Goal: Task Accomplishment & Management: Manage account settings

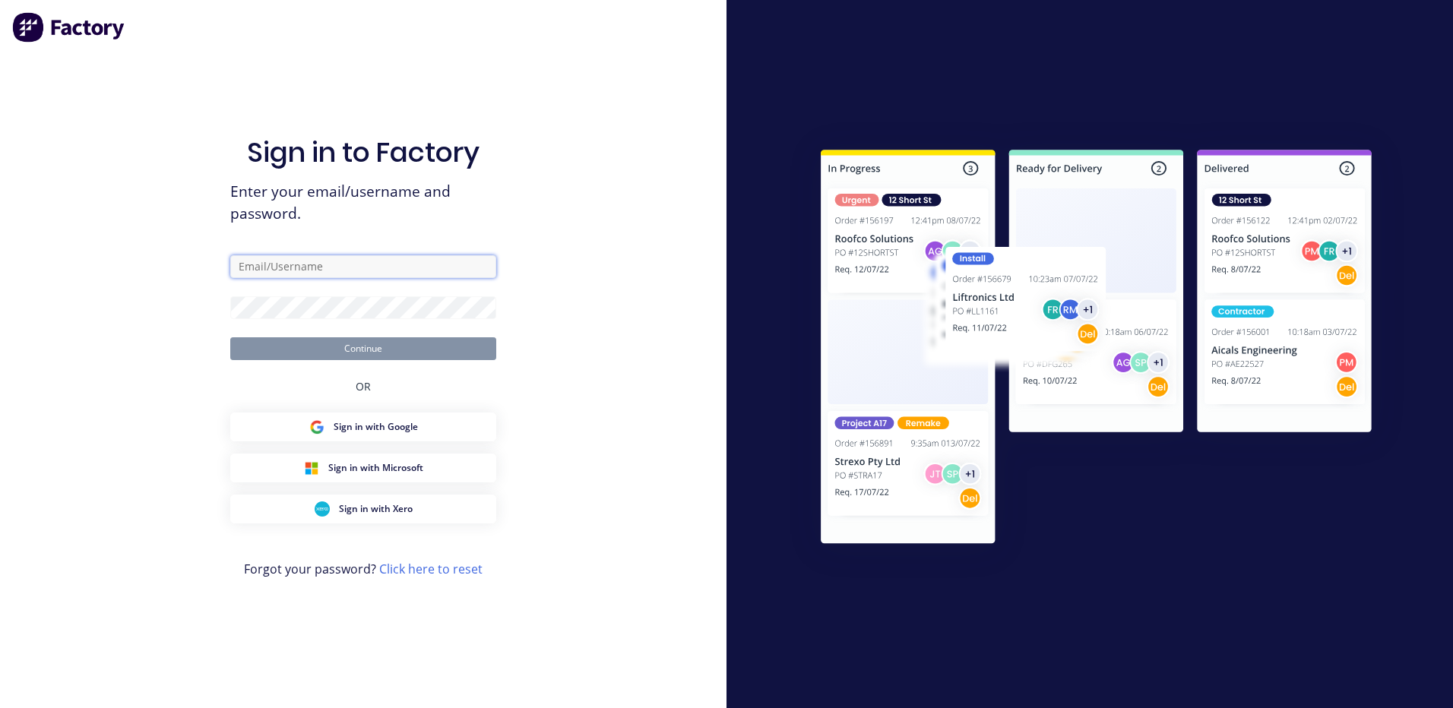
type input "[EMAIL_ADDRESS][DOMAIN_NAME]"
click at [310, 347] on button "Continue" at bounding box center [363, 348] width 266 height 23
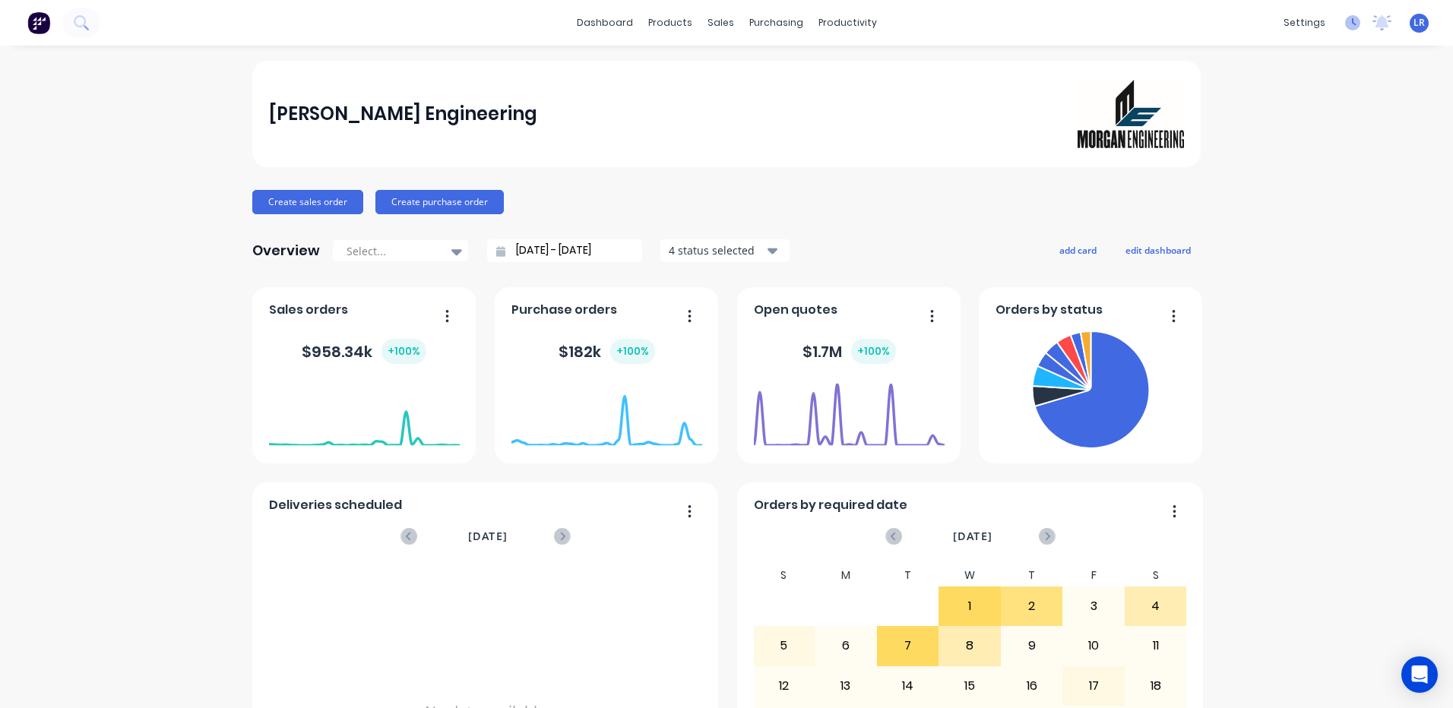
click at [1345, 19] on icon at bounding box center [1352, 22] width 15 height 15
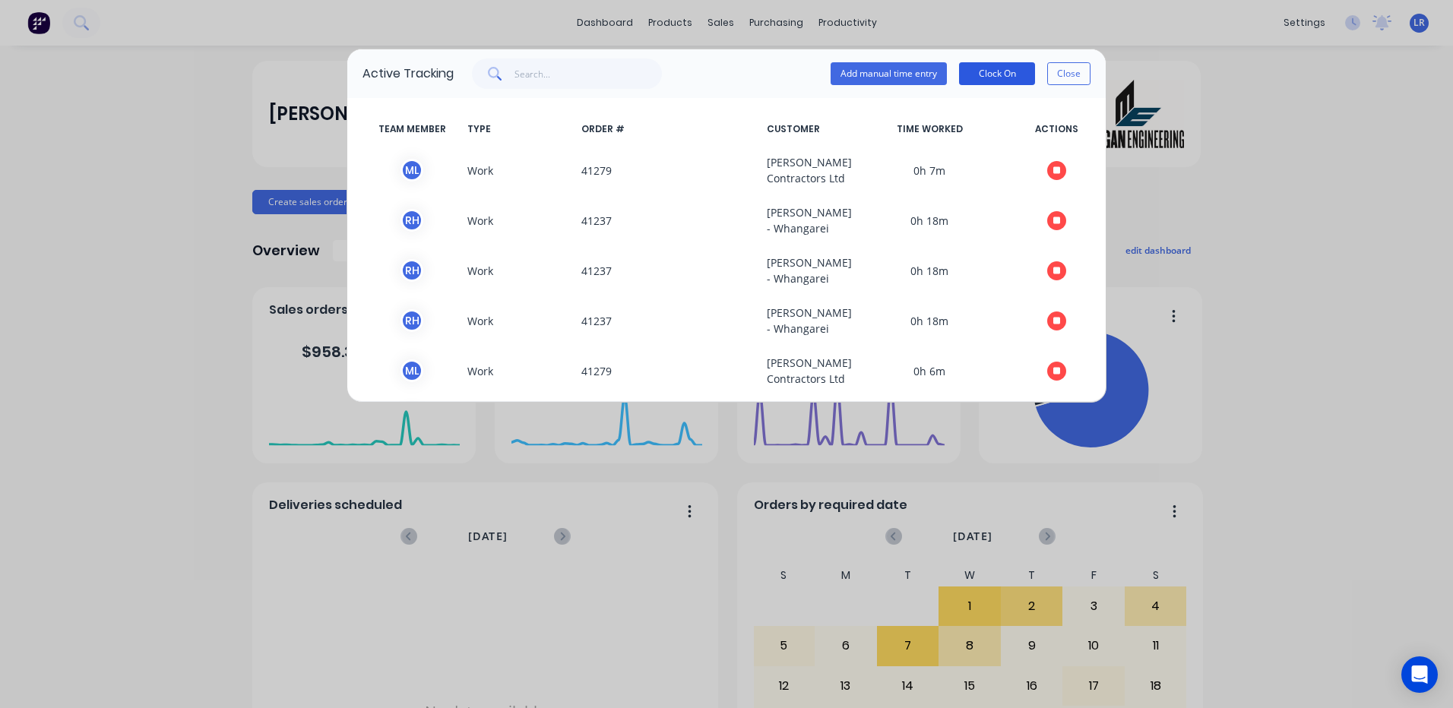
click at [1001, 74] on button "Clock On" at bounding box center [997, 73] width 76 height 23
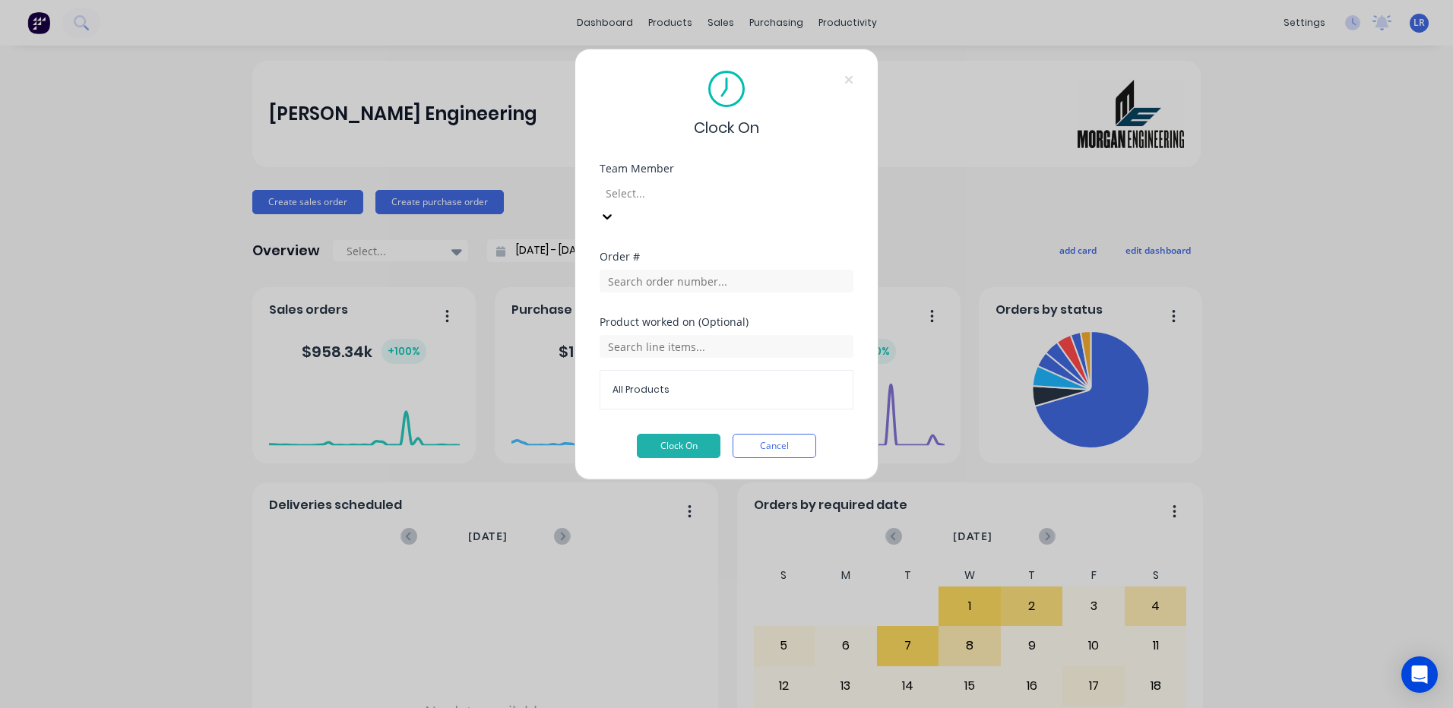
click at [615, 209] on icon at bounding box center [607, 216] width 15 height 15
click at [679, 434] on button "Clock On" at bounding box center [679, 446] width 84 height 24
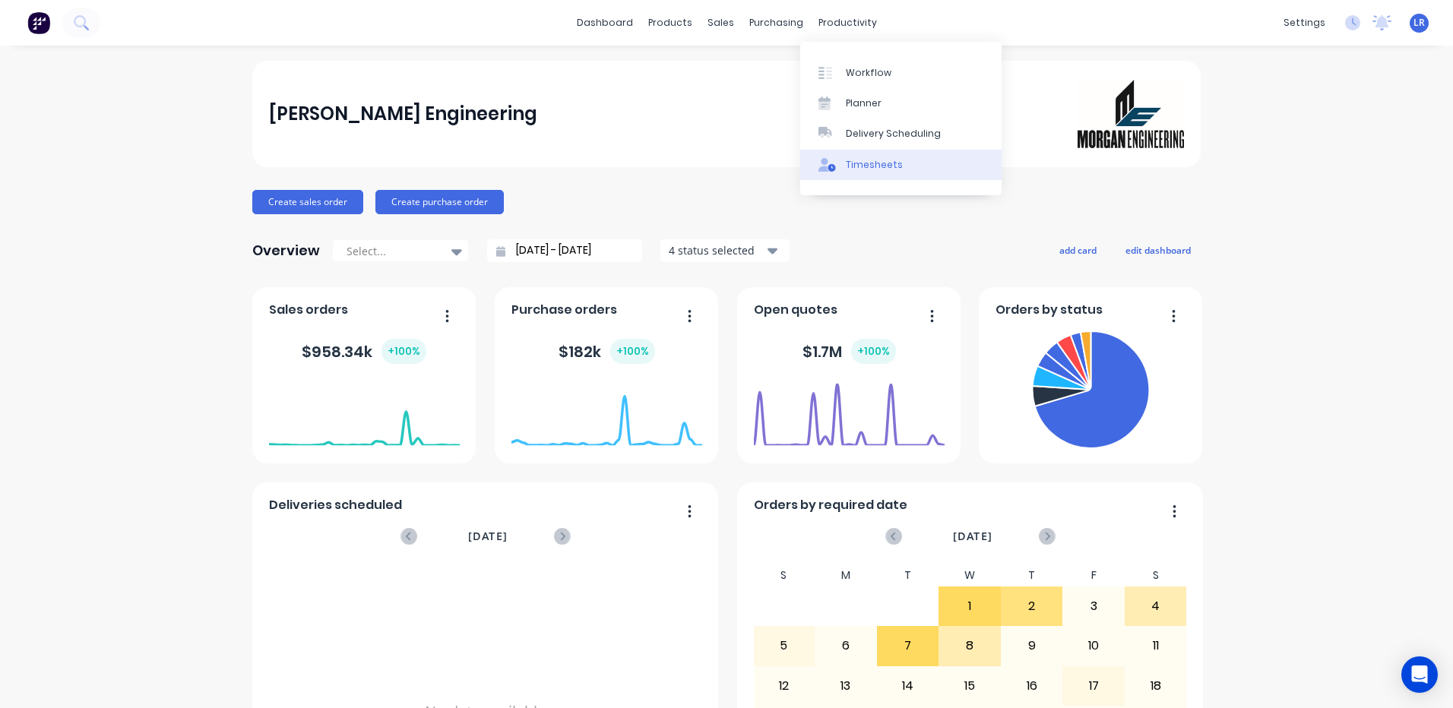
click at [884, 162] on div "Timesheets" at bounding box center [874, 165] width 57 height 14
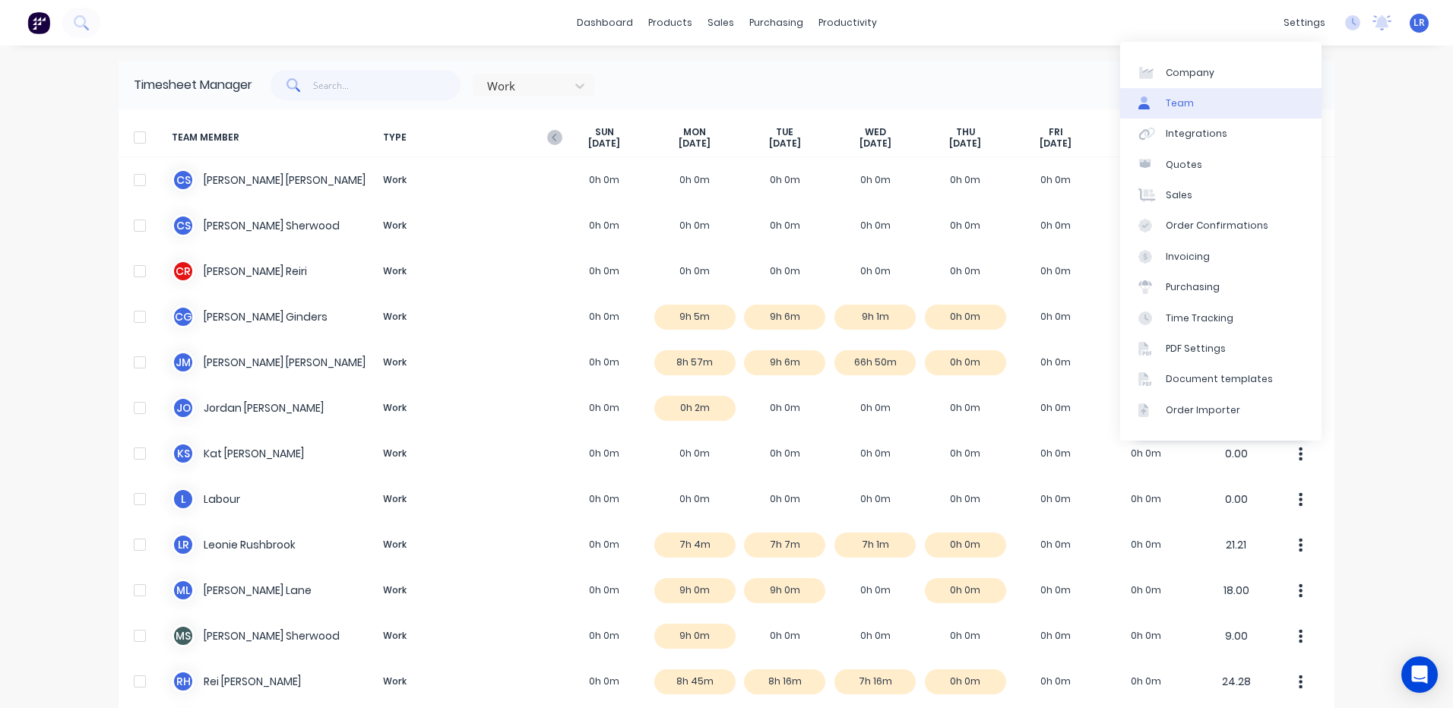
click at [1196, 99] on link "Team" at bounding box center [1220, 103] width 201 height 30
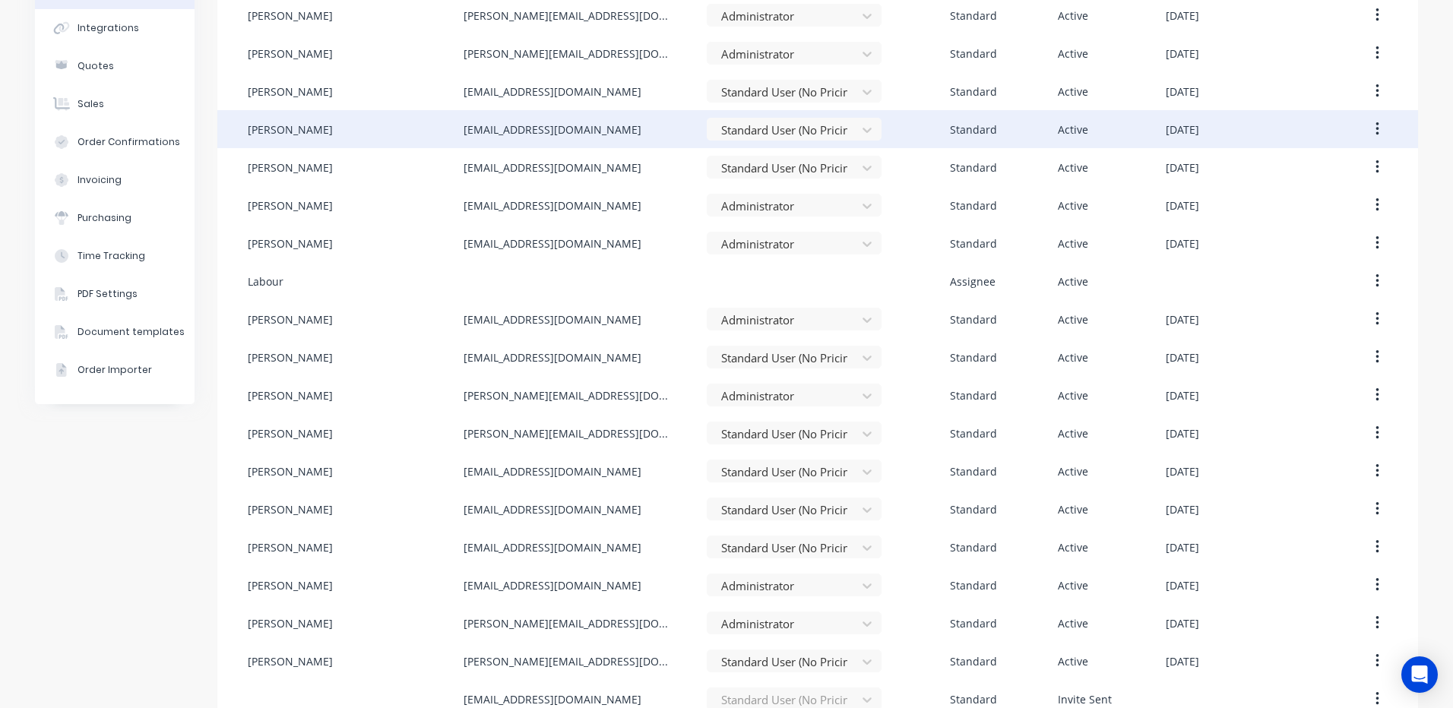
scroll to position [168, 0]
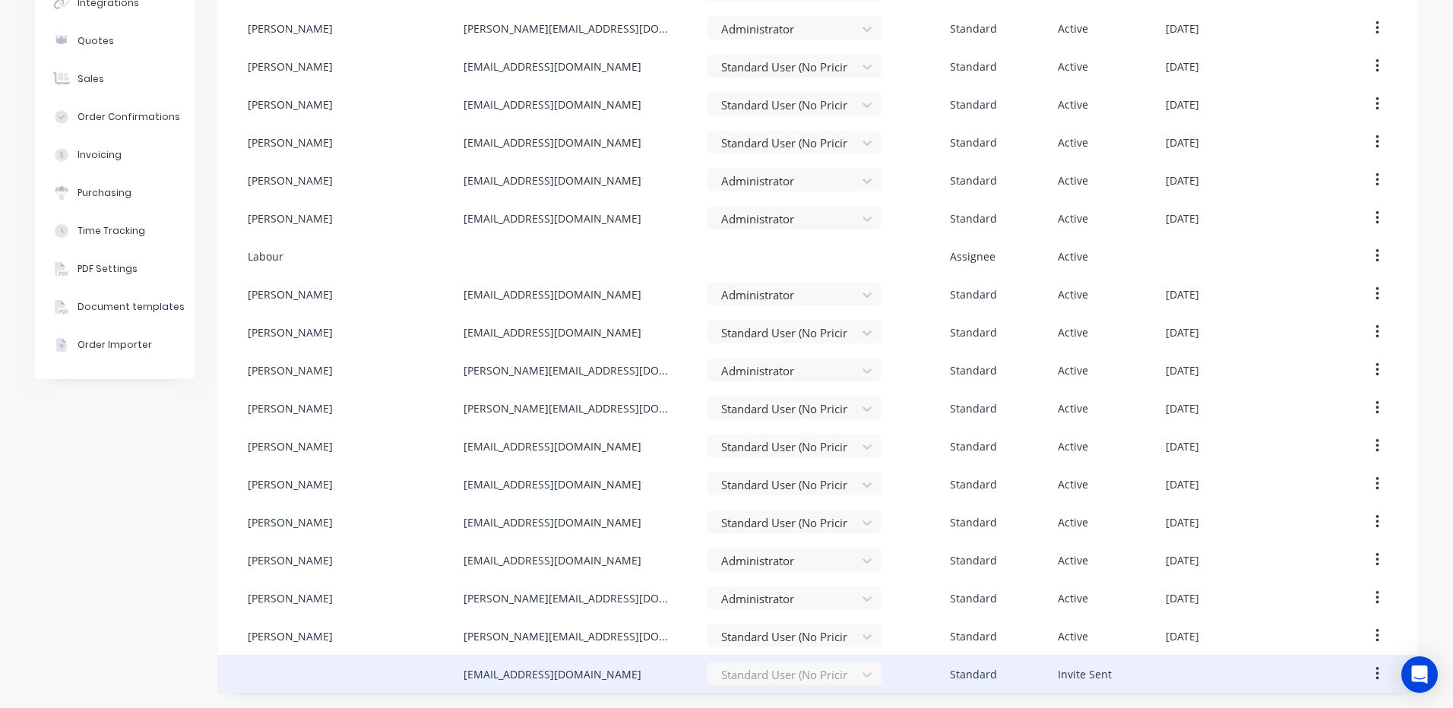
click at [1375, 666] on icon "button" at bounding box center [1377, 674] width 4 height 17
click at [1368, 672] on button "button" at bounding box center [1377, 673] width 36 height 27
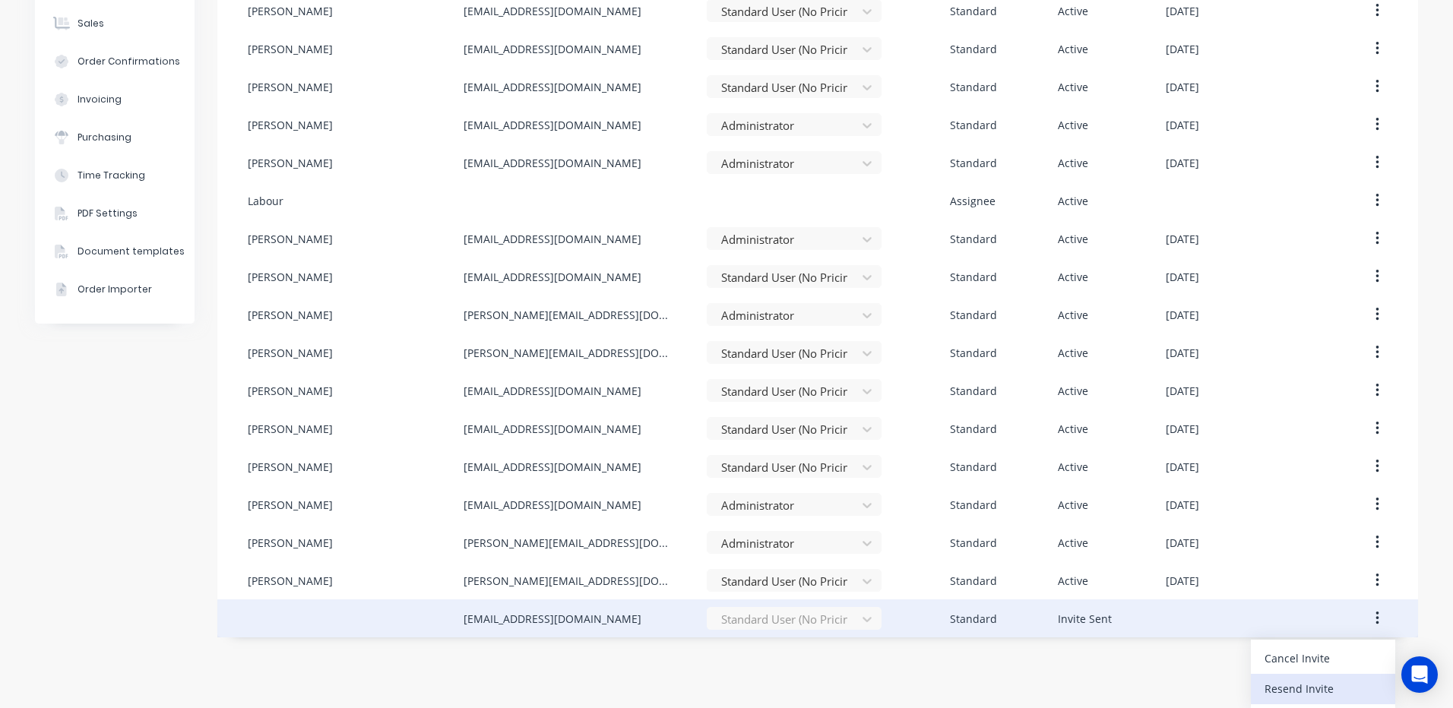
click at [1315, 688] on div "Resend Invite" at bounding box center [1322, 689] width 117 height 22
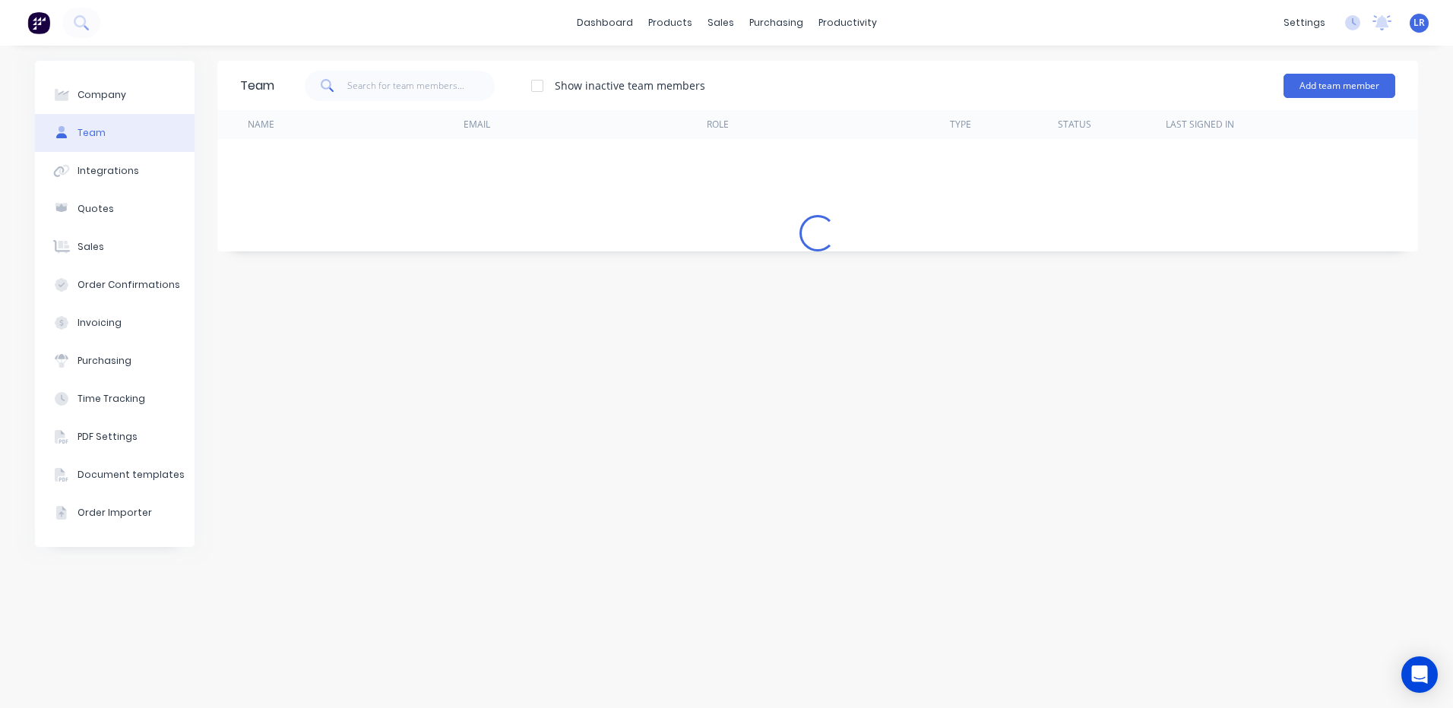
scroll to position [0, 0]
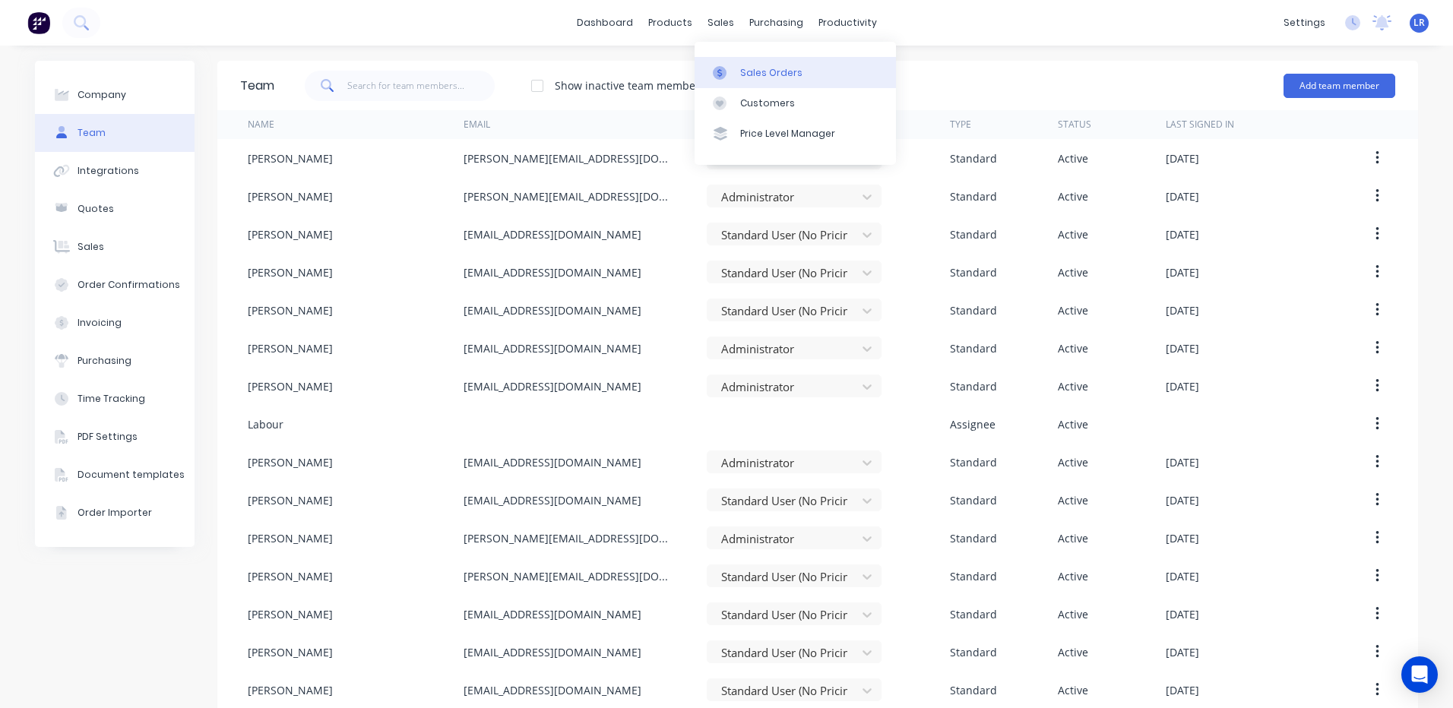
click at [751, 68] on div "Sales Orders" at bounding box center [771, 73] width 62 height 14
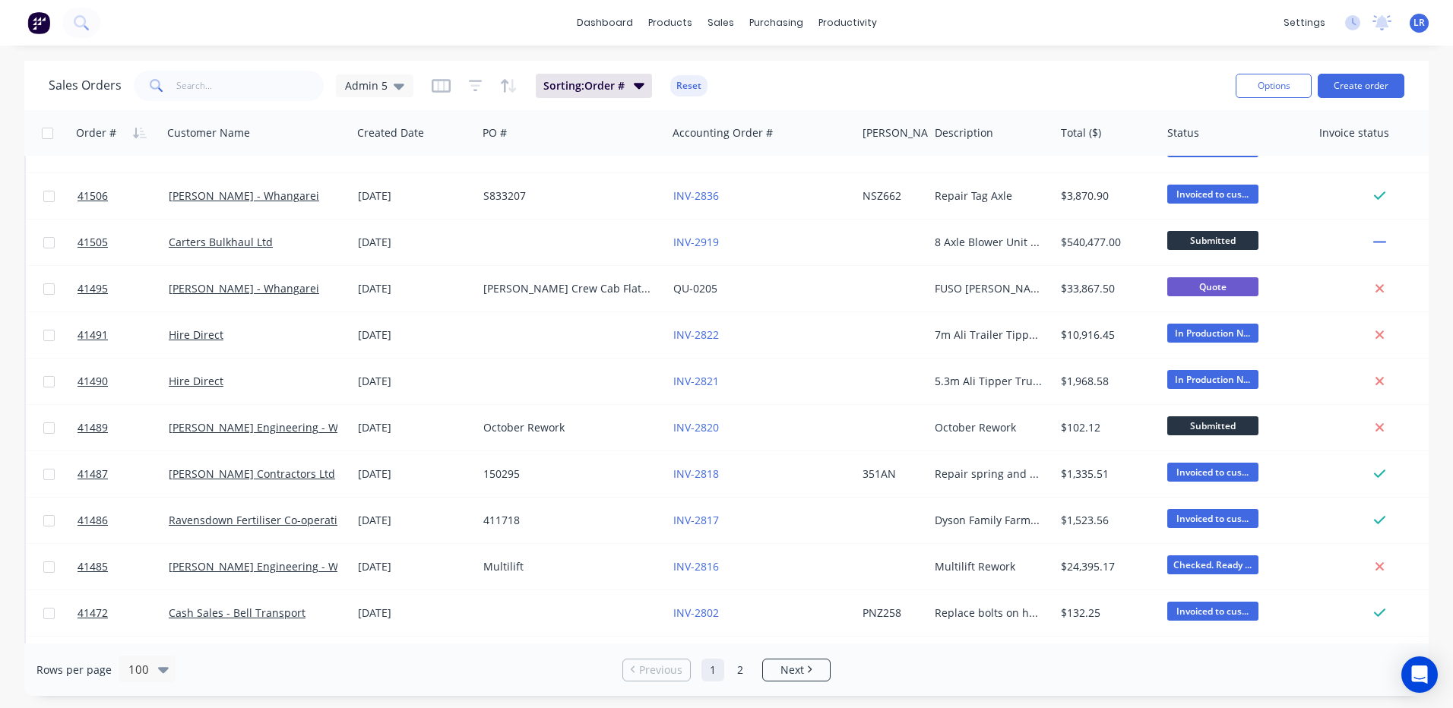
scroll to position [3927, 0]
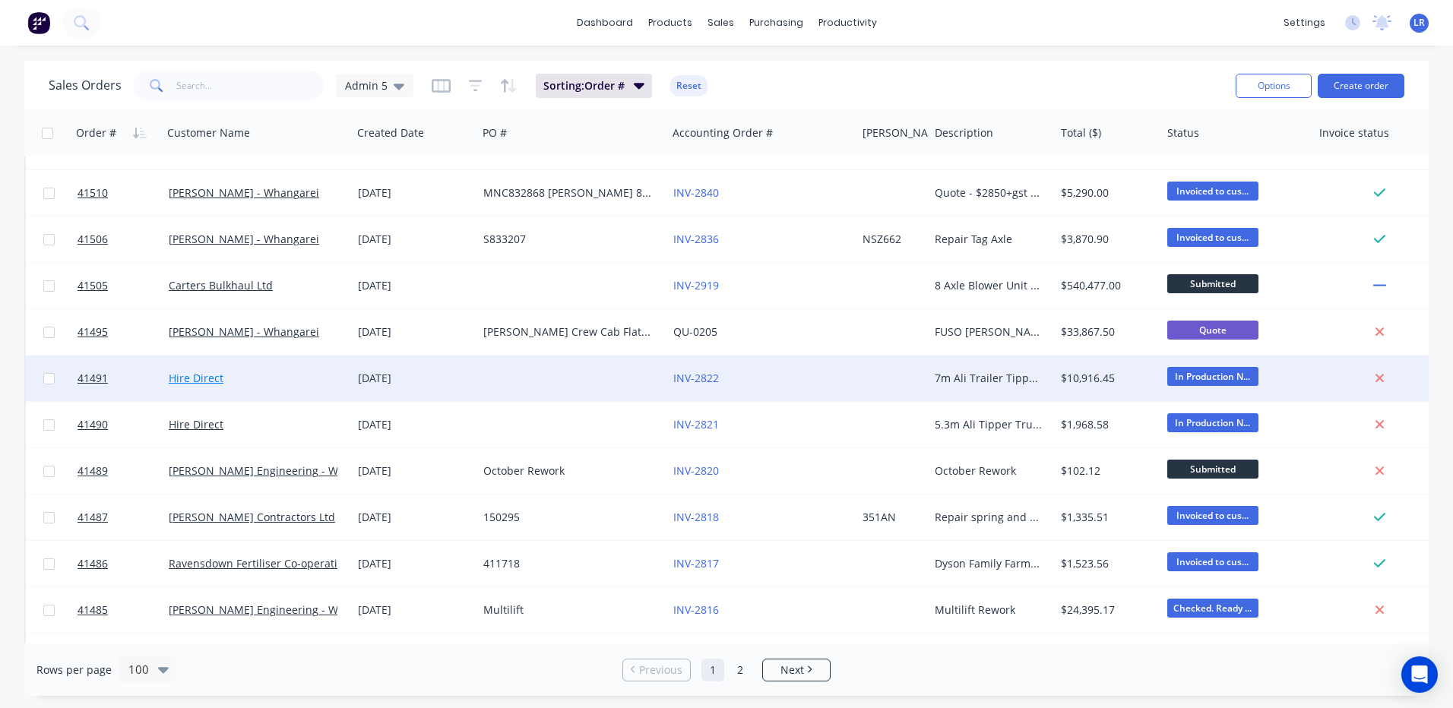
click at [198, 377] on link "Hire Direct" at bounding box center [196, 378] width 55 height 14
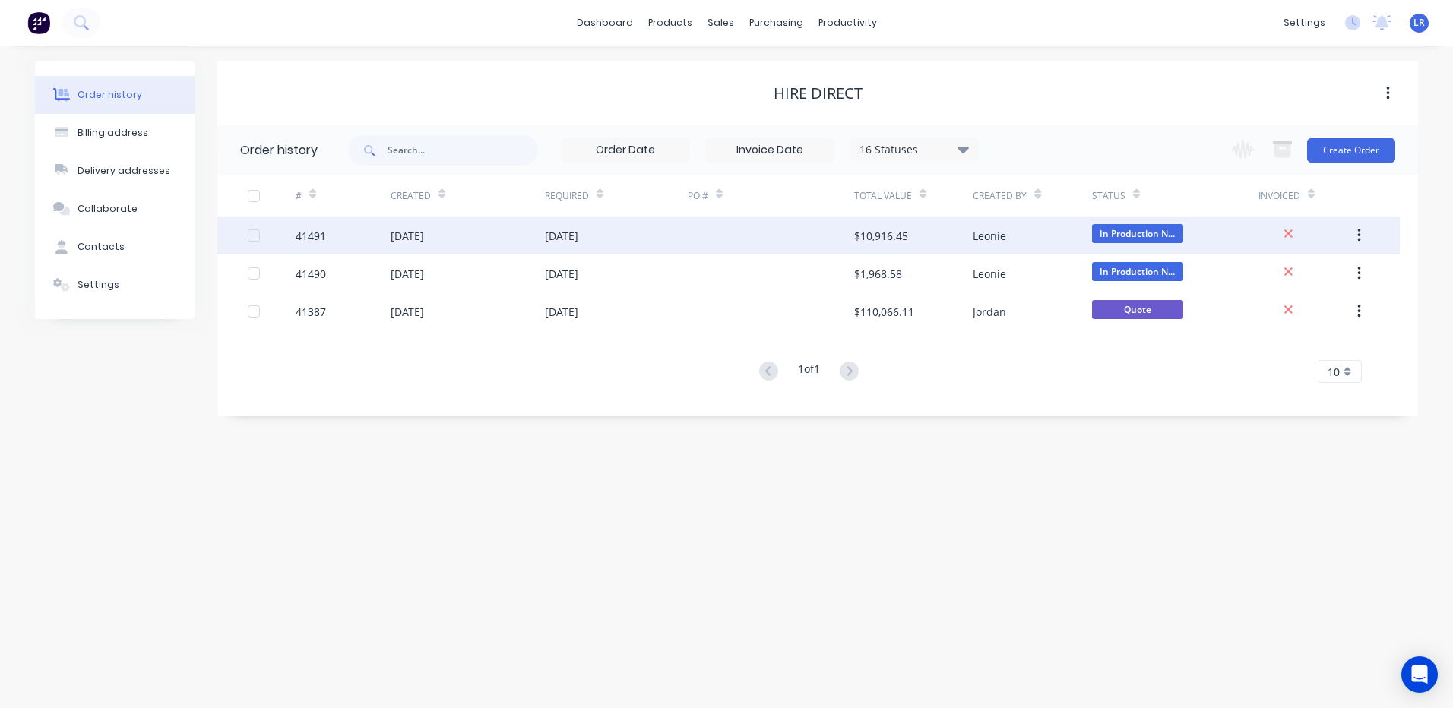
click at [293, 234] on div at bounding box center [272, 236] width 48 height 38
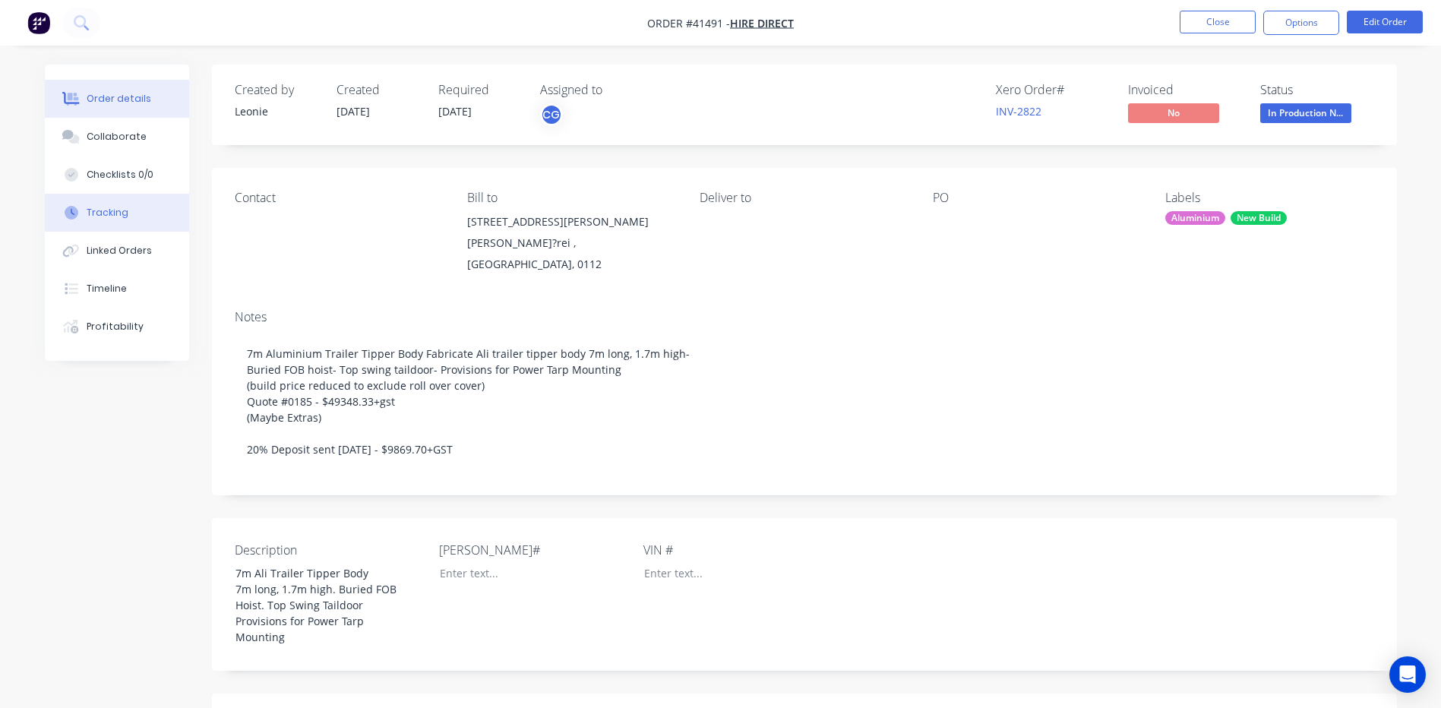
click at [122, 211] on div "Tracking" at bounding box center [108, 213] width 42 height 14
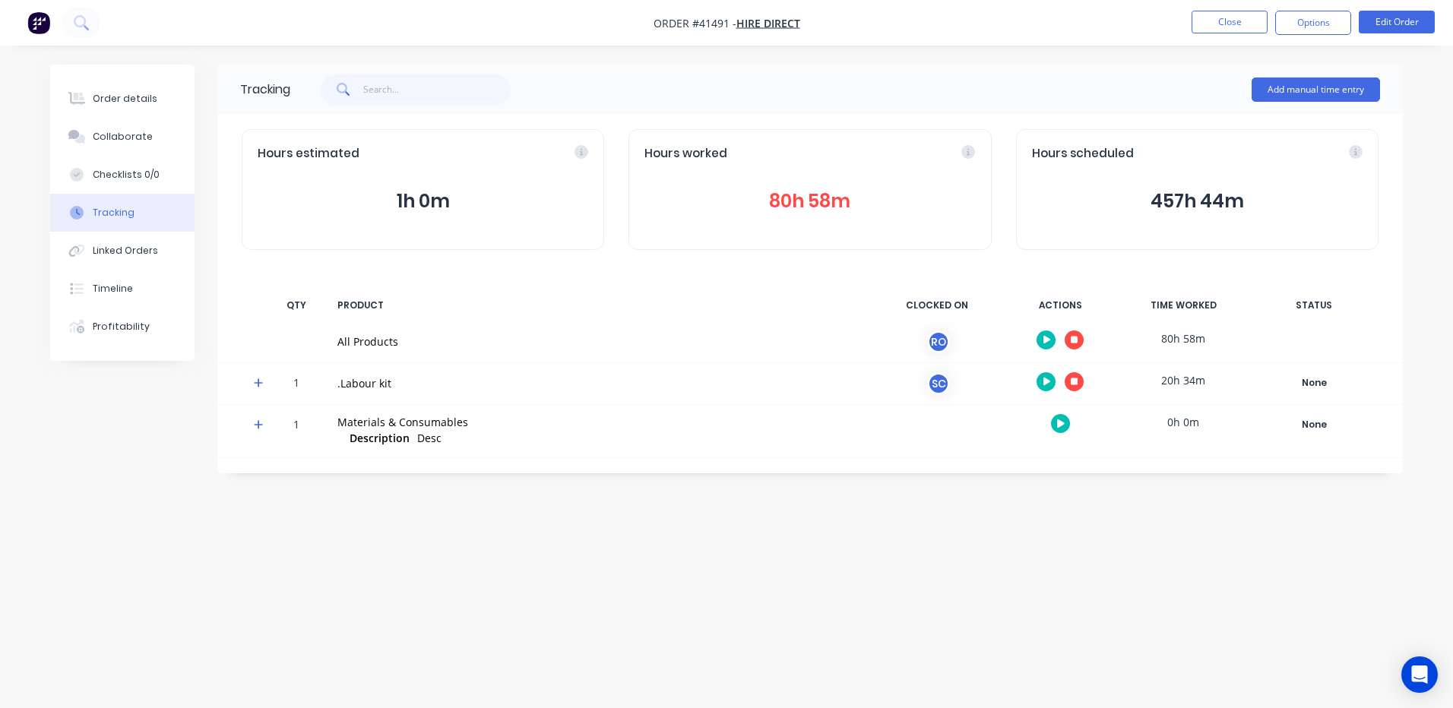
click at [258, 378] on icon at bounding box center [259, 383] width 10 height 11
click at [1061, 416] on button "button" at bounding box center [1060, 423] width 19 height 19
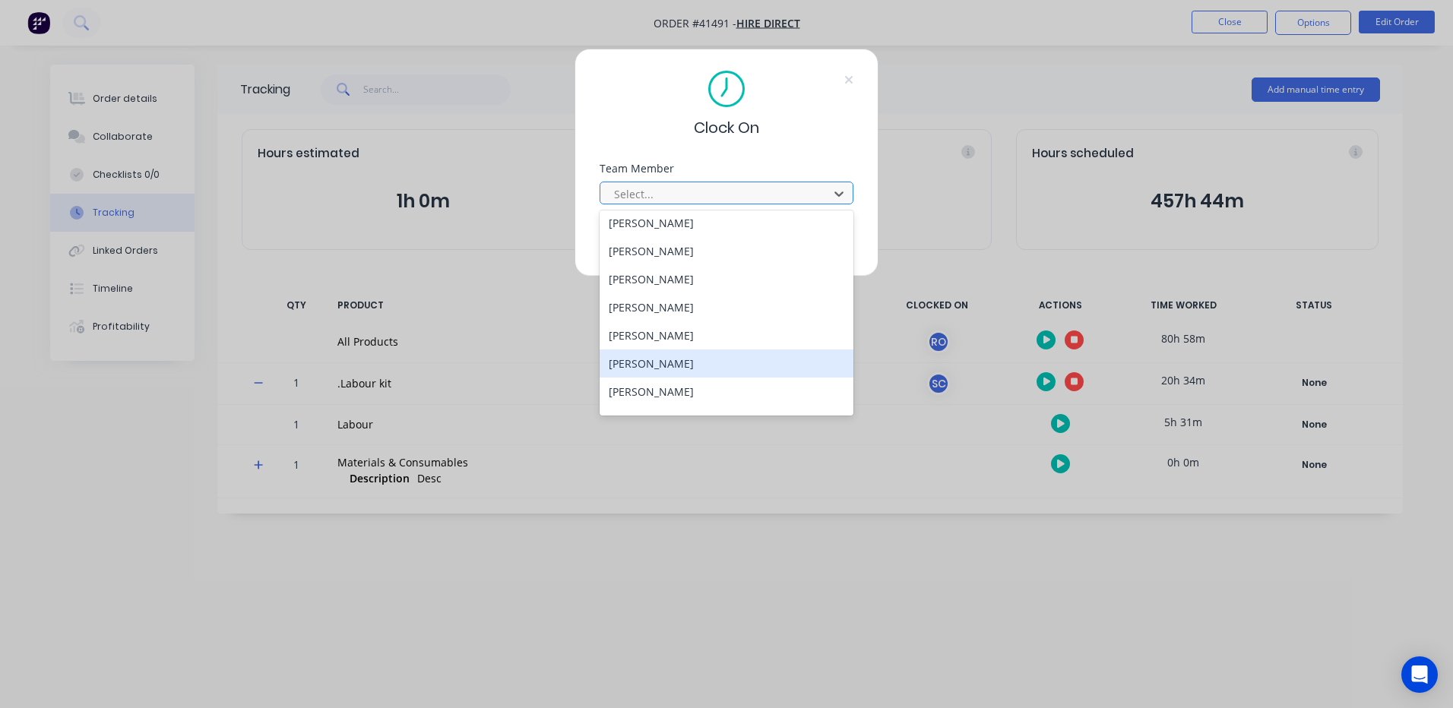
scroll to position [307, 0]
click at [682, 373] on div "[PERSON_NAME]" at bounding box center [727, 370] width 254 height 28
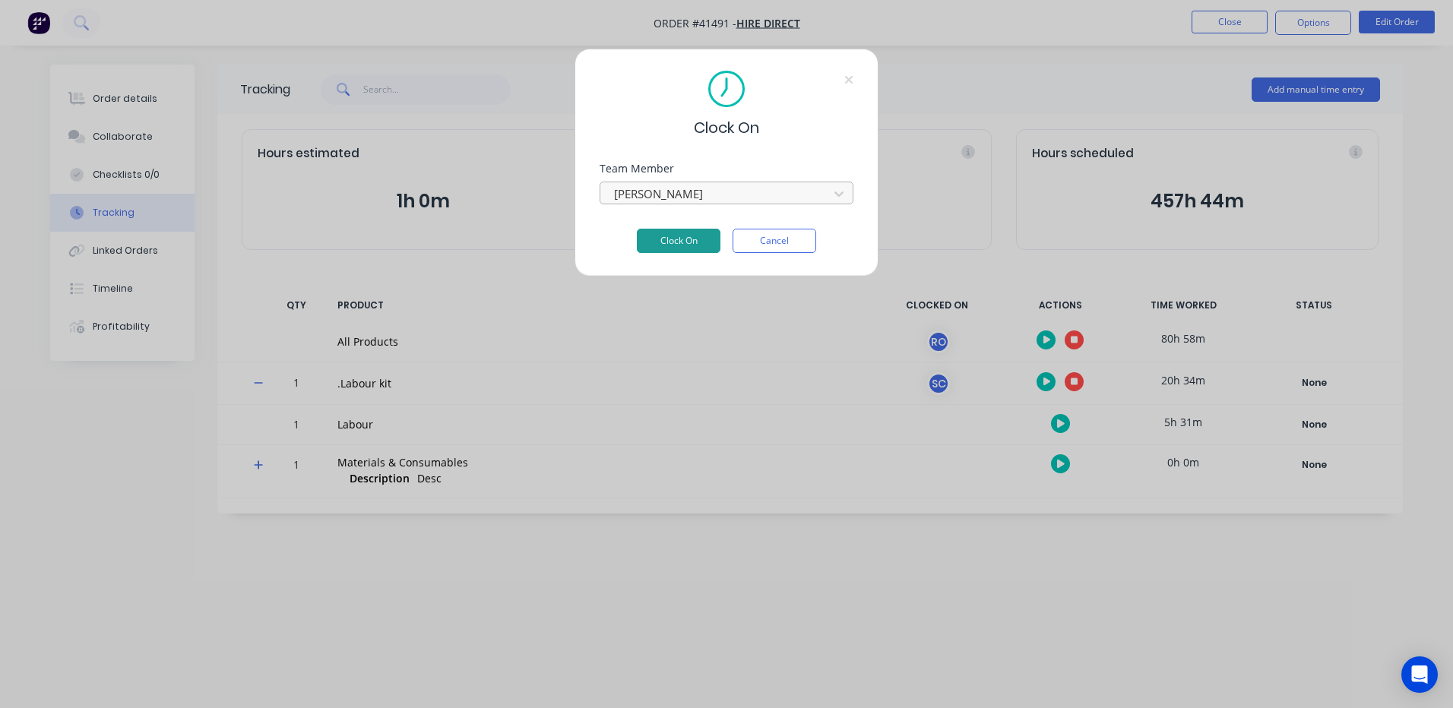
click at [675, 237] on button "Clock On" at bounding box center [679, 241] width 84 height 24
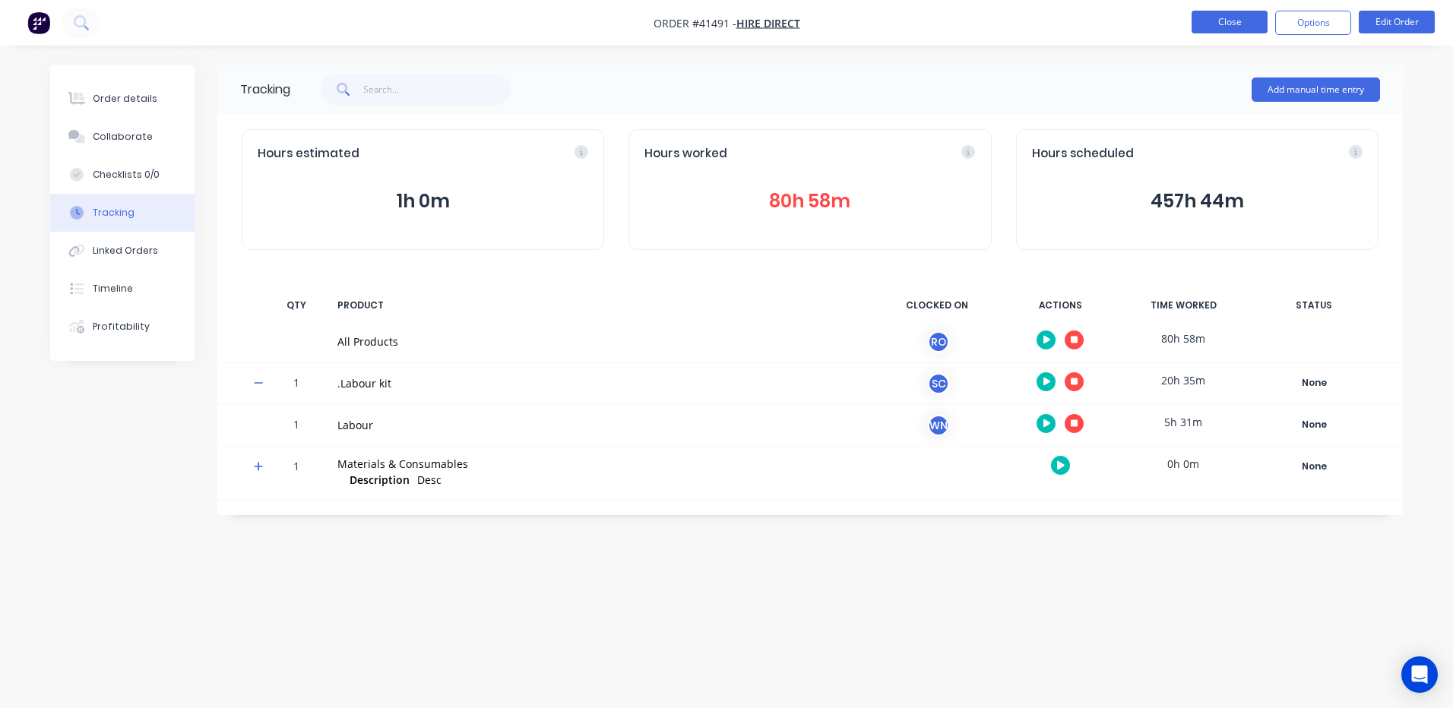
click at [1216, 18] on button "Close" at bounding box center [1229, 22] width 76 height 23
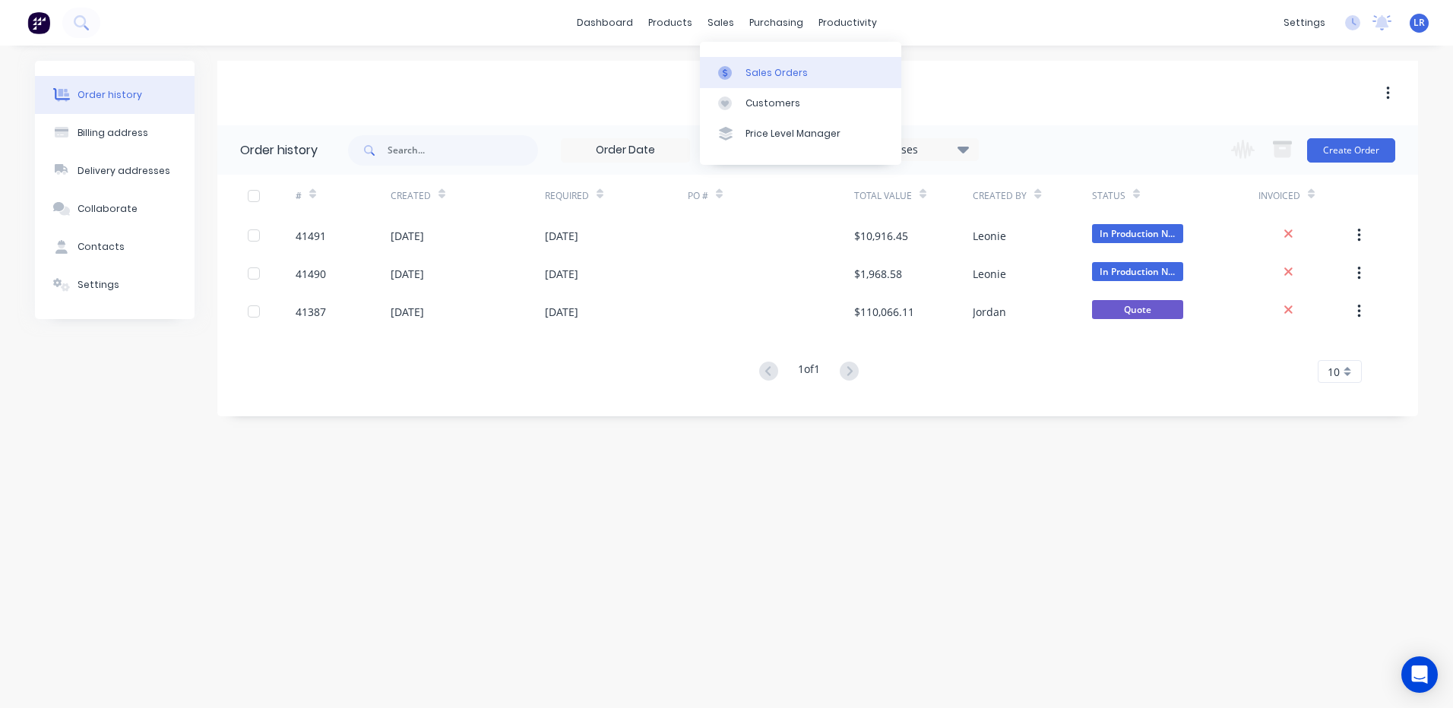
click at [788, 73] on div "Sales Orders" at bounding box center [776, 73] width 62 height 14
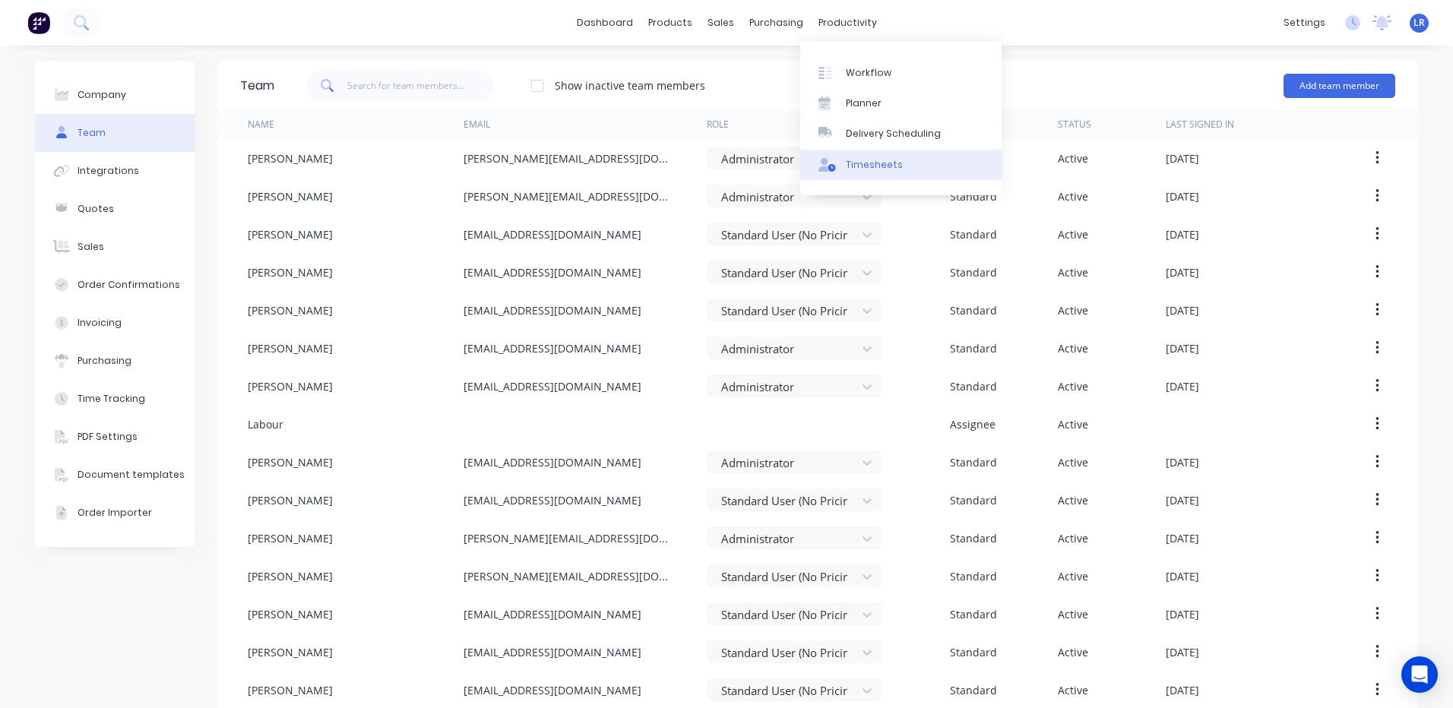
click at [872, 162] on div "Timesheets" at bounding box center [874, 165] width 57 height 14
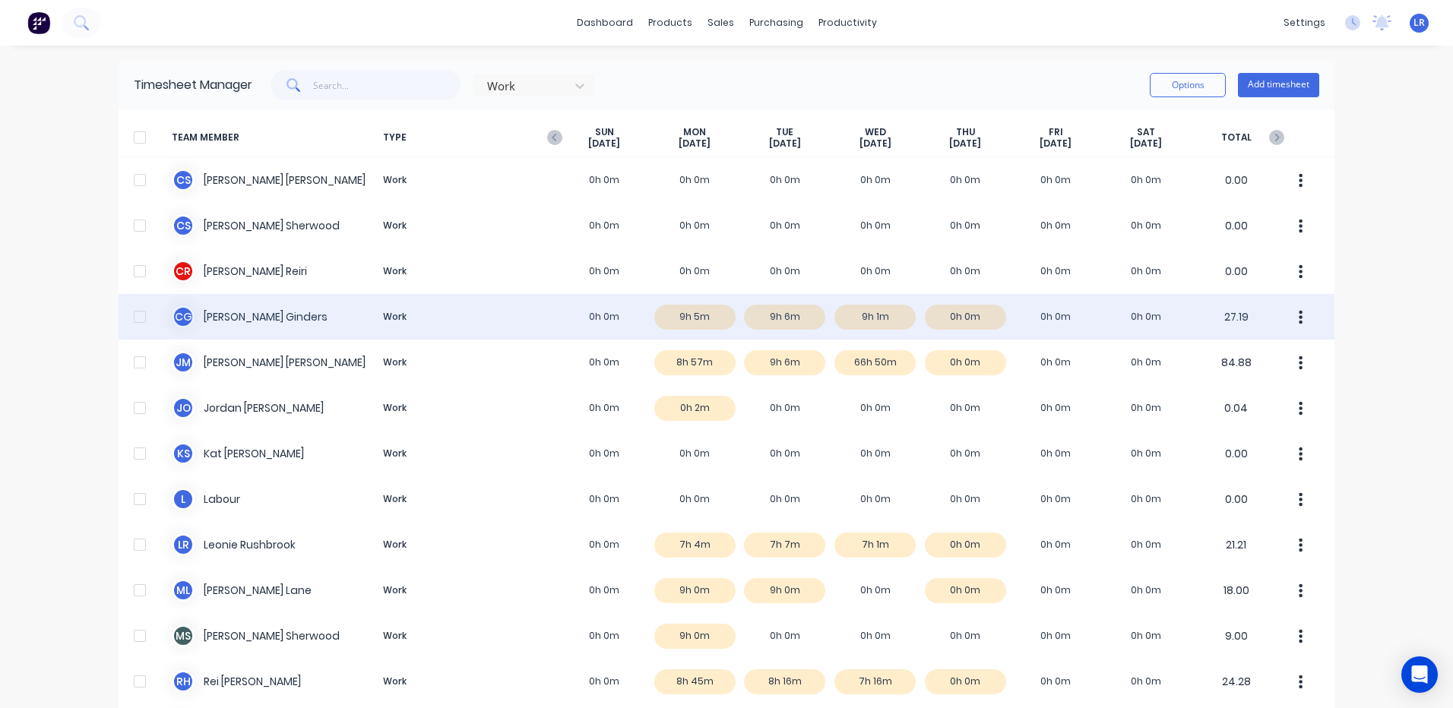
click at [877, 318] on div "C G Cody Ginders Work 0h 0m 9h 5m 9h 6m 9h 1m 0h 0m 0h 0m 0h 0m 27.19" at bounding box center [727, 317] width 1216 height 46
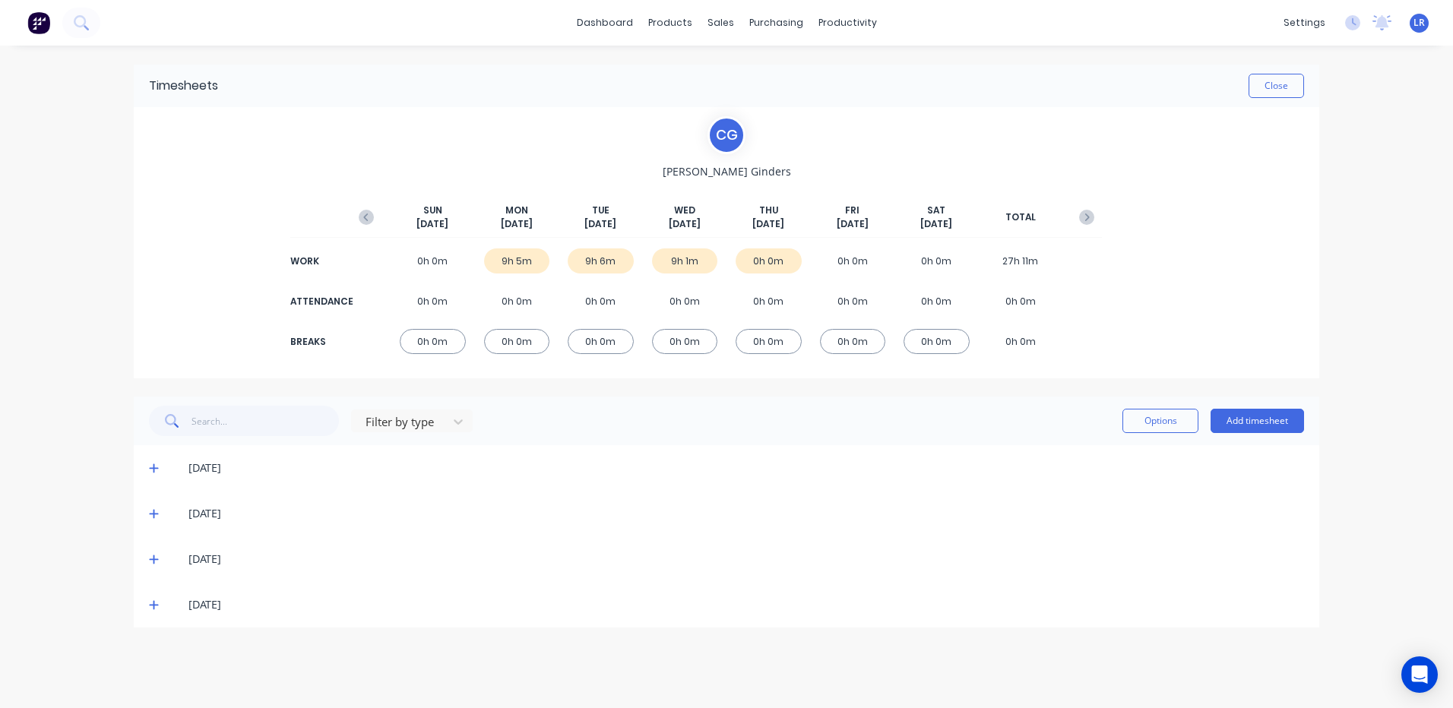
click at [157, 559] on icon at bounding box center [153, 559] width 9 height 9
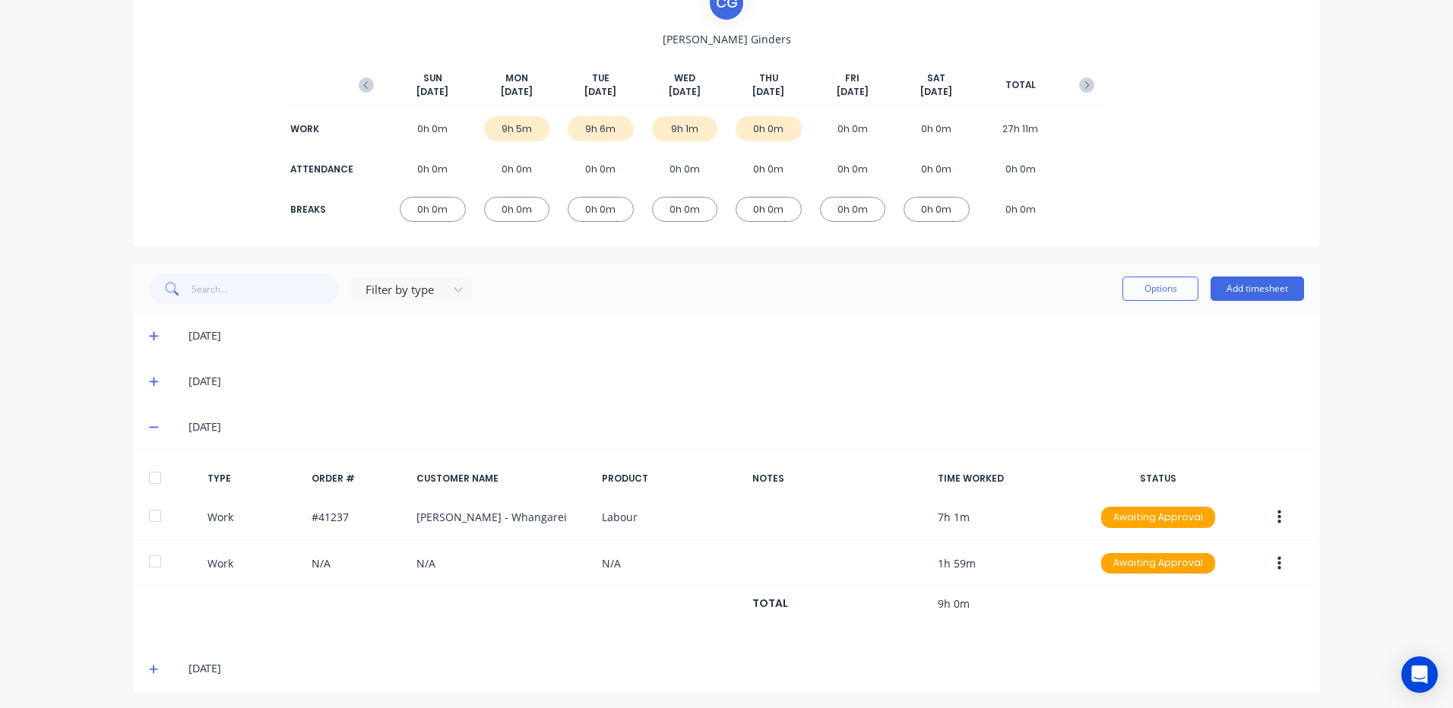
scroll to position [134, 0]
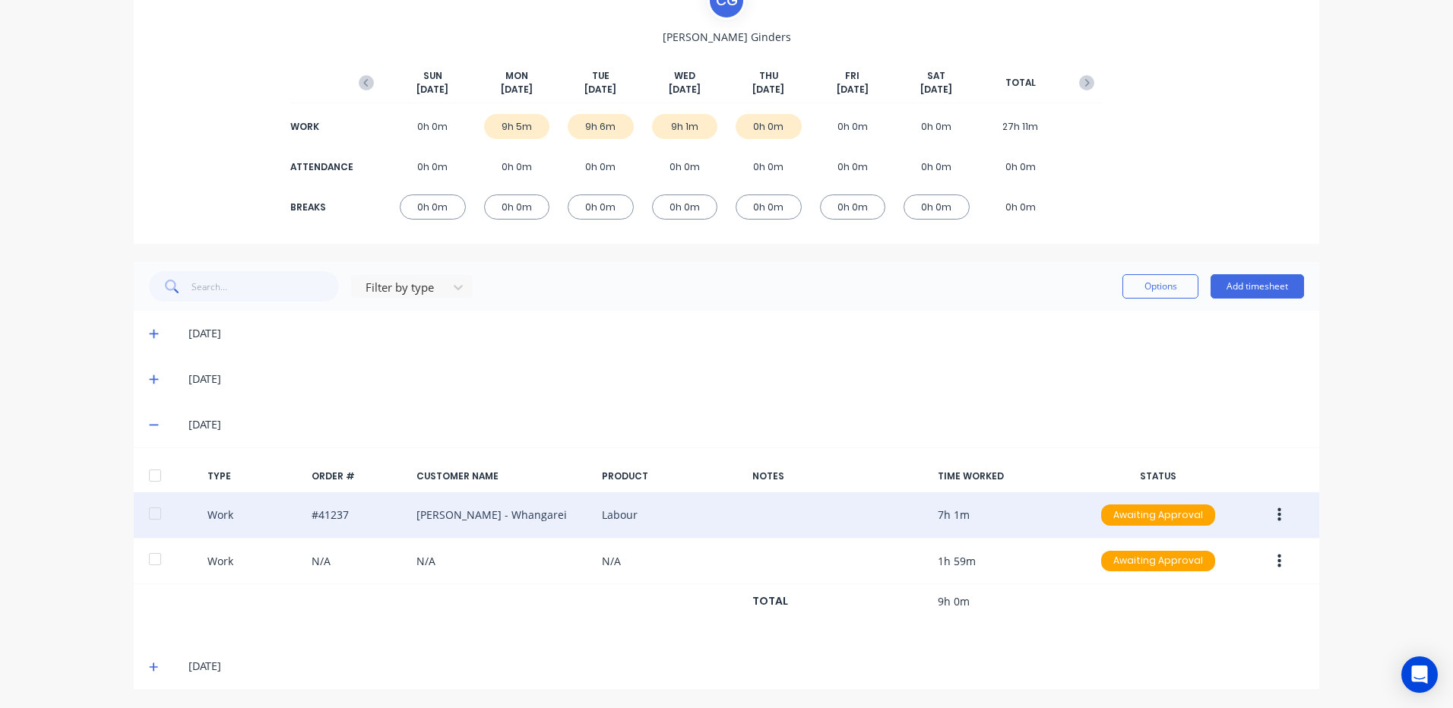
click at [1277, 513] on icon "button" at bounding box center [1279, 515] width 4 height 17
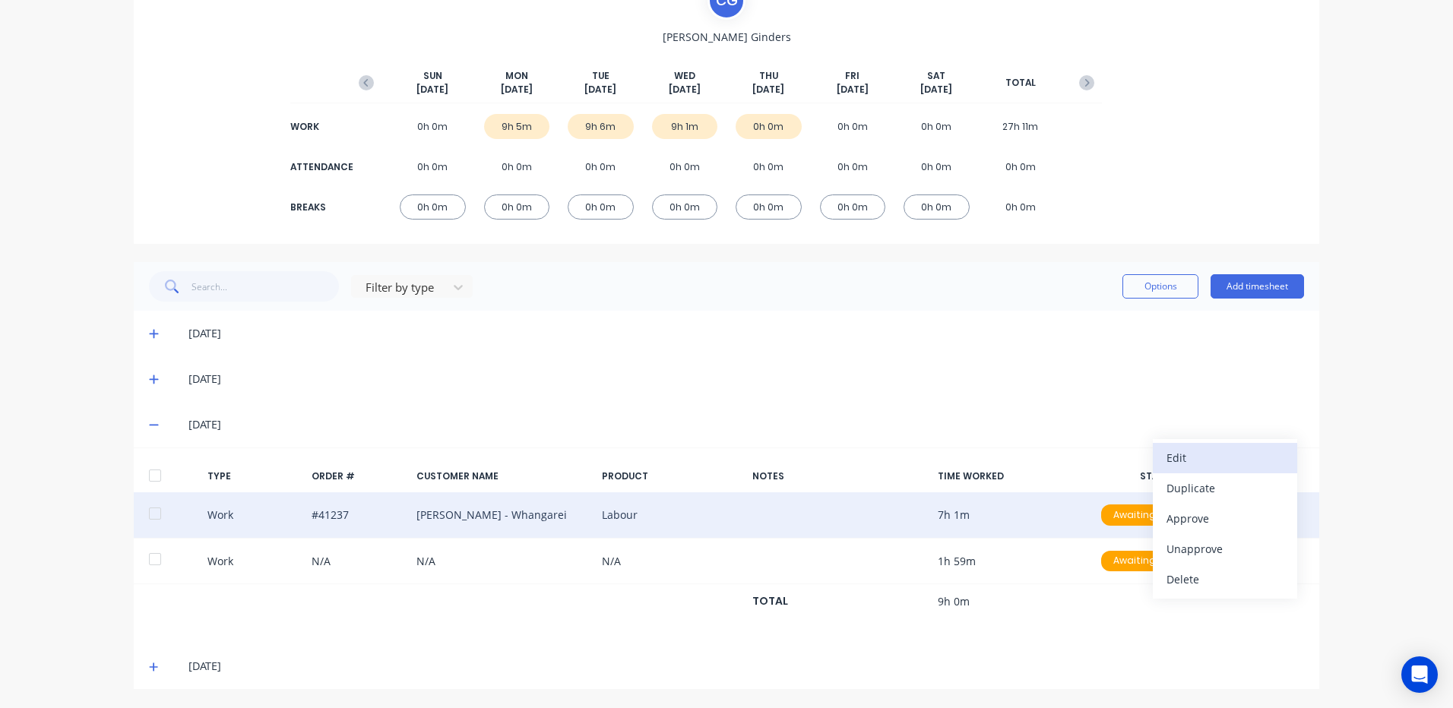
click at [1195, 454] on div "Edit" at bounding box center [1224, 458] width 117 height 22
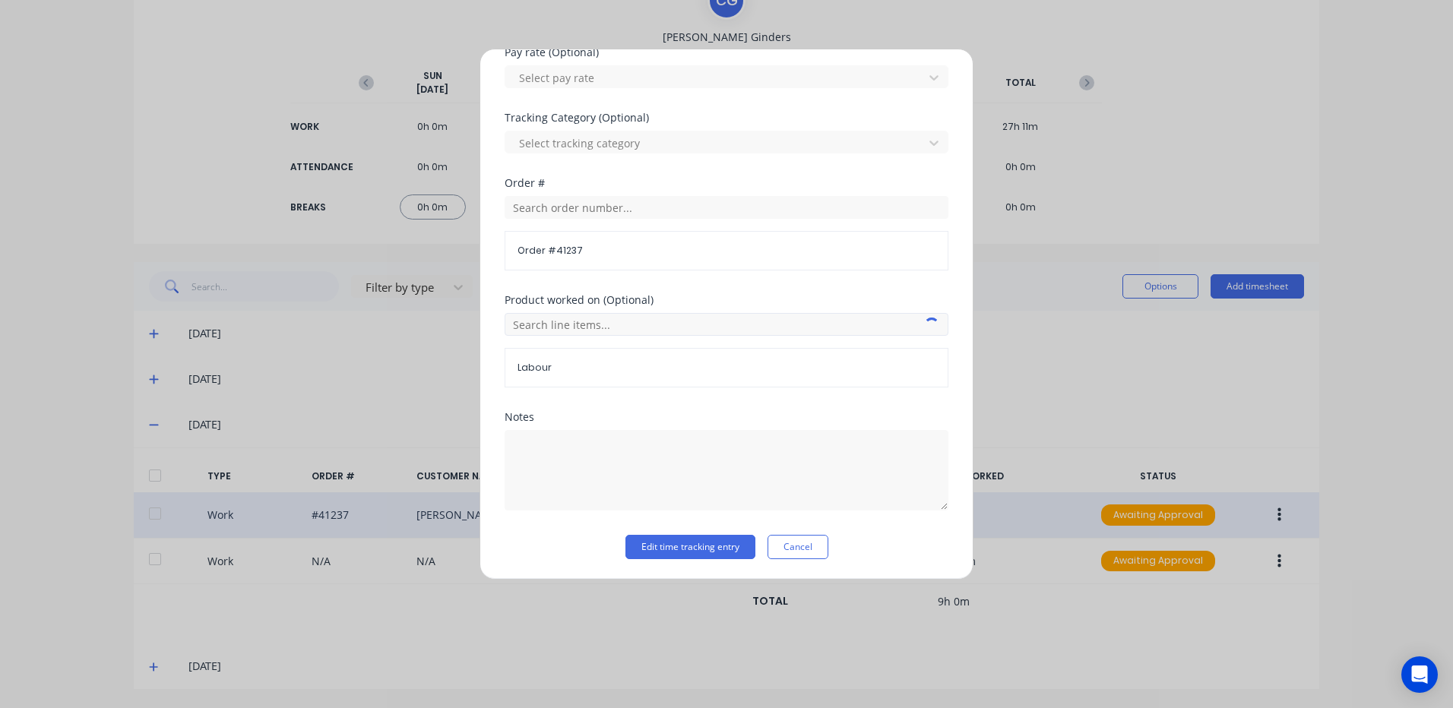
scroll to position [526, 0]
click at [538, 439] on textarea at bounding box center [727, 469] width 444 height 81
type textarea "6.58 - 1.59"
click at [656, 542] on button "Edit time tracking entry" at bounding box center [690, 545] width 130 height 24
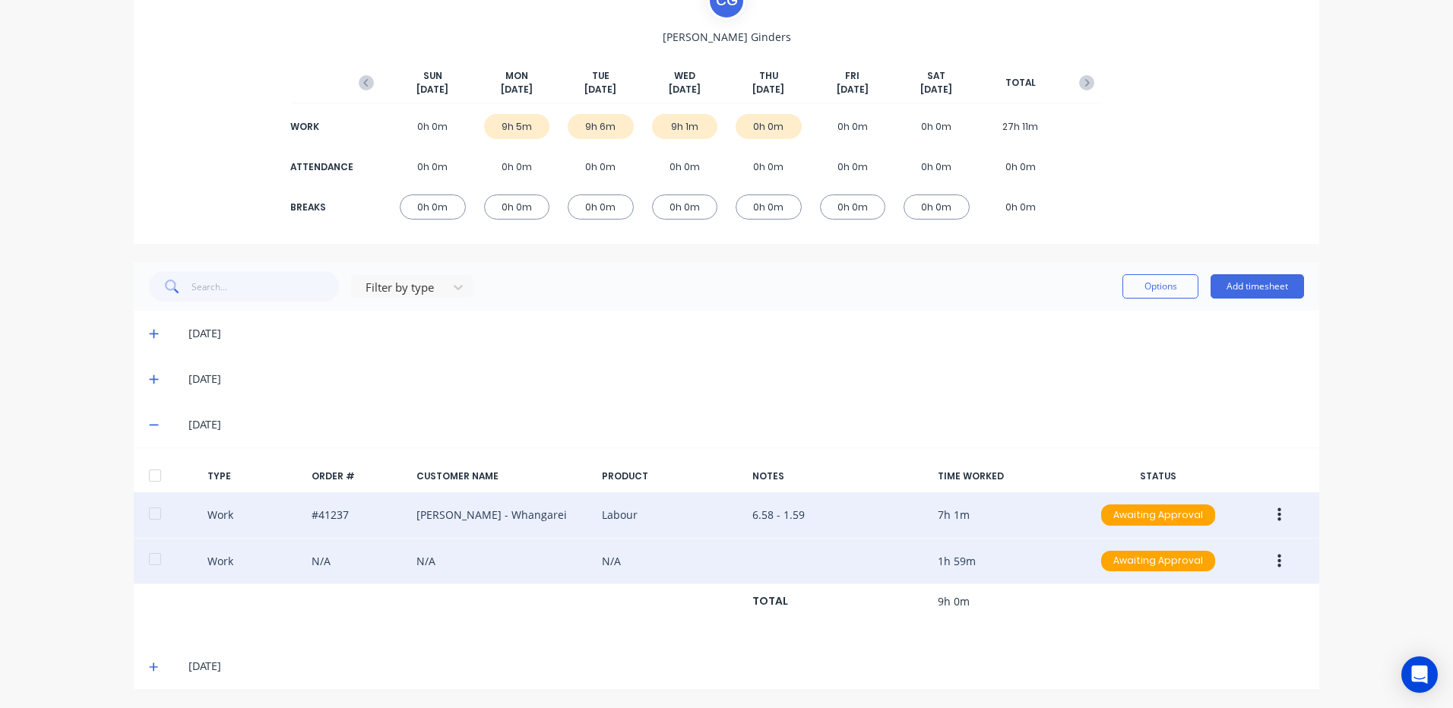
click at [1264, 559] on button "button" at bounding box center [1279, 561] width 36 height 27
click at [1202, 501] on div "Edit" at bounding box center [1224, 504] width 117 height 22
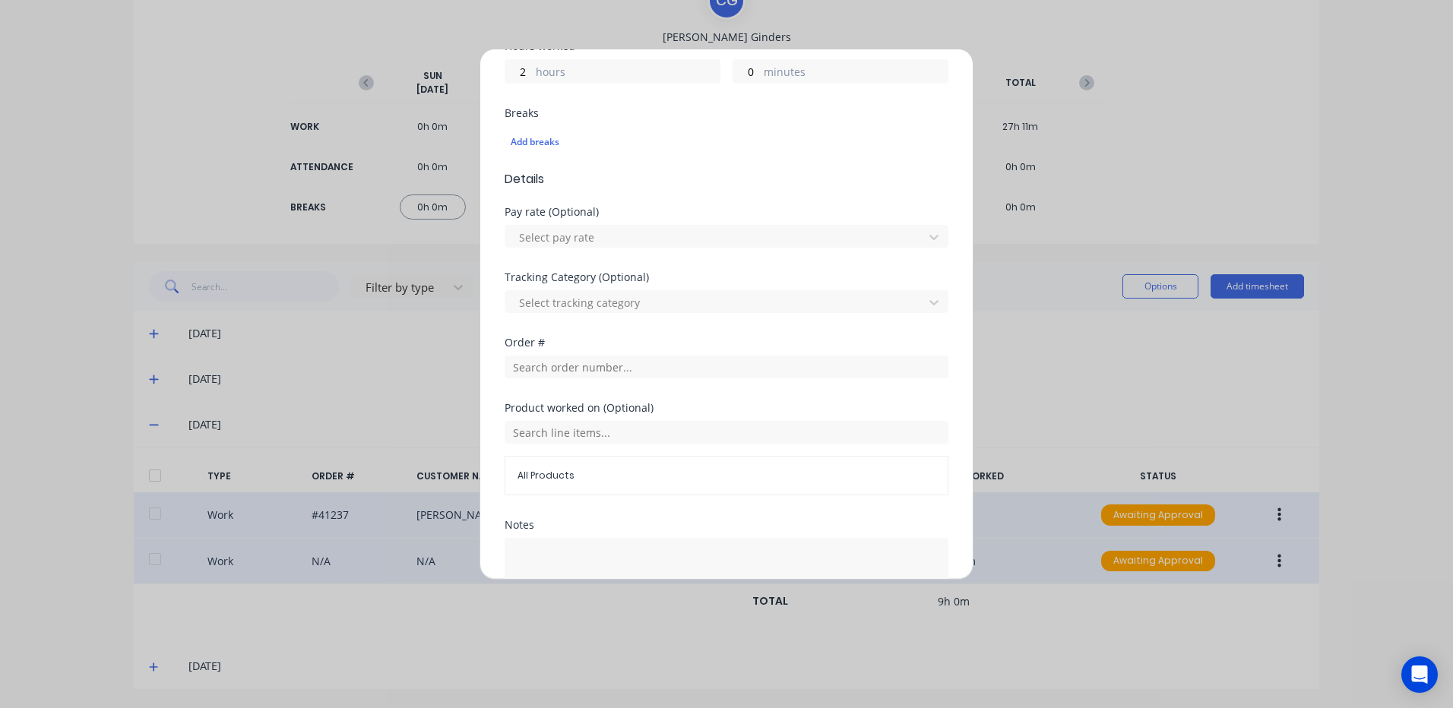
scroll to position [380, 0]
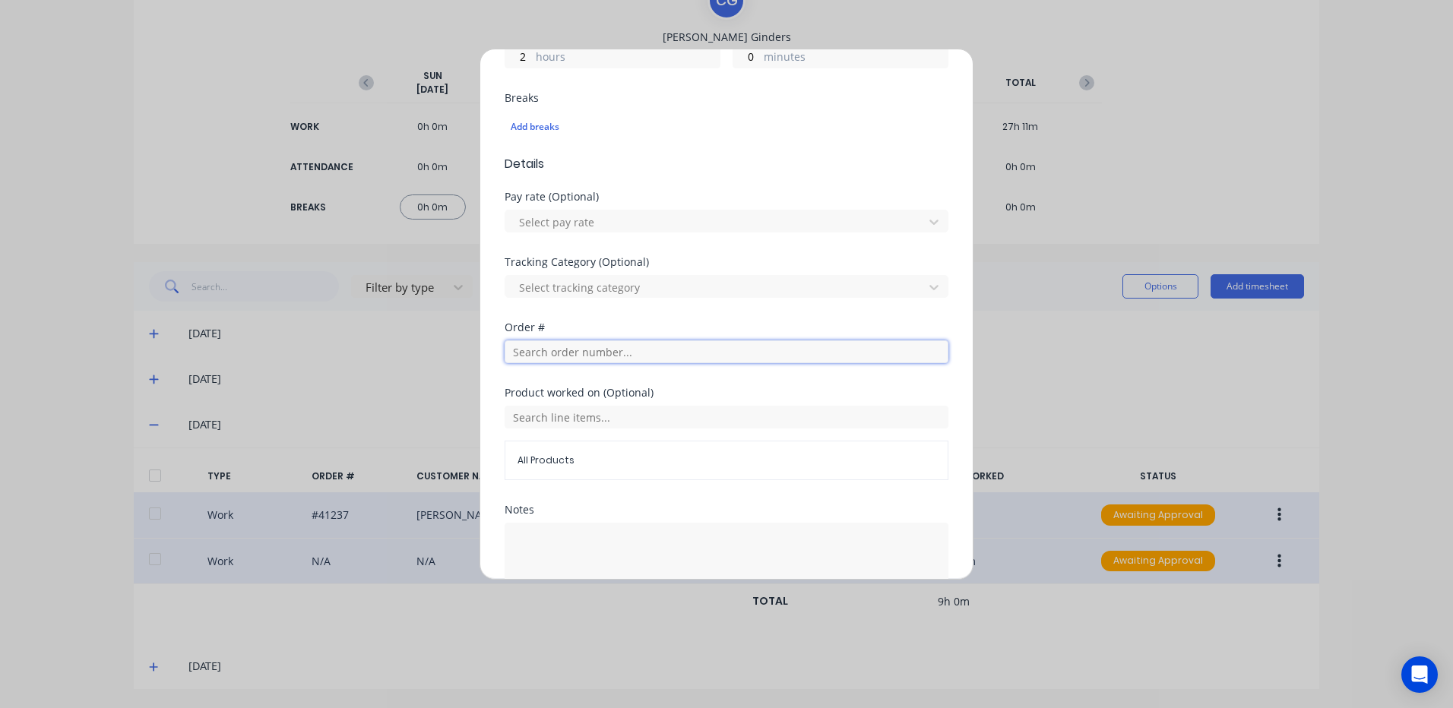
click at [532, 344] on input "text" at bounding box center [727, 351] width 444 height 23
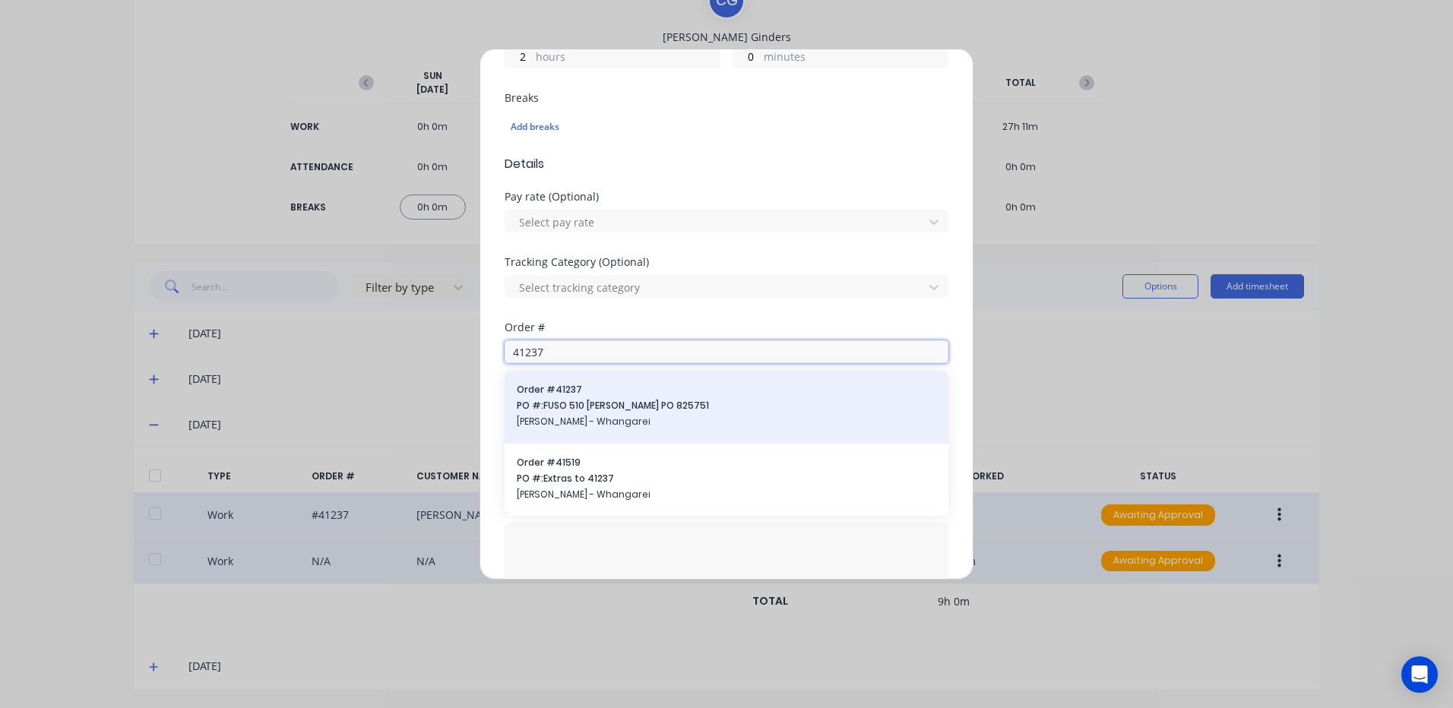
type input "41237"
click at [548, 407] on span "PO #: FUSO 510 Ali Tipper PO 825751" at bounding box center [726, 406] width 419 height 14
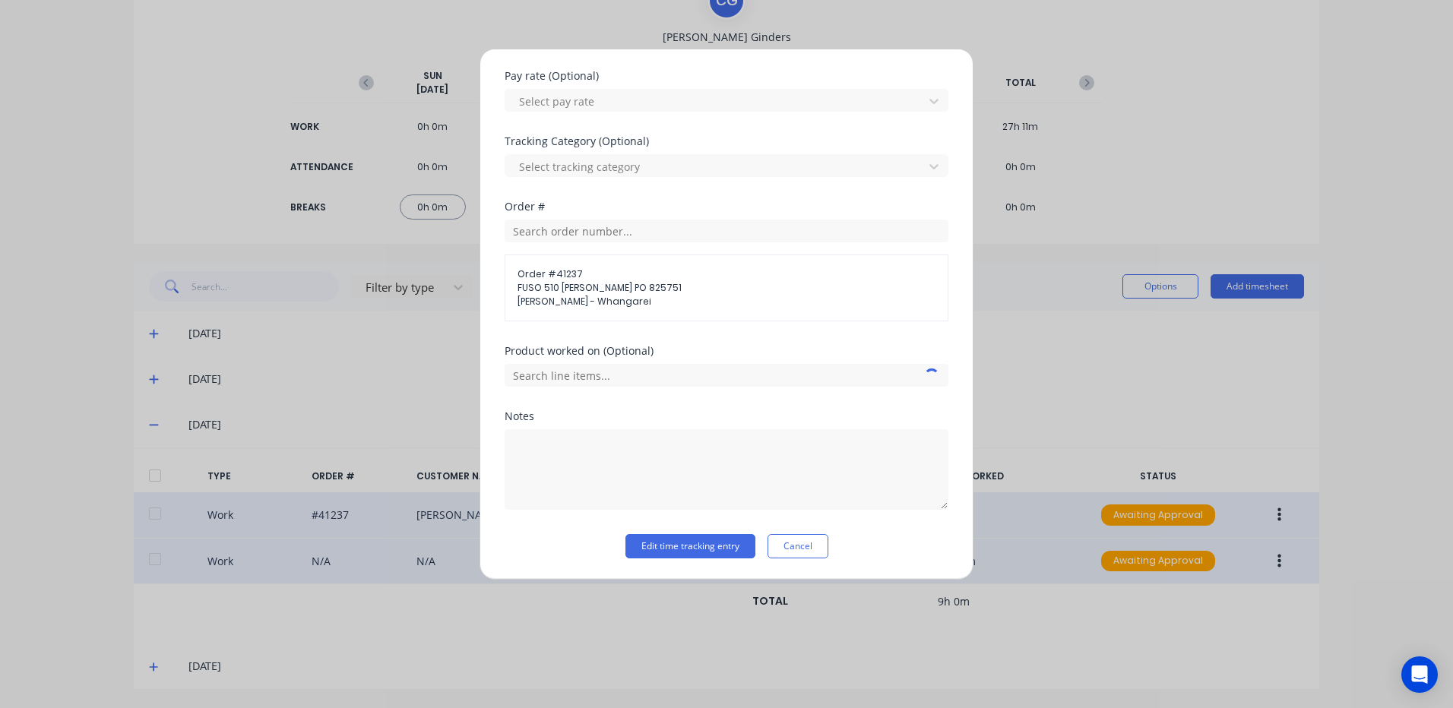
scroll to position [501, 0]
click at [517, 446] on textarea at bounding box center [727, 469] width 444 height 81
type textarea "2.31 - 4.31"
click at [675, 540] on button "Edit time tracking entry" at bounding box center [690, 545] width 130 height 24
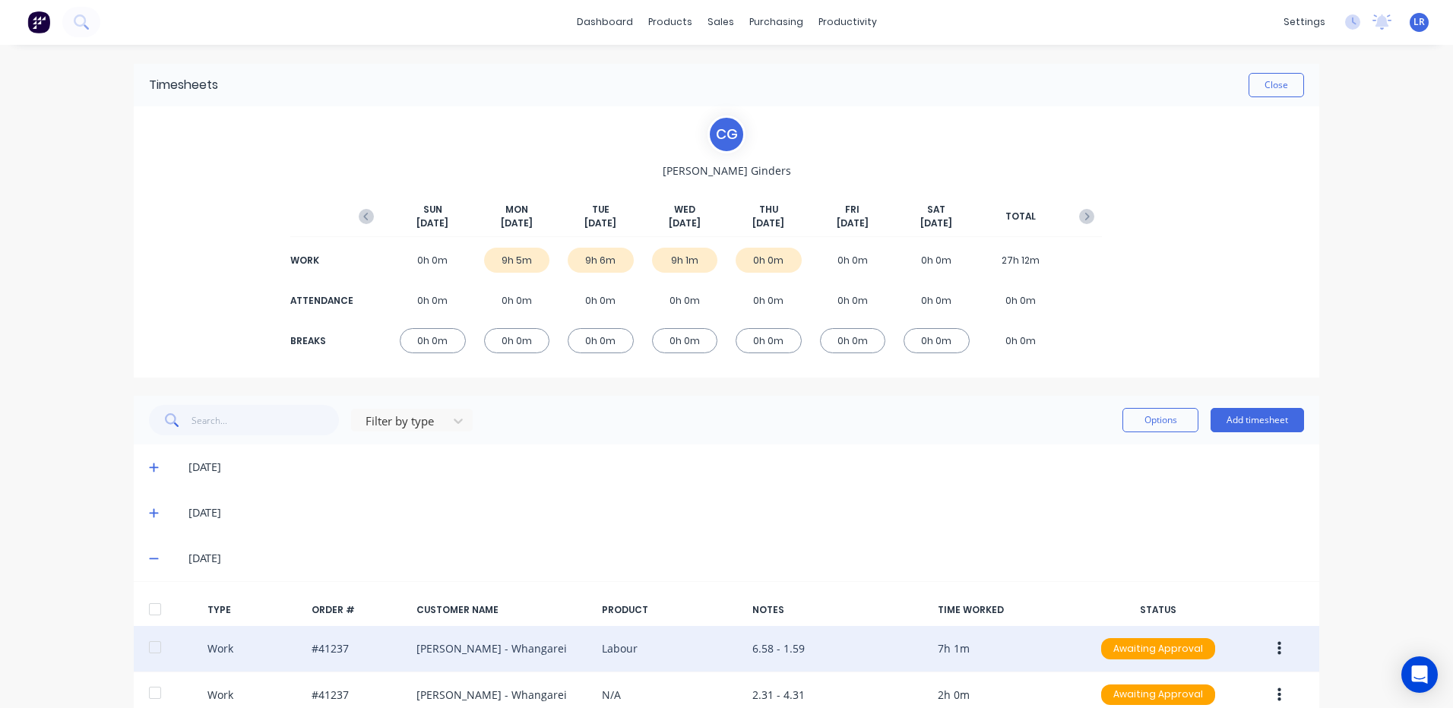
scroll to position [0, 0]
click at [1255, 82] on button "Close" at bounding box center [1275, 86] width 55 height 24
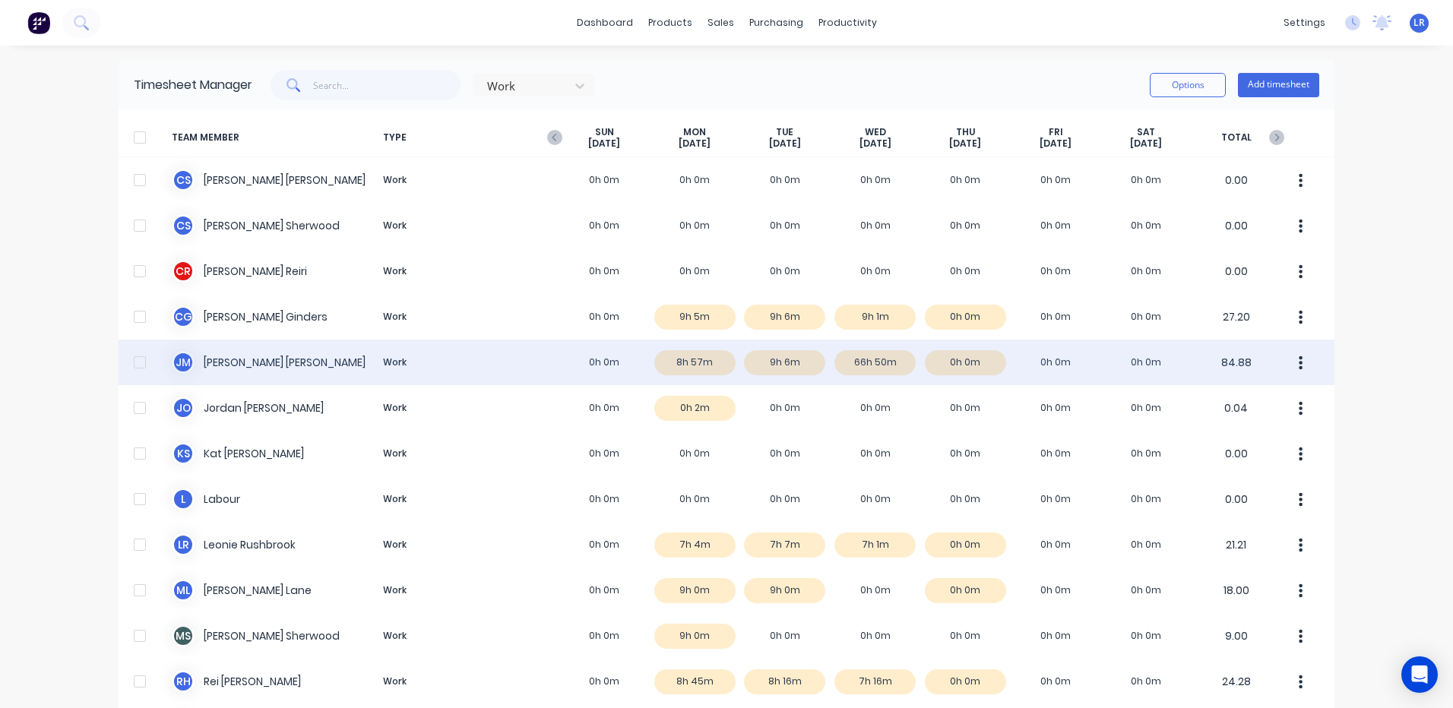
click at [868, 360] on div "J M Jamie Macrae Work 0h 0m 8h 57m 9h 6m 66h 50m 0h 0m 0h 0m 0h 0m 84.88" at bounding box center [727, 363] width 1216 height 46
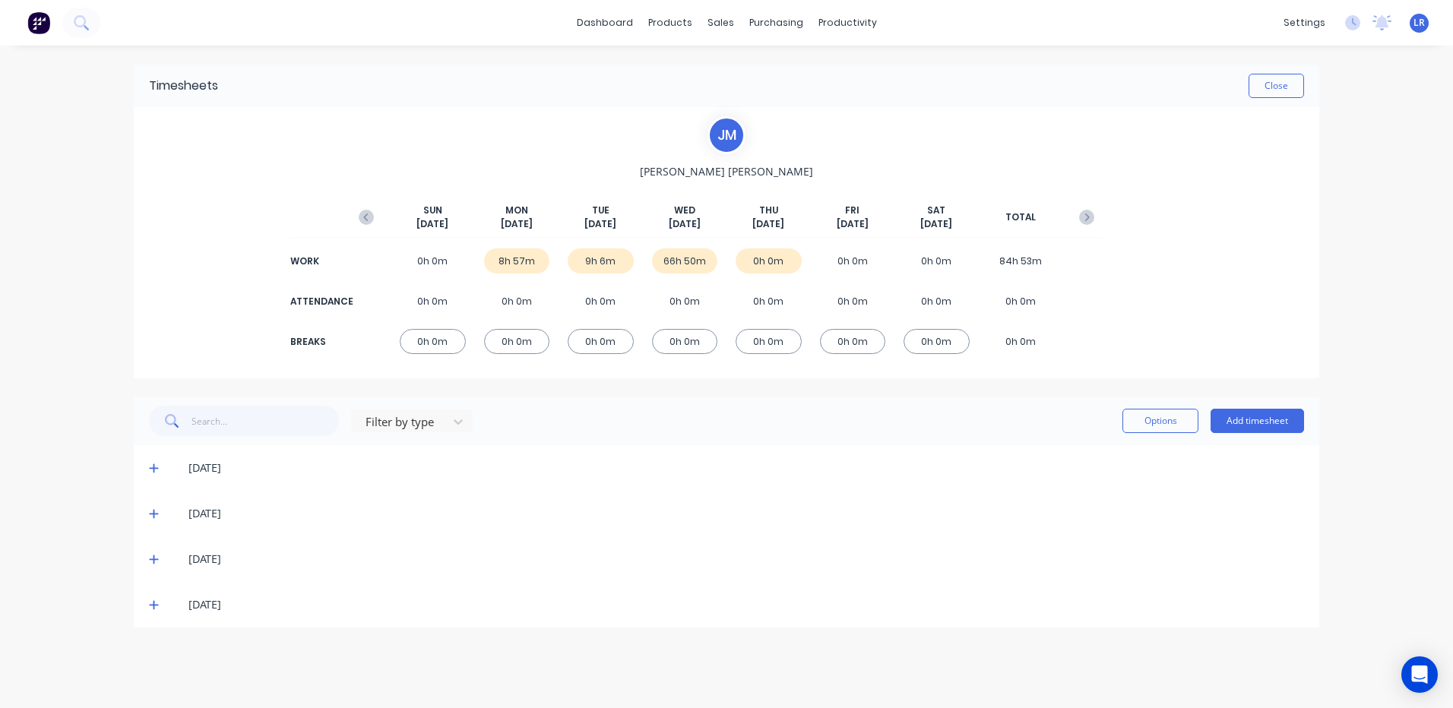
click at [153, 561] on icon at bounding box center [153, 559] width 9 height 9
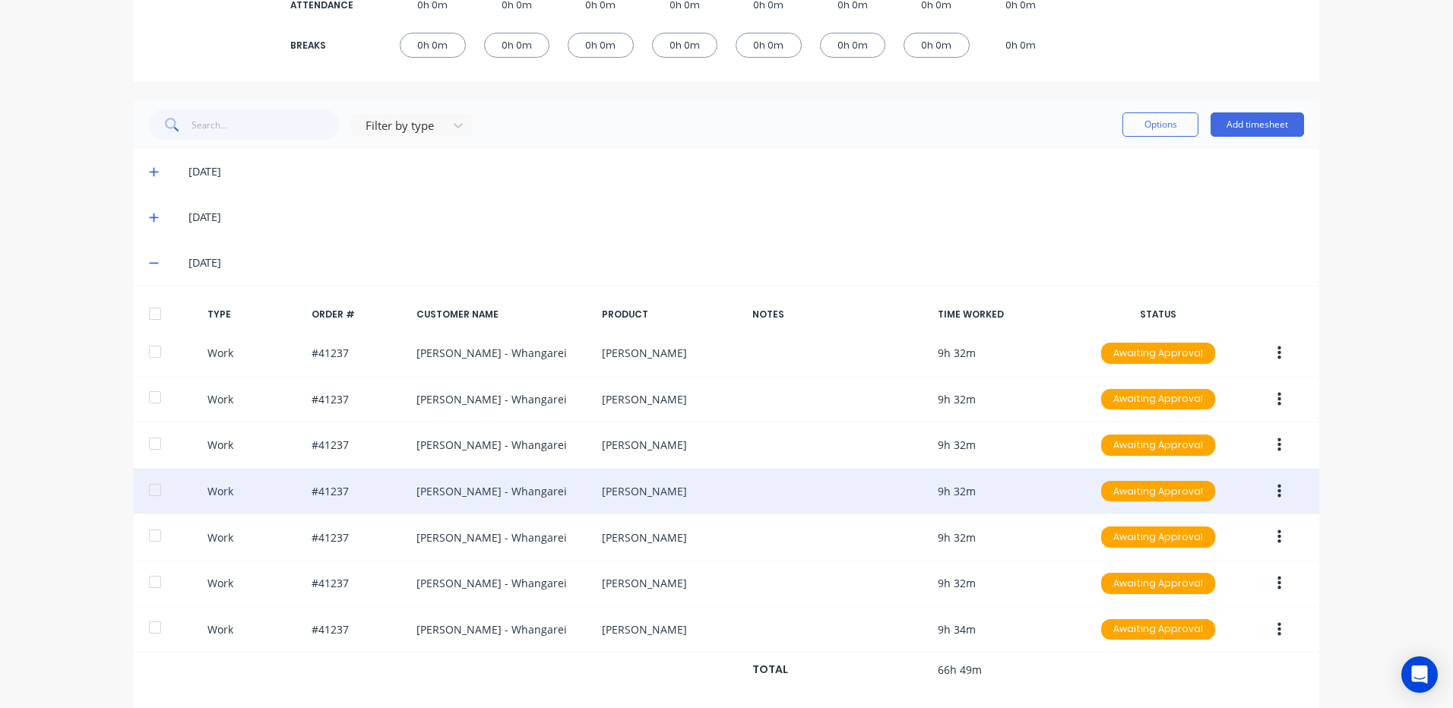
scroll to position [304, 0]
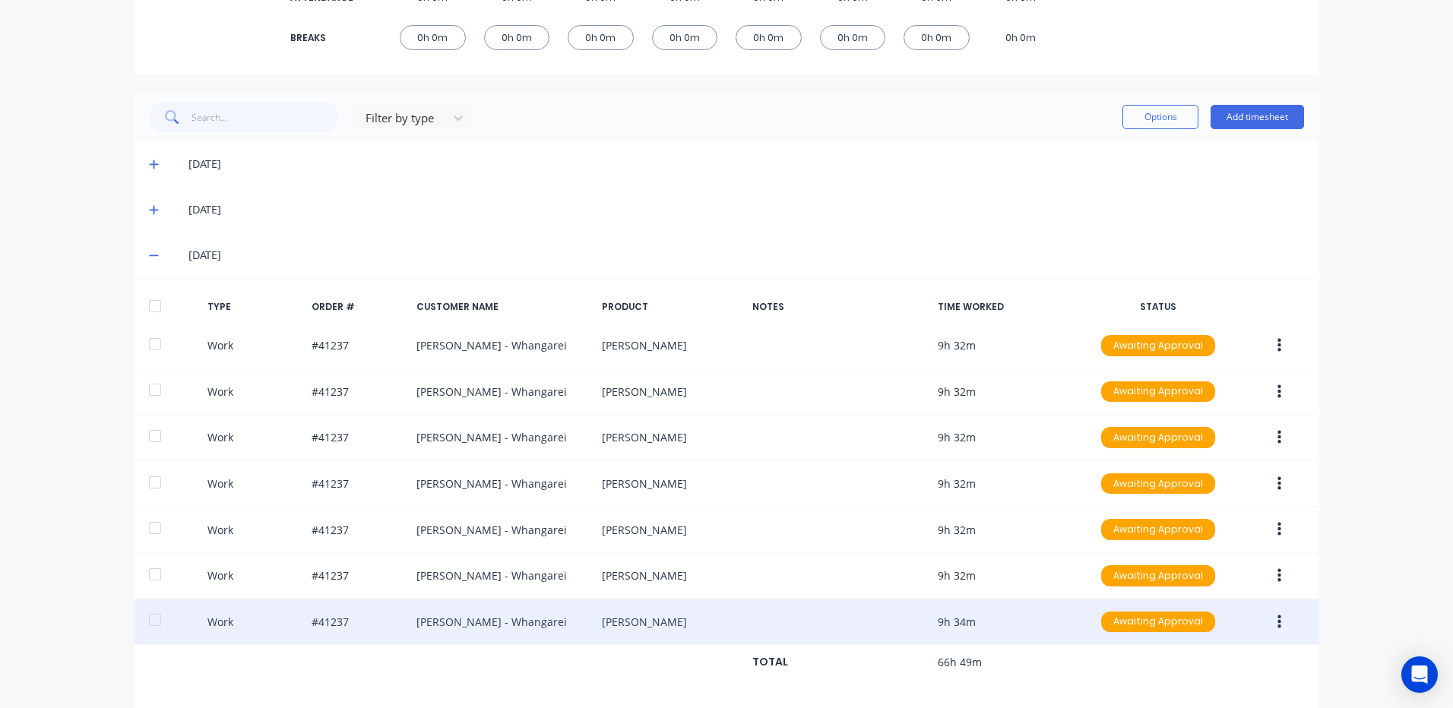
click at [1277, 615] on icon "button" at bounding box center [1279, 622] width 4 height 17
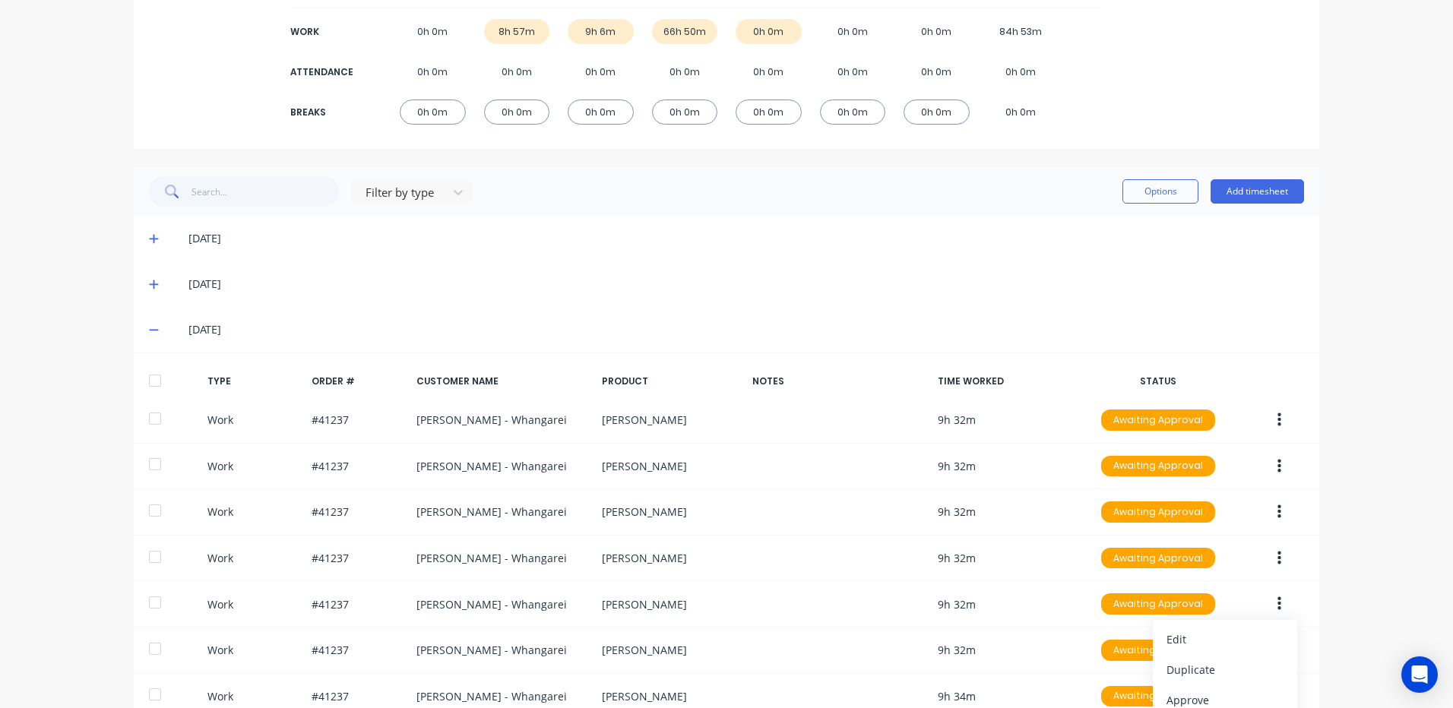
scroll to position [0, 0]
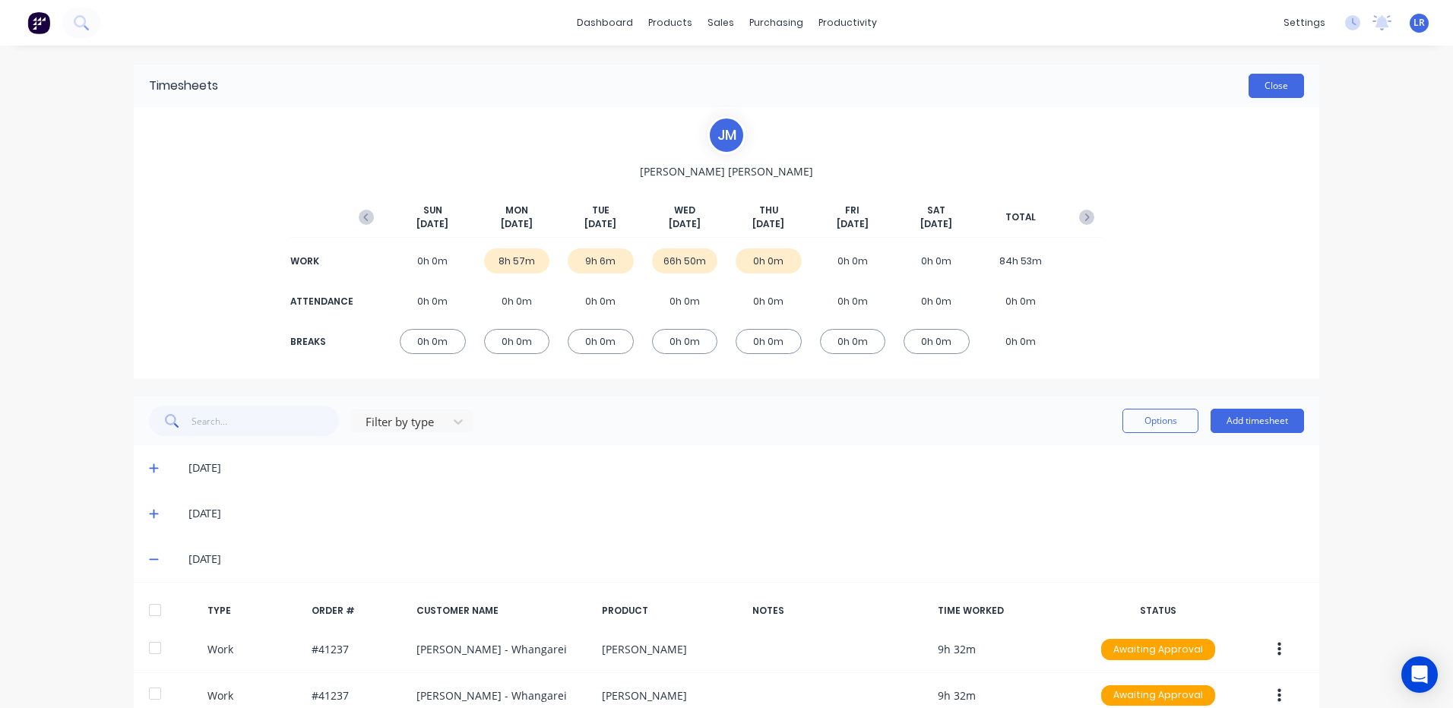
click at [1256, 84] on button "Close" at bounding box center [1275, 86] width 55 height 24
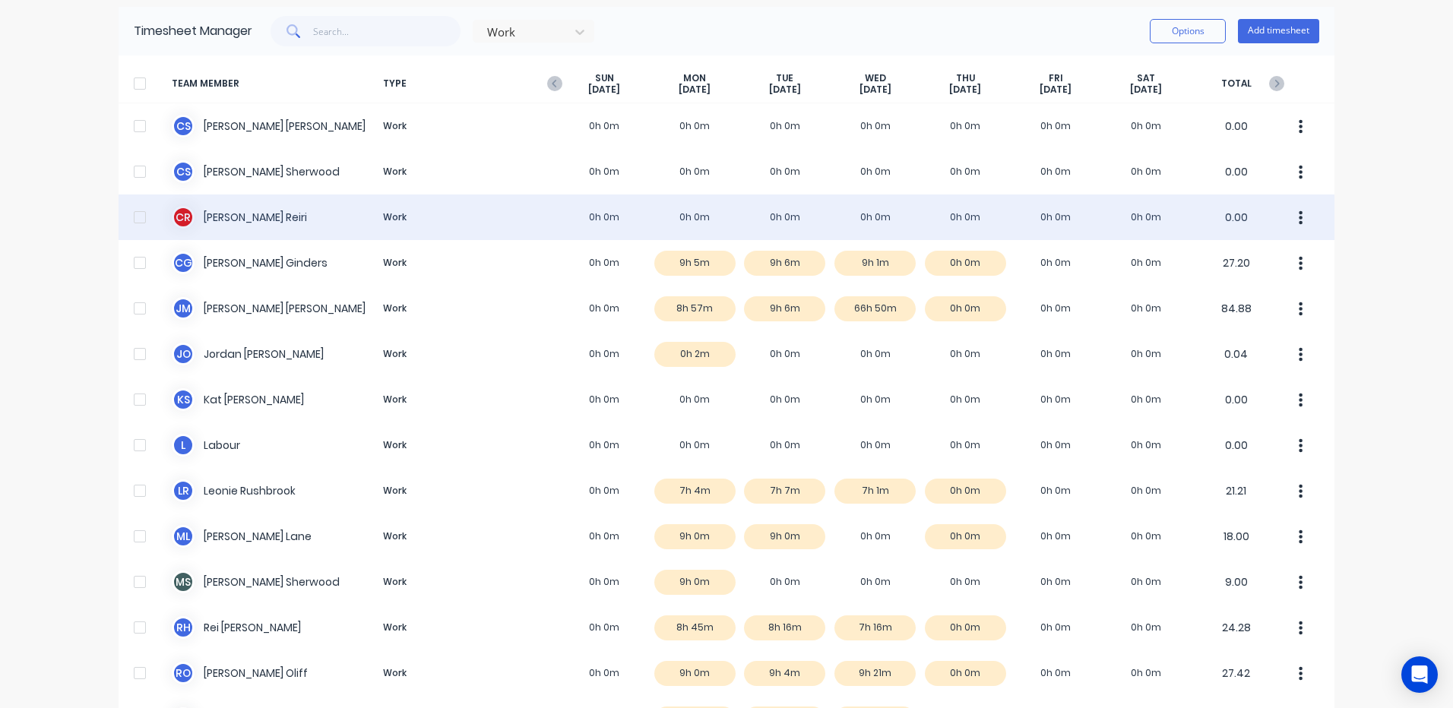
scroll to position [228, 0]
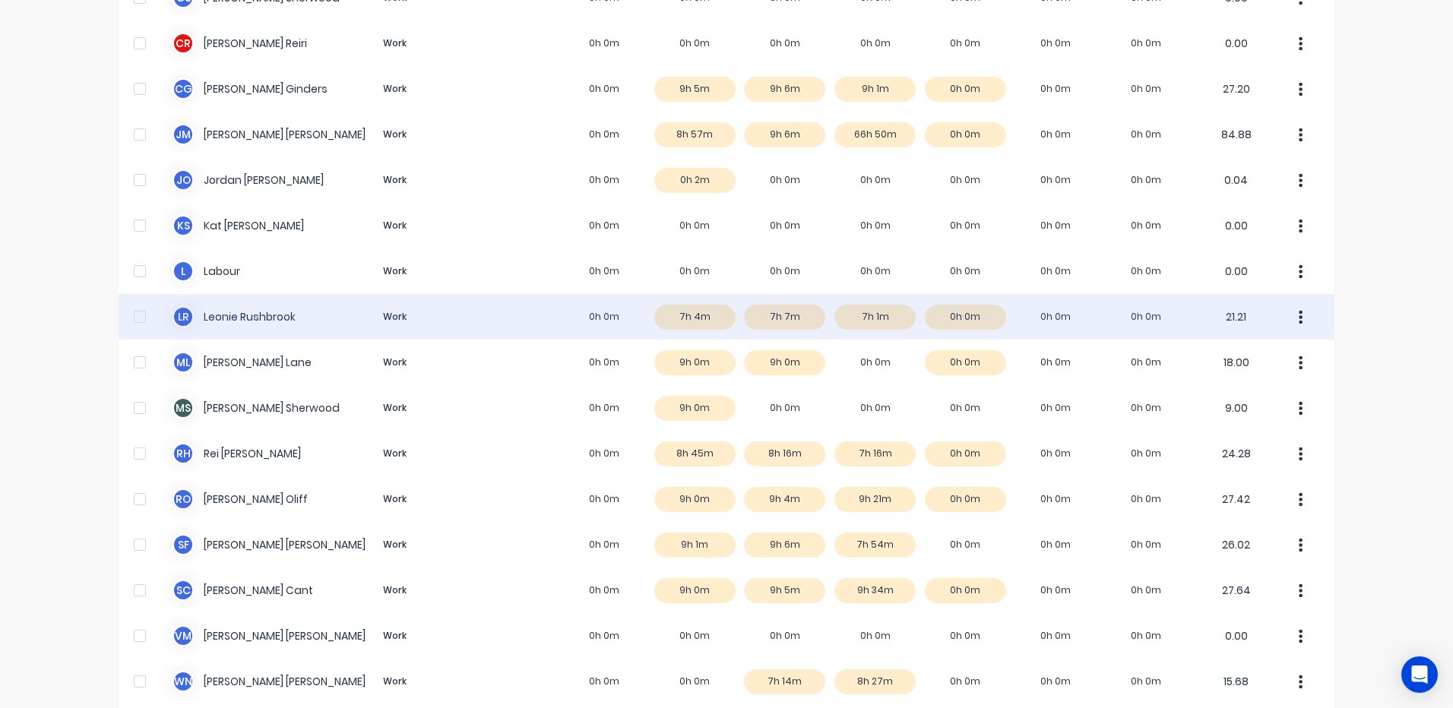
click at [856, 313] on div "L R Leonie Rushbrook Work 0h 0m 7h 4m 7h 7m 7h 1m 0h 0m 0h 0m 0h 0m 21.21" at bounding box center [727, 317] width 1216 height 46
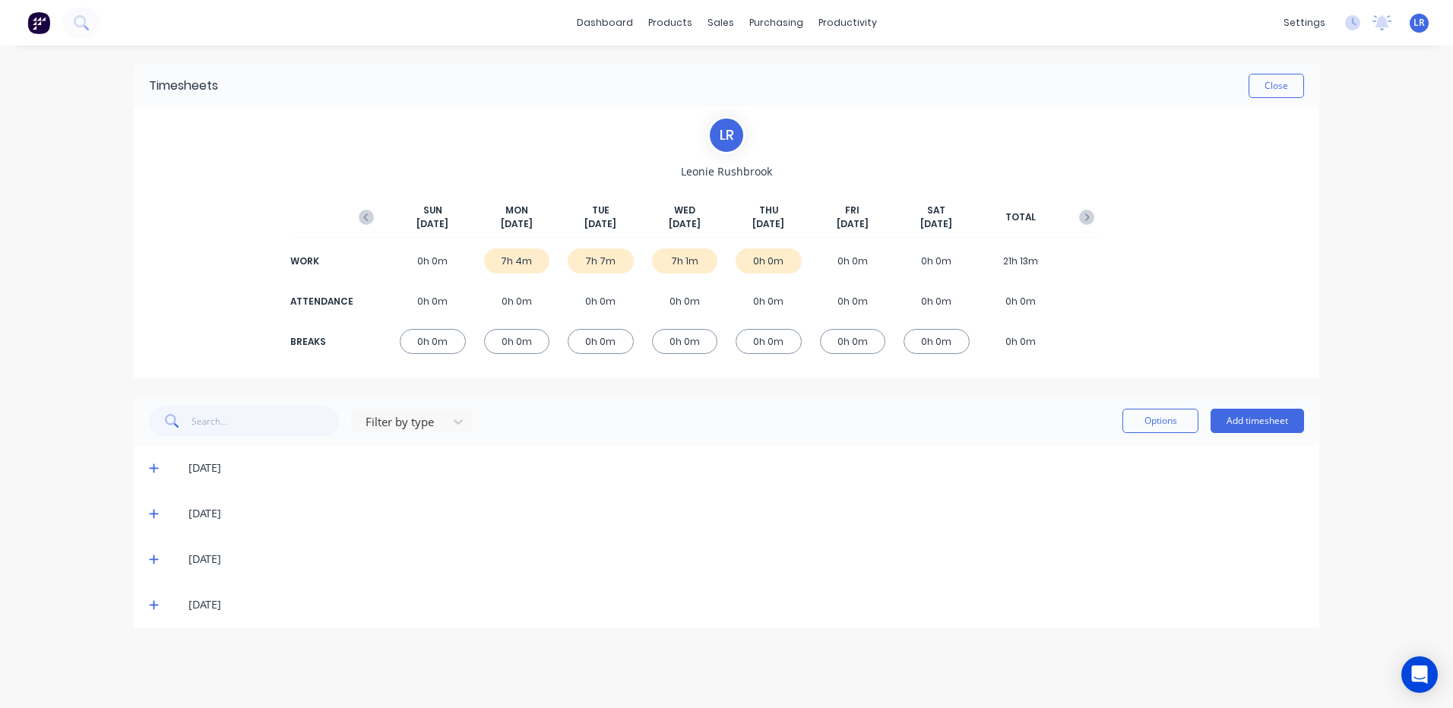
click at [150, 557] on icon at bounding box center [154, 559] width 10 height 11
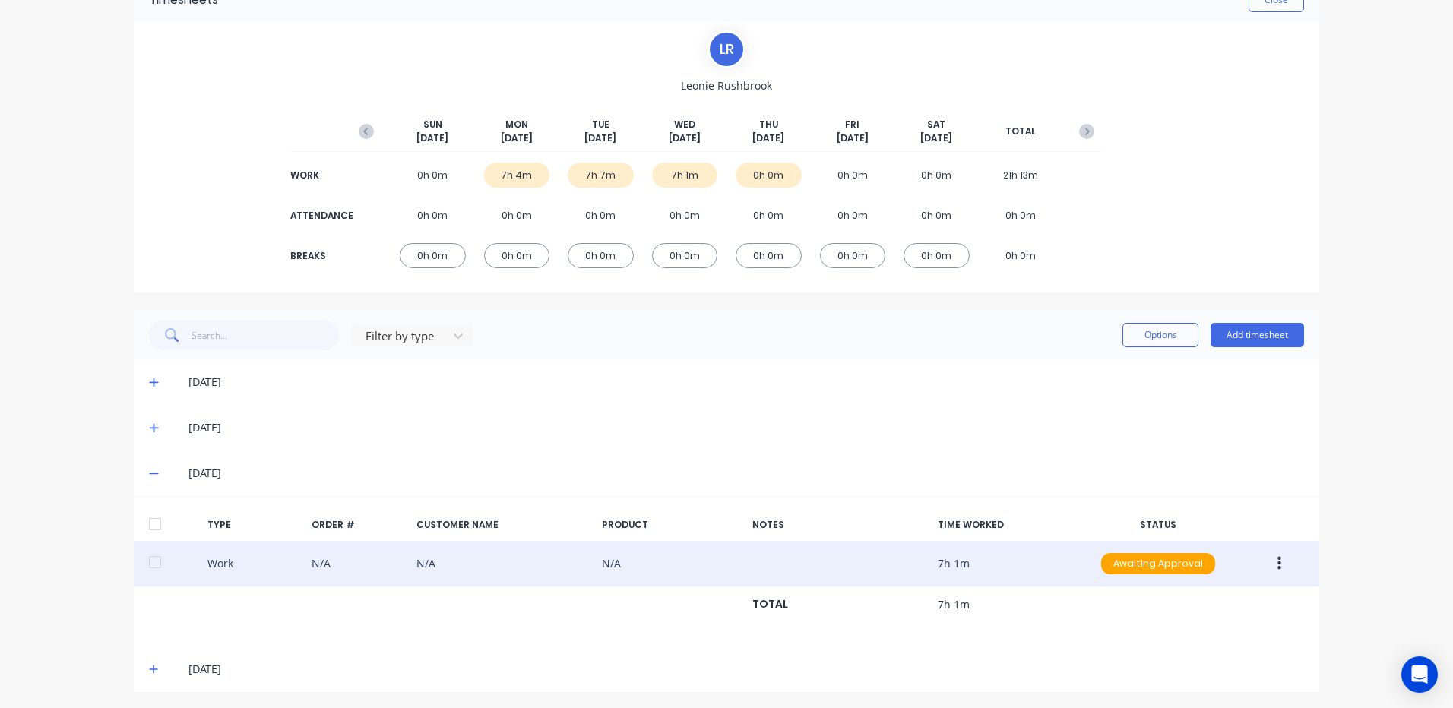
scroll to position [89, 0]
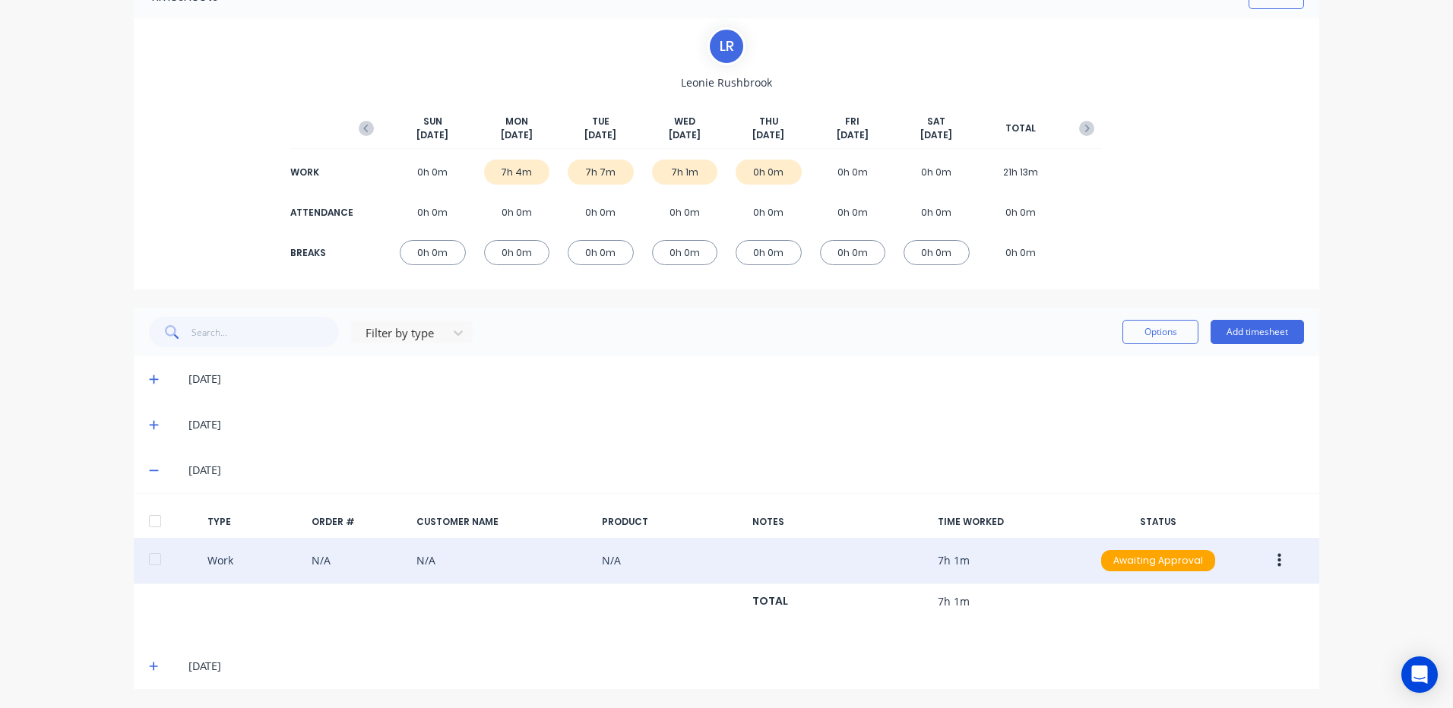
click at [1276, 562] on button "button" at bounding box center [1279, 560] width 36 height 27
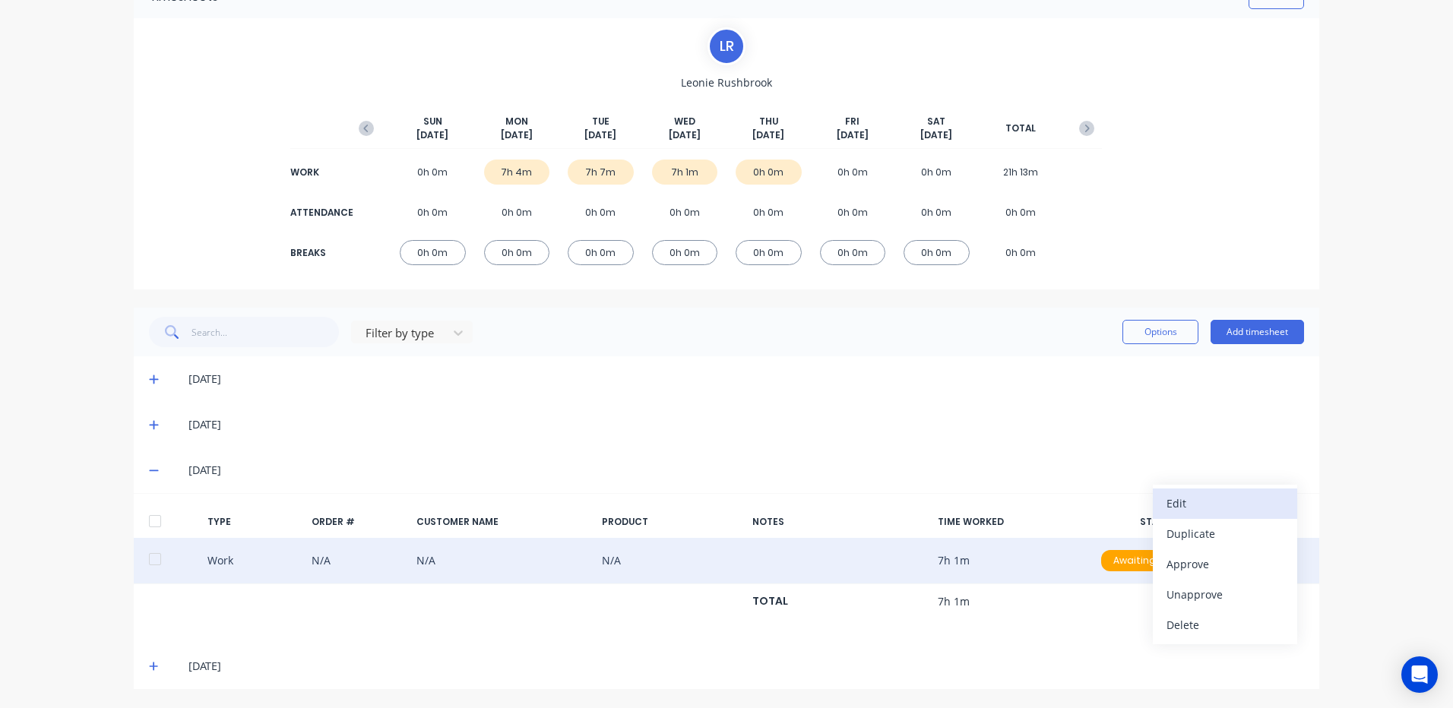
click at [1182, 494] on div "Edit" at bounding box center [1224, 503] width 117 height 22
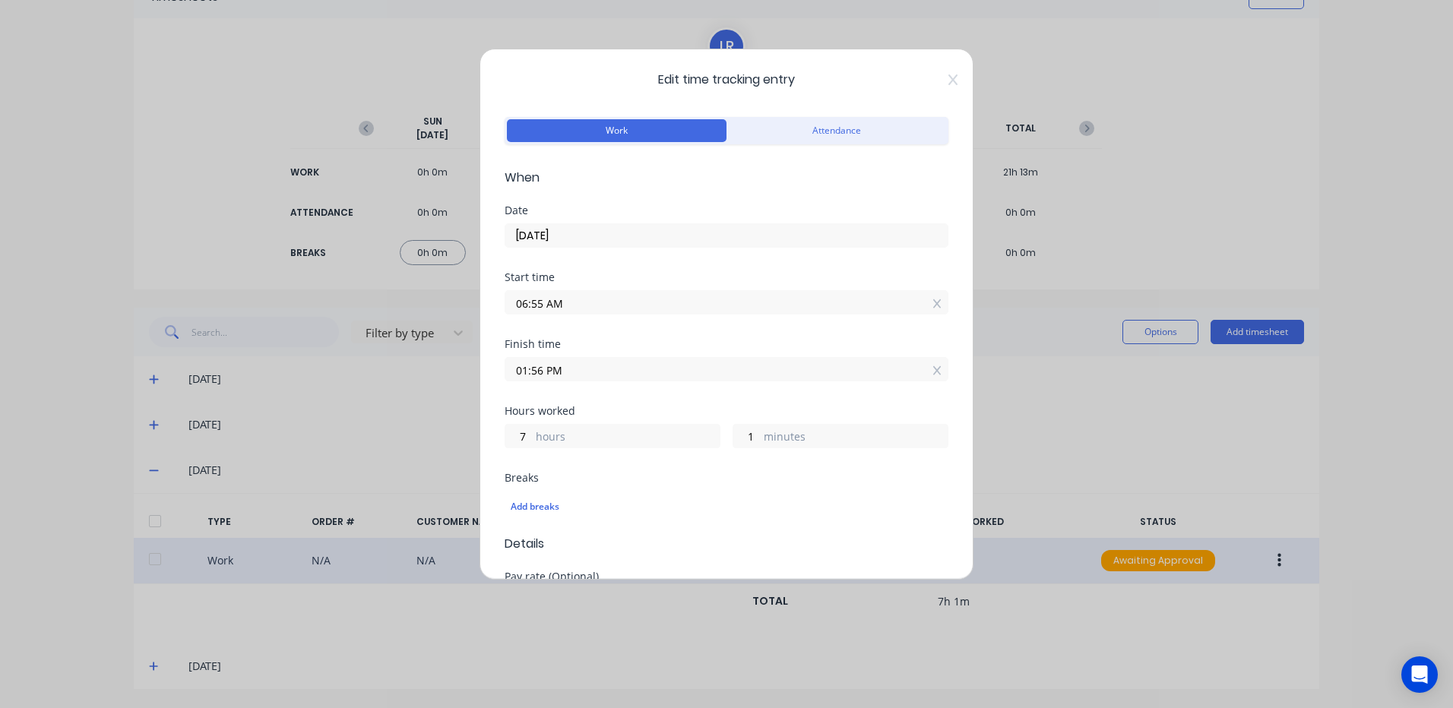
click at [543, 303] on input "06:55 AM" at bounding box center [726, 302] width 442 height 23
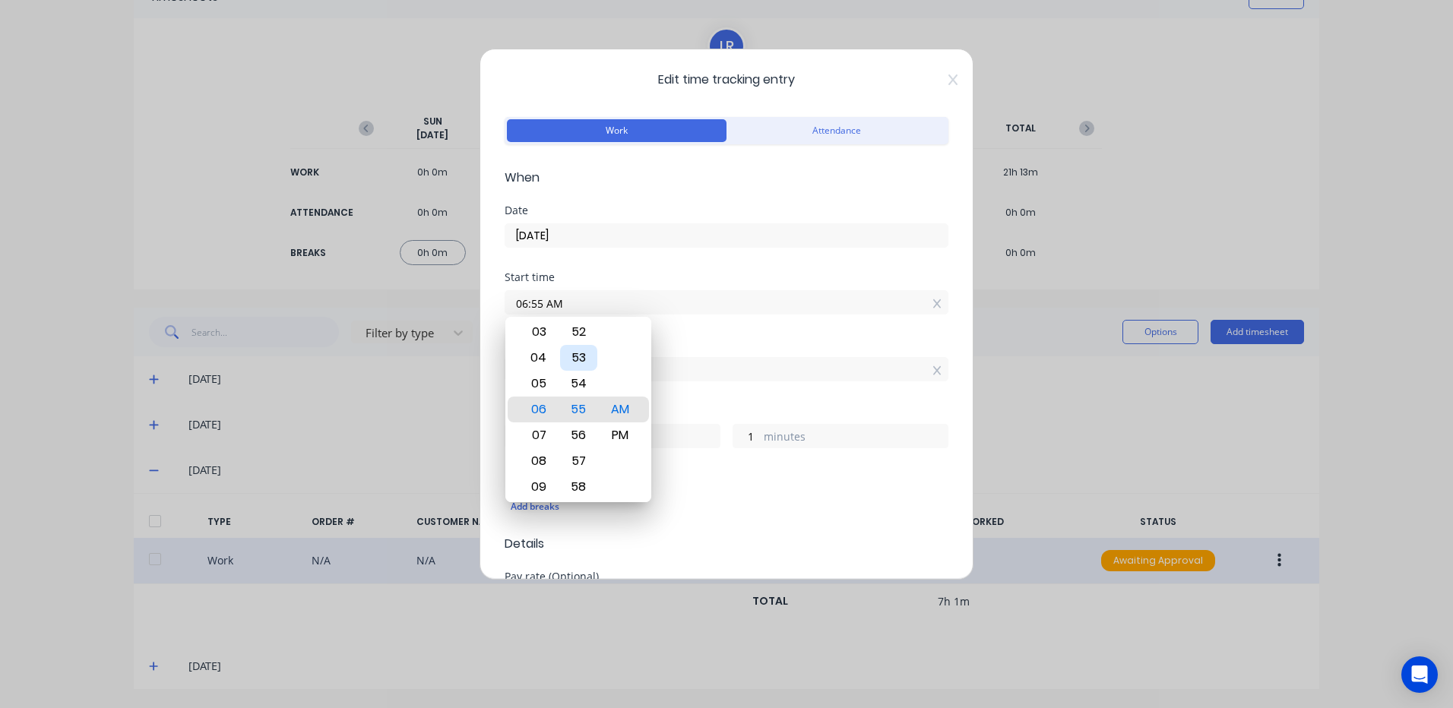
click at [577, 351] on div "53" at bounding box center [578, 358] width 37 height 26
type input "06:53 AM"
type input "3"
click at [733, 492] on div "Add breaks" at bounding box center [727, 507] width 444 height 32
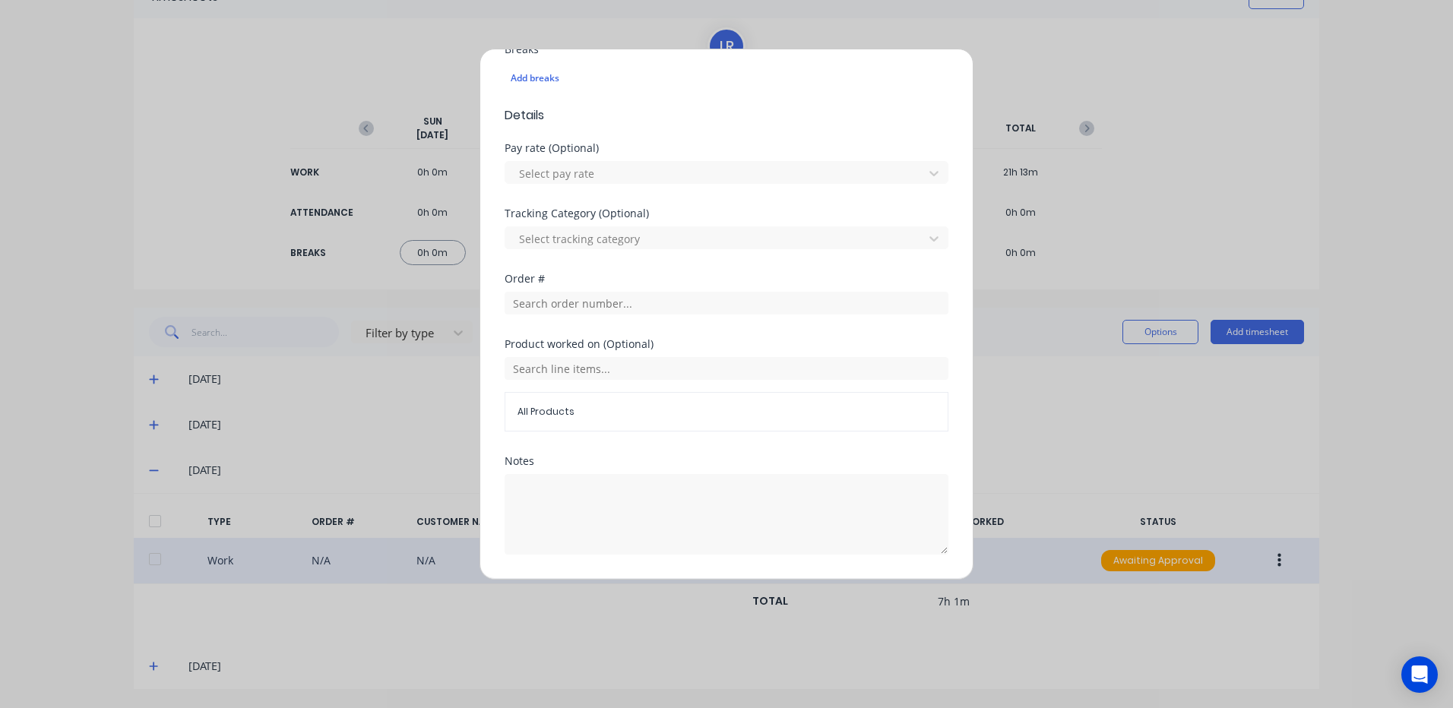
scroll to position [456, 0]
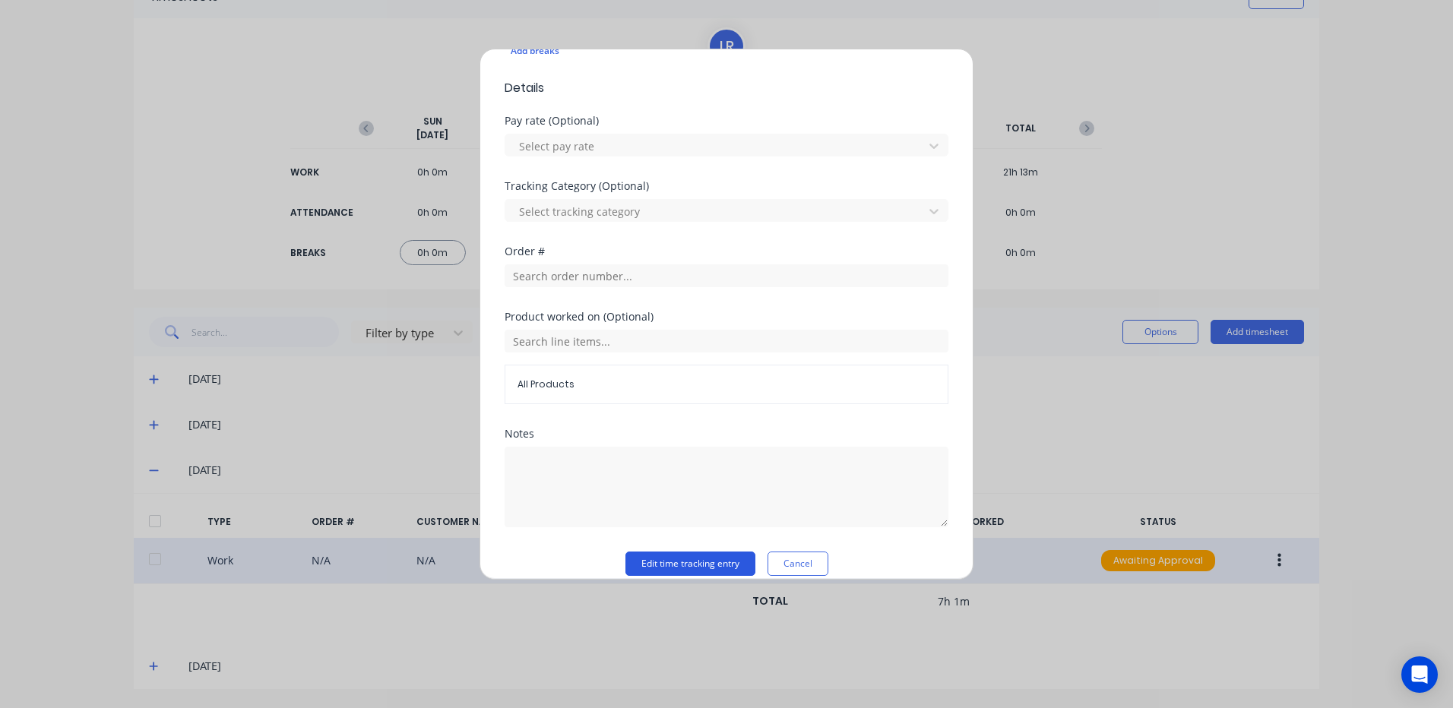
click at [703, 561] on button "Edit time tracking entry" at bounding box center [690, 564] width 130 height 24
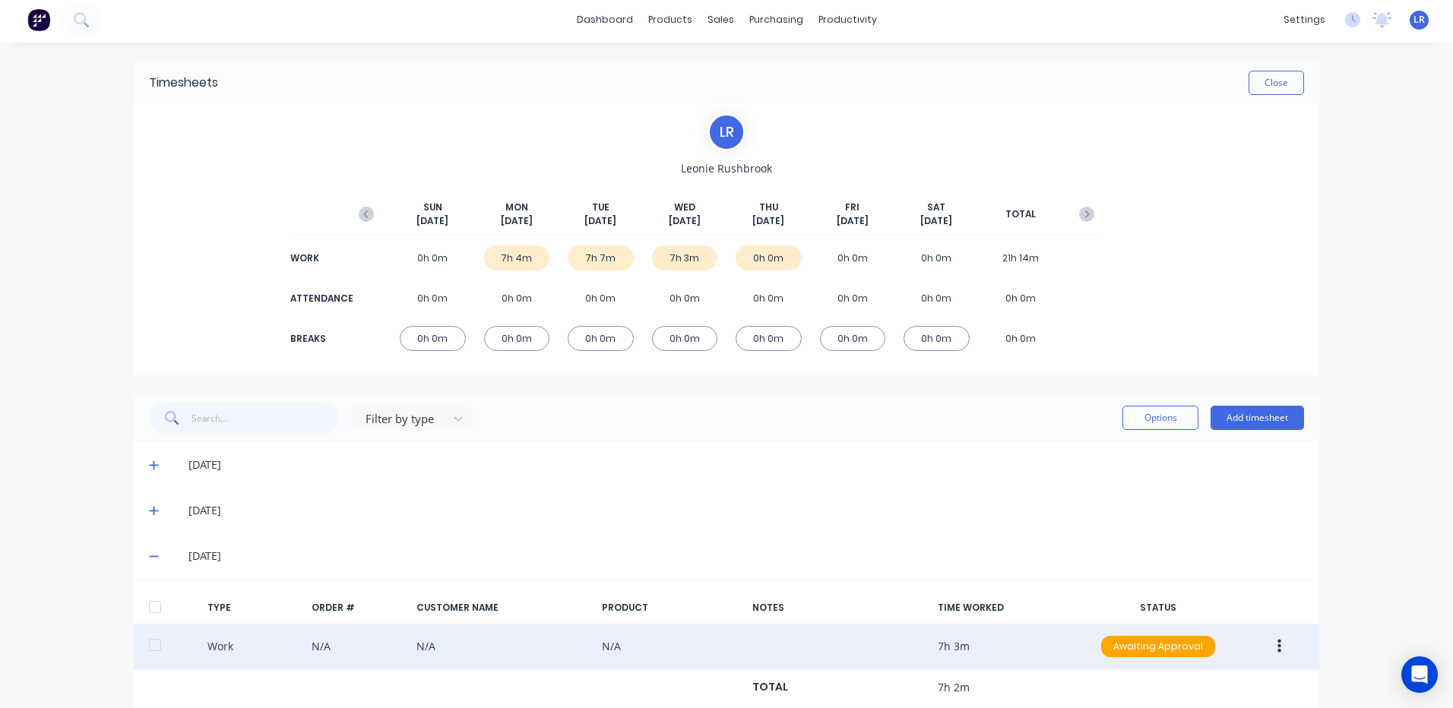
scroll to position [0, 0]
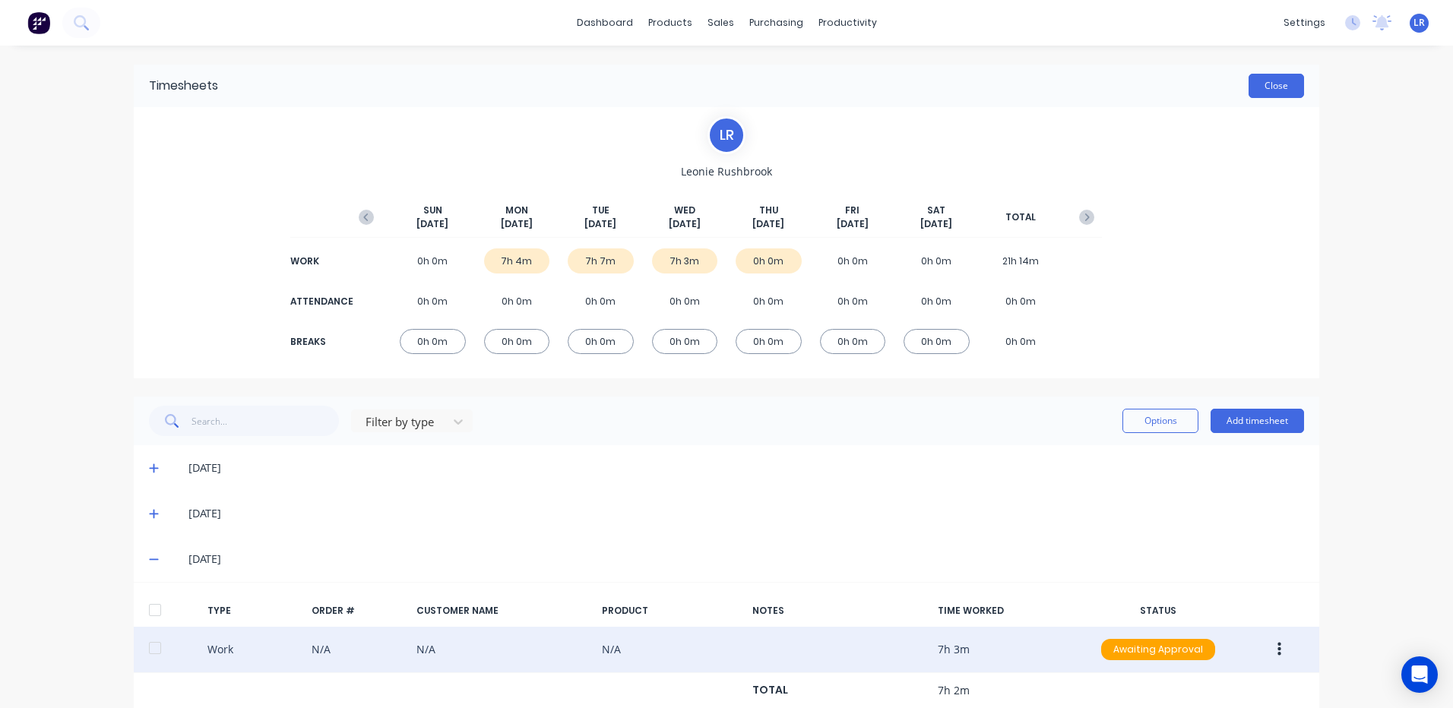
click at [1266, 78] on button "Close" at bounding box center [1275, 86] width 55 height 24
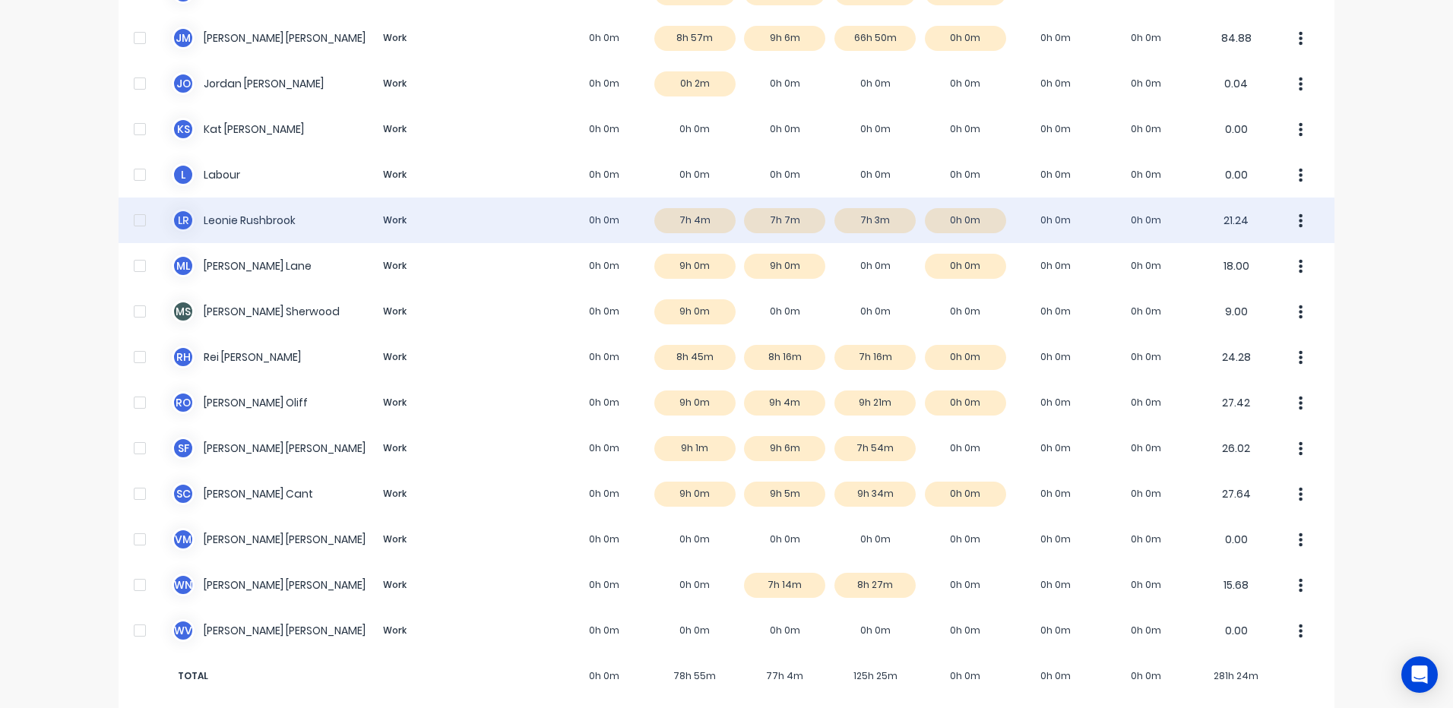
scroll to position [340, 0]
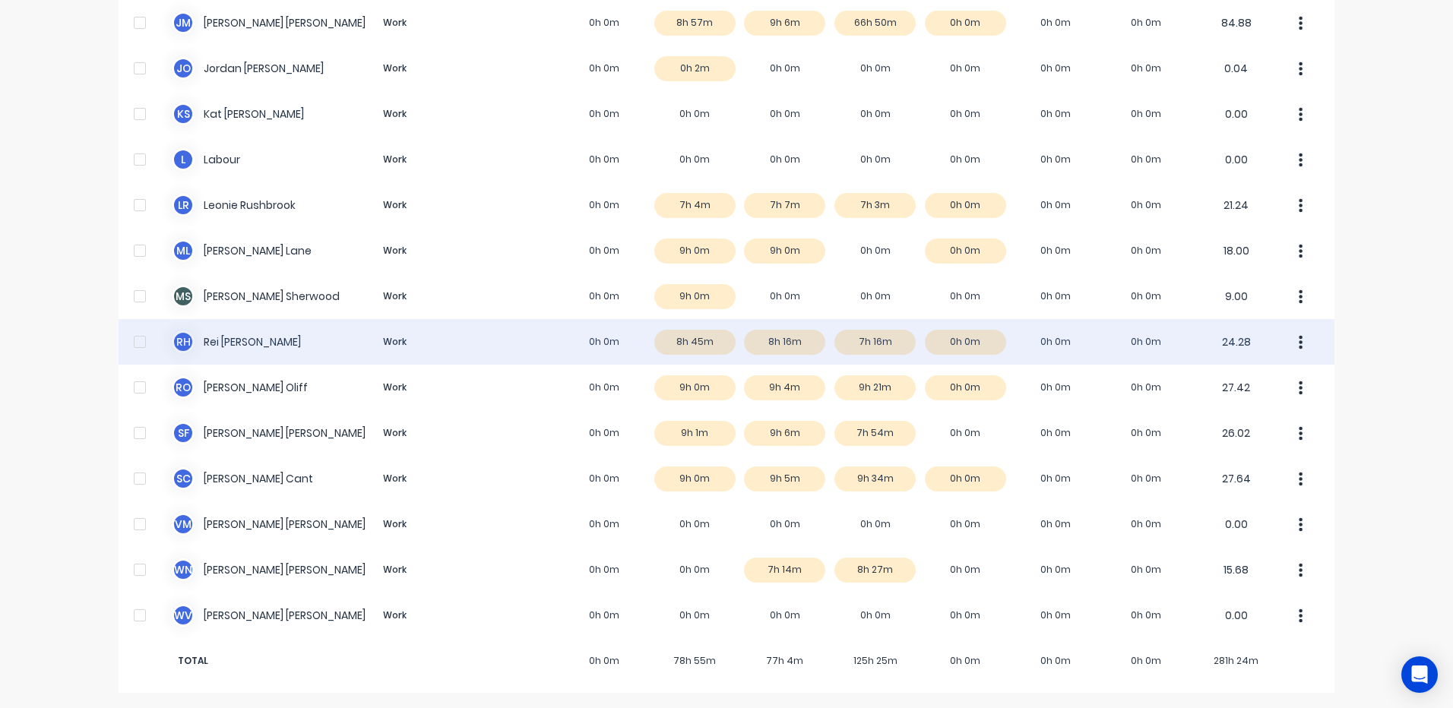
click at [868, 341] on div "R H Rei Hamon Work 0h 0m 8h 45m 8h 16m 7h 16m 0h 0m 0h 0m 0h 0m 24.28" at bounding box center [727, 342] width 1216 height 46
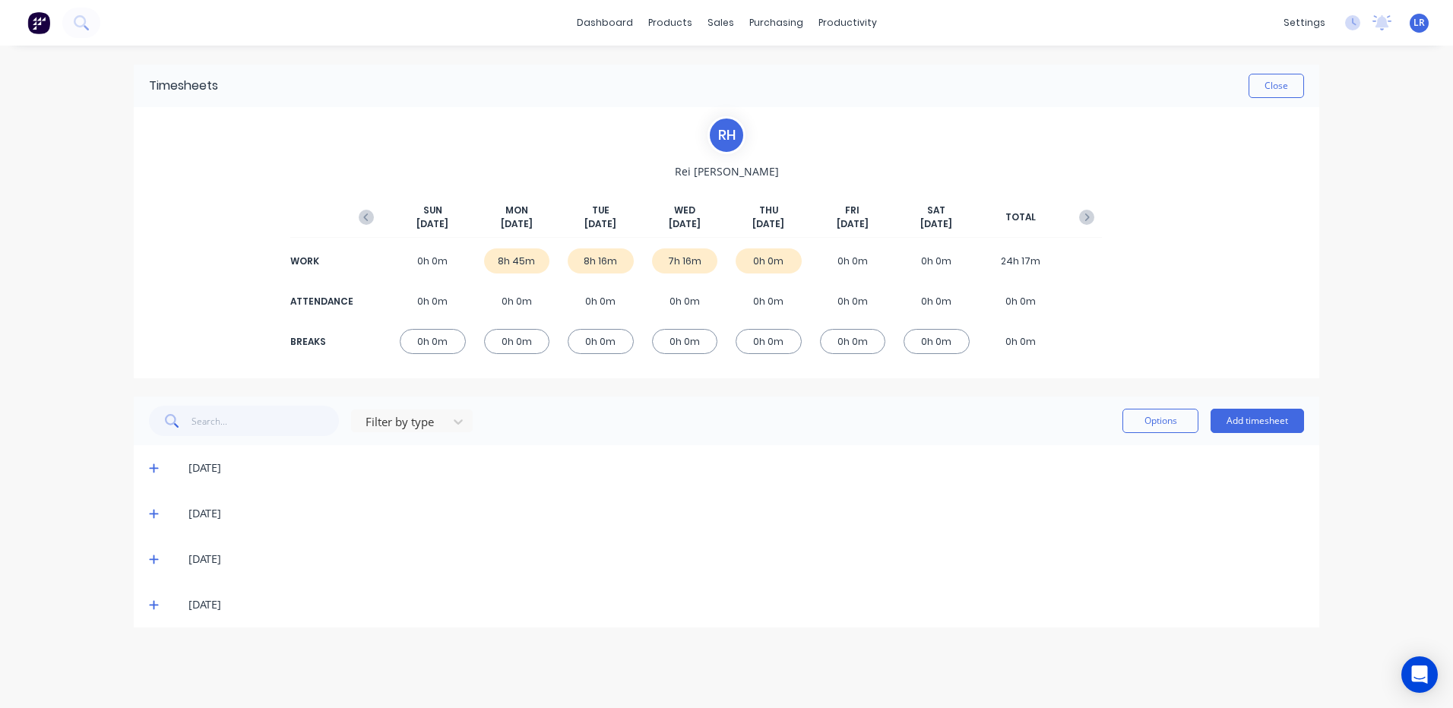
click at [154, 556] on icon at bounding box center [153, 559] width 9 height 9
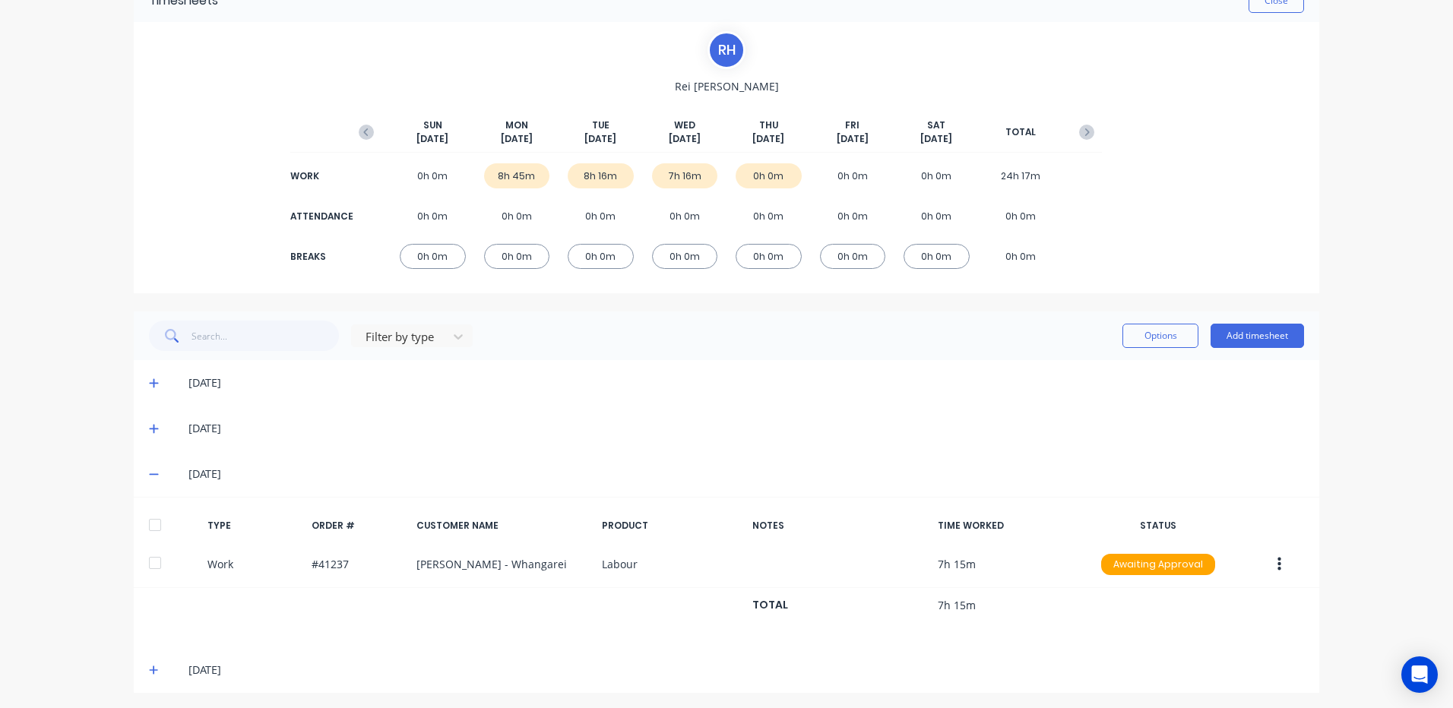
scroll to position [89, 0]
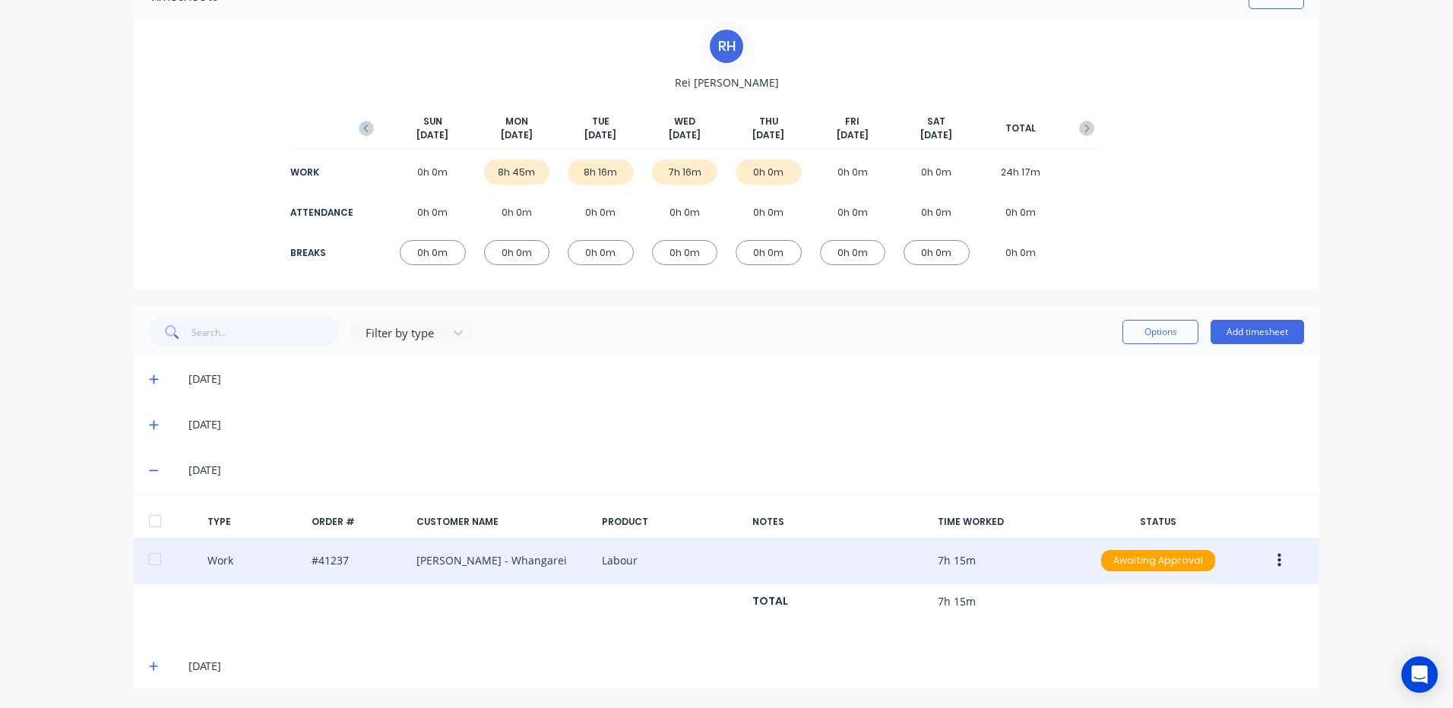
click at [1270, 562] on button "button" at bounding box center [1279, 560] width 36 height 27
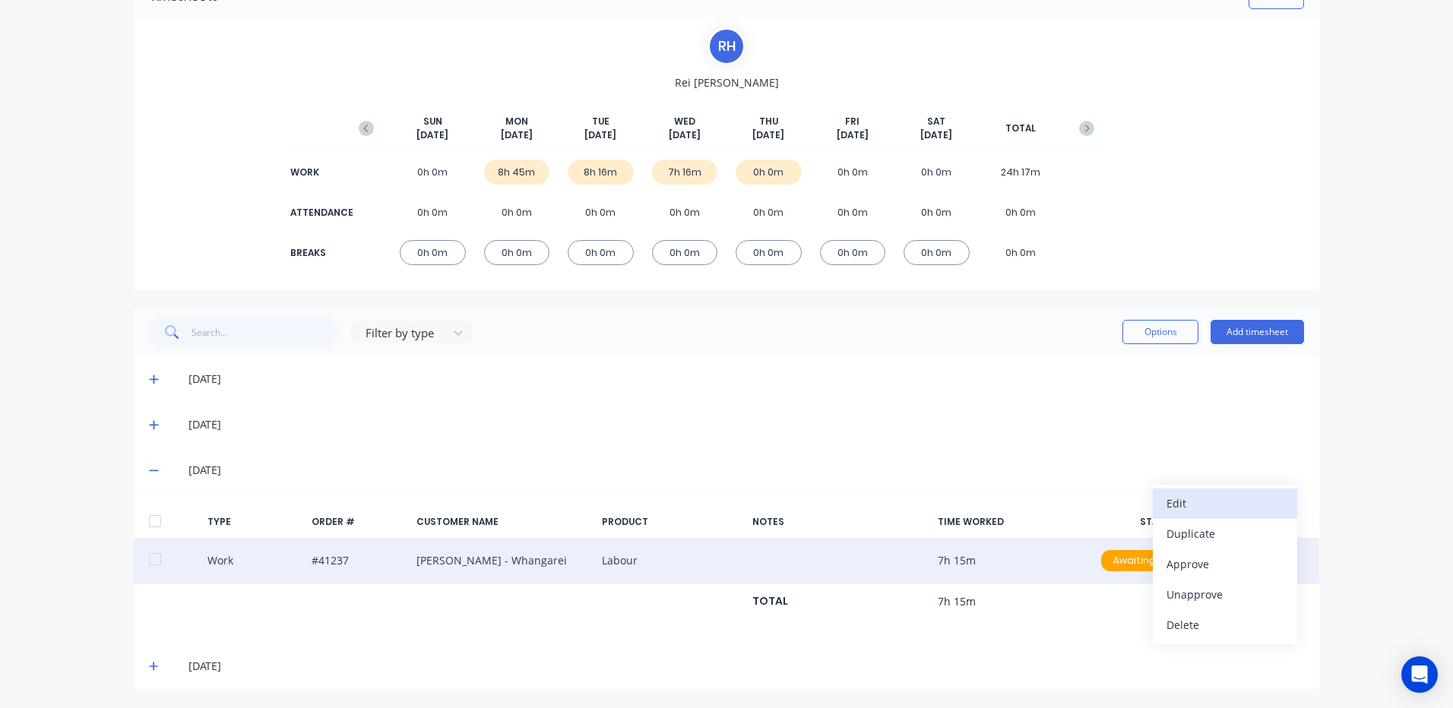
click at [1209, 508] on div "Edit" at bounding box center [1224, 503] width 117 height 22
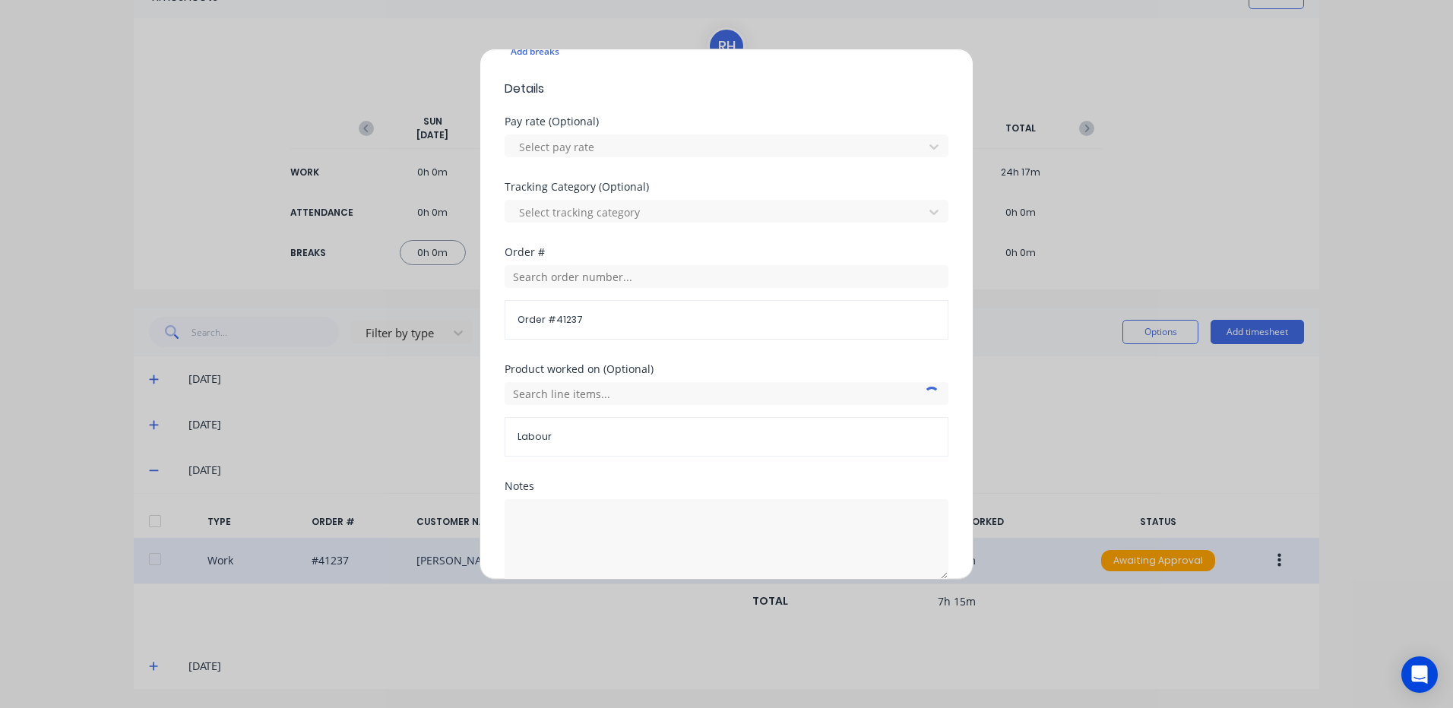
scroll to position [456, 0]
click at [540, 513] on textarea at bounding box center [727, 538] width 444 height 81
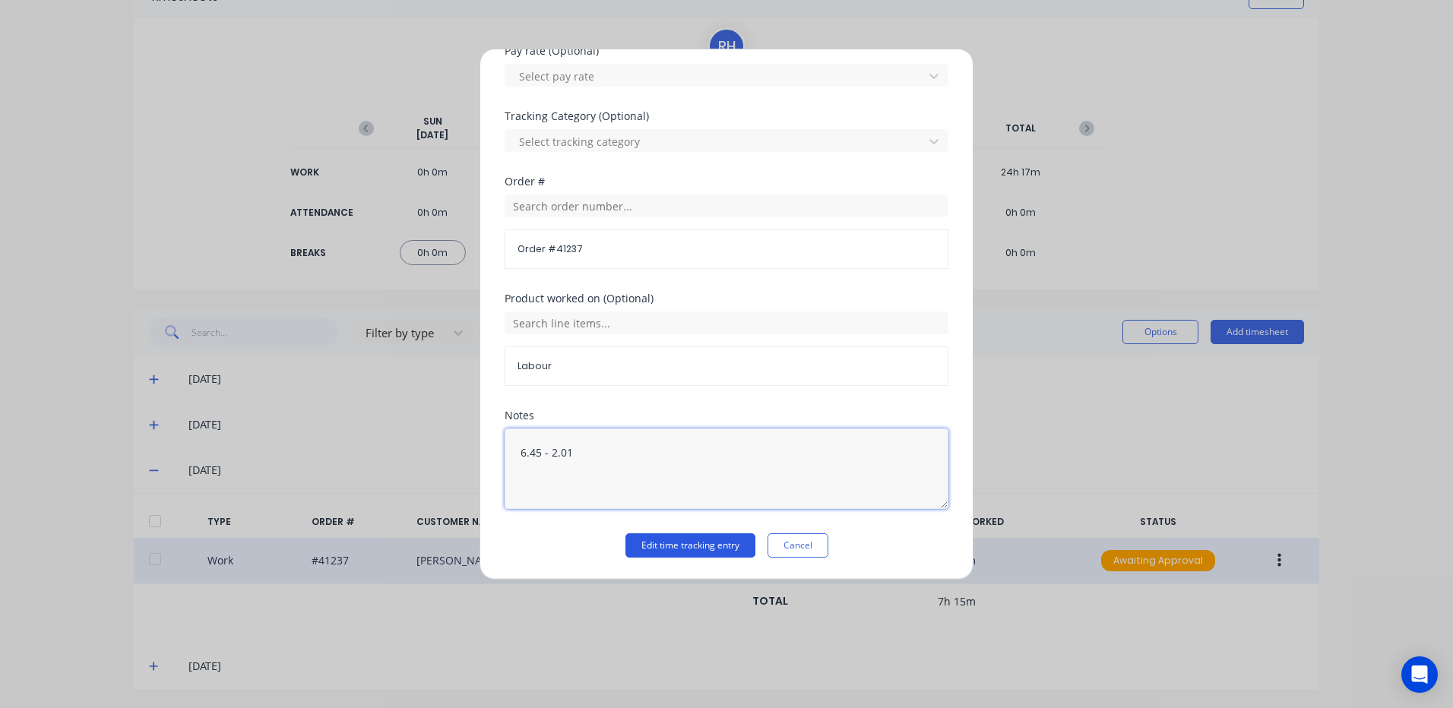
type textarea "6.45 - 2.01"
click at [719, 542] on button "Edit time tracking entry" at bounding box center [690, 545] width 130 height 24
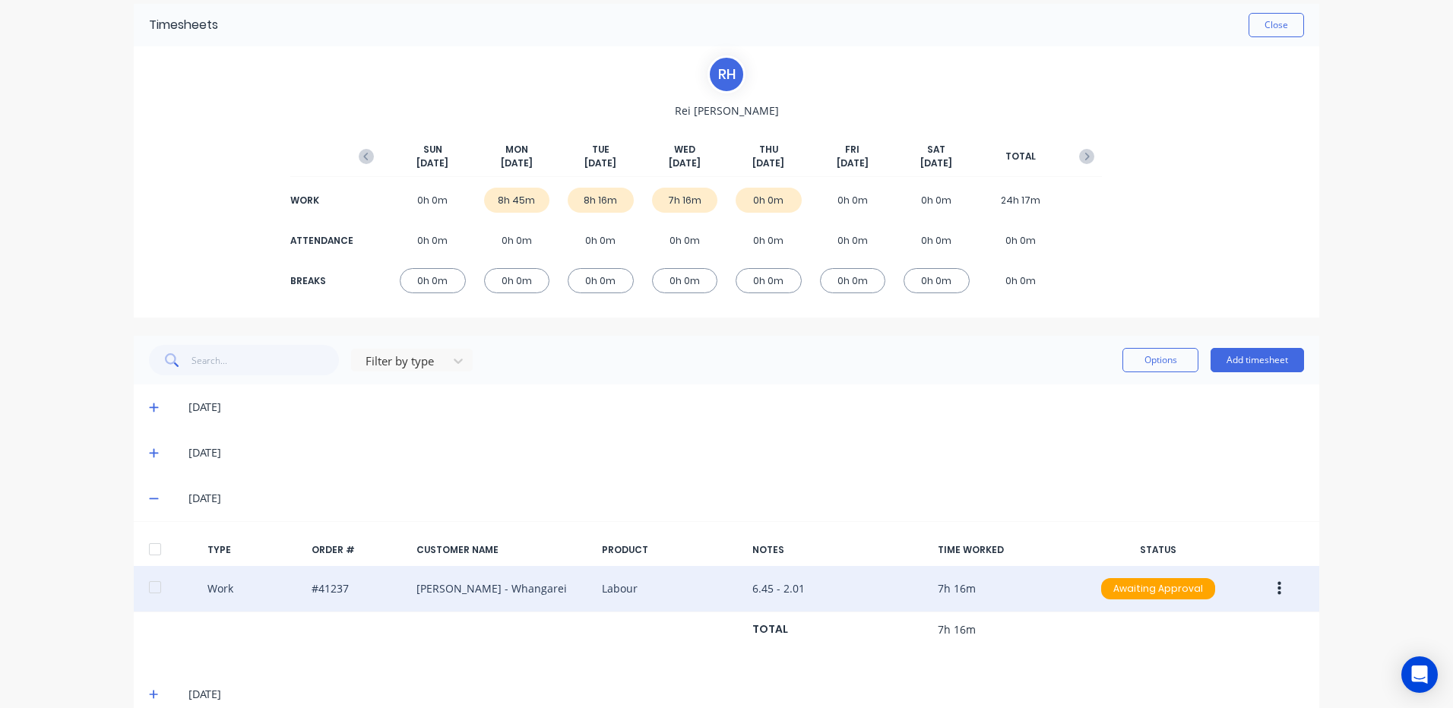
scroll to position [13, 0]
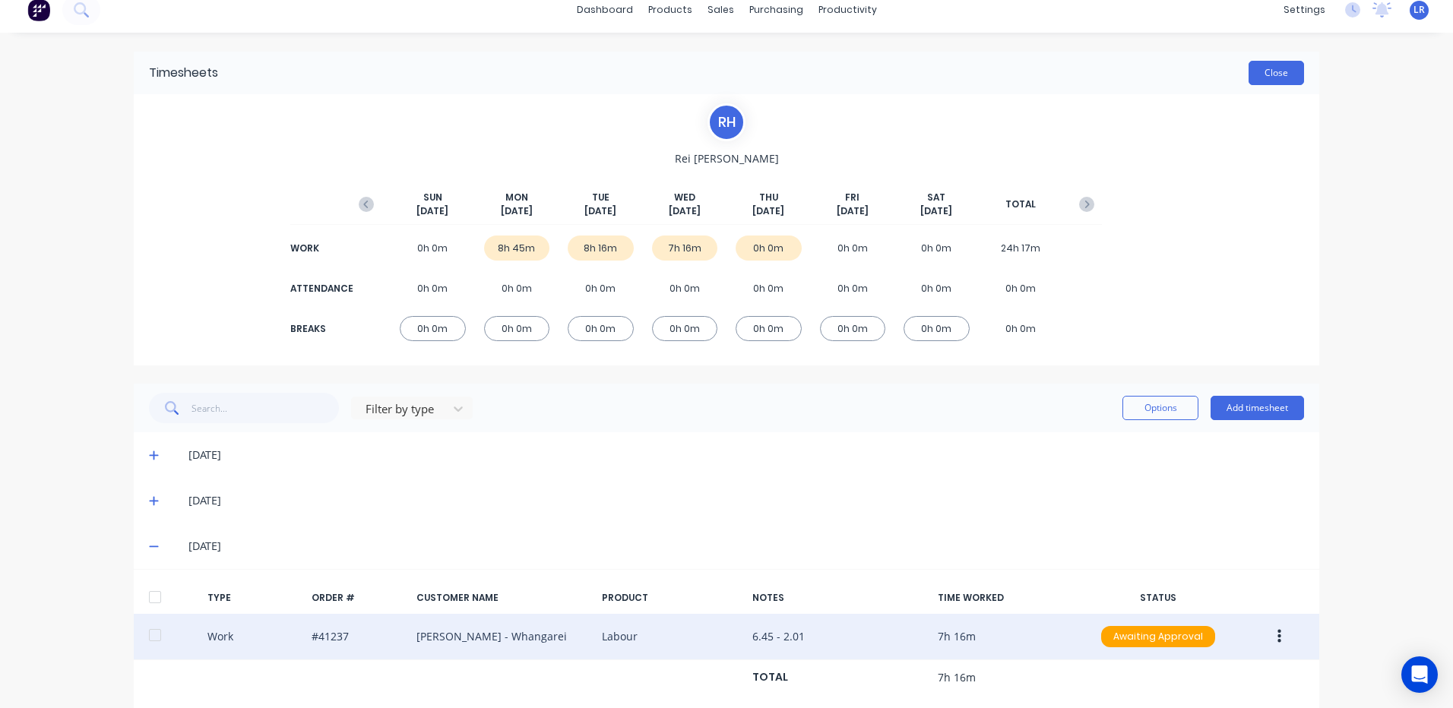
click at [1265, 75] on button "Close" at bounding box center [1275, 73] width 55 height 24
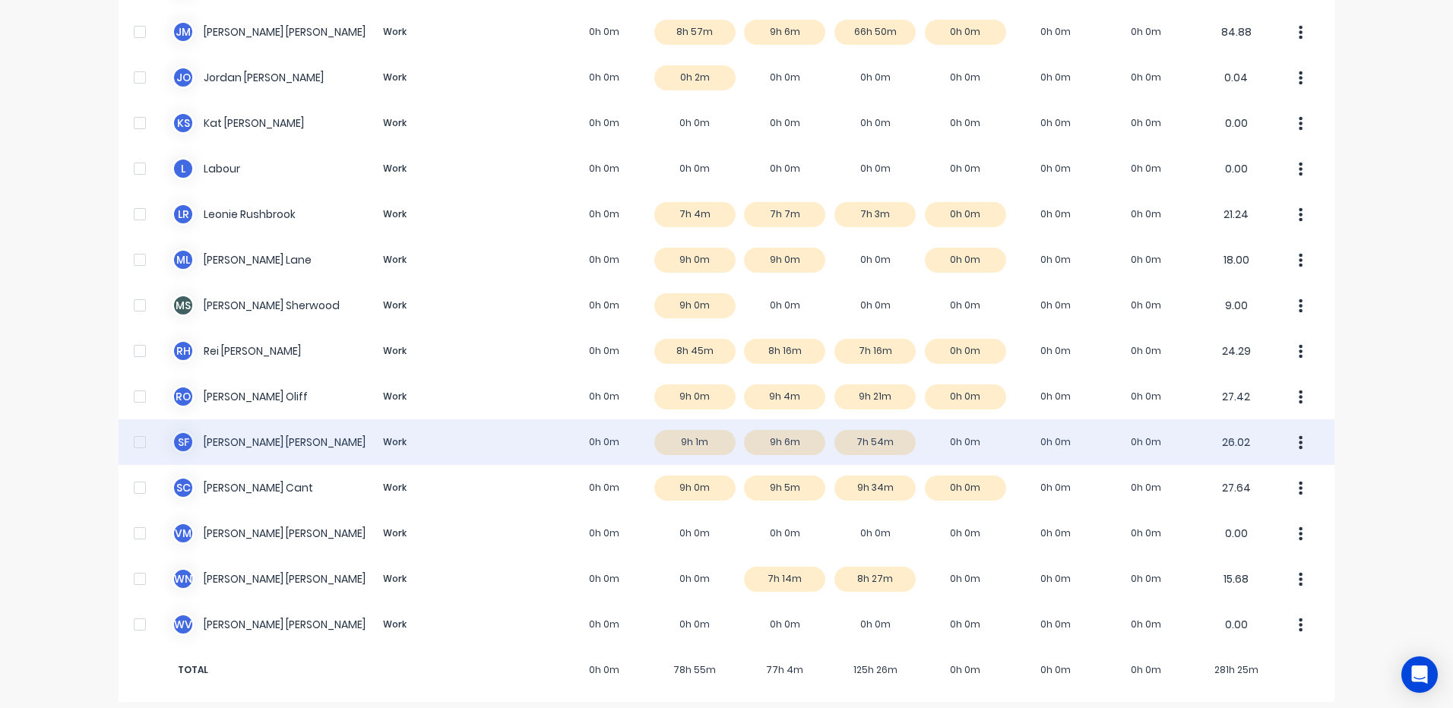
scroll to position [340, 0]
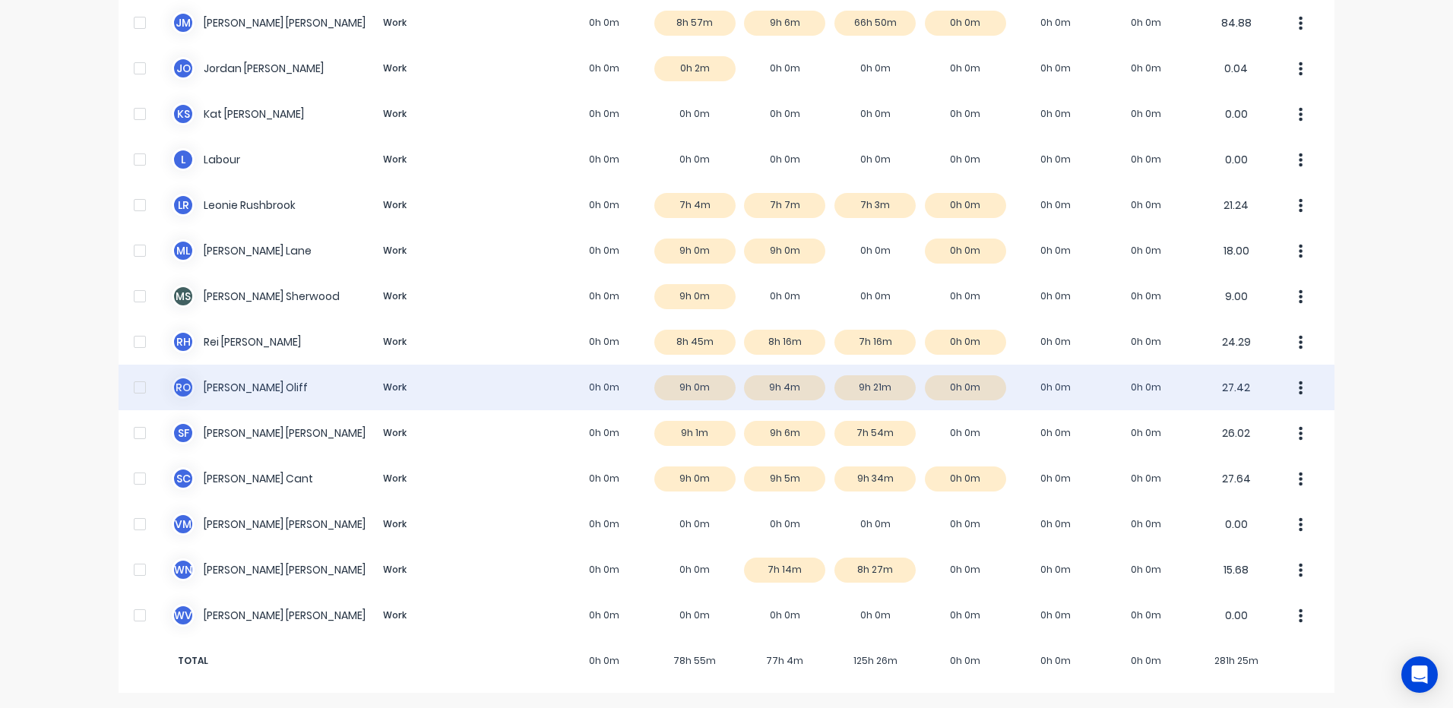
click at [863, 384] on div "R O Ryan Oliff Work 0h 0m 9h 0m 9h 4m 9h 21m 0h 0m 0h 0m 0h 0m 27.42" at bounding box center [727, 388] width 1216 height 46
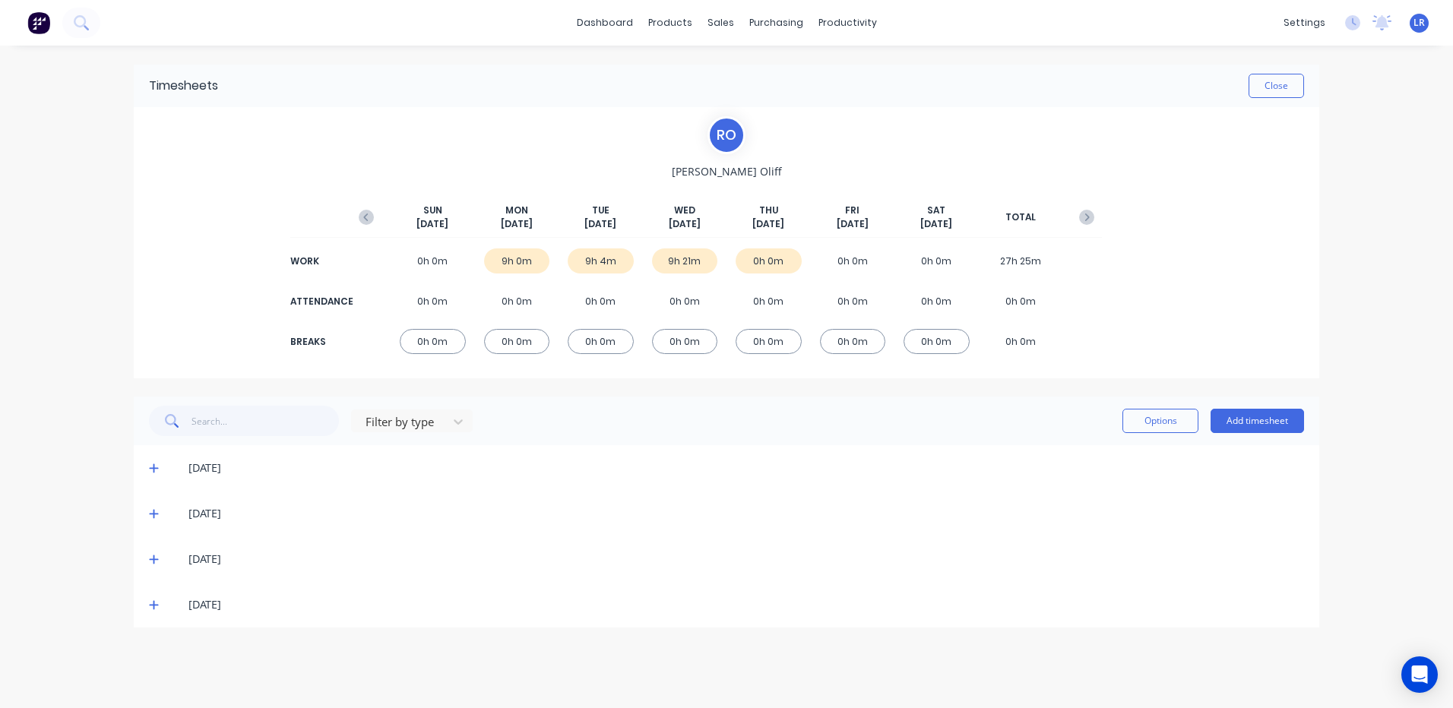
click at [154, 555] on icon at bounding box center [154, 559] width 10 height 11
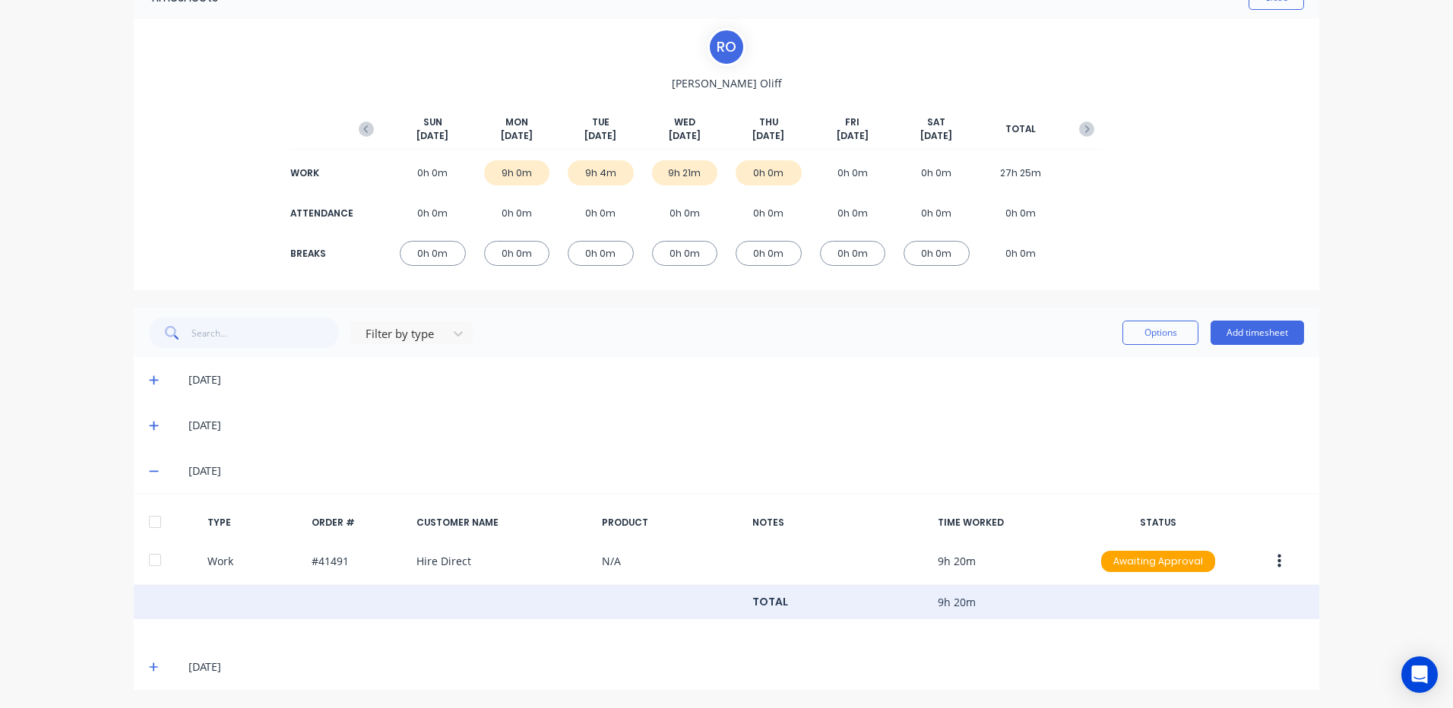
scroll to position [89, 0]
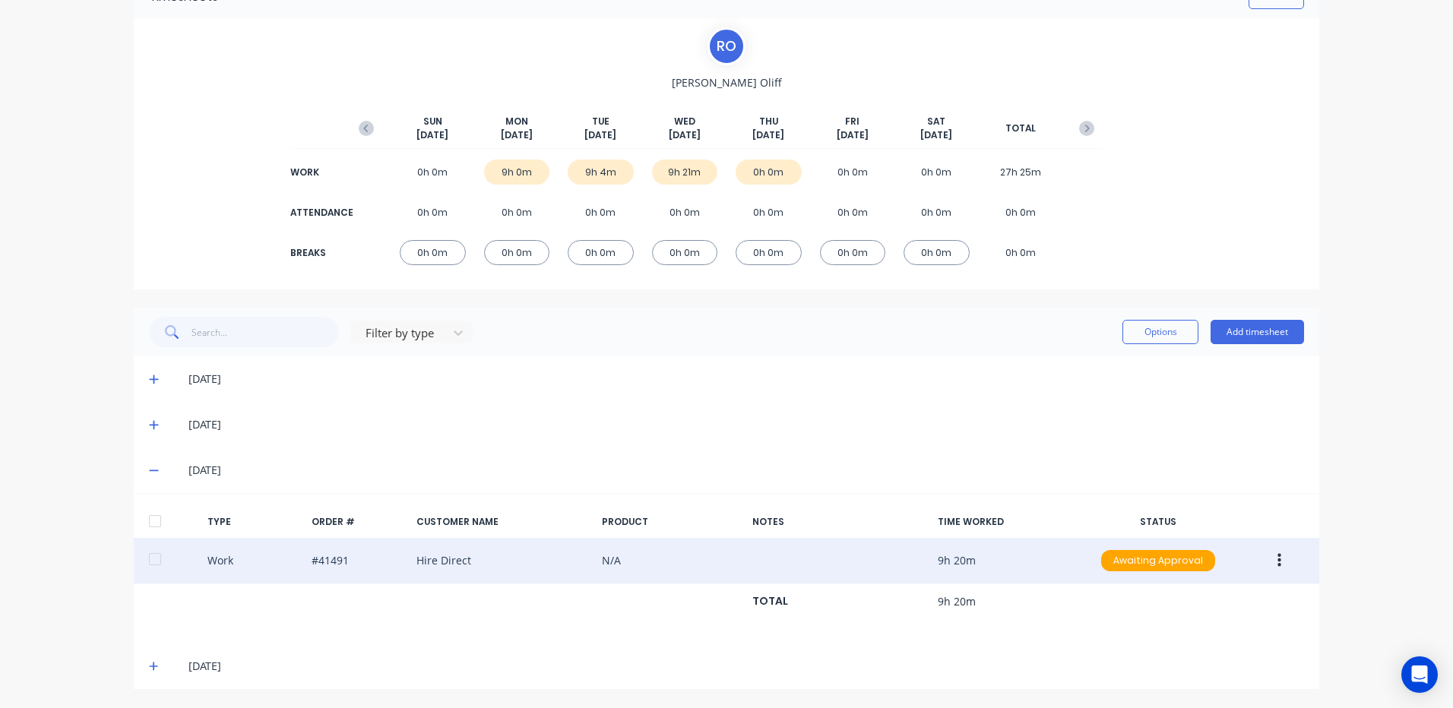
click at [1264, 552] on button "button" at bounding box center [1279, 560] width 36 height 27
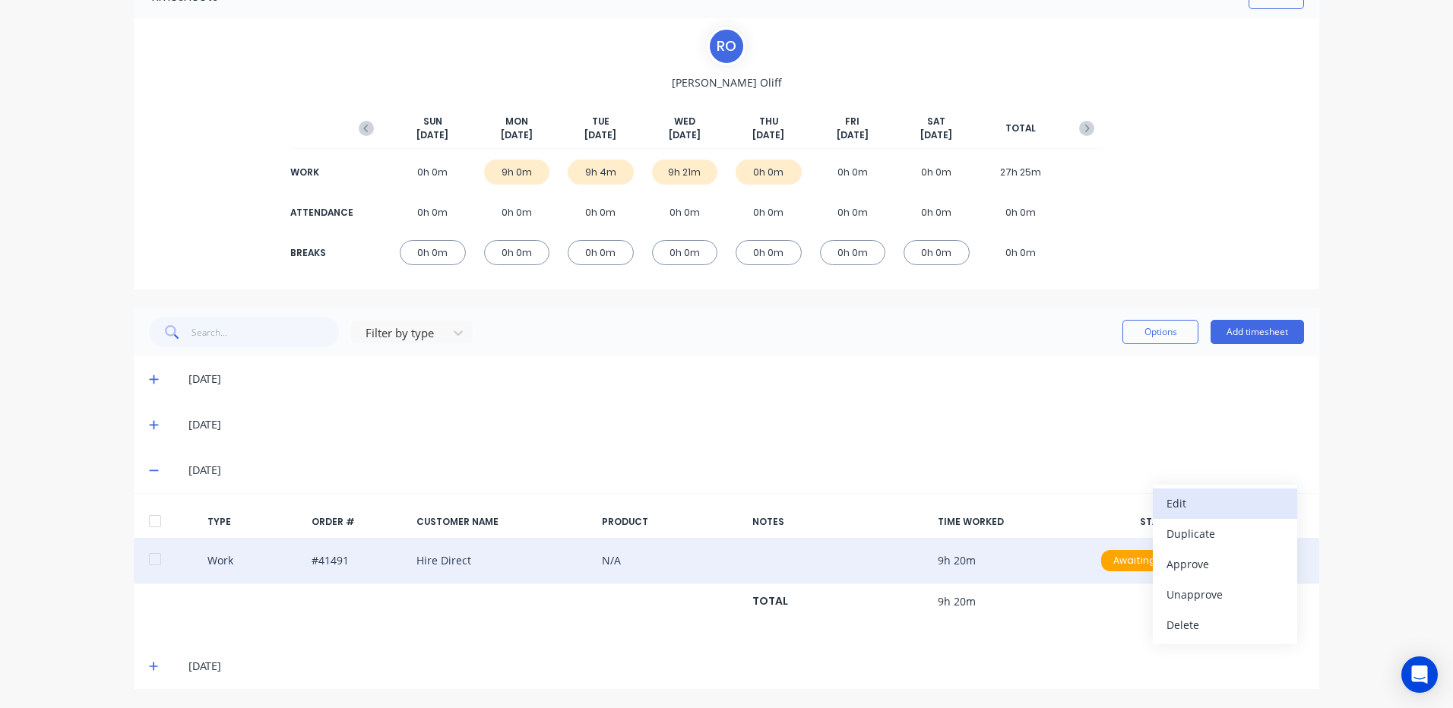
click at [1238, 502] on div "Edit" at bounding box center [1224, 503] width 117 height 22
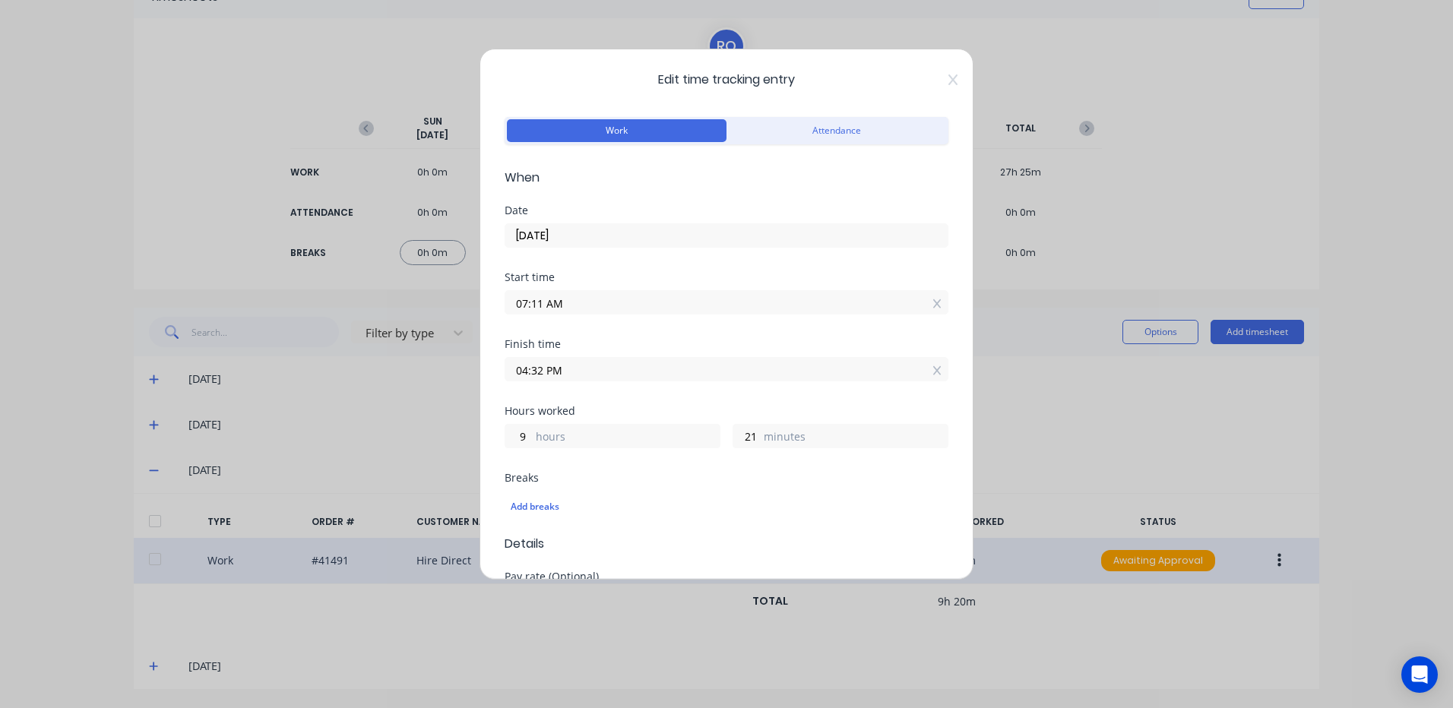
click at [545, 302] on input "07:11 AM" at bounding box center [726, 302] width 442 height 23
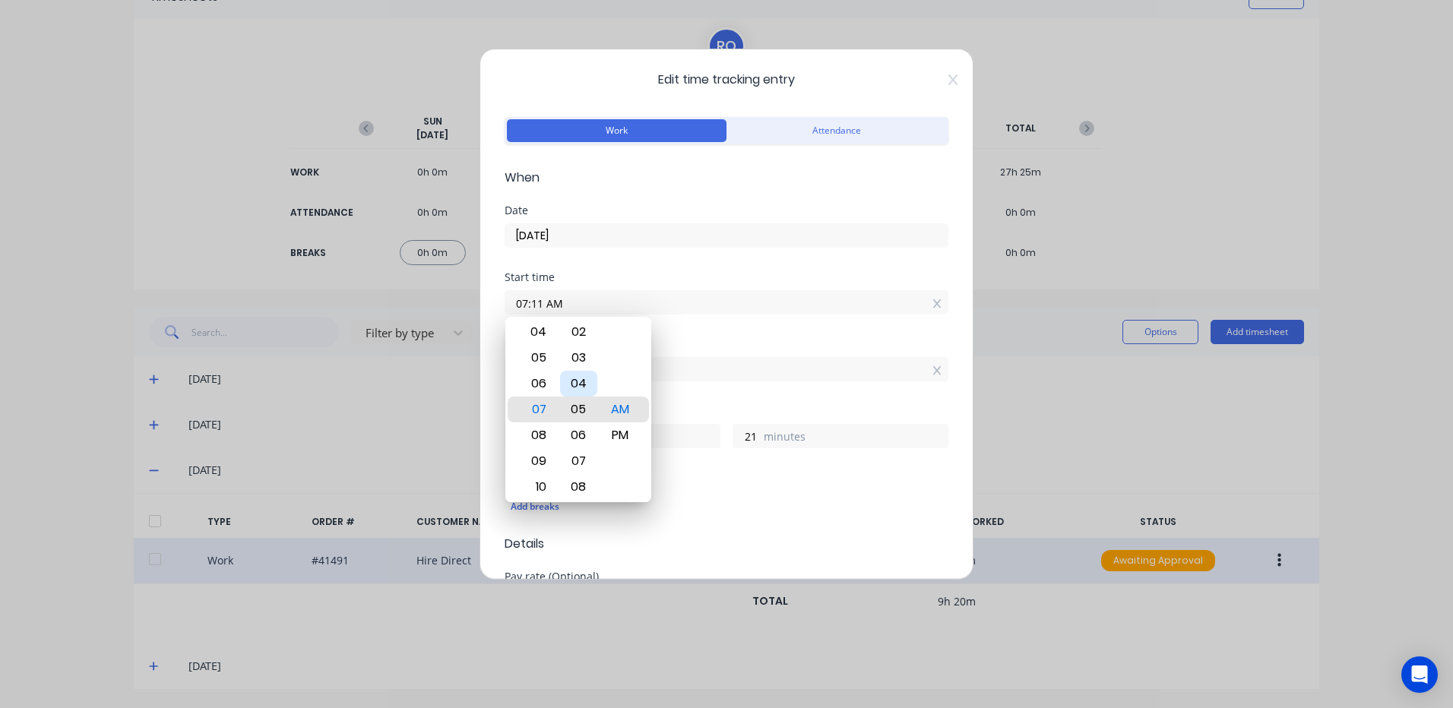
type input "07:05 AM"
type input "27"
type input "07:01 AM"
type input "31"
click at [583, 381] on div "00" at bounding box center [578, 384] width 37 height 26
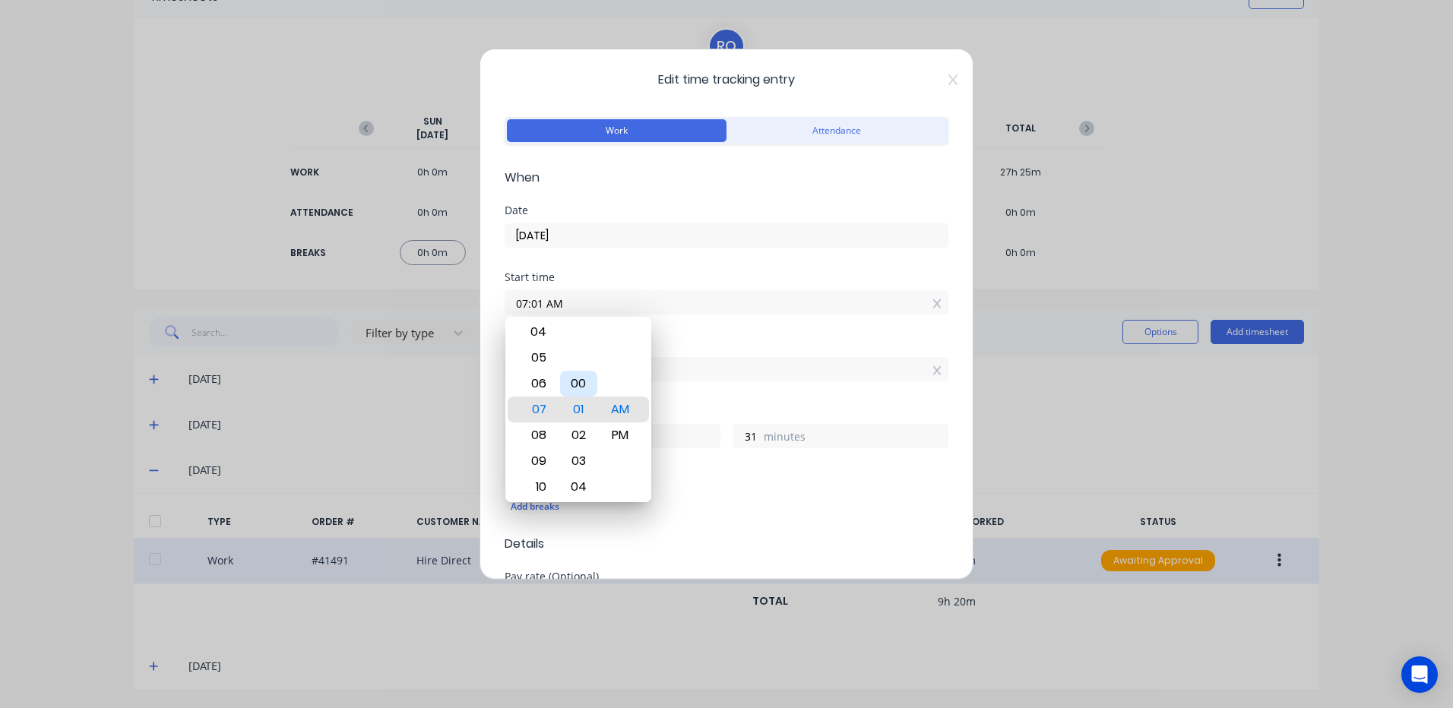
type input "07:00 AM"
type input "32"
click at [676, 373] on input "04:32 PM" at bounding box center [726, 369] width 442 height 23
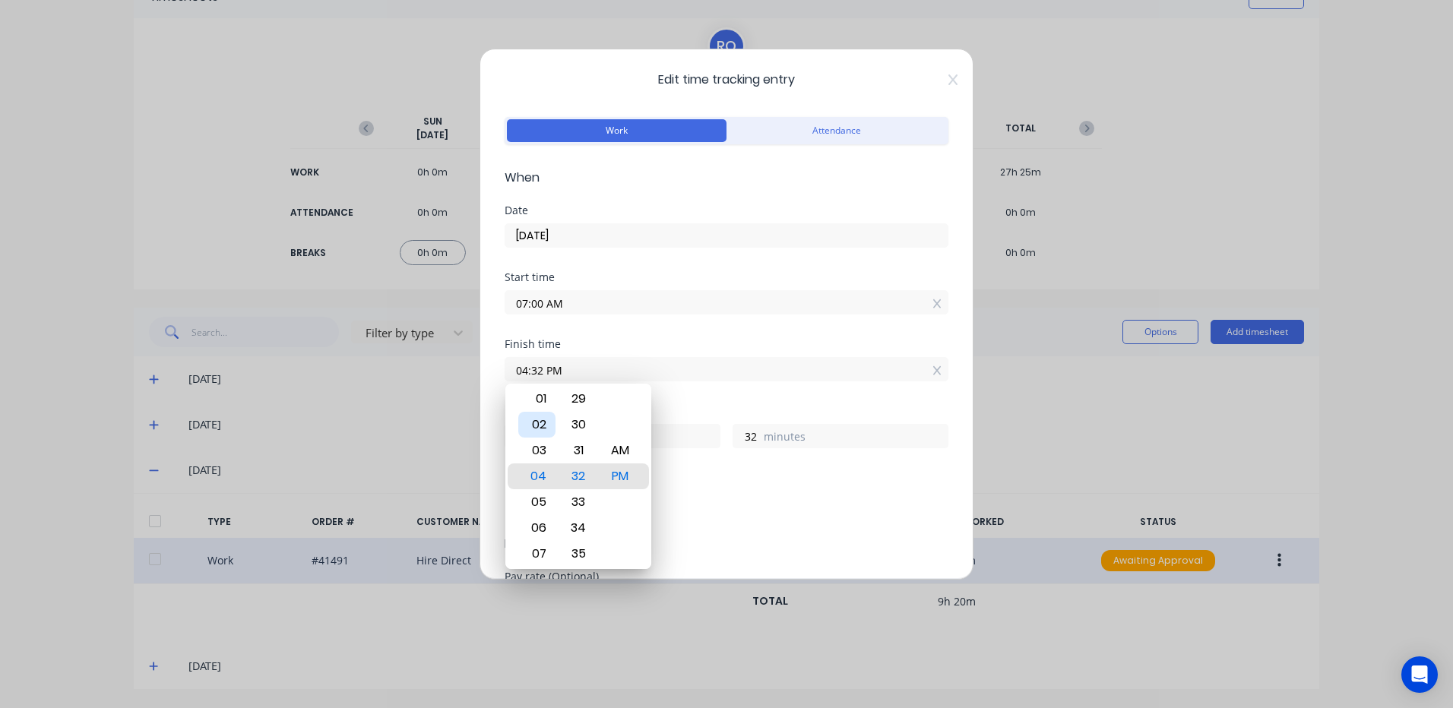
click at [539, 422] on div "02" at bounding box center [536, 425] width 37 height 26
type input "02:32 PM"
type input "7"
type input "02:23 PM"
type input "23"
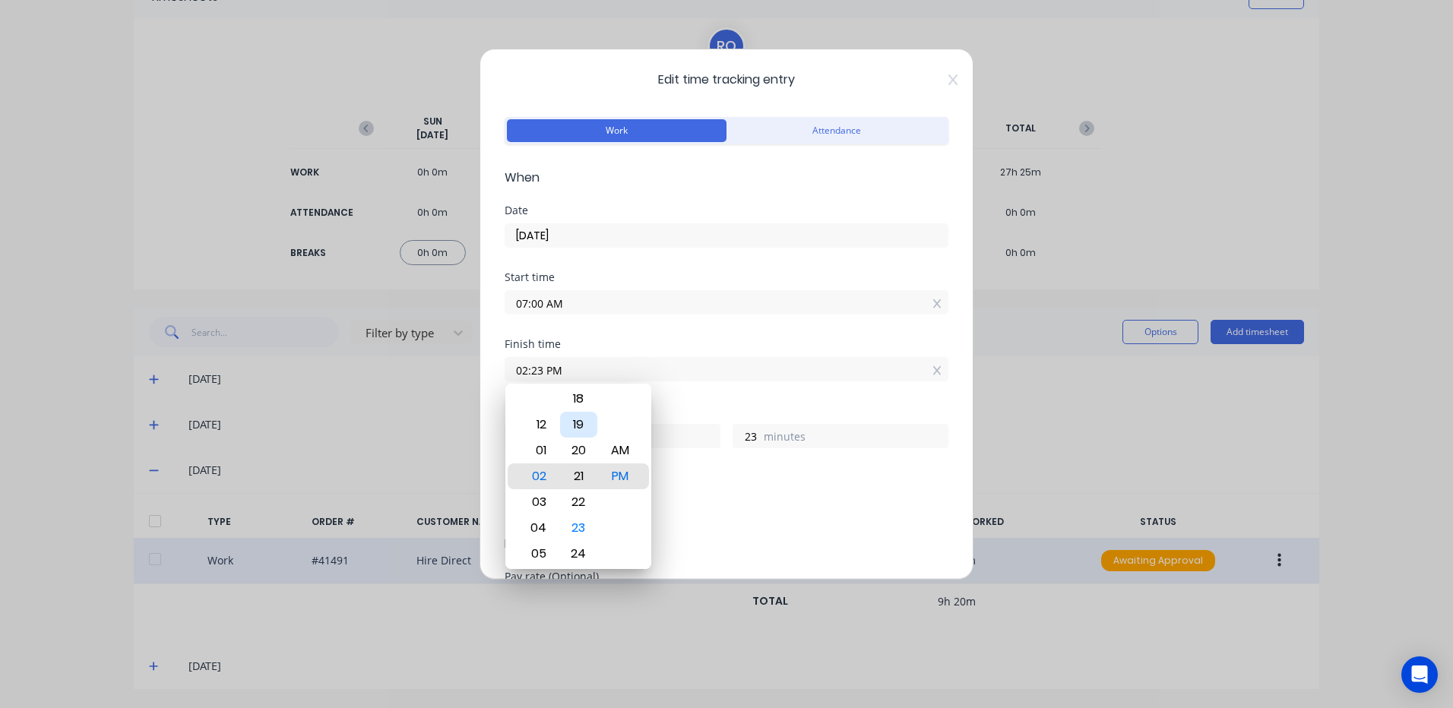
type input "02:21 PM"
type input "21"
type input "02:14 PM"
type input "14"
type input "02:09 PM"
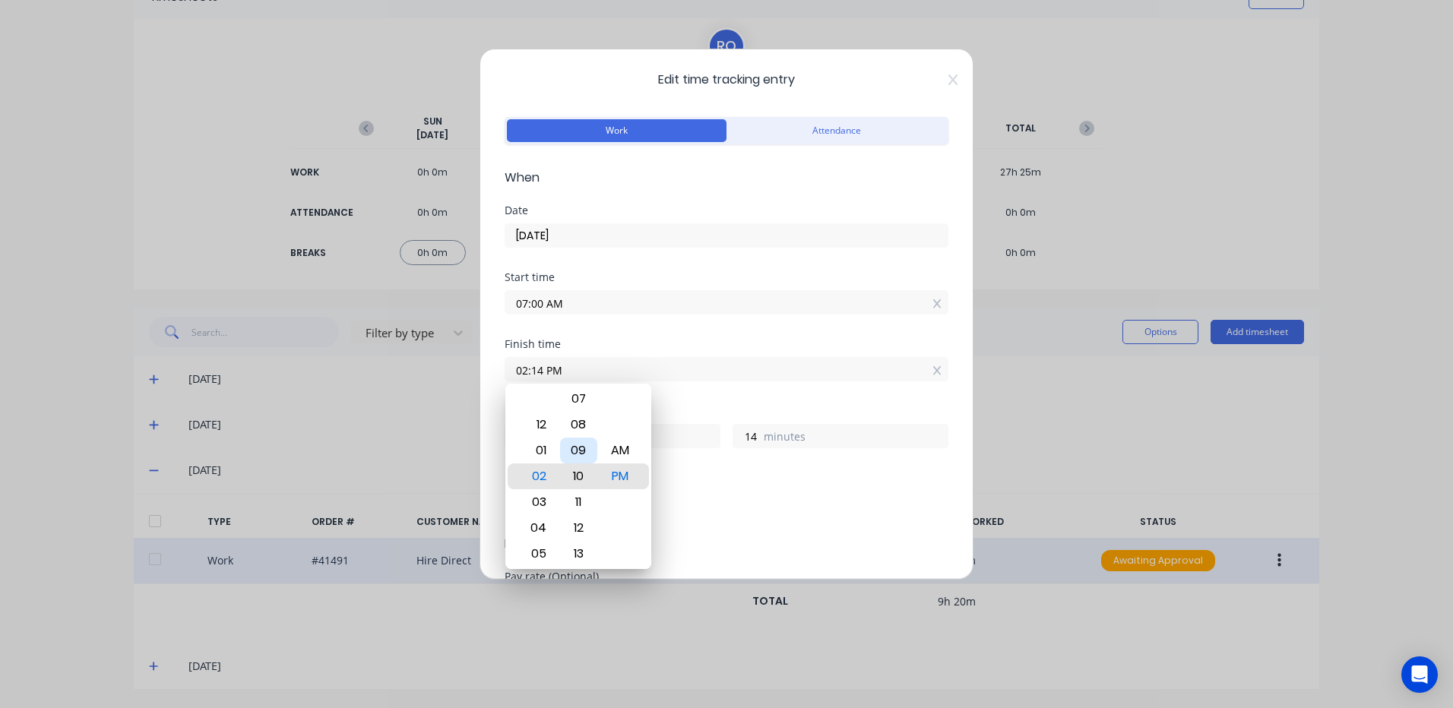
type input "9"
type input "02:03 PM"
type input "3"
click at [584, 391] on div "00" at bounding box center [578, 399] width 37 height 26
type input "02:00 PM"
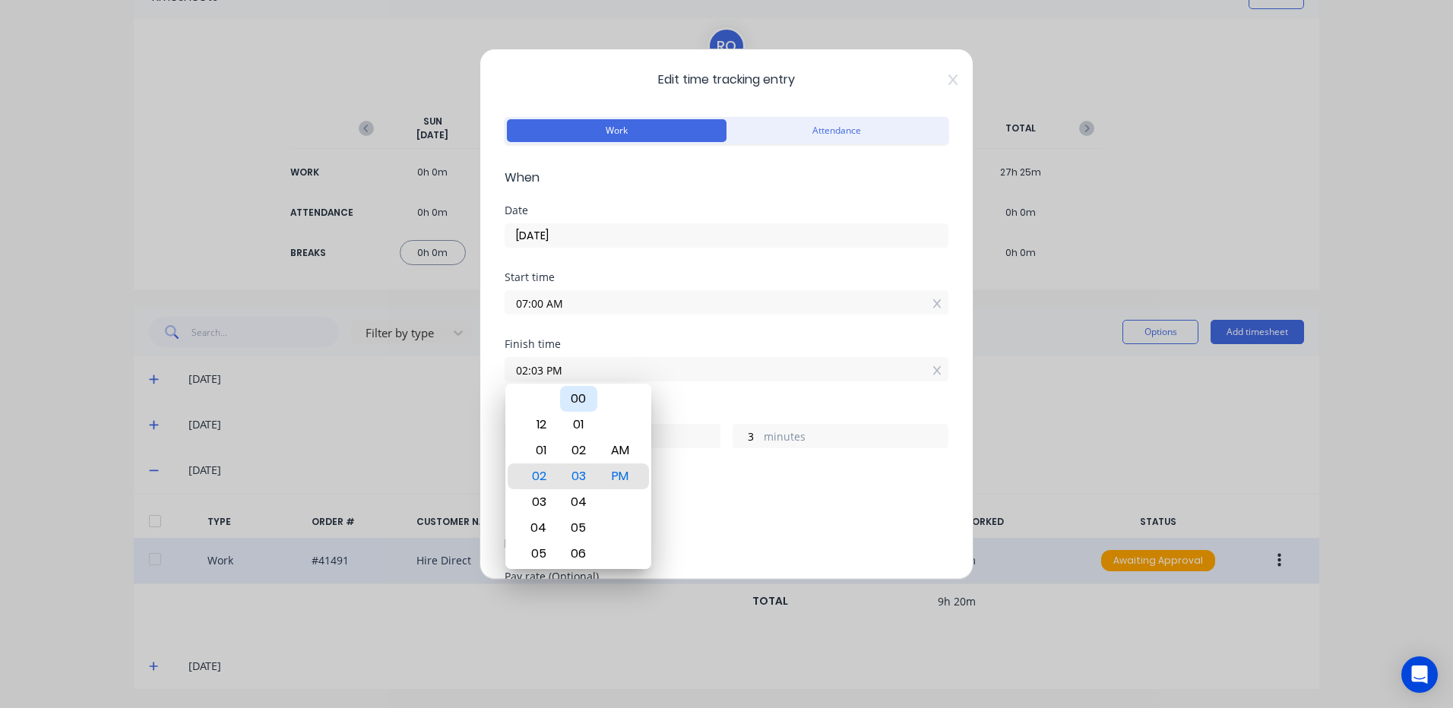
type input "0"
click at [823, 510] on div "Add breaks" at bounding box center [727, 507] width 432 height 20
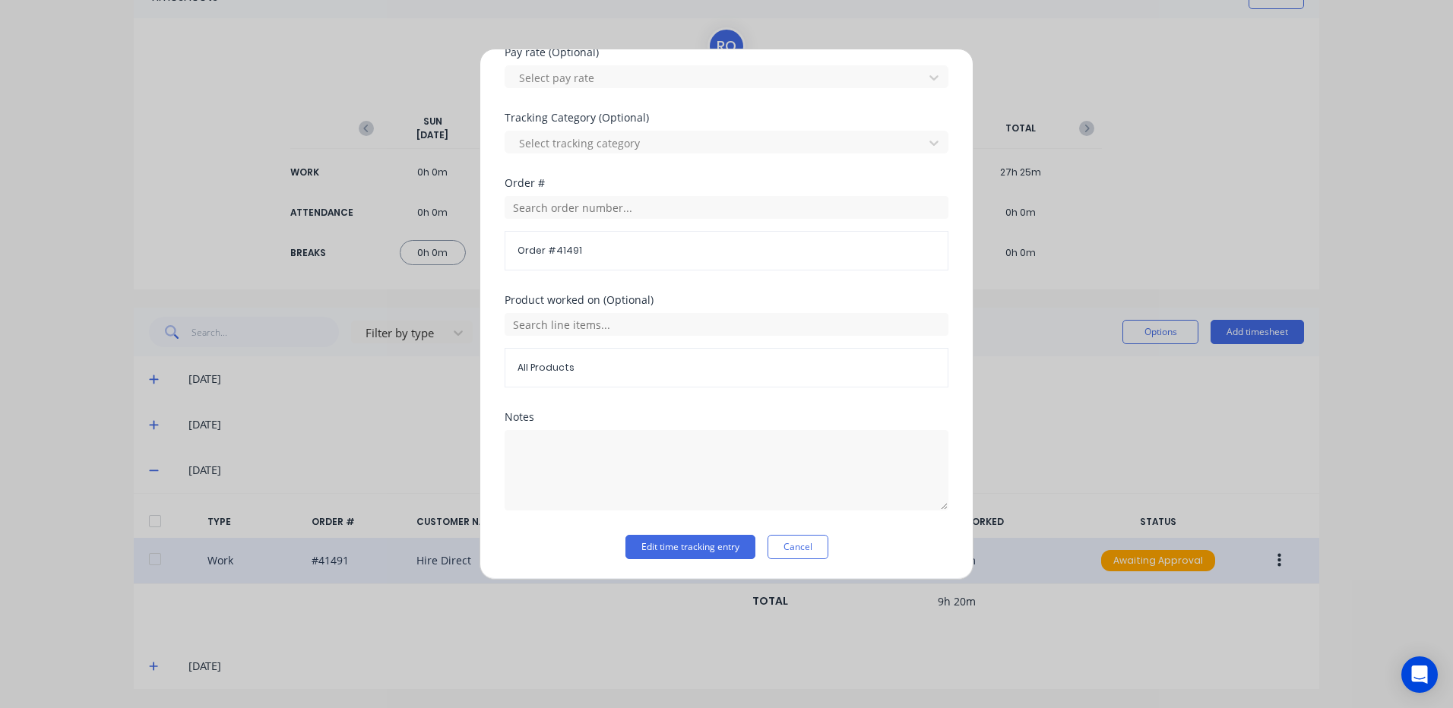
scroll to position [526, 0]
click at [511, 443] on textarea at bounding box center [727, 469] width 444 height 81
type textarea "7-2"
click at [667, 542] on button "Edit time tracking entry" at bounding box center [690, 545] width 130 height 24
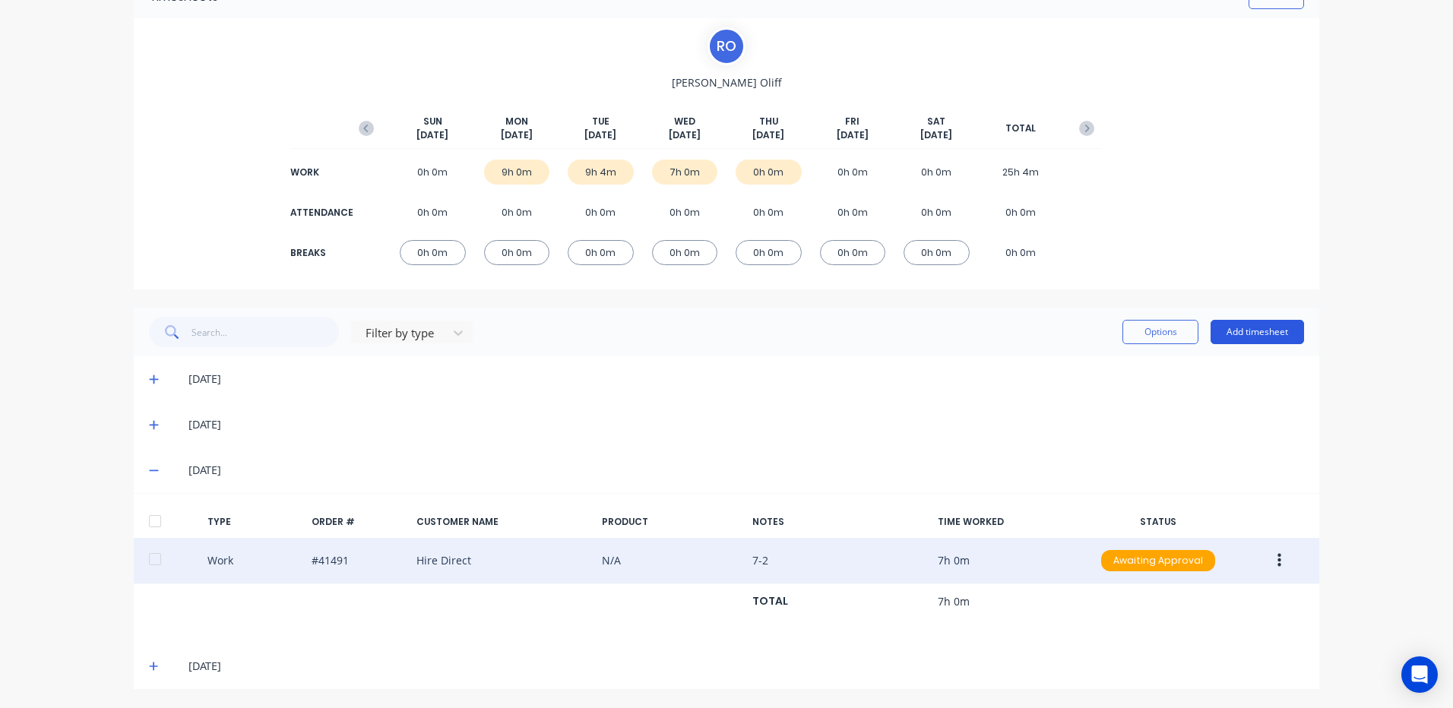
click at [1273, 328] on button "Add timesheet" at bounding box center [1256, 332] width 93 height 24
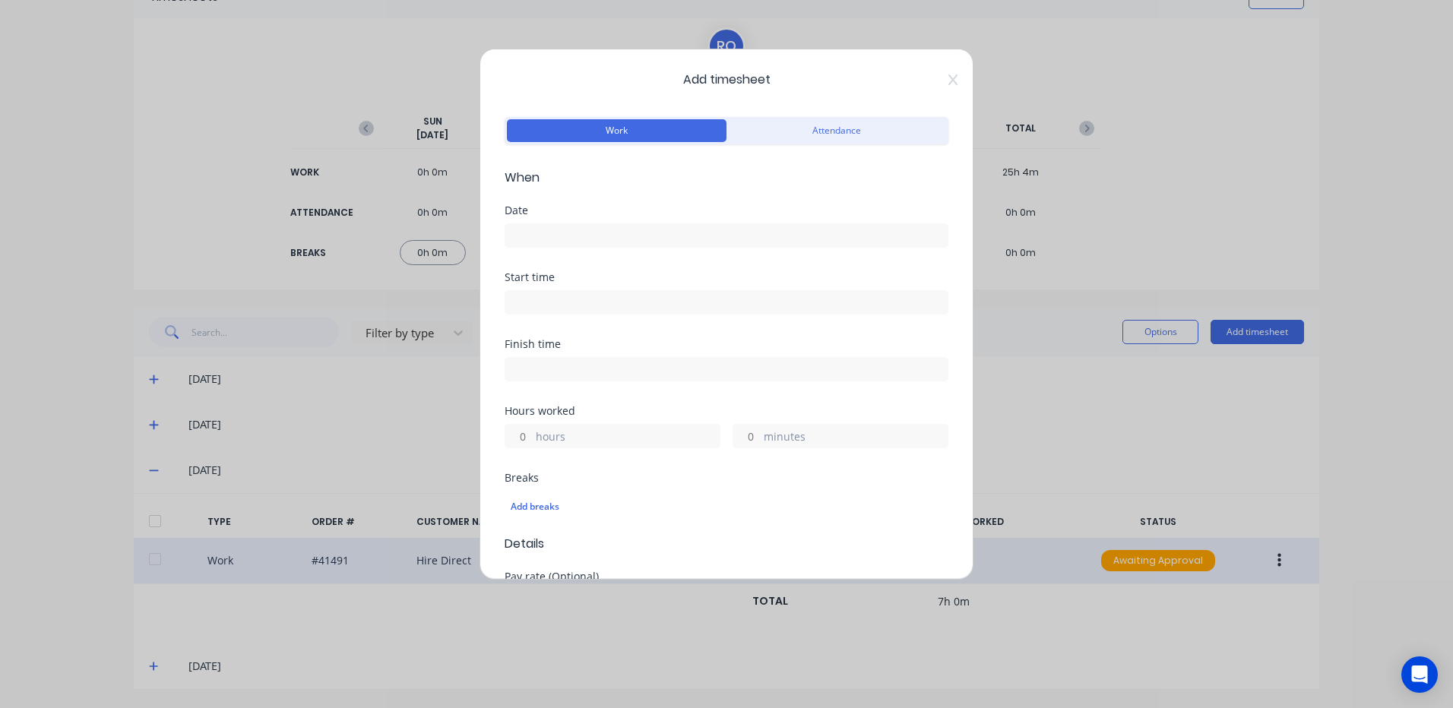
click at [525, 229] on input at bounding box center [726, 235] width 442 height 23
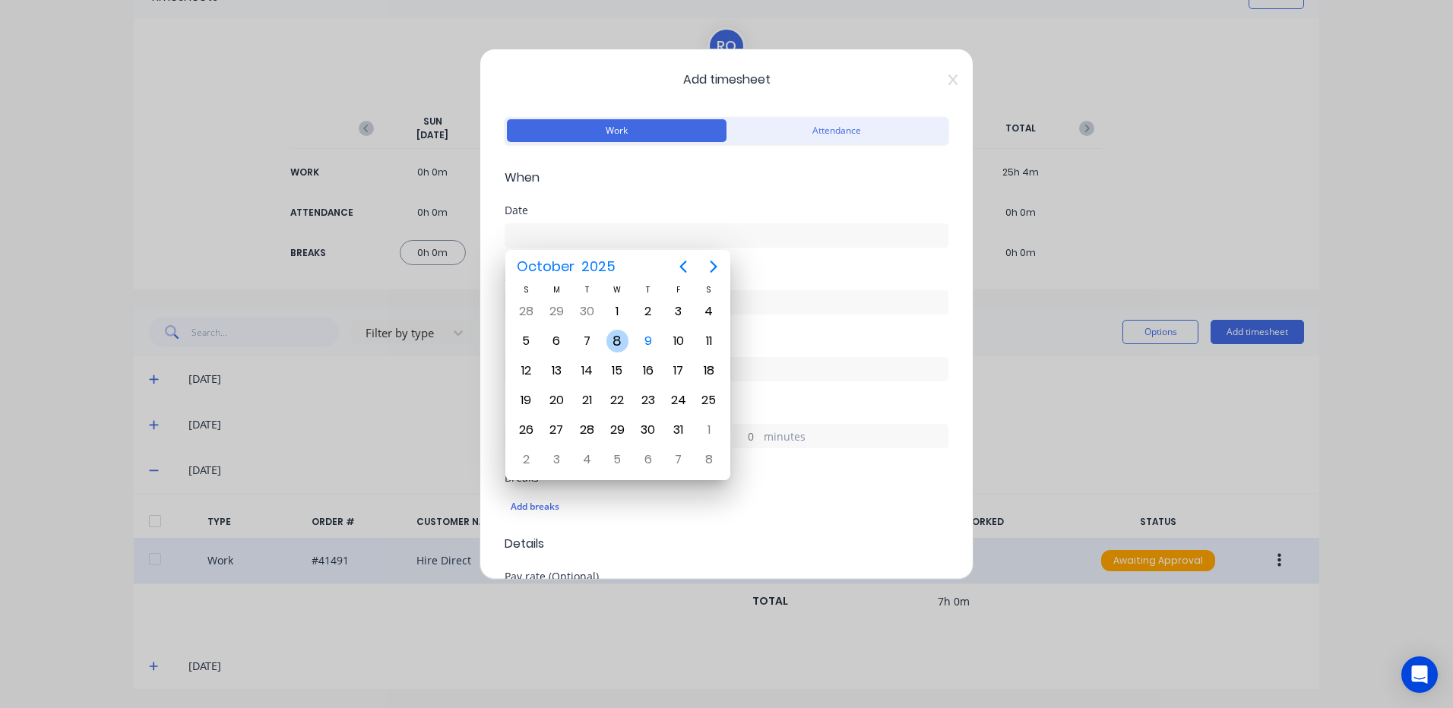
click at [621, 337] on div "8" at bounding box center [617, 341] width 23 height 23
type input "08/10/2025"
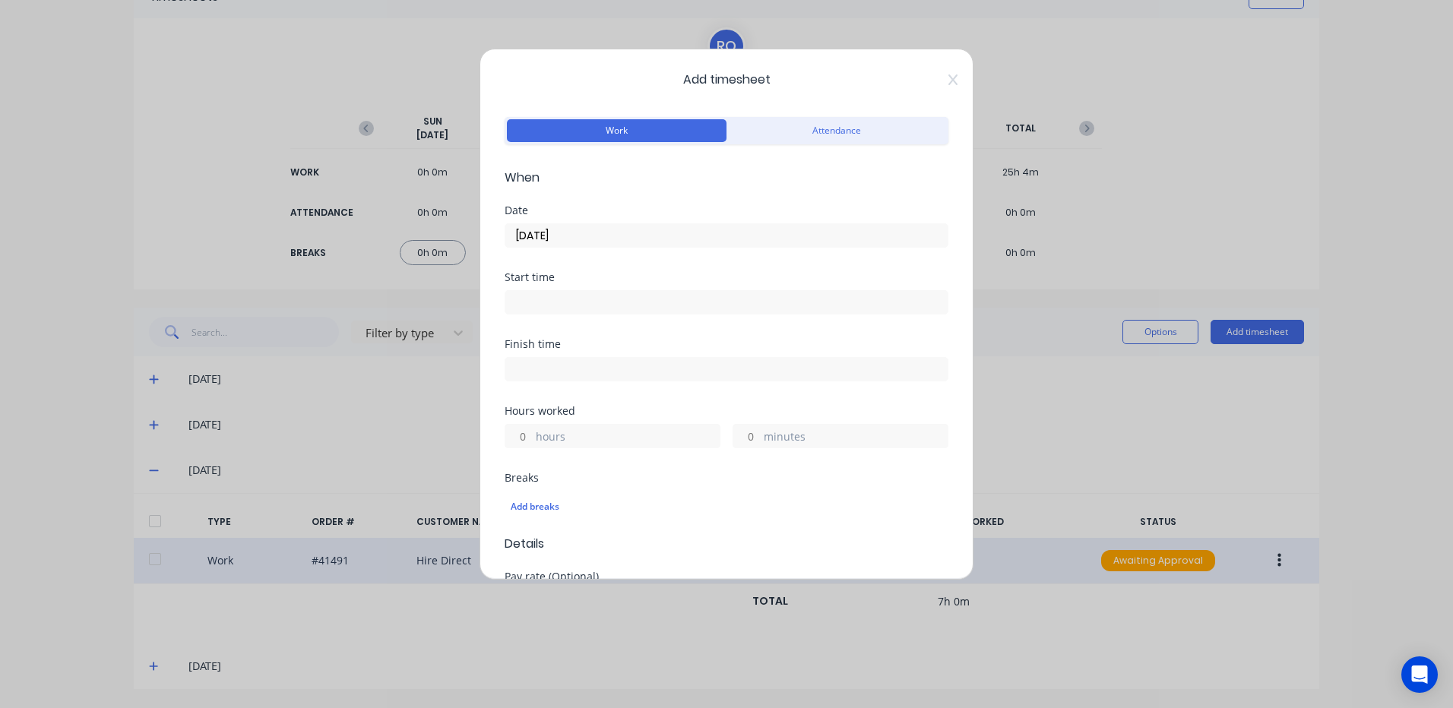
click at [537, 302] on input at bounding box center [726, 302] width 442 height 23
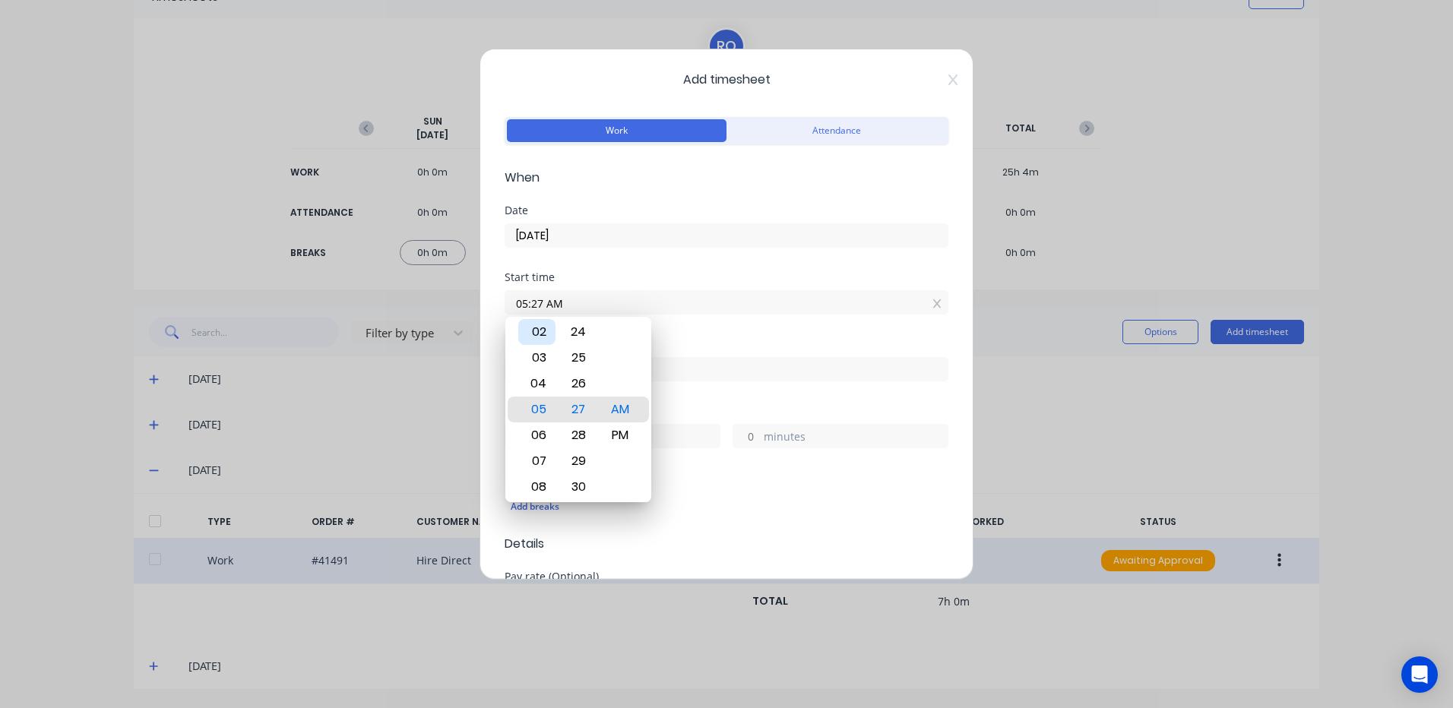
click at [540, 327] on div "02" at bounding box center [536, 332] width 37 height 26
click at [577, 484] on div "30" at bounding box center [578, 487] width 37 height 26
type input "02:30 PM"
click at [621, 405] on div "PM" at bounding box center [620, 410] width 37 height 26
click at [690, 370] on input at bounding box center [726, 369] width 442 height 23
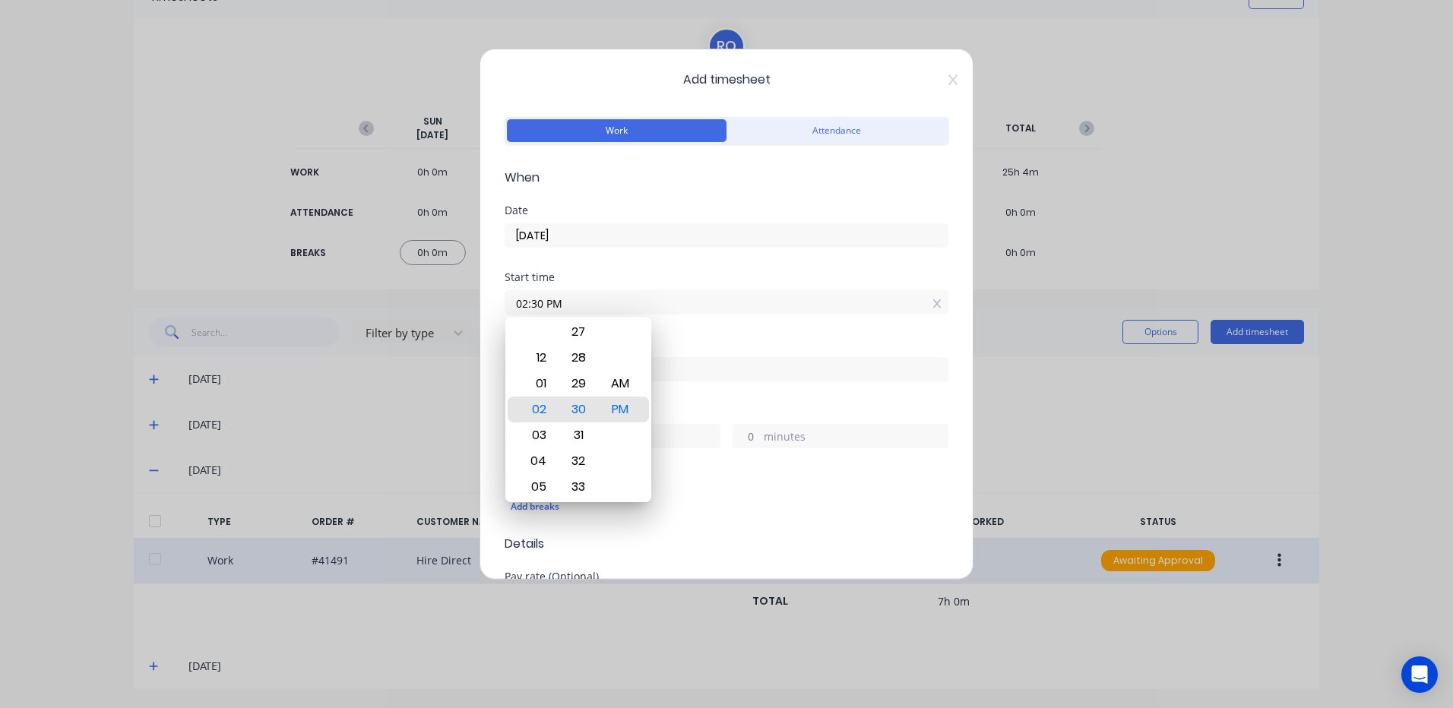
type input "07:27 AM"
type input "16"
type input "57"
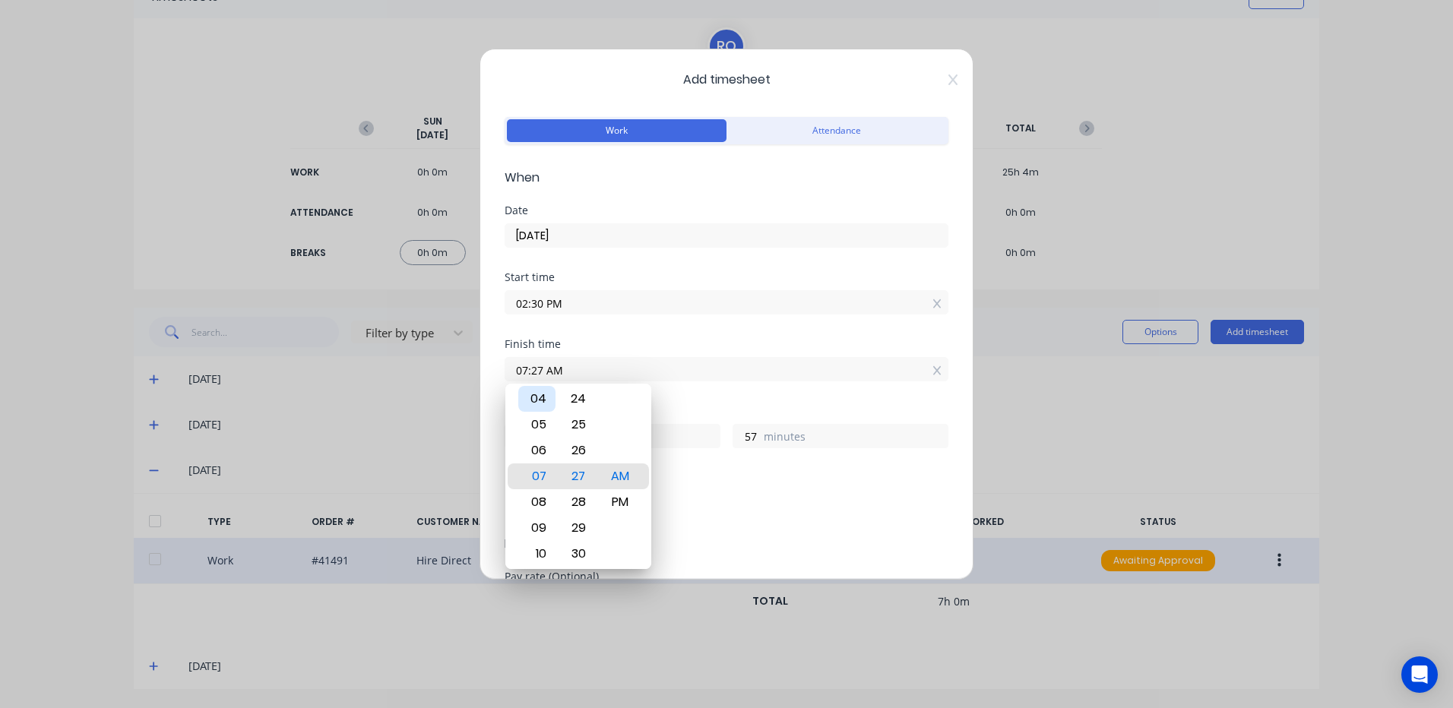
click at [536, 391] on div "04" at bounding box center [536, 399] width 37 height 26
type input "04:27 AM"
type input "13"
type input "04:31 AM"
type input "14"
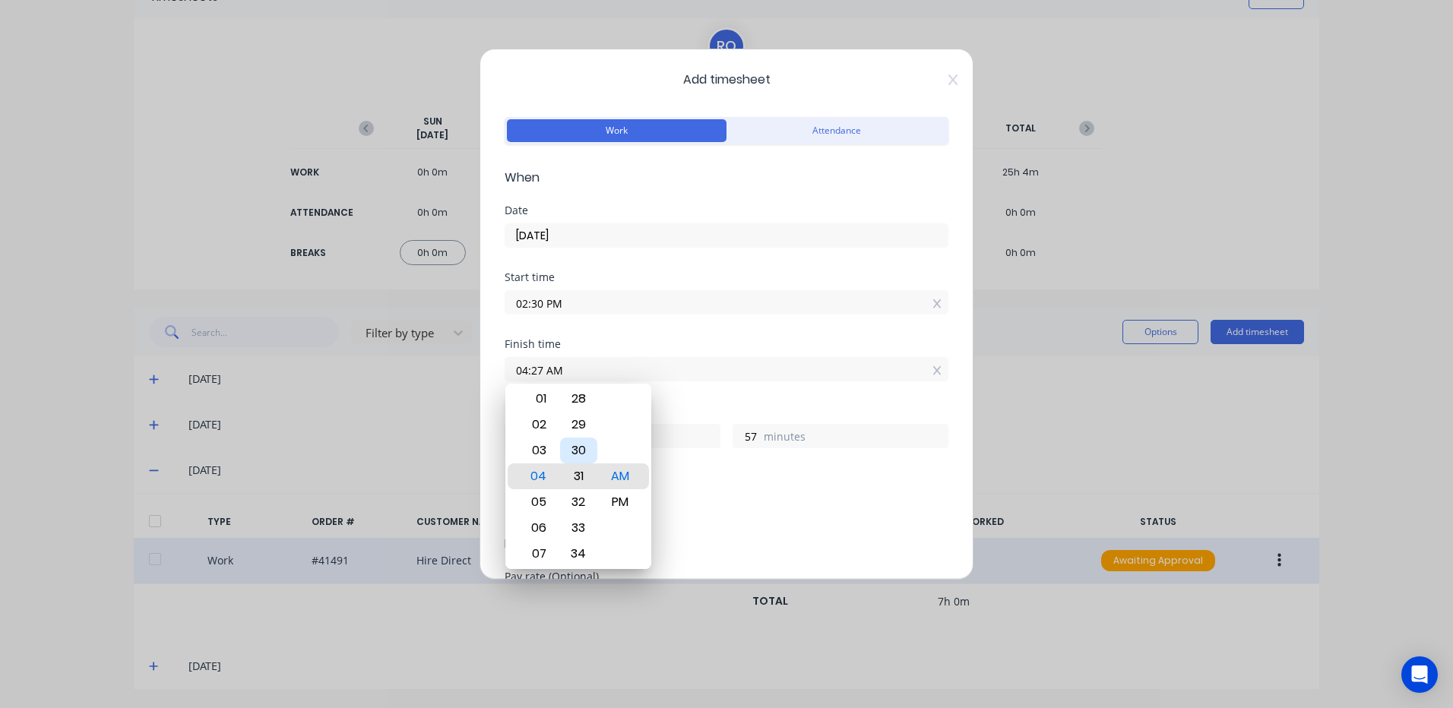
type input "1"
click at [577, 496] on div "32" at bounding box center [578, 502] width 37 height 26
type input "04:32 AM"
type input "2"
click at [709, 505] on div "Add breaks" at bounding box center [727, 507] width 432 height 20
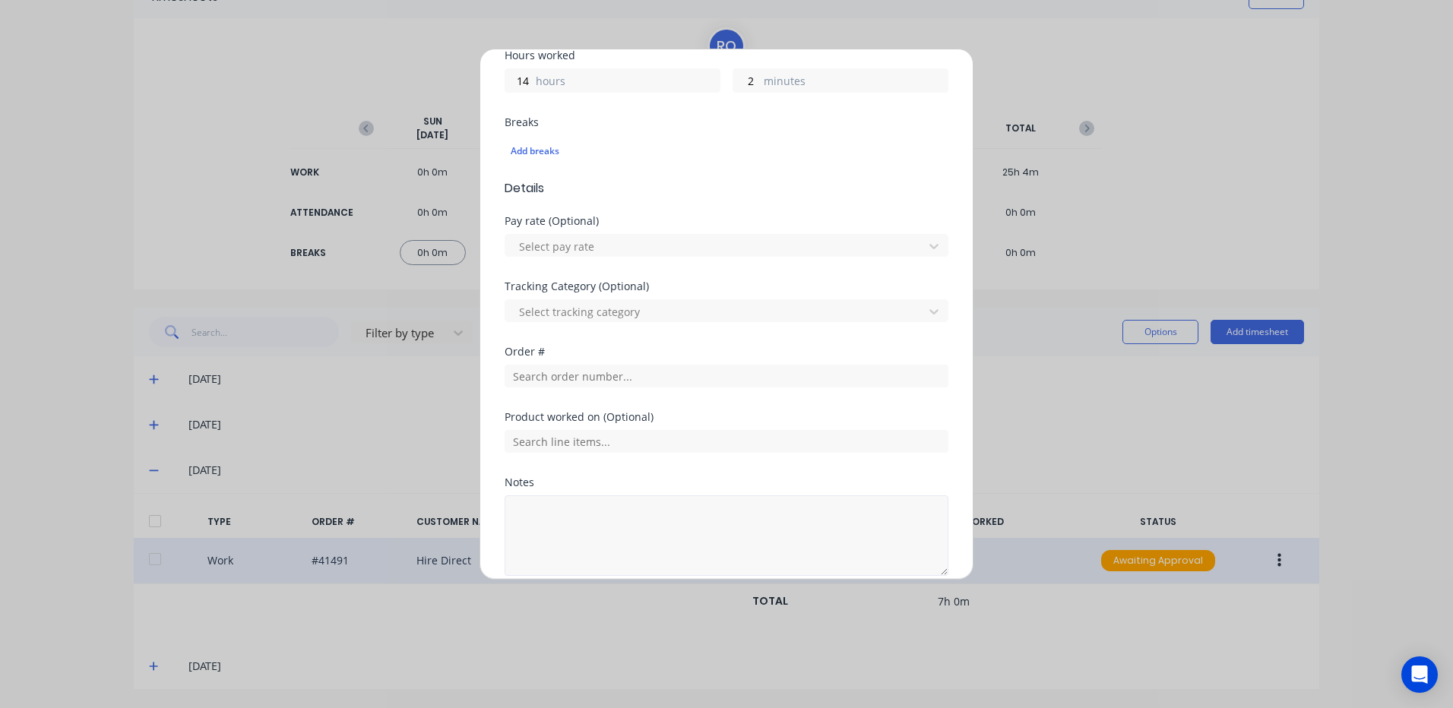
scroll to position [380, 0]
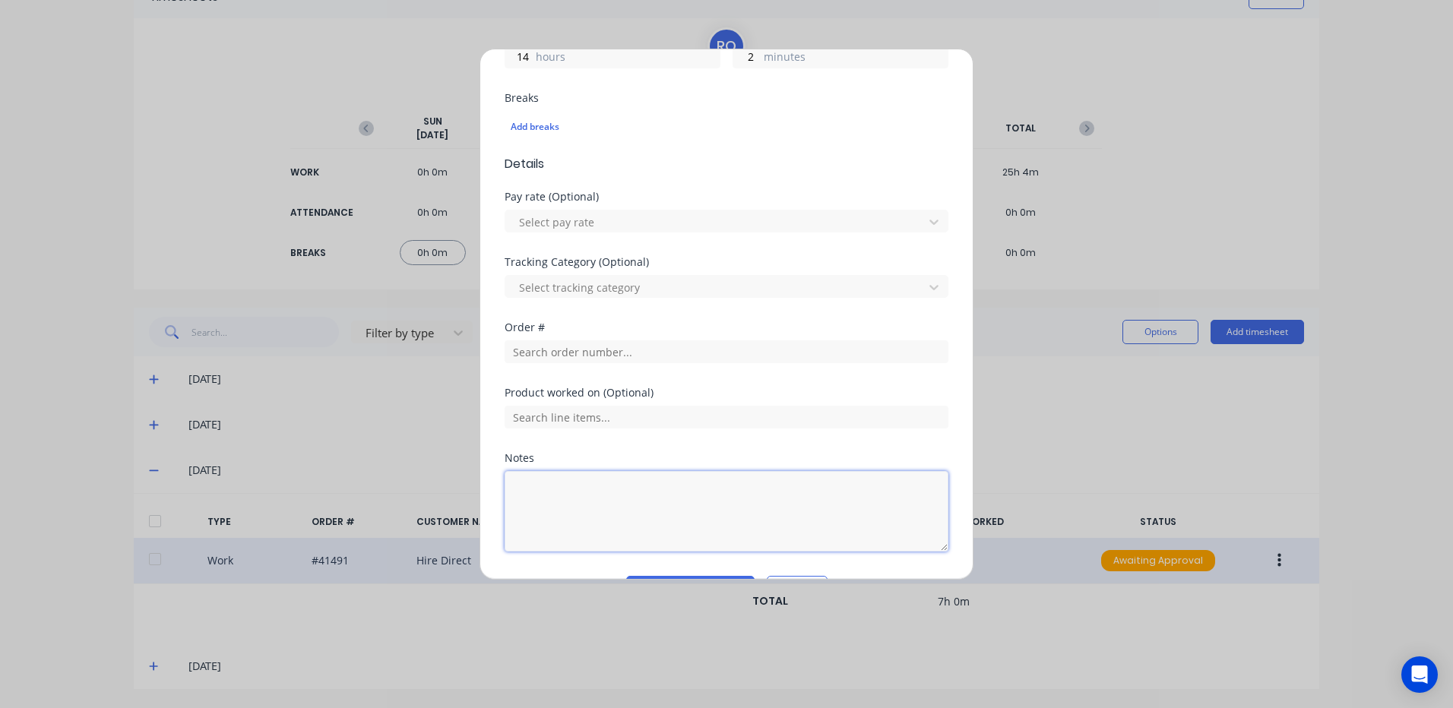
click at [517, 491] on textarea at bounding box center [727, 511] width 444 height 81
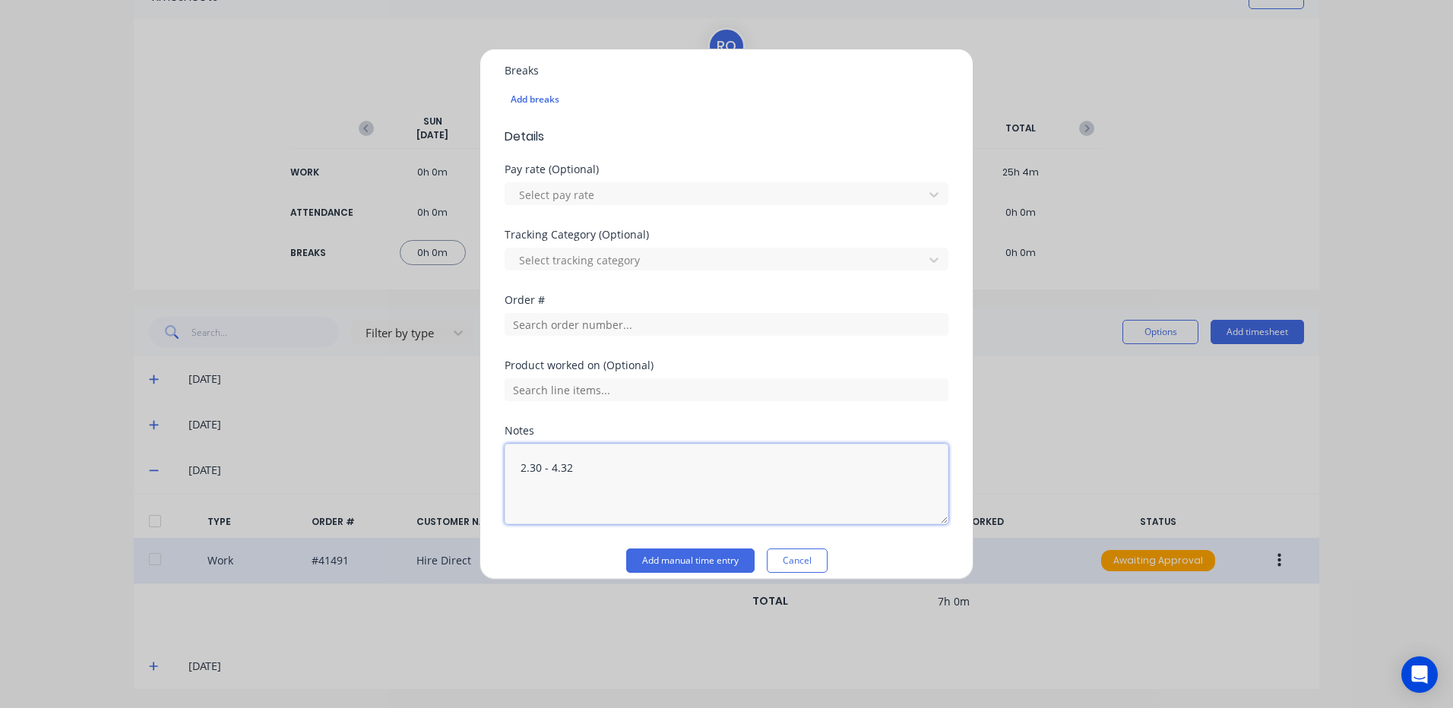
scroll to position [422, 0]
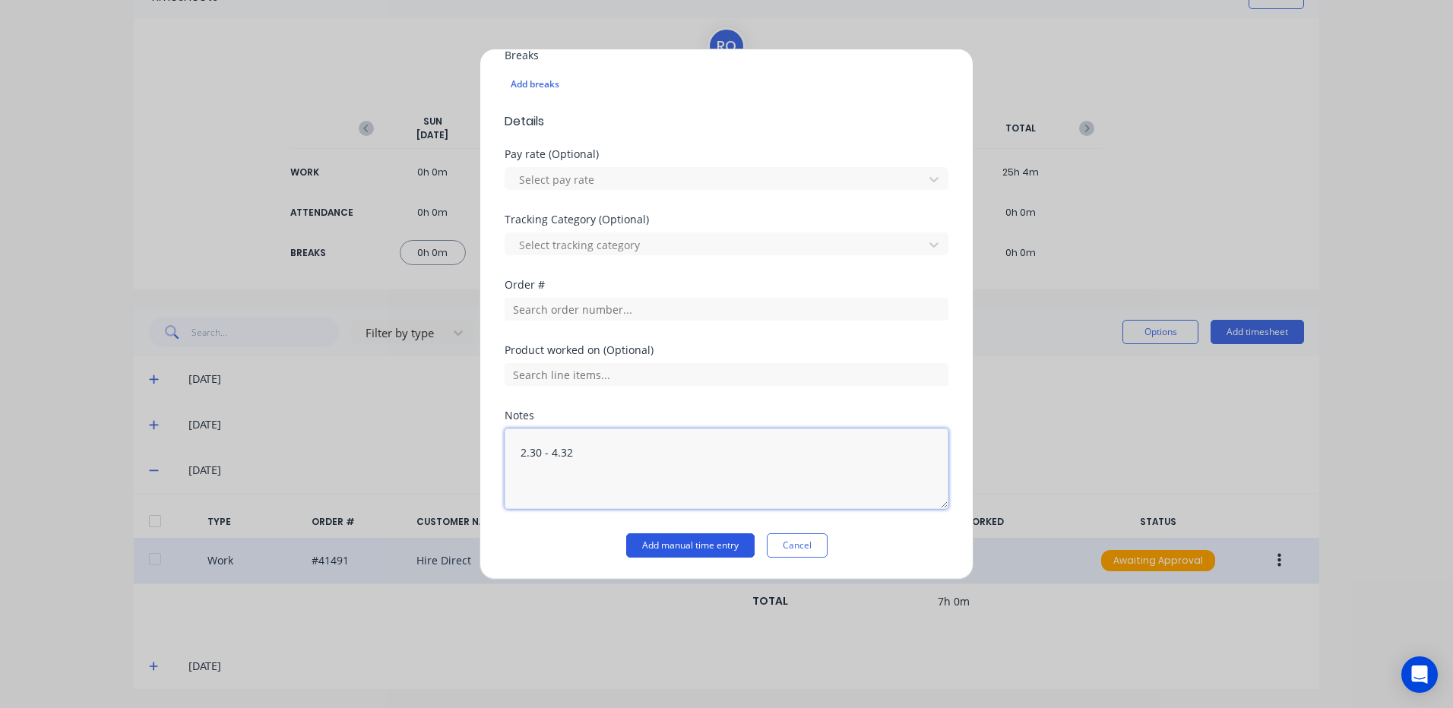
type textarea "2.30 - 4.32"
click at [656, 540] on button "Add manual time entry" at bounding box center [690, 545] width 128 height 24
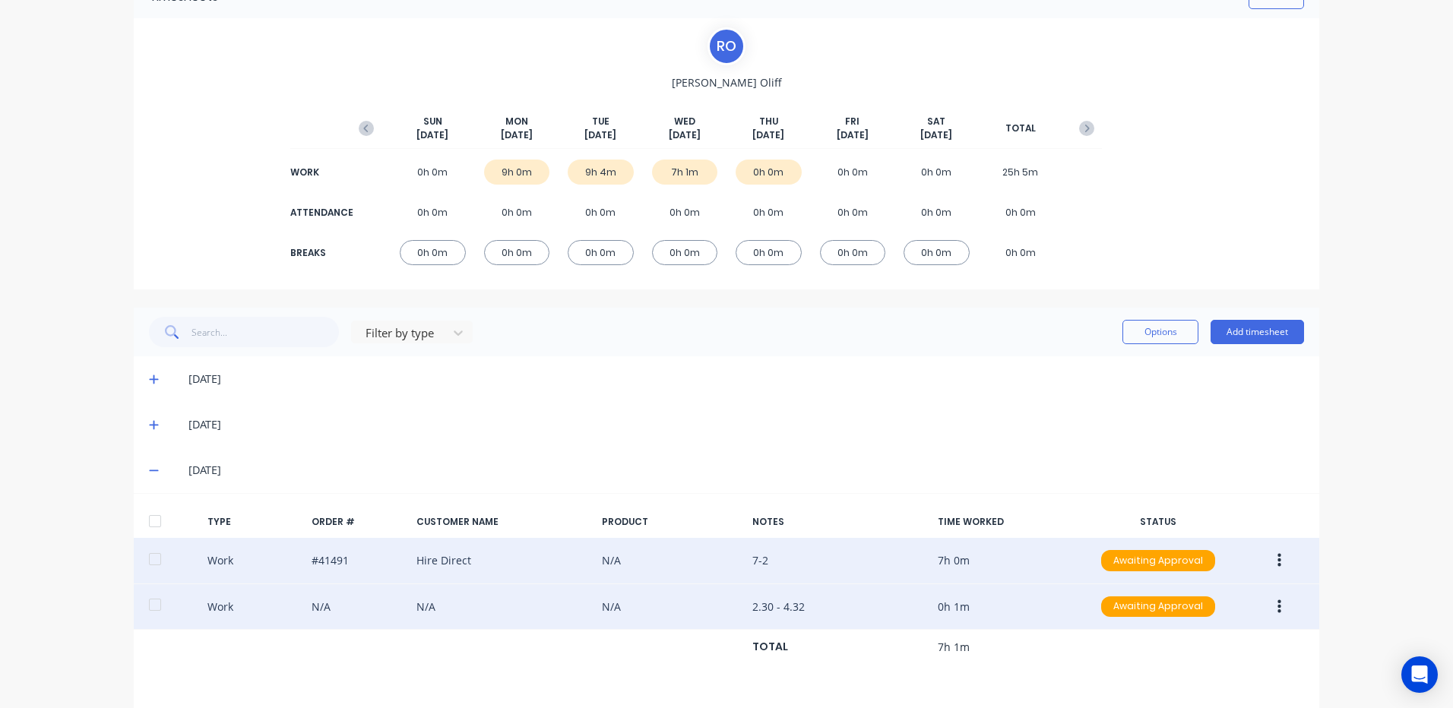
click at [1277, 599] on icon "button" at bounding box center [1279, 607] width 4 height 17
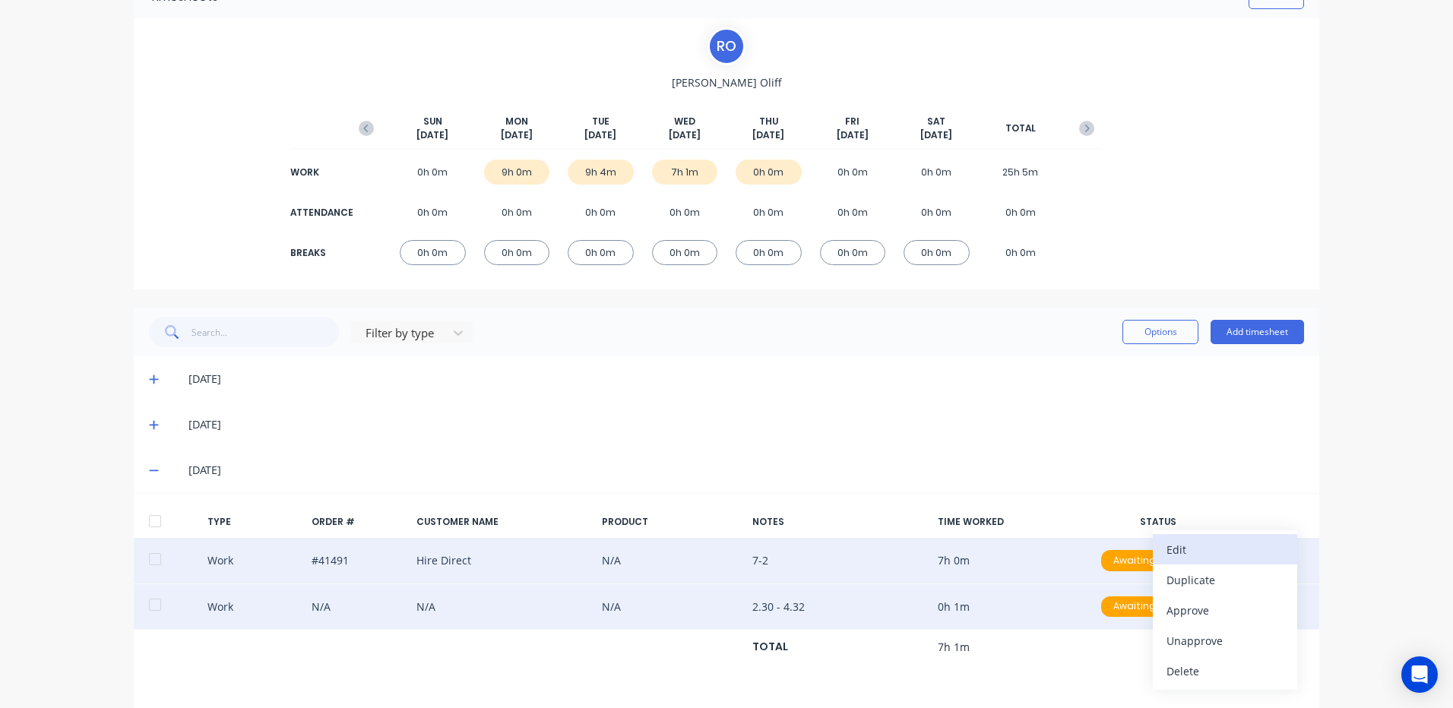
click at [1176, 539] on div "Edit" at bounding box center [1224, 550] width 117 height 22
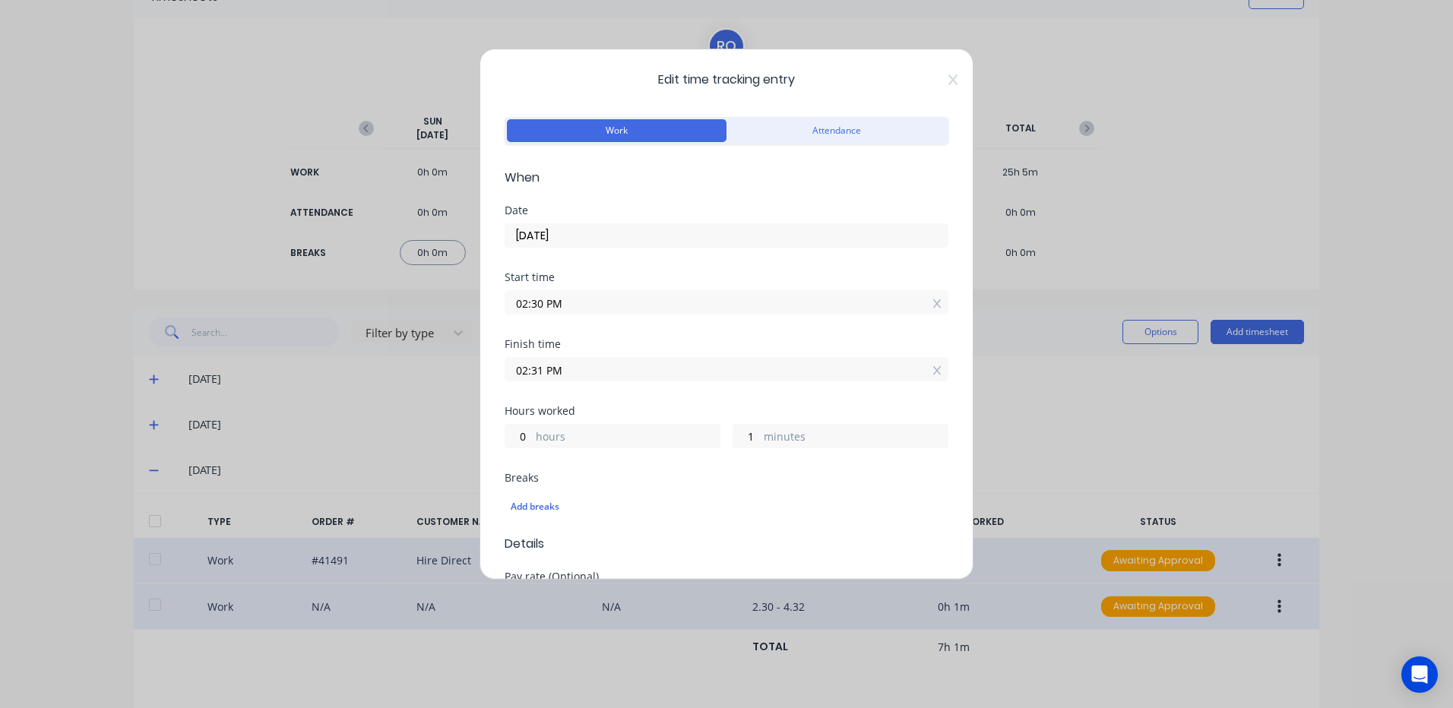
click at [531, 371] on input "02:31 PM" at bounding box center [726, 369] width 442 height 23
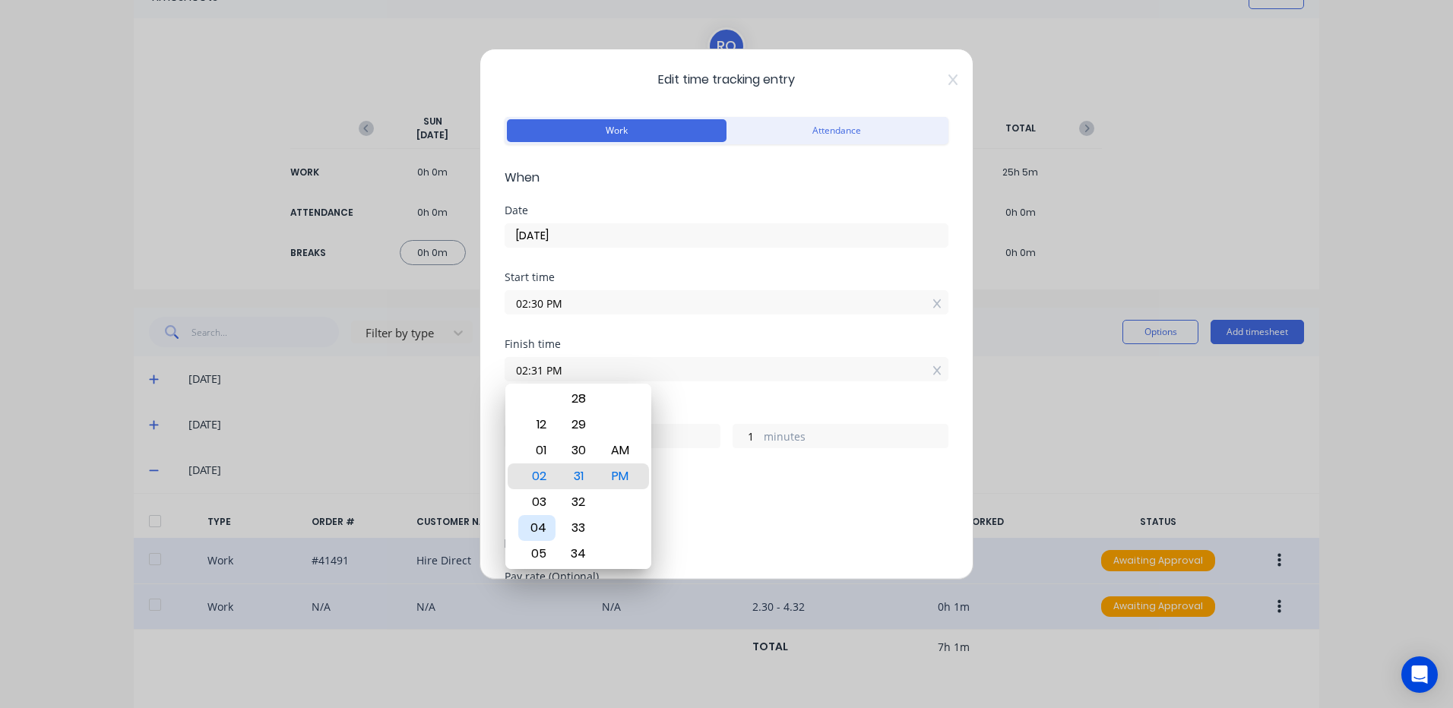
click at [542, 522] on div "04" at bounding box center [536, 528] width 37 height 26
type input "04:31 PM"
type input "2"
click at [581, 498] on div "32" at bounding box center [578, 502] width 37 height 26
type input "04:32 PM"
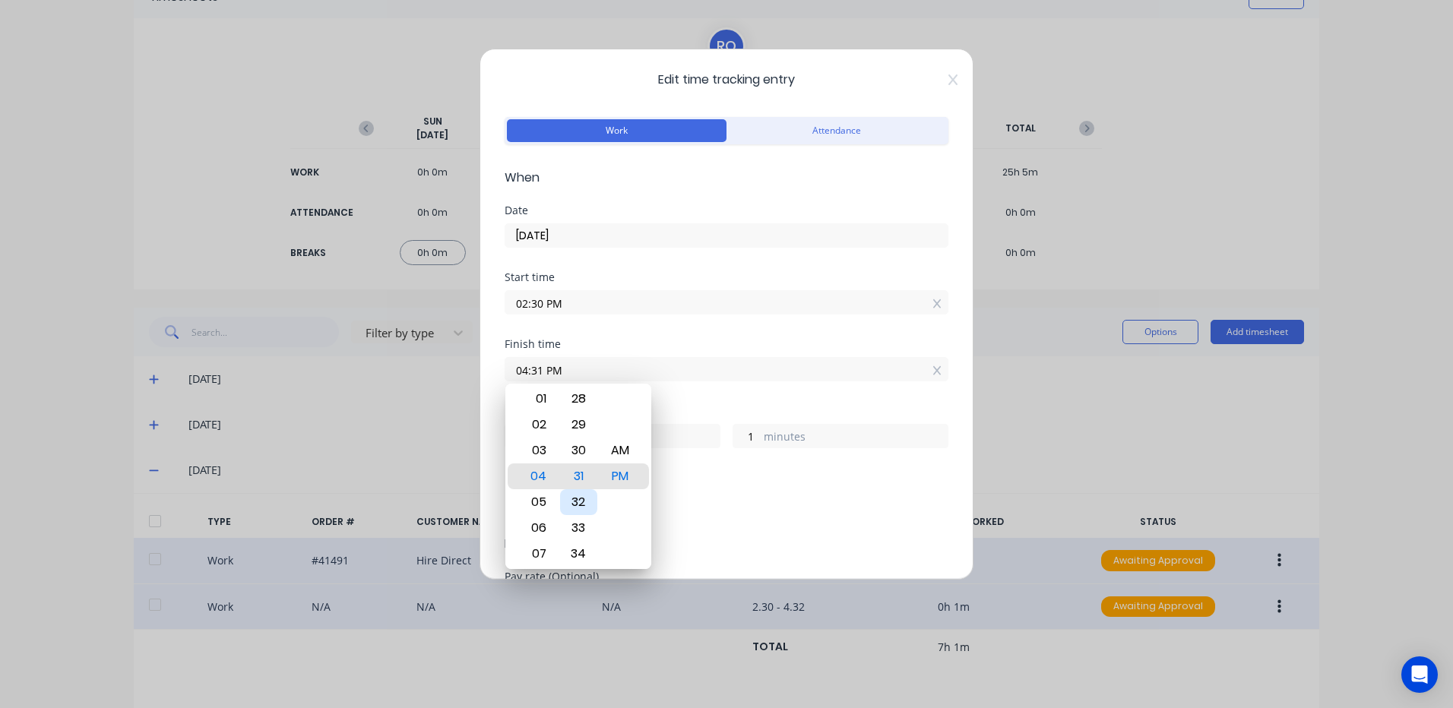
type input "2"
click at [745, 509] on div "Add breaks" at bounding box center [727, 507] width 432 height 20
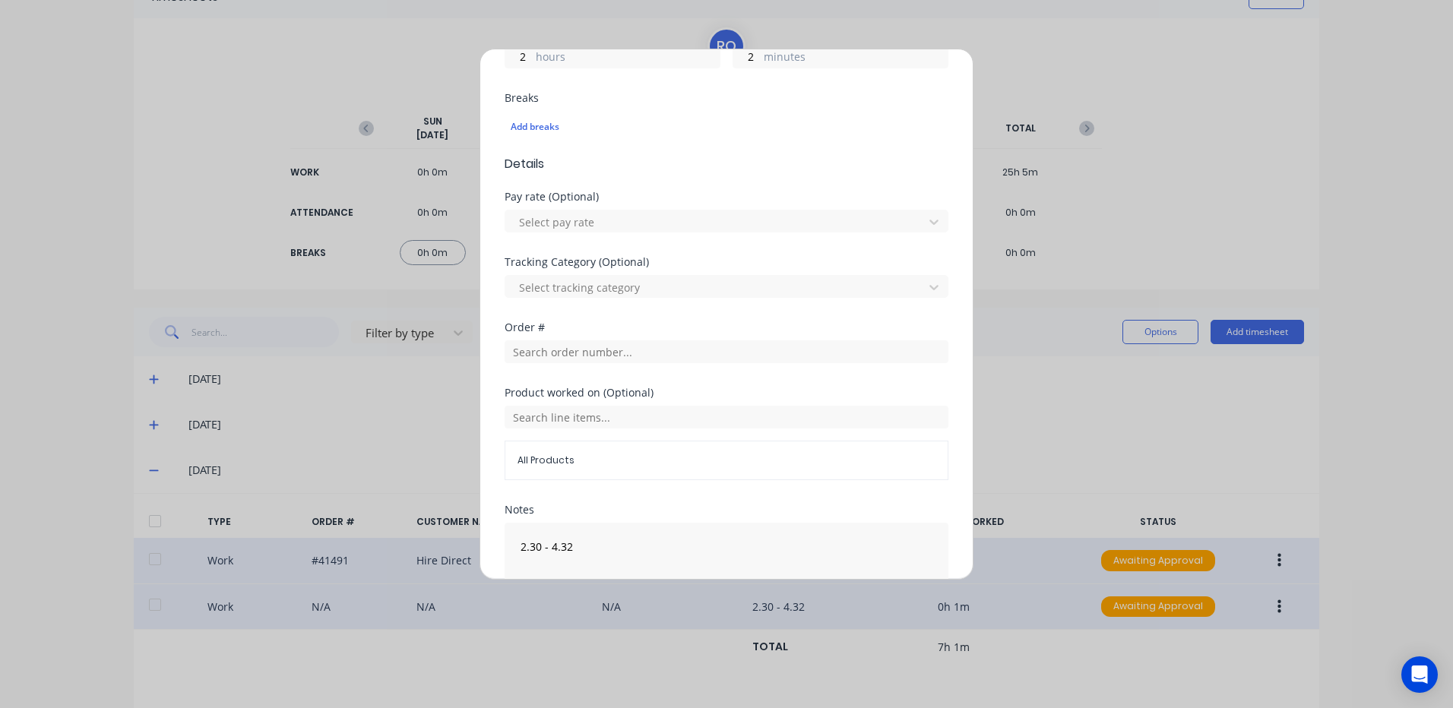
scroll to position [474, 0]
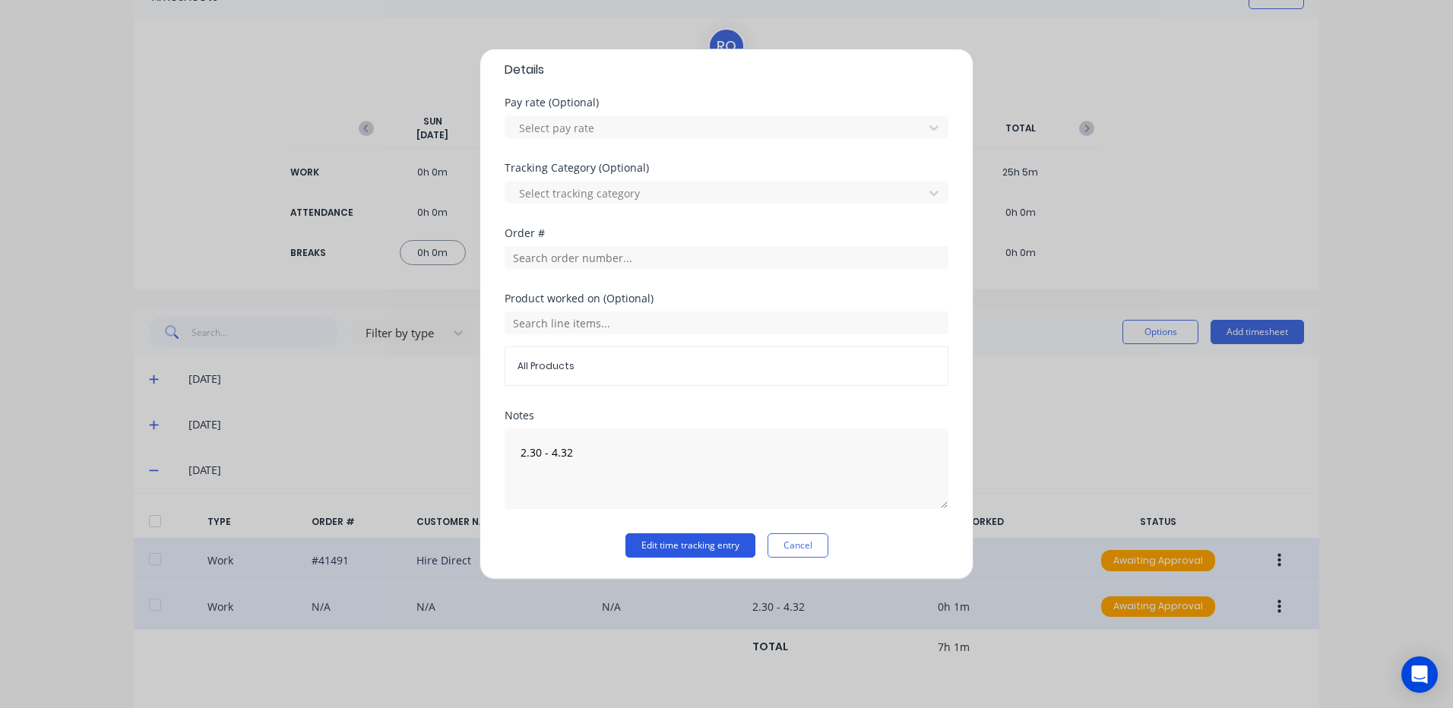
click at [684, 545] on button "Edit time tracking entry" at bounding box center [690, 545] width 130 height 24
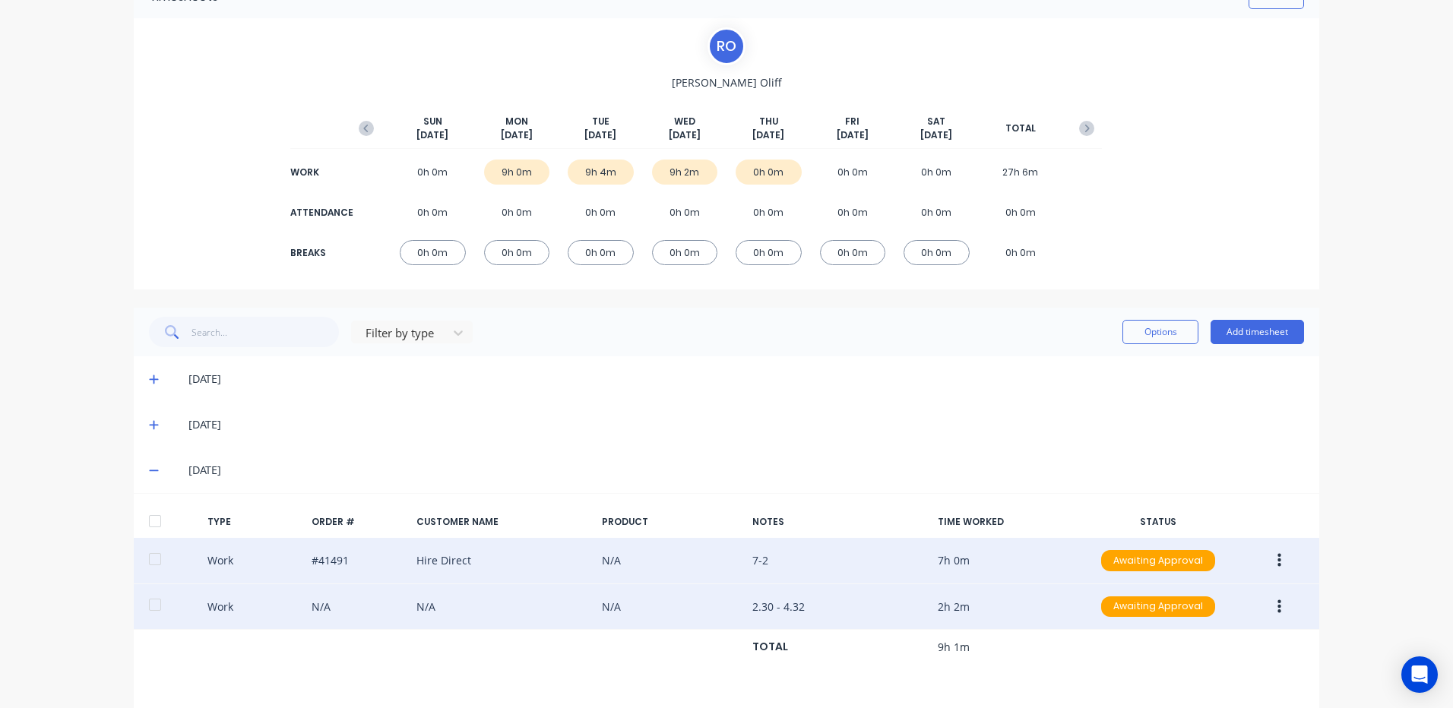
click at [149, 418] on span at bounding box center [156, 424] width 15 height 15
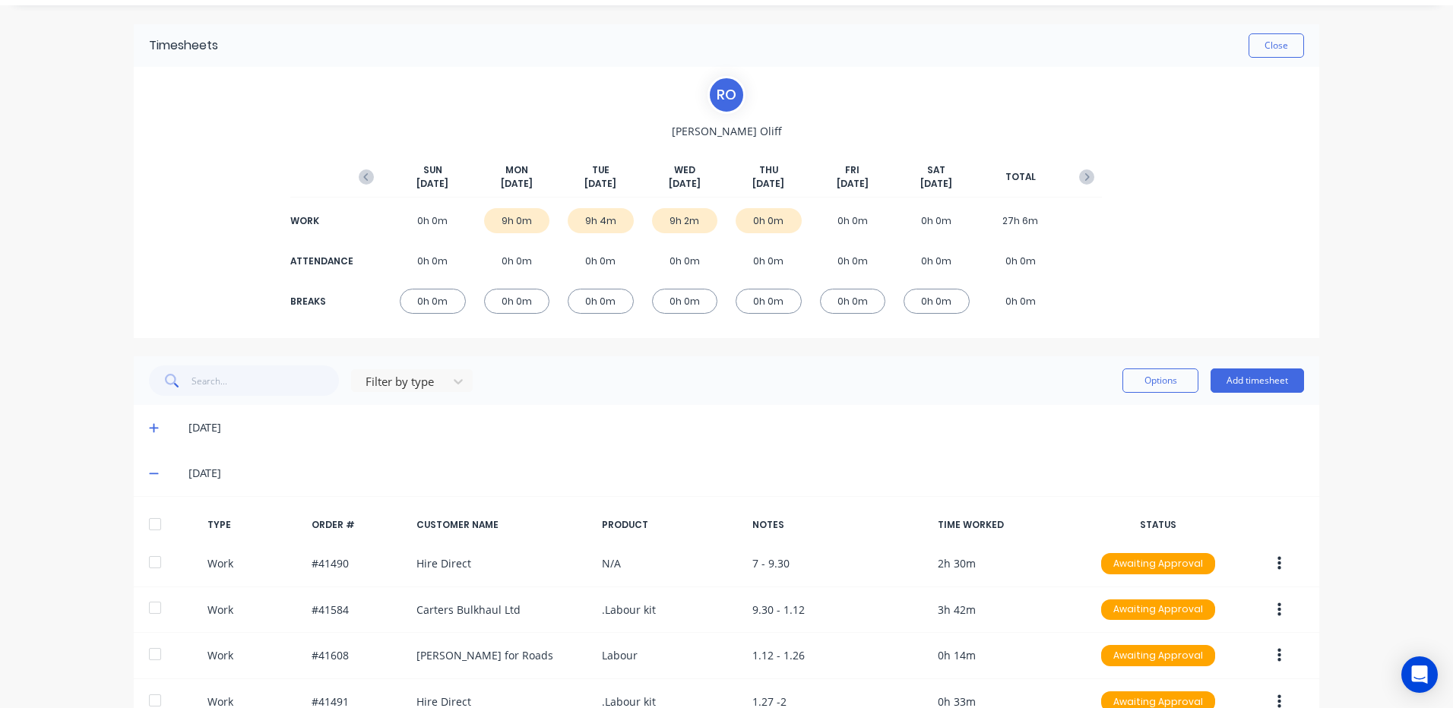
scroll to position [13, 0]
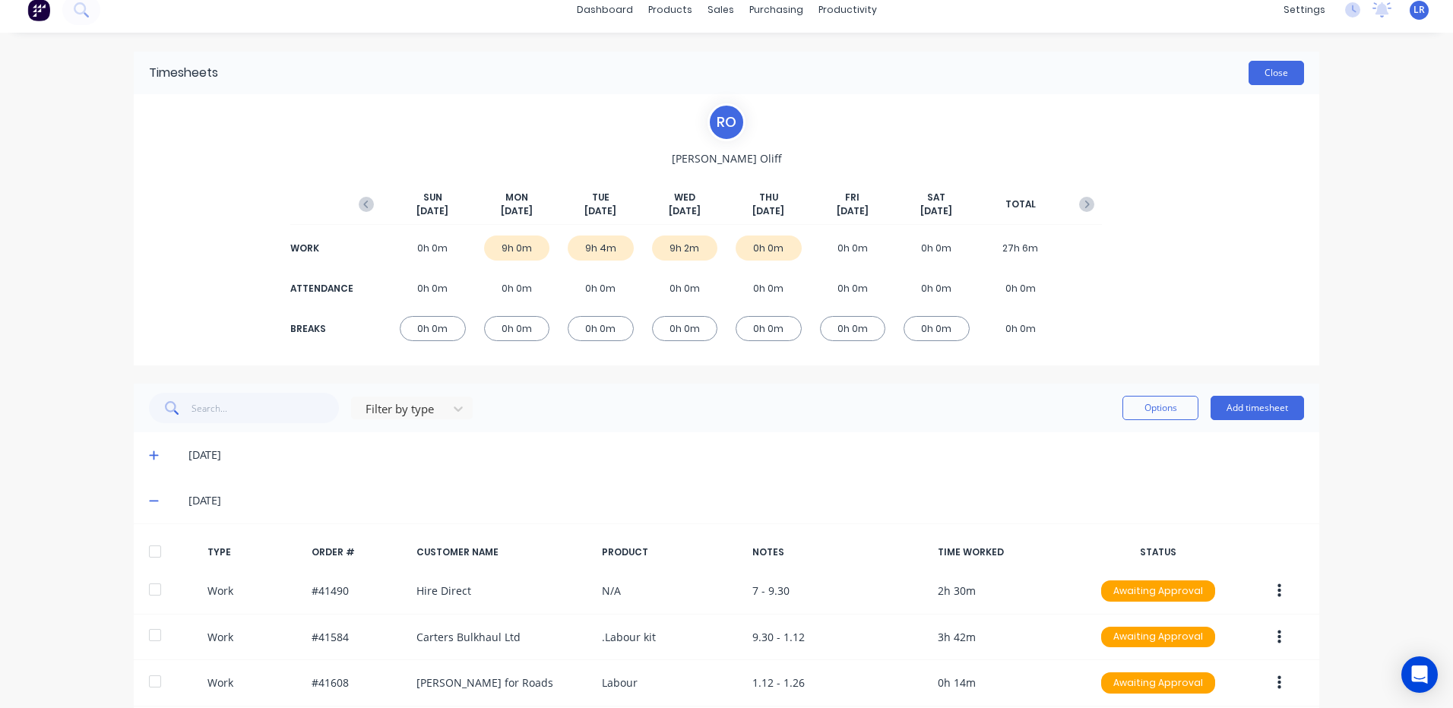
click at [1272, 77] on button "Close" at bounding box center [1275, 73] width 55 height 24
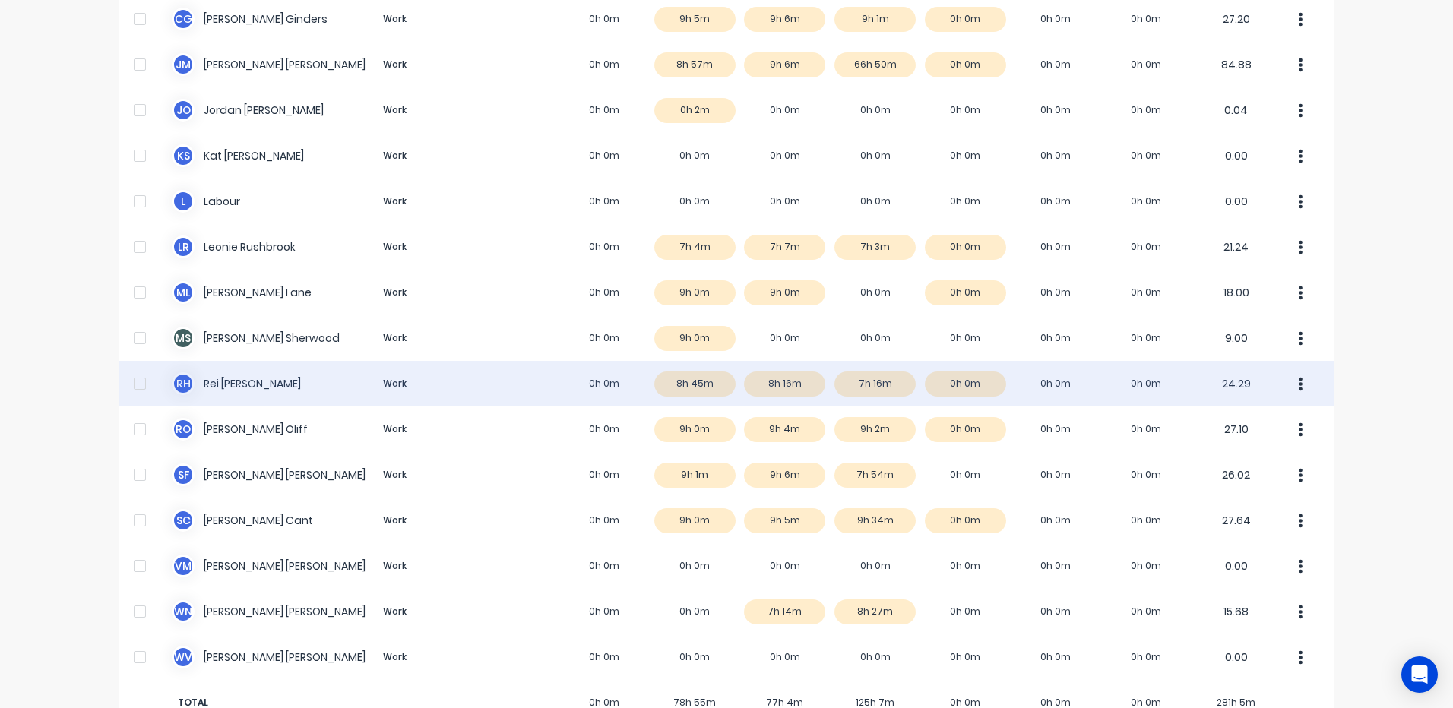
scroll to position [304, 0]
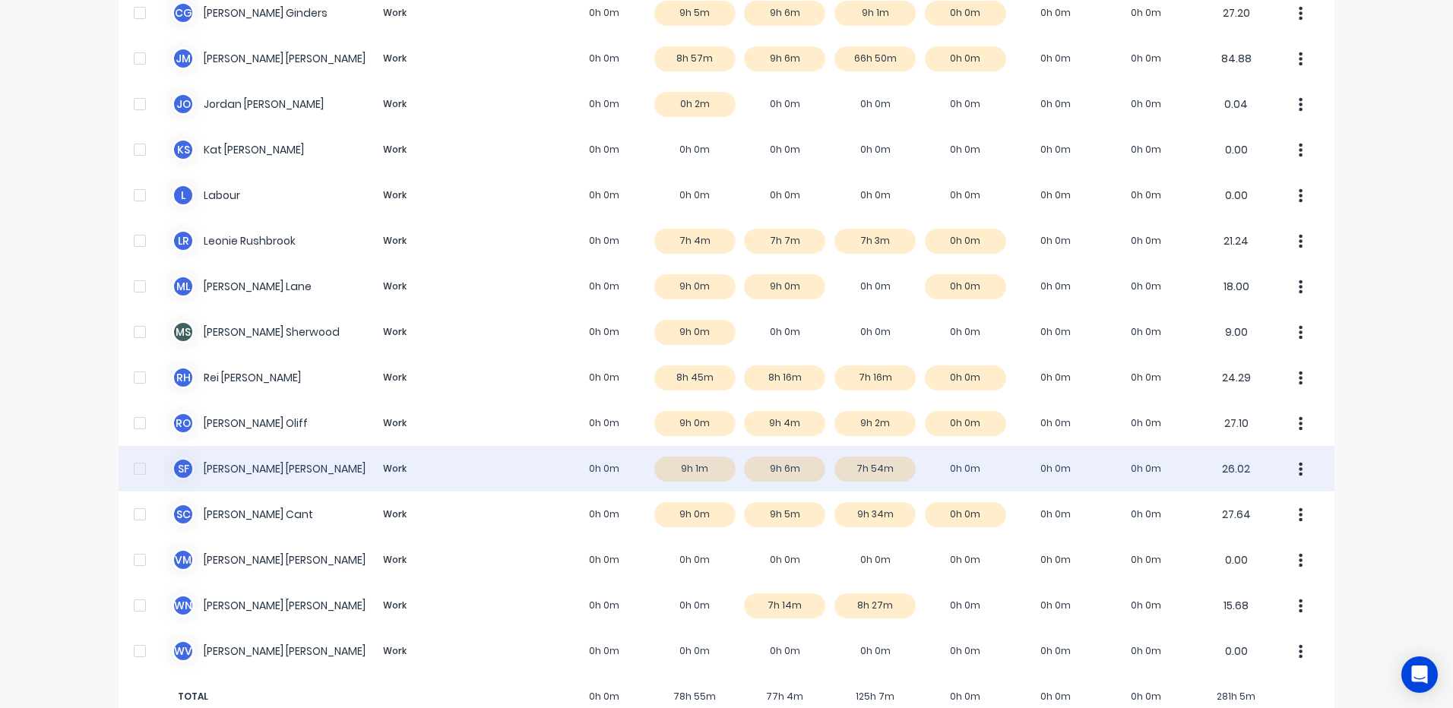
click at [874, 468] on div "s f sam fenton Work 0h 0m 9h 1m 9h 6m 7h 54m 0h 0m 0h 0m 0h 0m 26.02" at bounding box center [727, 469] width 1216 height 46
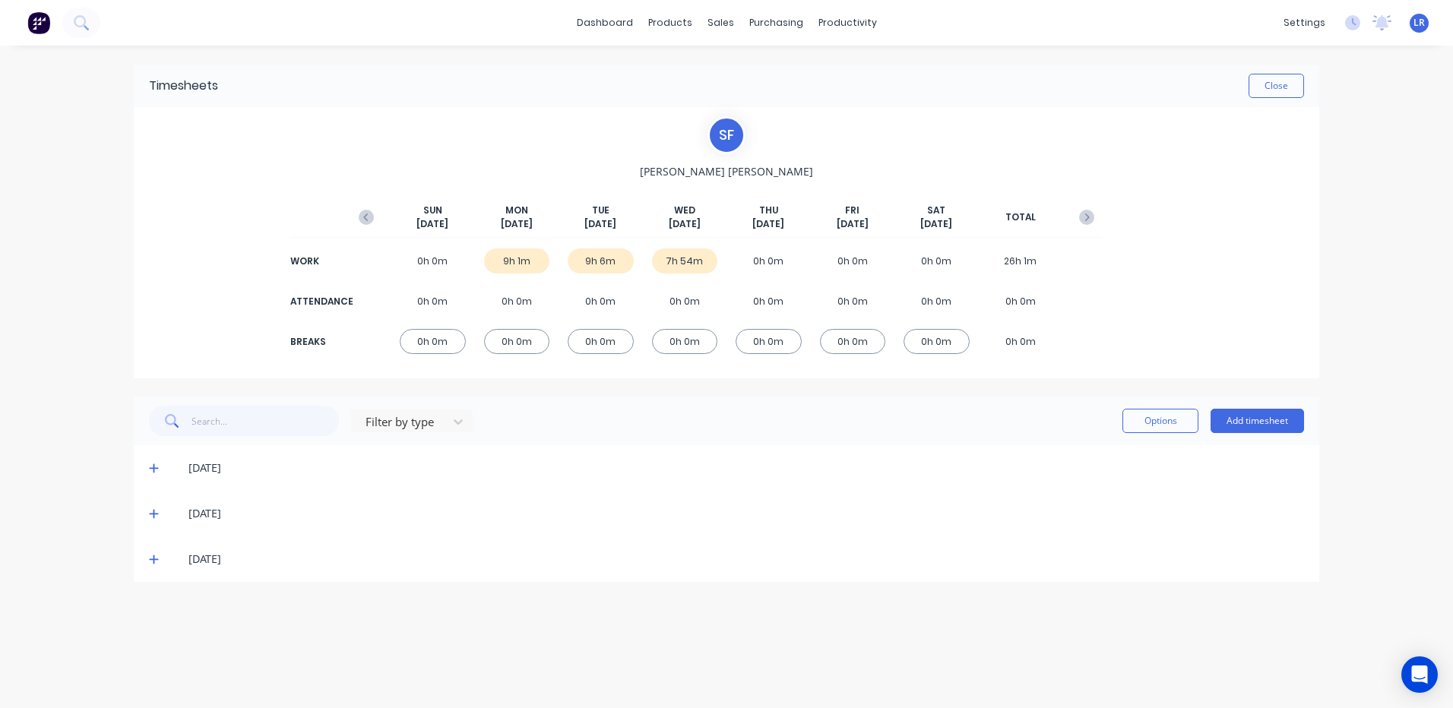
click at [154, 558] on icon at bounding box center [153, 559] width 9 height 9
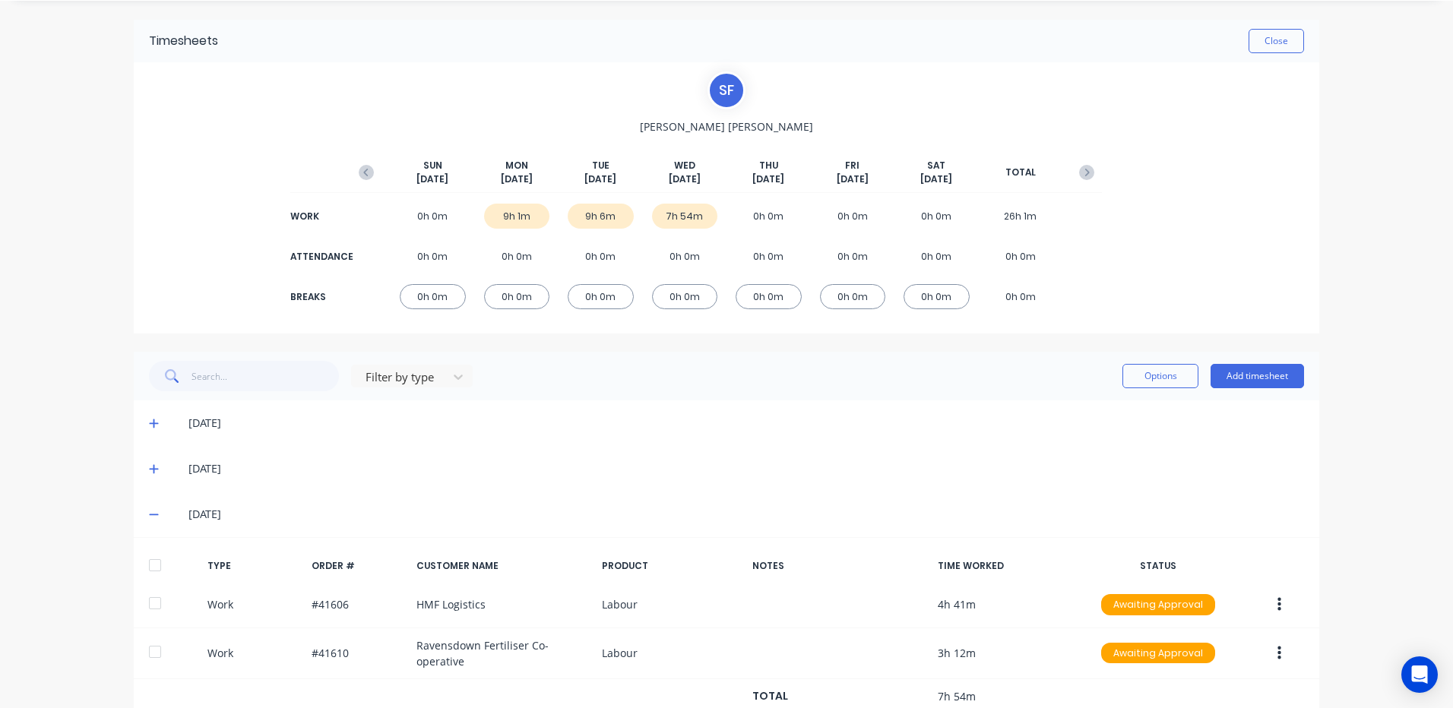
scroll to position [94, 0]
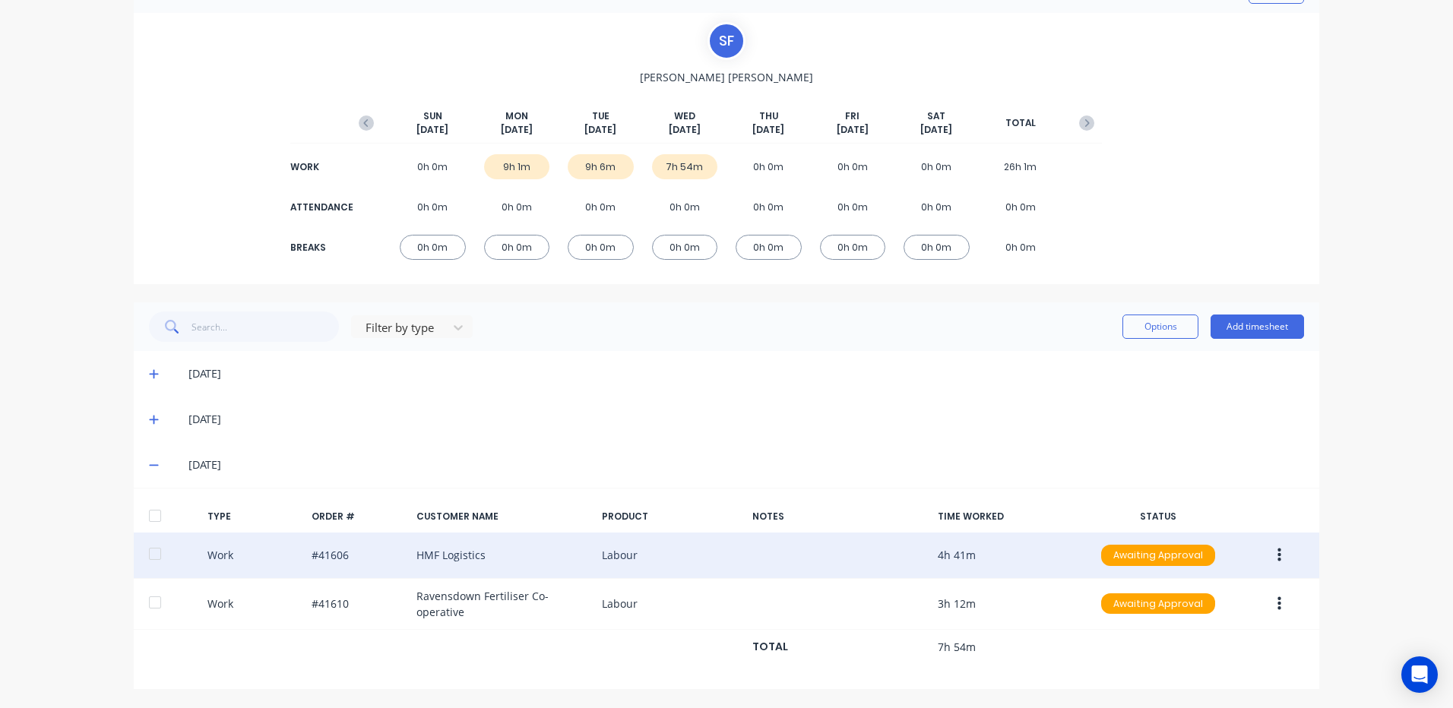
click at [1277, 549] on icon "button" at bounding box center [1279, 556] width 4 height 14
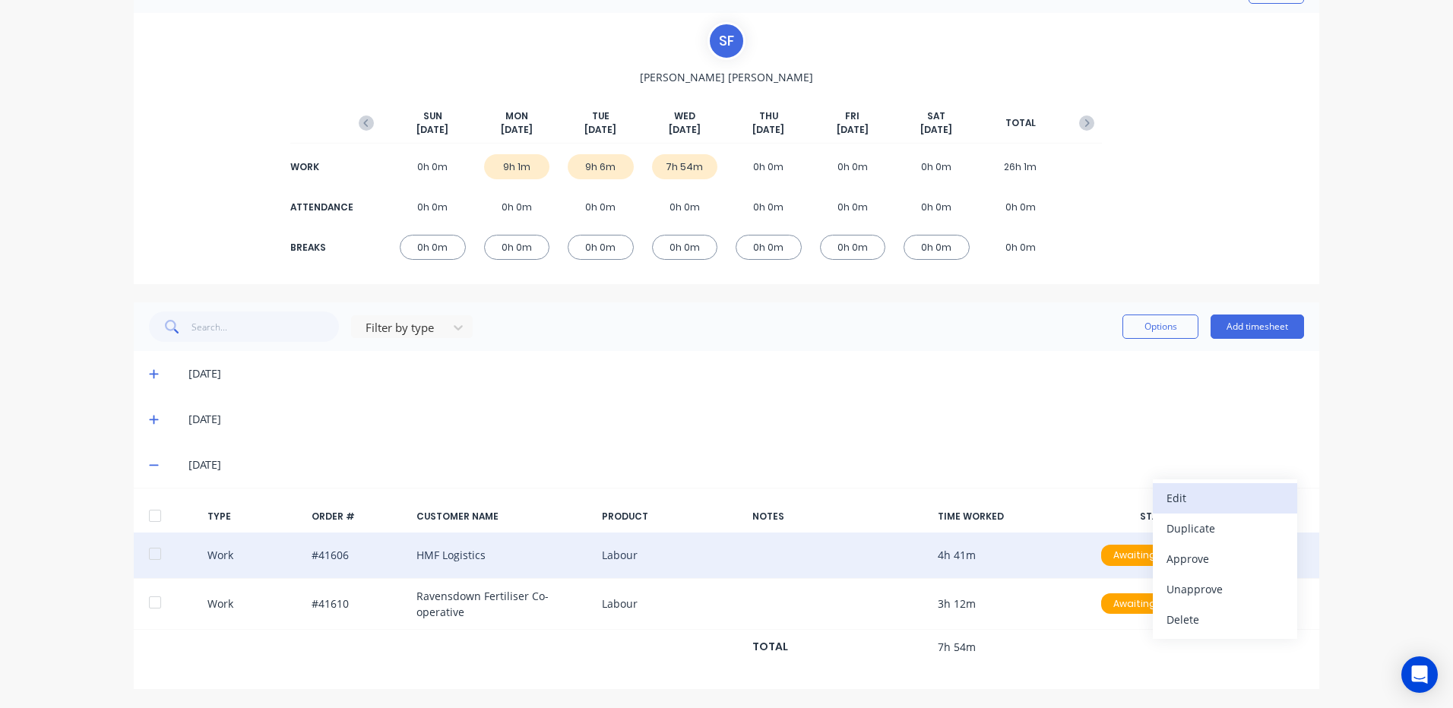
click at [1199, 489] on div "Edit" at bounding box center [1224, 498] width 117 height 22
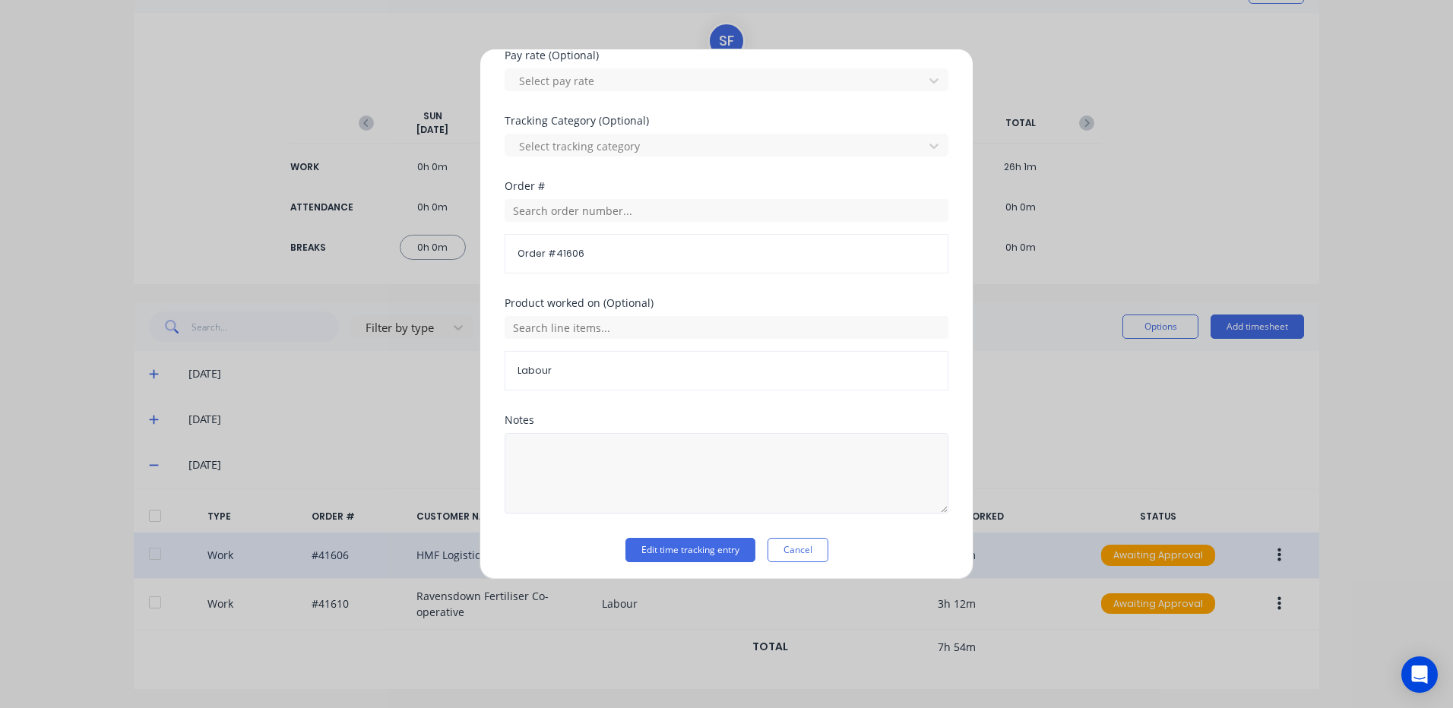
scroll to position [526, 0]
click at [516, 437] on textarea at bounding box center [727, 469] width 444 height 81
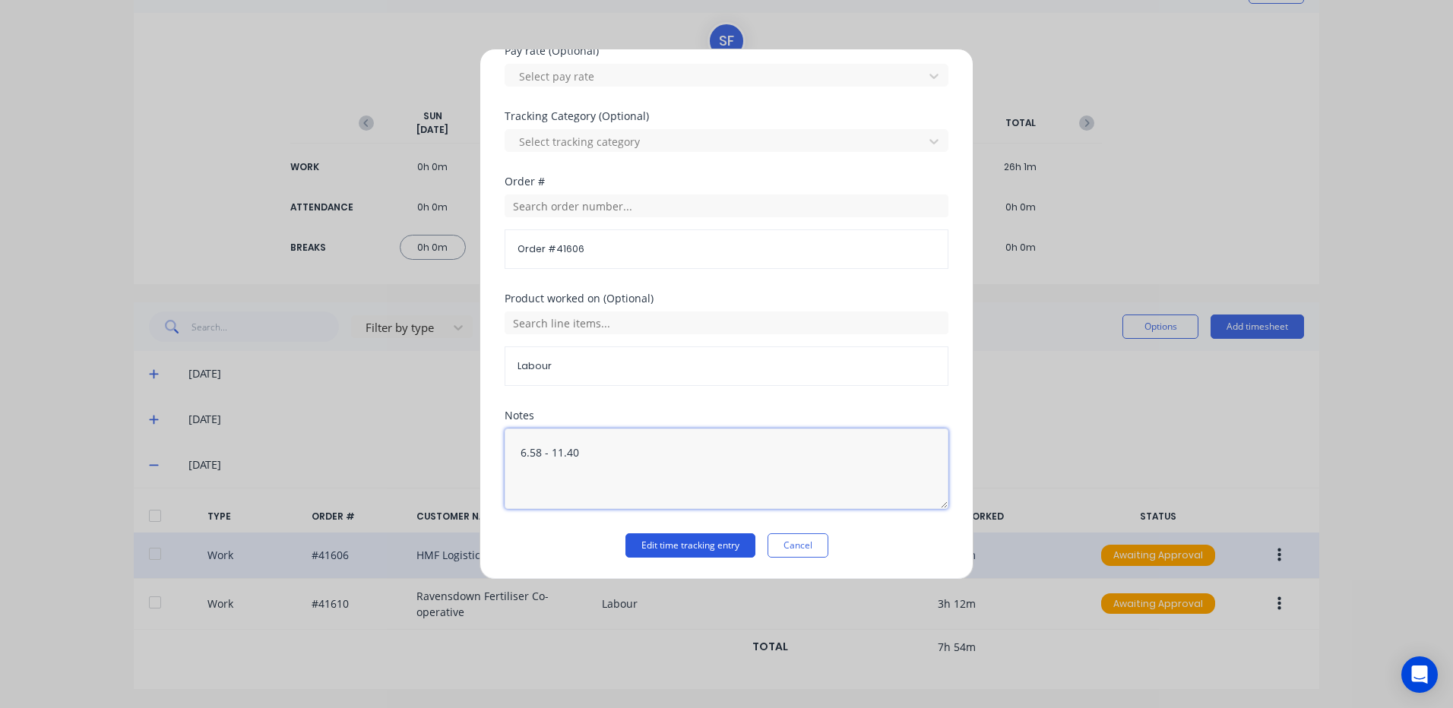
type textarea "6.58 - 11.40"
click at [679, 543] on button "Edit time tracking entry" at bounding box center [690, 545] width 130 height 24
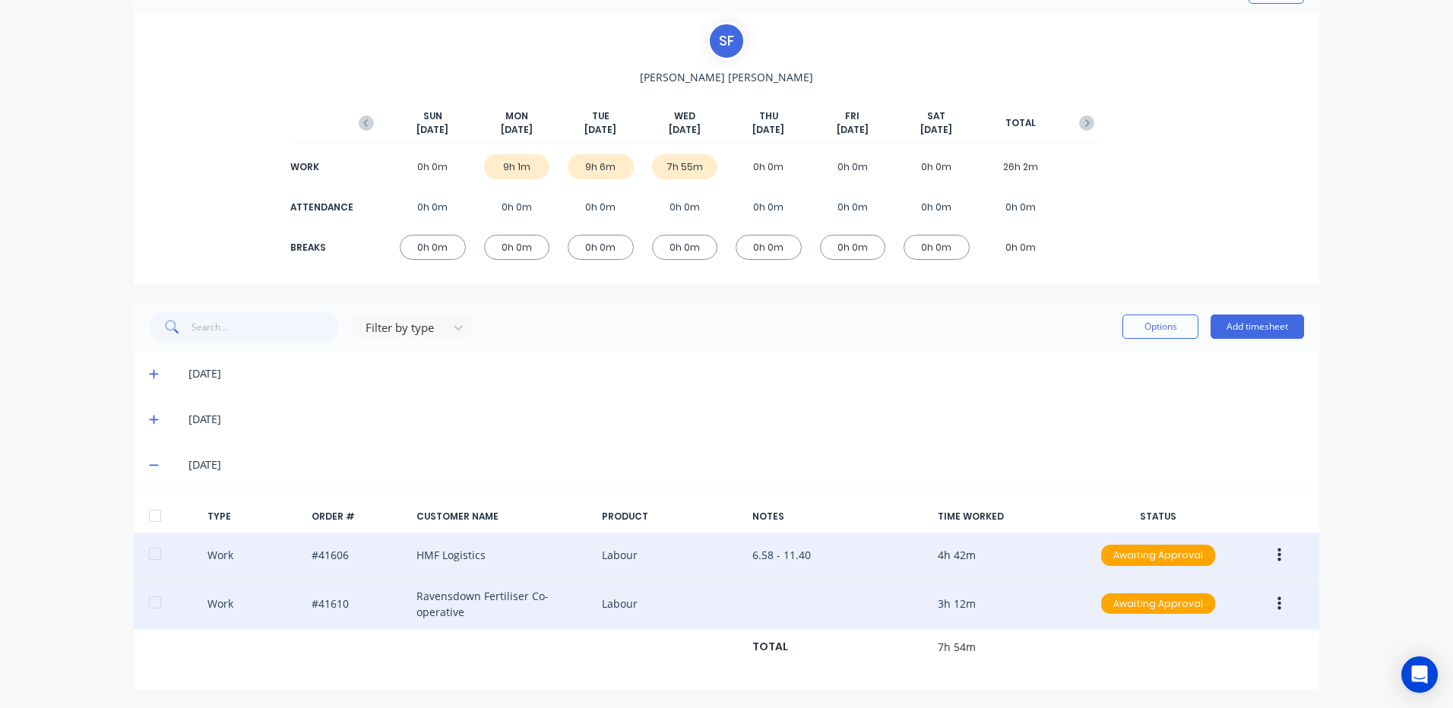
click at [1267, 599] on button "button" at bounding box center [1279, 603] width 36 height 27
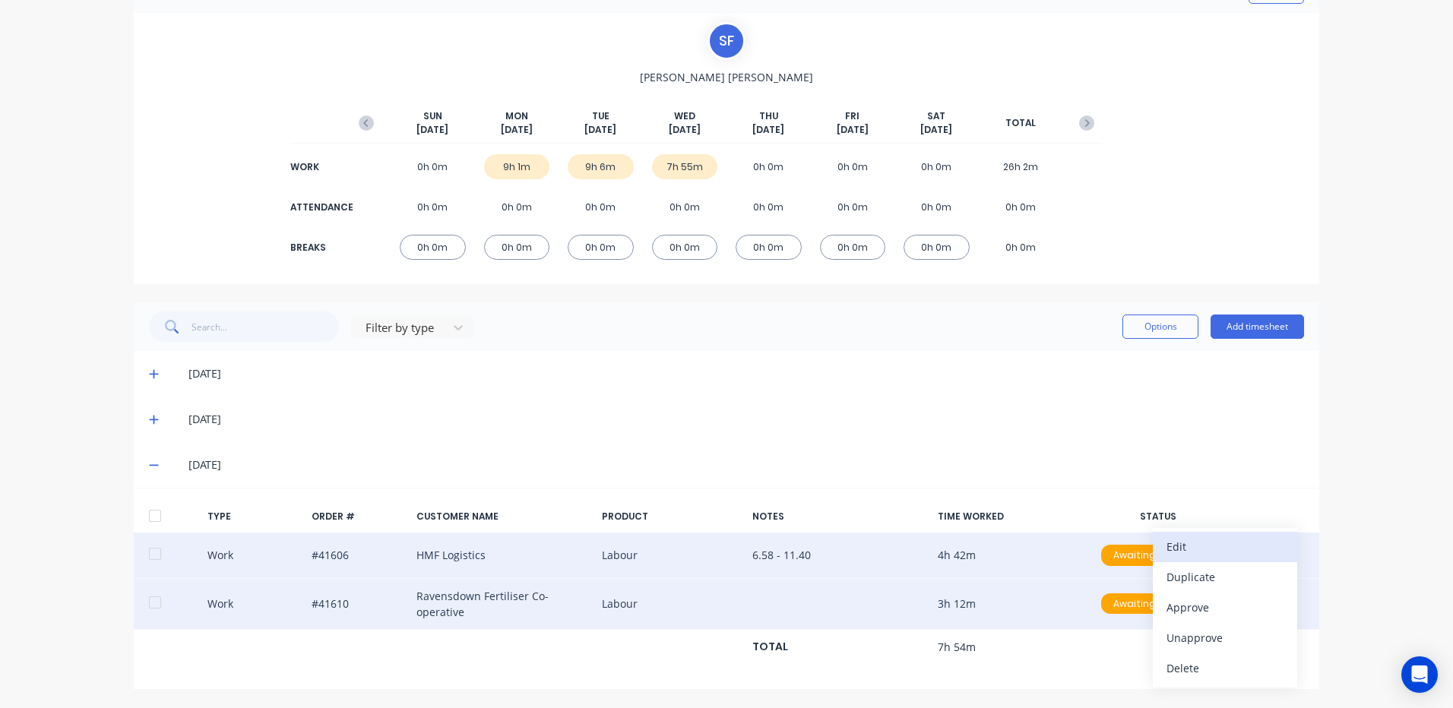
click at [1178, 541] on div "Edit" at bounding box center [1224, 547] width 117 height 22
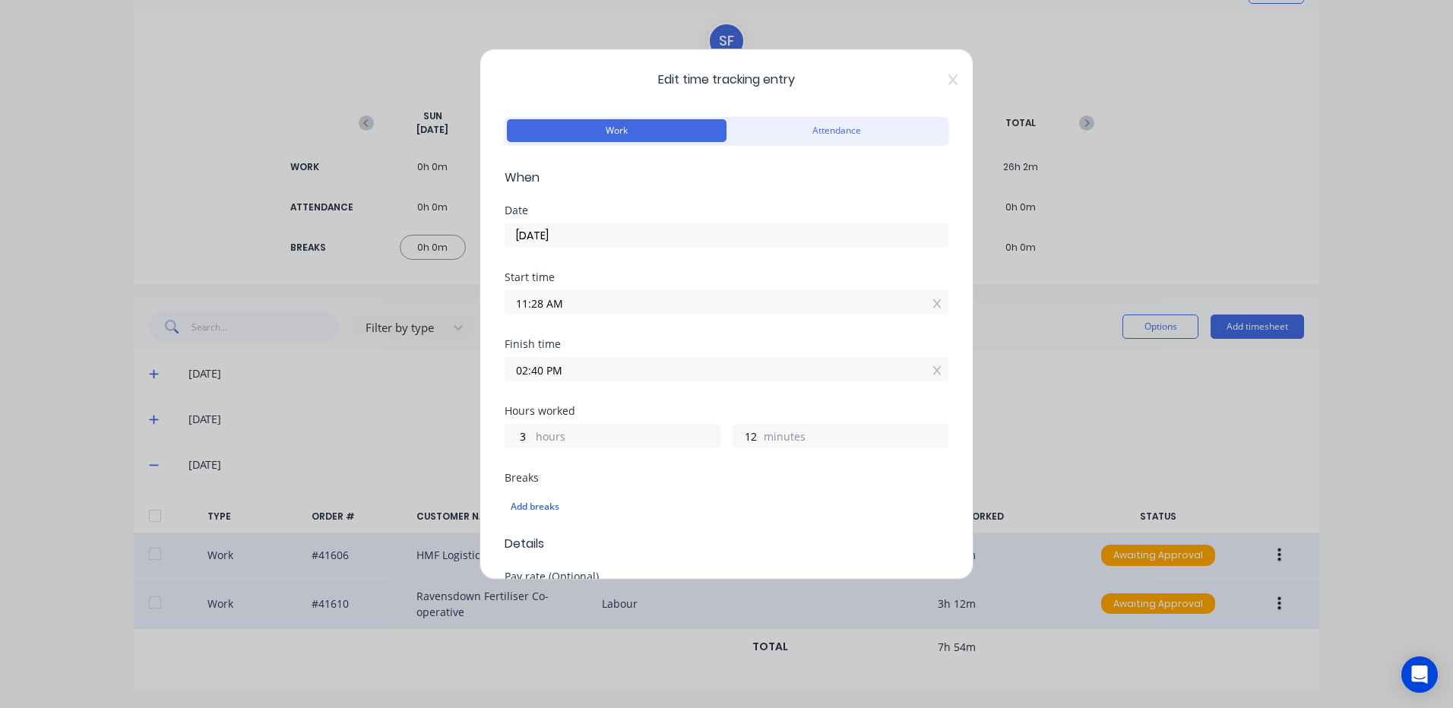
click at [541, 302] on input "11:28 AM" at bounding box center [726, 302] width 442 height 23
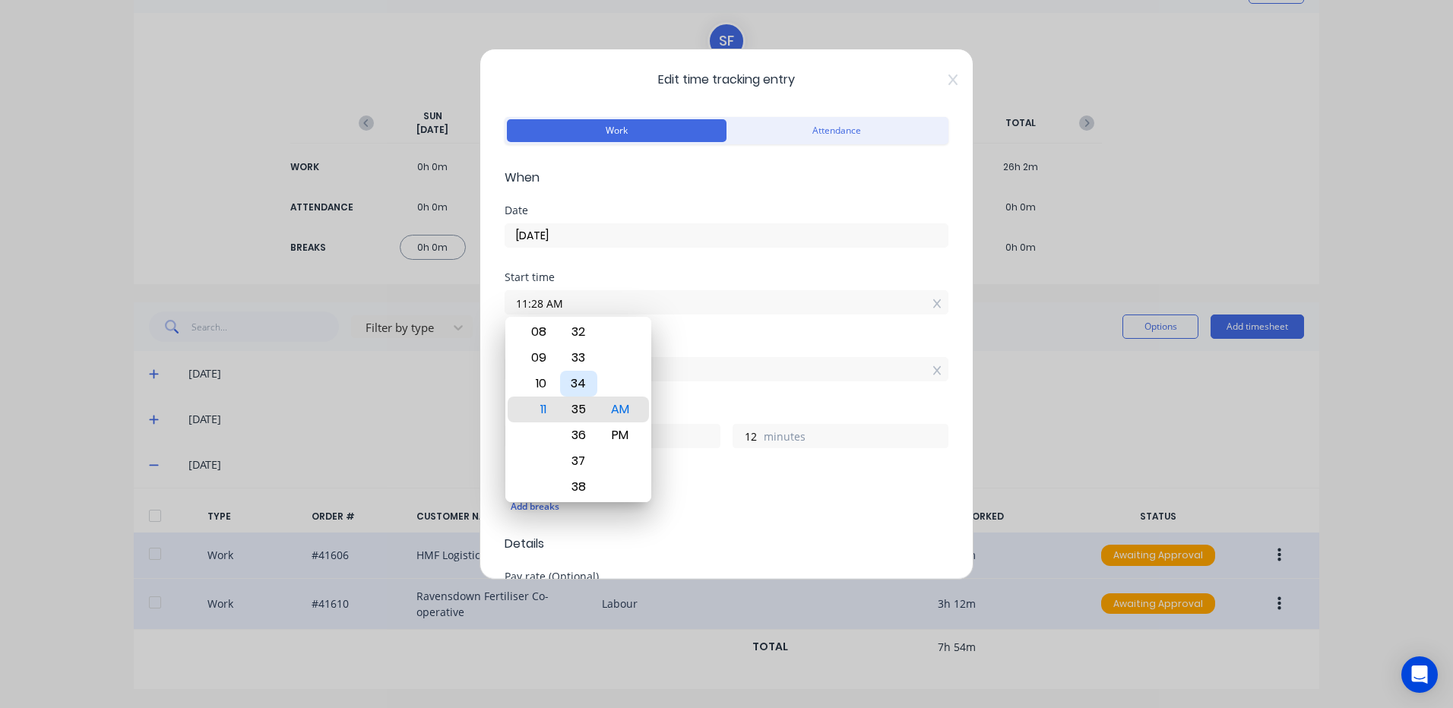
type input "11:35 AM"
type input "5"
type input "11:41 AM"
type input "2"
type input "59"
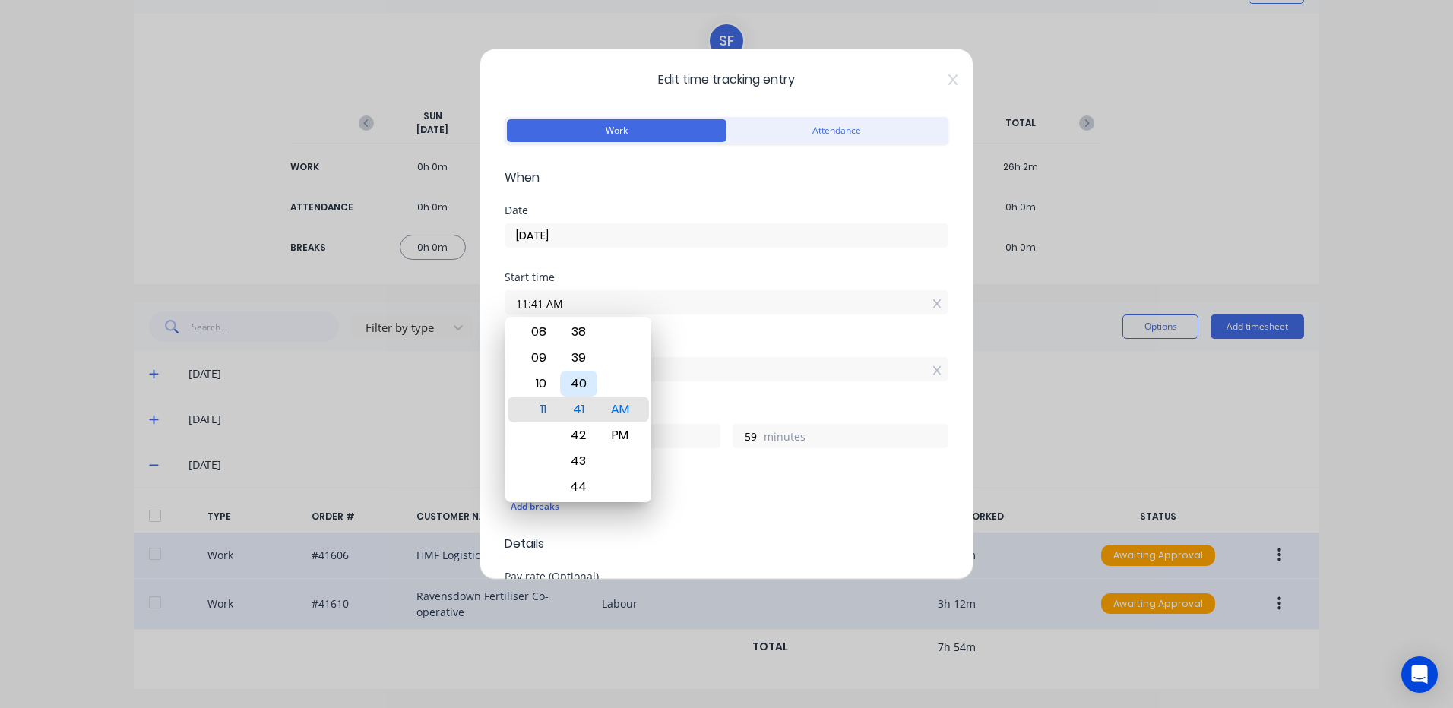
click at [581, 377] on div "40" at bounding box center [578, 384] width 37 height 26
type input "11:40 AM"
type input "3"
type input "0"
click at [726, 473] on div "Breaks" at bounding box center [727, 478] width 444 height 11
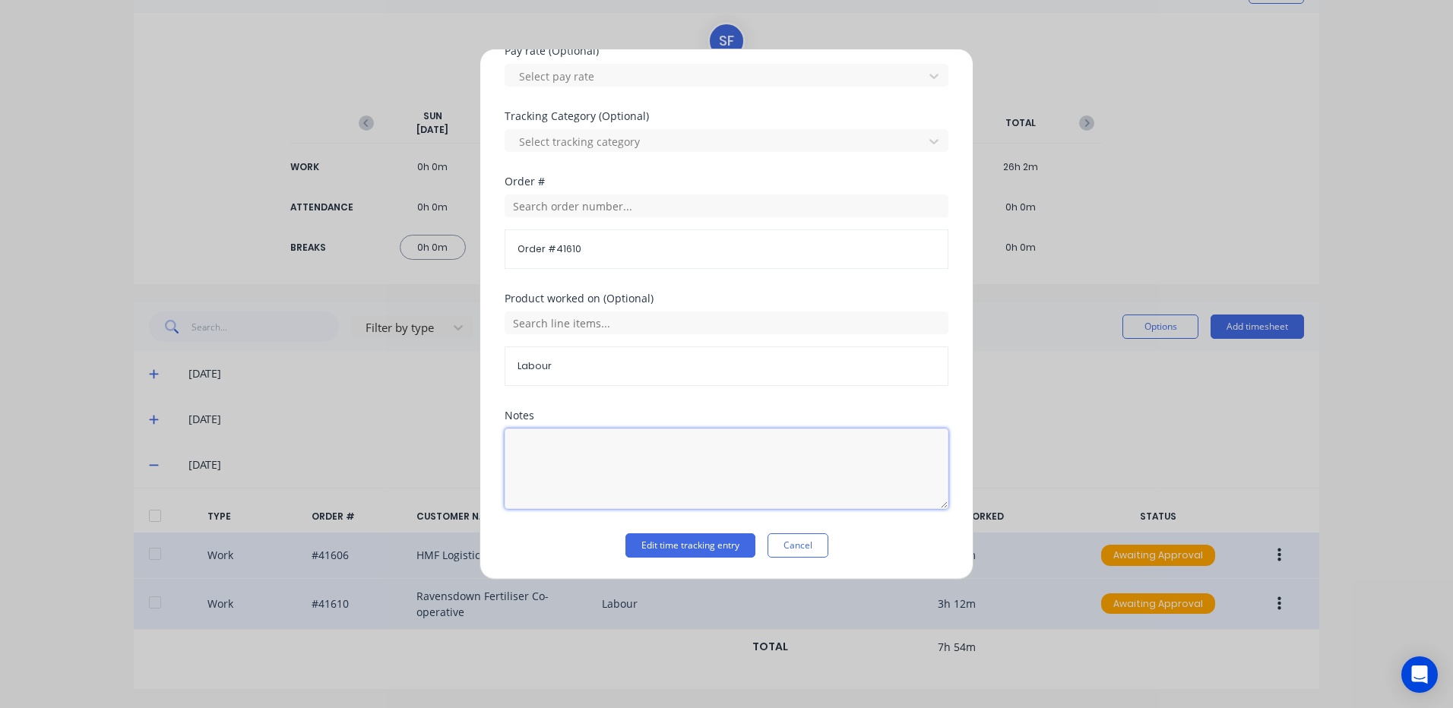
click at [529, 445] on textarea at bounding box center [727, 469] width 444 height 81
type textarea "11.40 - 2.40"
click at [677, 543] on button "Edit time tracking entry" at bounding box center [690, 545] width 130 height 24
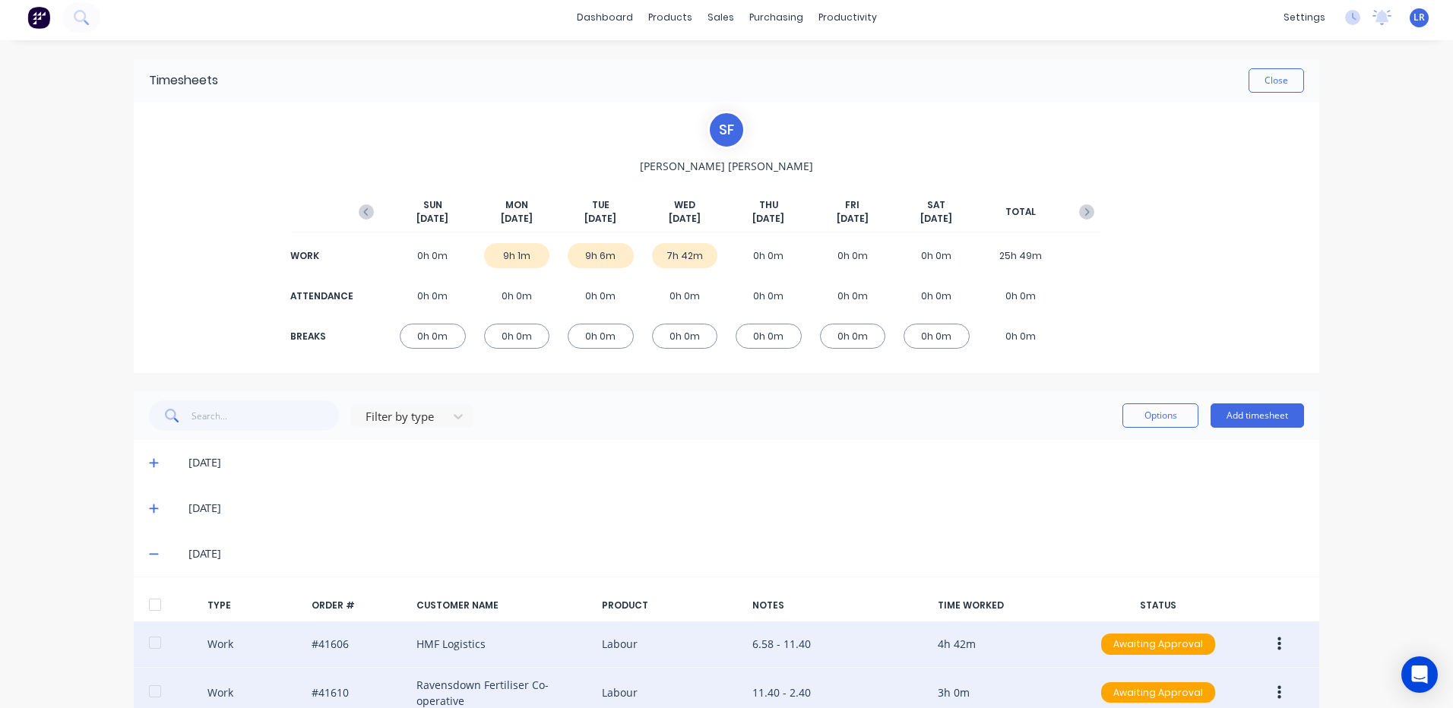
scroll to position [0, 0]
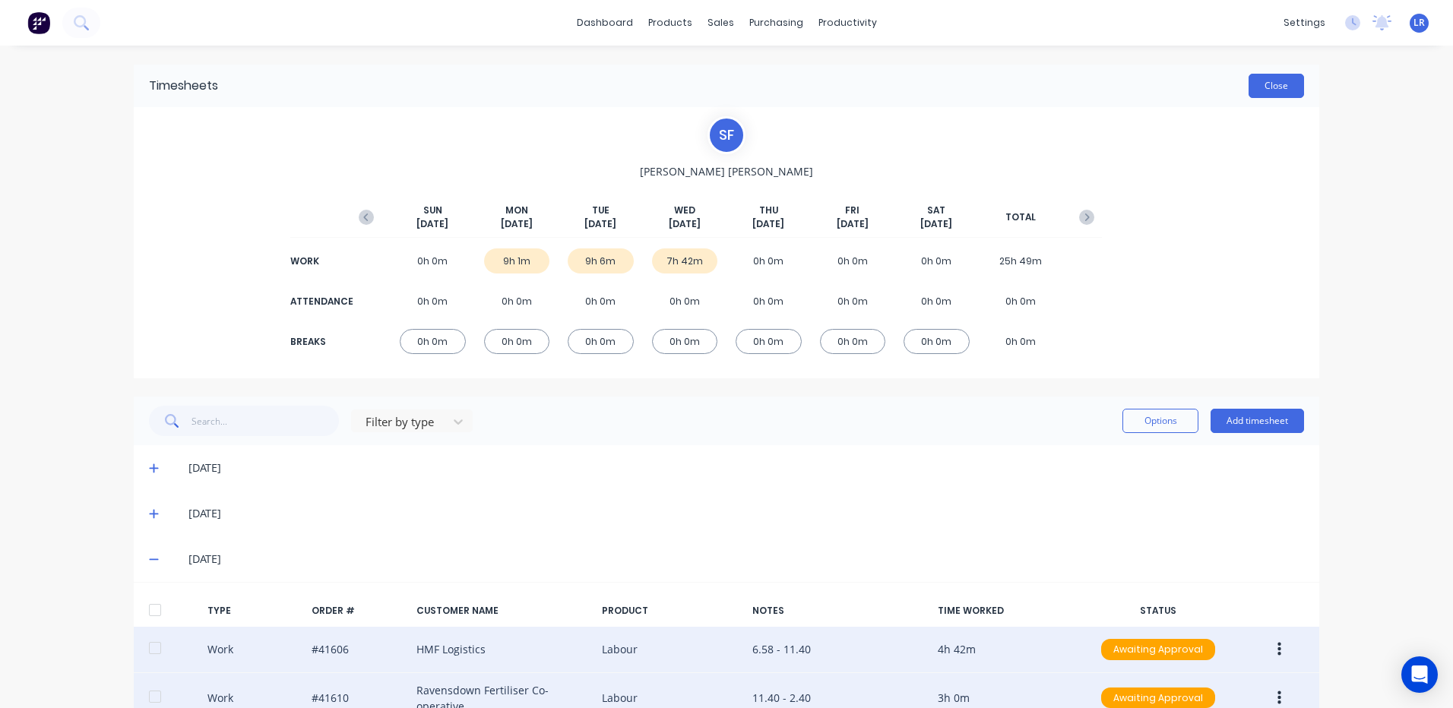
click at [1277, 81] on button "Close" at bounding box center [1275, 86] width 55 height 24
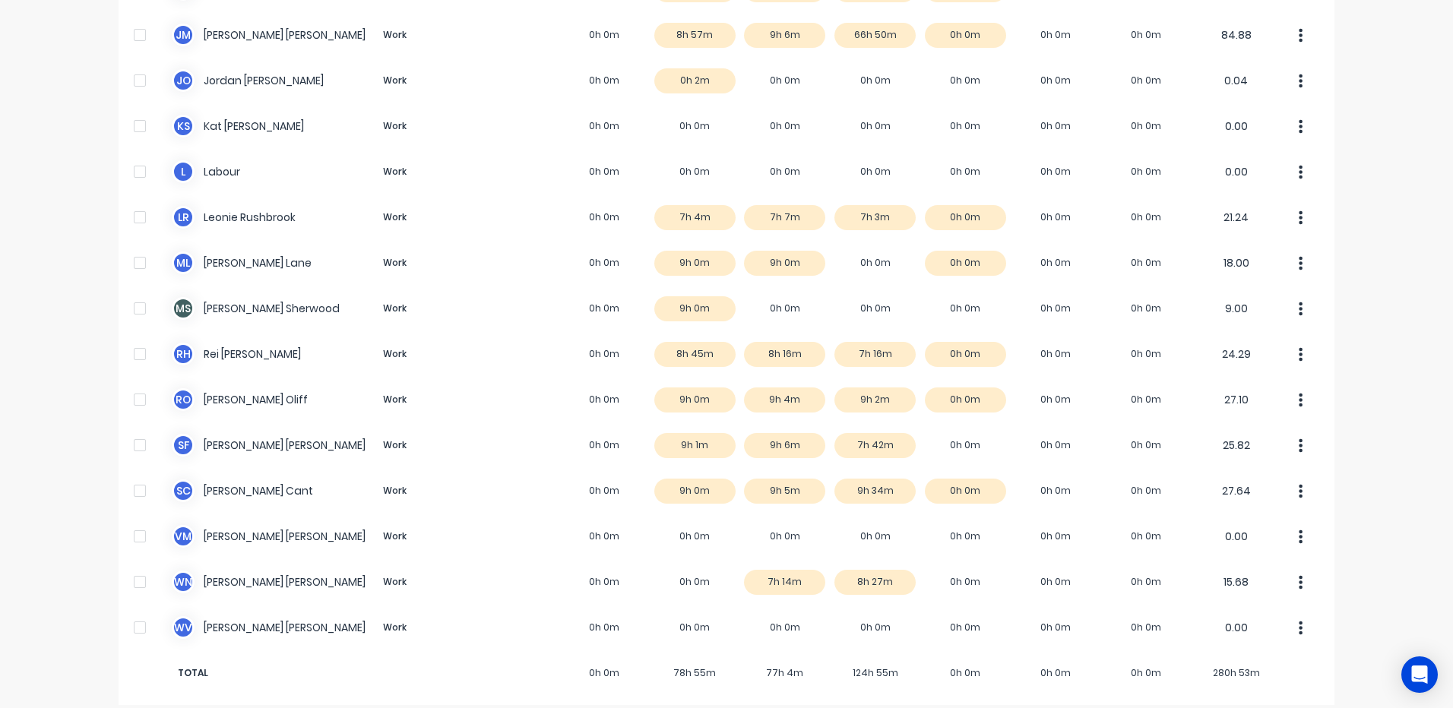
scroll to position [340, 0]
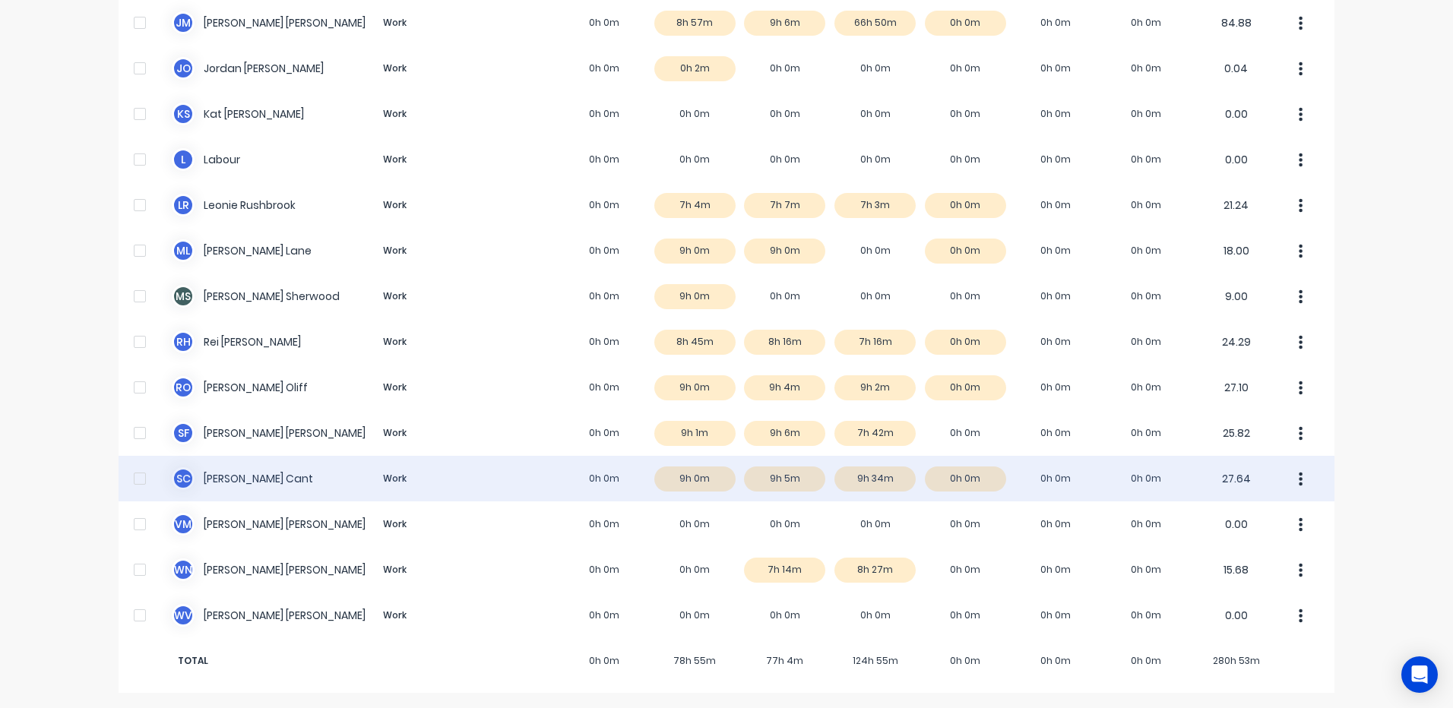
click at [878, 474] on div "S C Steve Cant Work 0h 0m 9h 0m 9h 5m 9h 34m 0h 0m 0h 0m 0h 0m 27.64" at bounding box center [727, 479] width 1216 height 46
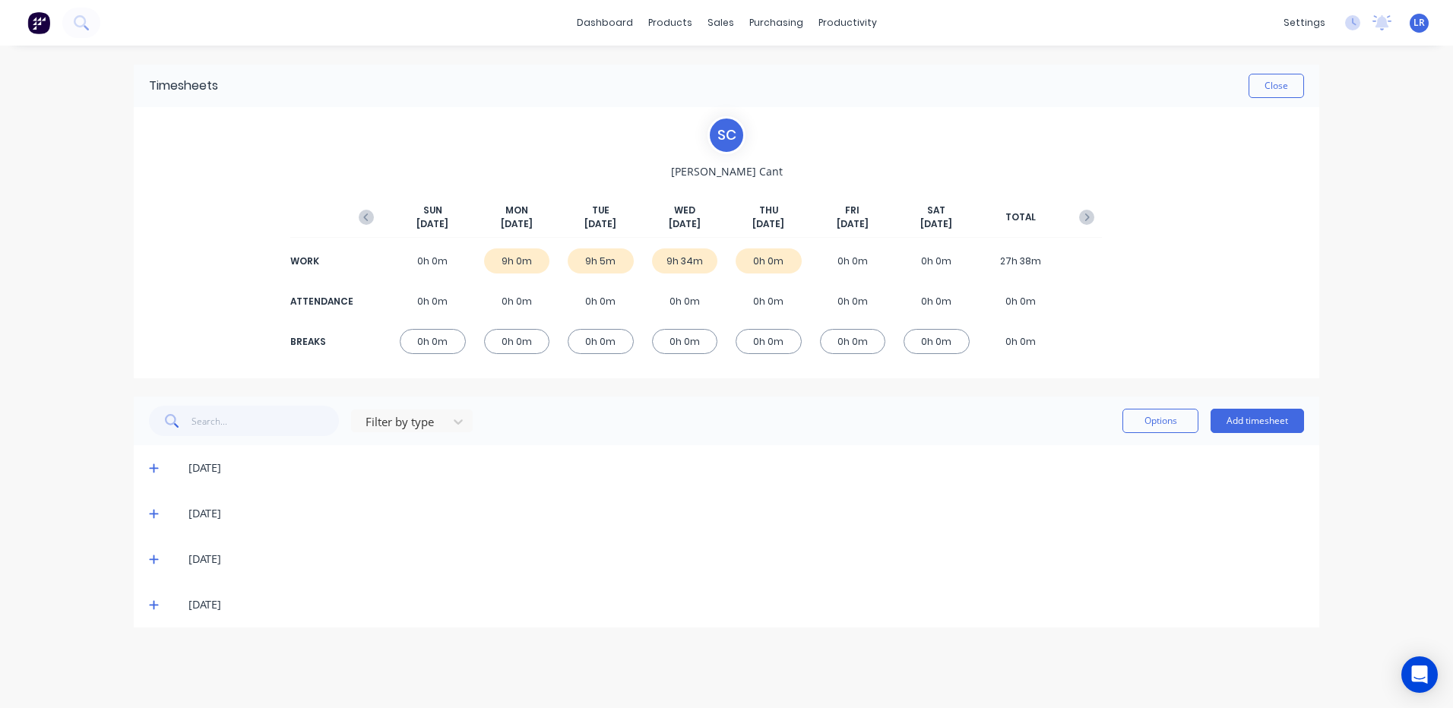
click at [153, 556] on icon at bounding box center [154, 559] width 10 height 11
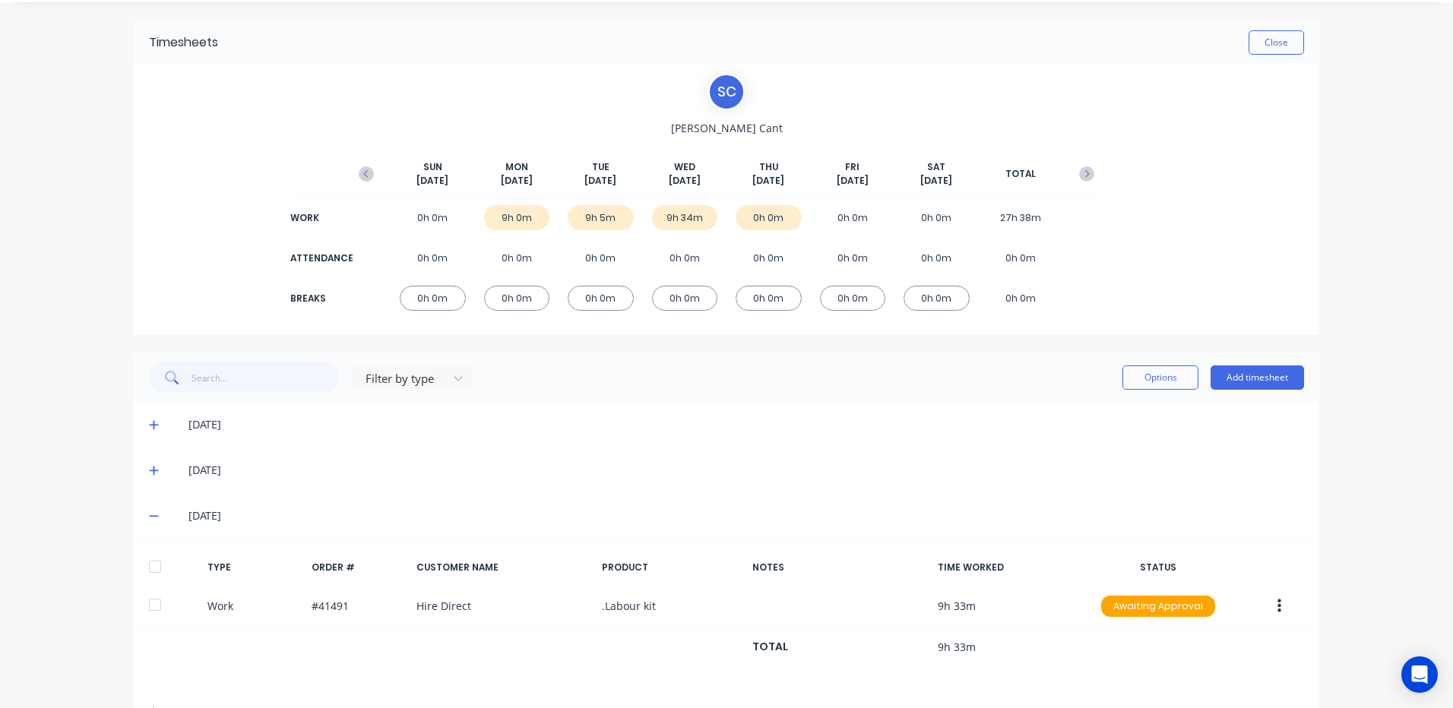
scroll to position [89, 0]
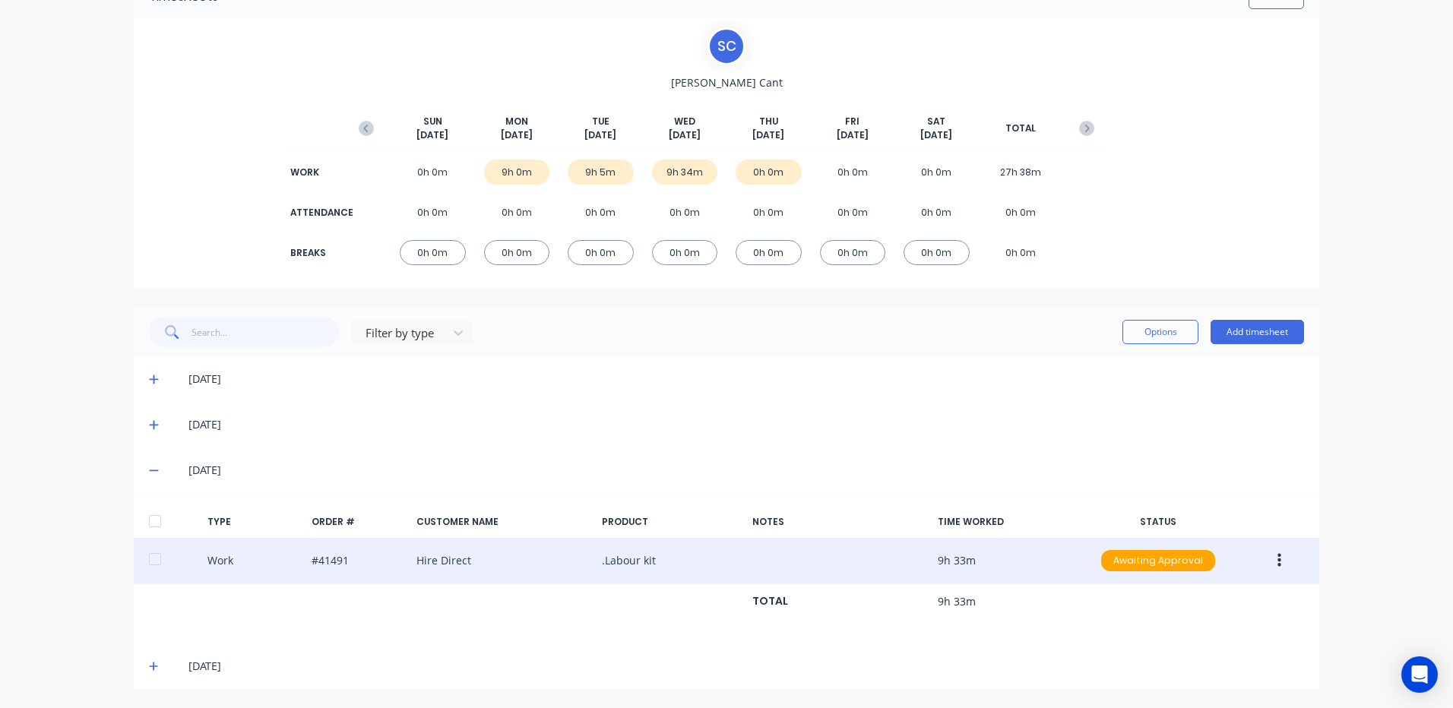
click at [1268, 553] on button "button" at bounding box center [1279, 560] width 36 height 27
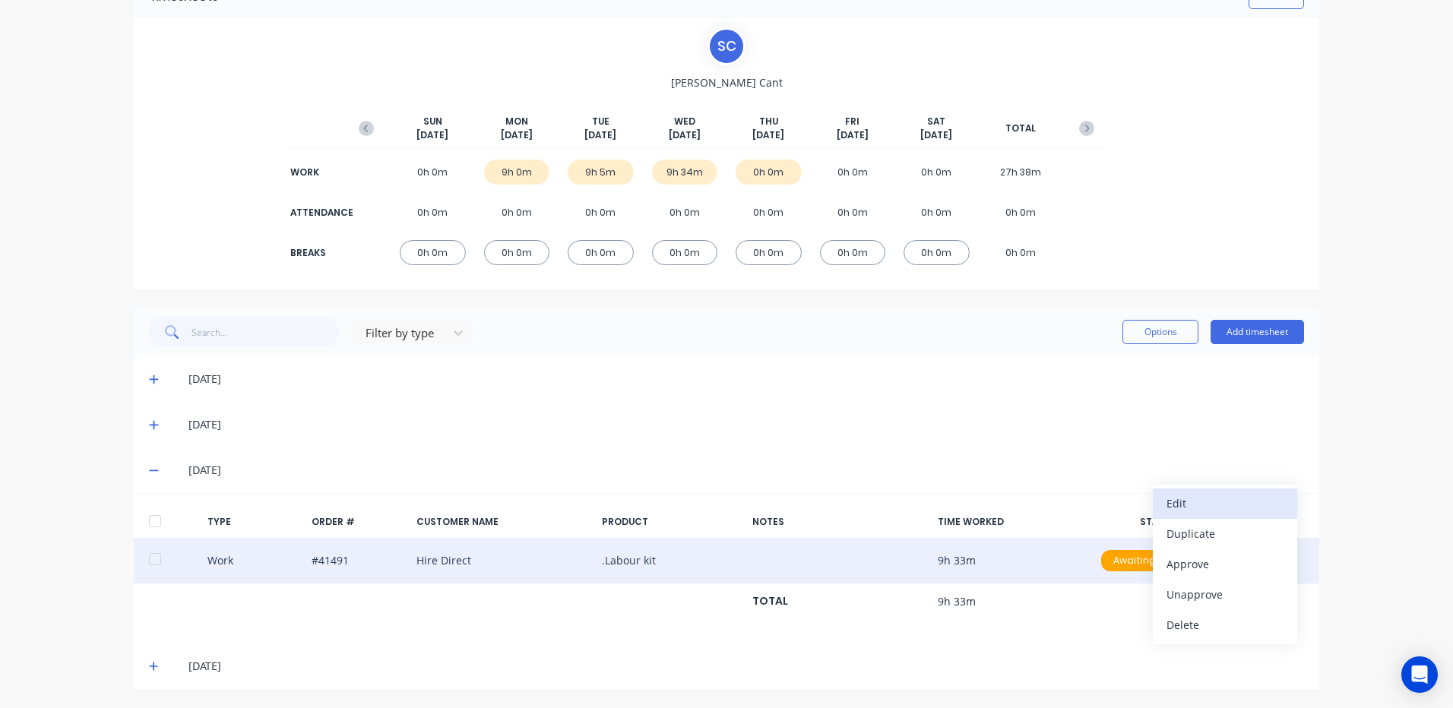
click at [1188, 498] on div "Edit" at bounding box center [1224, 503] width 117 height 22
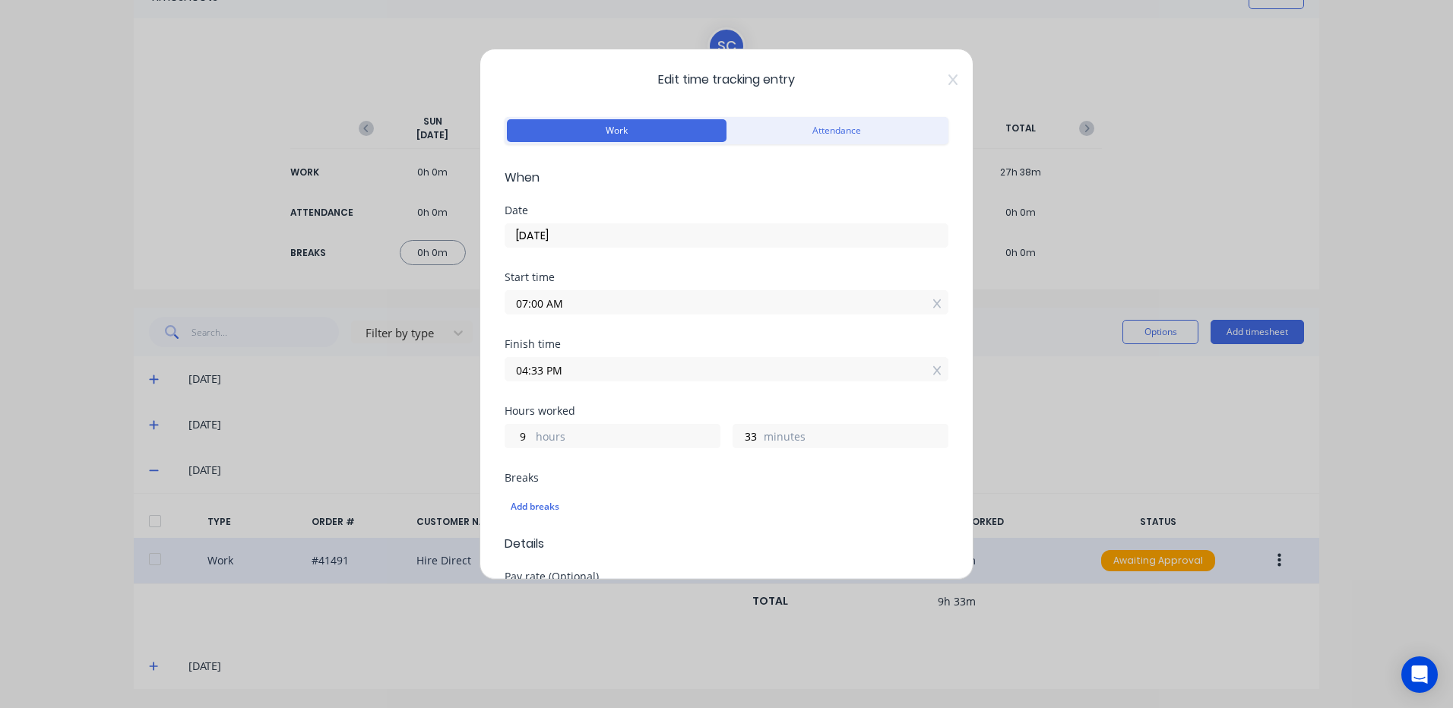
drag, startPoint x: 542, startPoint y: 369, endPoint x: 501, endPoint y: 365, distance: 41.2
click at [501, 365] on div "Edit time tracking entry Work Attendance When Date 08/10/2025 Start time 07:00 …" at bounding box center [726, 314] width 494 height 531
type input "02:00 PM"
type input "7"
type input "0"
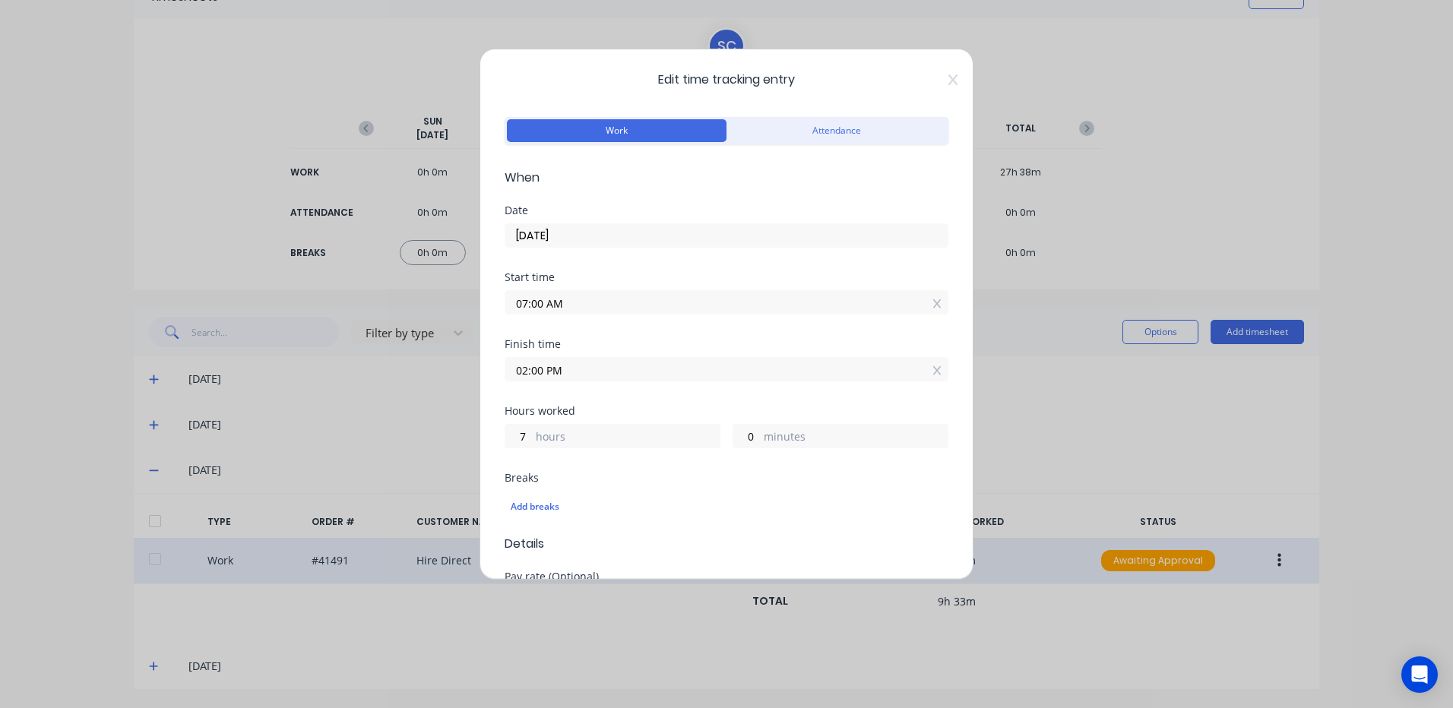
click at [691, 529] on div "Breaks Add breaks" at bounding box center [727, 504] width 444 height 62
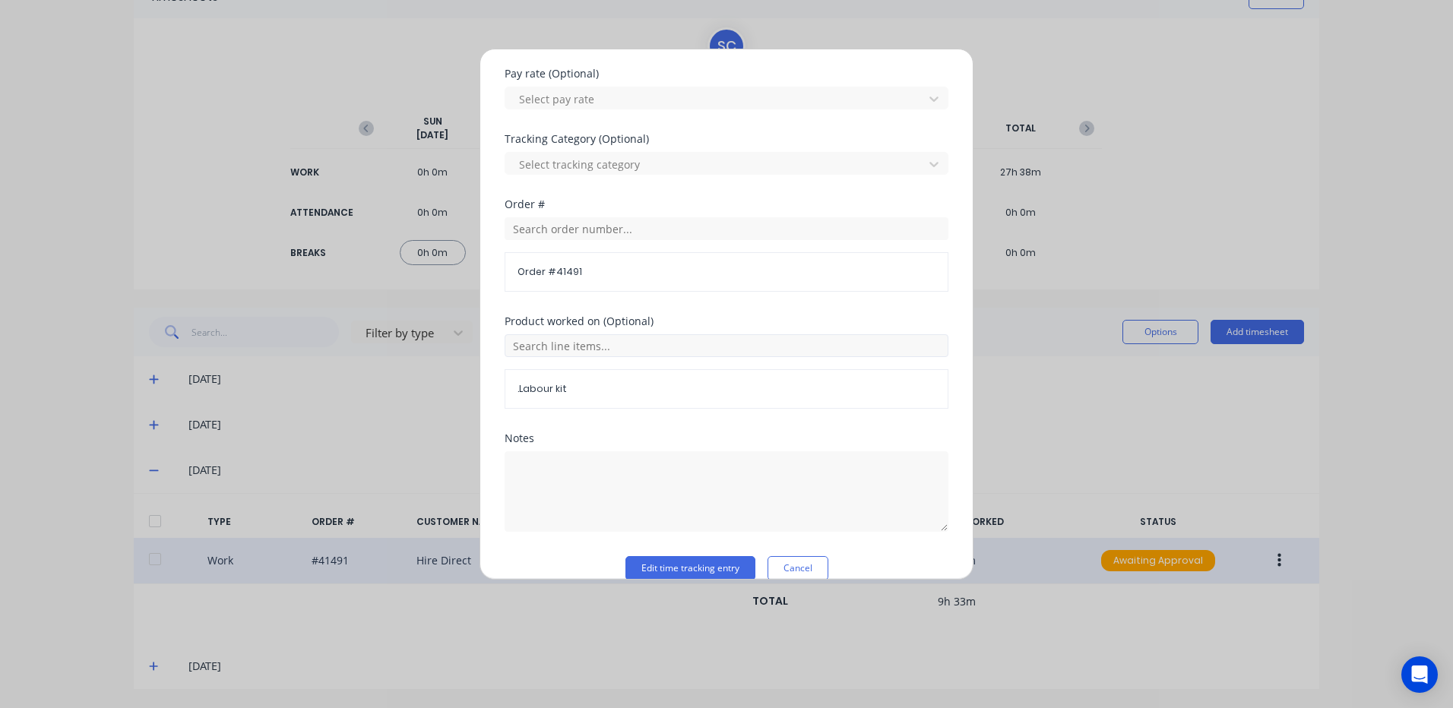
scroll to position [526, 0]
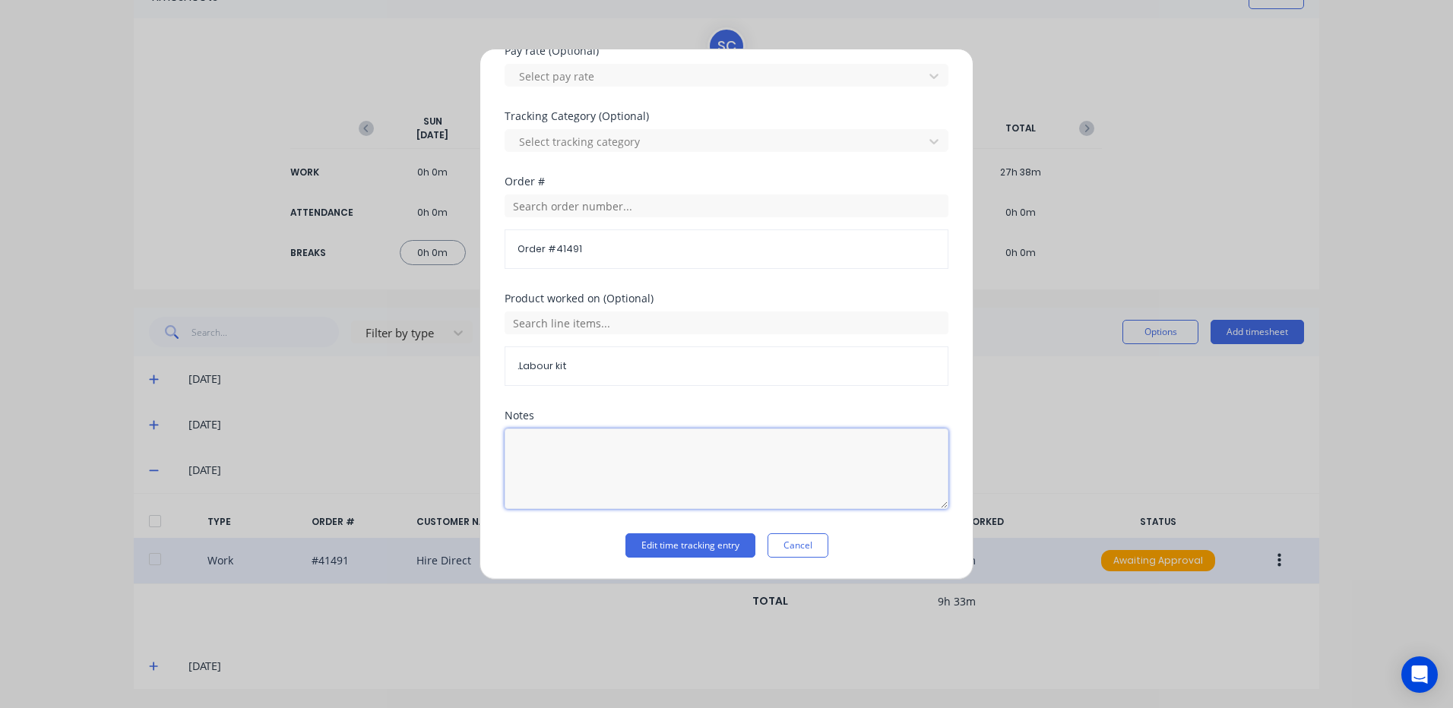
click at [520, 451] on textarea at bounding box center [727, 469] width 444 height 81
type textarea "7 - 2"
click at [672, 545] on button "Edit time tracking entry" at bounding box center [690, 545] width 130 height 24
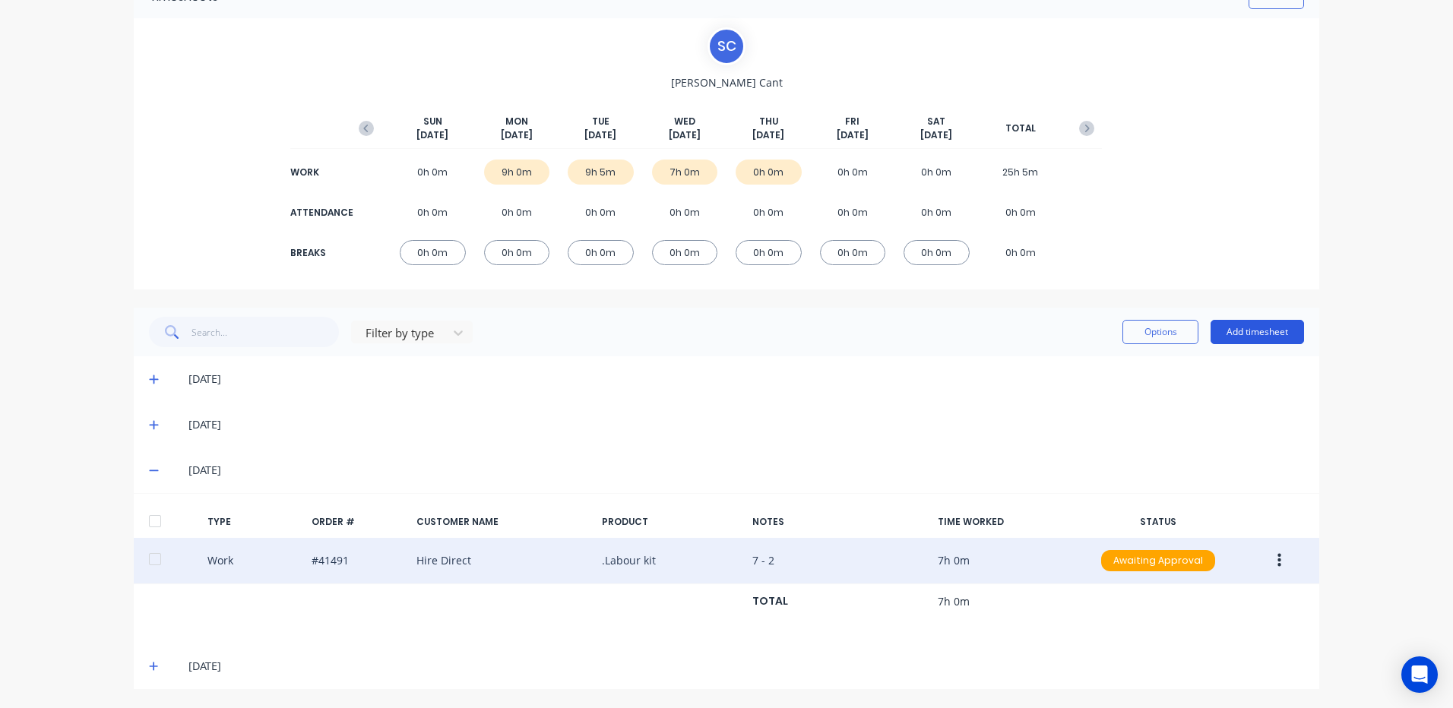
click at [1249, 331] on button "Add timesheet" at bounding box center [1256, 332] width 93 height 24
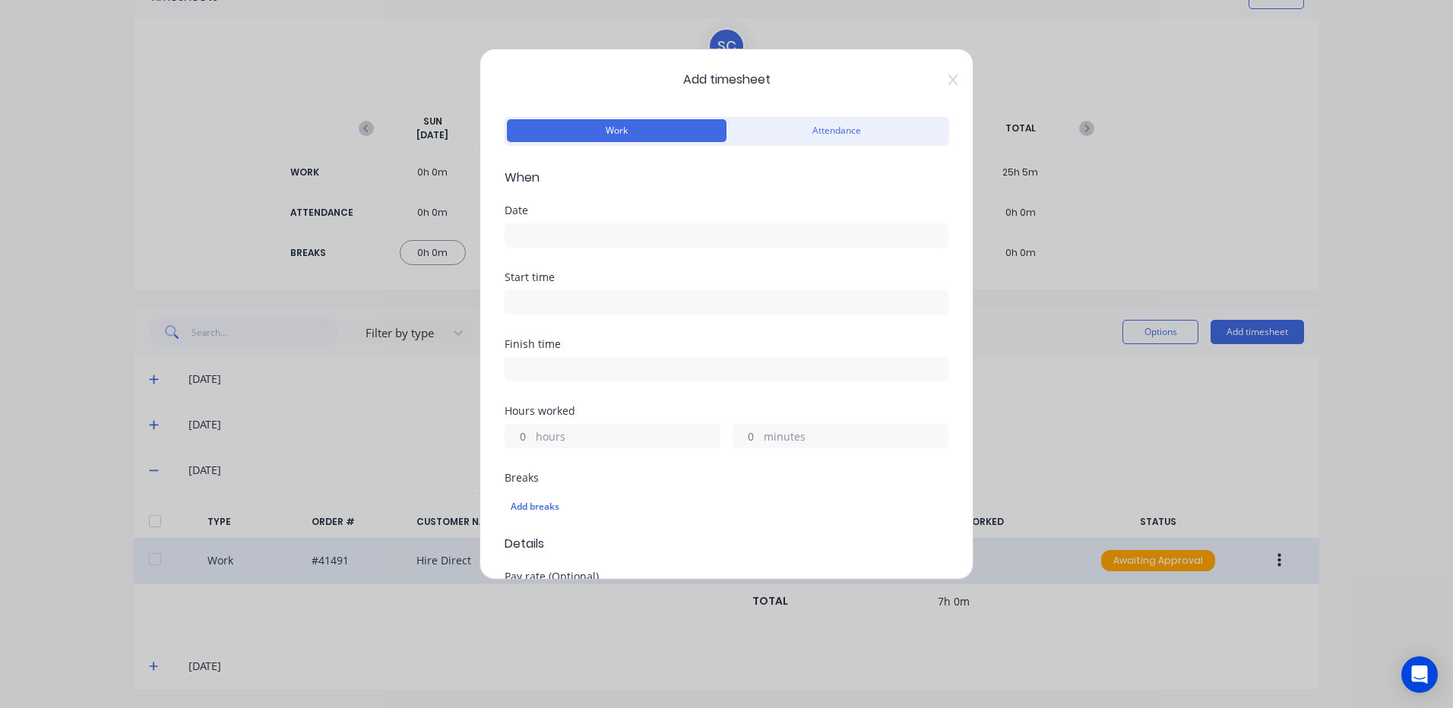
click at [524, 233] on input at bounding box center [726, 235] width 442 height 23
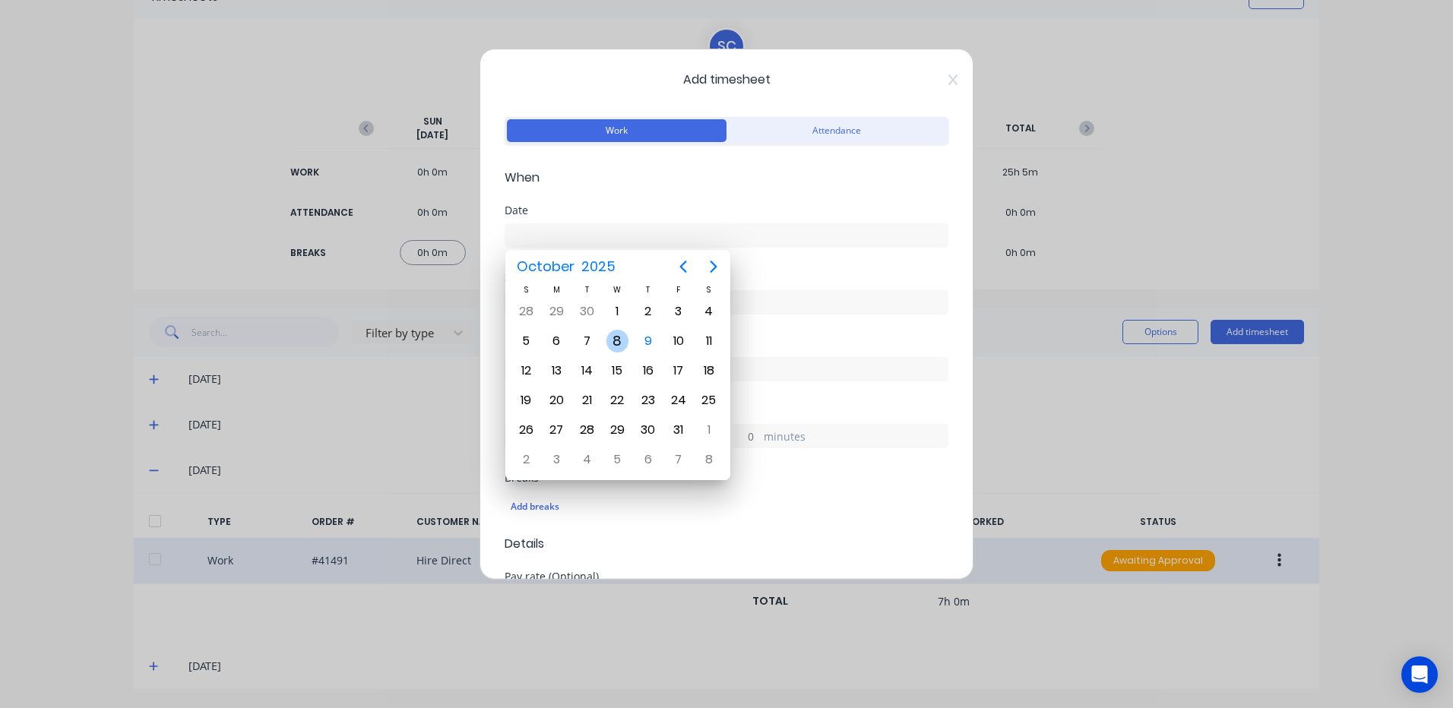
click at [617, 337] on div "8" at bounding box center [617, 341] width 23 height 23
type input "08/10/2025"
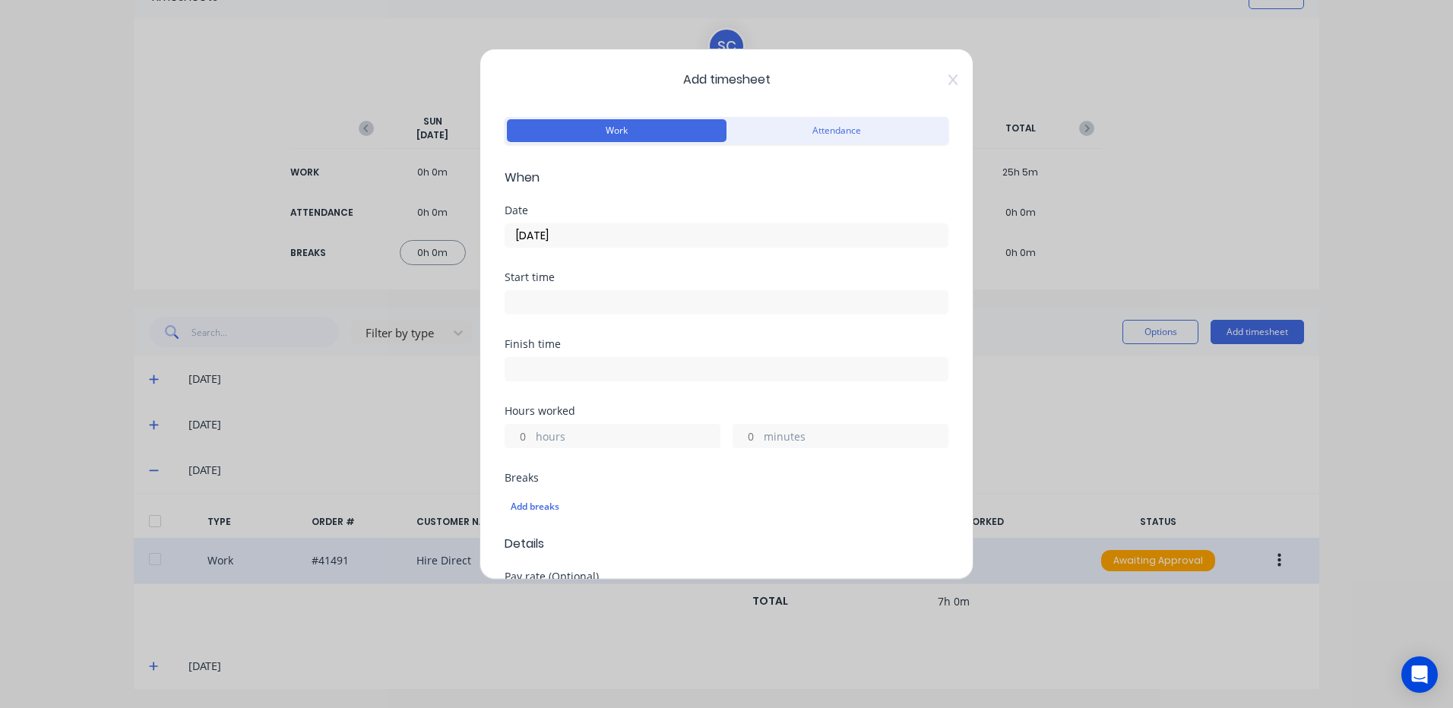
click at [514, 305] on input at bounding box center [726, 302] width 442 height 23
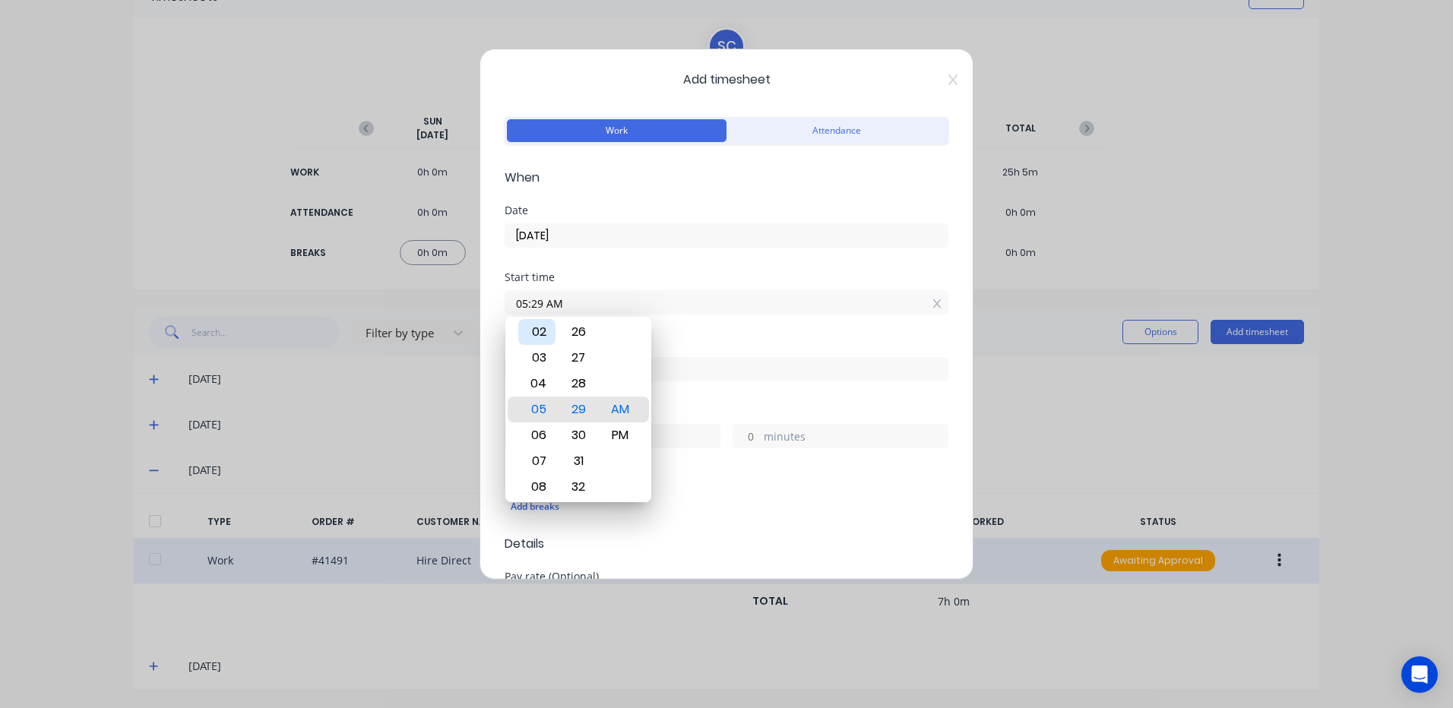
click at [540, 330] on div "02" at bounding box center [536, 332] width 37 height 26
click at [577, 434] on div "30" at bounding box center [578, 435] width 37 height 26
click at [625, 434] on div "PM" at bounding box center [620, 435] width 37 height 26
type input "02:30 PM"
click at [684, 482] on div "Breaks" at bounding box center [727, 478] width 444 height 11
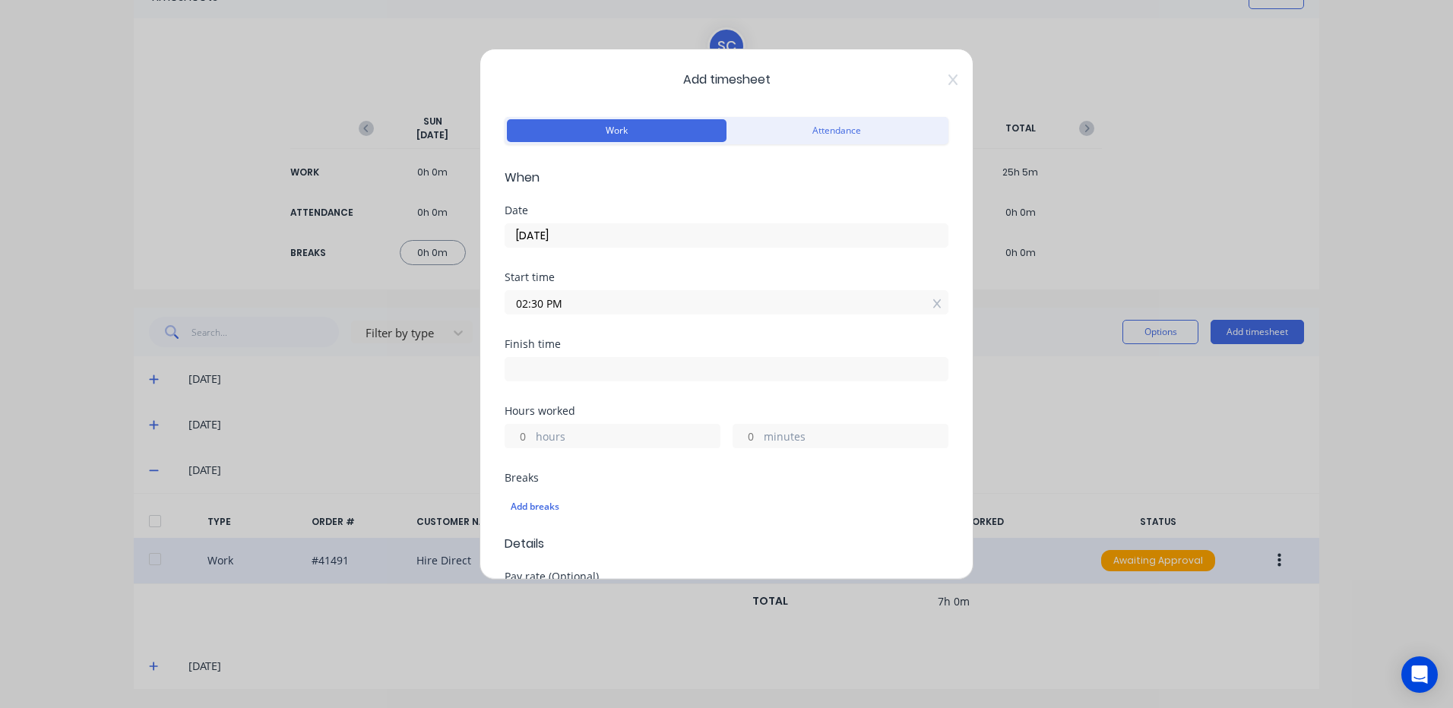
click at [530, 370] on input at bounding box center [726, 369] width 442 height 23
type input "07:29 AM"
type input "16"
type input "59"
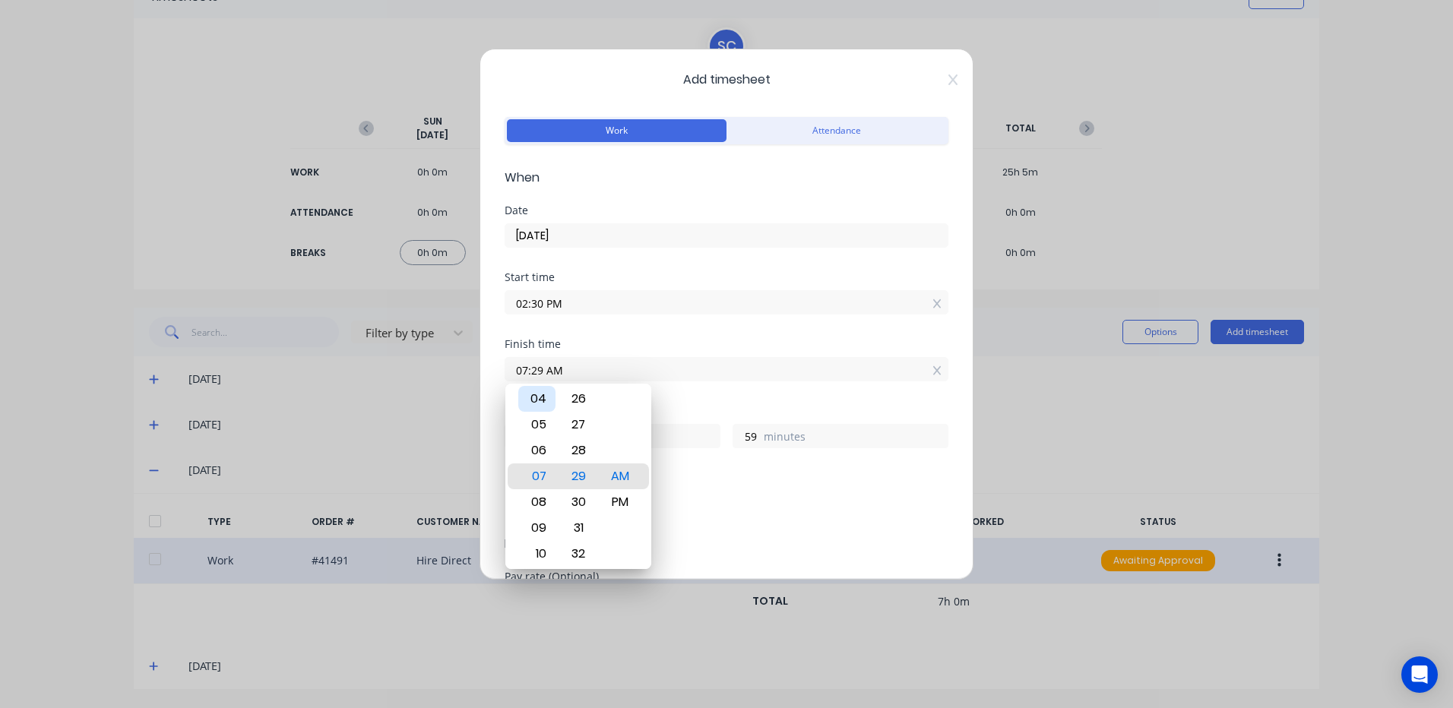
click at [541, 394] on div "04" at bounding box center [536, 399] width 37 height 26
type input "04:29 AM"
type input "13"
click at [587, 498] on div "30" at bounding box center [578, 502] width 37 height 26
type input "04:30 AM"
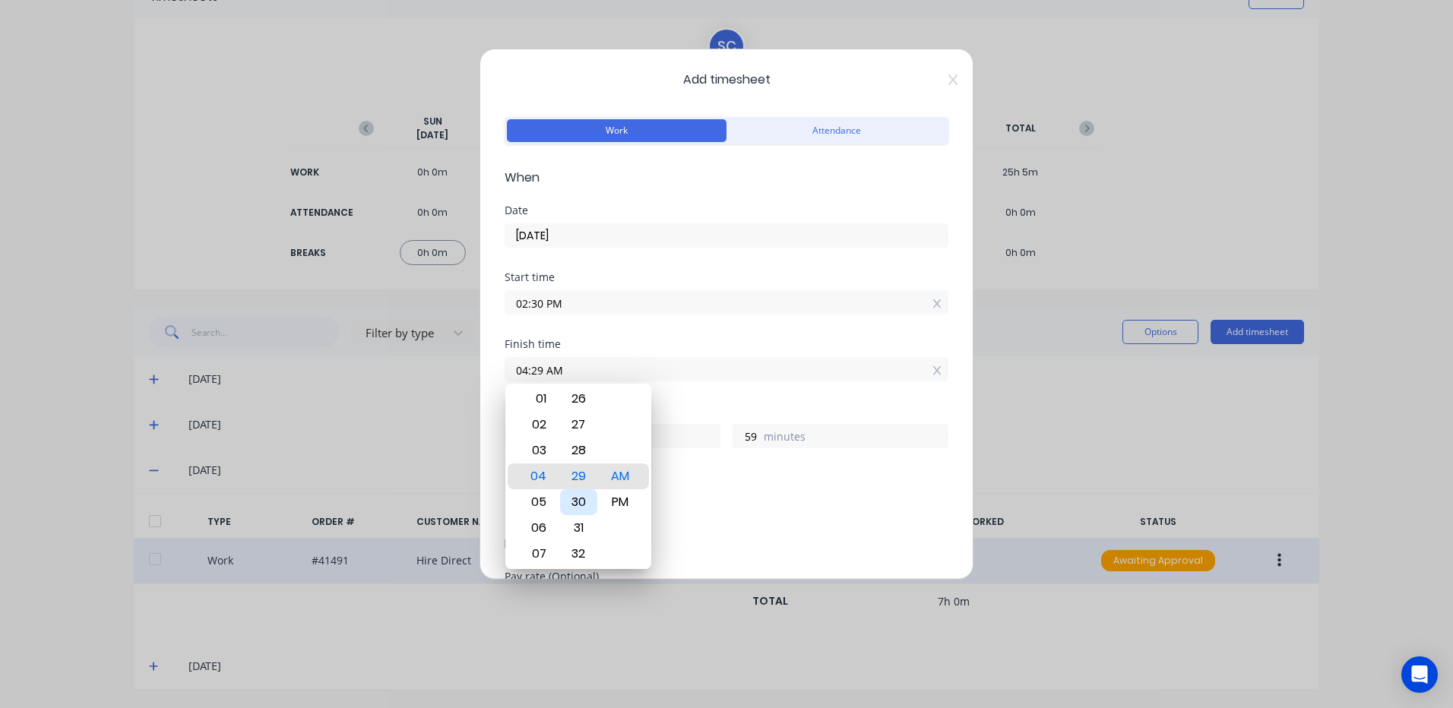
type input "14"
type input "0"
click at [625, 501] on div "PM" at bounding box center [620, 502] width 37 height 26
type input "04:30 PM"
type input "2"
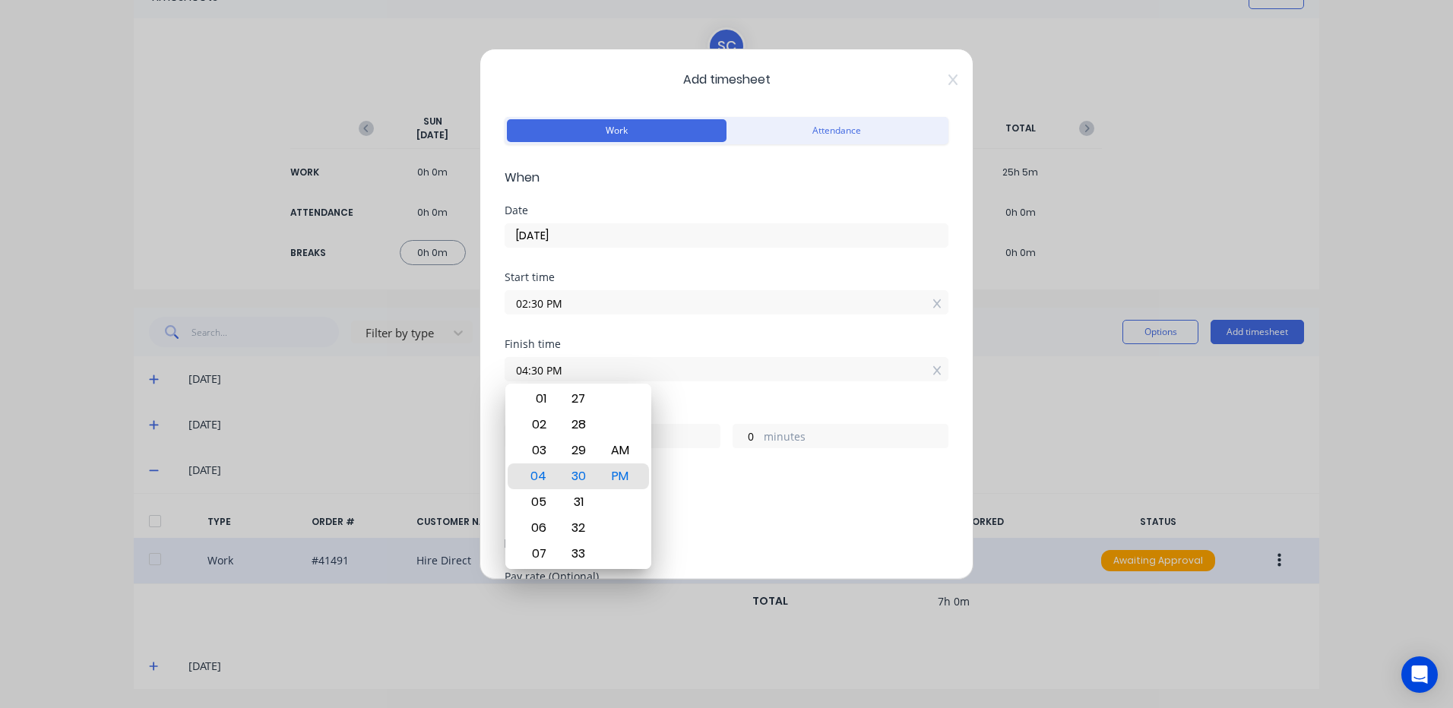
click at [744, 521] on div "Add breaks" at bounding box center [727, 507] width 444 height 32
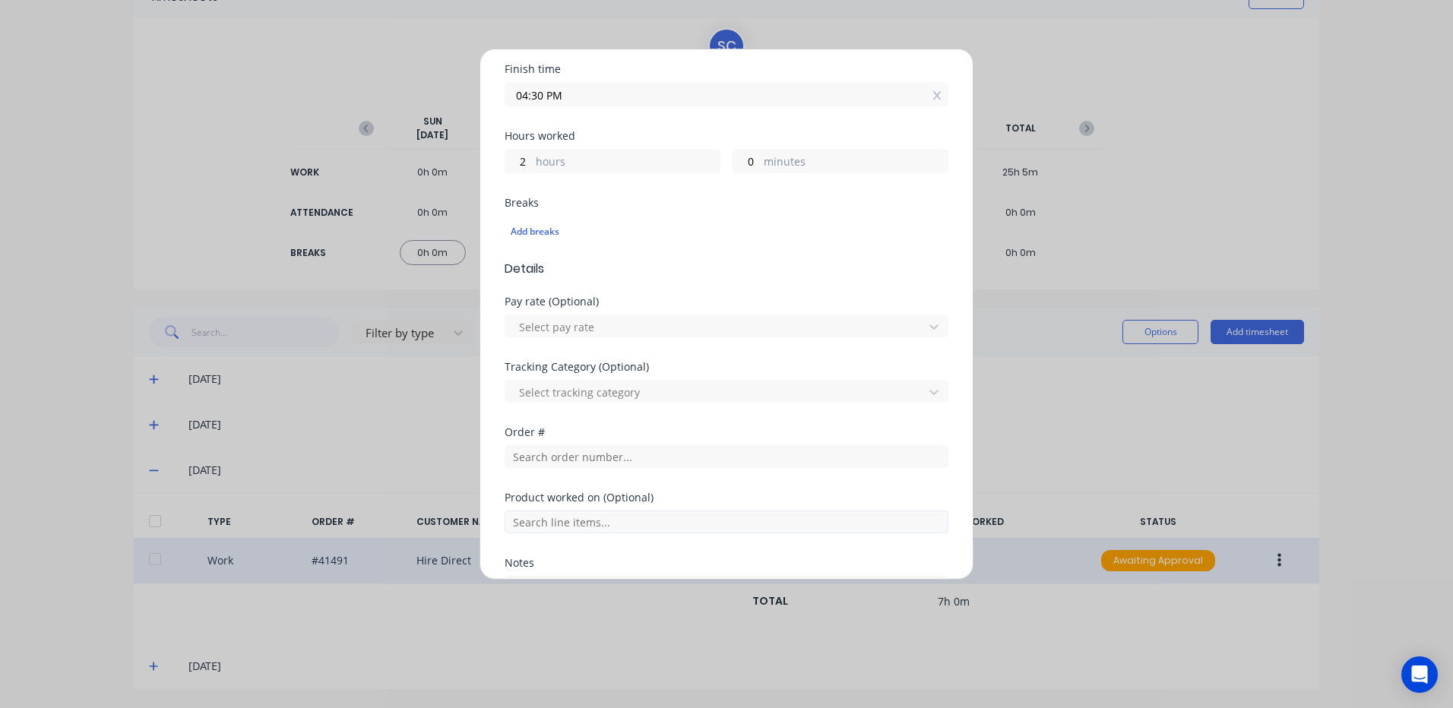
scroll to position [380, 0]
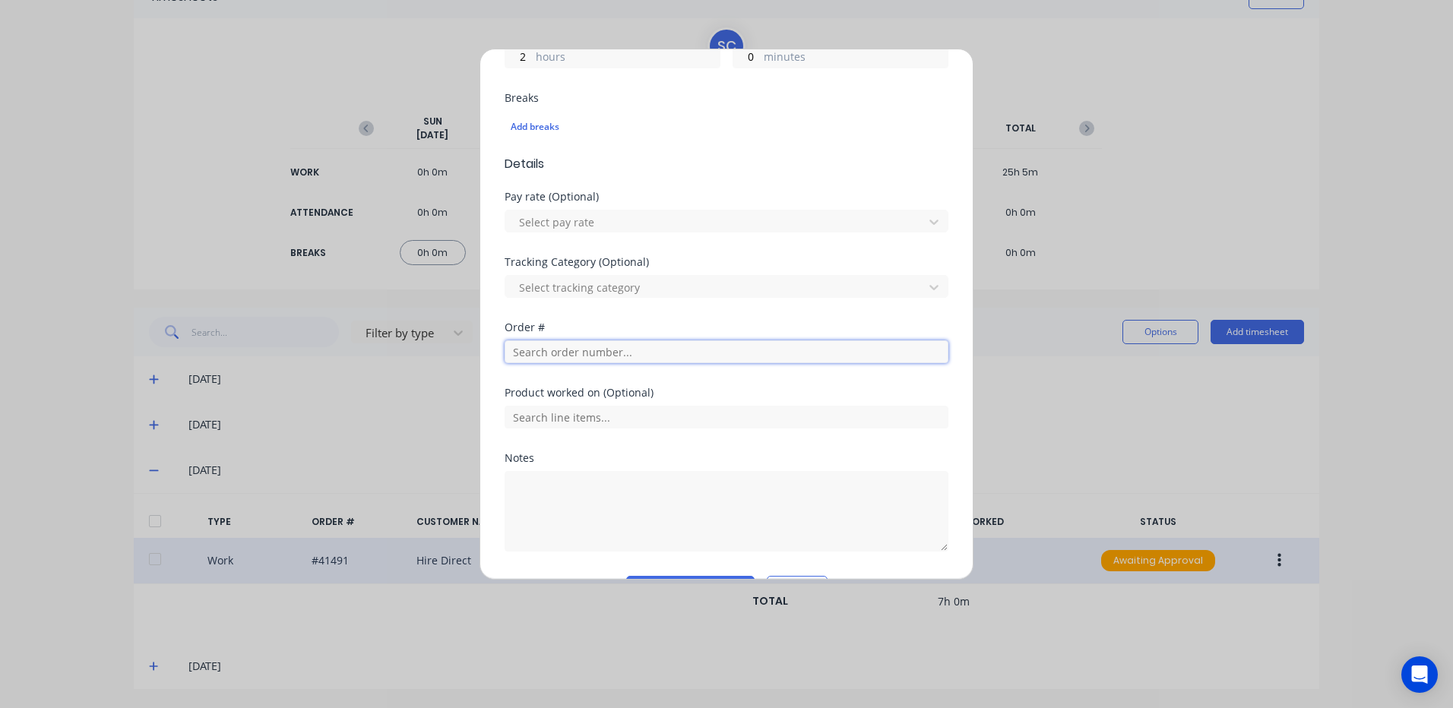
click at [520, 348] on input "text" at bounding box center [727, 351] width 444 height 23
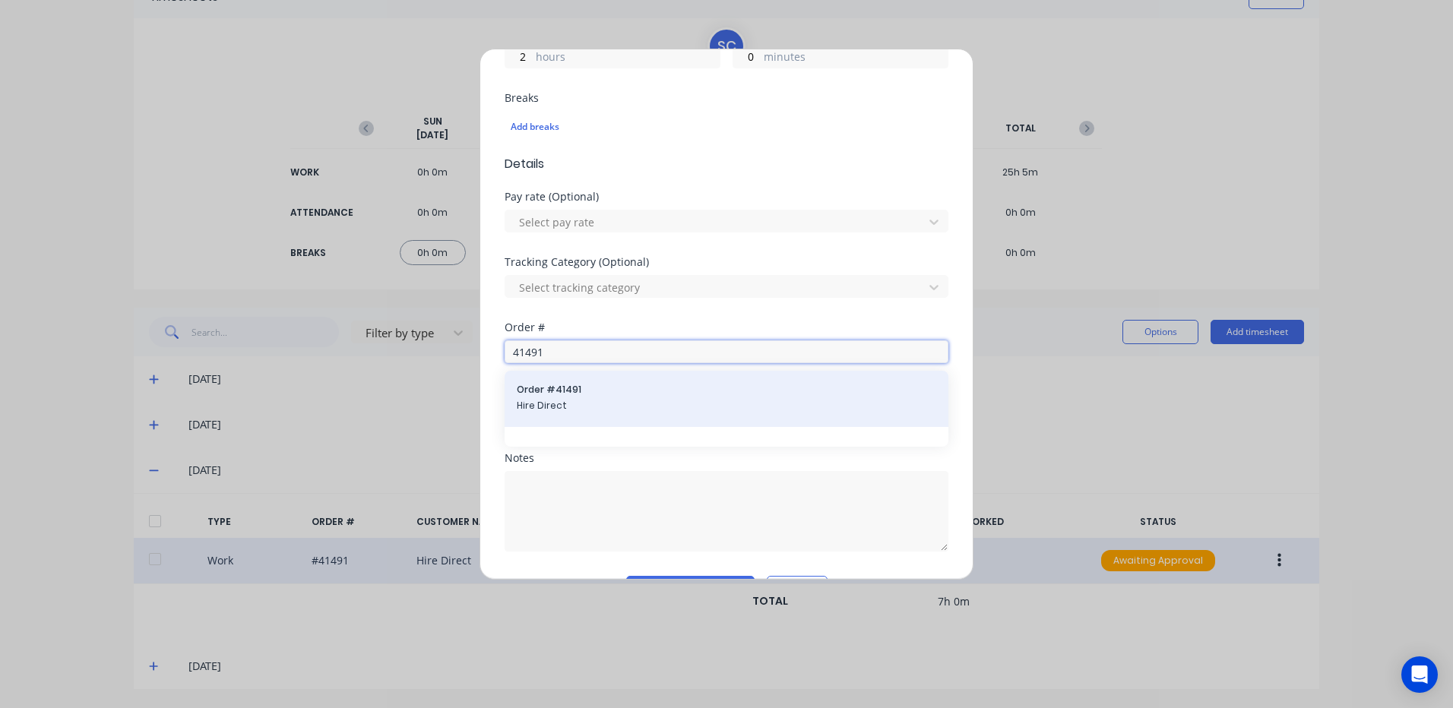
type input "41491"
click at [541, 395] on span "Order # 41491" at bounding box center [726, 390] width 419 height 14
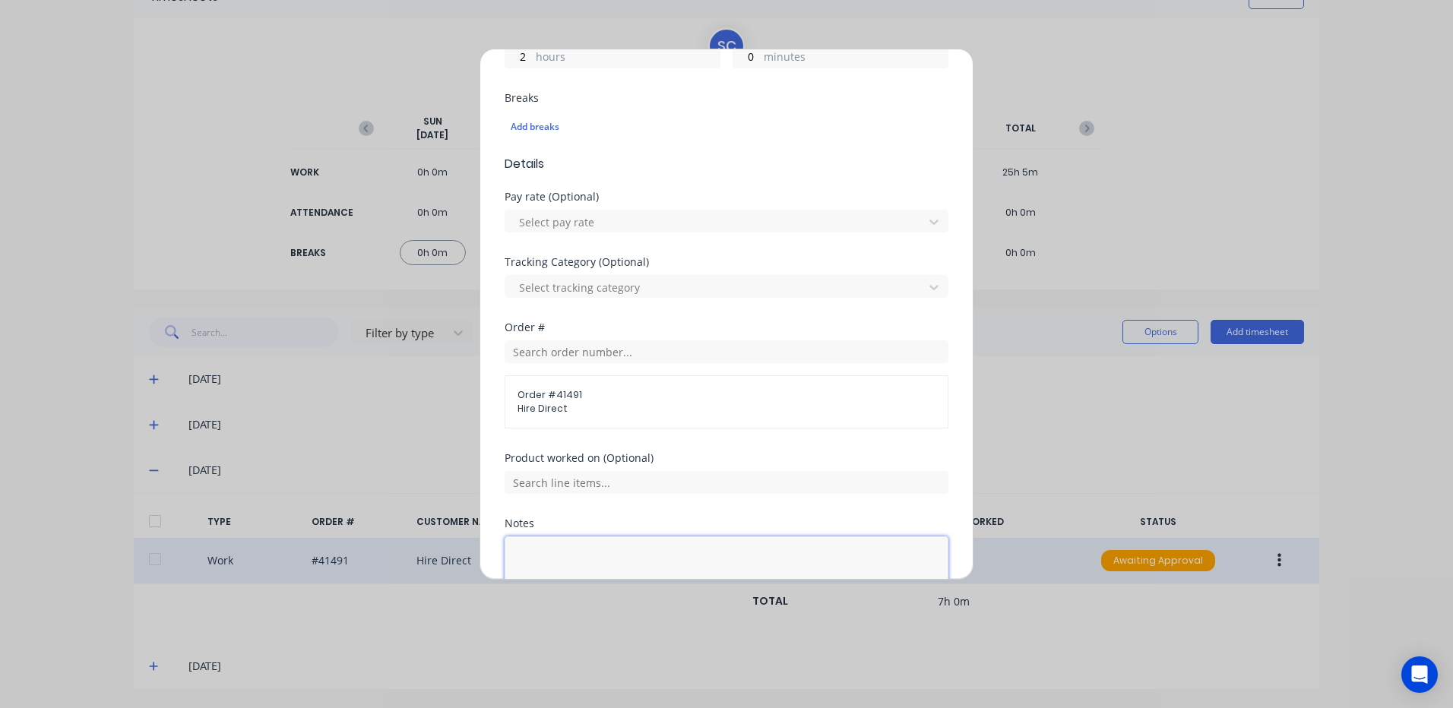
click at [527, 549] on textarea at bounding box center [727, 576] width 444 height 81
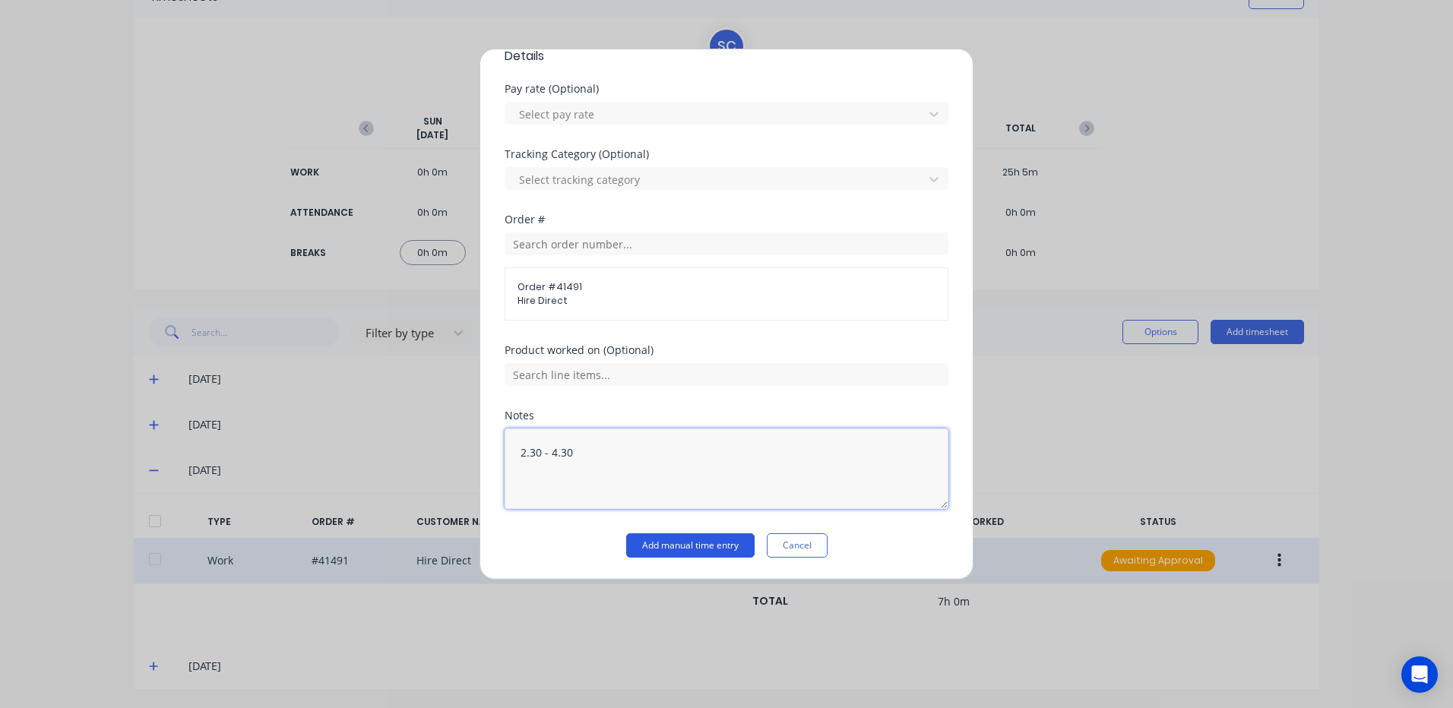
type textarea "2.30 - 4.30"
click at [677, 546] on button "Add manual time entry" at bounding box center [690, 545] width 128 height 24
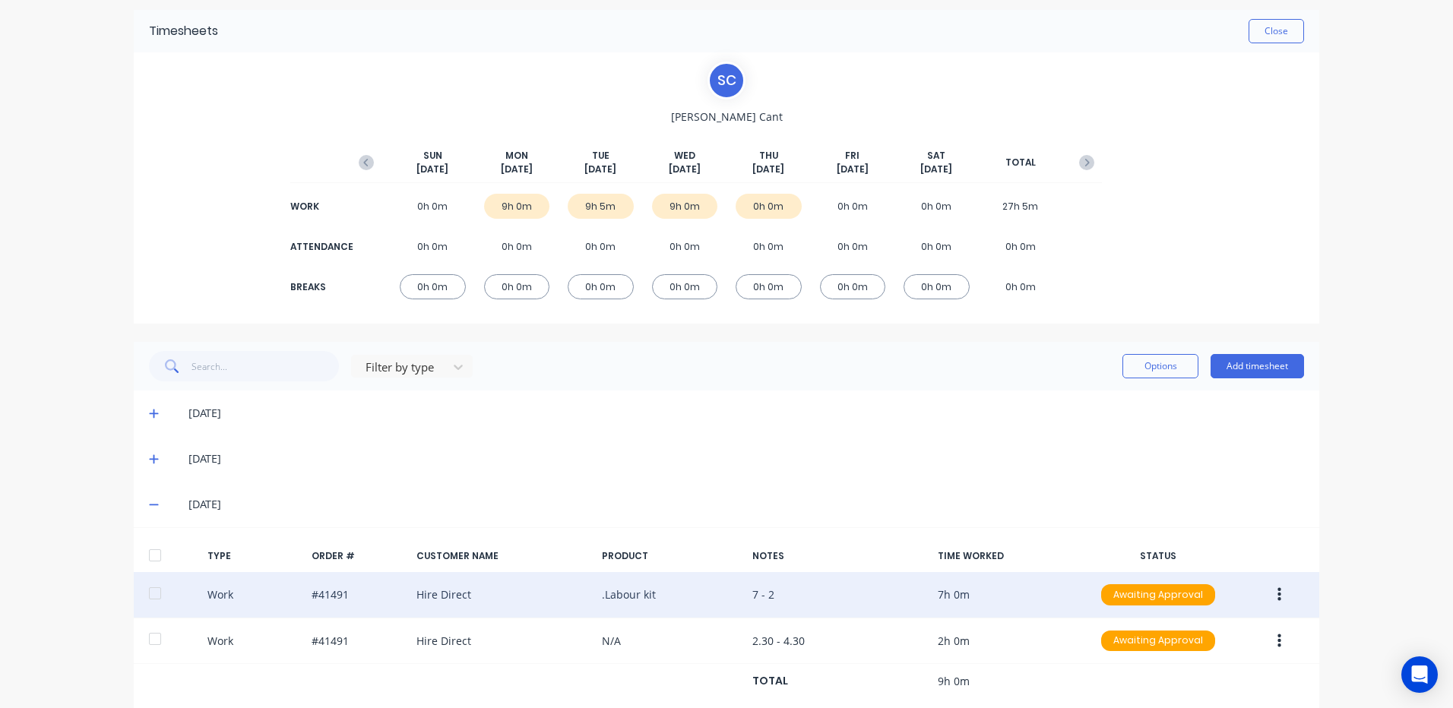
scroll to position [0, 0]
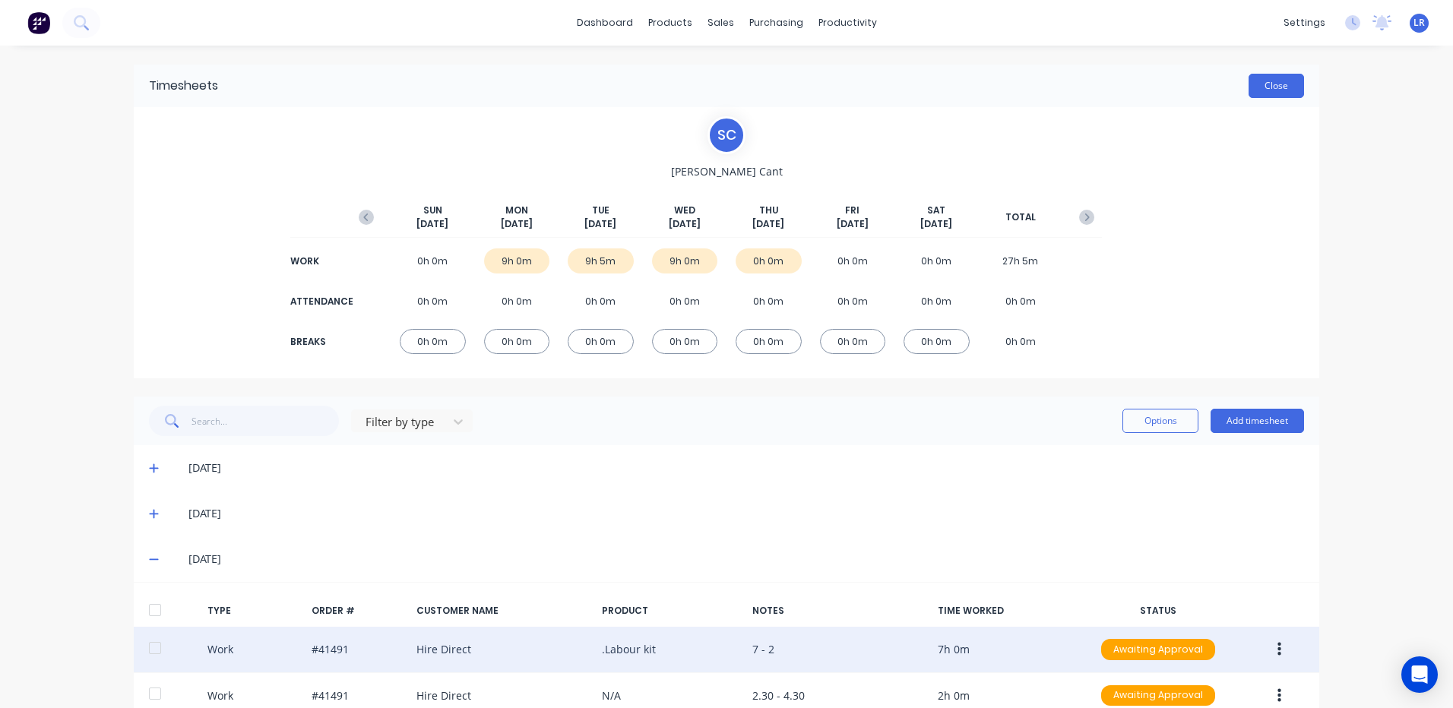
click at [1277, 85] on button "Close" at bounding box center [1275, 86] width 55 height 24
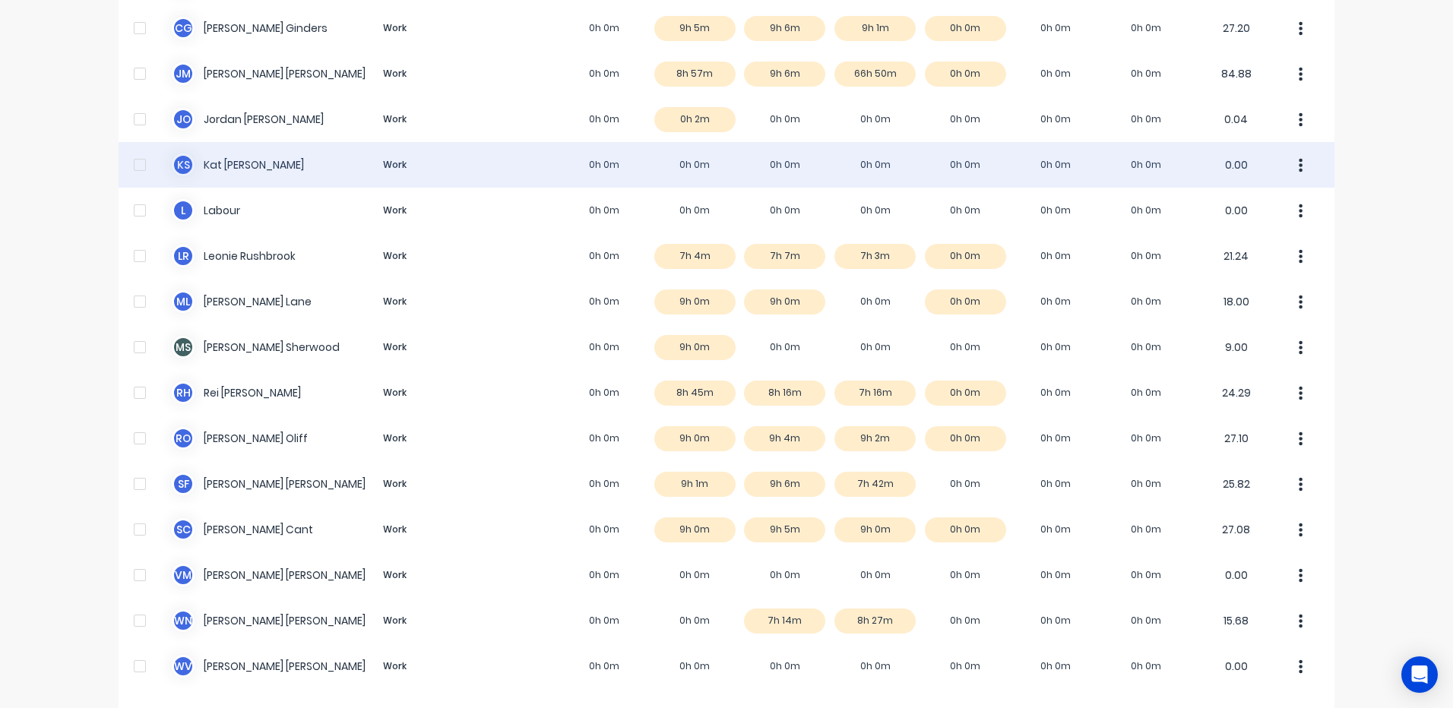
scroll to position [340, 0]
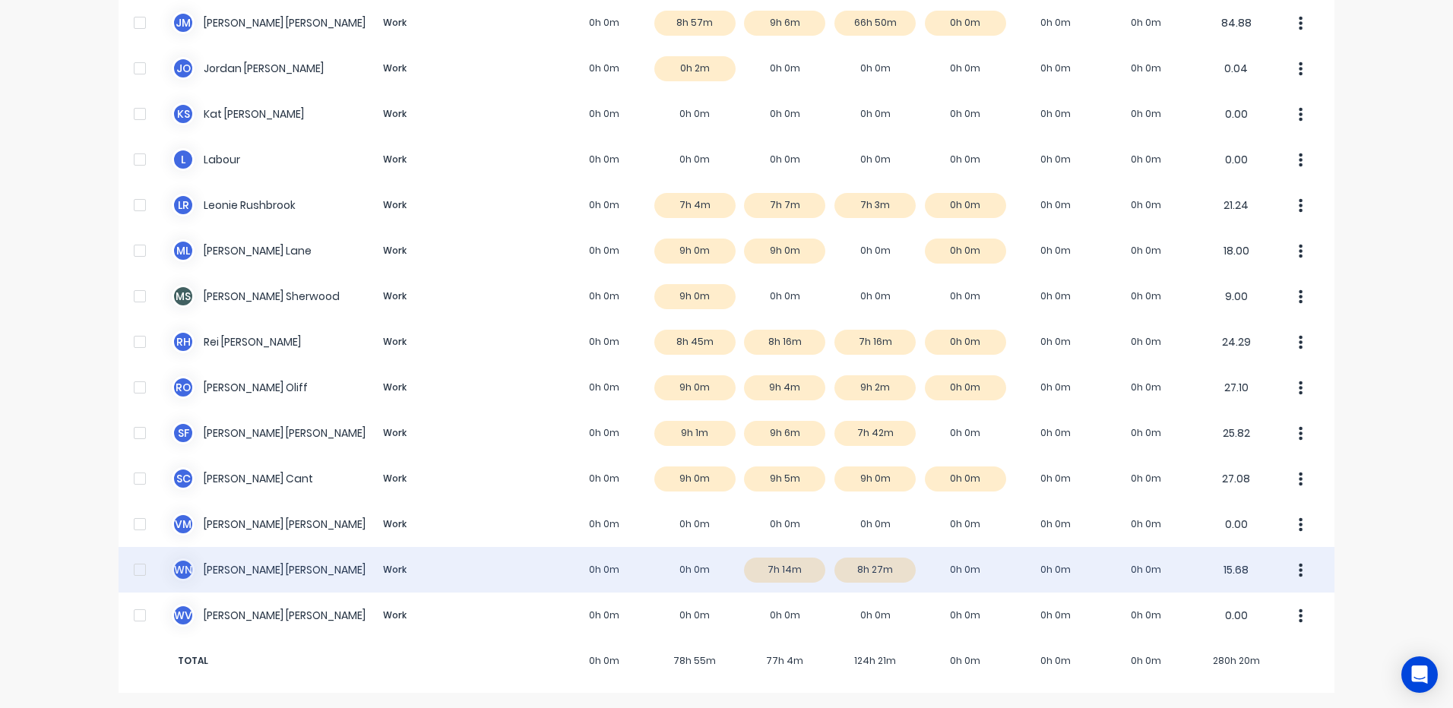
click at [857, 562] on div "W N Wayne Nichol Work 0h 0m 0h 0m 7h 14m 8h 27m 0h 0m 0h 0m 0h 0m 15.68" at bounding box center [727, 570] width 1216 height 46
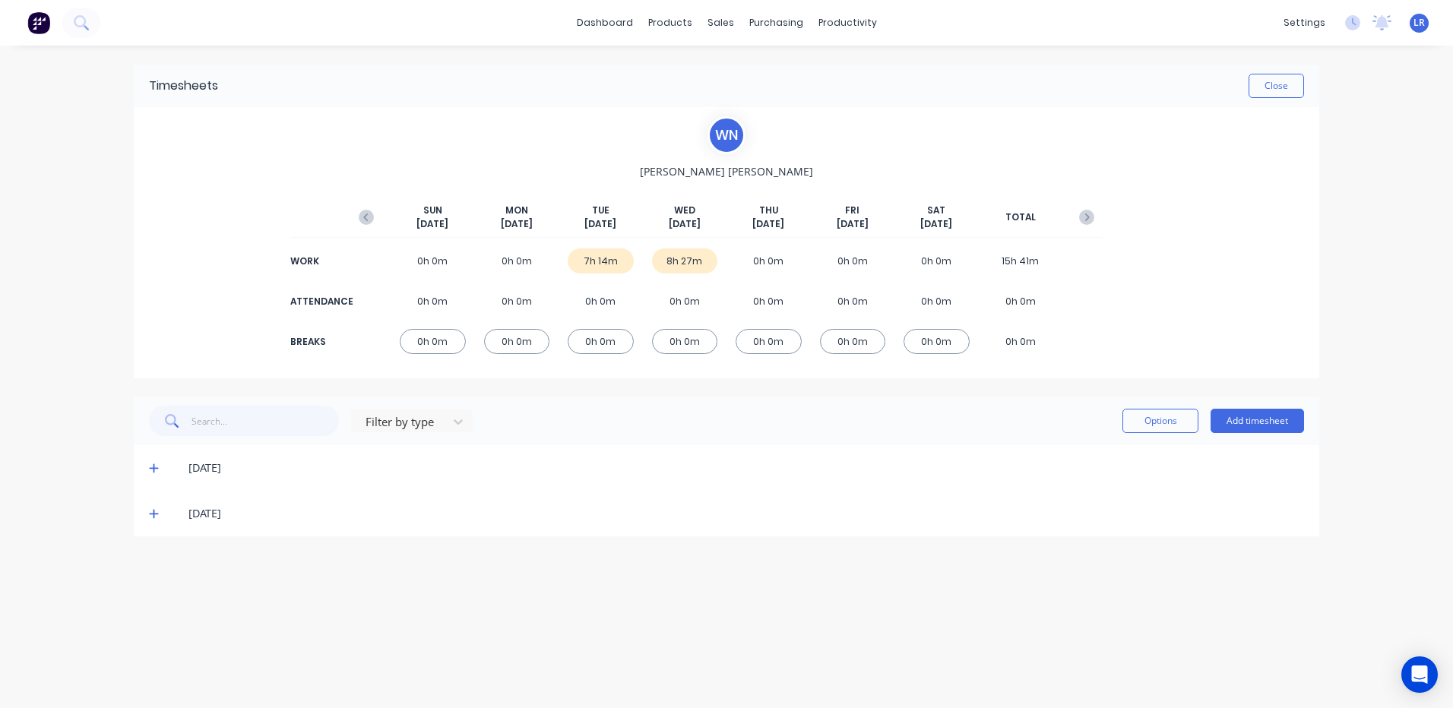
click at [156, 510] on icon at bounding box center [154, 513] width 10 height 11
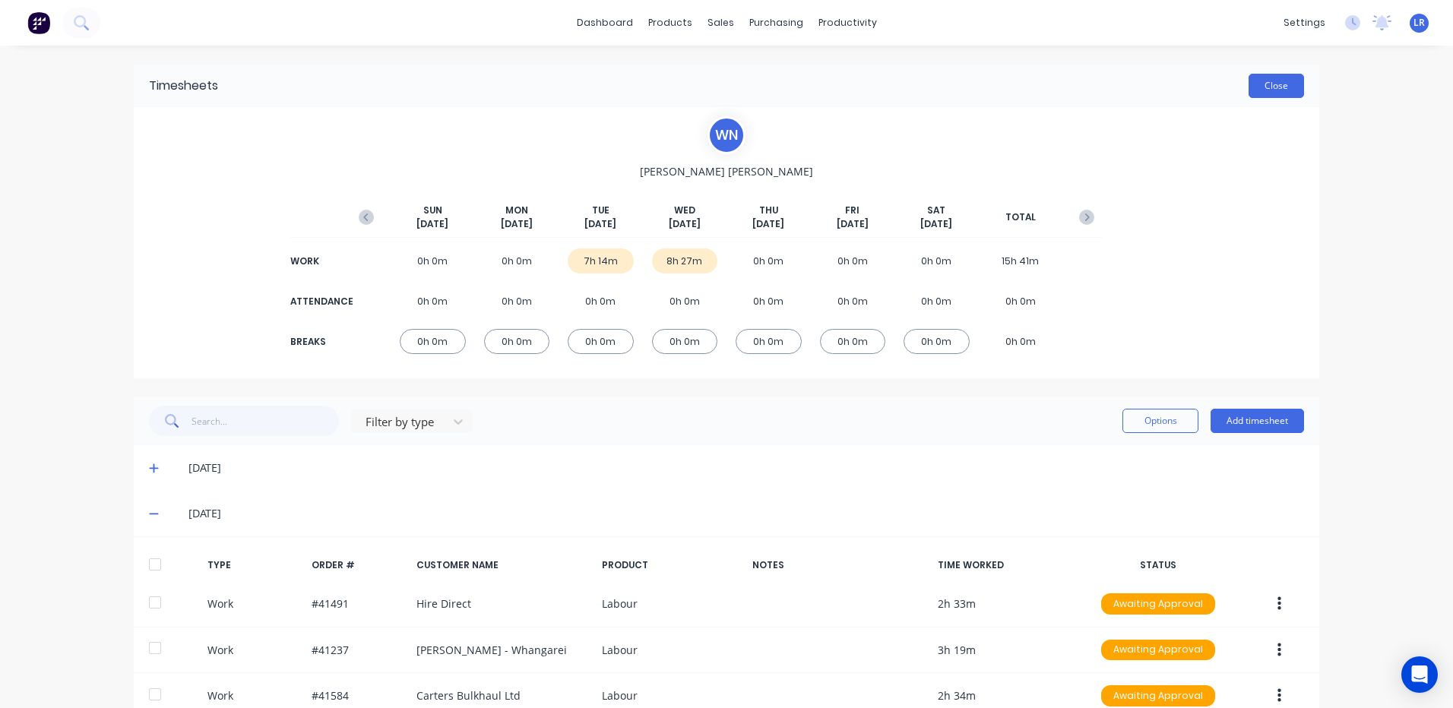
click at [1261, 84] on button "Close" at bounding box center [1275, 86] width 55 height 24
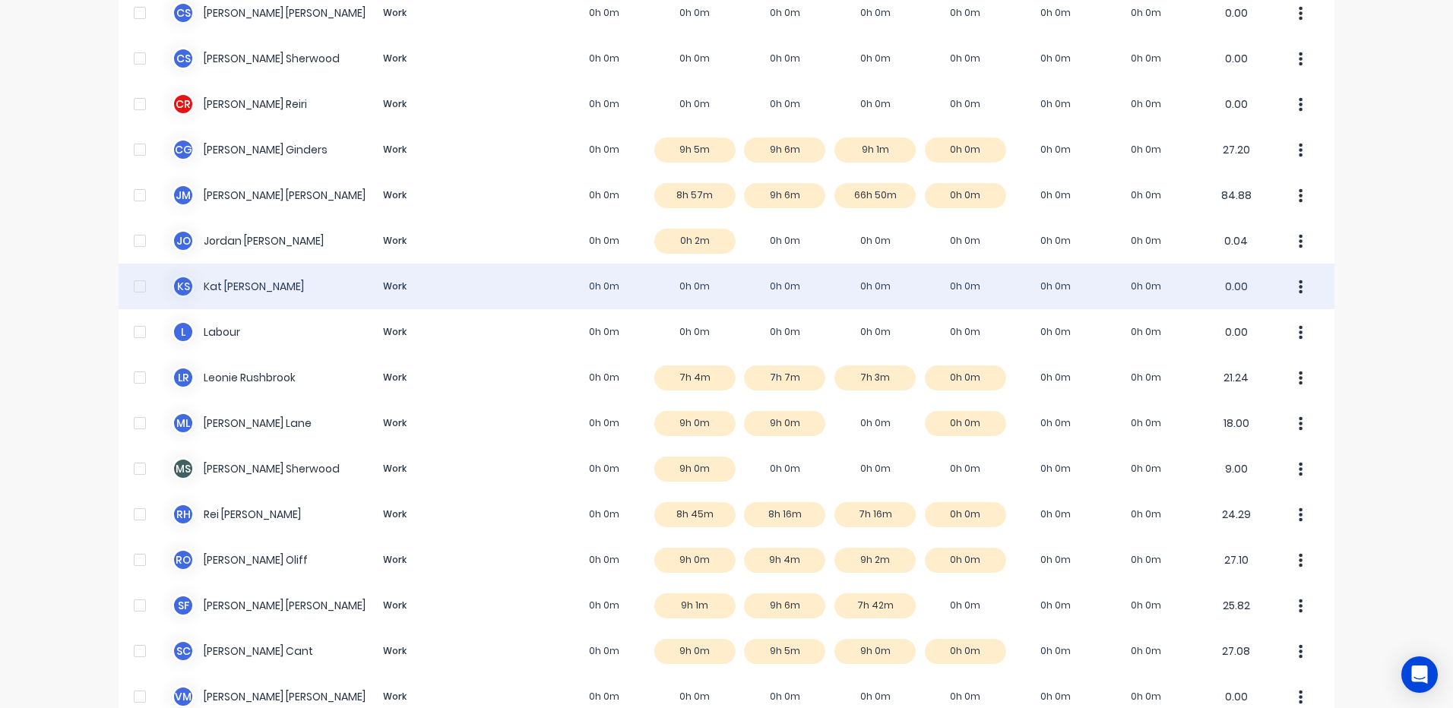
scroll to position [340, 0]
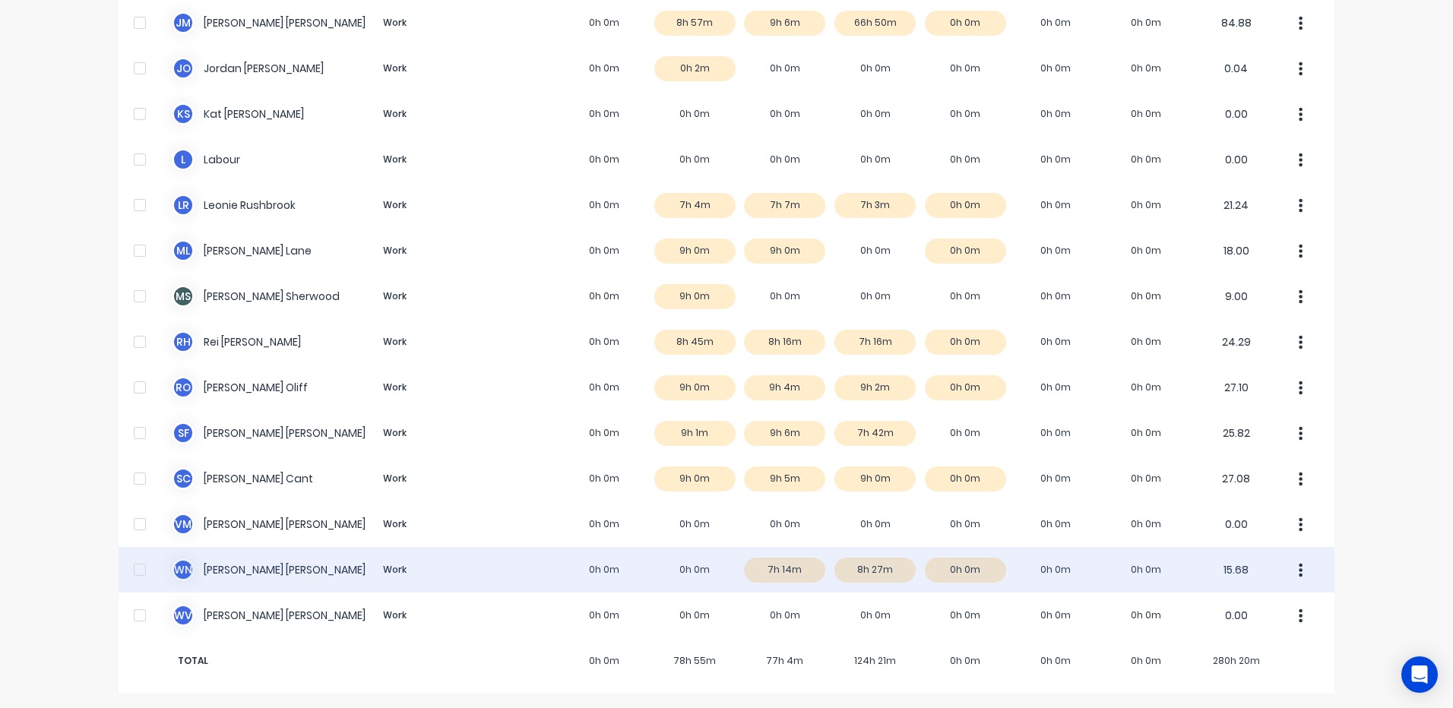
click at [951, 568] on div "W N Wayne Nichol Work 0h 0m 0h 0m 7h 14m 8h 27m 0h 0m 0h 0m 0h 0m 15.68" at bounding box center [727, 570] width 1216 height 46
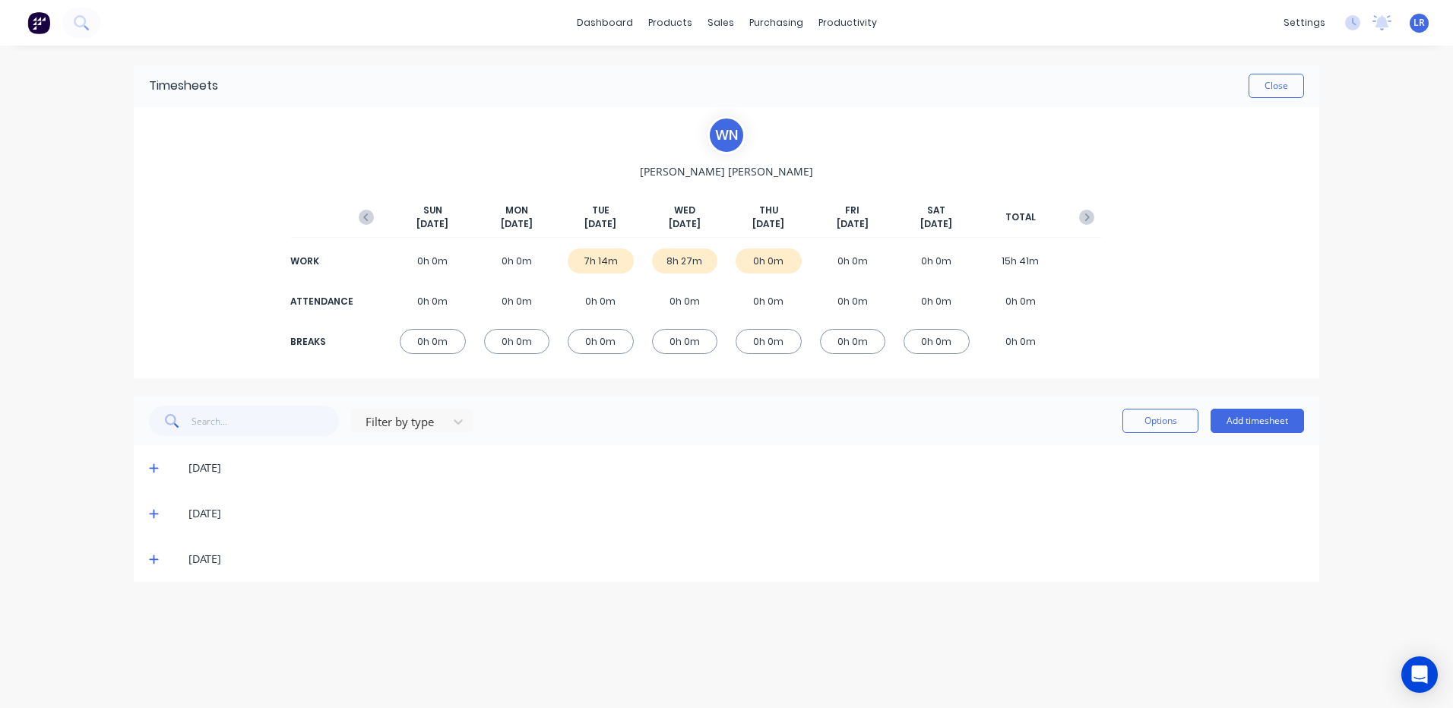
click at [157, 561] on icon at bounding box center [154, 559] width 10 height 11
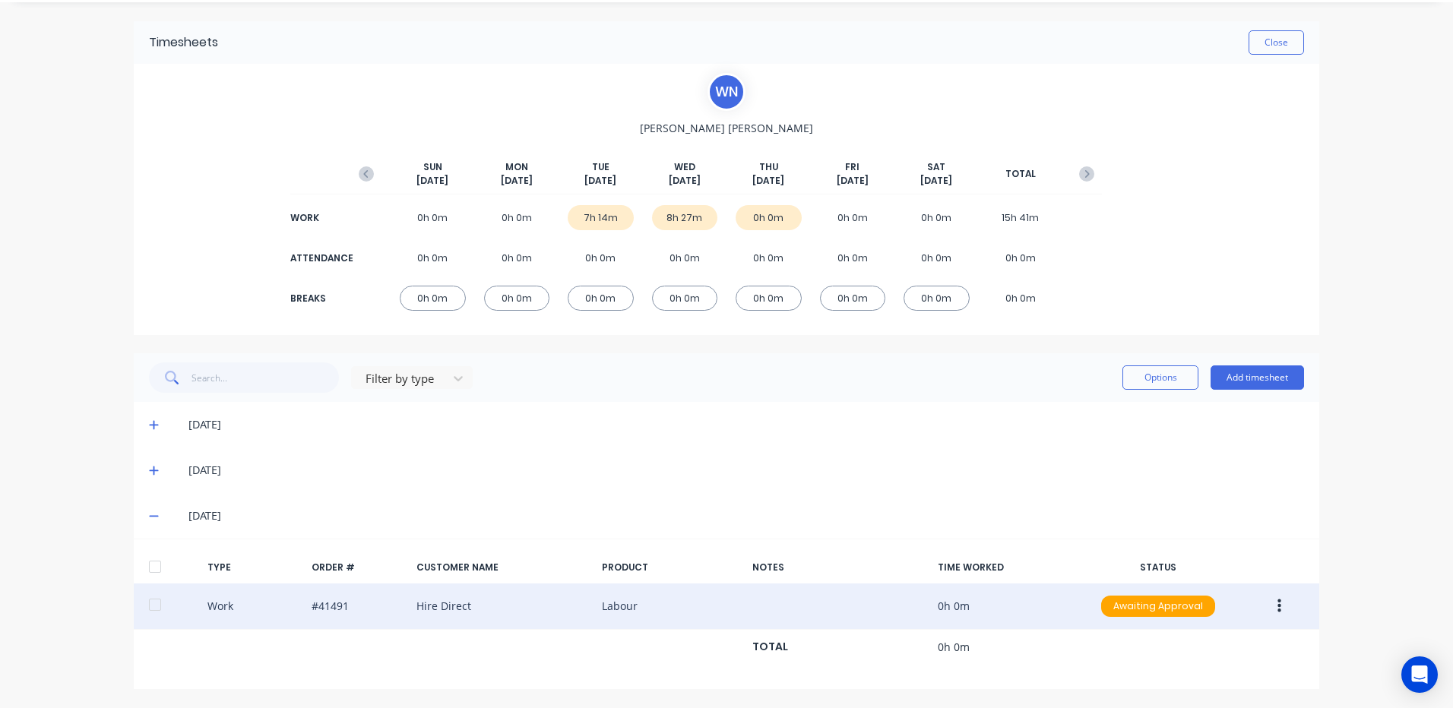
click at [1276, 597] on button "button" at bounding box center [1279, 606] width 36 height 27
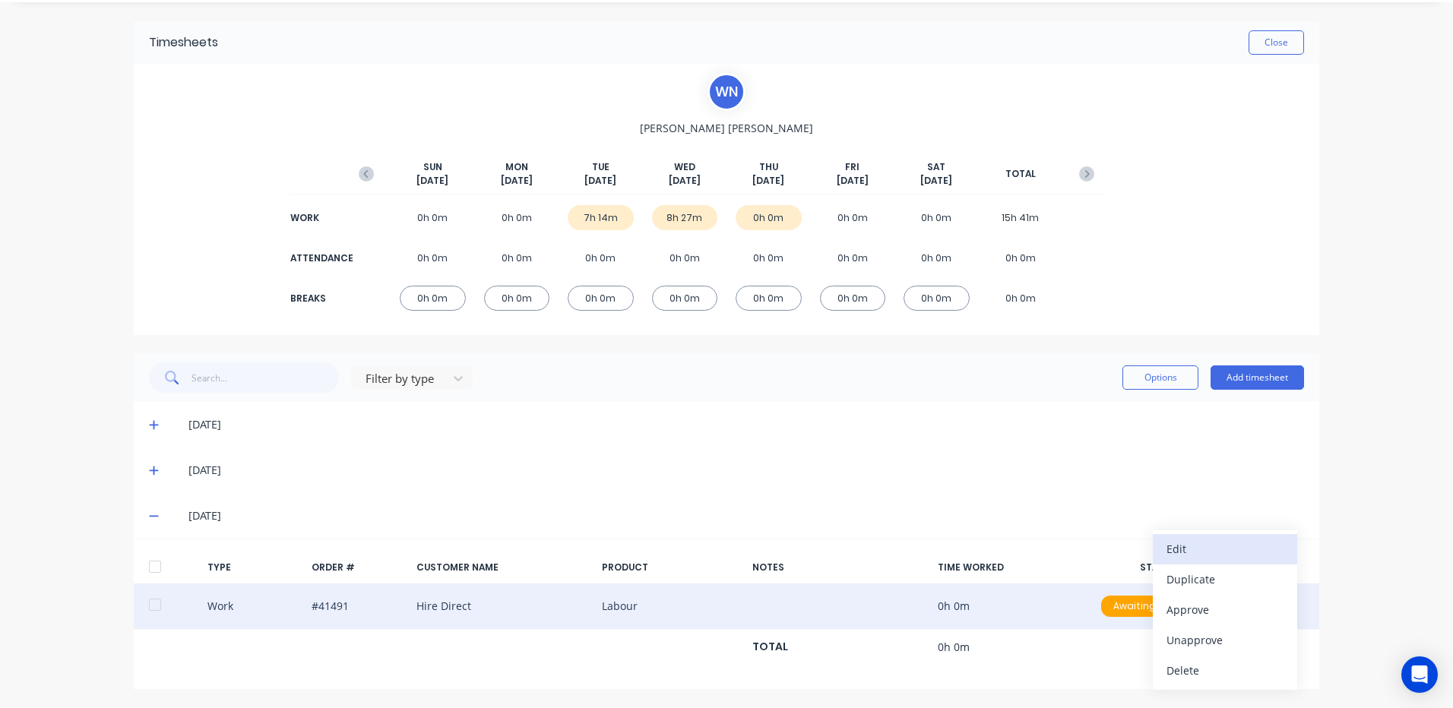
click at [1231, 543] on div "Edit" at bounding box center [1224, 549] width 117 height 22
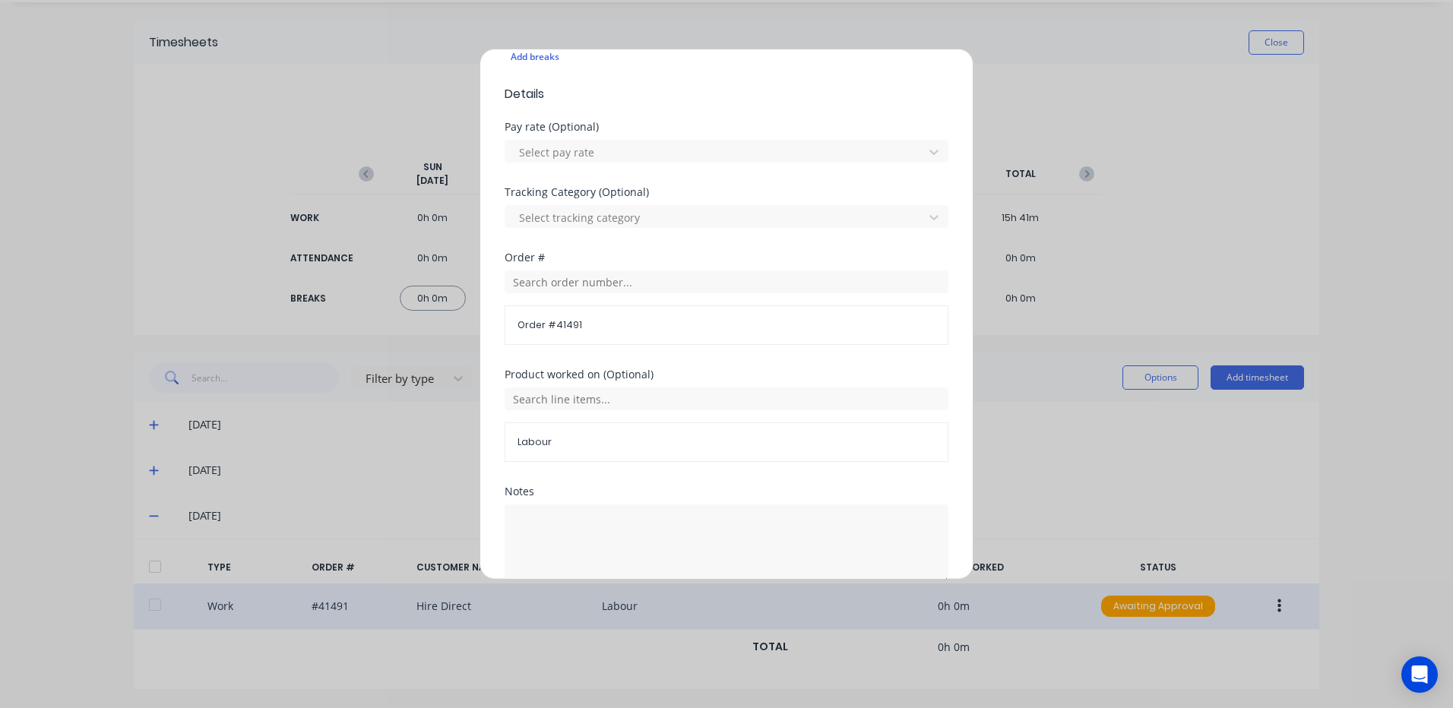
scroll to position [526, 0]
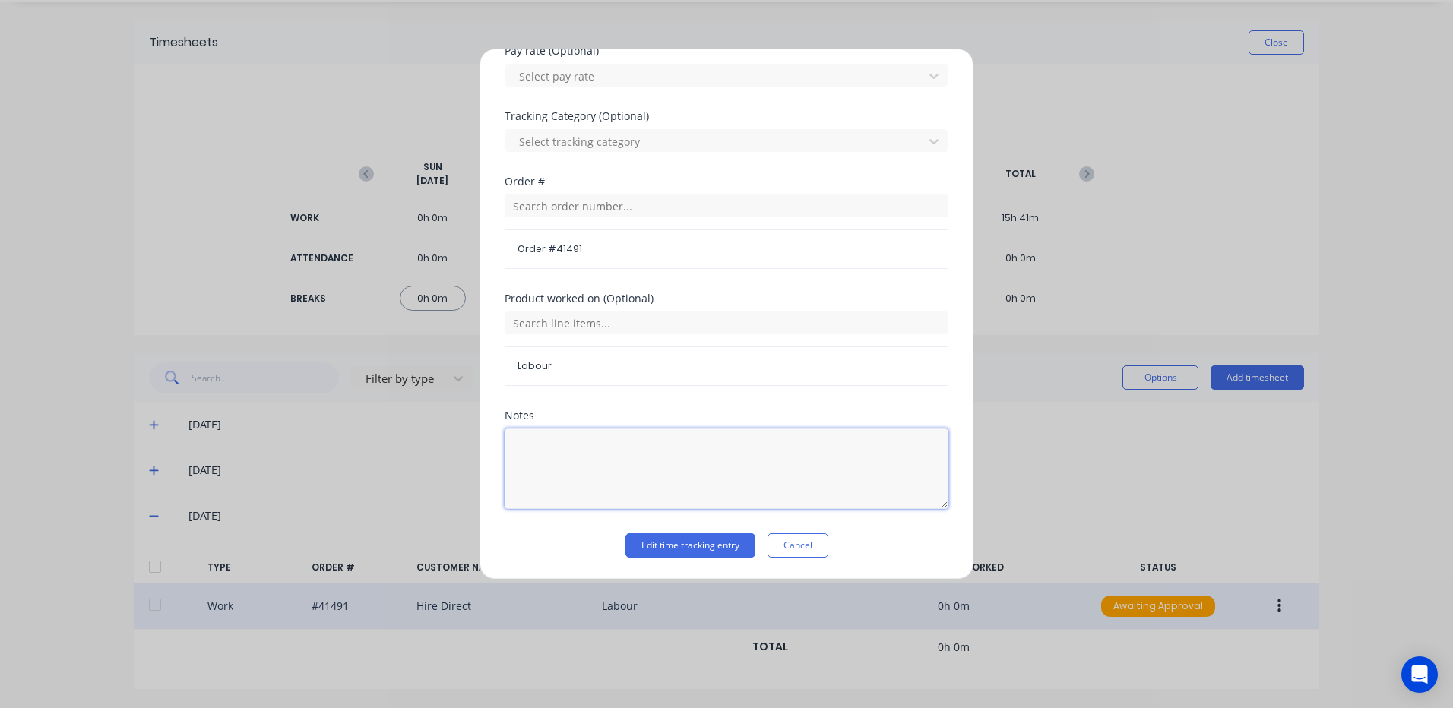
click at [533, 438] on textarea at bounding box center [727, 469] width 444 height 81
type textarea "truck and trailer pressings"
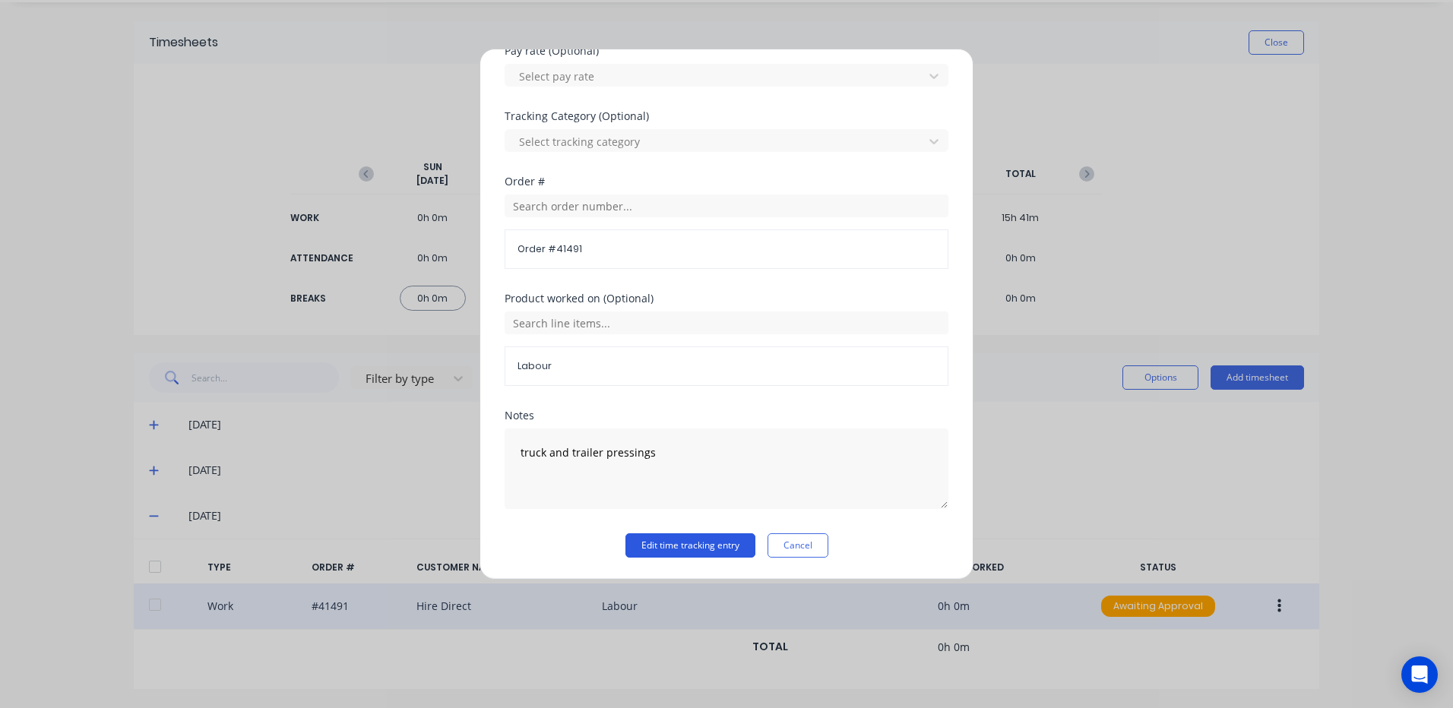
click at [656, 546] on button "Edit time tracking entry" at bounding box center [690, 545] width 130 height 24
click at [800, 543] on button "Cancel" at bounding box center [797, 545] width 61 height 24
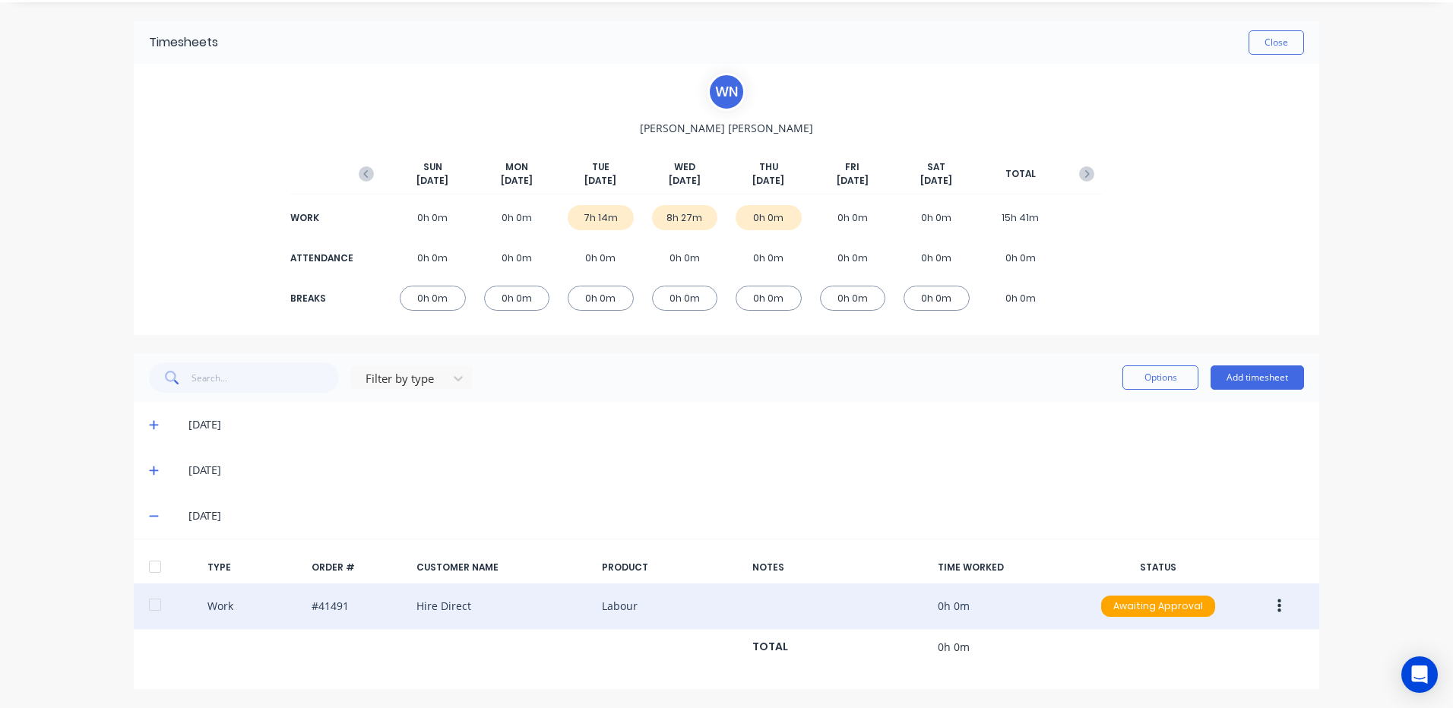
click at [149, 465] on icon at bounding box center [154, 470] width 10 height 11
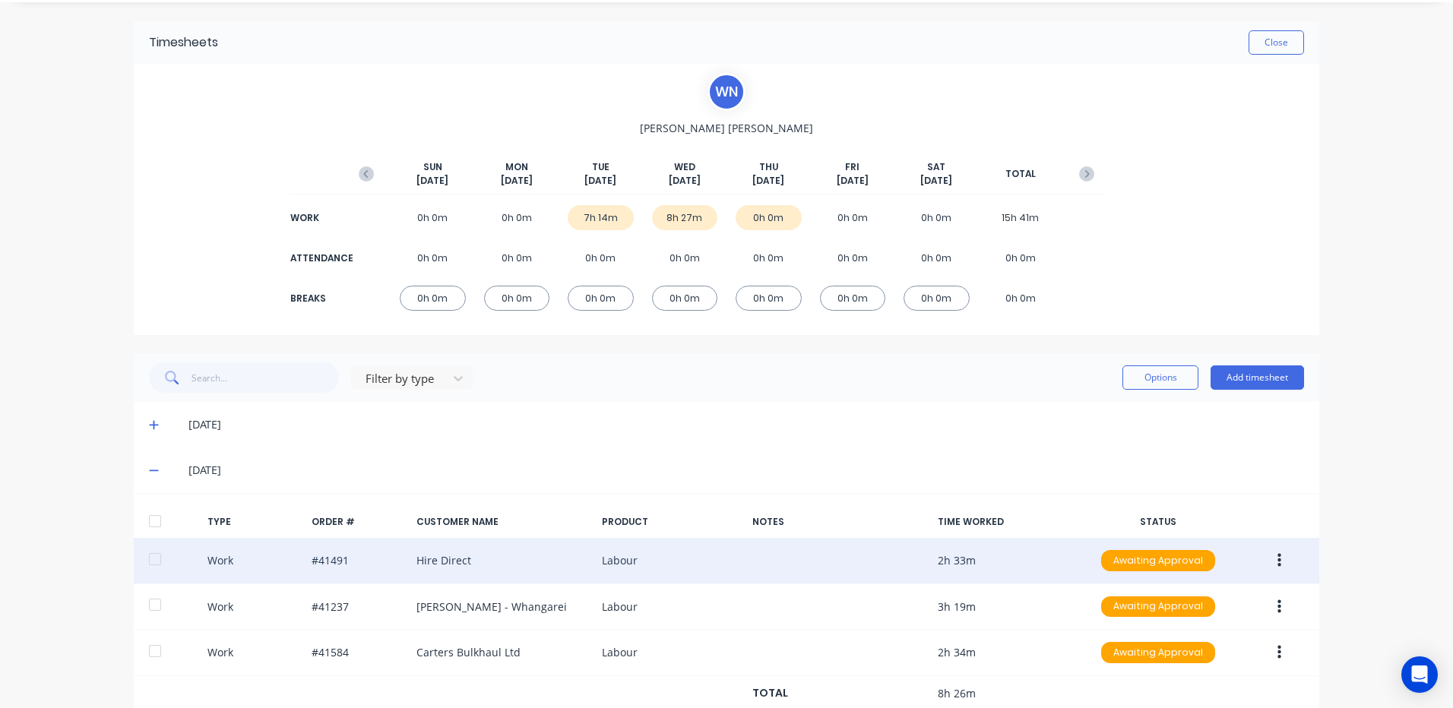
click at [1277, 555] on icon "button" at bounding box center [1279, 561] width 4 height 14
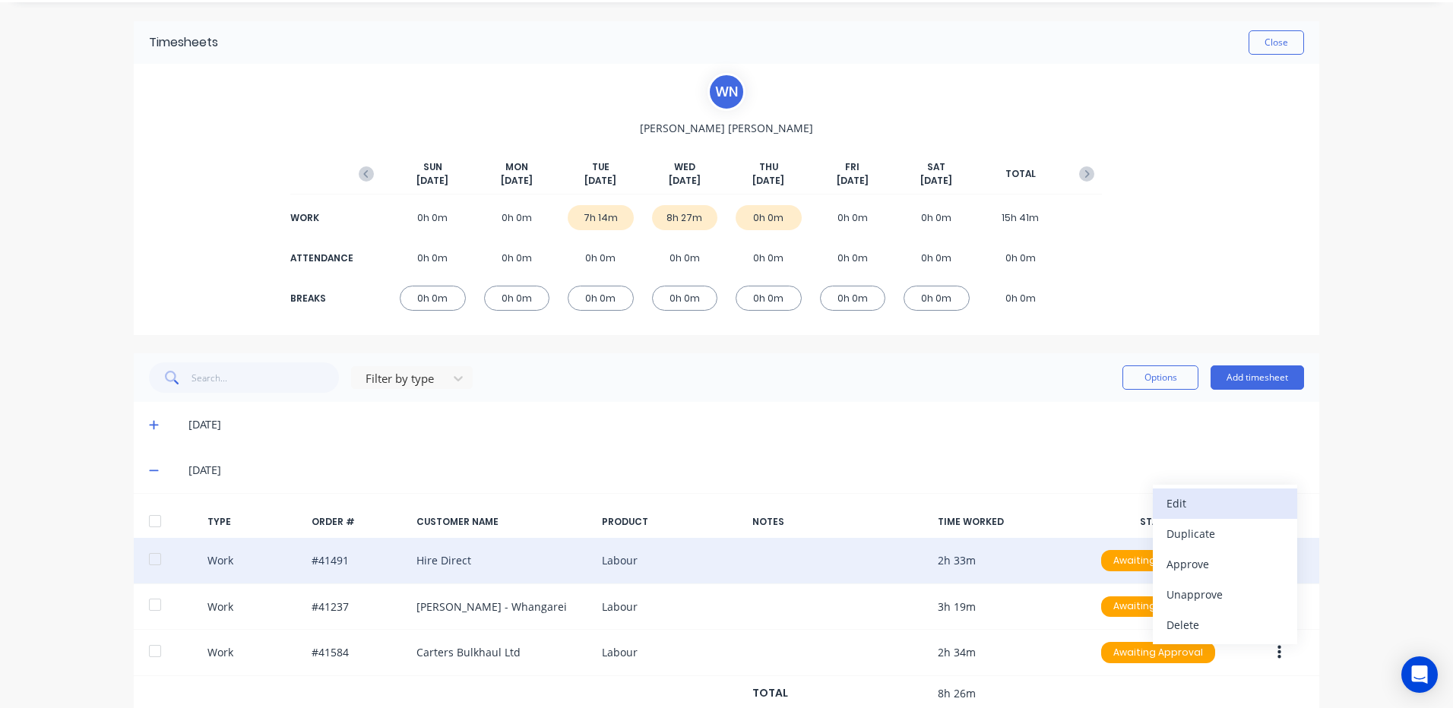
click at [1184, 508] on div "Edit" at bounding box center [1224, 503] width 117 height 22
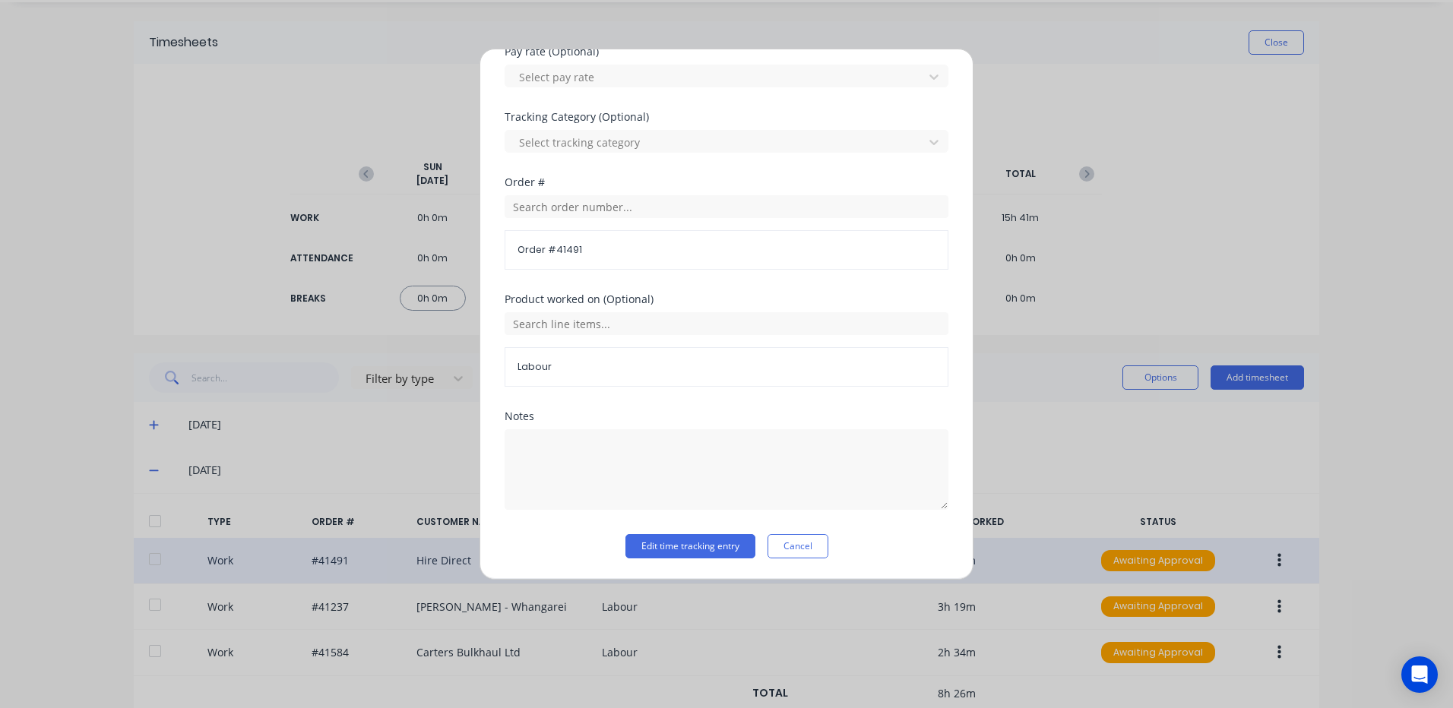
scroll to position [526, 0]
click at [522, 447] on textarea at bounding box center [727, 469] width 444 height 81
type textarea "7.28 - 10.02"
click at [675, 544] on button "Edit time tracking entry" at bounding box center [690, 545] width 130 height 24
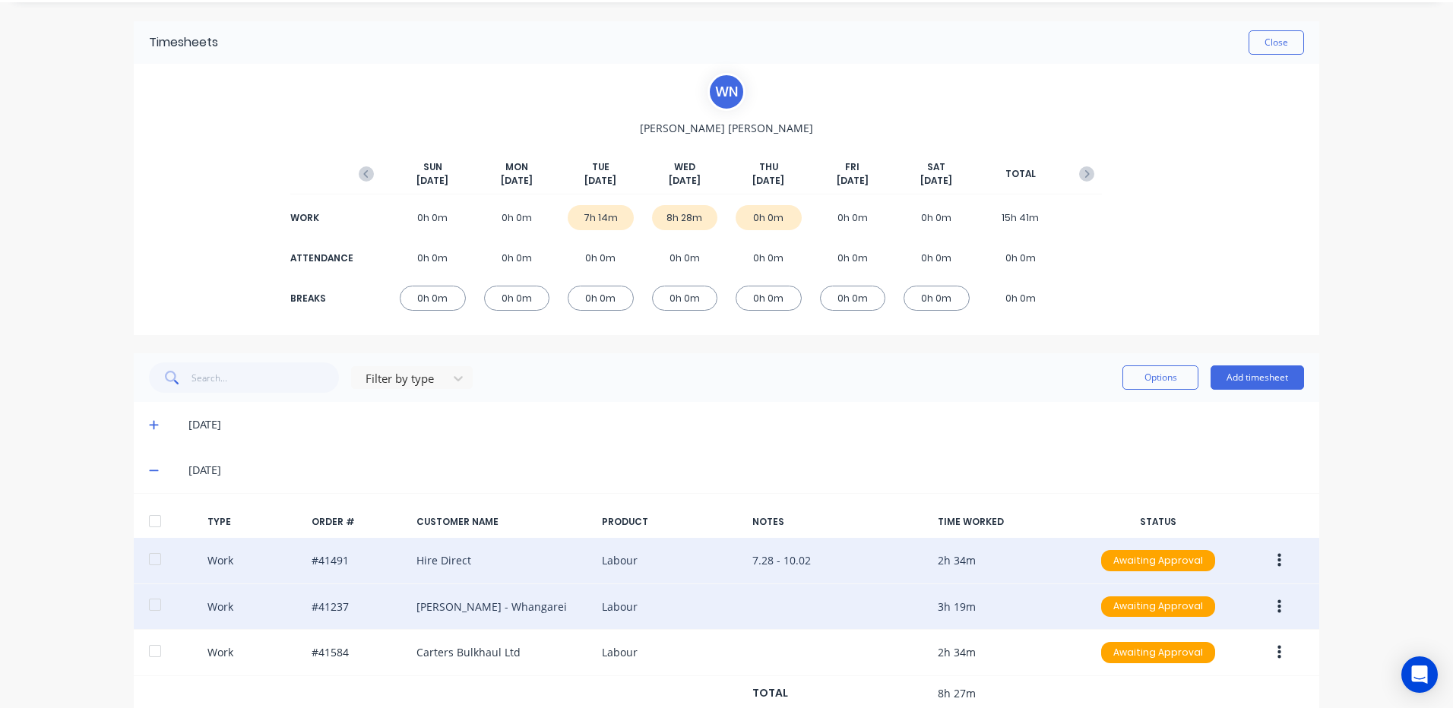
click at [1267, 602] on button "button" at bounding box center [1279, 606] width 36 height 27
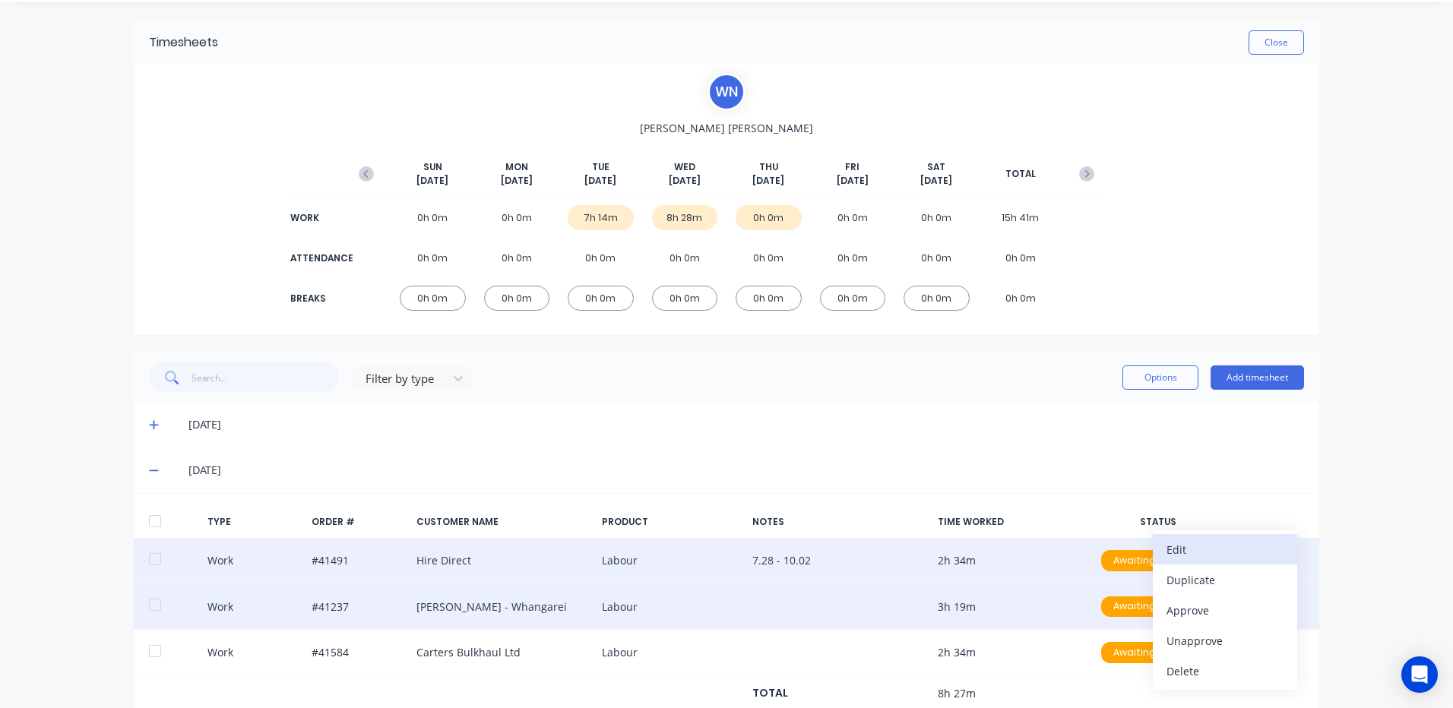
click at [1207, 552] on div "Edit" at bounding box center [1224, 550] width 117 height 22
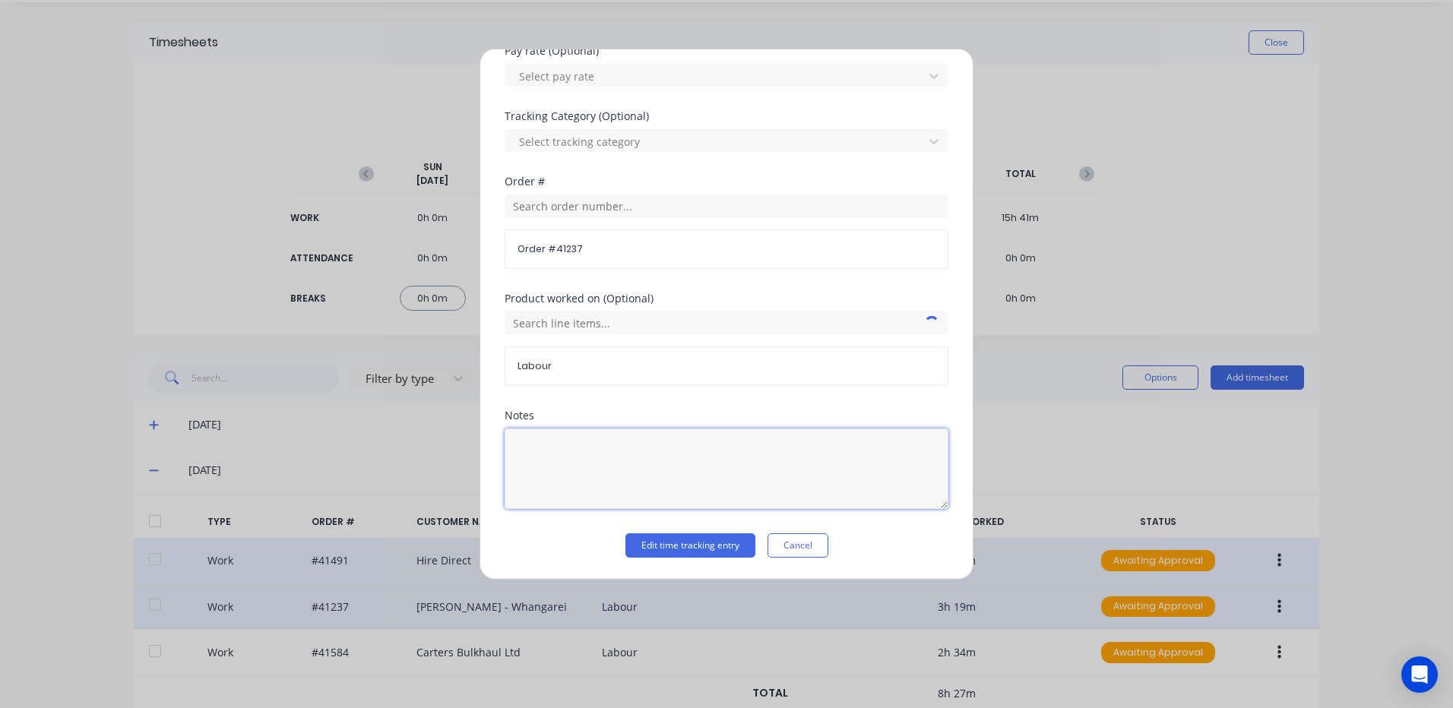
click at [533, 445] on textarea at bounding box center [727, 469] width 444 height 81
type textarea "10.04 - 1.24"
click at [679, 539] on button "Edit time tracking entry" at bounding box center [690, 545] width 130 height 24
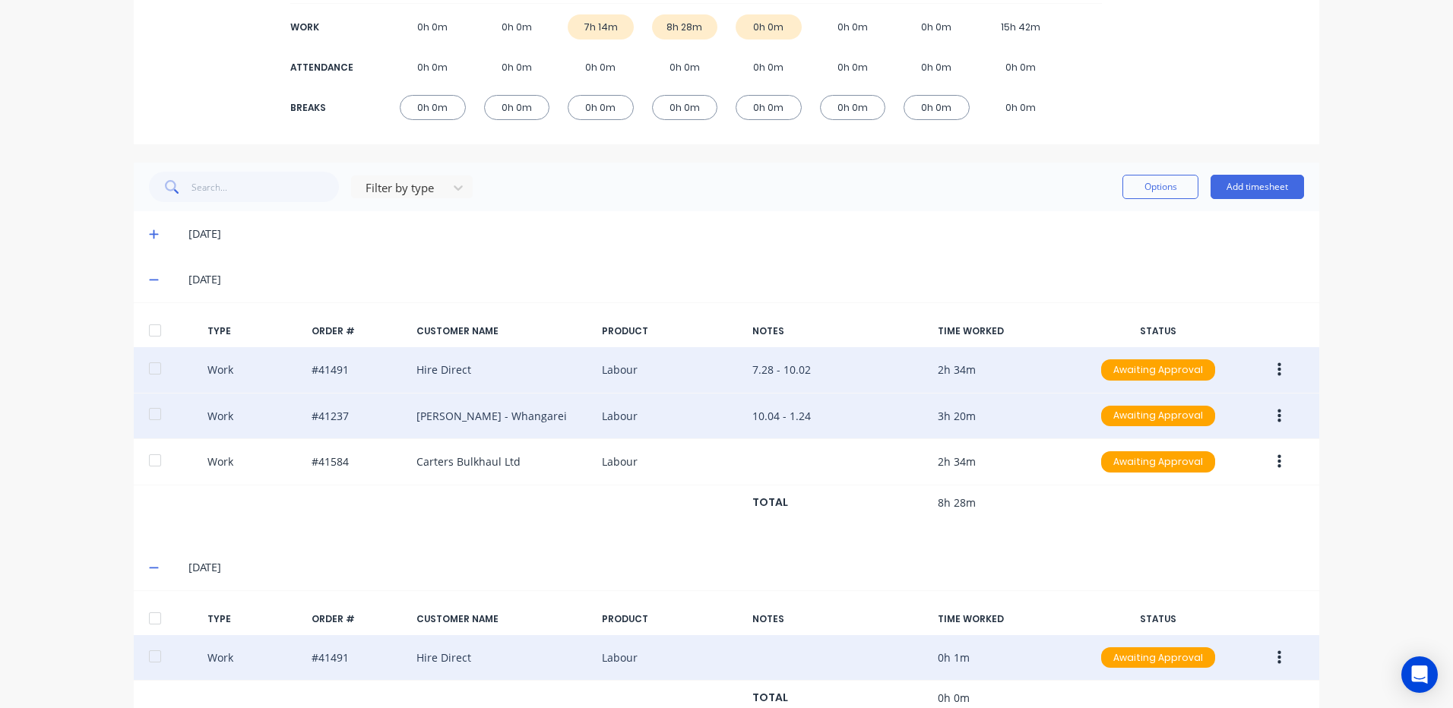
scroll to position [285, 0]
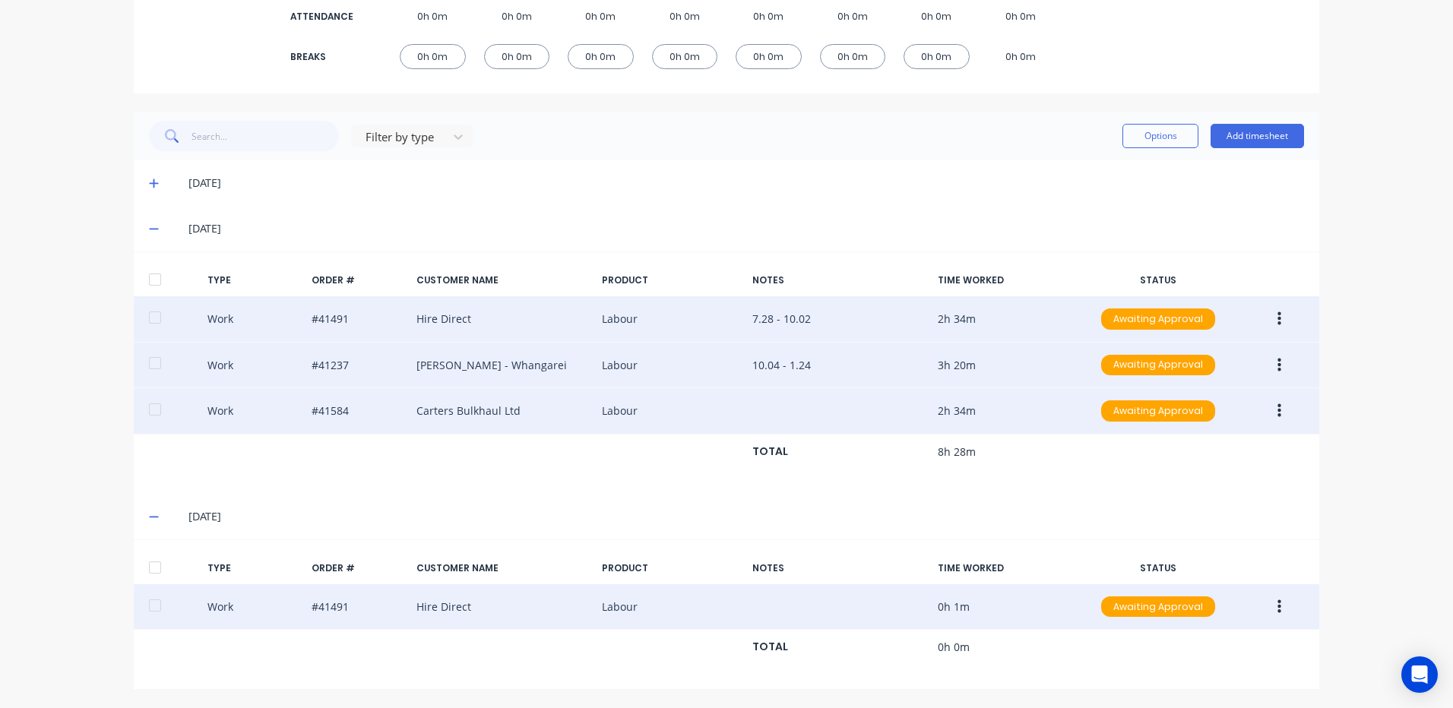
click at [1270, 407] on button "button" at bounding box center [1279, 410] width 36 height 27
click at [1197, 352] on div "Edit" at bounding box center [1224, 354] width 117 height 22
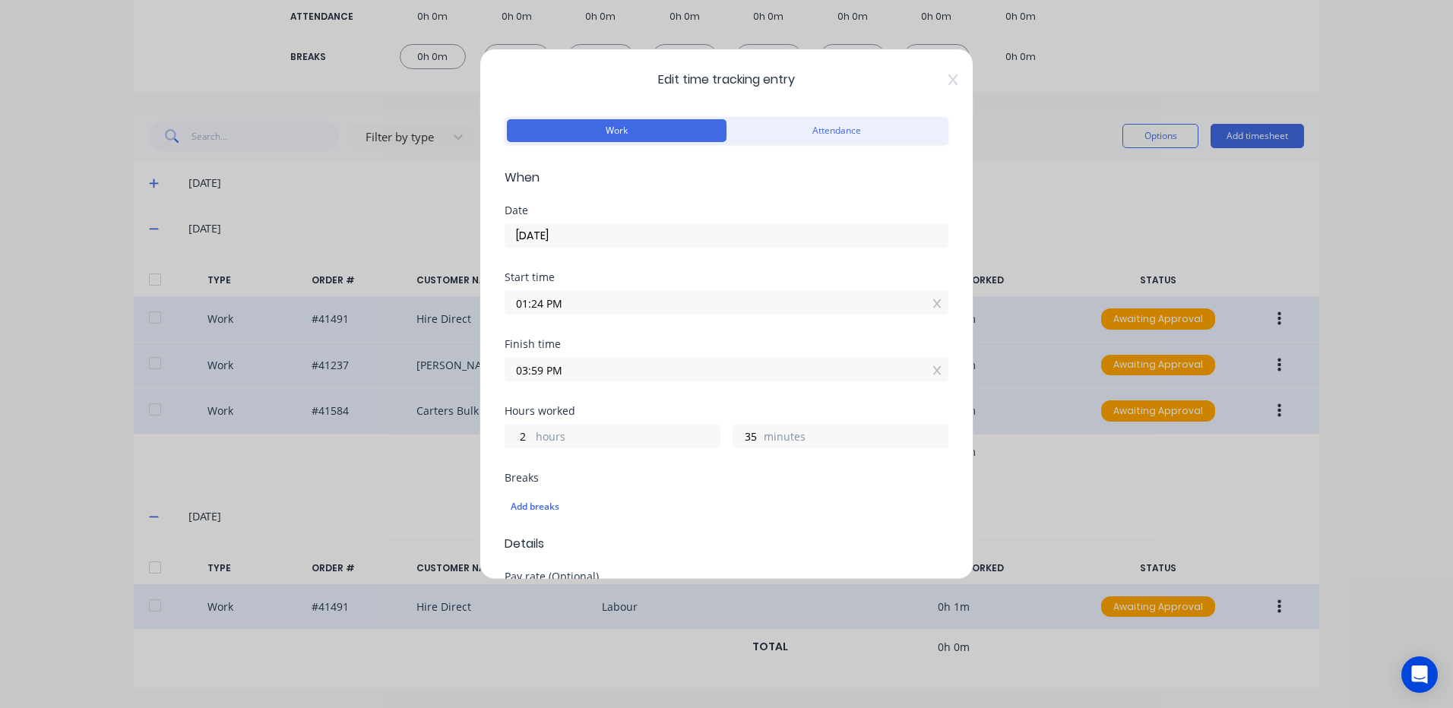
drag, startPoint x: 544, startPoint y: 367, endPoint x: 492, endPoint y: 375, distance: 53.0
click at [492, 375] on div "Edit time tracking entry Work Attendance When Date 08/10/2025 Start time 01:24 …" at bounding box center [726, 314] width 494 height 531
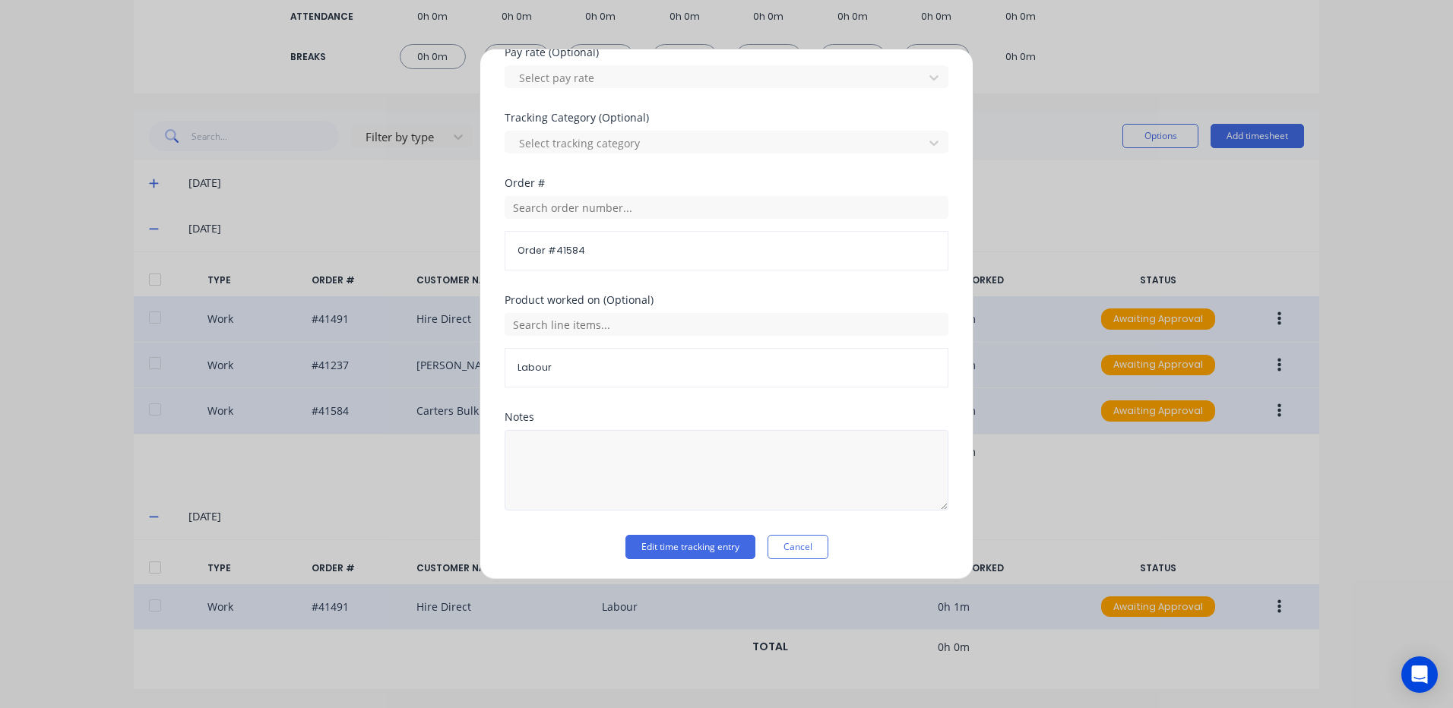
scroll to position [526, 0]
type input "02:00 PM"
type input "0"
type input "36"
click at [543, 429] on textarea at bounding box center [727, 469] width 444 height 81
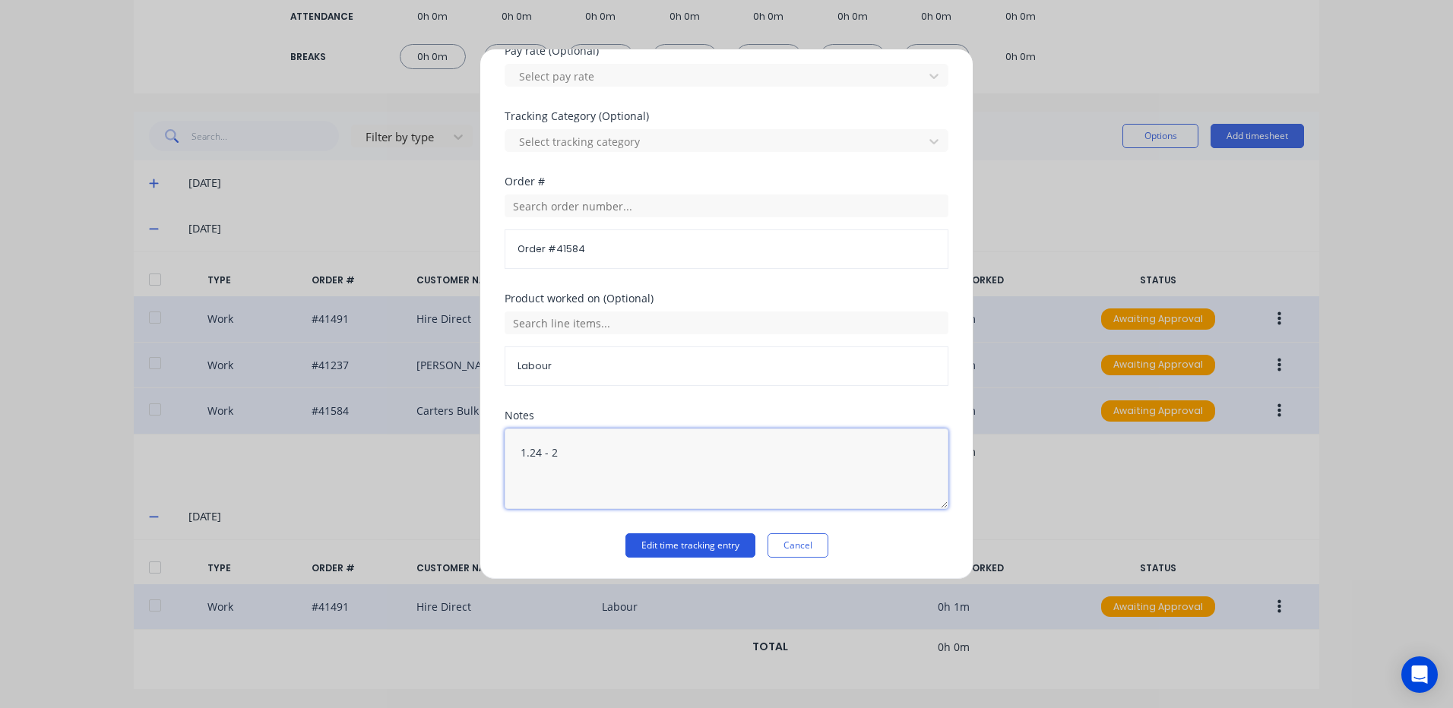
type textarea "1.24 - 2"
click at [690, 545] on button "Edit time tracking entry" at bounding box center [690, 545] width 130 height 24
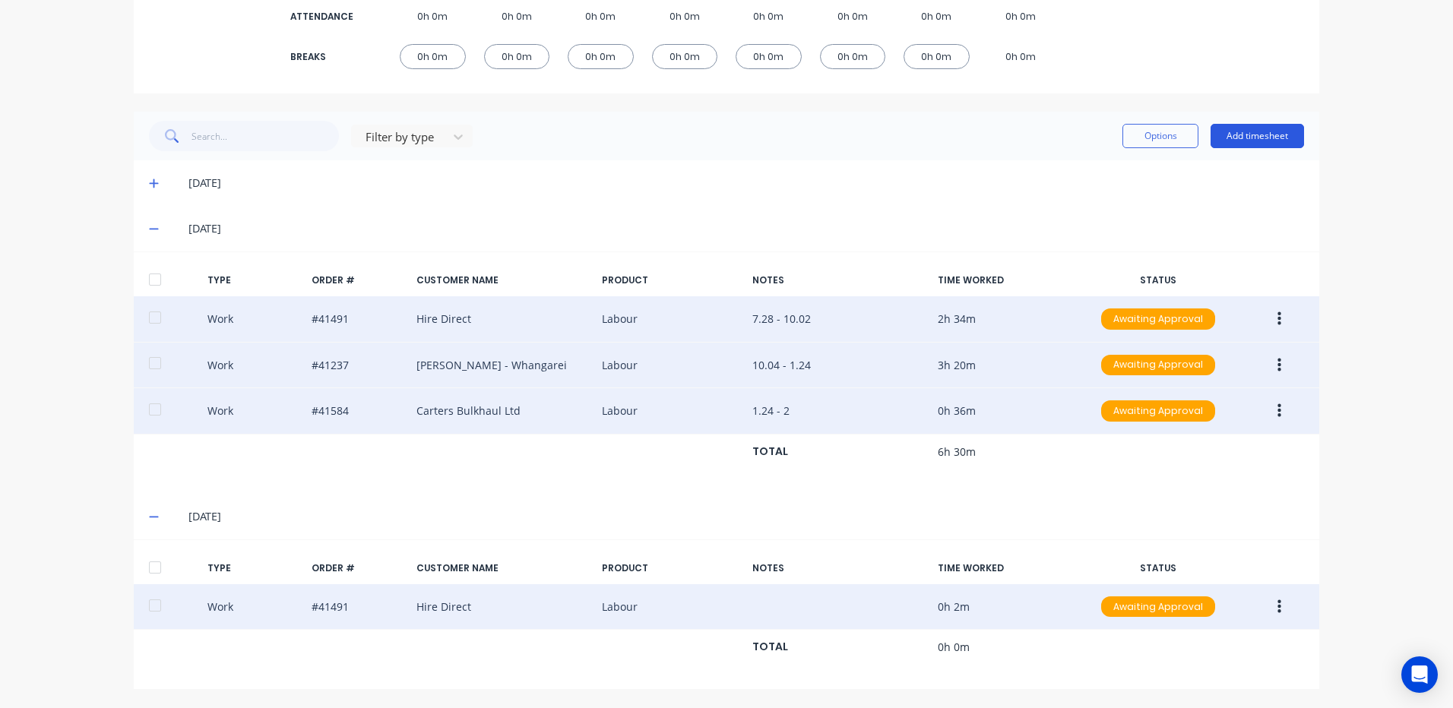
click at [1258, 133] on button "Add timesheet" at bounding box center [1256, 136] width 93 height 24
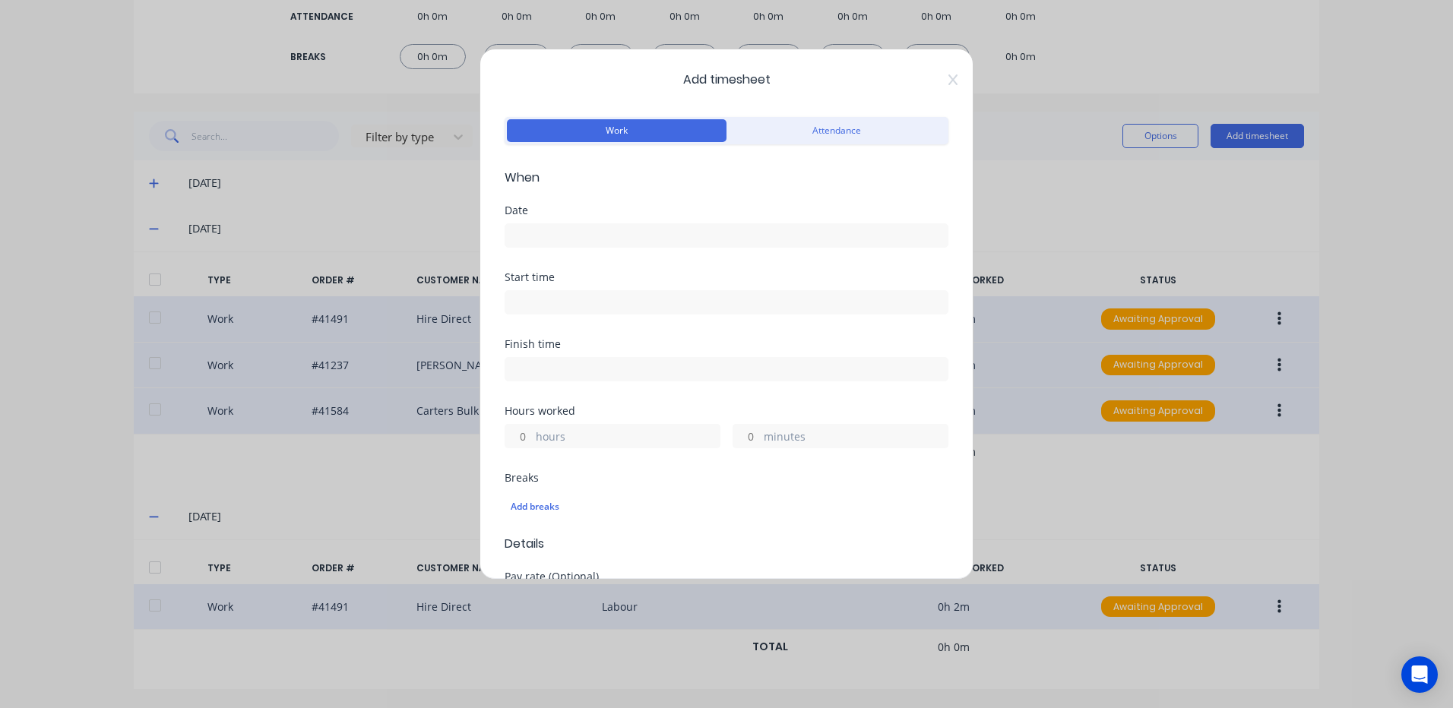
click at [555, 236] on input at bounding box center [726, 235] width 442 height 23
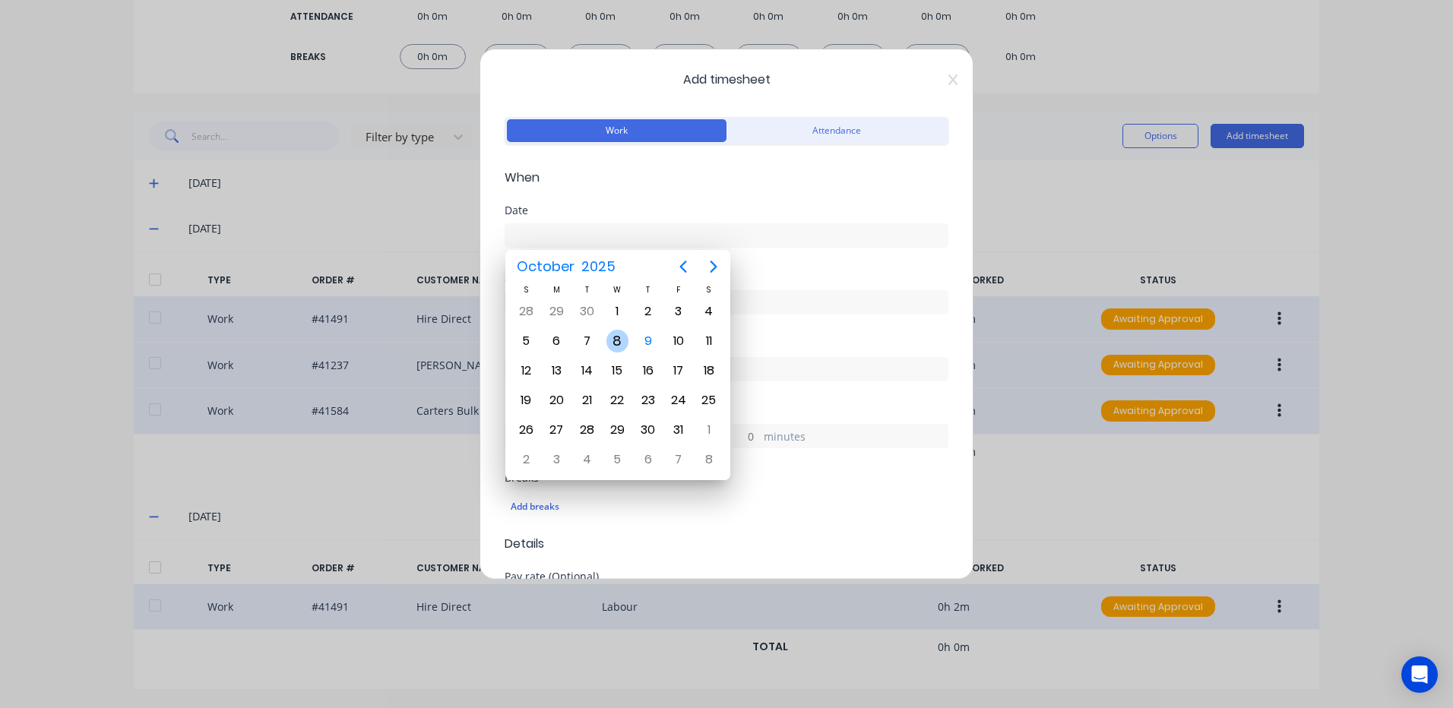
click at [615, 337] on div "8" at bounding box center [617, 341] width 23 height 23
type input "08/10/2025"
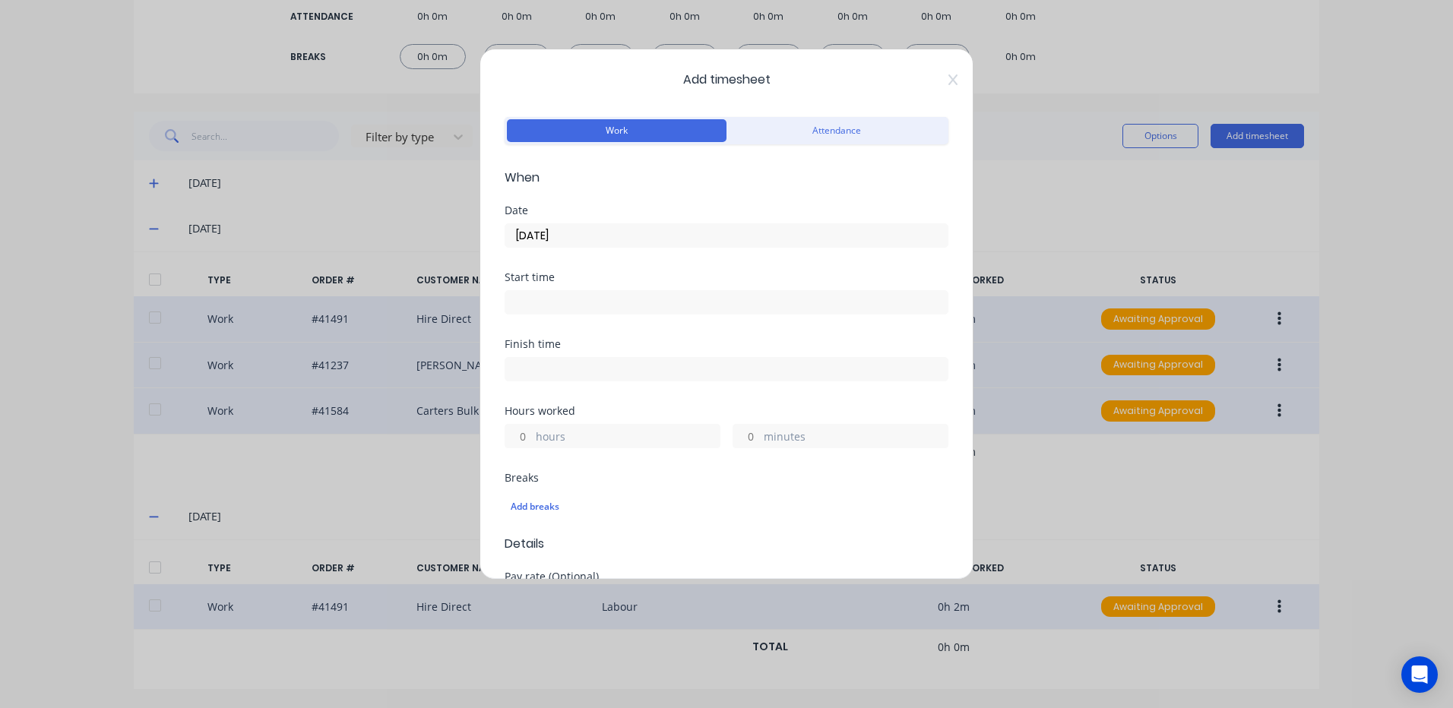
click at [527, 299] on input at bounding box center [726, 302] width 442 height 23
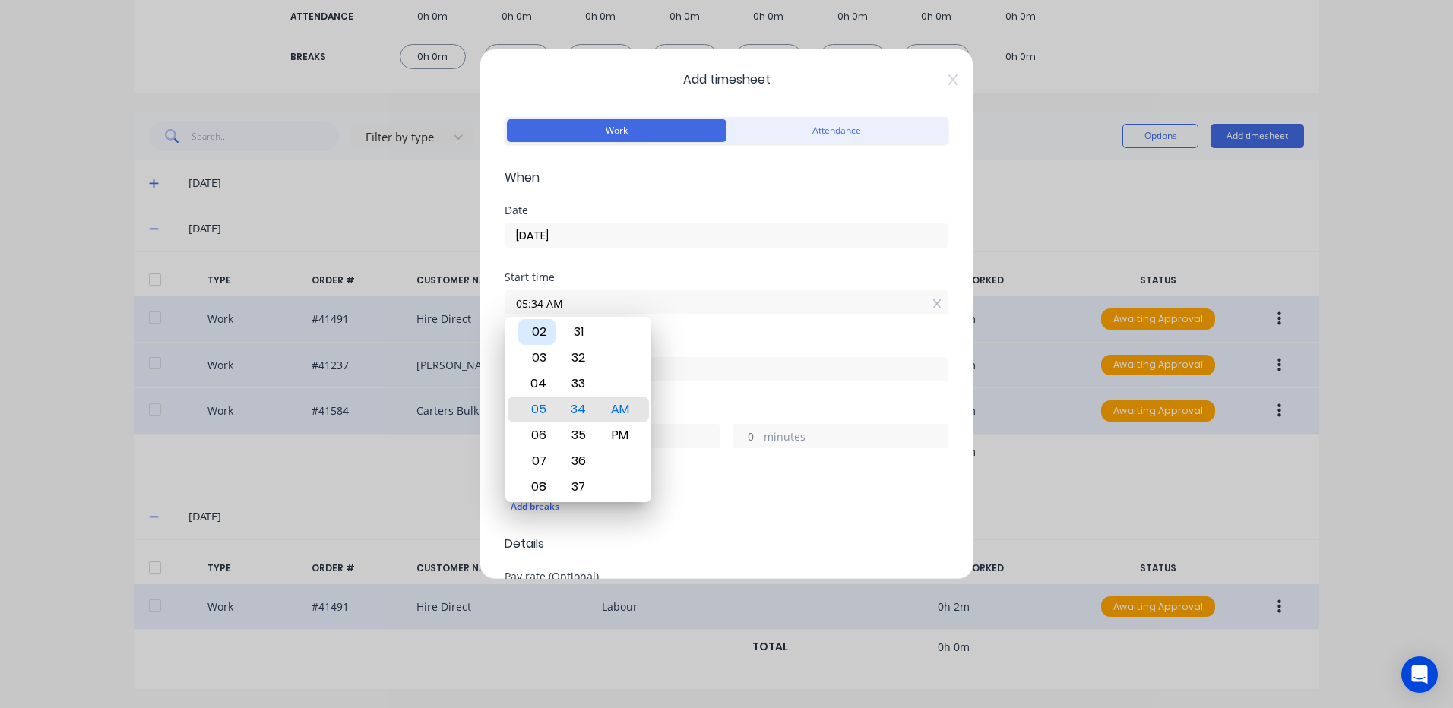
click at [545, 324] on div "02" at bounding box center [536, 332] width 37 height 26
click at [582, 354] on div "30" at bounding box center [578, 358] width 37 height 26
click at [539, 434] on div "03" at bounding box center [536, 435] width 37 height 26
click at [577, 431] on div "59" at bounding box center [578, 435] width 37 height 26
click at [619, 434] on div "PM" at bounding box center [620, 435] width 37 height 26
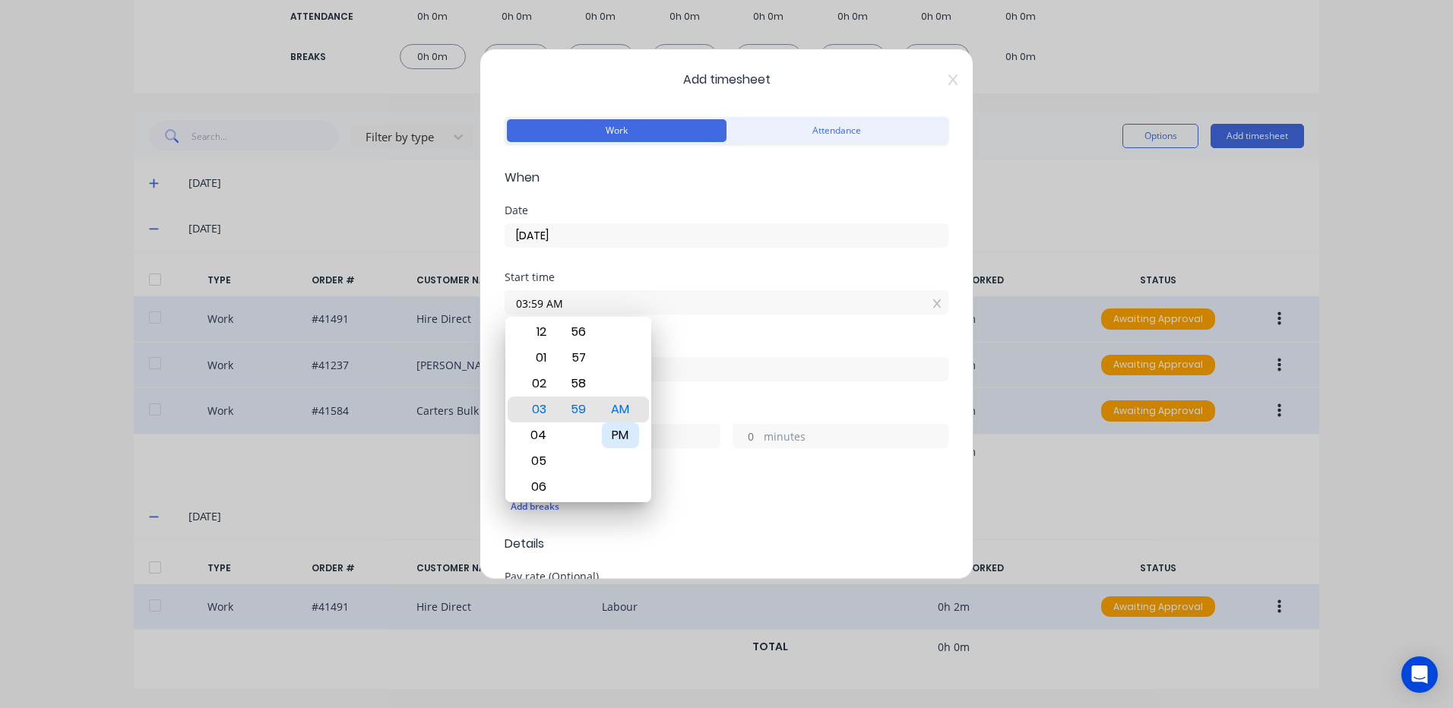
type input "03:59 PM"
click at [745, 486] on div "Breaks Add breaks" at bounding box center [727, 498] width 444 height 50
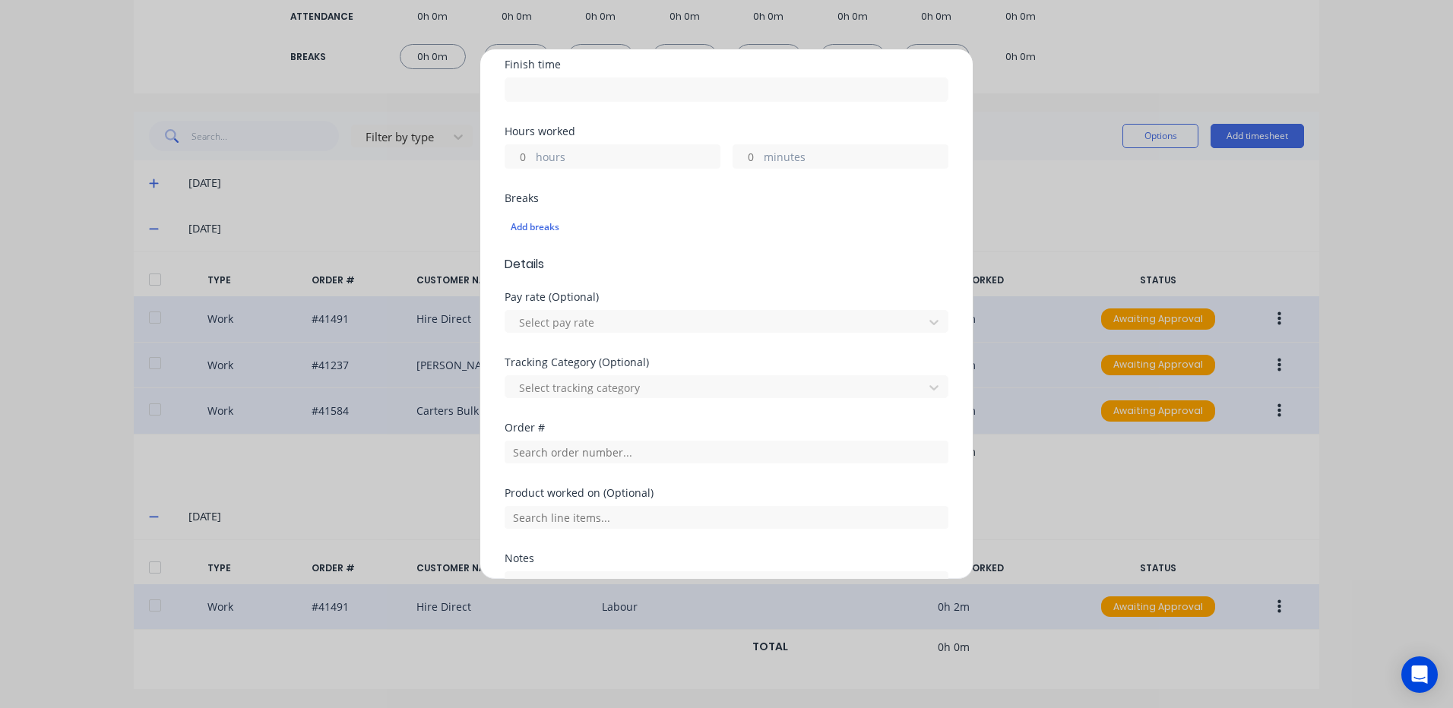
scroll to position [380, 0]
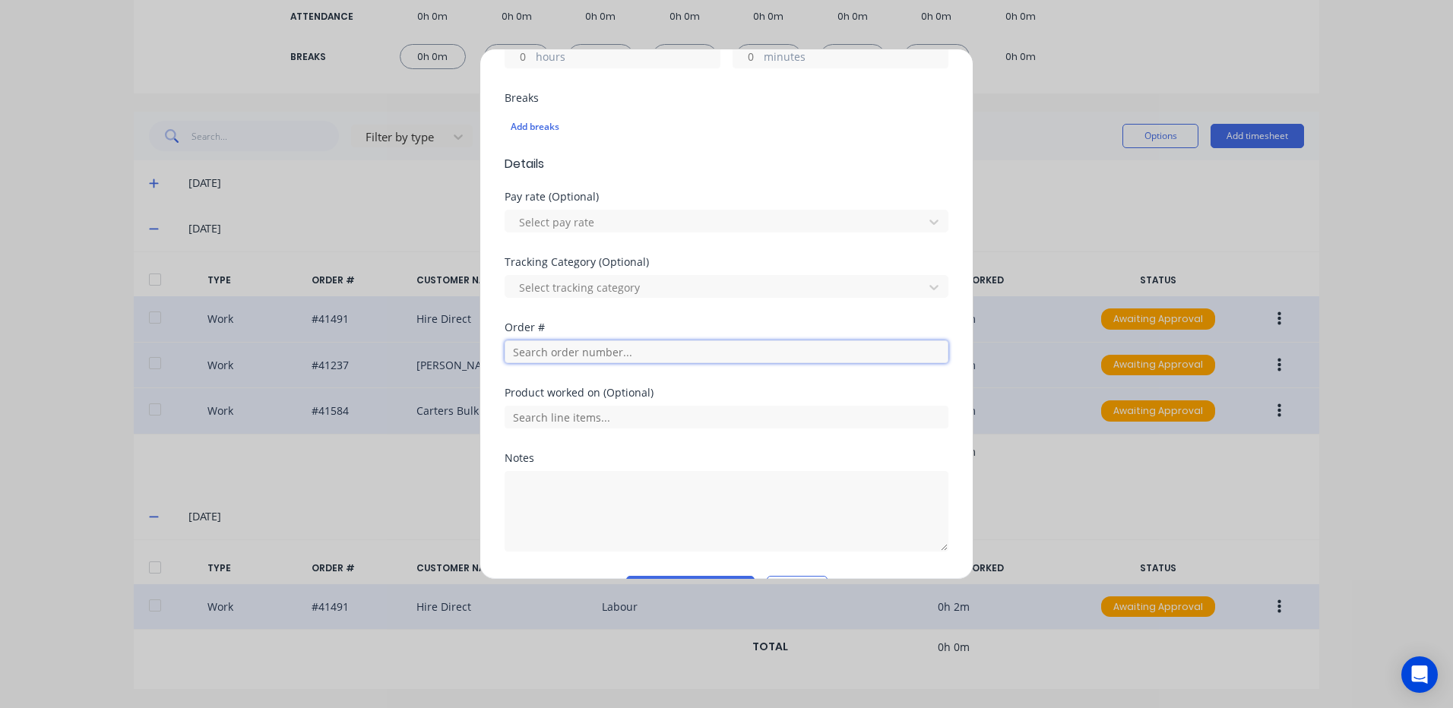
click at [526, 343] on input "text" at bounding box center [727, 351] width 444 height 23
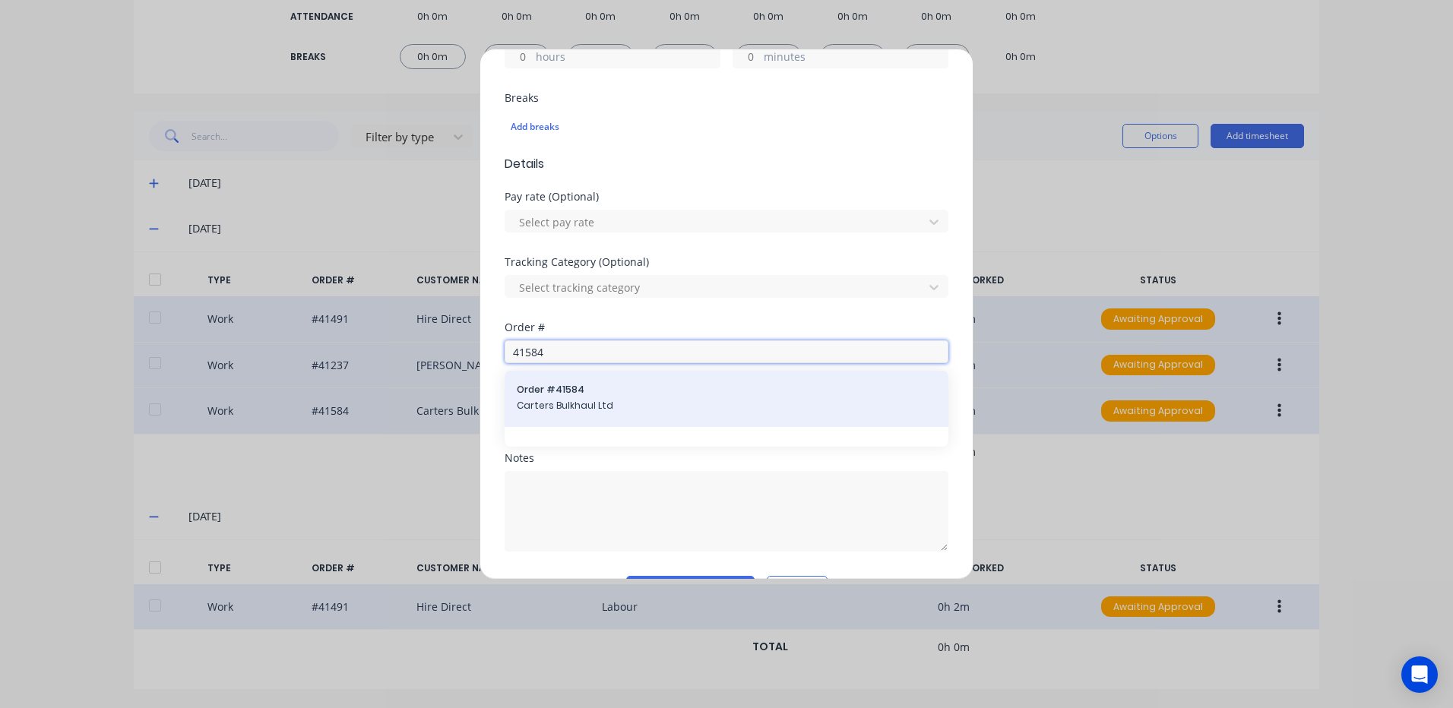
type input "41584"
click at [555, 397] on div "Order # 41584 Carters Bulkhaul Ltd" at bounding box center [726, 399] width 419 height 32
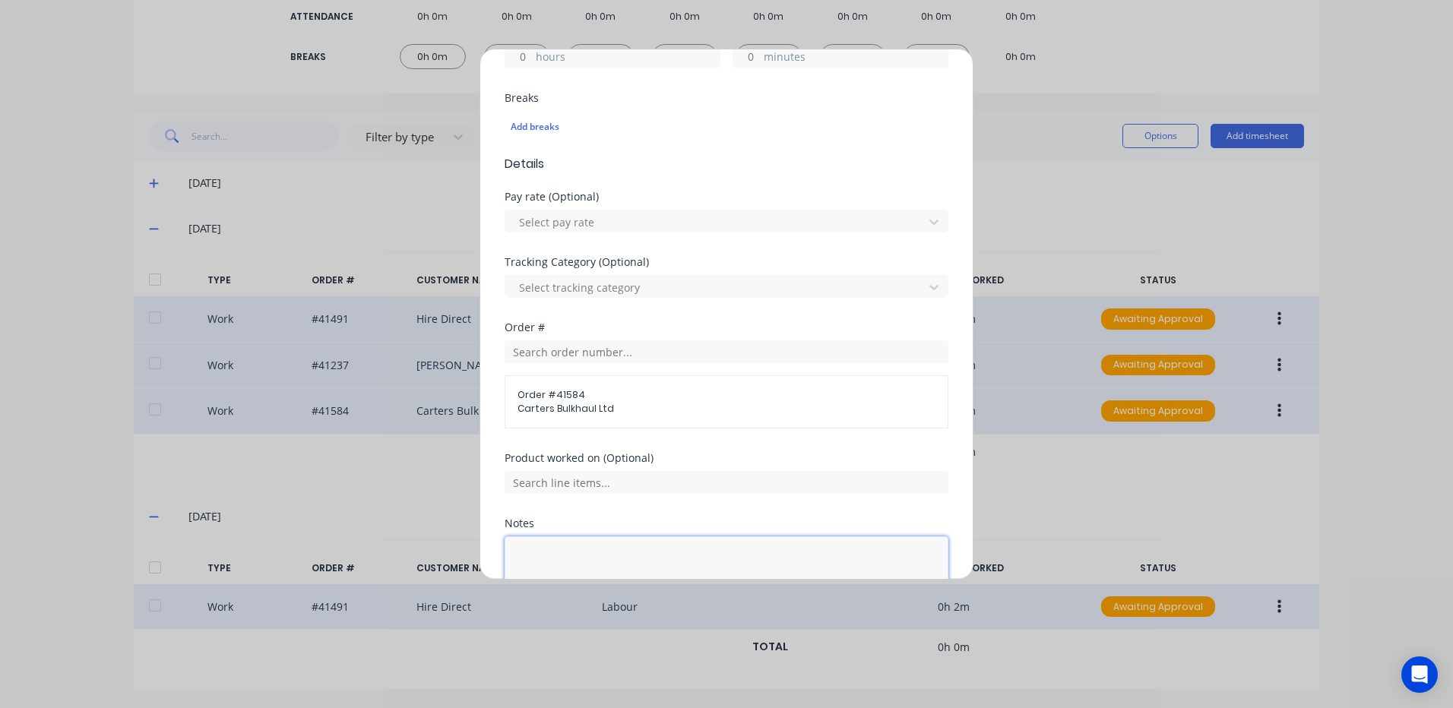
click at [531, 549] on textarea at bounding box center [727, 576] width 444 height 81
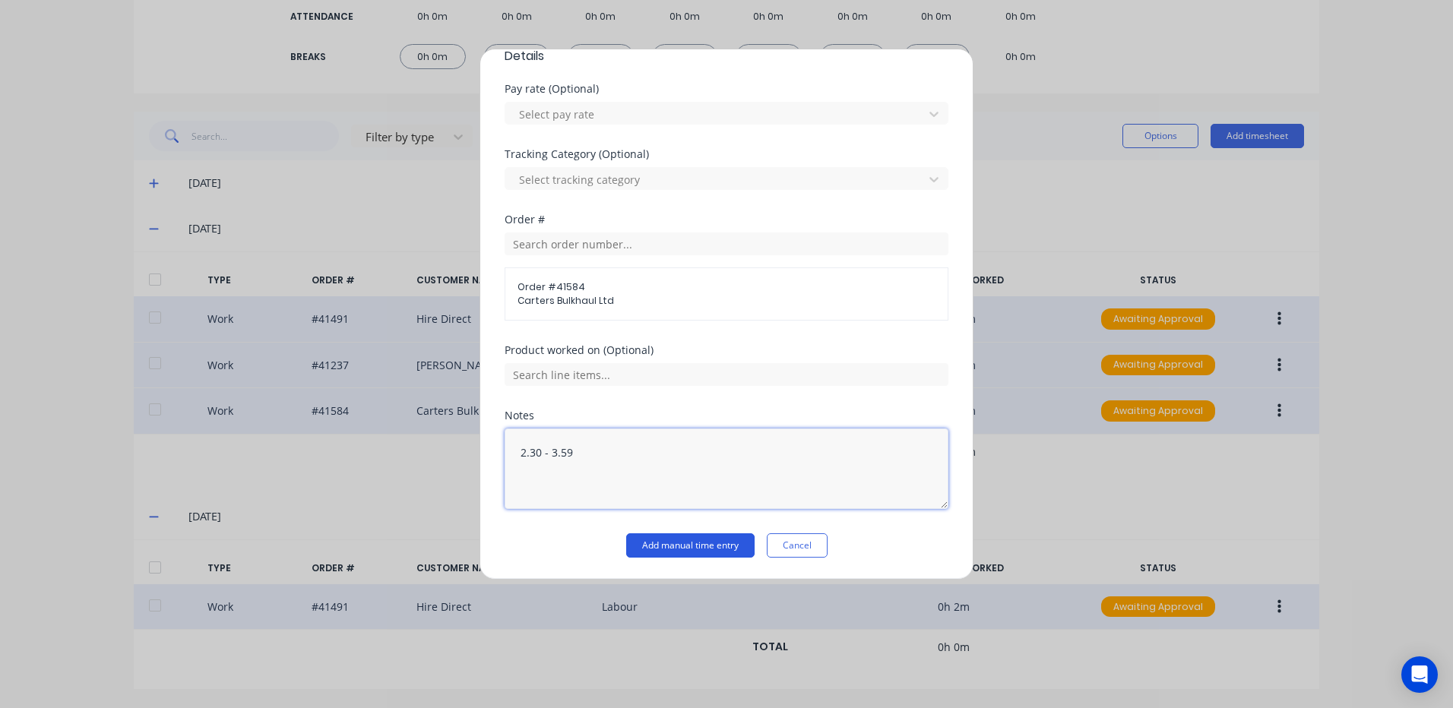
type textarea "2.30 - 3.59"
click at [649, 536] on button "Add manual time entry" at bounding box center [690, 545] width 128 height 24
click at [676, 543] on button "Add manual time entry" at bounding box center [690, 545] width 128 height 24
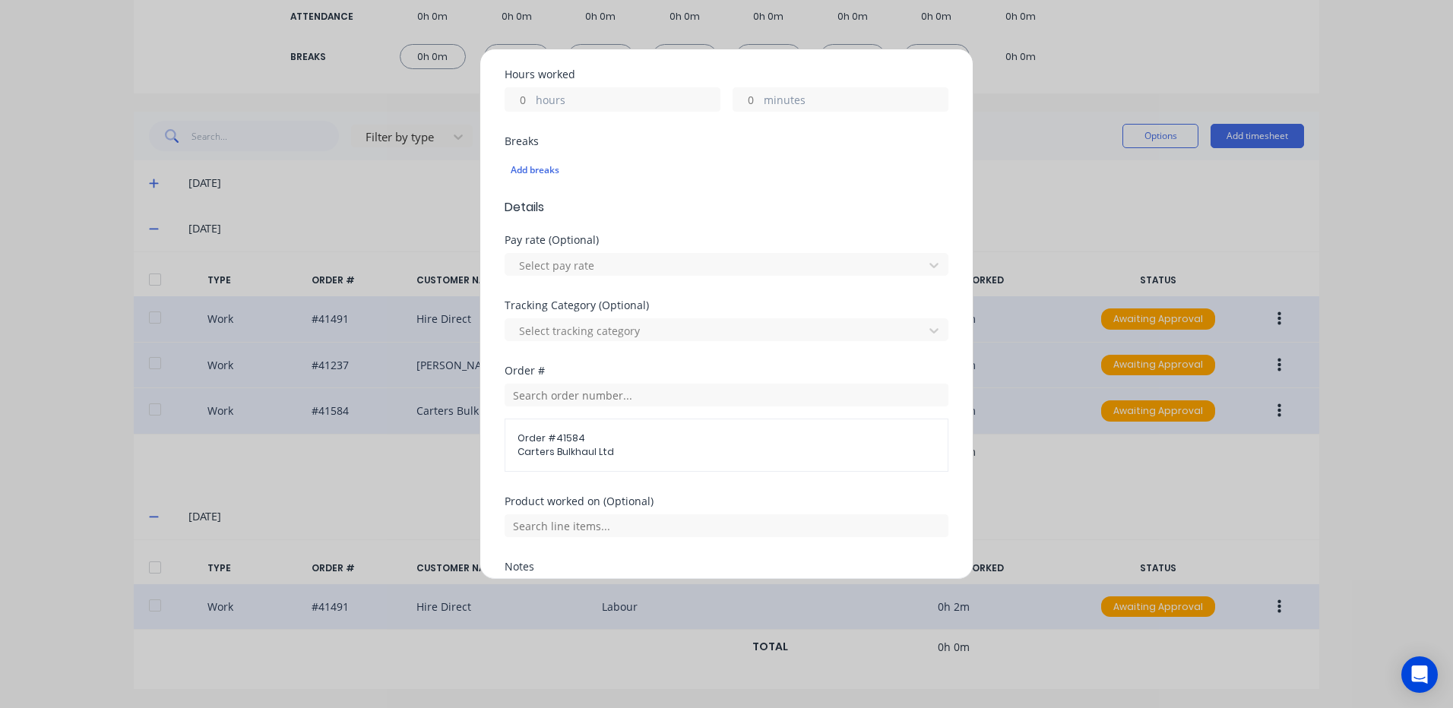
scroll to position [195, 0]
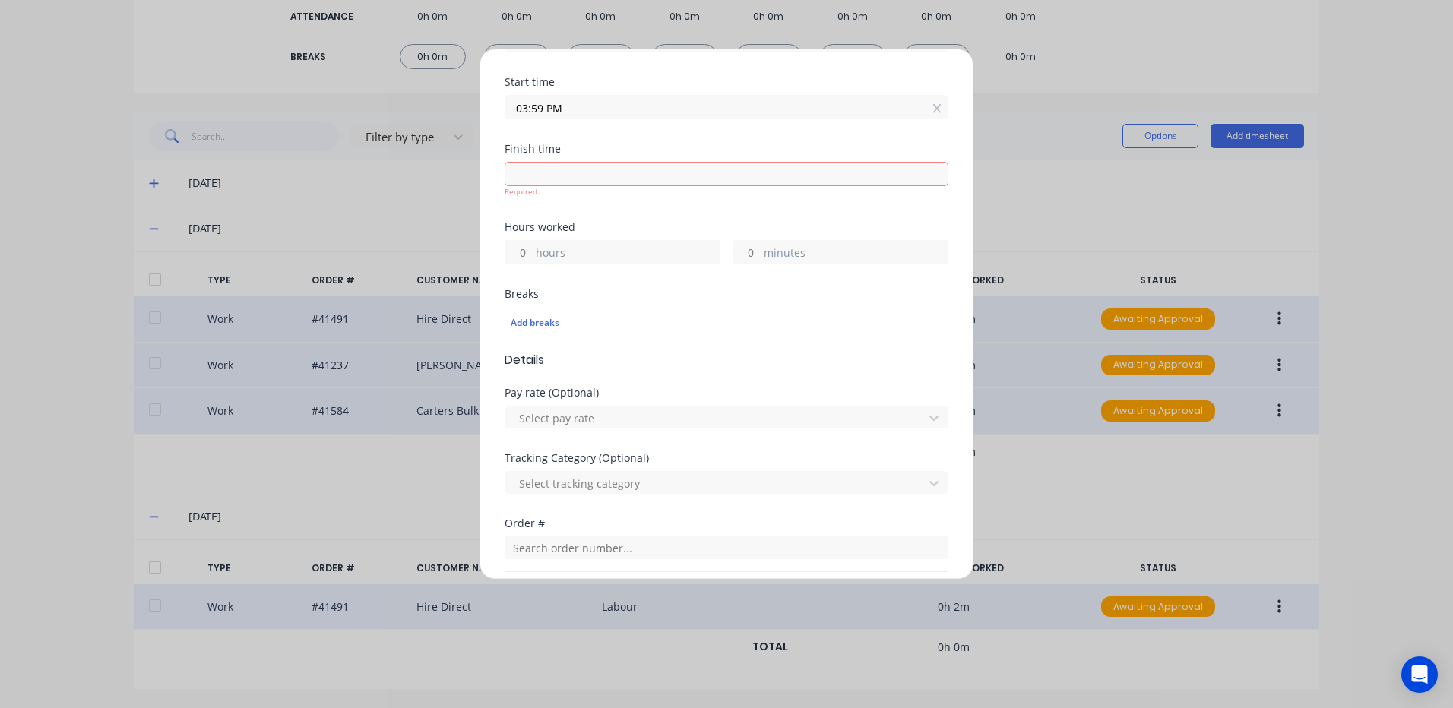
click at [550, 179] on input at bounding box center [726, 174] width 442 height 23
type input "07:35 AM"
type input "15"
type input "36"
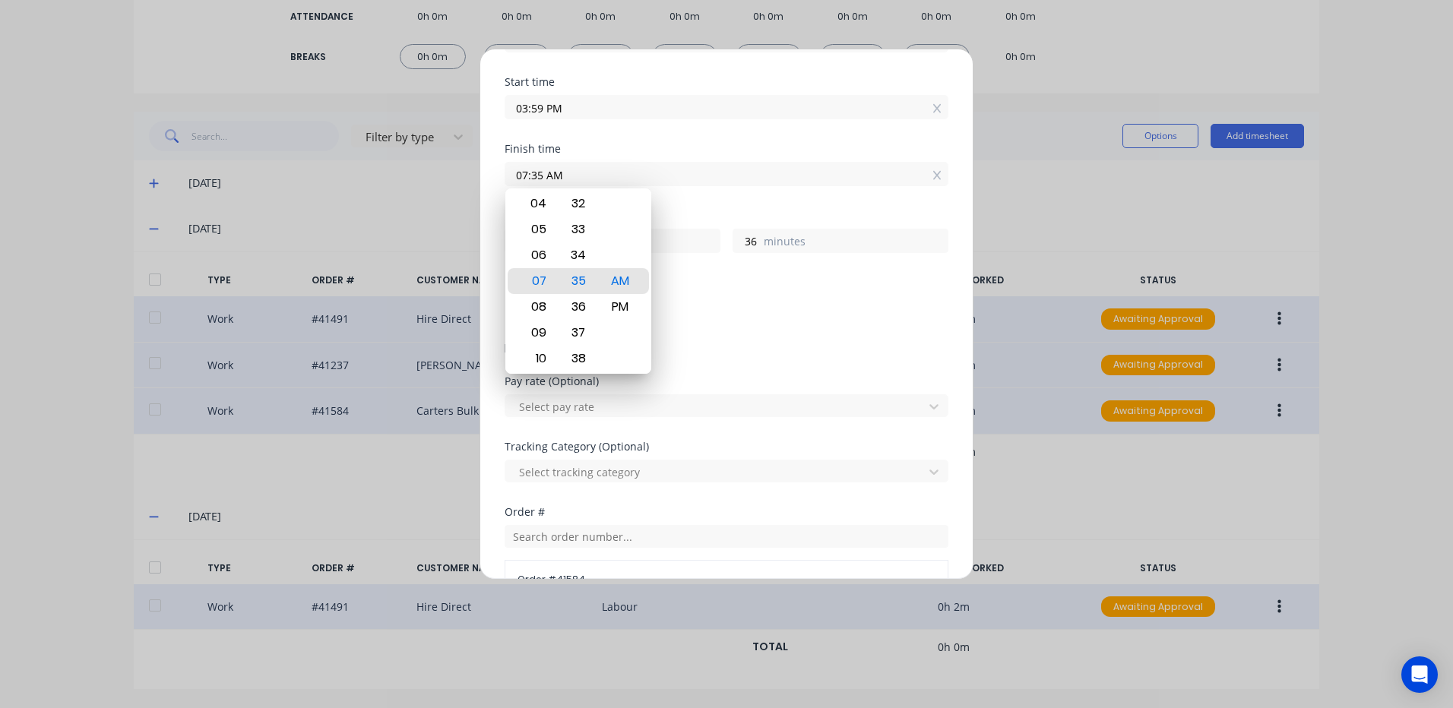
click at [825, 334] on div "Breaks Add breaks" at bounding box center [727, 308] width 444 height 62
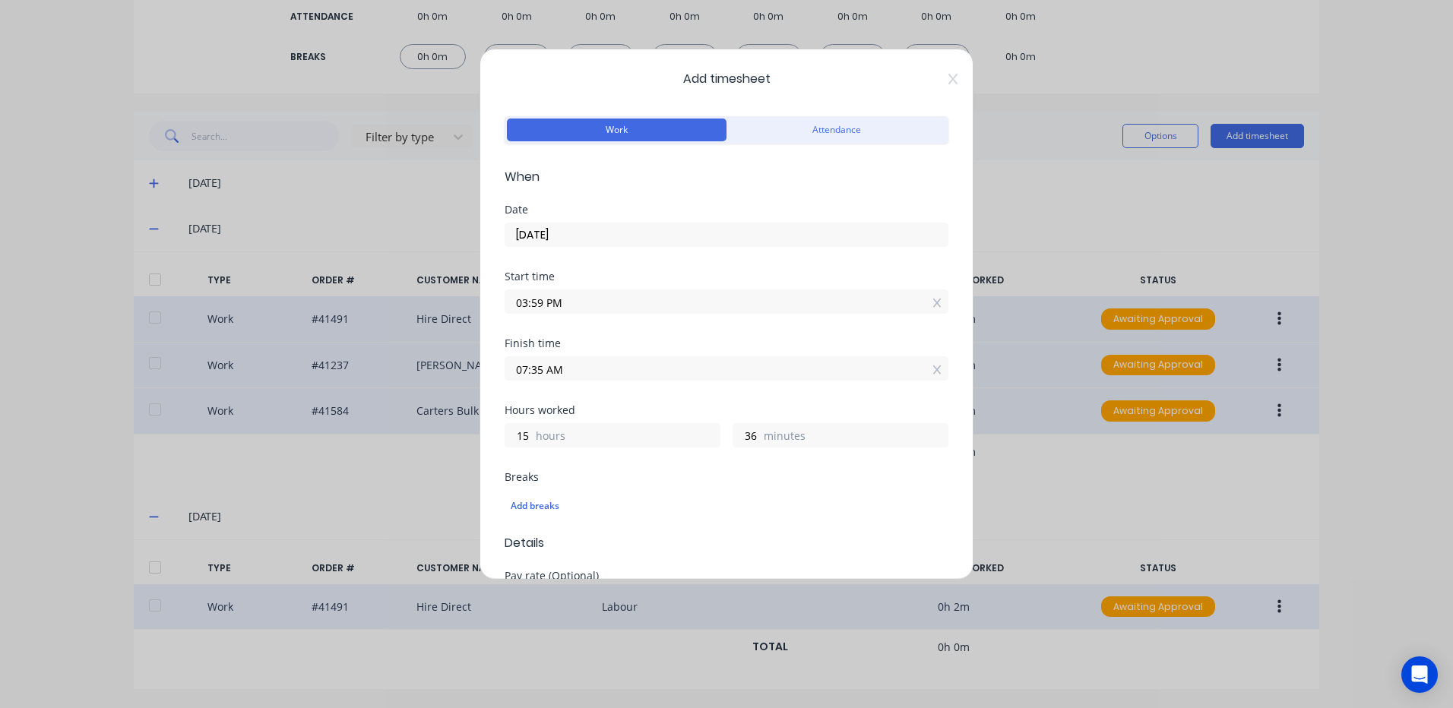
scroll to position [0, 0]
drag, startPoint x: 545, startPoint y: 306, endPoint x: 484, endPoint y: 305, distance: 60.8
click at [484, 305] on div "Add timesheet Work Attendance When Date 08/10/2025 Start time 03:59 PM Finish t…" at bounding box center [726, 314] width 494 height 531
type input "02:30 AM"
type input "5"
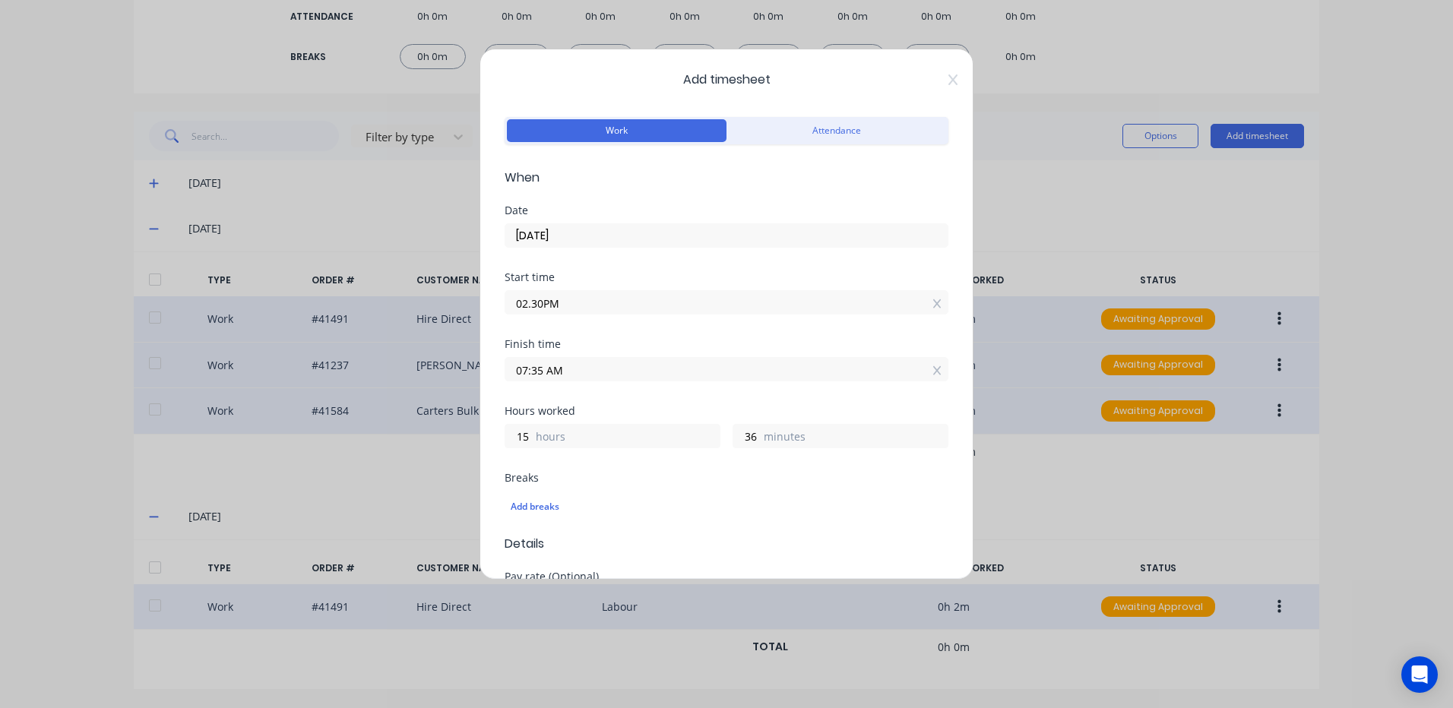
type input "5"
drag, startPoint x: 548, startPoint y: 369, endPoint x: 482, endPoint y: 369, distance: 65.3
click at [482, 369] on div "Add timesheet Work Attendance When Date 08/10/2025 Start time 02:30 AM Finish t…" at bounding box center [726, 314] width 494 height 531
type input "03:59 AM"
type input "1"
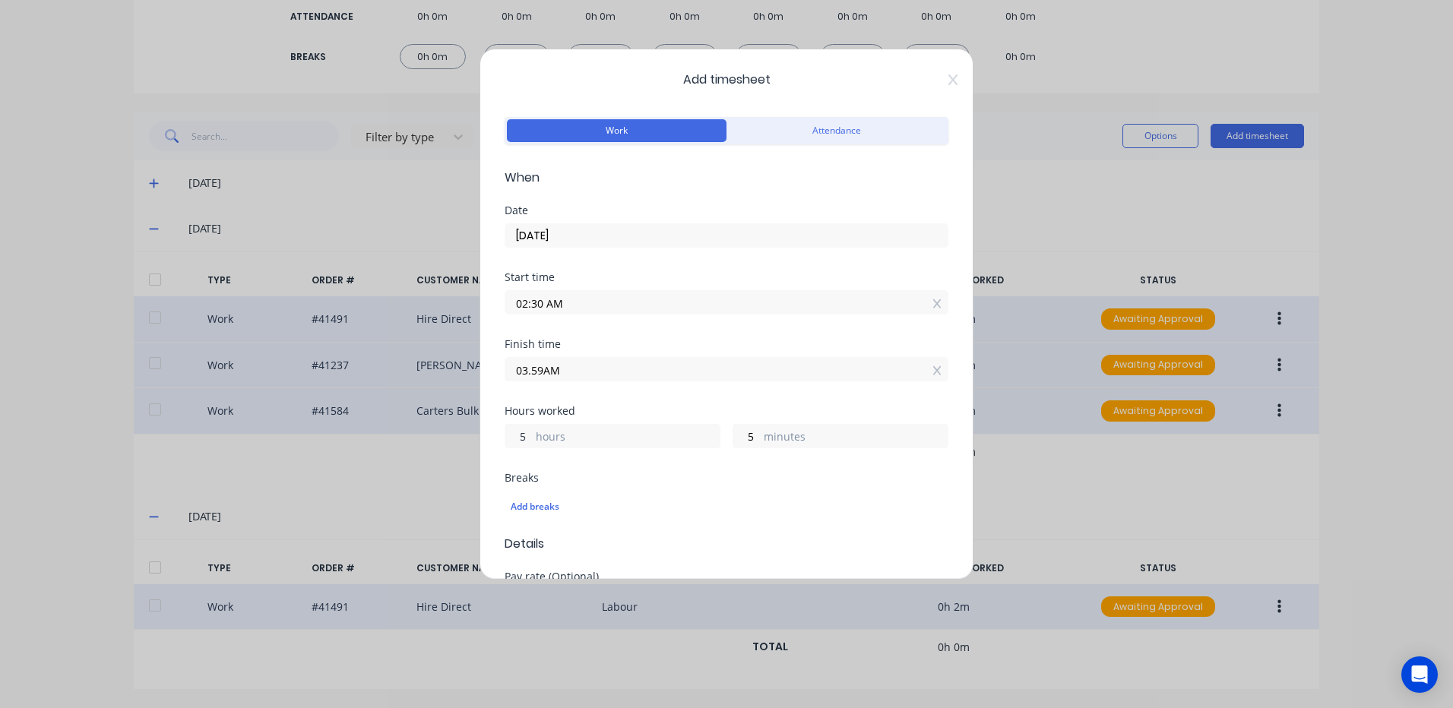
type input "29"
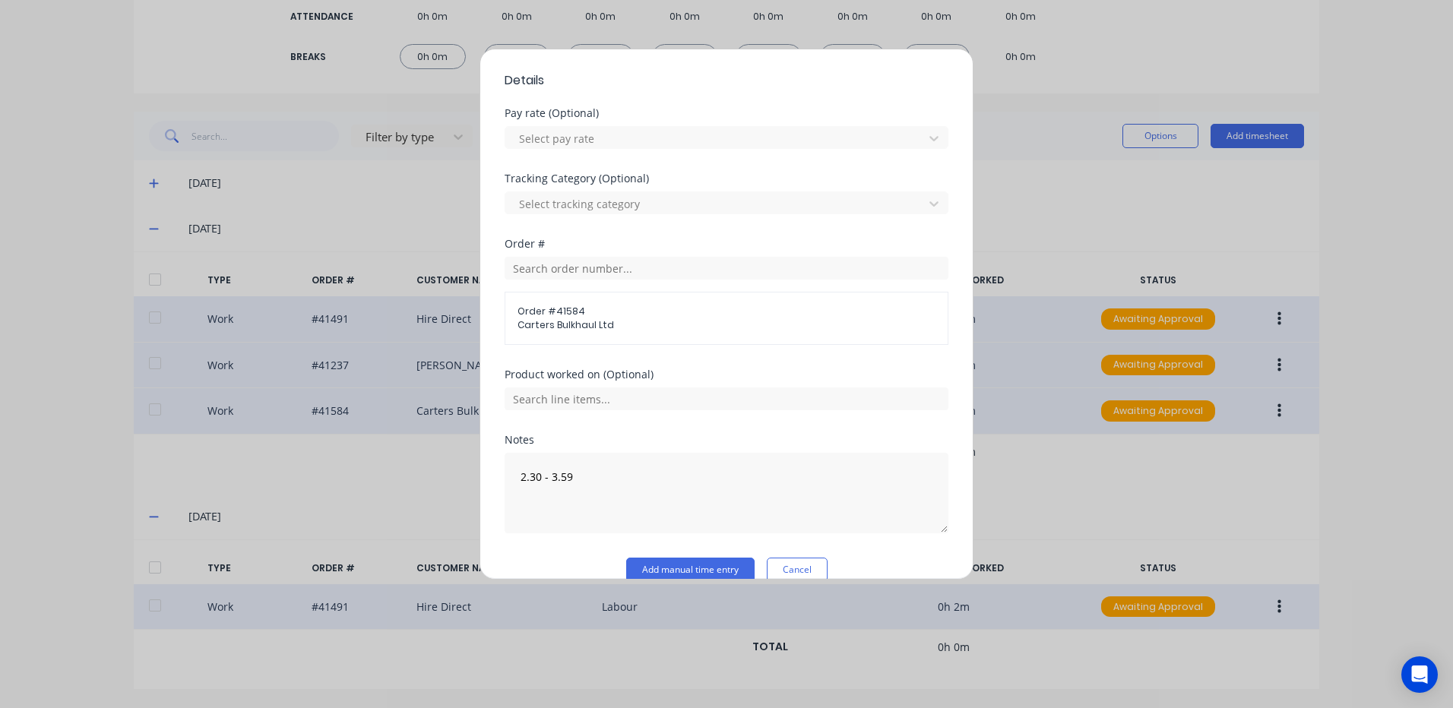
scroll to position [488, 0]
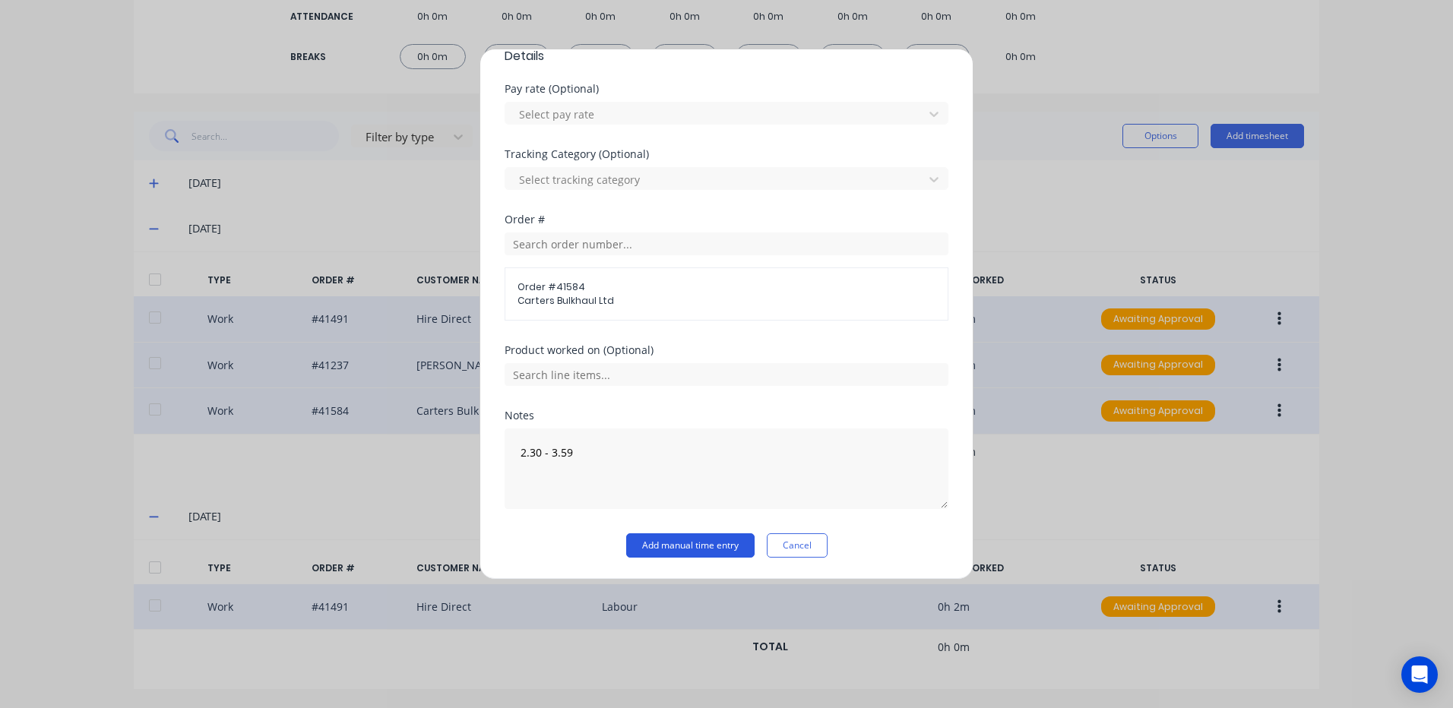
click at [682, 543] on button "Add manual time entry" at bounding box center [690, 545] width 128 height 24
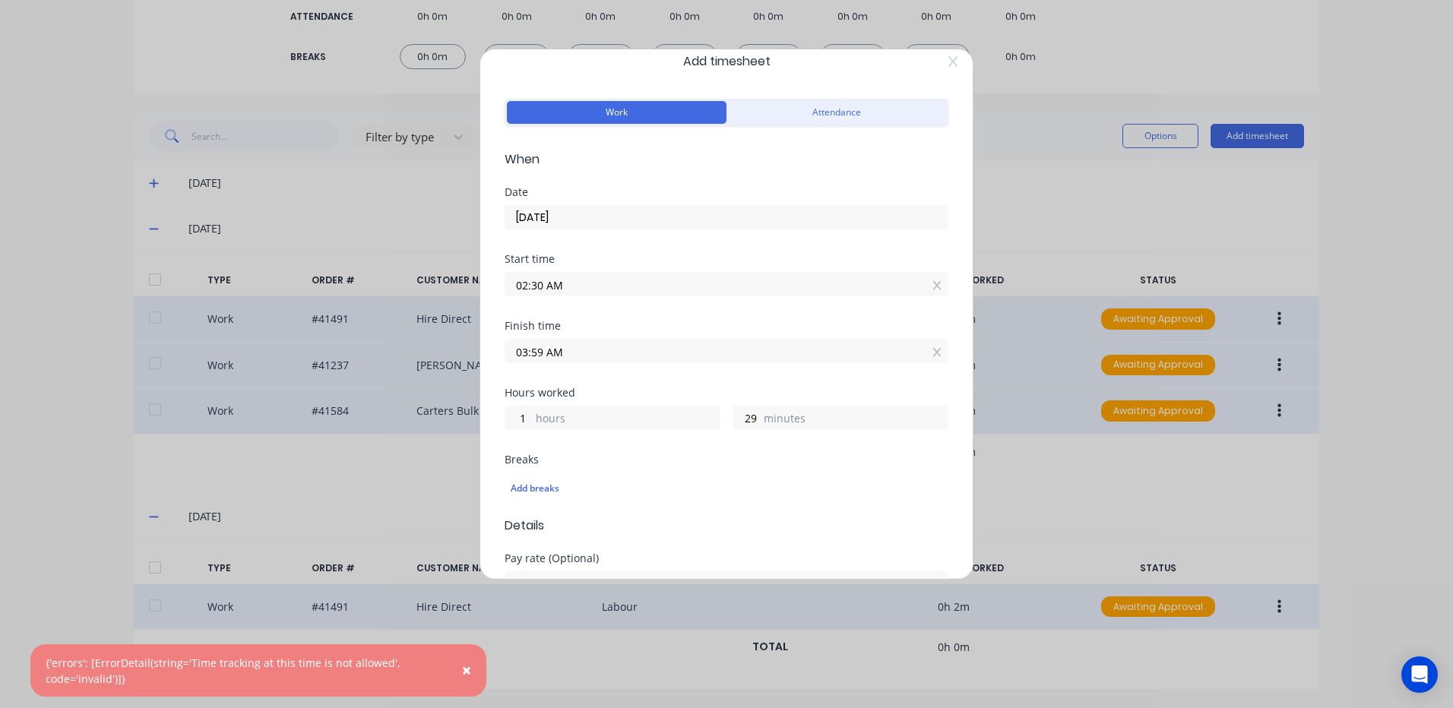
scroll to position [0, 0]
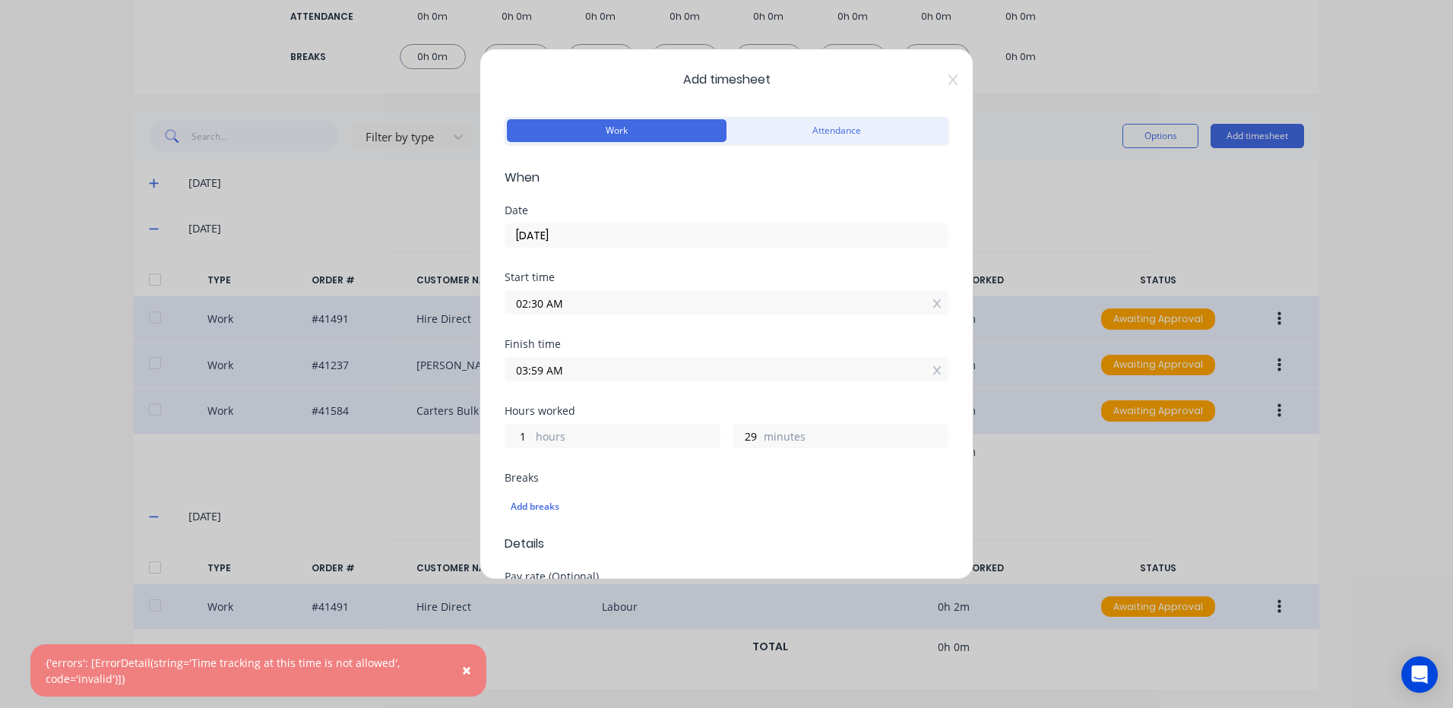
click at [463, 671] on span "×" at bounding box center [466, 670] width 9 height 21
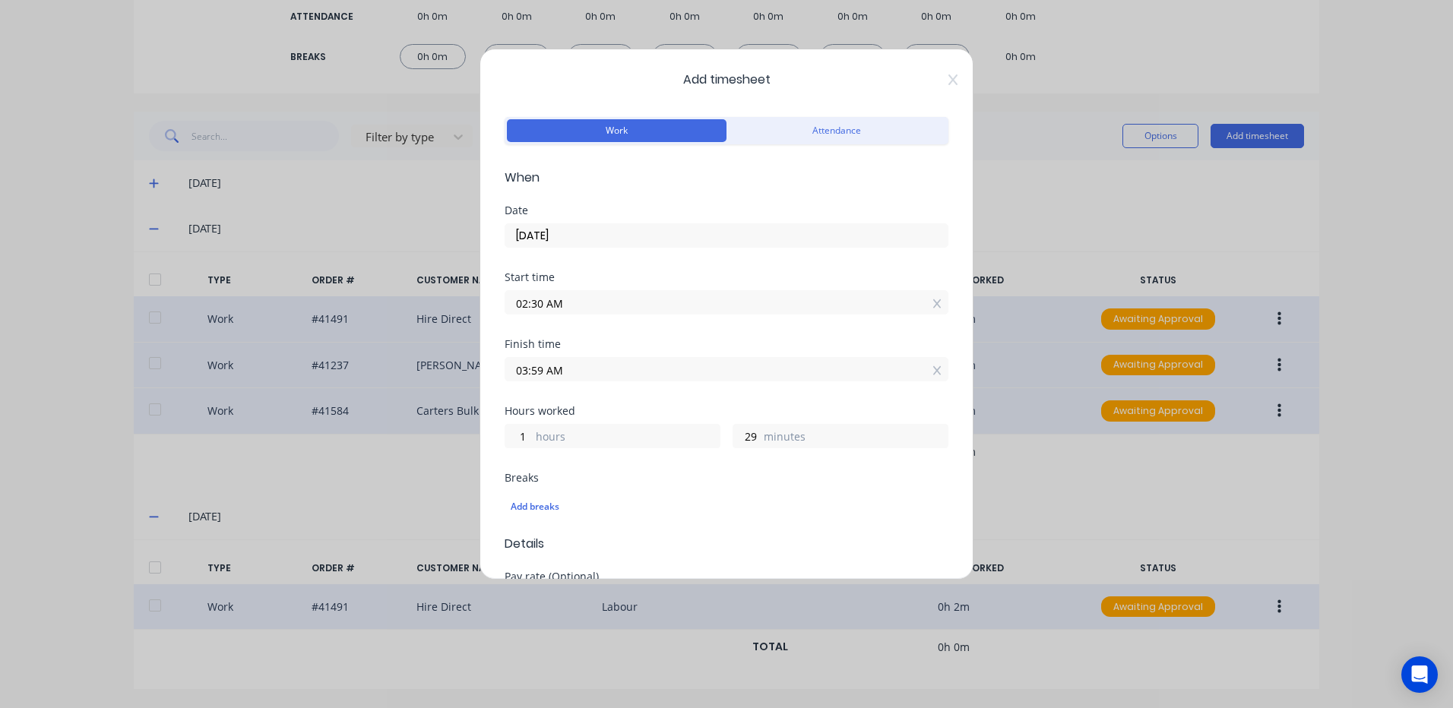
click at [583, 299] on input "02:30 AM" at bounding box center [726, 302] width 442 height 23
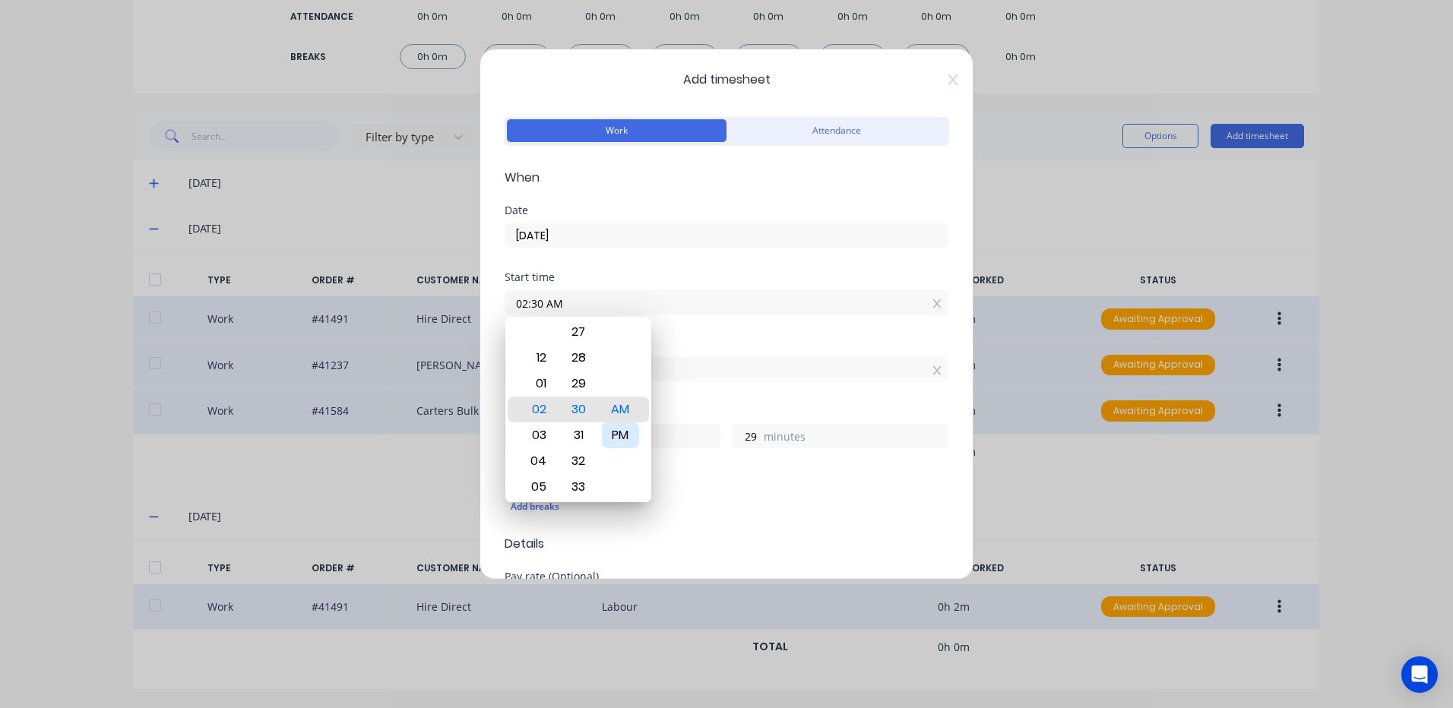
click at [616, 434] on div "PM" at bounding box center [620, 435] width 37 height 26
type input "02:30 PM"
type input "13"
click at [749, 391] on div "Finish time 03:59 AM" at bounding box center [727, 372] width 444 height 67
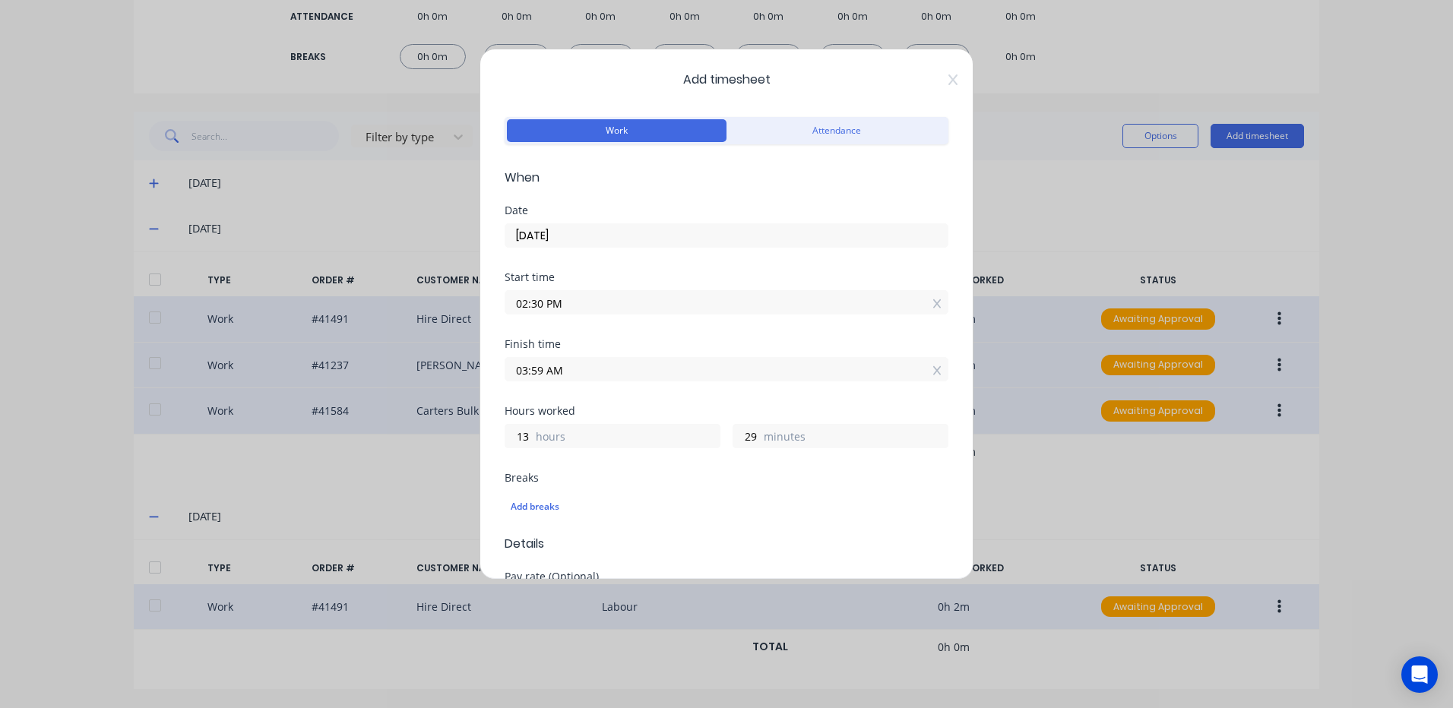
click at [572, 372] on input "03:59 AM" at bounding box center [726, 369] width 442 height 23
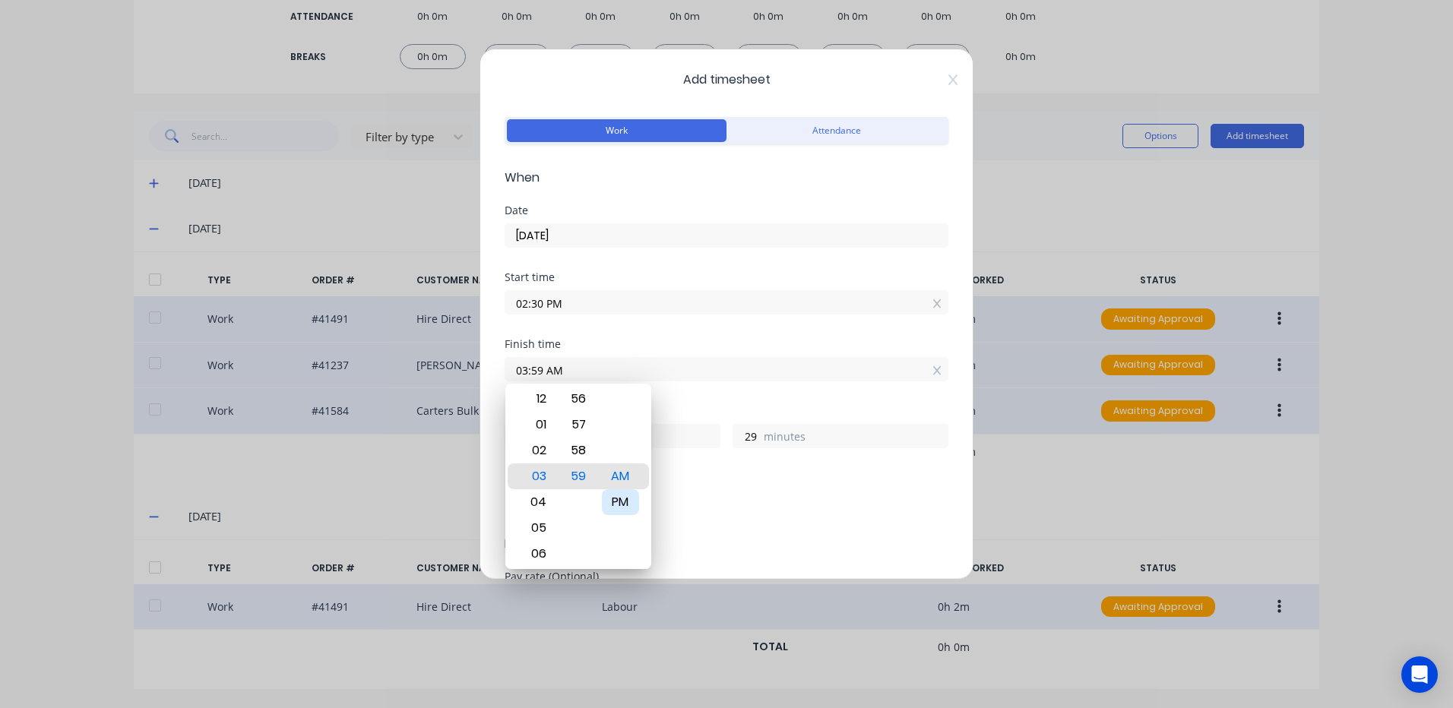
click at [617, 499] on div "PM" at bounding box center [620, 502] width 37 height 26
type input "03:59 PM"
type input "1"
click at [715, 508] on div "Add breaks" at bounding box center [727, 507] width 432 height 20
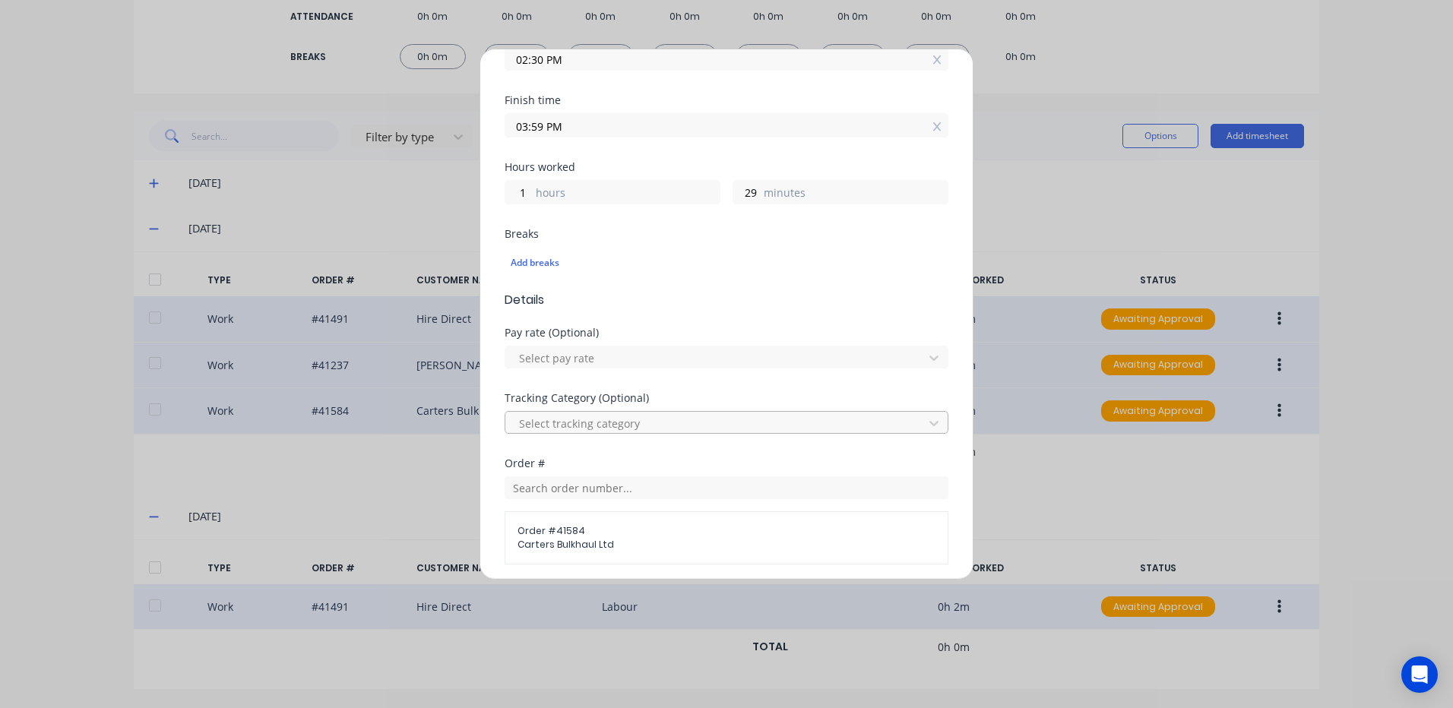
scroll to position [488, 0]
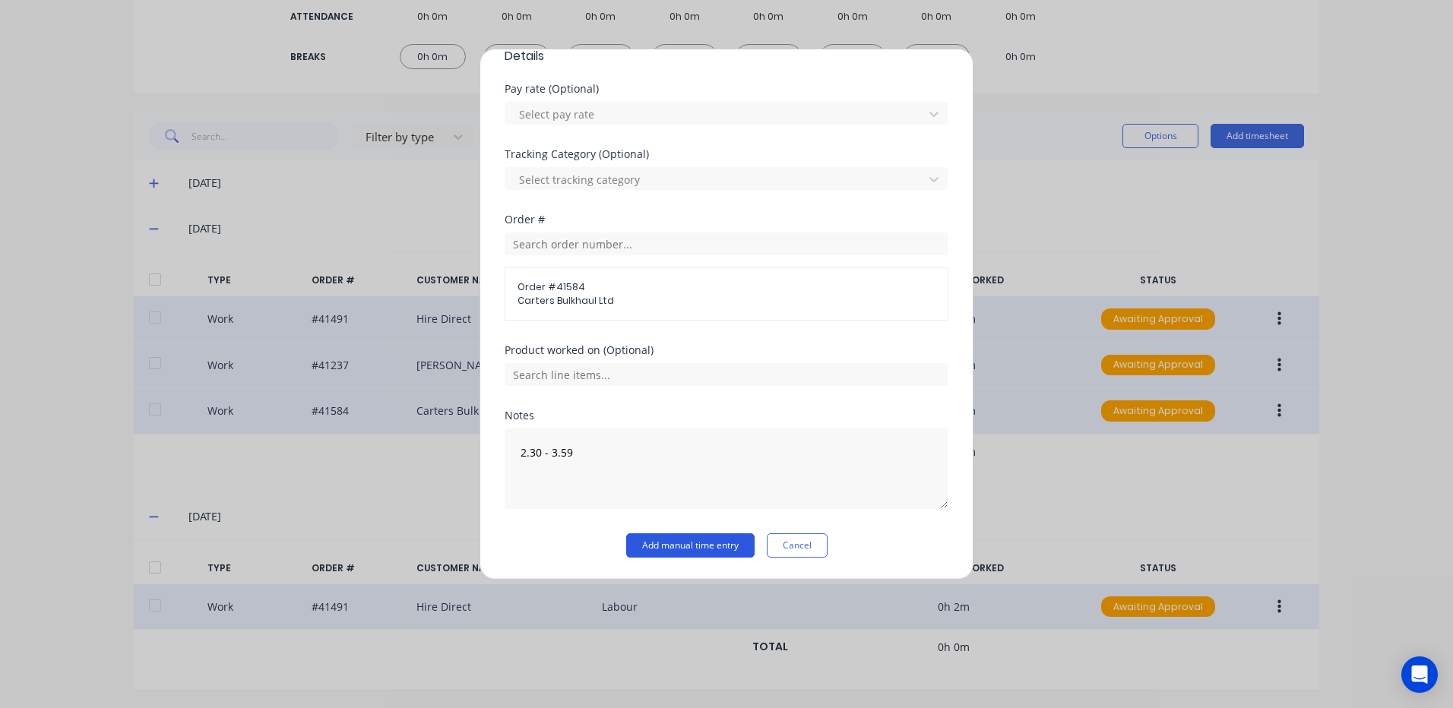
click at [693, 540] on button "Add manual time entry" at bounding box center [690, 545] width 128 height 24
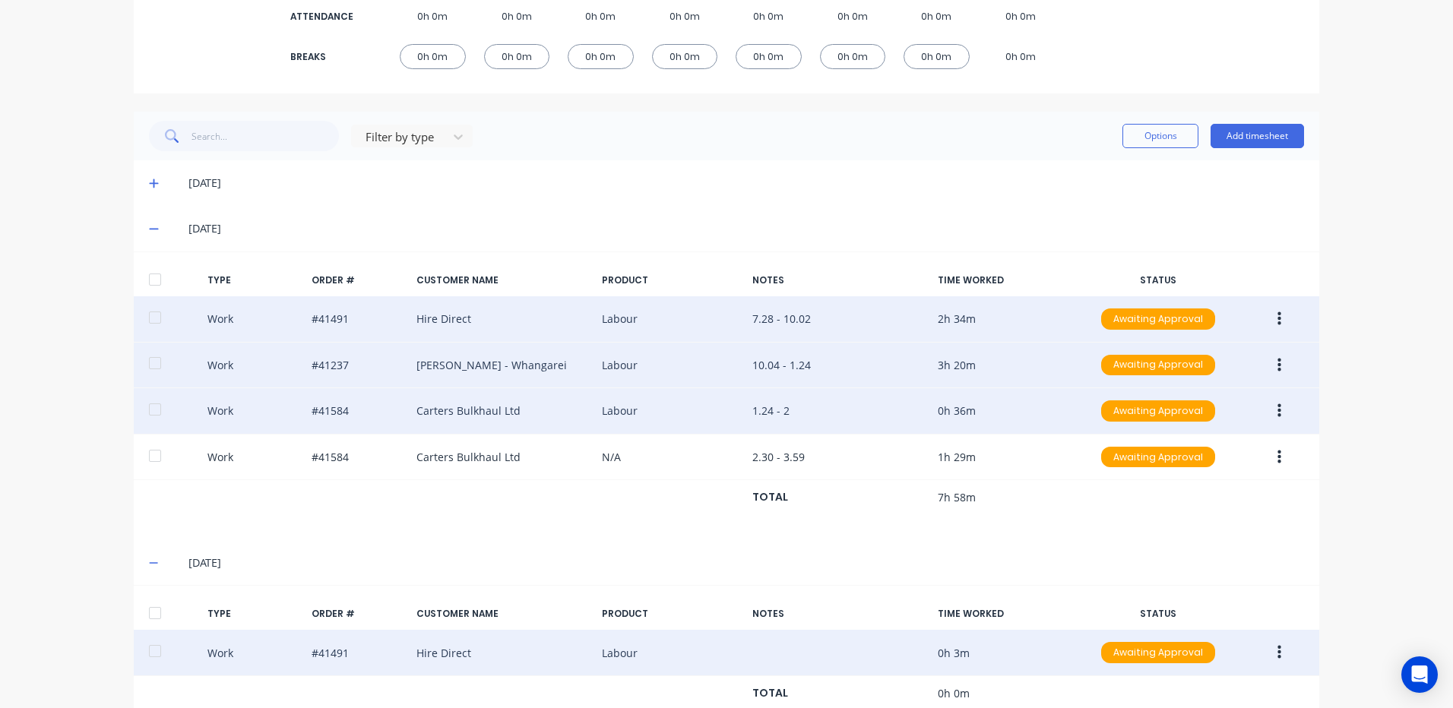
click at [149, 229] on icon at bounding box center [153, 230] width 9 height 2
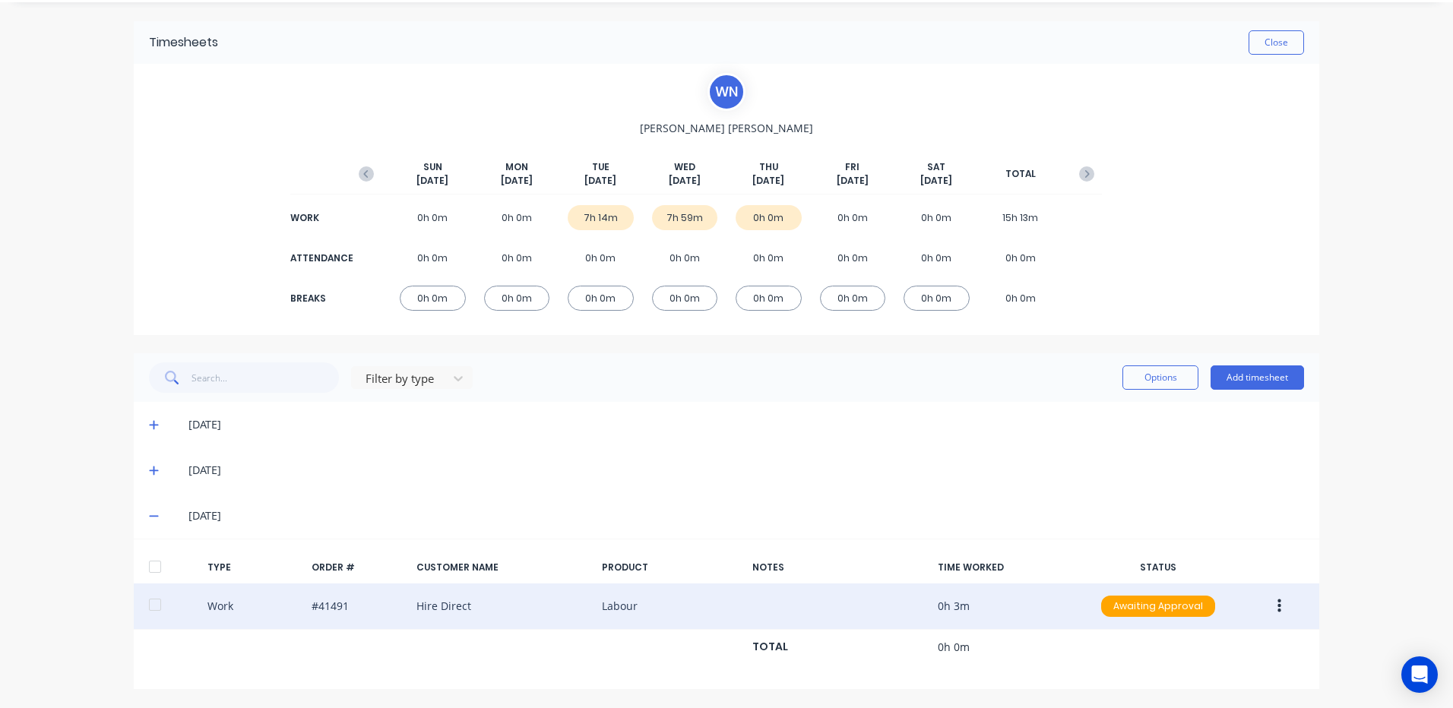
click at [149, 514] on icon at bounding box center [154, 516] width 10 height 11
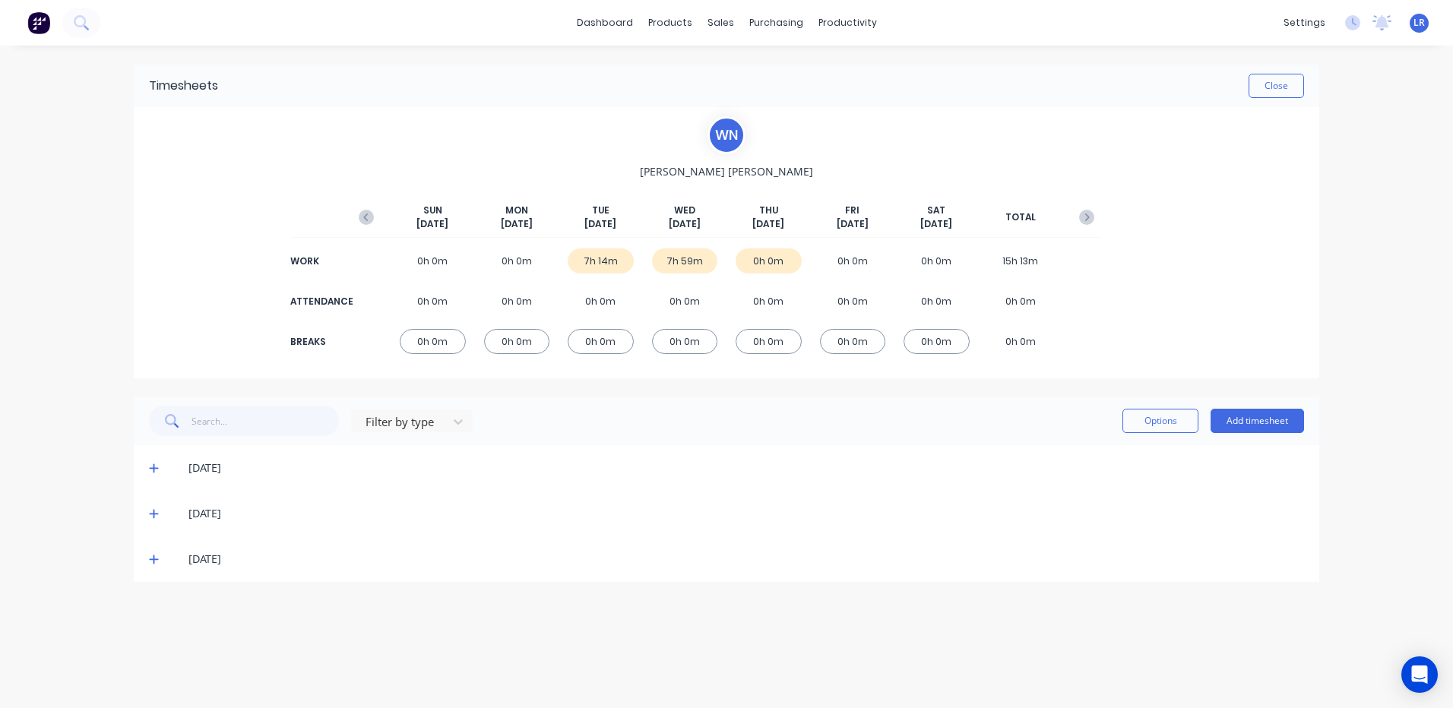
scroll to position [0, 0]
click at [1264, 79] on button "Close" at bounding box center [1275, 86] width 55 height 24
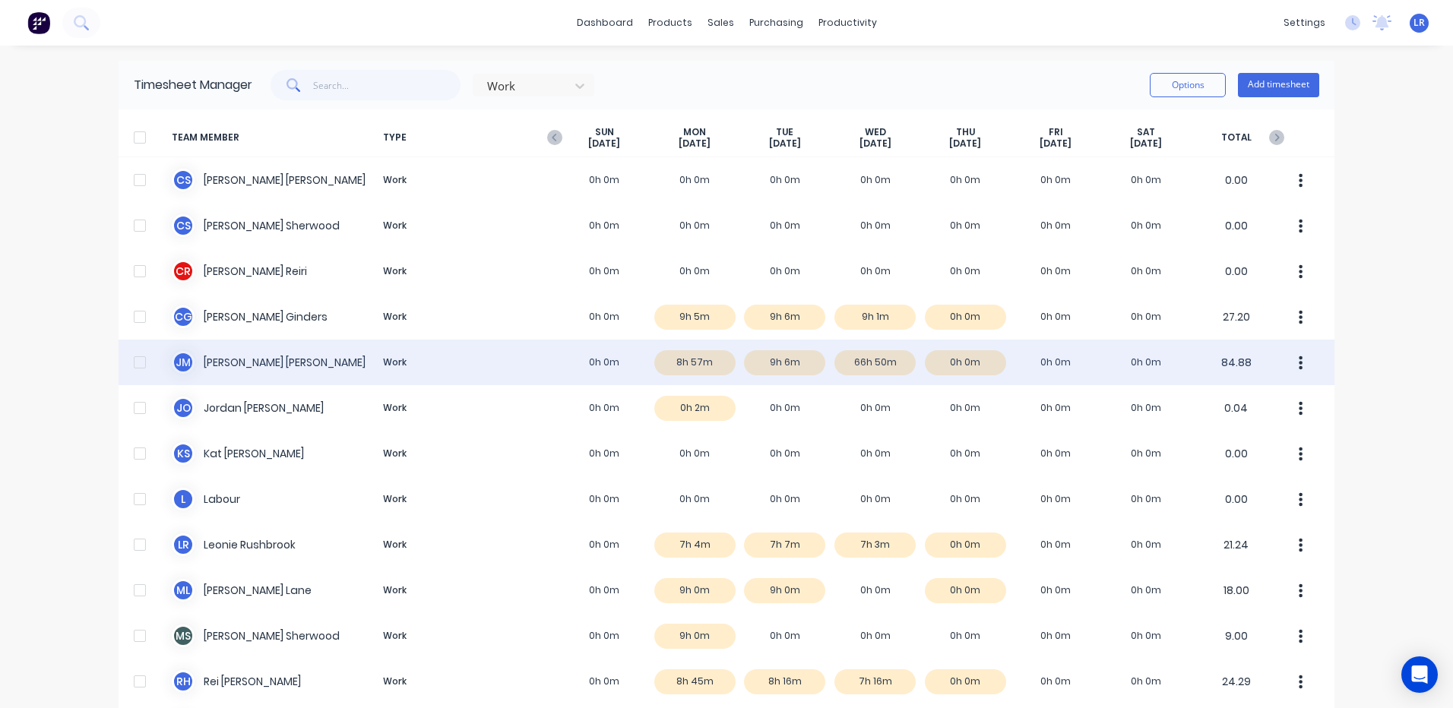
click at [868, 363] on div "J M Jamie Macrae Work 0h 0m 8h 57m 9h 6m 66h 50m 0h 0m 0h 0m 0h 0m 84.88" at bounding box center [727, 363] width 1216 height 46
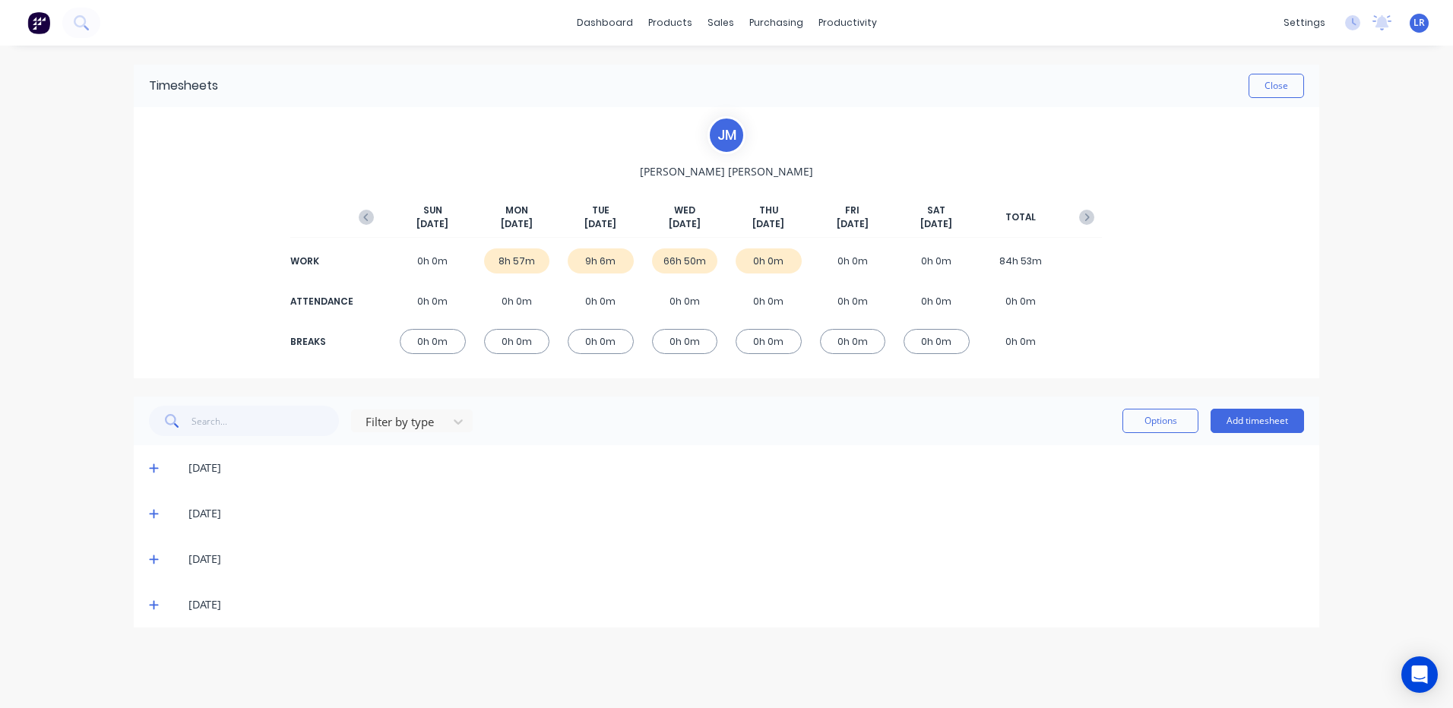
click at [153, 558] on icon at bounding box center [154, 559] width 10 height 11
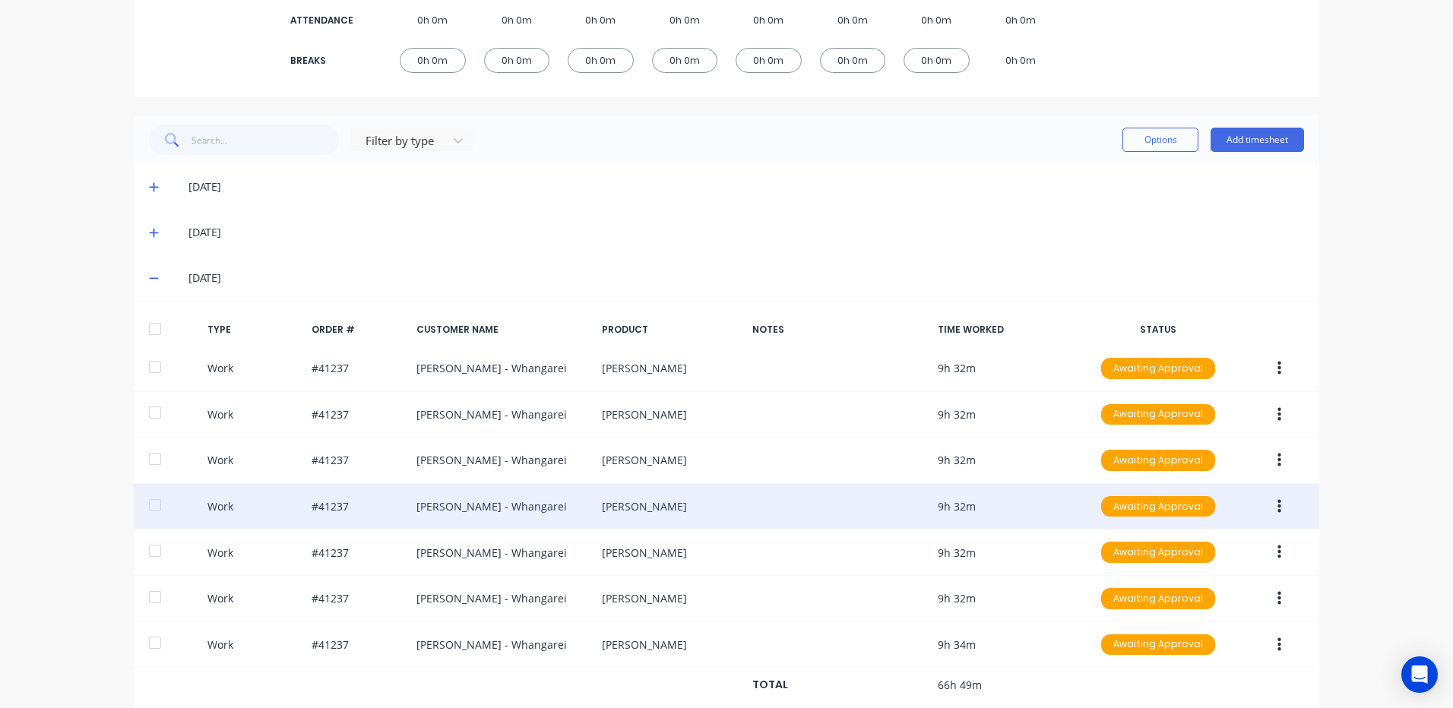
scroll to position [365, 0]
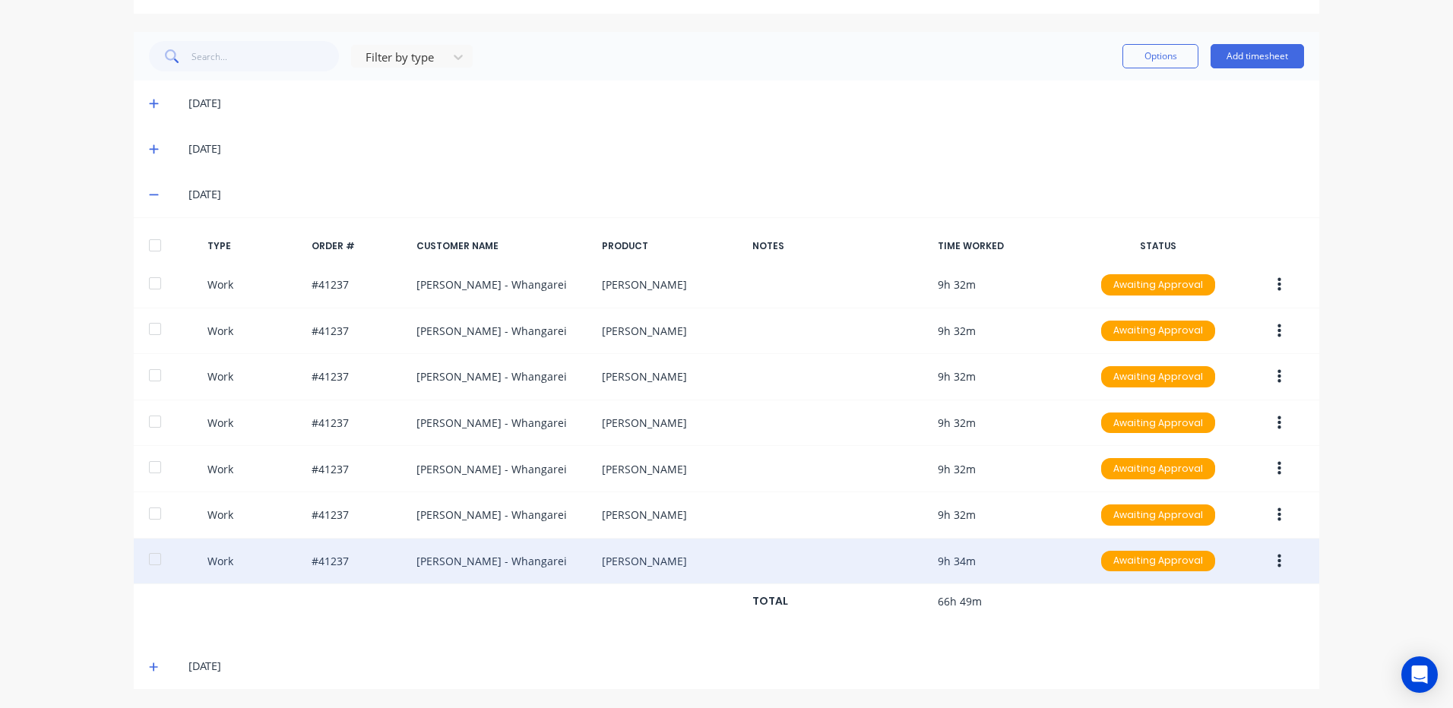
click at [1270, 557] on button "button" at bounding box center [1279, 561] width 36 height 27
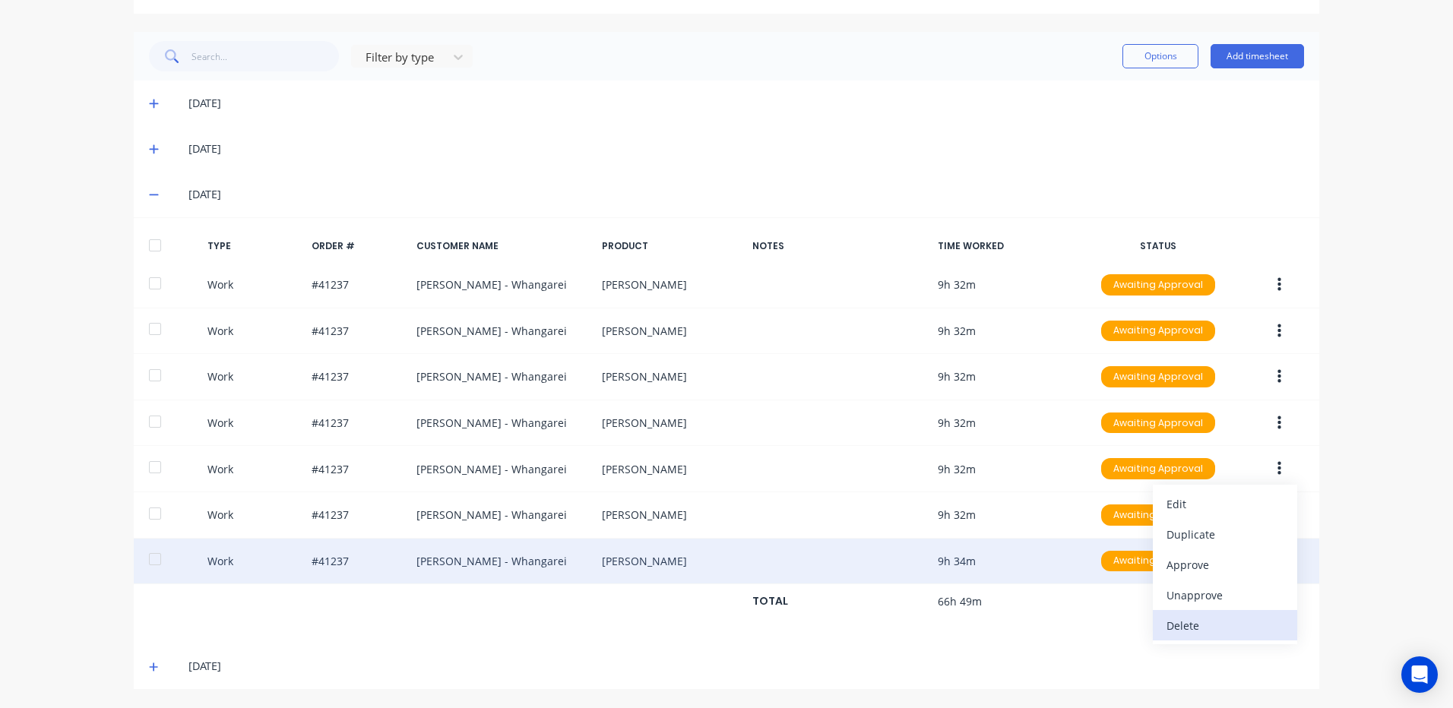
click at [1217, 622] on div "Delete" at bounding box center [1224, 626] width 117 height 22
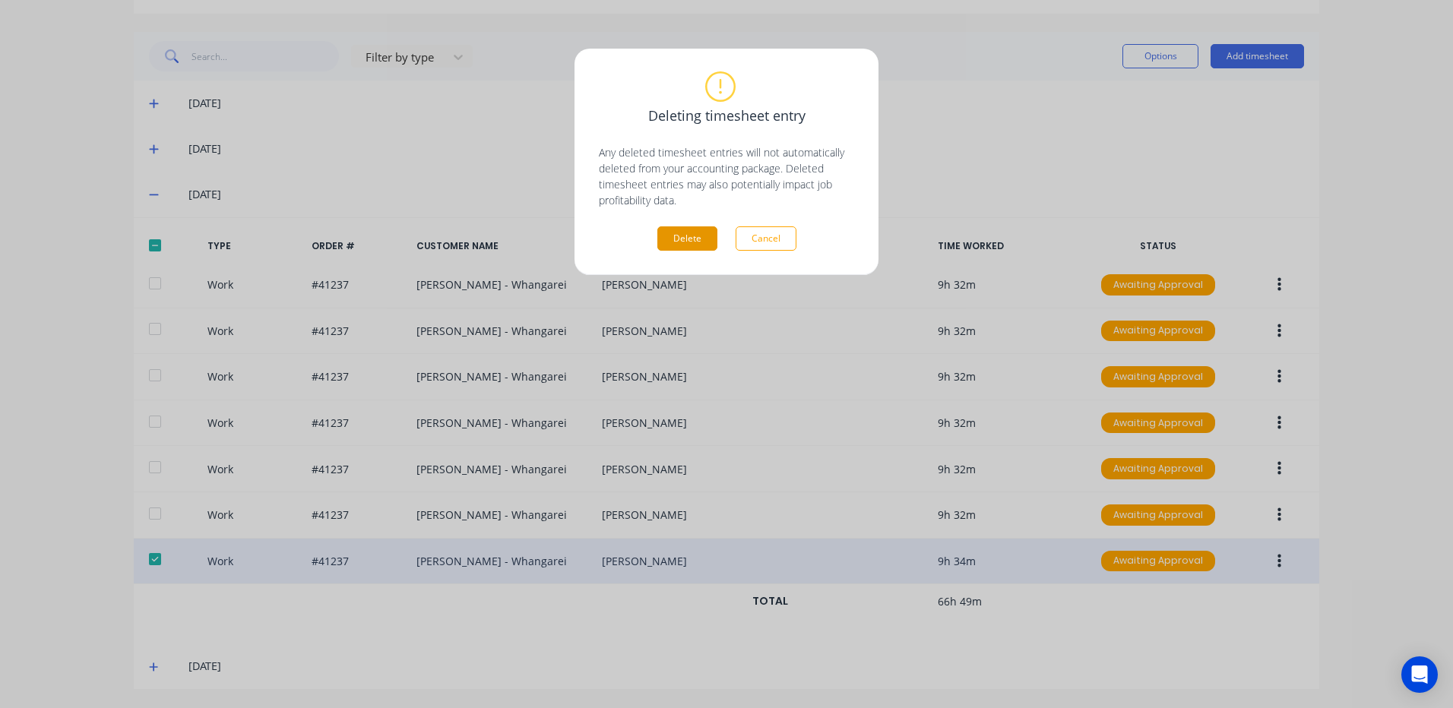
click at [683, 229] on button "Delete" at bounding box center [687, 238] width 60 height 24
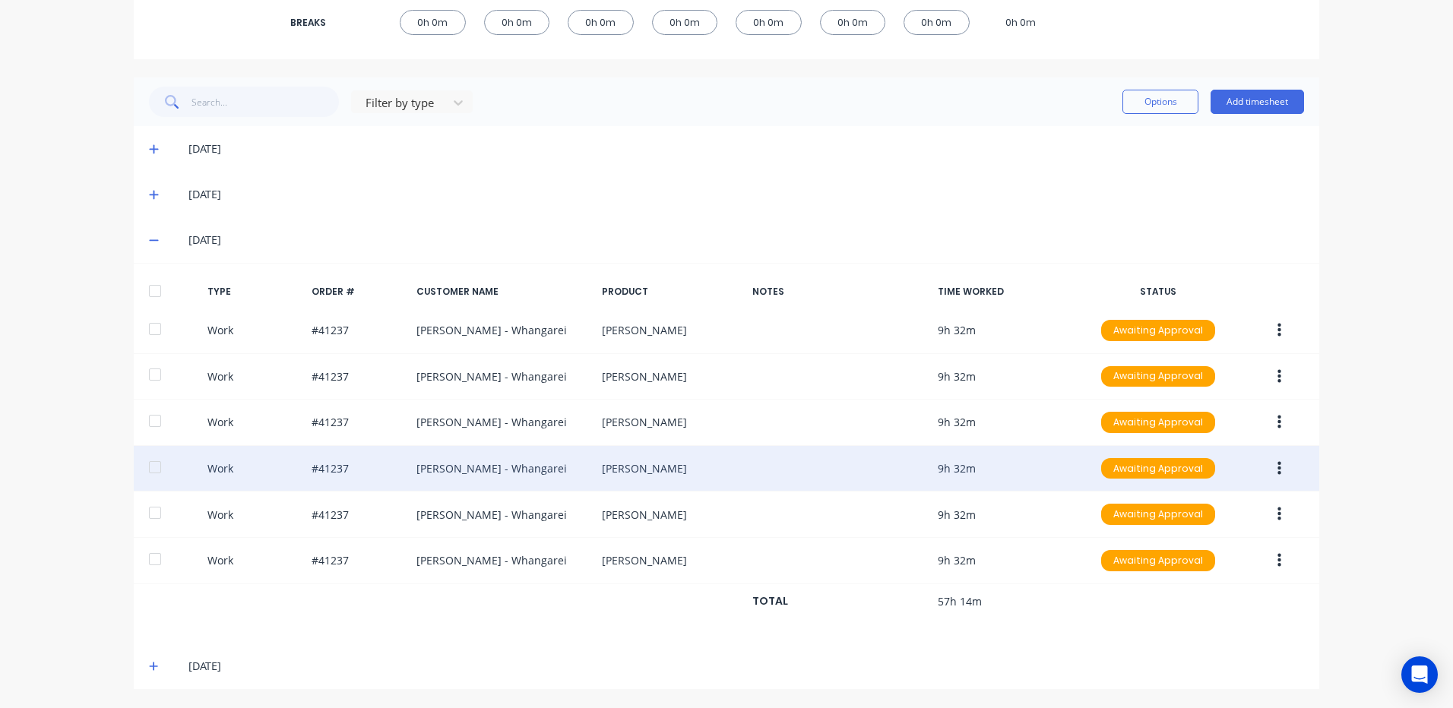
scroll to position [319, 0]
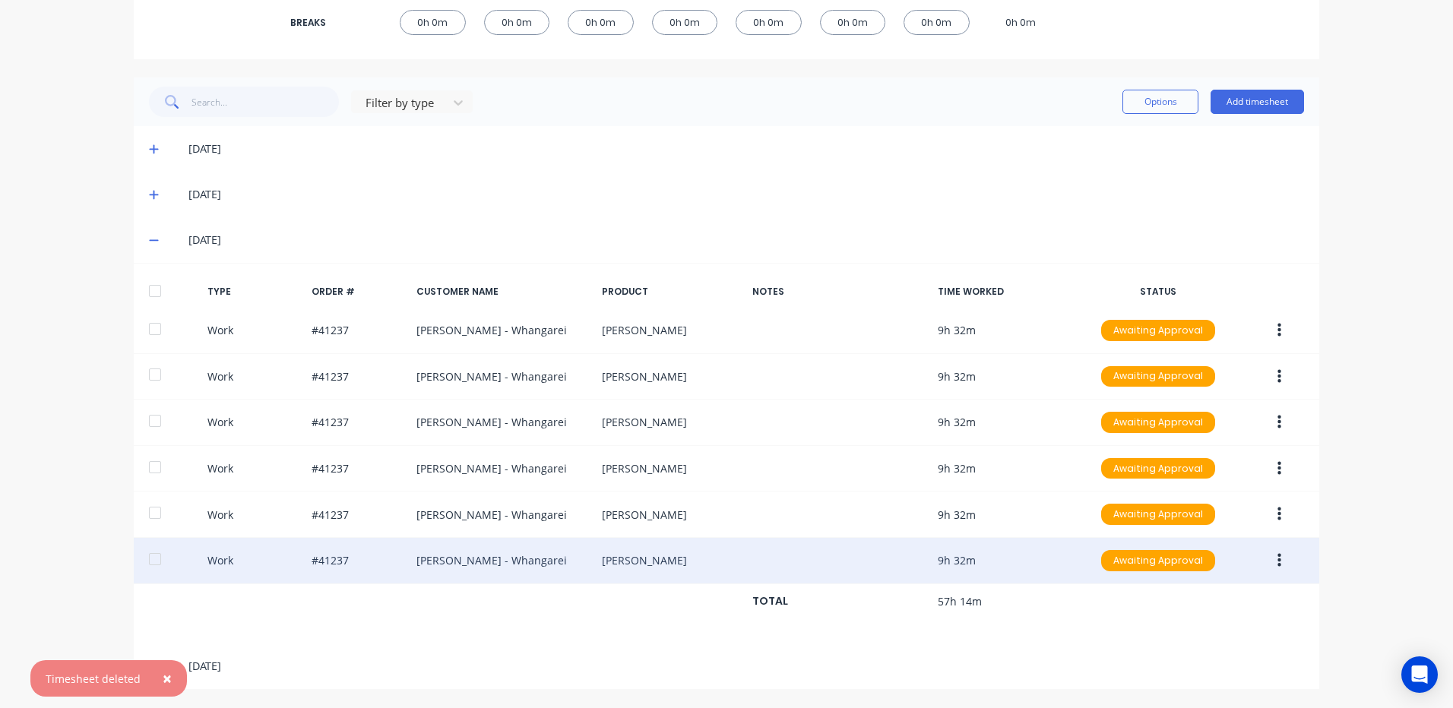
click at [1270, 555] on button "button" at bounding box center [1279, 560] width 36 height 27
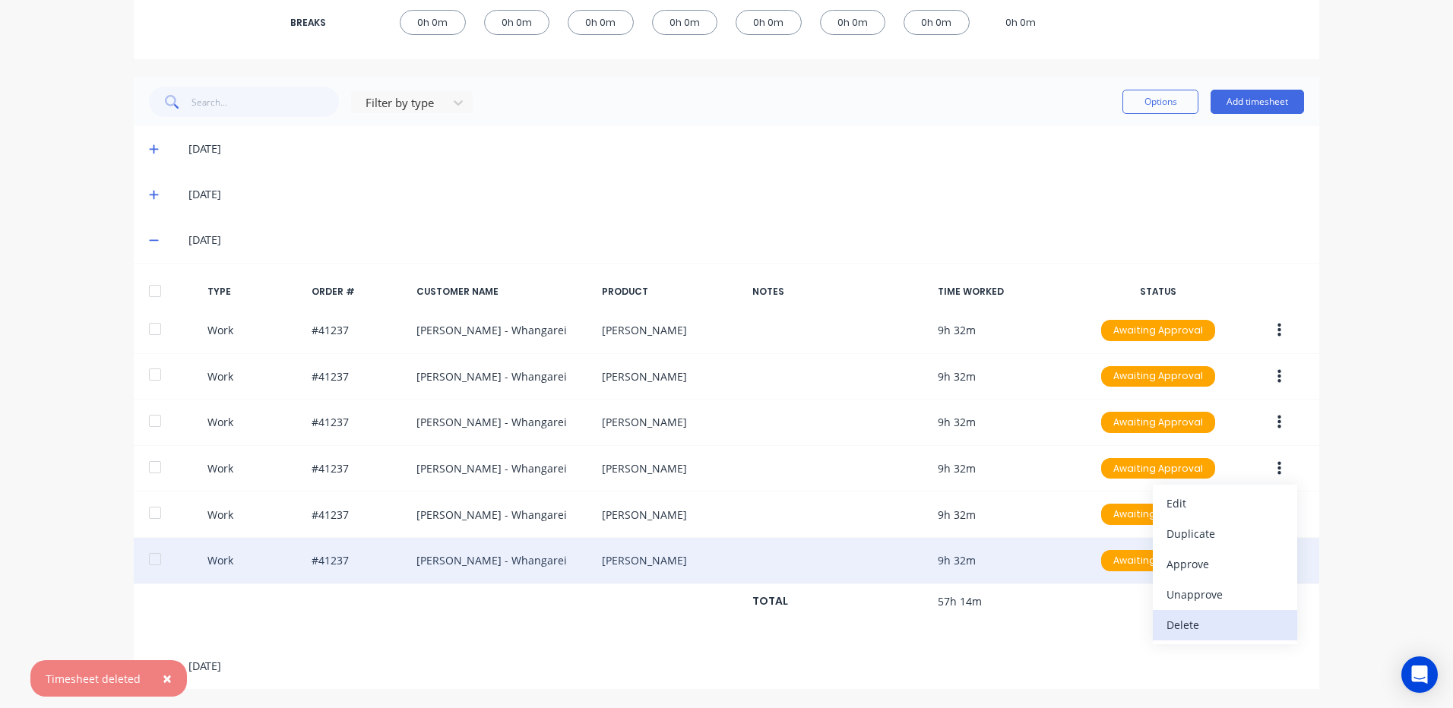
click at [1204, 621] on div "Delete" at bounding box center [1224, 625] width 117 height 22
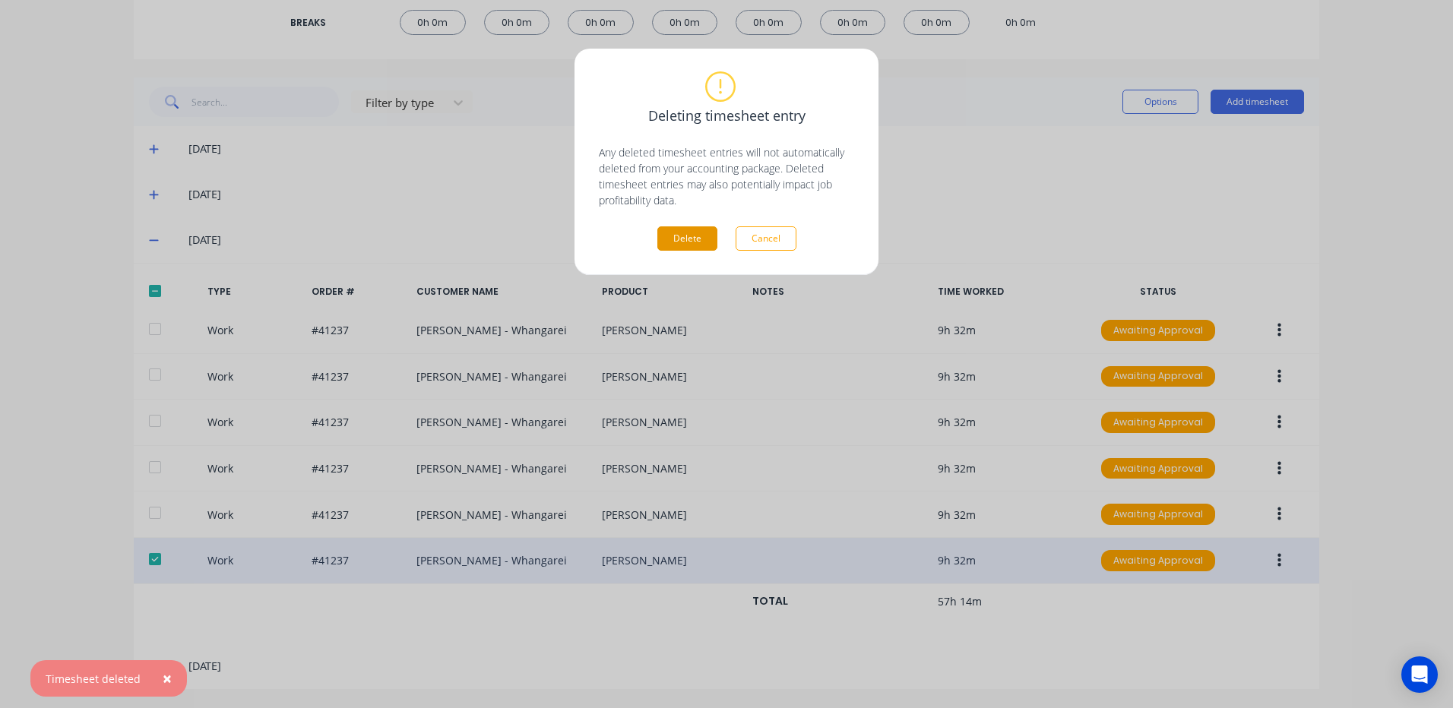
click at [672, 239] on button "Delete" at bounding box center [687, 238] width 60 height 24
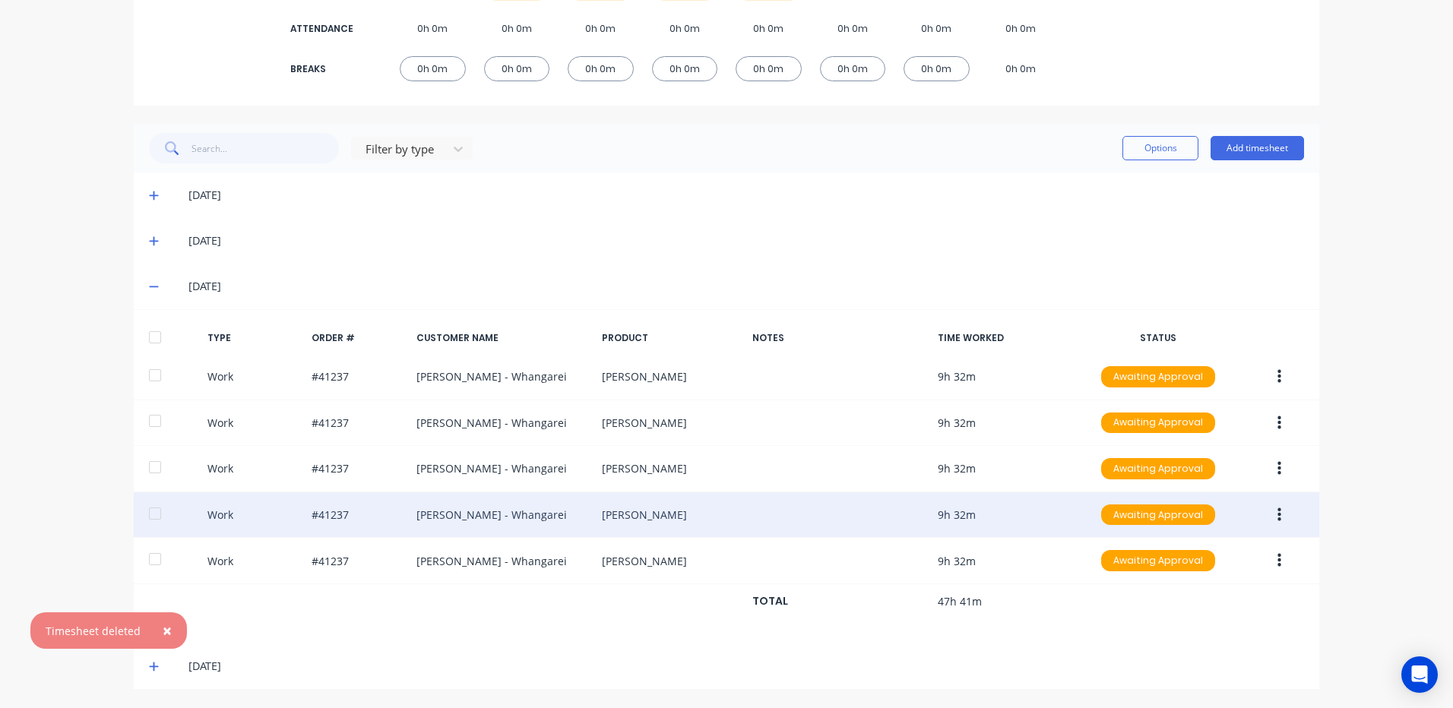
scroll to position [273, 0]
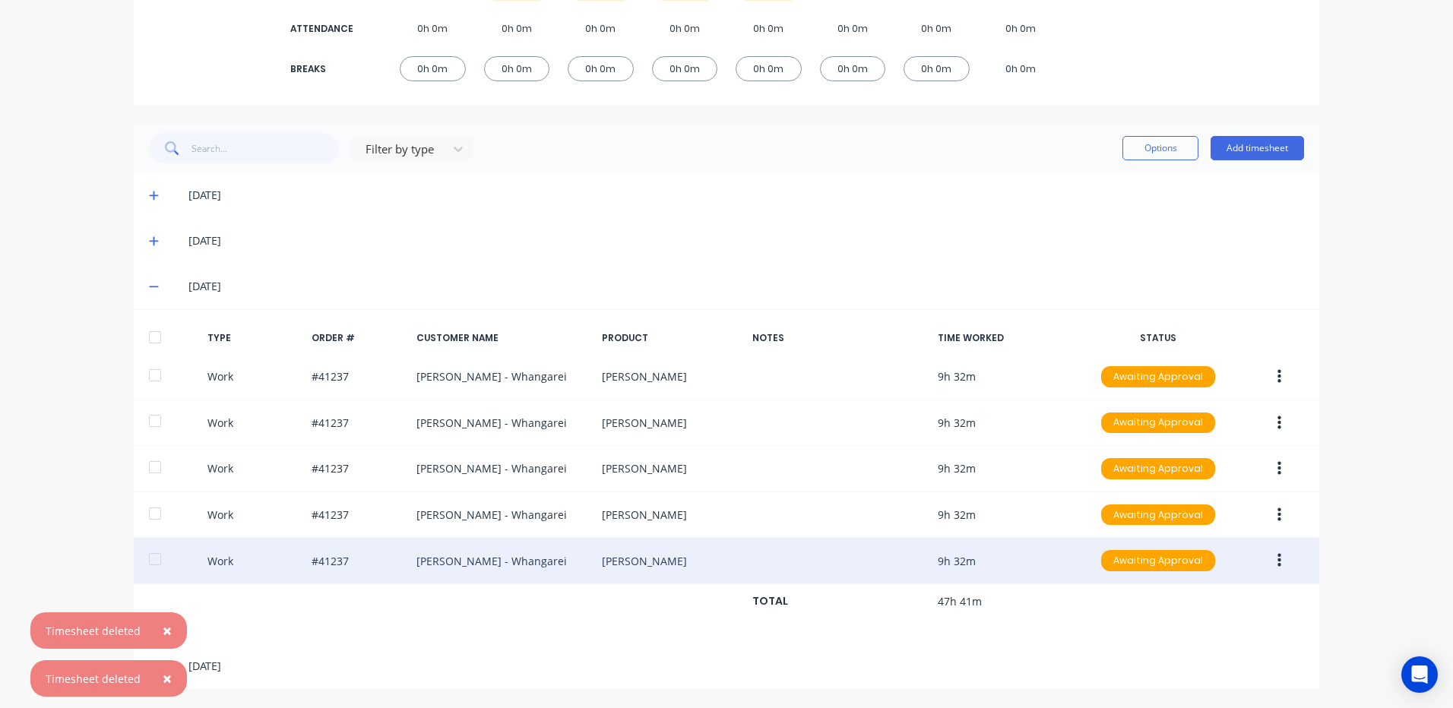
click at [1277, 553] on icon "button" at bounding box center [1279, 560] width 4 height 17
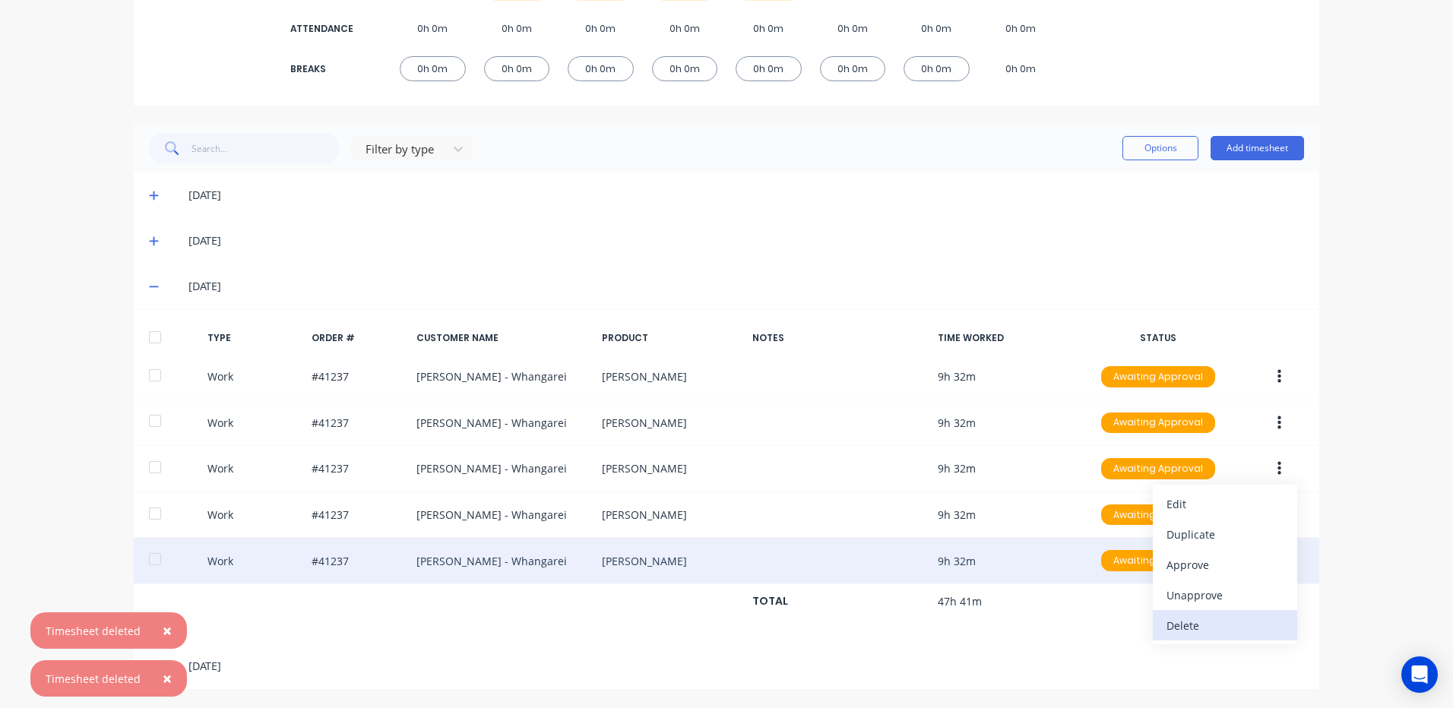
click at [1204, 627] on div "Delete" at bounding box center [1224, 626] width 117 height 22
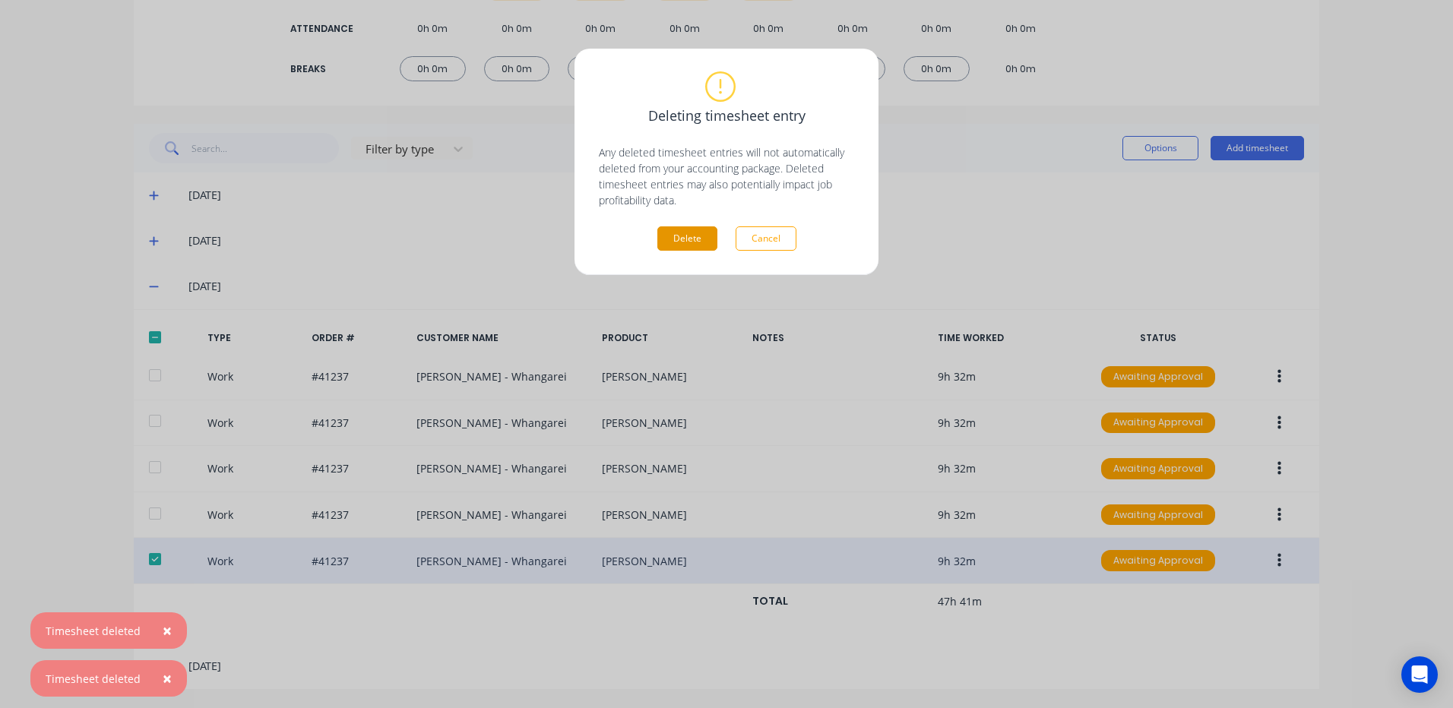
click at [685, 229] on button "Delete" at bounding box center [687, 238] width 60 height 24
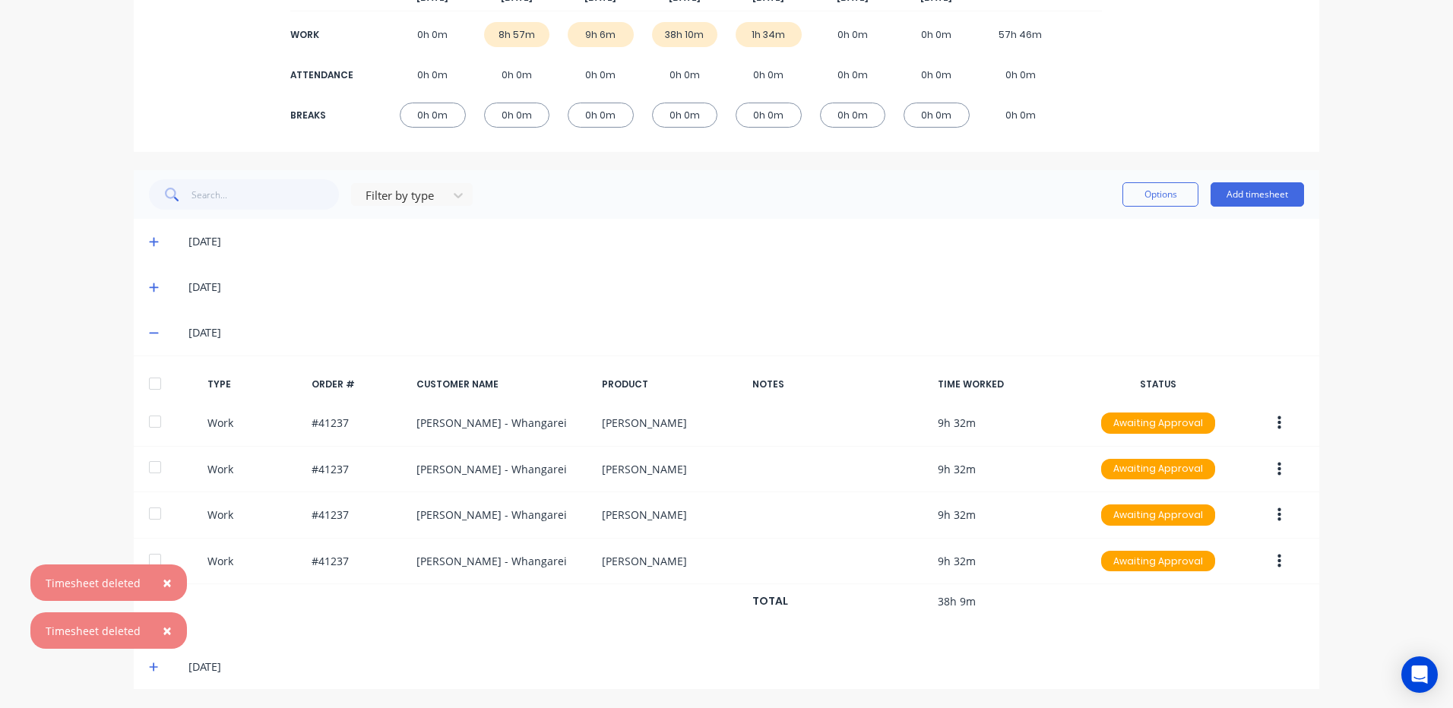
scroll to position [226, 0]
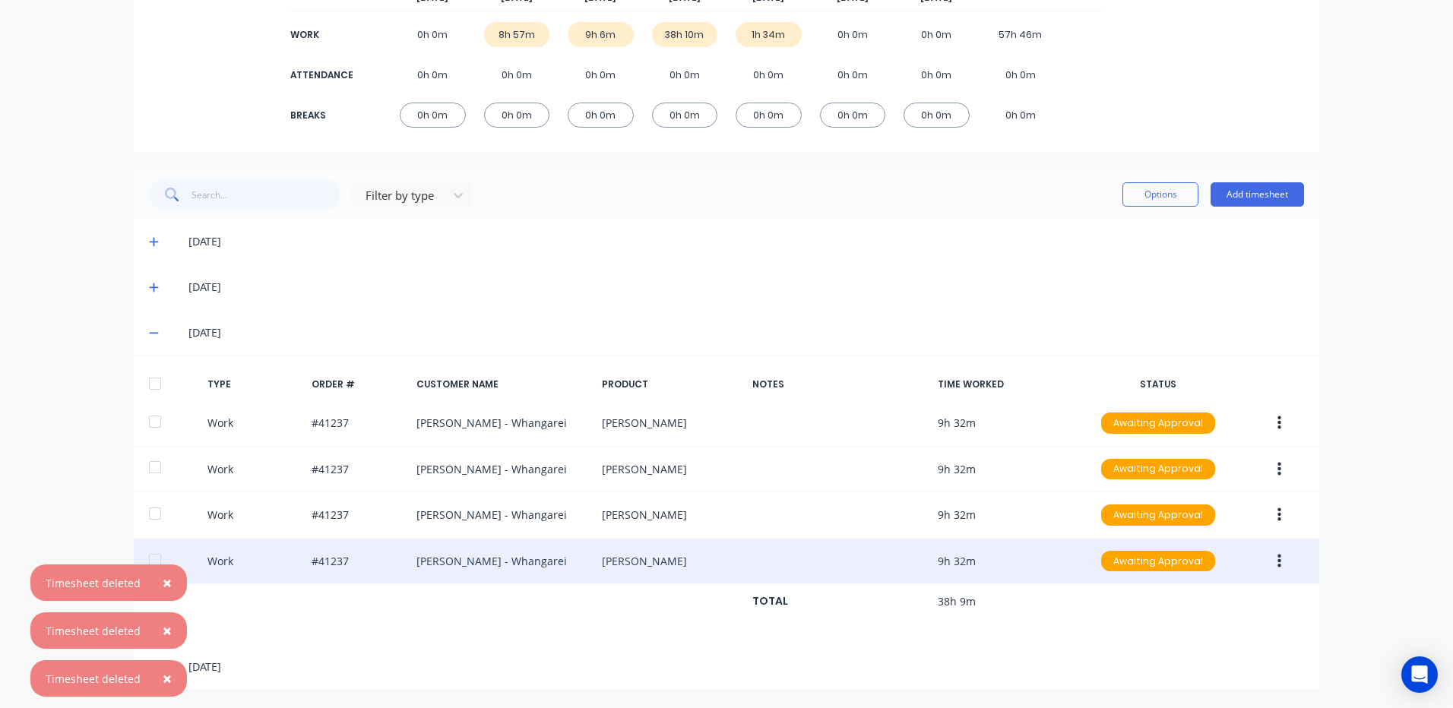
click at [1270, 555] on button "button" at bounding box center [1279, 561] width 36 height 27
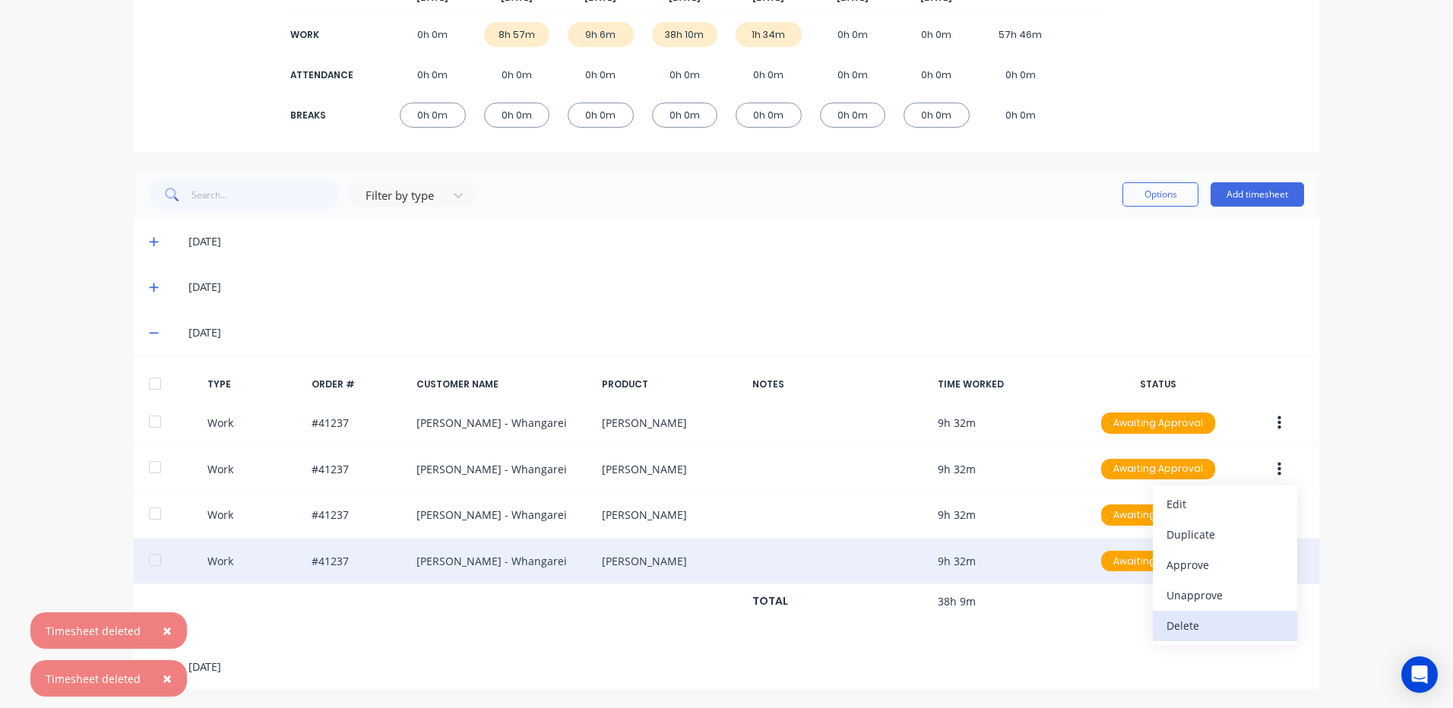
click at [1178, 627] on div "Delete" at bounding box center [1224, 626] width 117 height 22
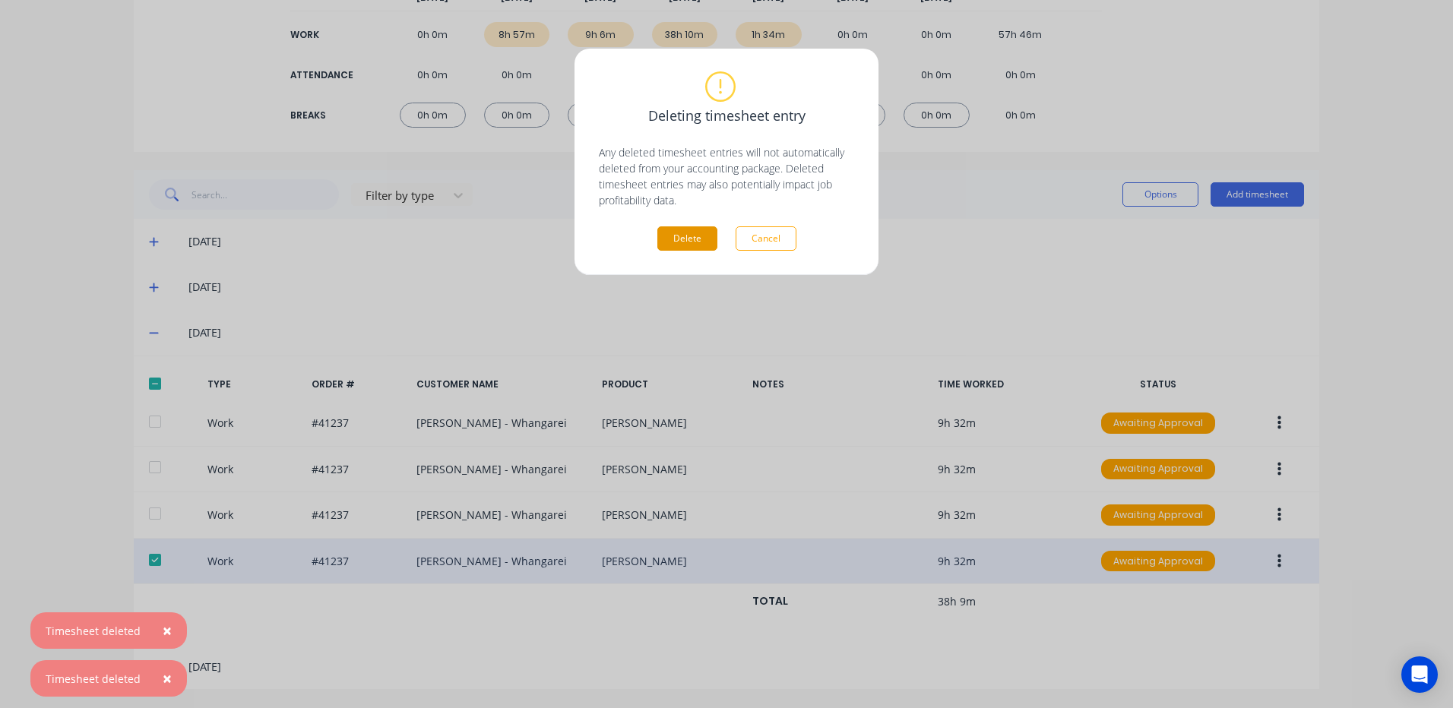
click at [682, 233] on button "Delete" at bounding box center [687, 238] width 60 height 24
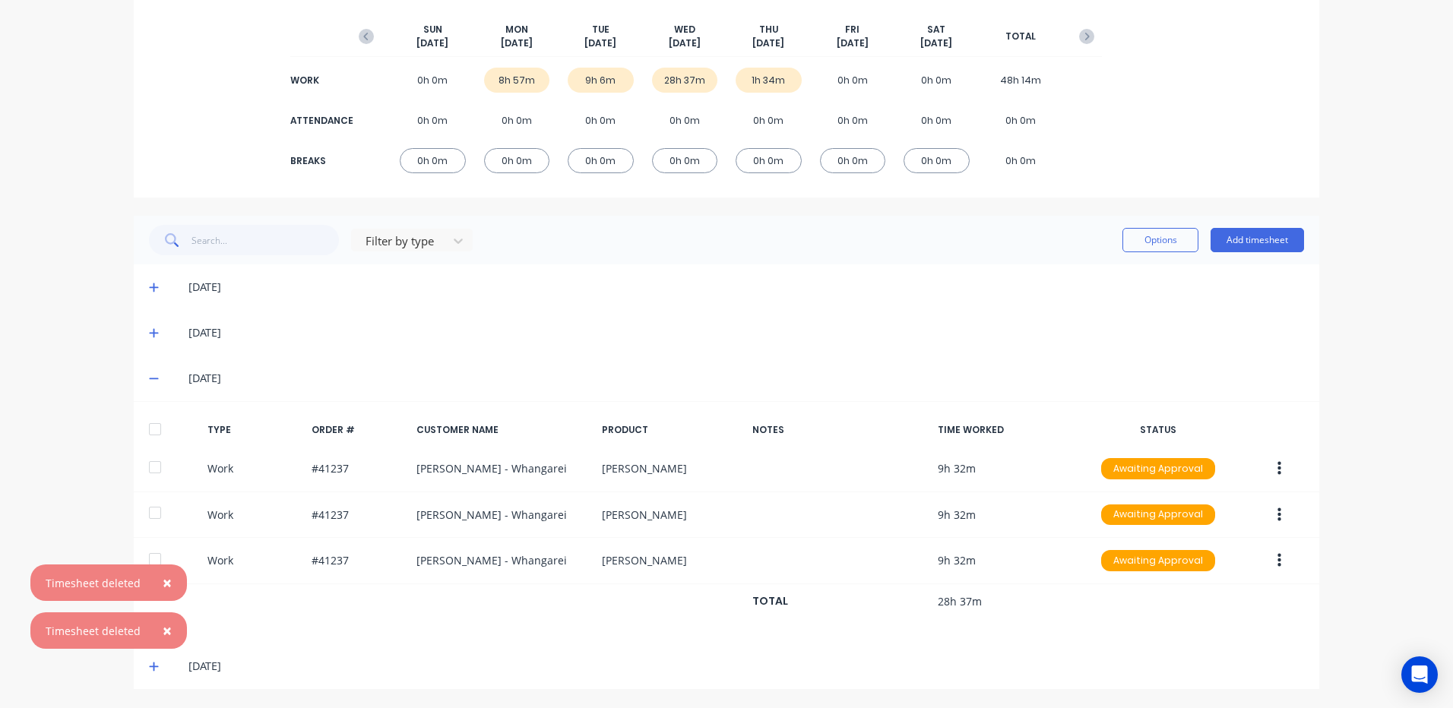
scroll to position [181, 0]
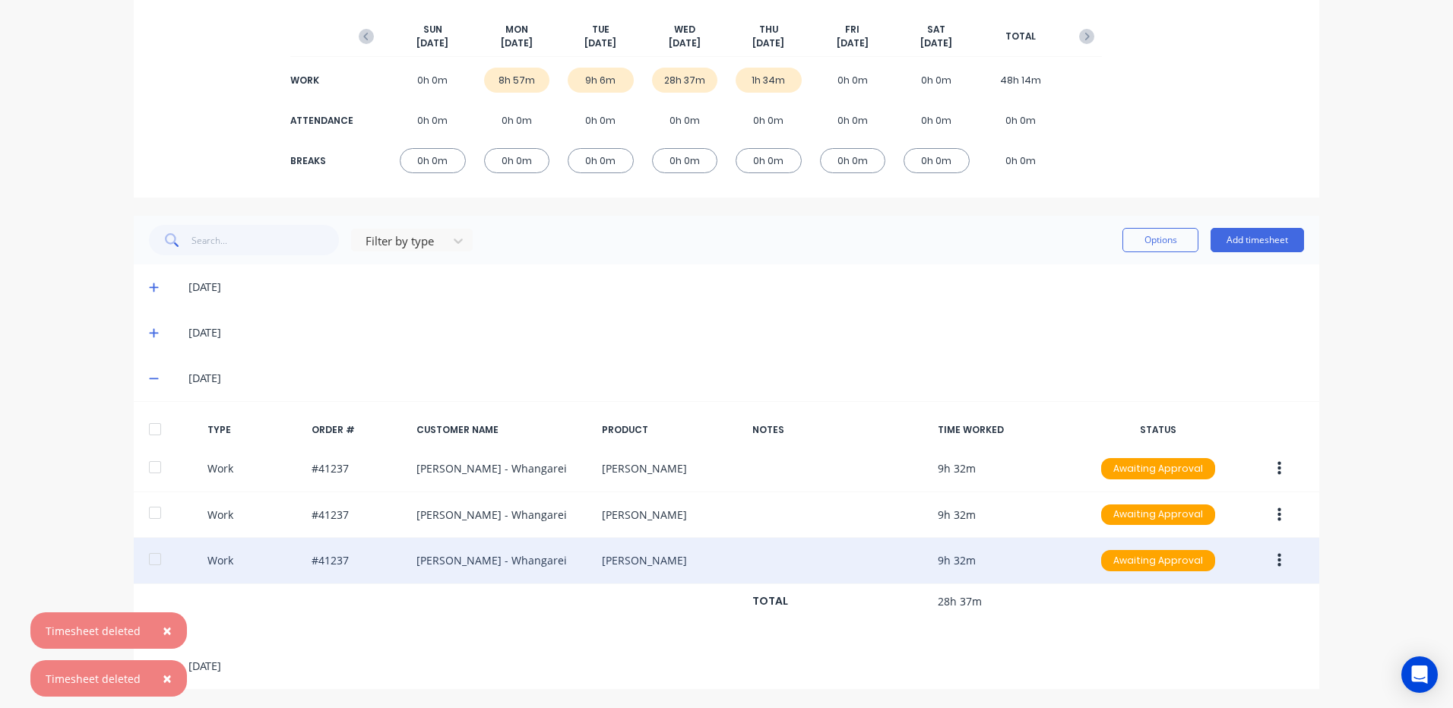
click at [1270, 553] on button "button" at bounding box center [1279, 560] width 36 height 27
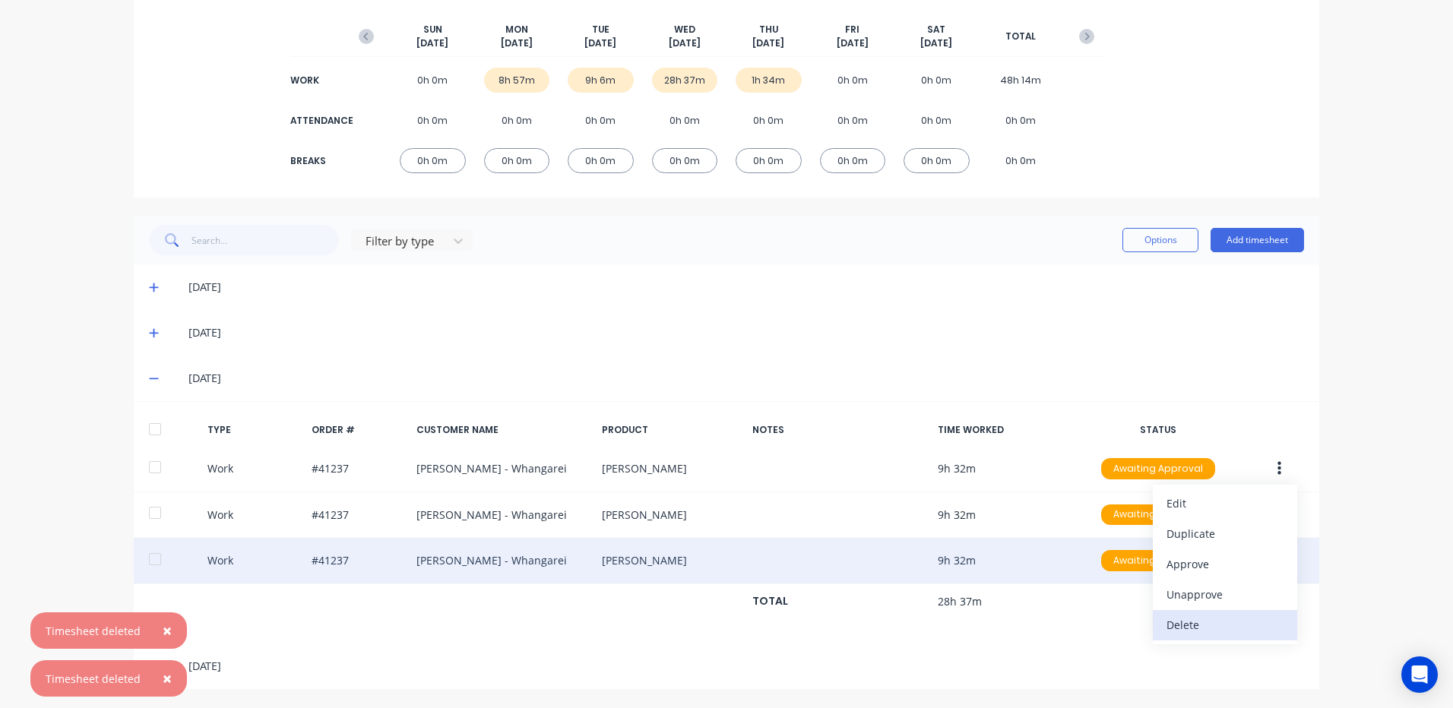
click at [1204, 624] on div "Delete" at bounding box center [1224, 625] width 117 height 22
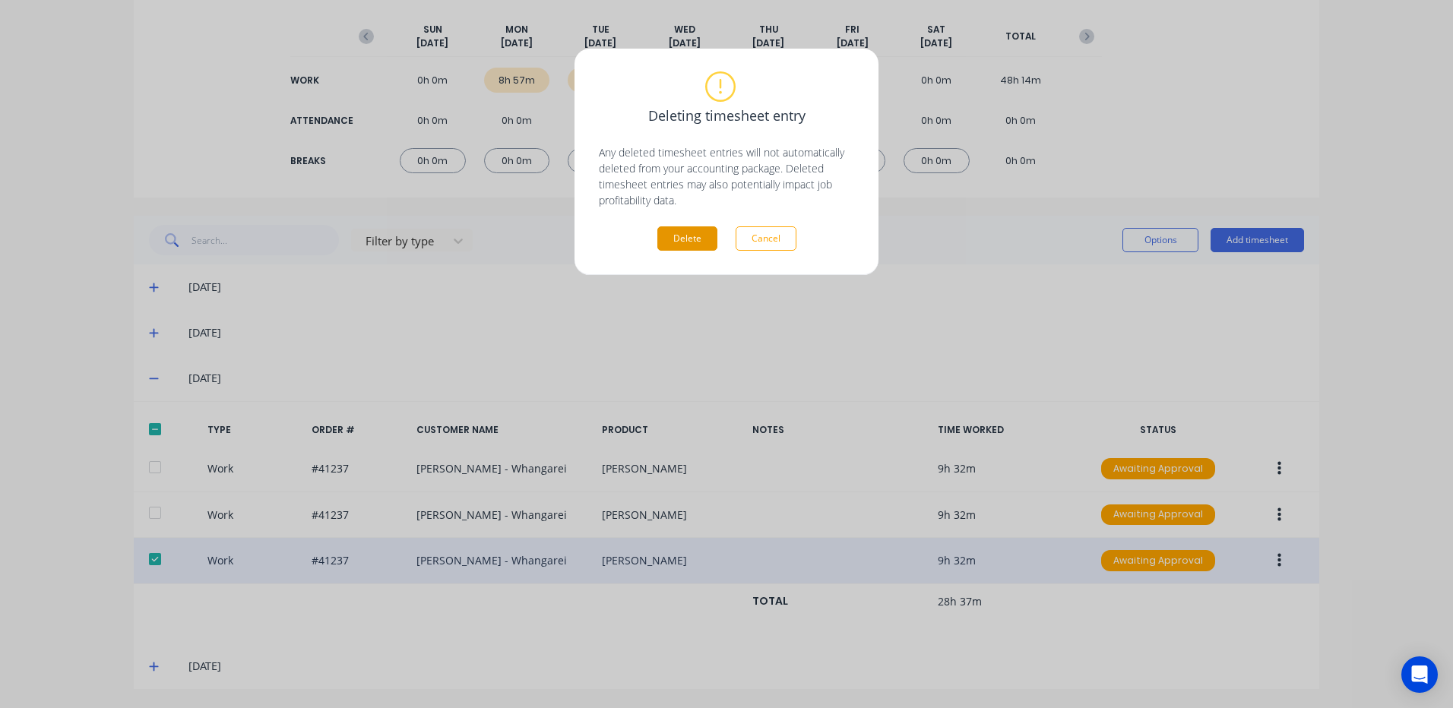
click at [677, 235] on button "Delete" at bounding box center [687, 238] width 60 height 24
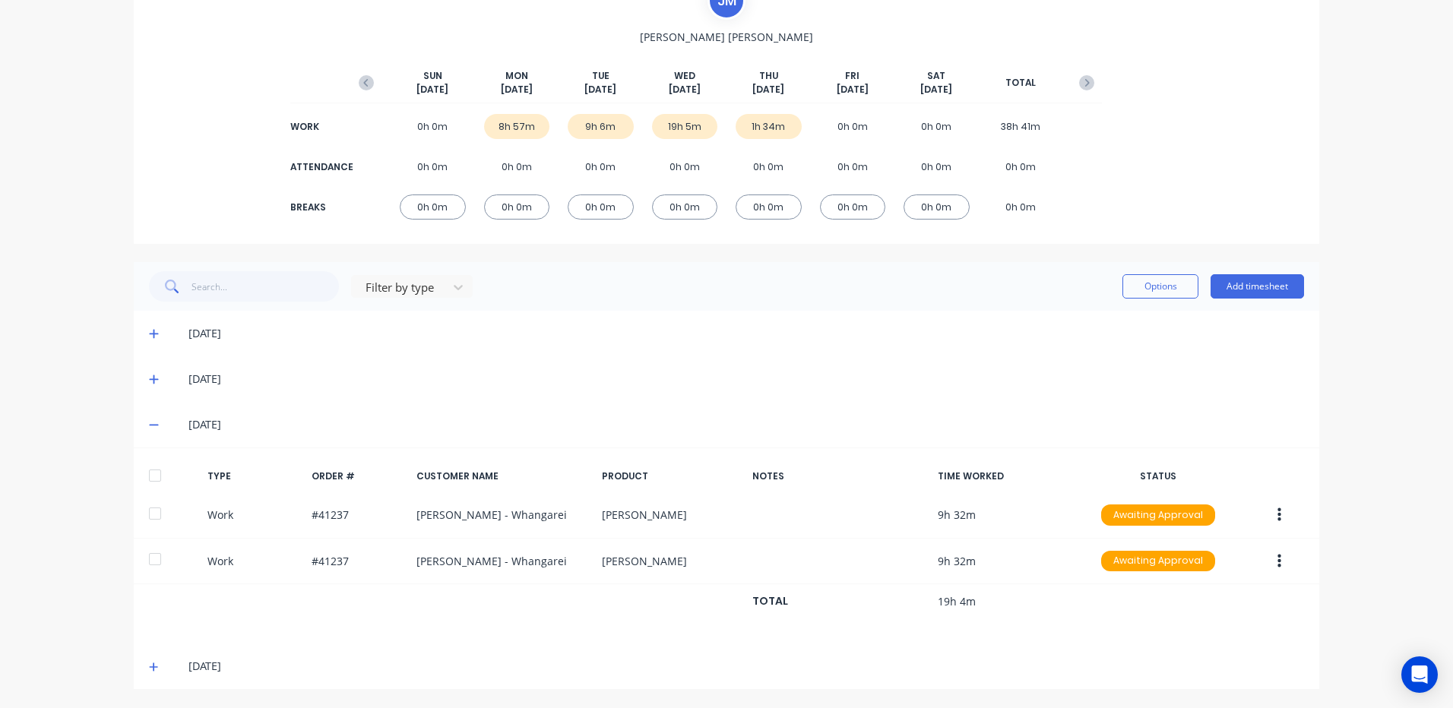
scroll to position [134, 0]
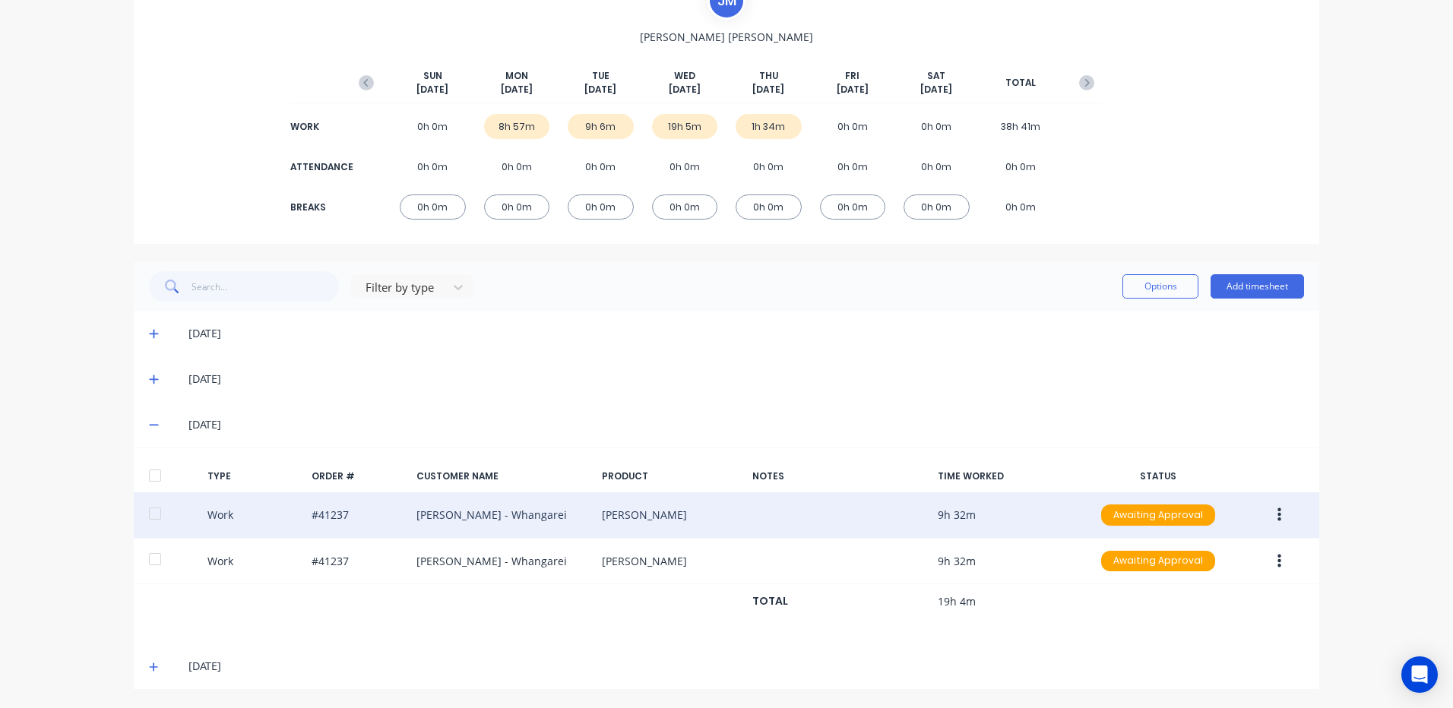
click at [1271, 505] on button "button" at bounding box center [1279, 514] width 36 height 27
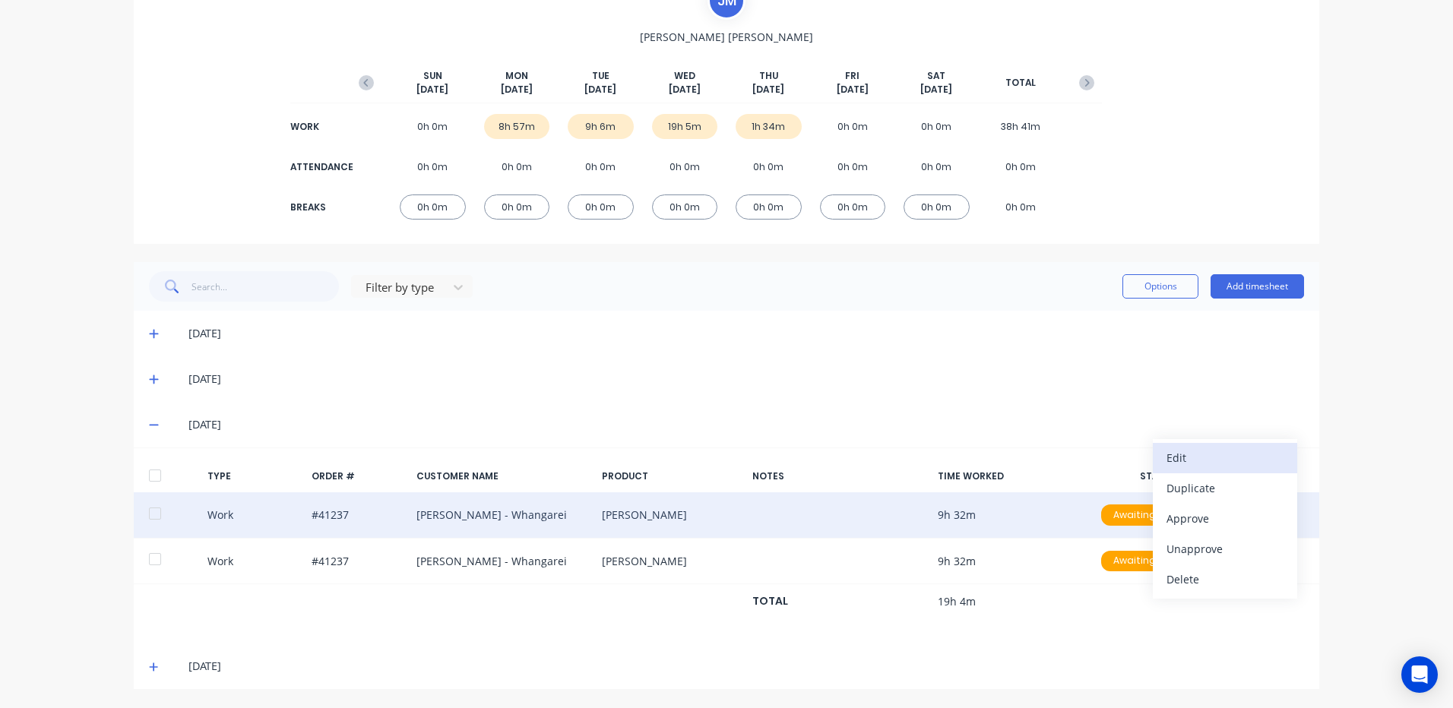
click at [1183, 452] on div "Edit" at bounding box center [1224, 458] width 117 height 22
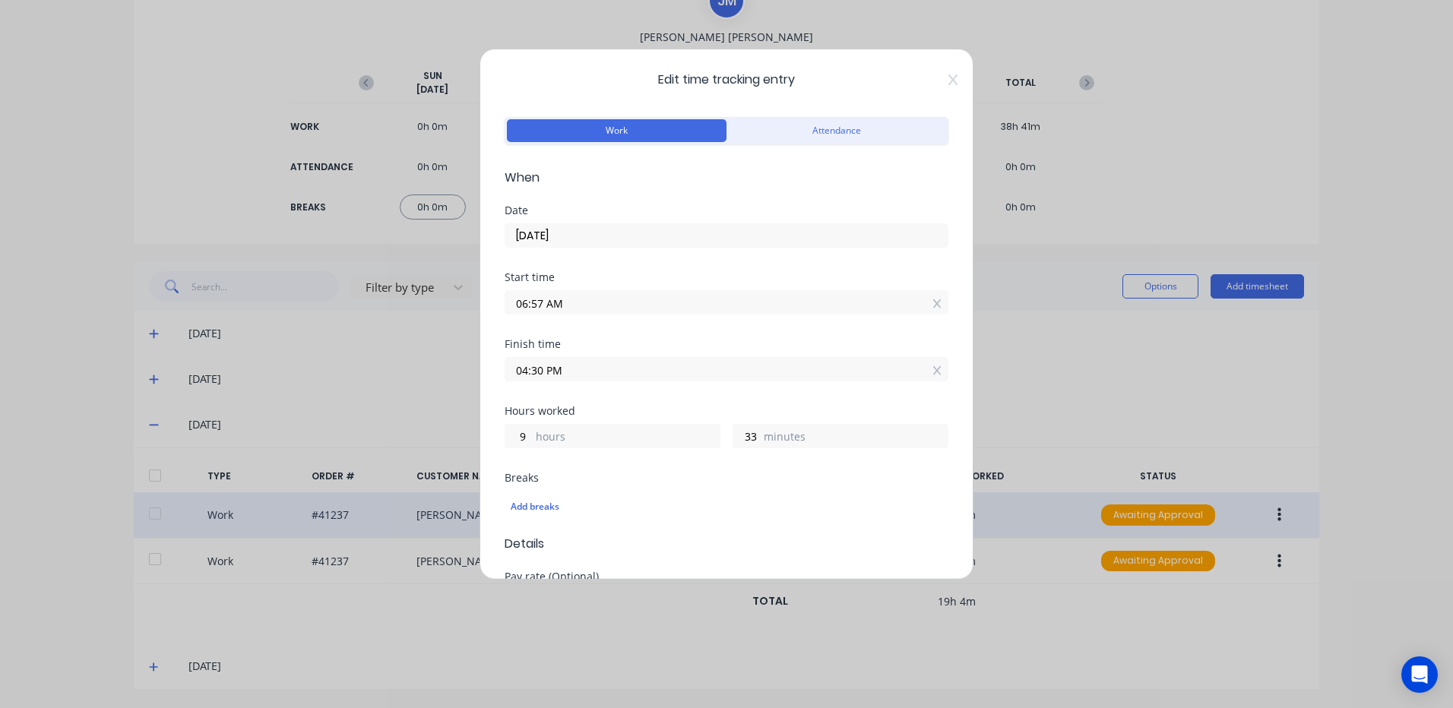
drag, startPoint x: 544, startPoint y: 369, endPoint x: 502, endPoint y: 369, distance: 41.8
click at [502, 369] on div "Edit time tracking entry Work Attendance When Date 08/10/2025 Start time 06:57 …" at bounding box center [726, 314] width 494 height 531
type input "02:00 PM"
type input "7"
type input "3"
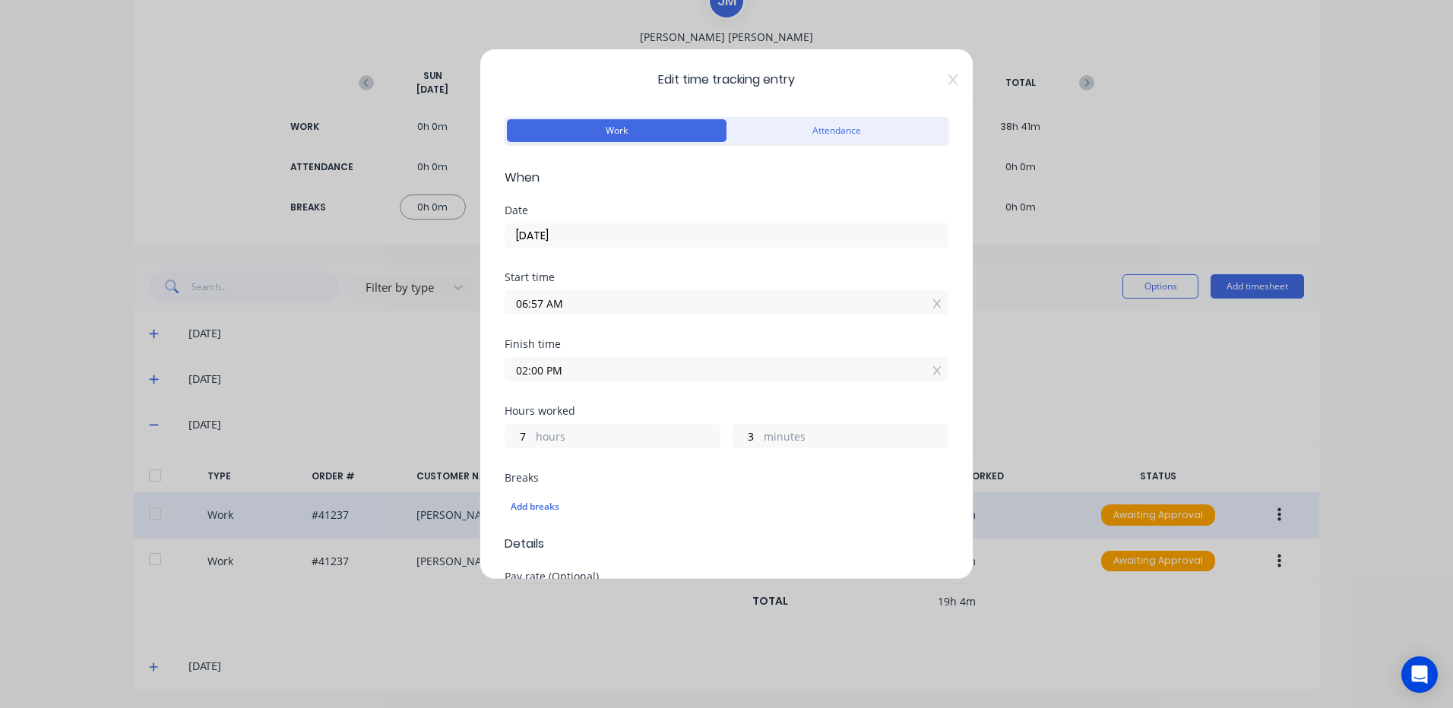
click at [653, 481] on div "Breaks" at bounding box center [727, 478] width 444 height 11
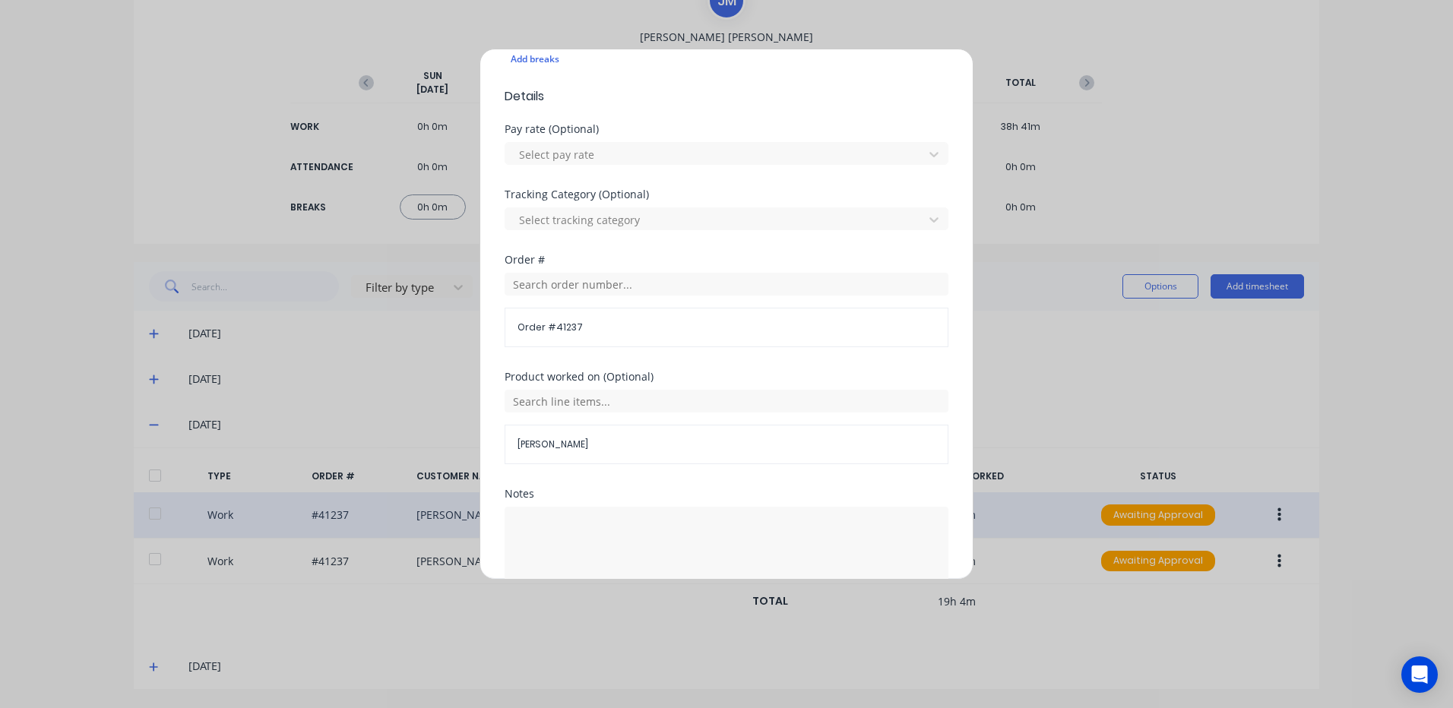
scroll to position [456, 0]
click at [533, 506] on textarea at bounding box center [727, 538] width 444 height 81
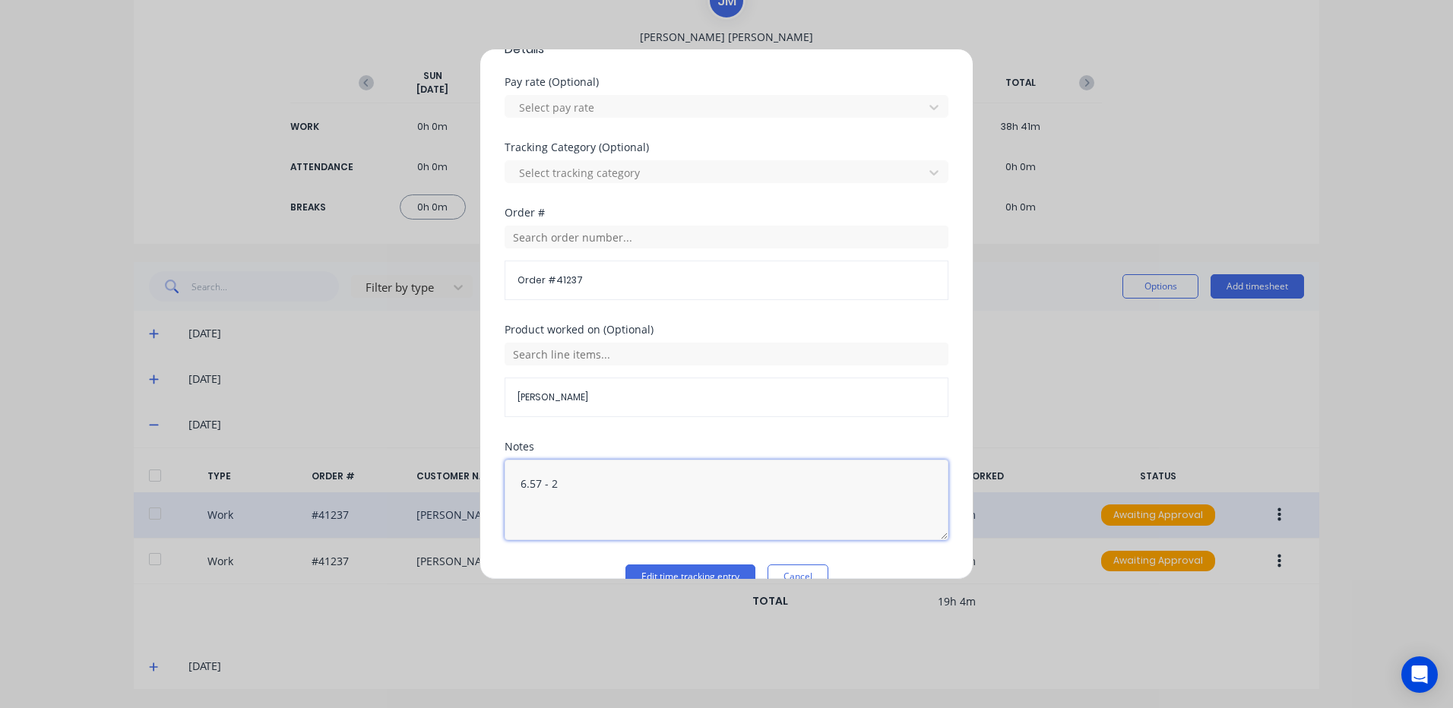
scroll to position [526, 0]
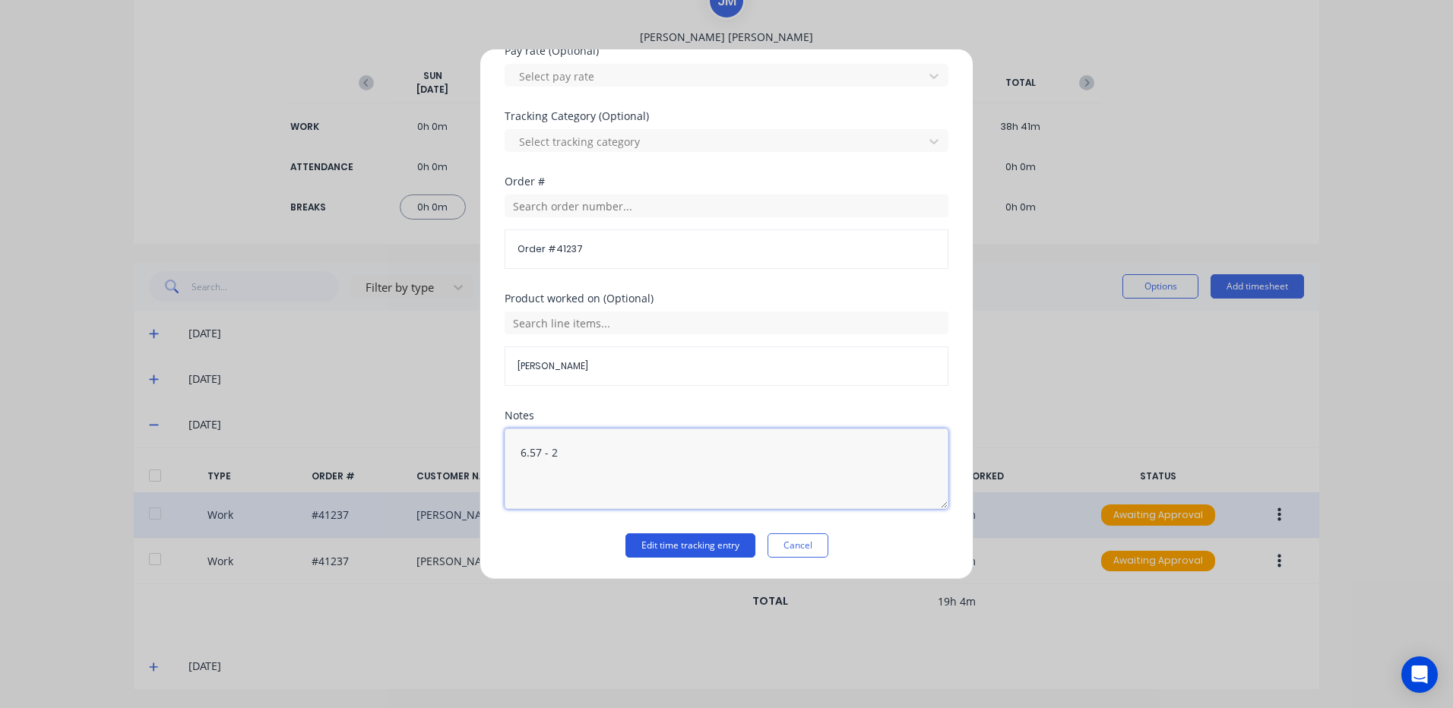
type textarea "6.57 - 2"
click at [676, 545] on button "Edit time tracking entry" at bounding box center [690, 545] width 130 height 24
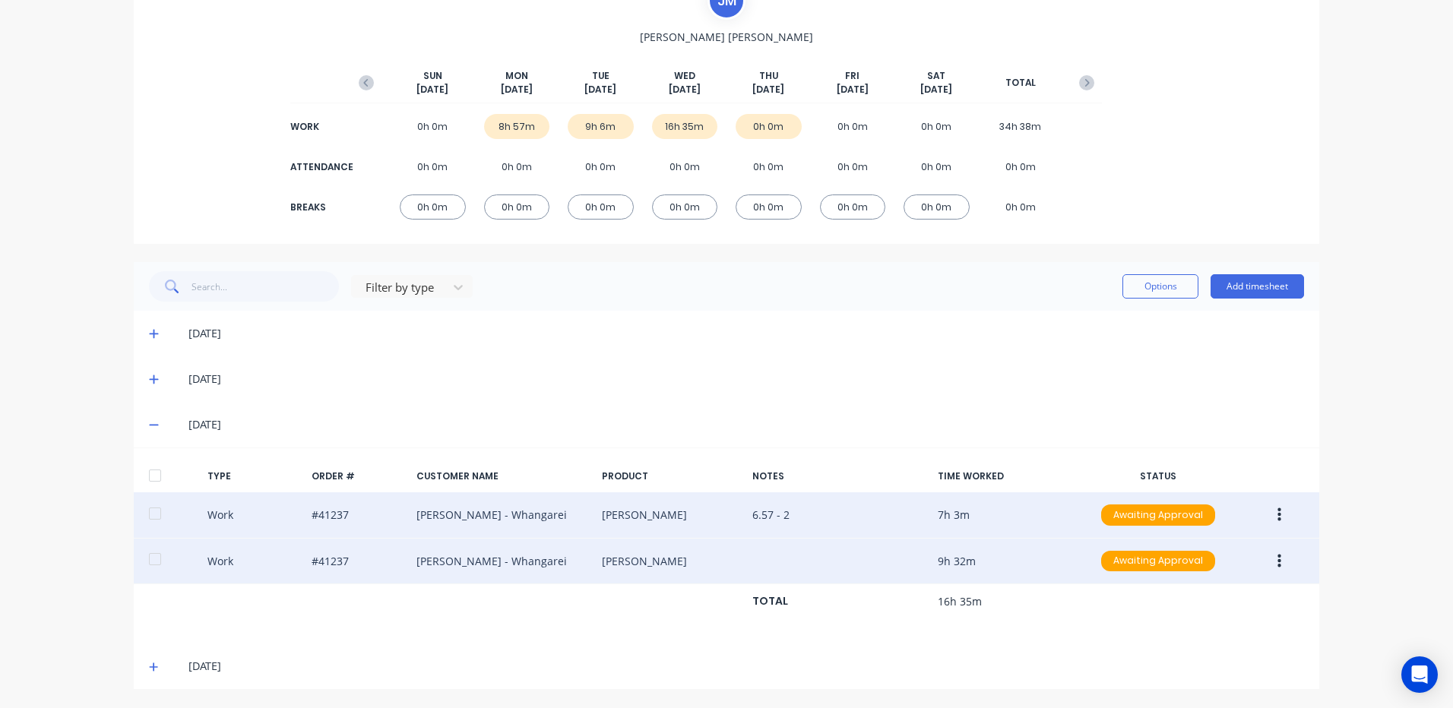
click at [1277, 559] on icon "button" at bounding box center [1279, 561] width 4 height 17
click at [1197, 498] on div "Edit" at bounding box center [1224, 504] width 117 height 22
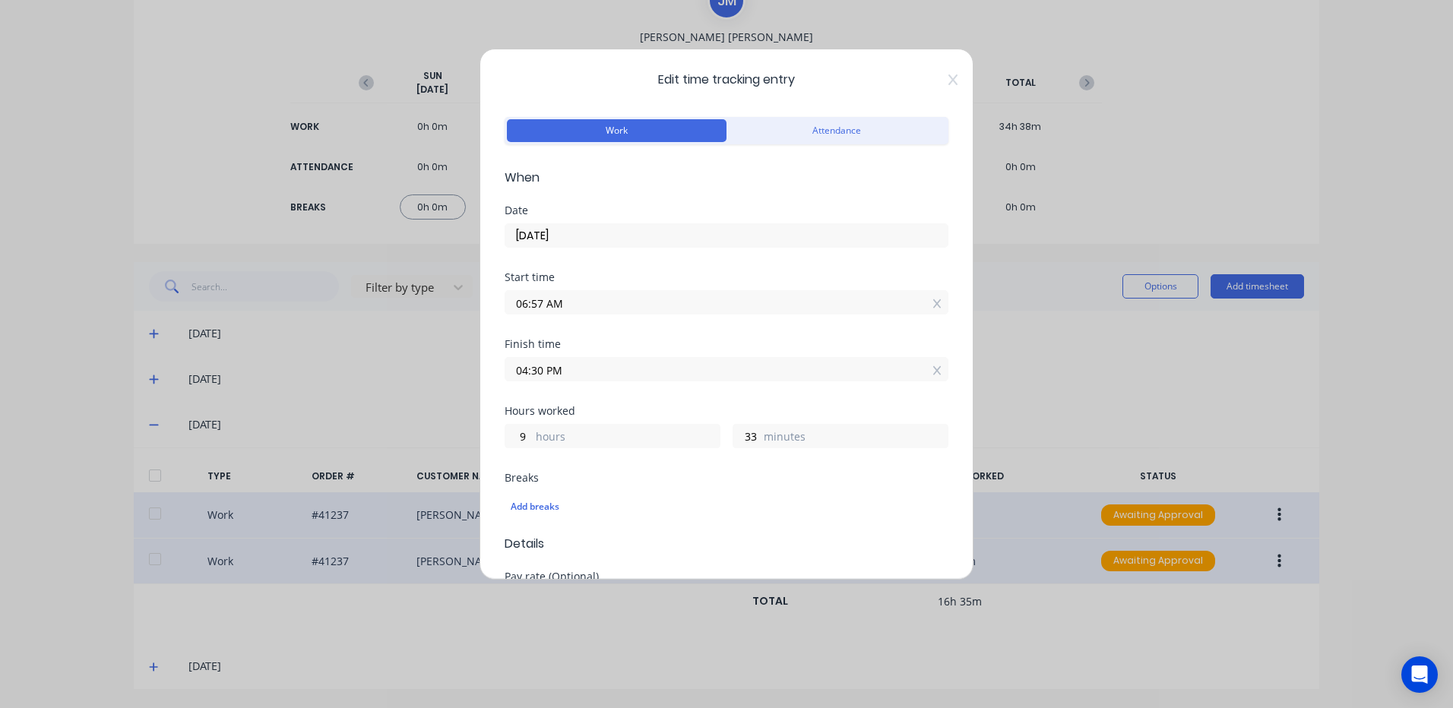
drag, startPoint x: 545, startPoint y: 298, endPoint x: 491, endPoint y: 299, distance: 54.0
click at [491, 299] on div "Edit time tracking entry Work Attendance When Date 08/10/2025 Start time 06:57 …" at bounding box center [726, 314] width 494 height 531
click at [569, 301] on input "02.30AM" at bounding box center [726, 302] width 442 height 23
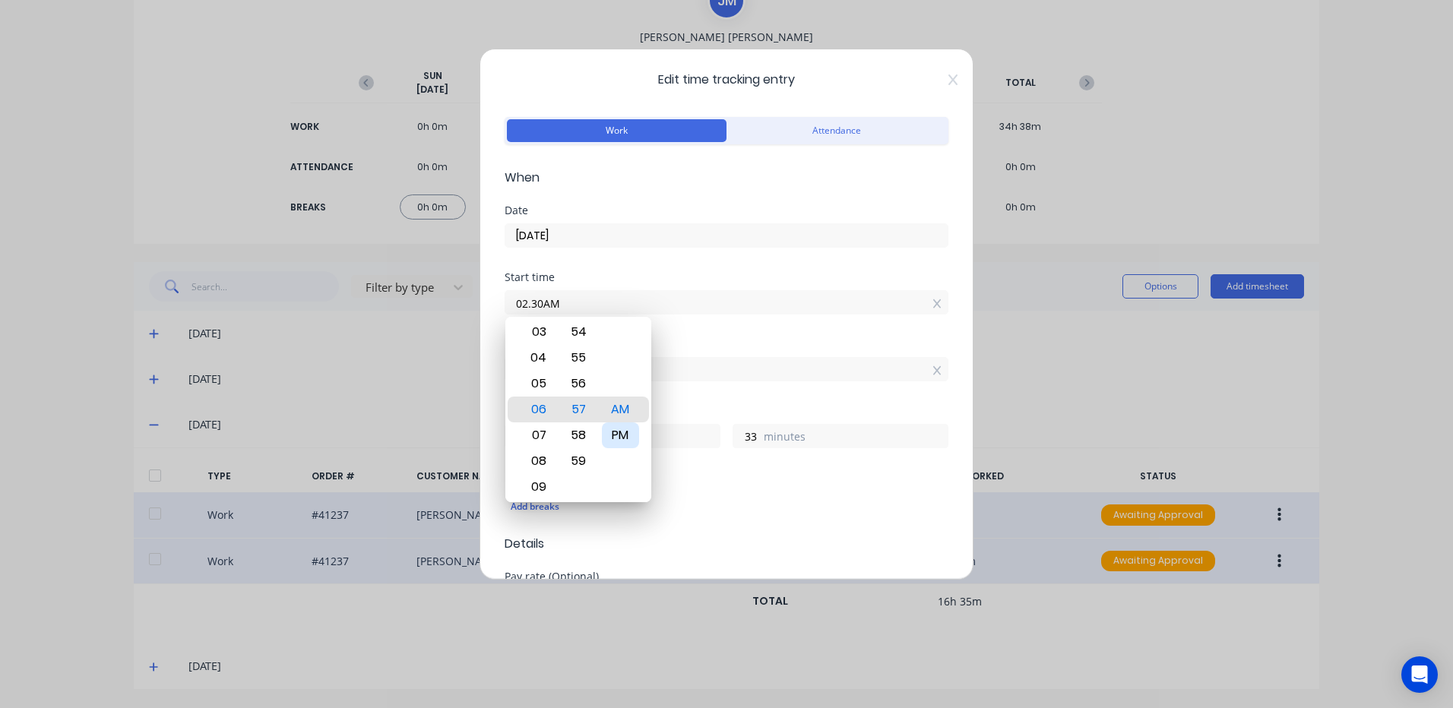
type input "02:30 AM"
type input "14"
type input "0"
click at [613, 432] on div "PM" at bounding box center [620, 435] width 37 height 26
type input "02:30 PM"
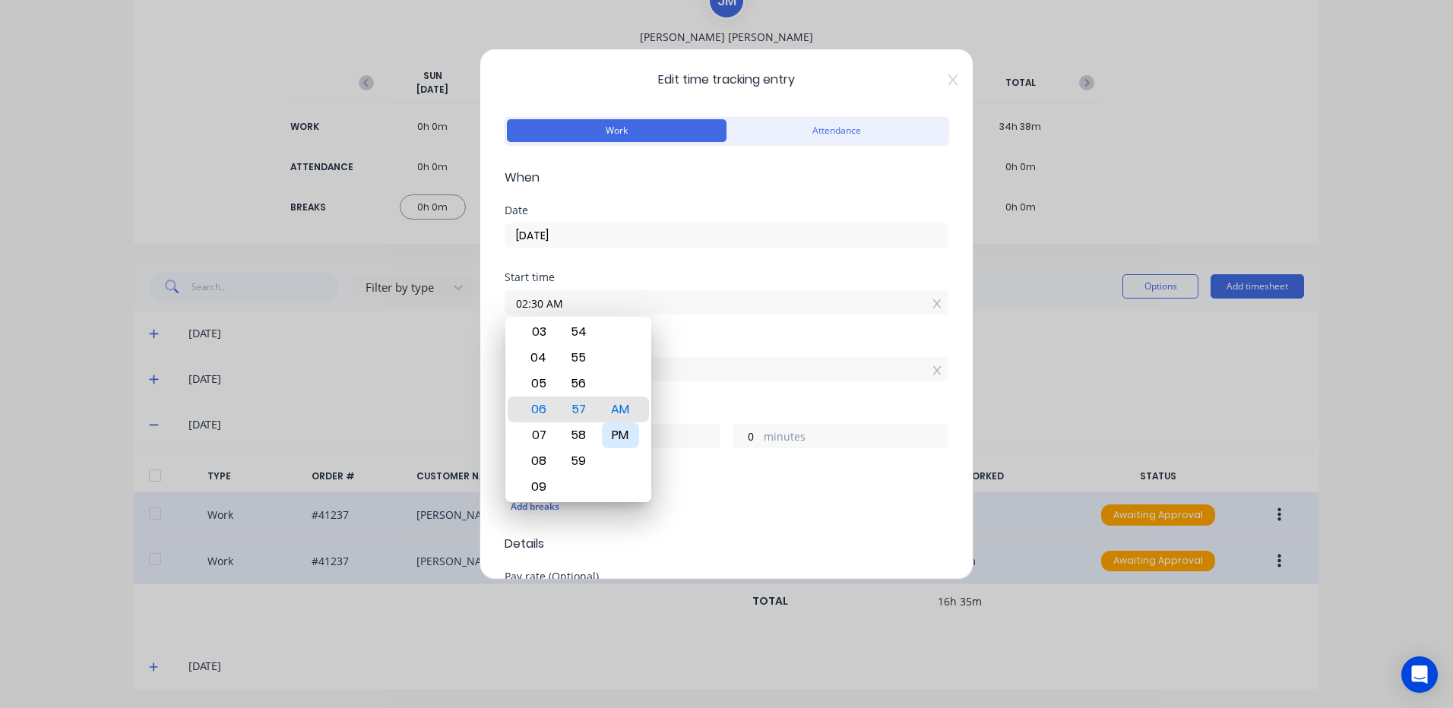
type input "2"
click at [723, 334] on div "Start time 02:30 PM" at bounding box center [727, 305] width 444 height 67
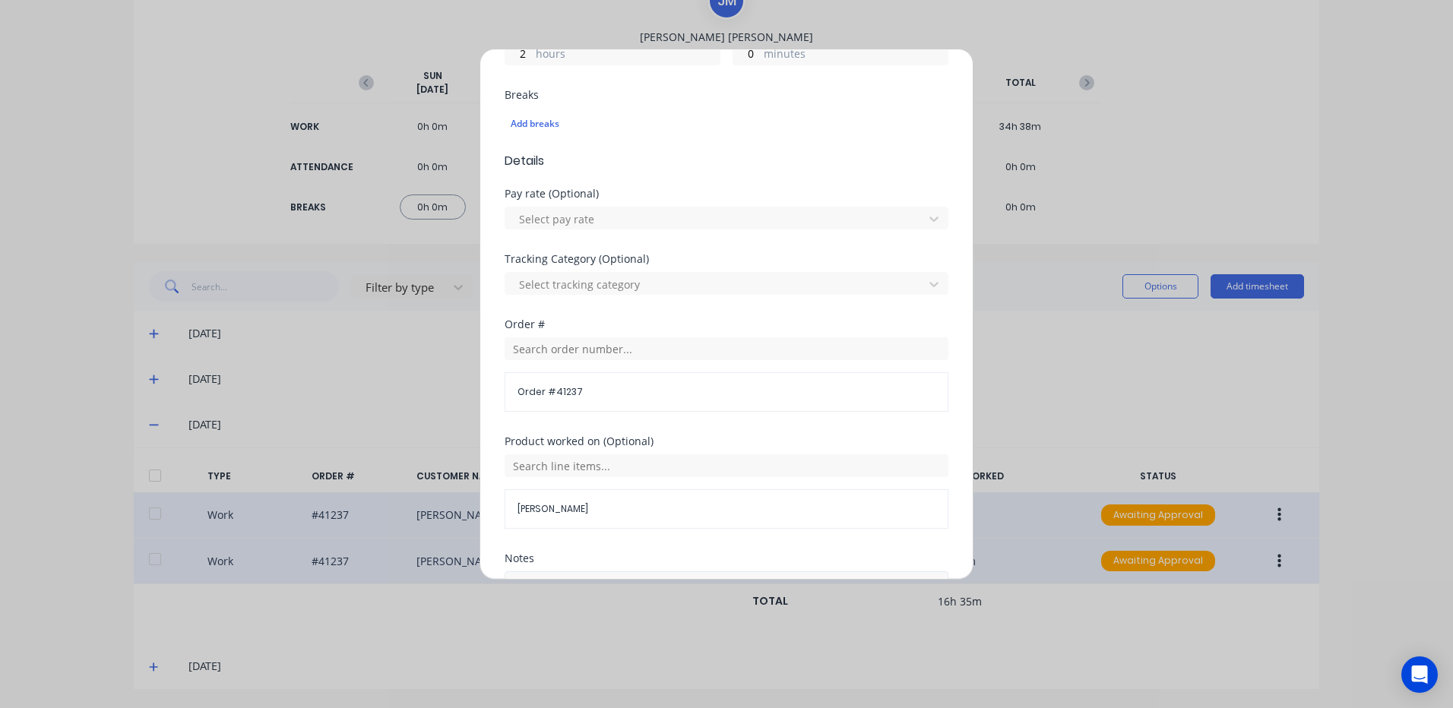
scroll to position [456, 0]
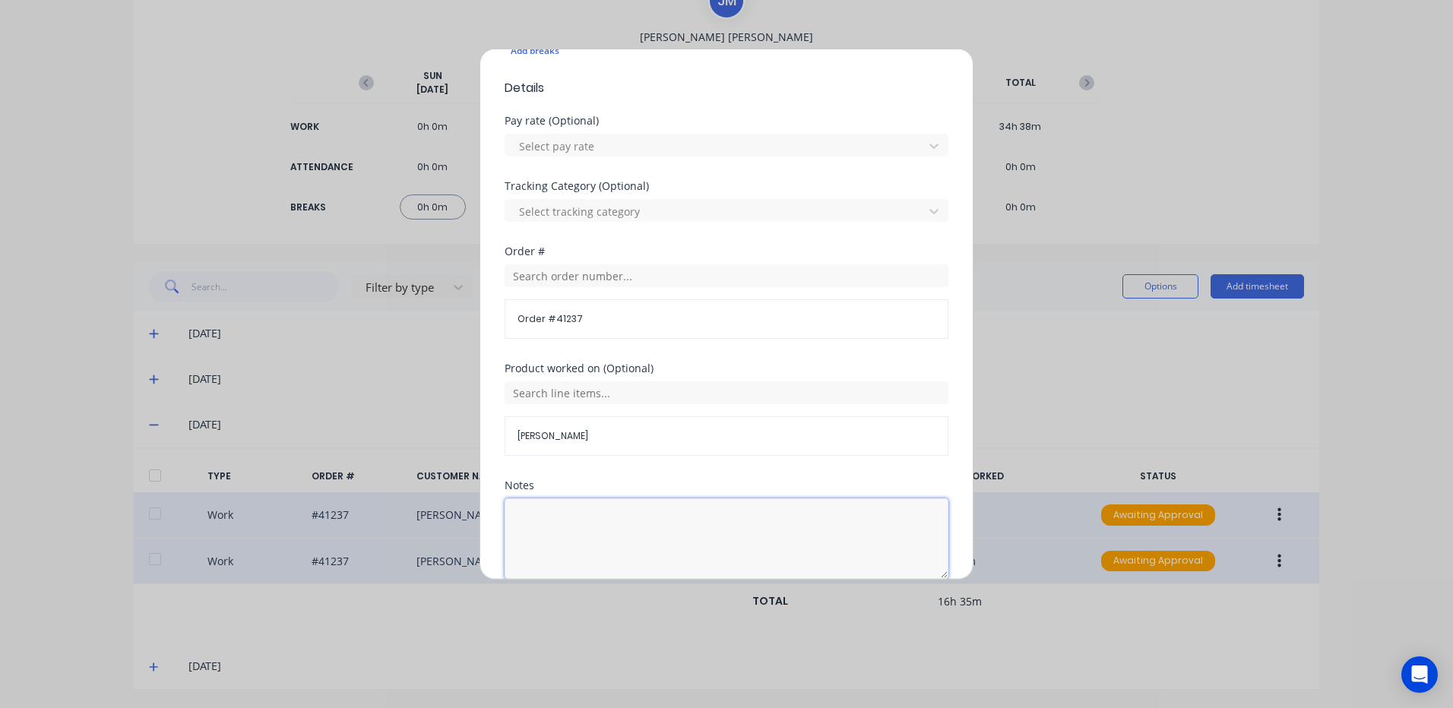
click at [552, 509] on textarea at bounding box center [727, 538] width 444 height 81
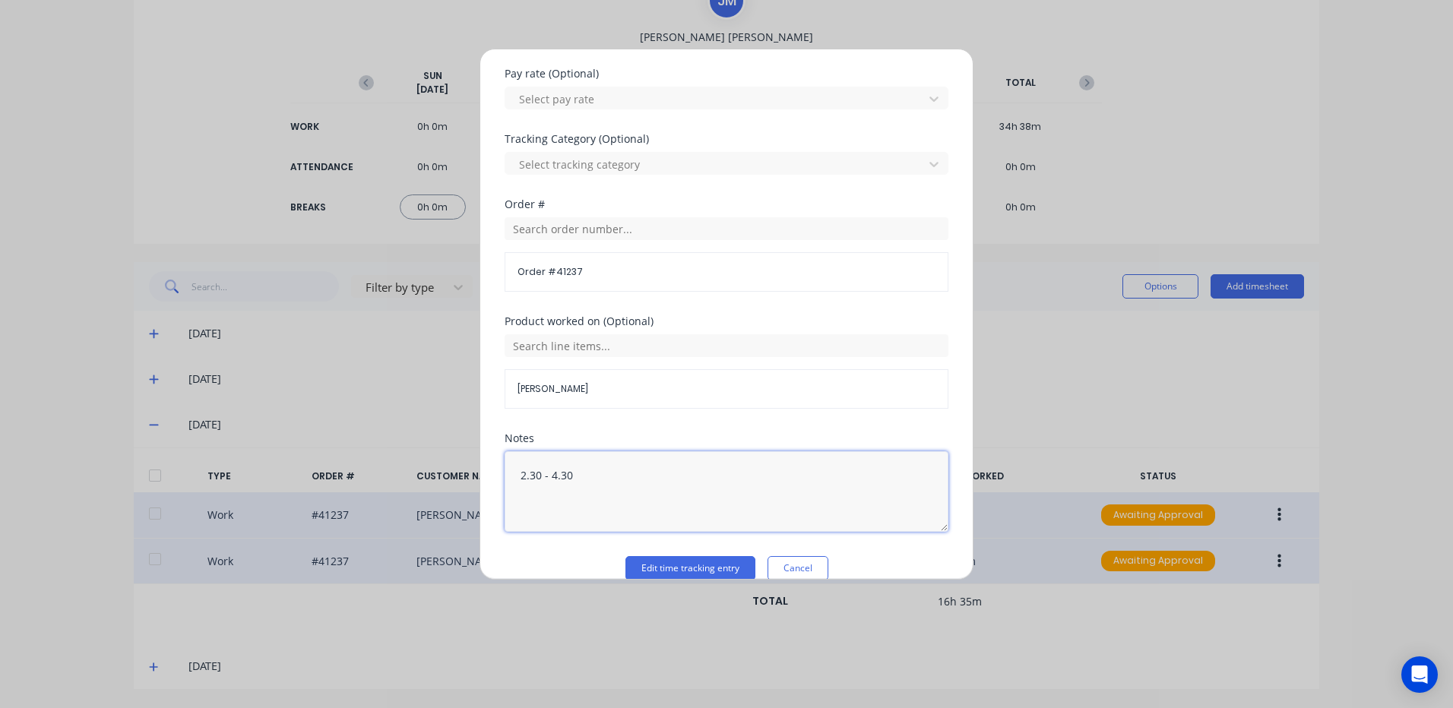
scroll to position [526, 0]
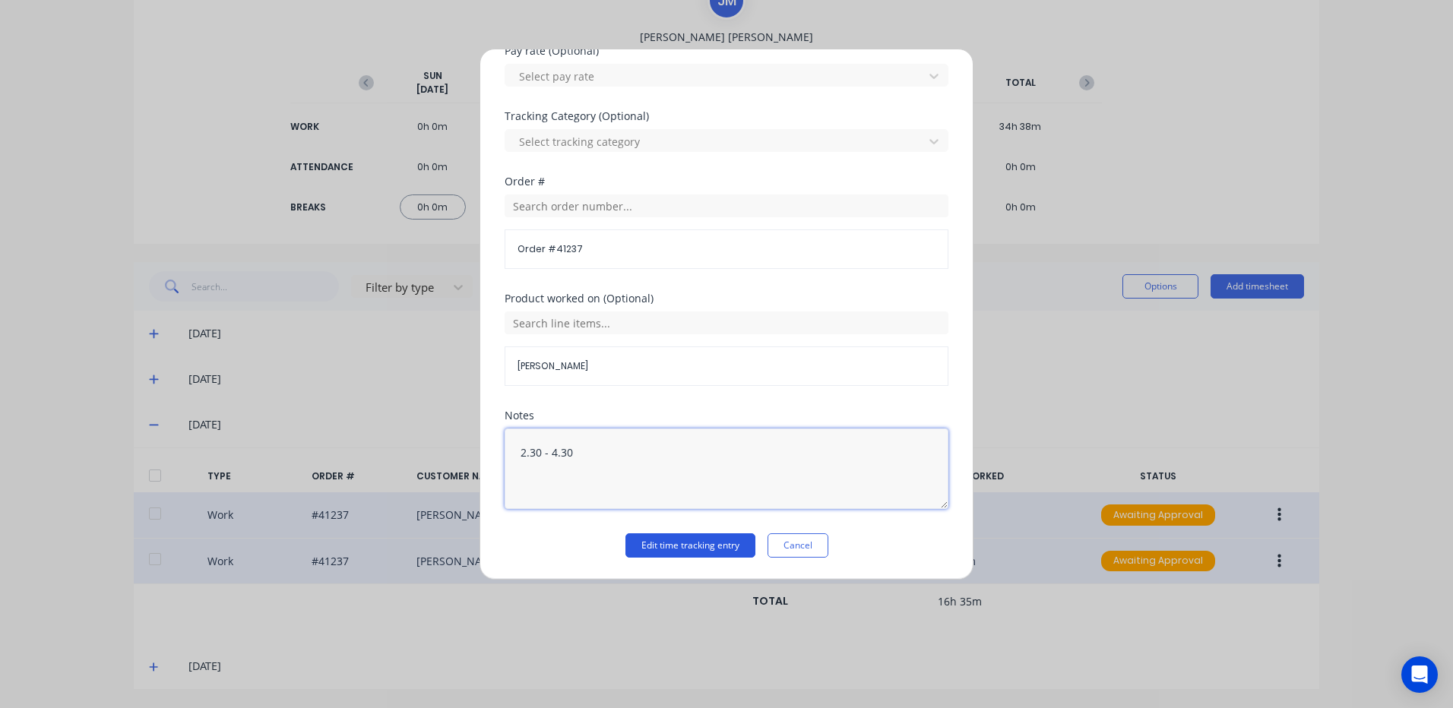
type textarea "2.30 - 4.30"
click at [672, 546] on button "Edit time tracking entry" at bounding box center [690, 545] width 130 height 24
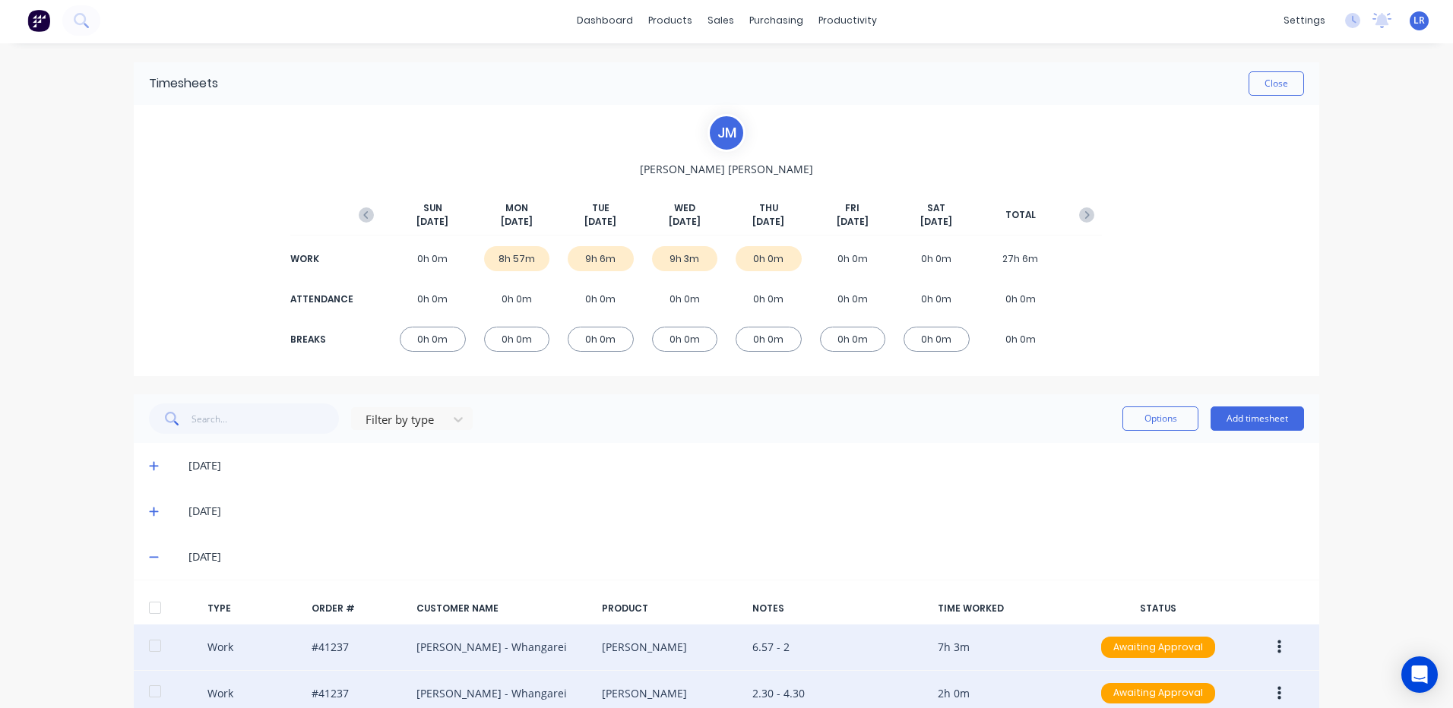
scroll to position [0, 0]
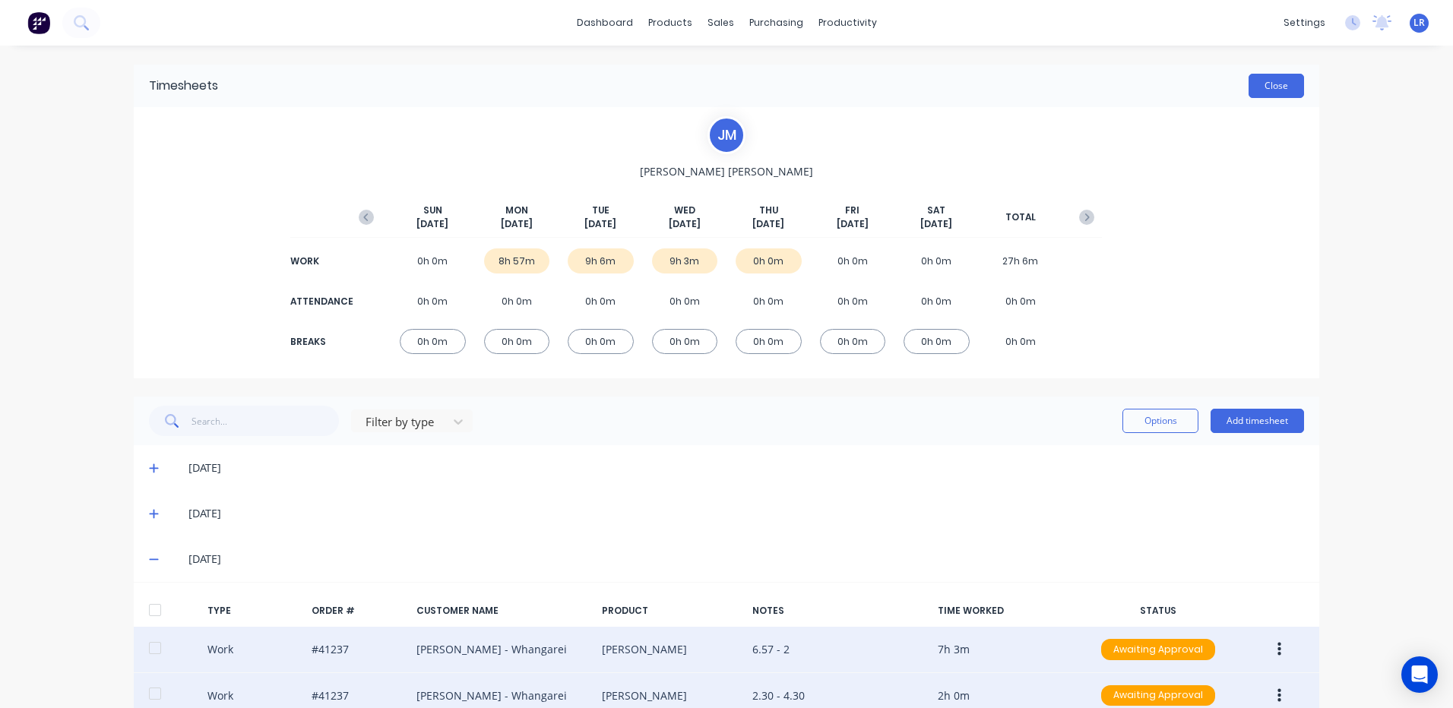
click at [1261, 78] on button "Close" at bounding box center [1275, 86] width 55 height 24
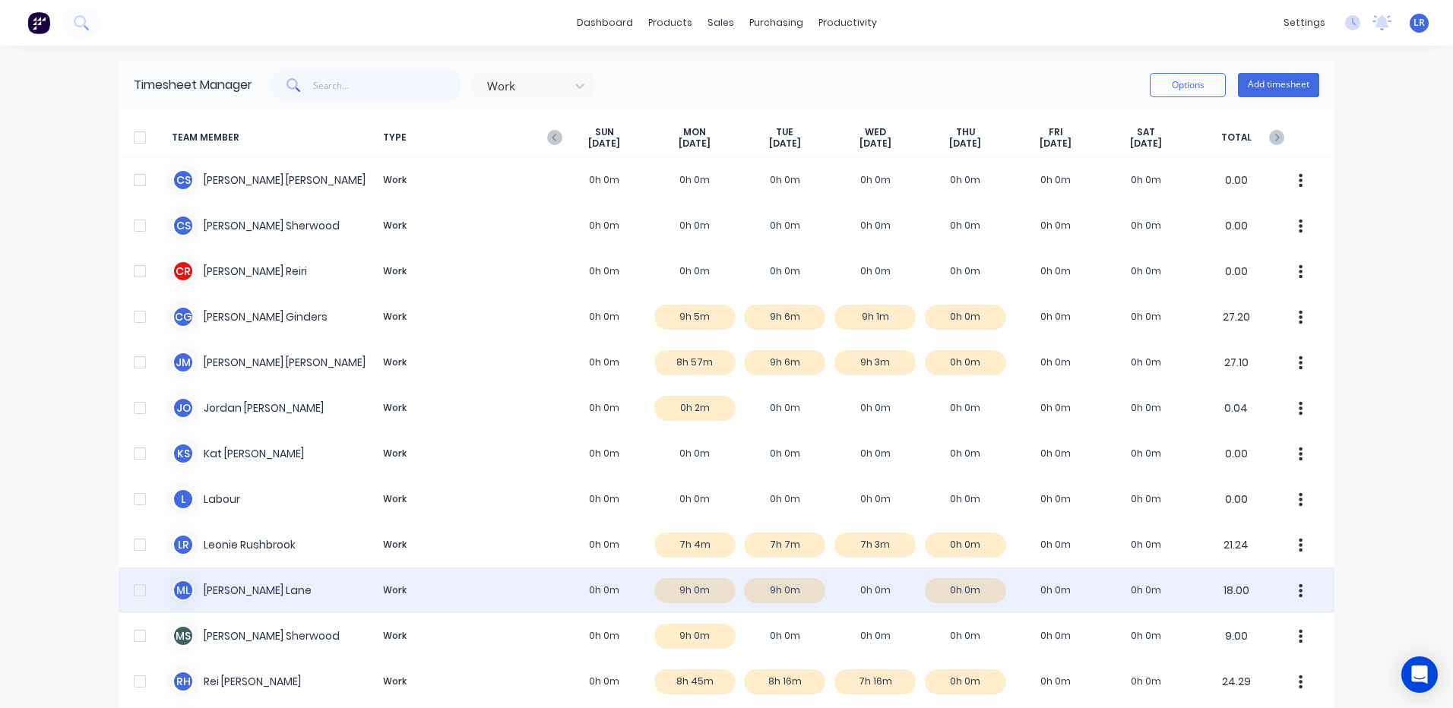
click at [874, 584] on div "M L Matthew Lane Work 0h 0m 9h 0m 9h 0m 0h 0m 0h 0m 0h 0m 0h 0m 18.00" at bounding box center [727, 591] width 1216 height 46
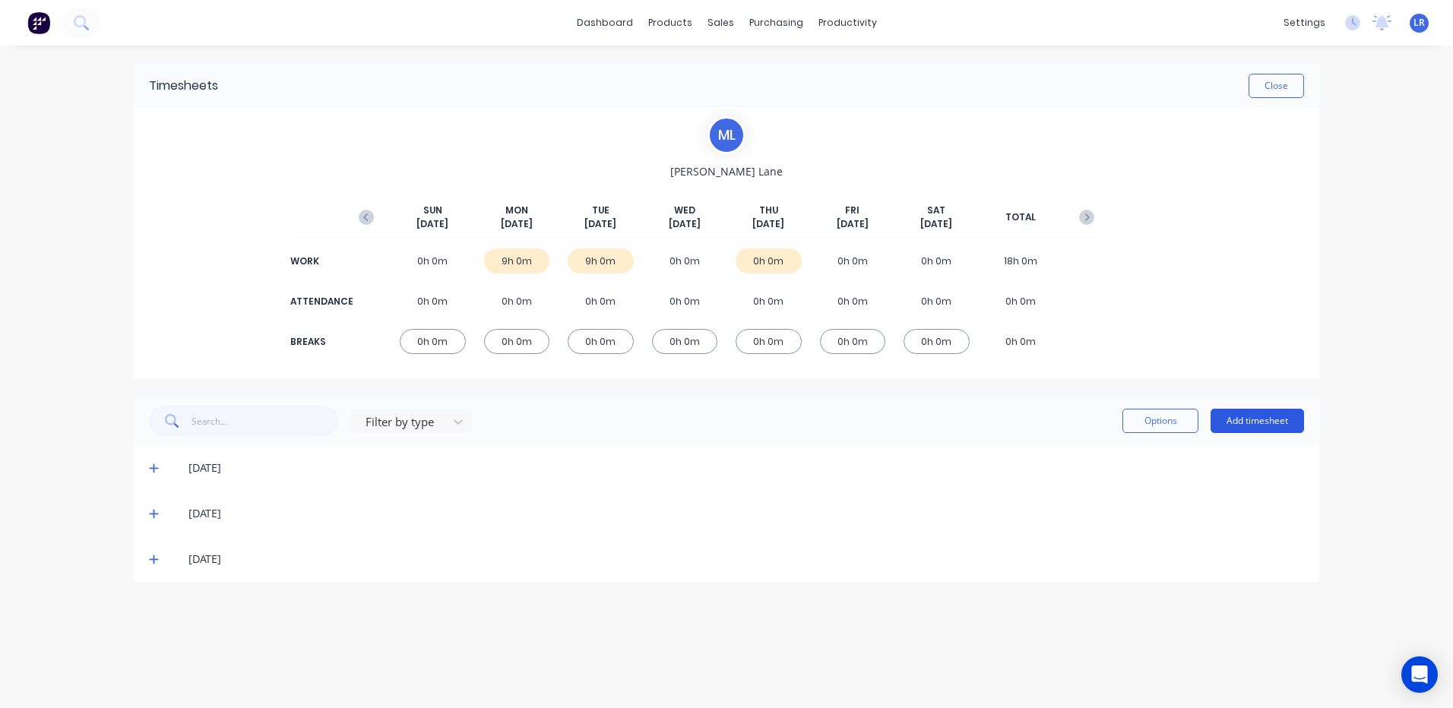
click at [1243, 418] on button "Add timesheet" at bounding box center [1256, 421] width 93 height 24
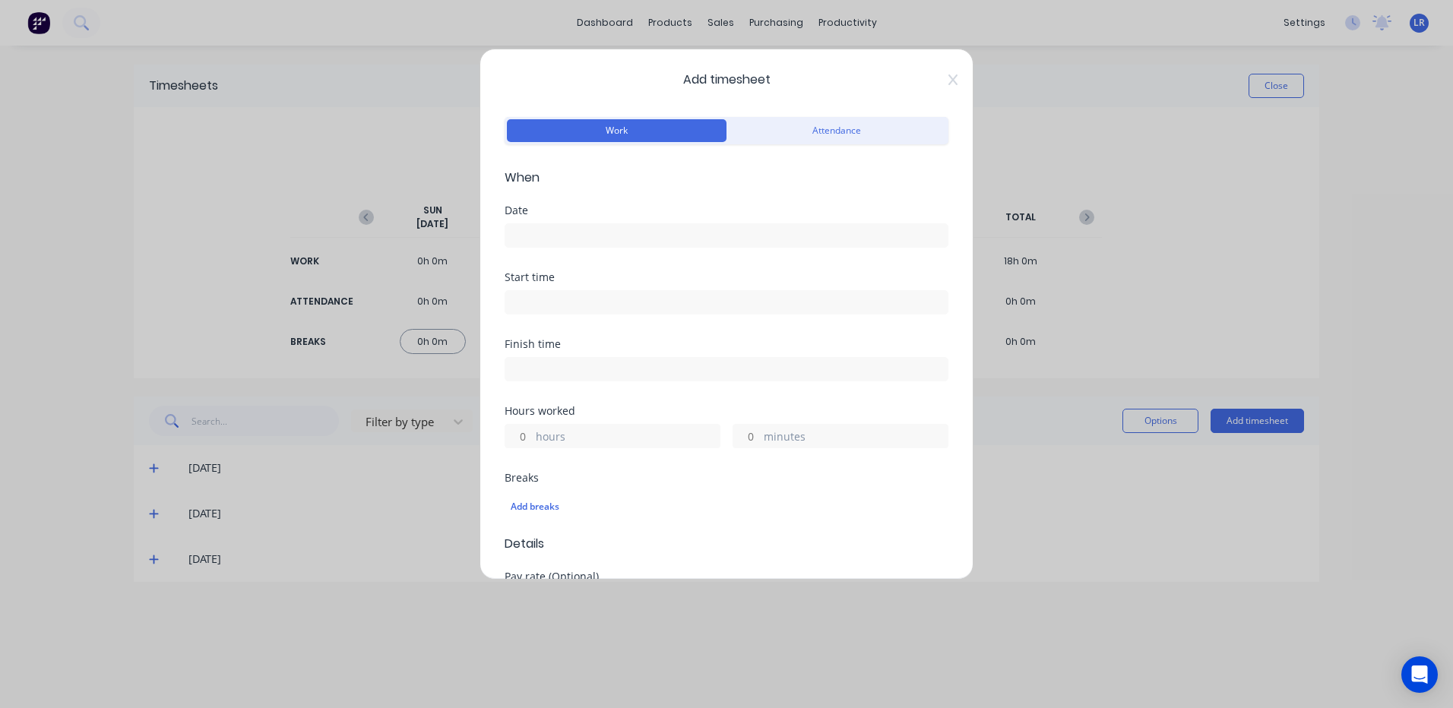
click at [539, 244] on input at bounding box center [726, 235] width 442 height 23
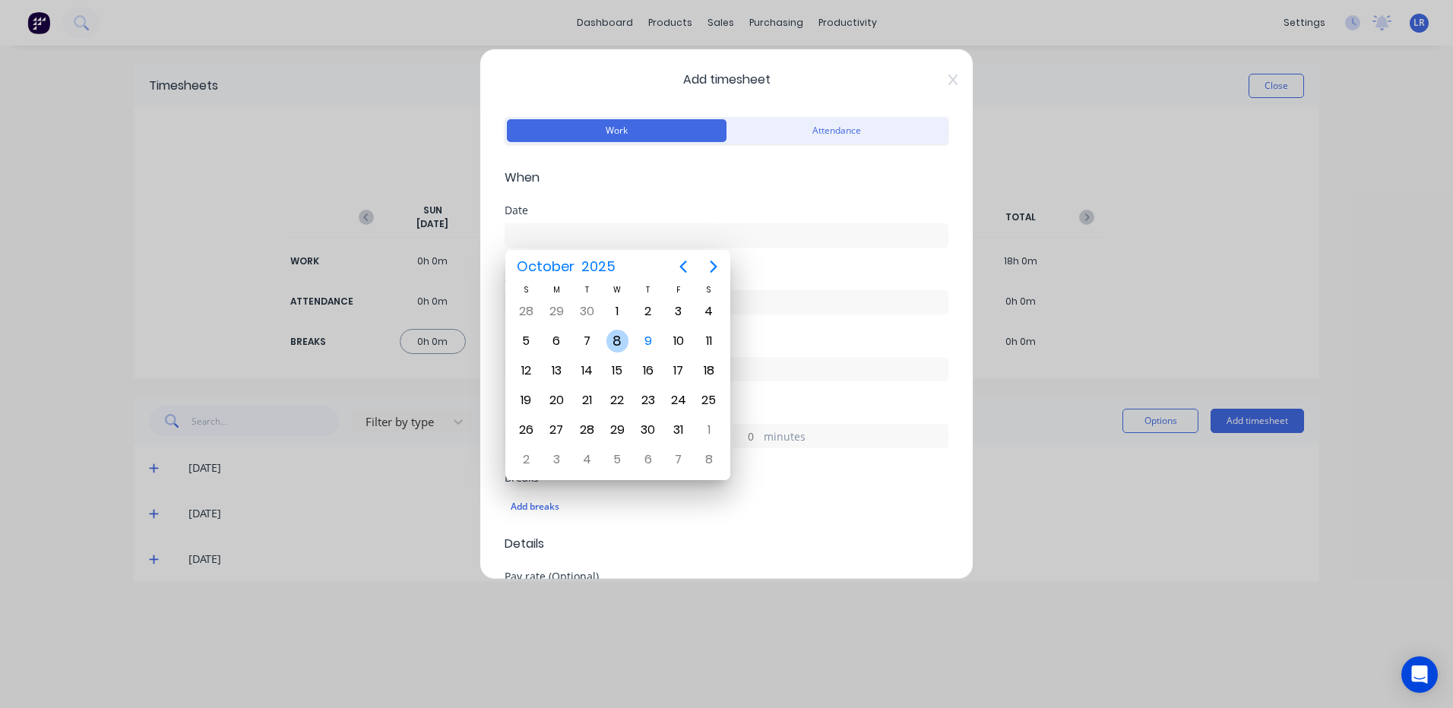
click at [619, 338] on div "8" at bounding box center [617, 341] width 23 height 23
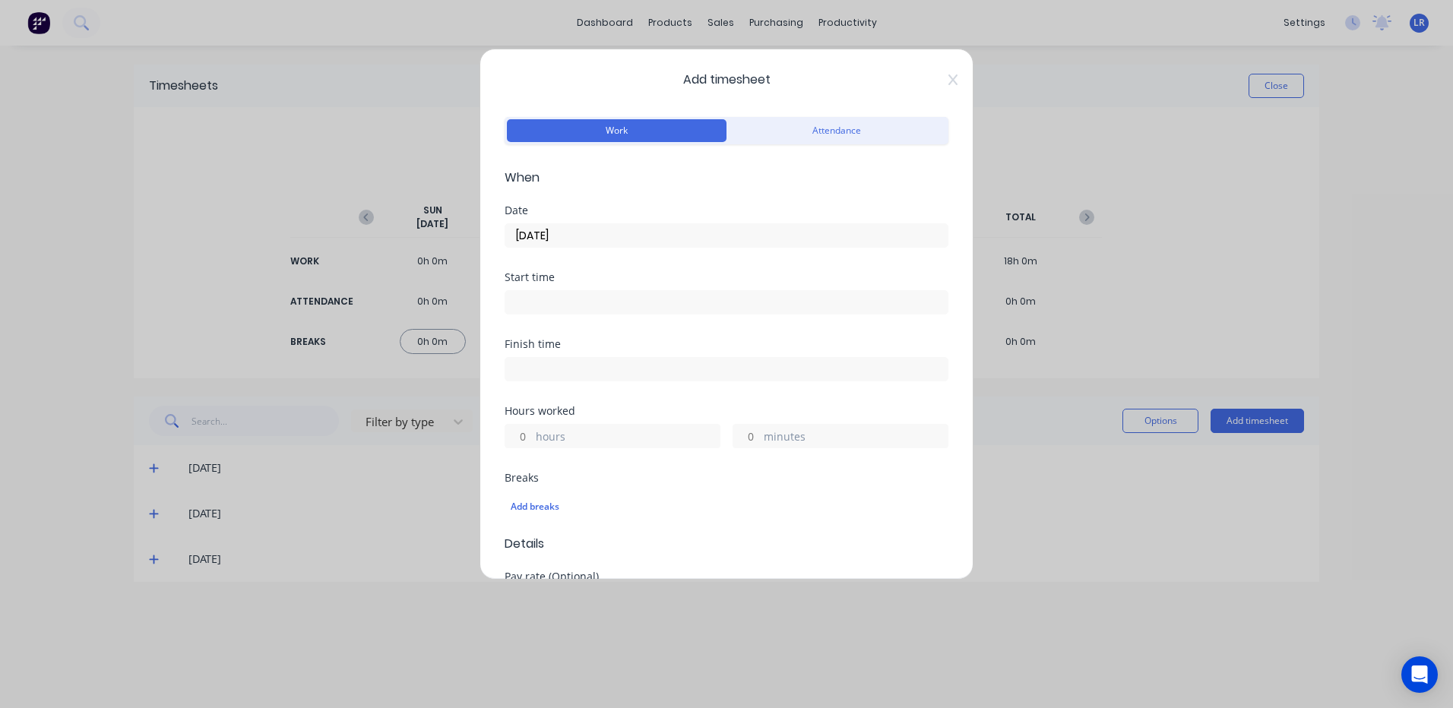
type input "08/10/2025"
click at [539, 297] on input at bounding box center [726, 302] width 442 height 23
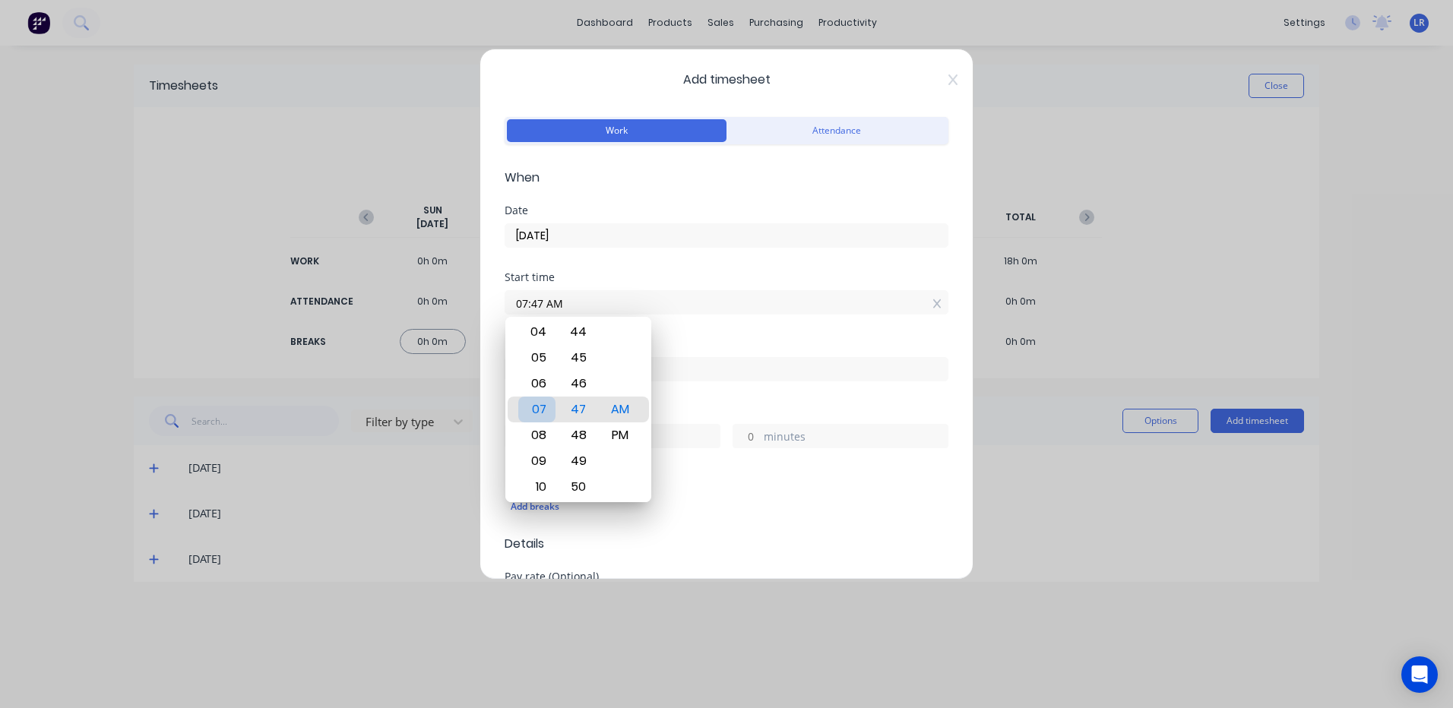
click at [539, 407] on div "07" at bounding box center [536, 410] width 37 height 26
click at [590, 379] on div "00" at bounding box center [578, 384] width 37 height 26
type input "07:00 AM"
click at [618, 407] on div "AM" at bounding box center [620, 410] width 37 height 26
click at [706, 507] on div "Add breaks" at bounding box center [727, 507] width 432 height 20
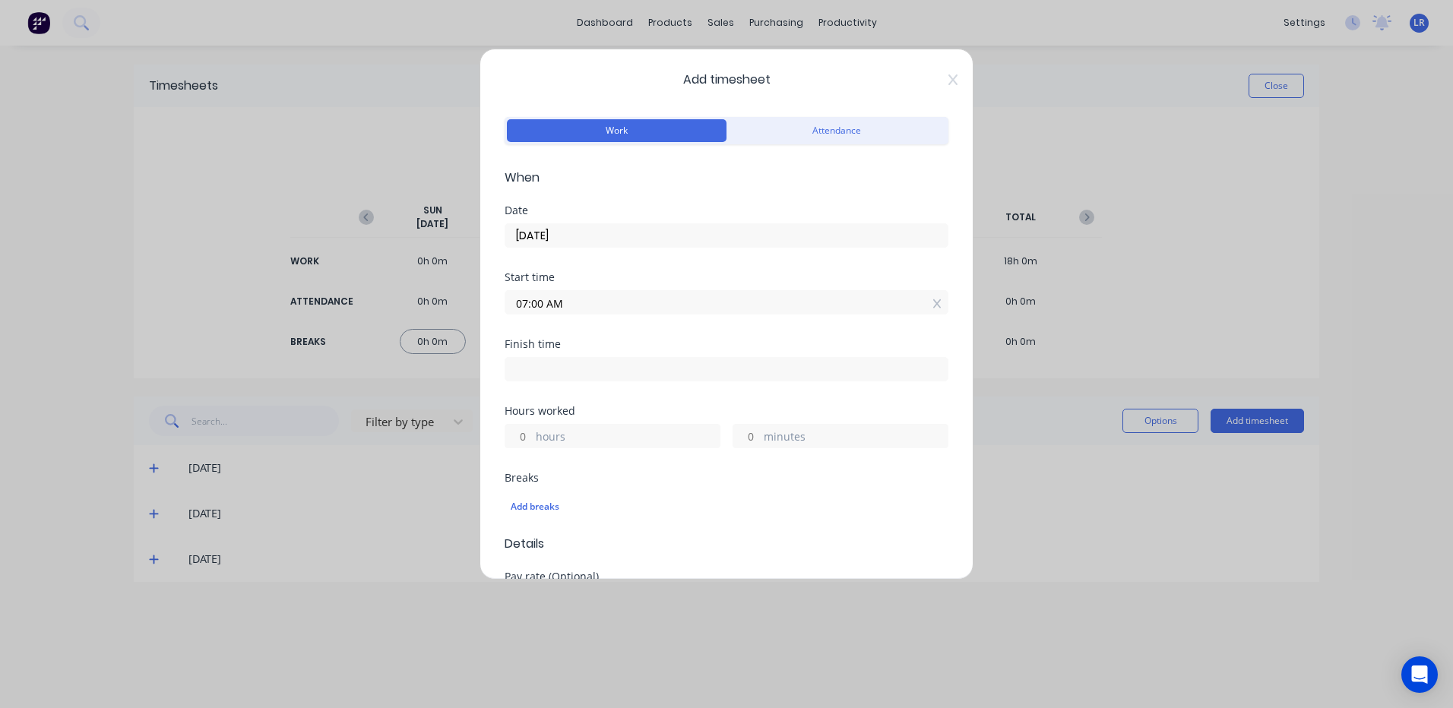
click at [526, 367] on input at bounding box center [726, 369] width 442 height 23
type input "07:48 AM"
type input "0"
type input "48"
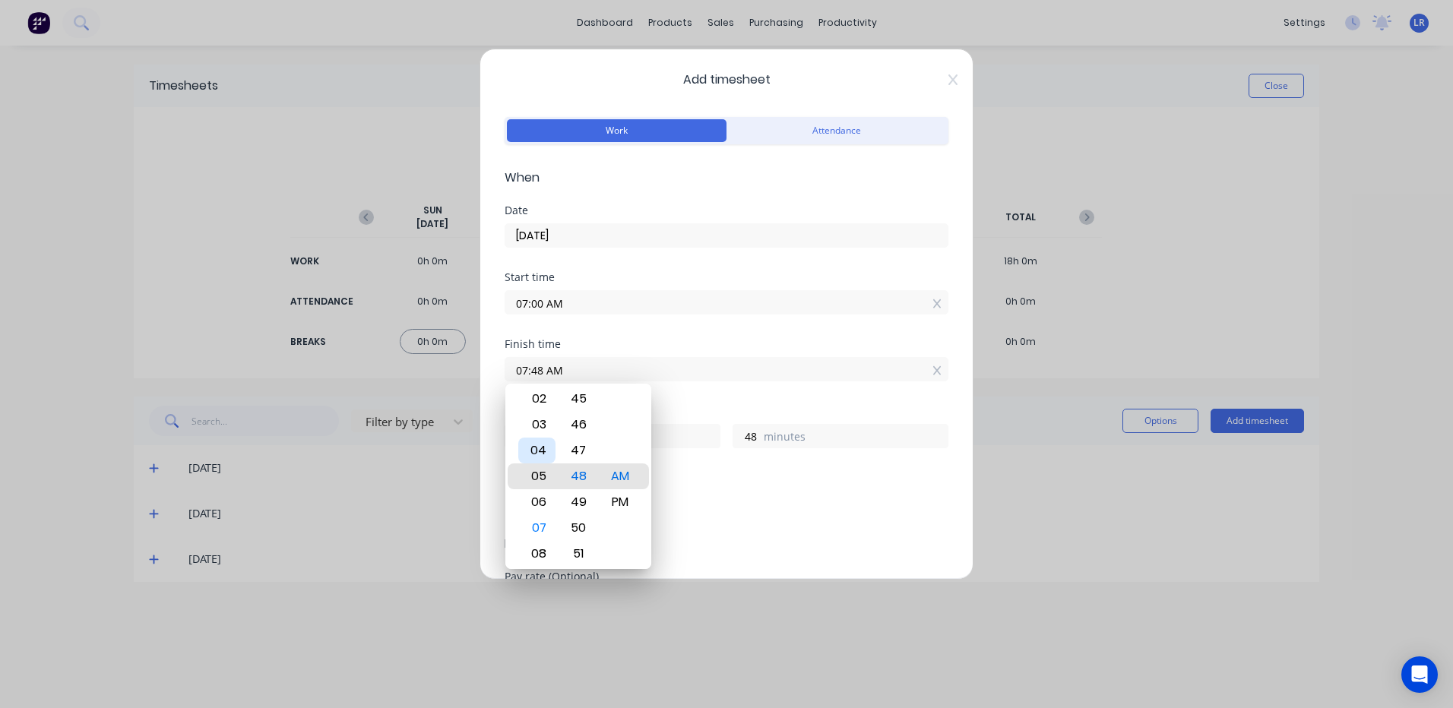
type input "05:48 AM"
type input "22"
click at [536, 395] on div "02" at bounding box center [536, 399] width 37 height 26
type input "02:48 AM"
type input "19"
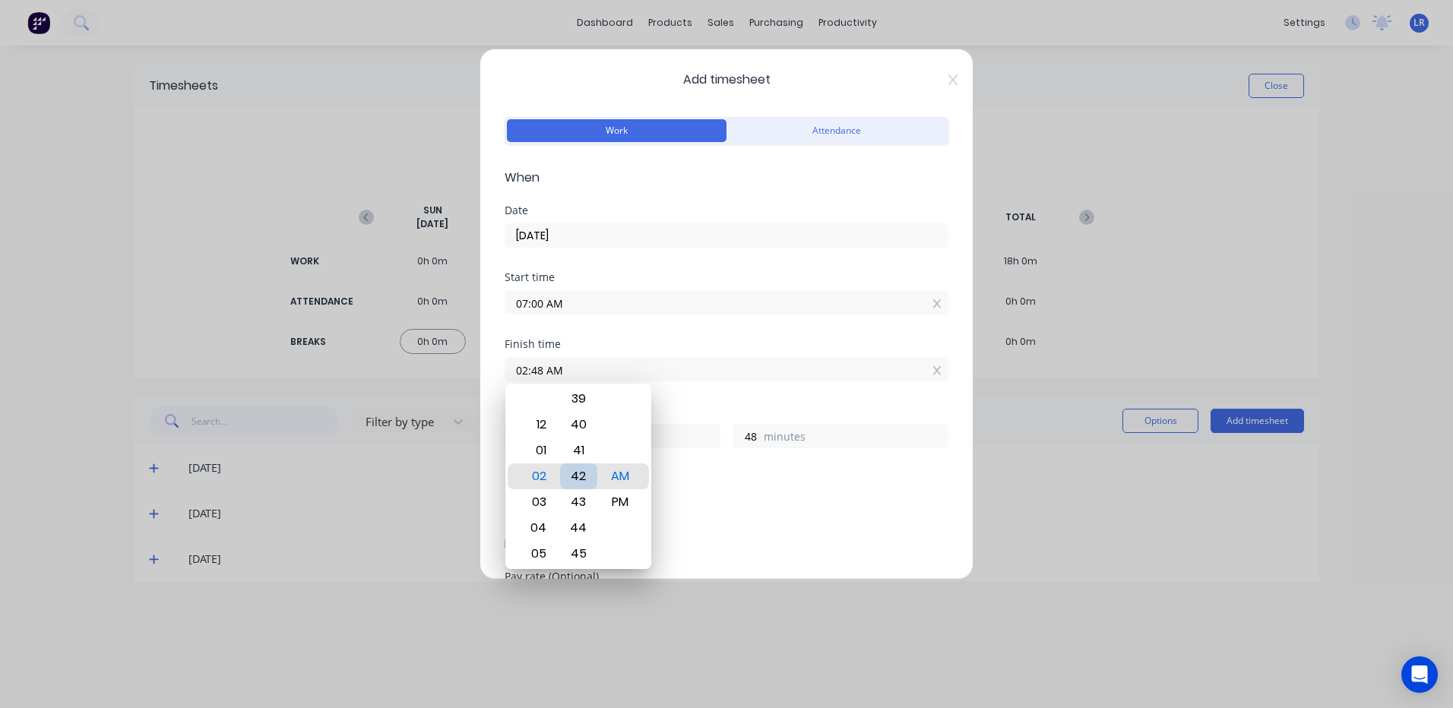
type input "02:42 AM"
type input "42"
type input "02:37 AM"
type input "37"
type input "02:31 AM"
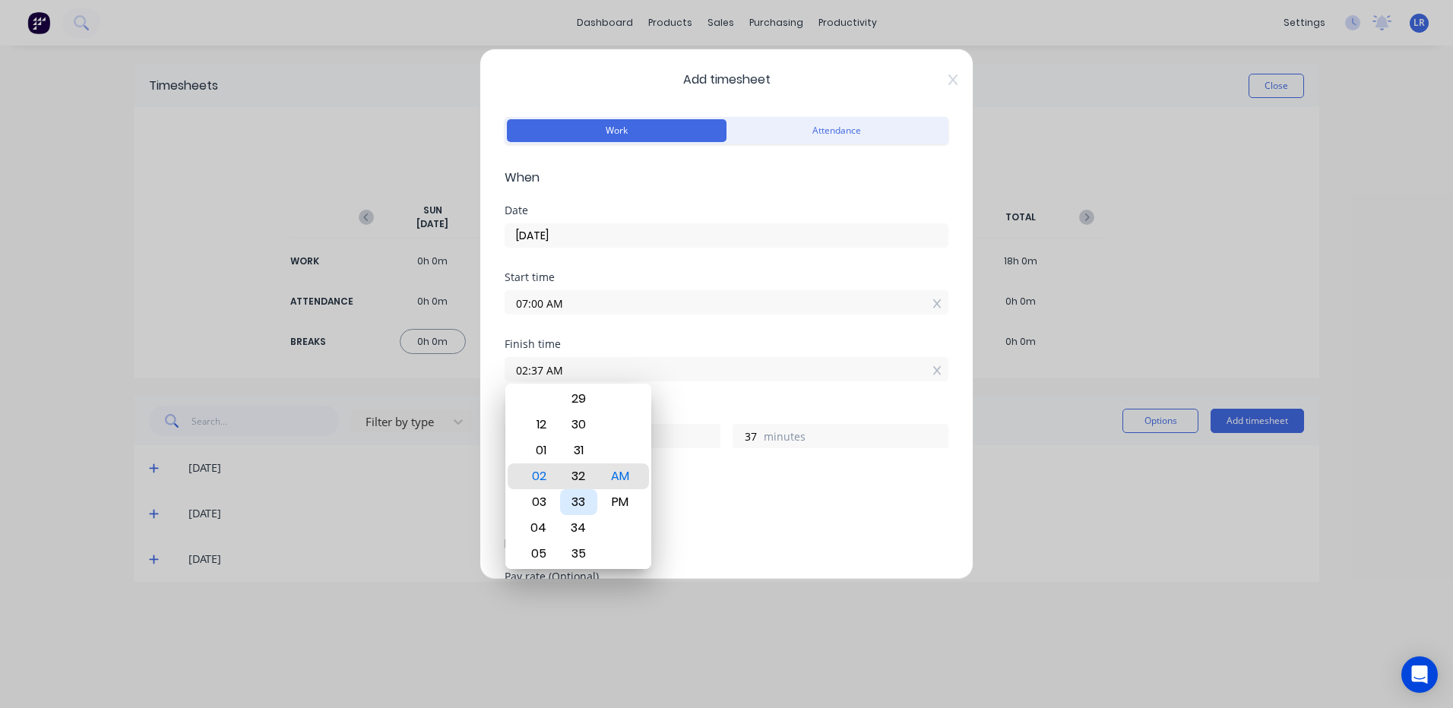
type input "31"
type input "02:25 AM"
type input "25"
type input "02:20 AM"
type input "20"
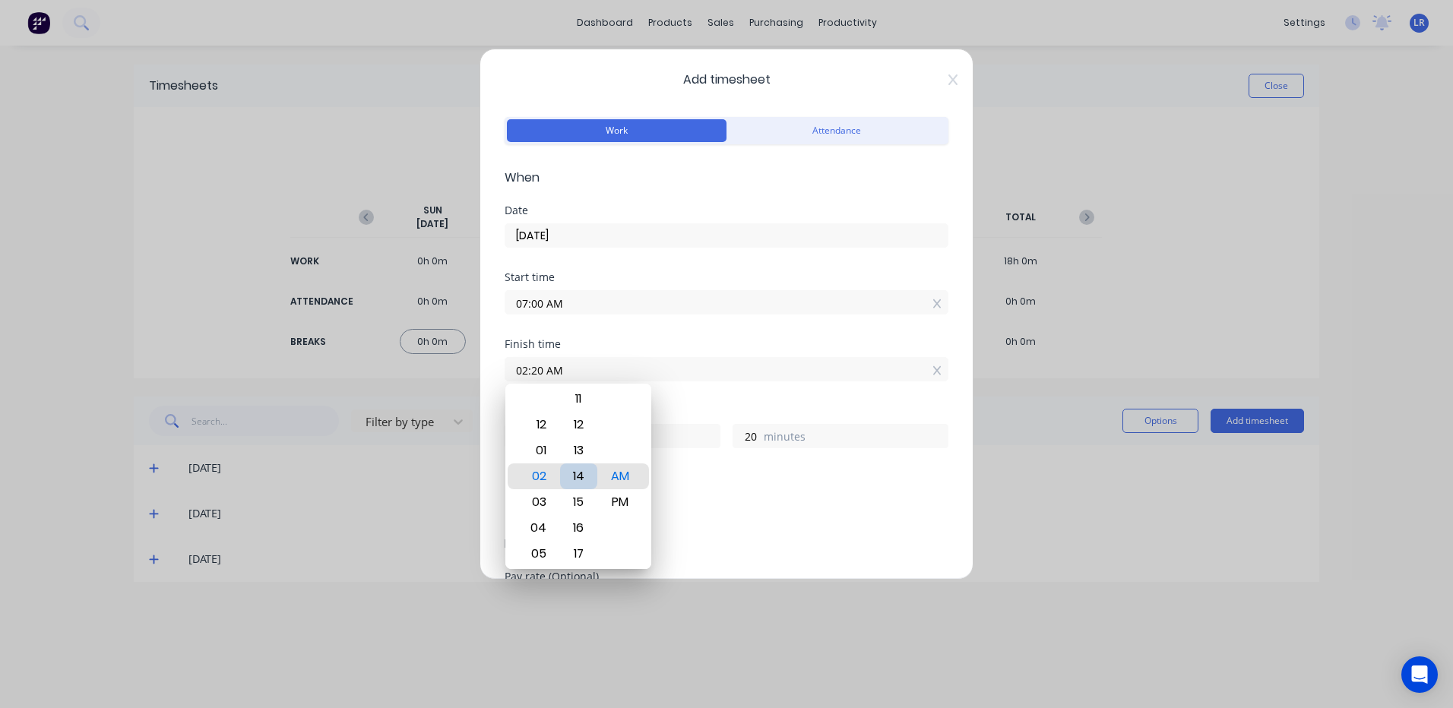
type input "02:14 AM"
type input "14"
type input "02:09 AM"
type input "9"
type input "02:05 AM"
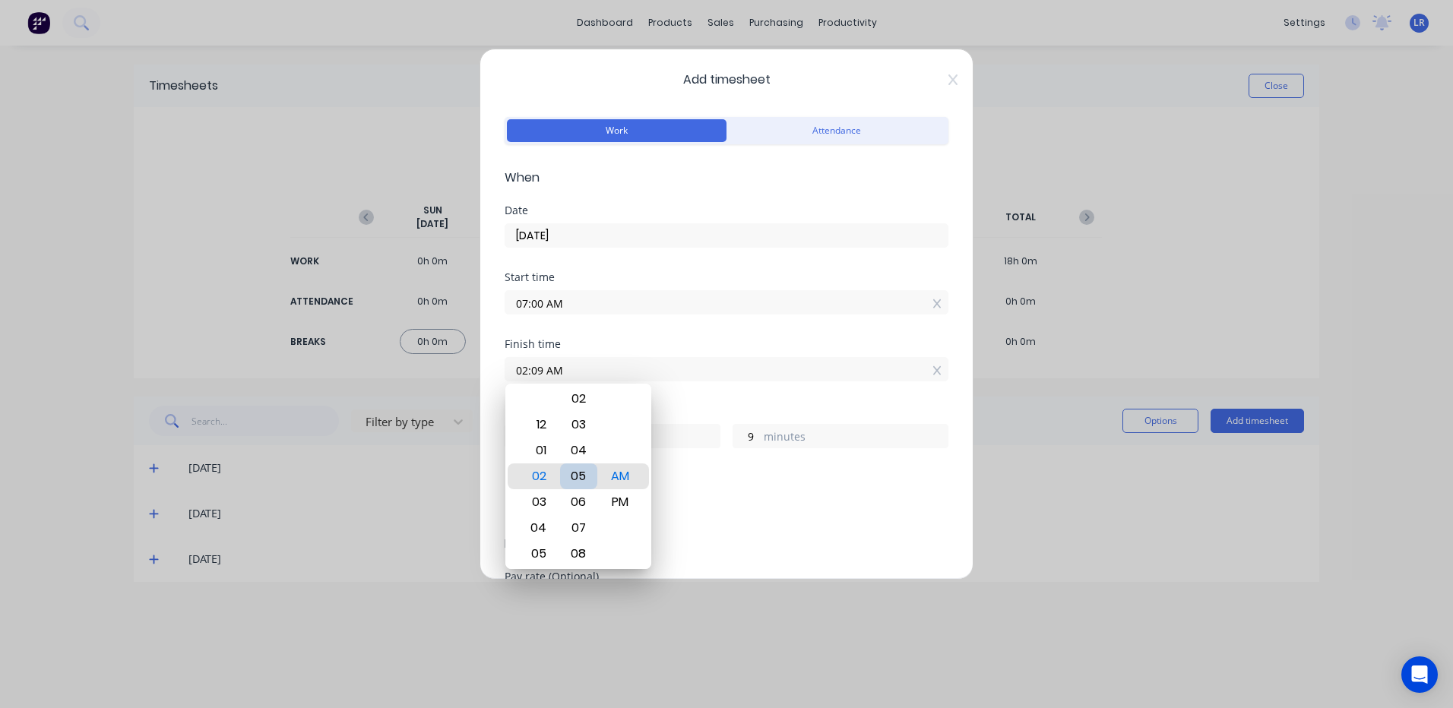
type input "5"
type input "02:01 AM"
type input "1"
click at [588, 442] on div "00" at bounding box center [578, 451] width 37 height 26
type input "02:00 AM"
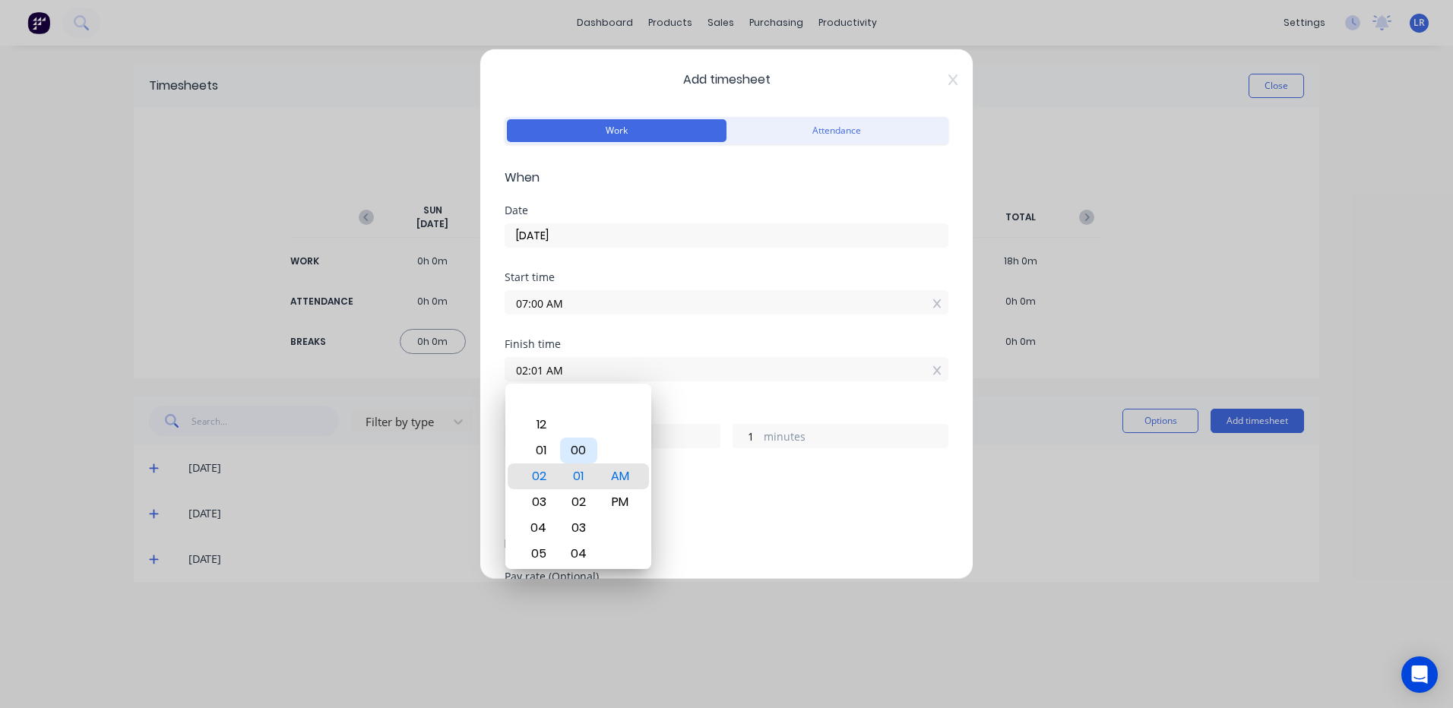
type input "0"
click at [621, 500] on div "PM" at bounding box center [620, 502] width 37 height 26
type input "02:00 PM"
type input "7"
click at [778, 507] on div "Add breaks" at bounding box center [727, 507] width 432 height 20
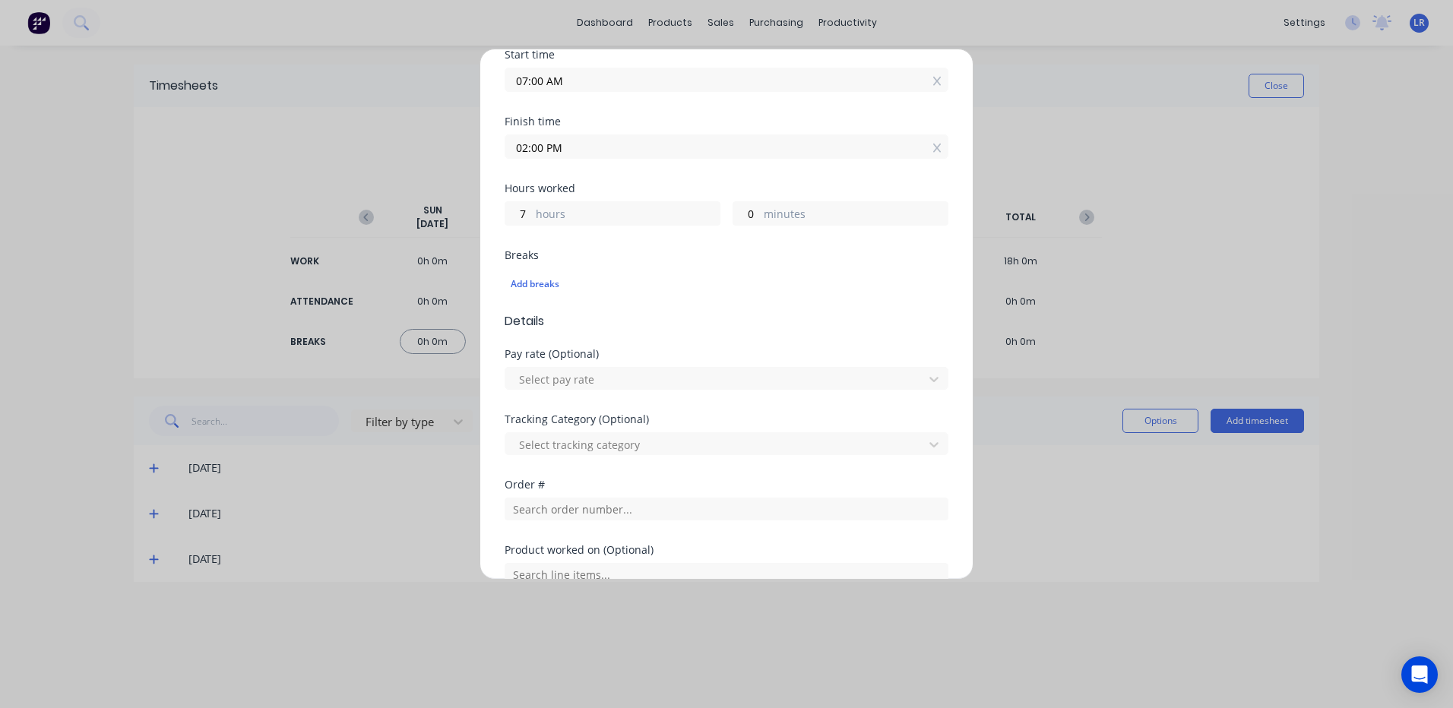
scroll to position [228, 0]
click at [536, 497] on input "text" at bounding box center [727, 503] width 444 height 23
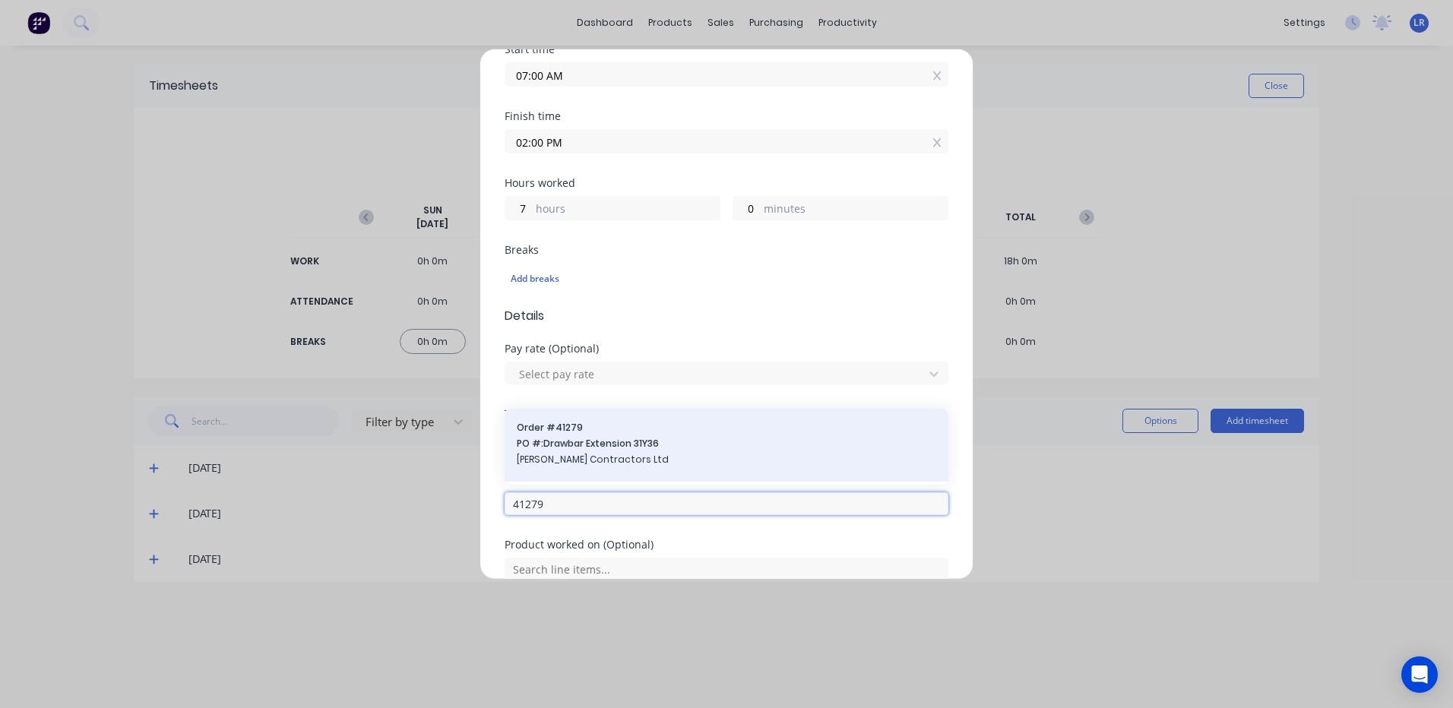
type input "41279"
click at [584, 451] on div "Order # 41279 PO #: Drawbar Extension 31Y36 Clements Contractors Ltd" at bounding box center [726, 445] width 419 height 49
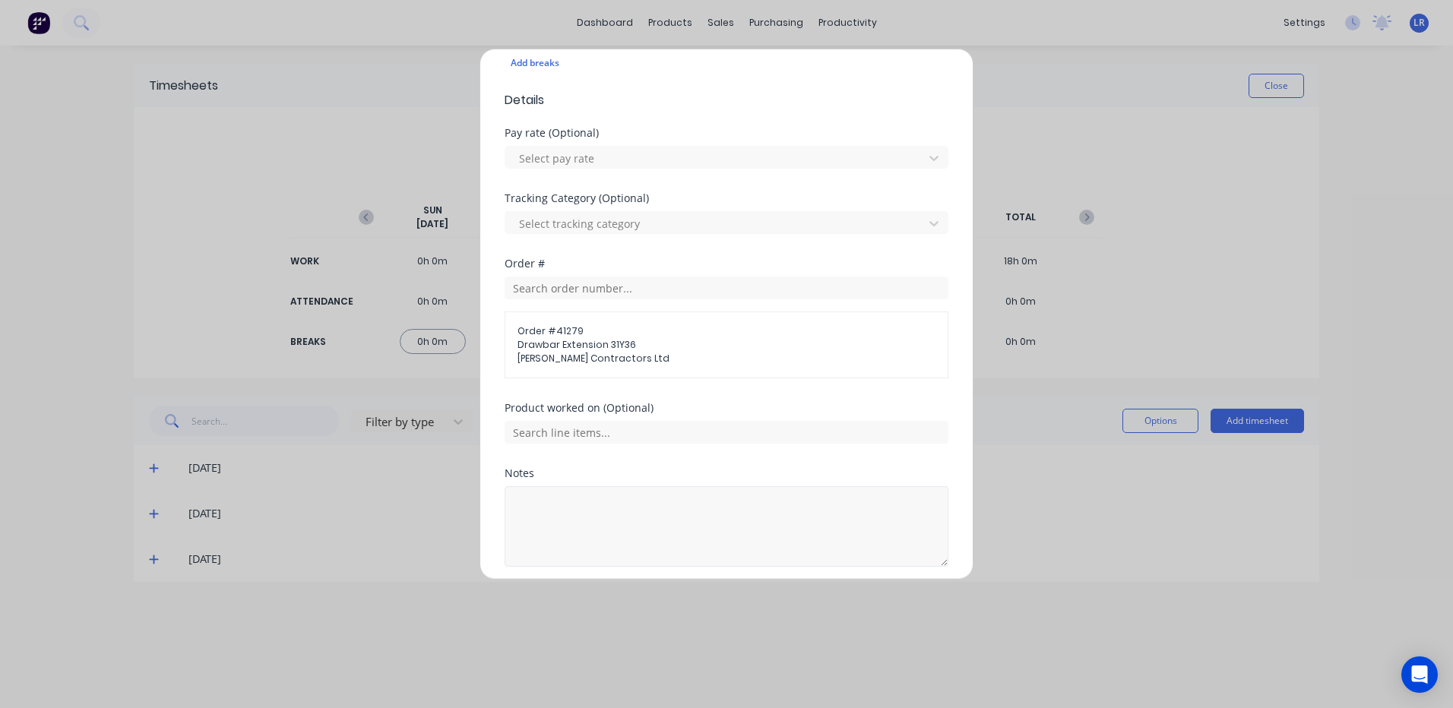
scroll to position [456, 0]
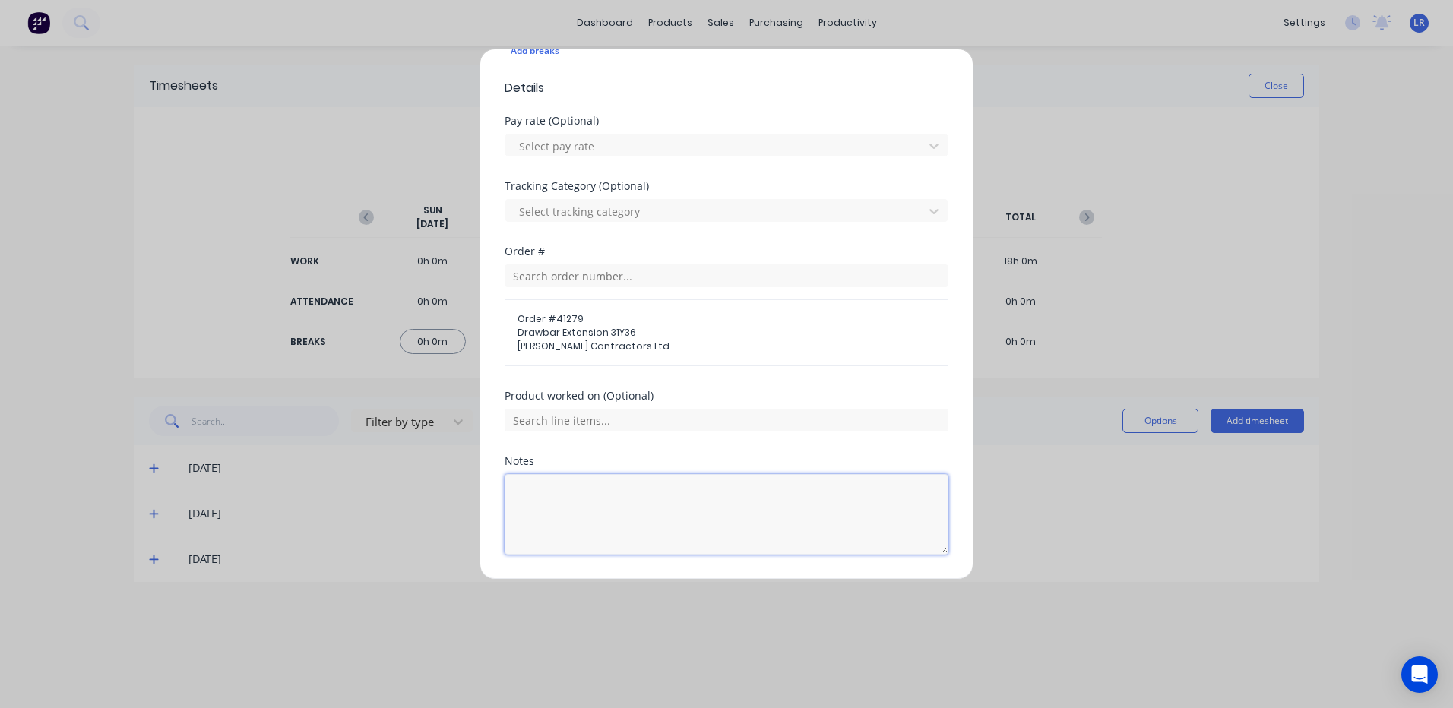
click at [543, 490] on textarea at bounding box center [727, 514] width 444 height 81
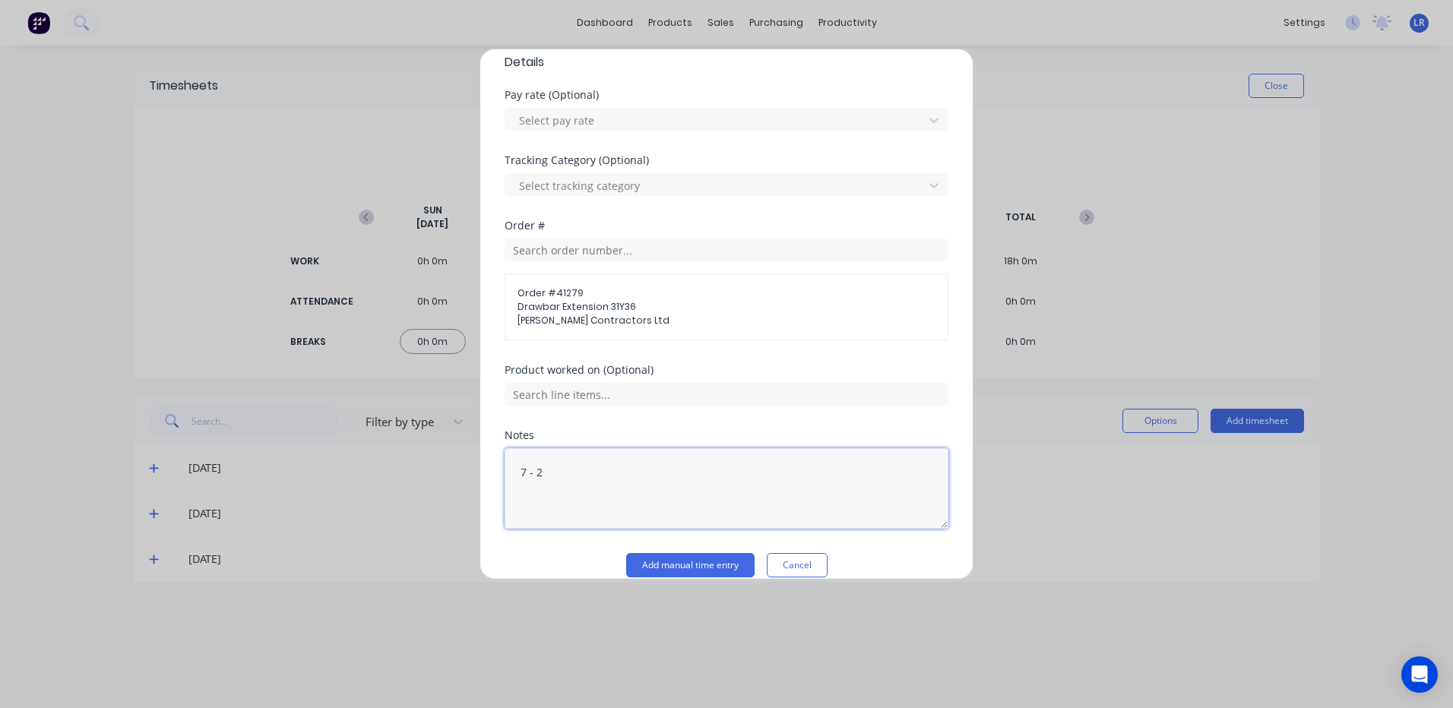
scroll to position [501, 0]
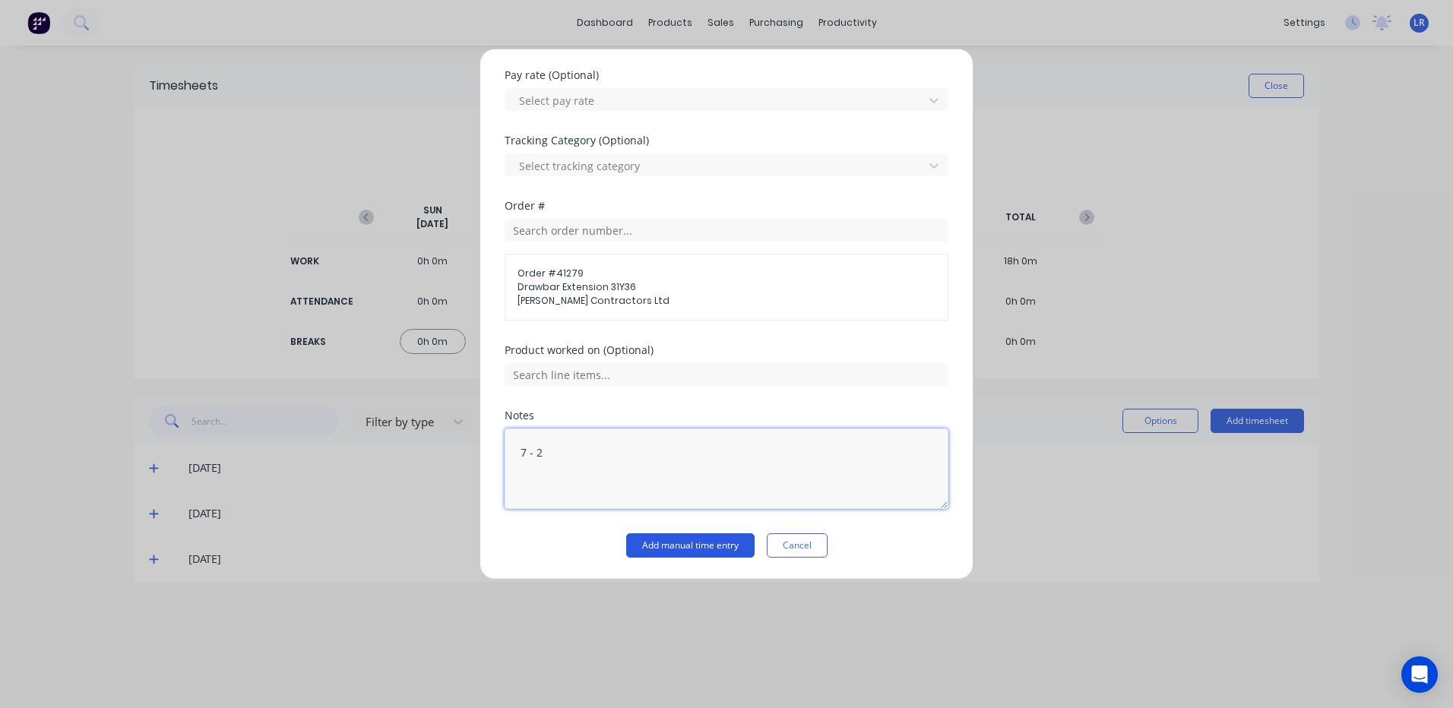
type textarea "7 - 2"
click at [679, 543] on button "Add manual time entry" at bounding box center [690, 545] width 128 height 24
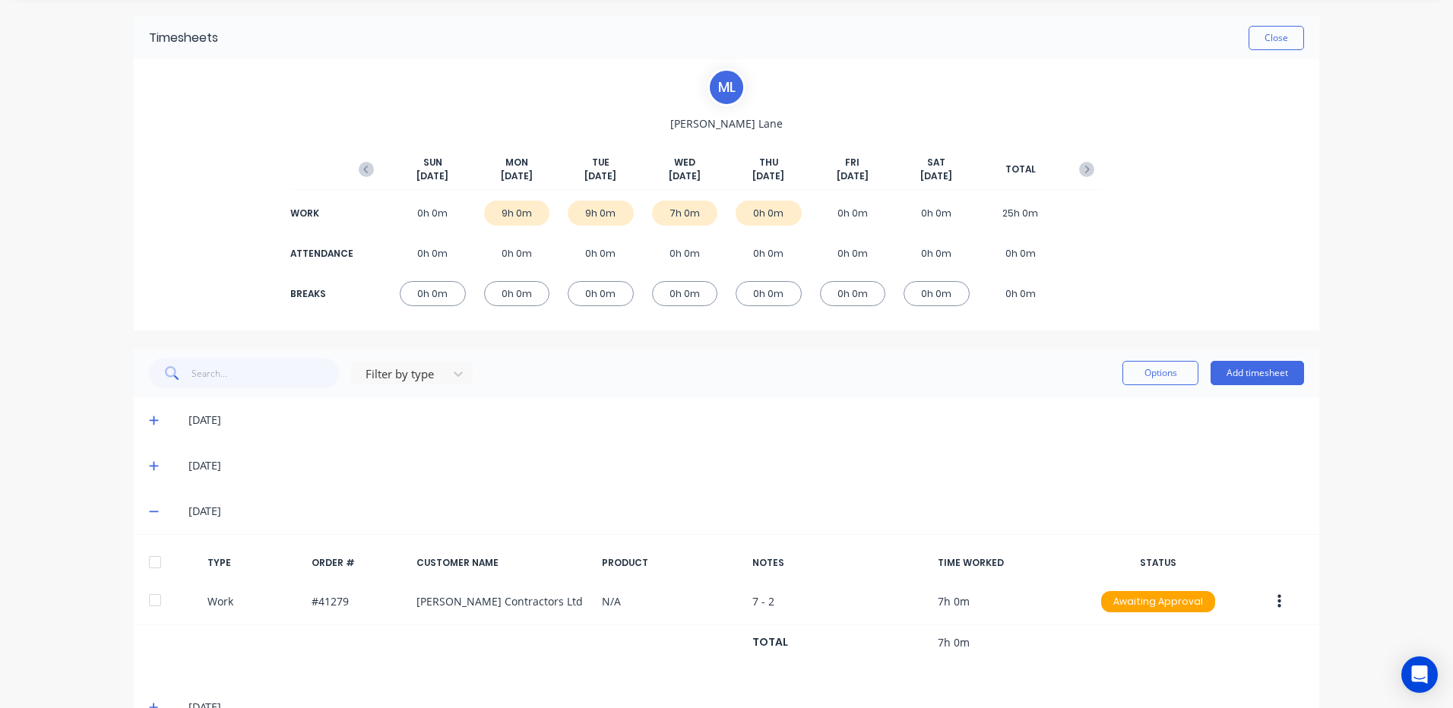
scroll to position [89, 0]
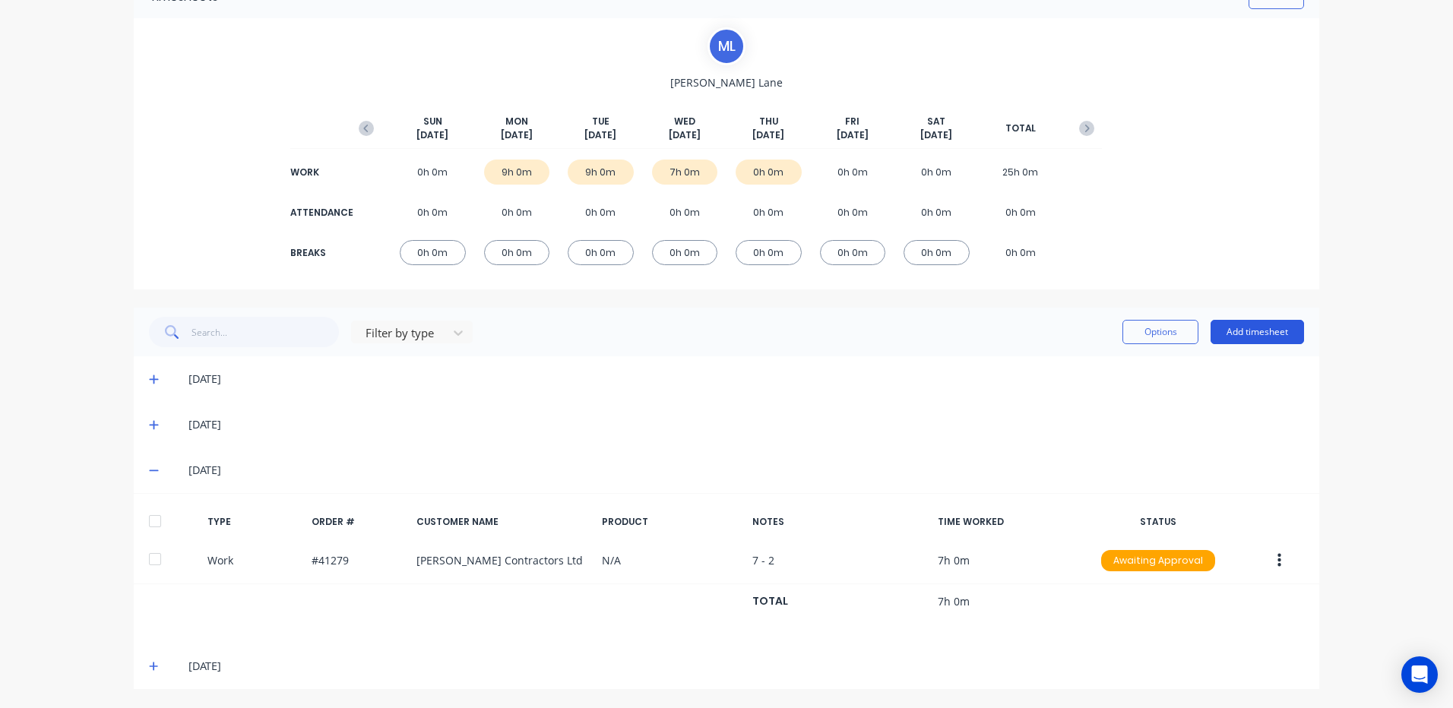
click at [1242, 325] on button "Add timesheet" at bounding box center [1256, 332] width 93 height 24
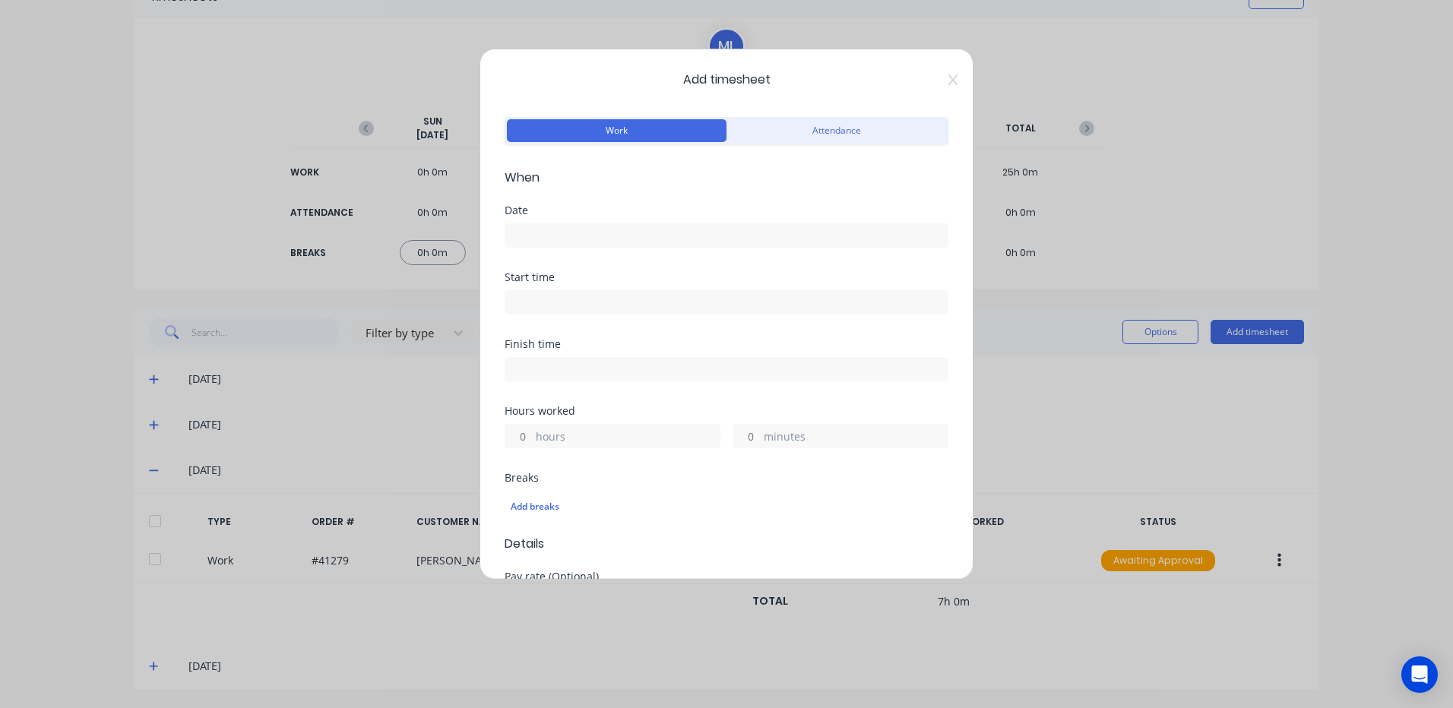
click at [514, 231] on input at bounding box center [726, 235] width 442 height 23
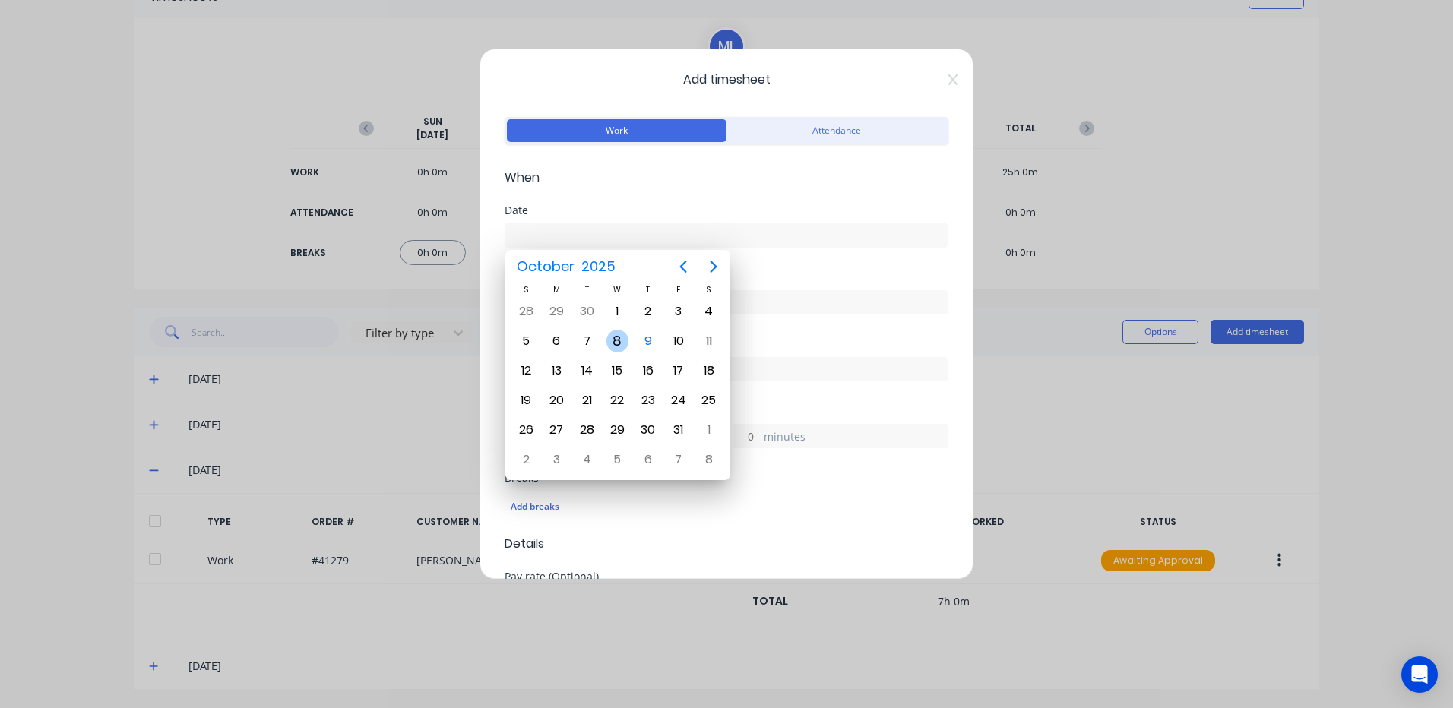
click at [612, 336] on div "8" at bounding box center [617, 341] width 23 height 23
type input "08/10/2025"
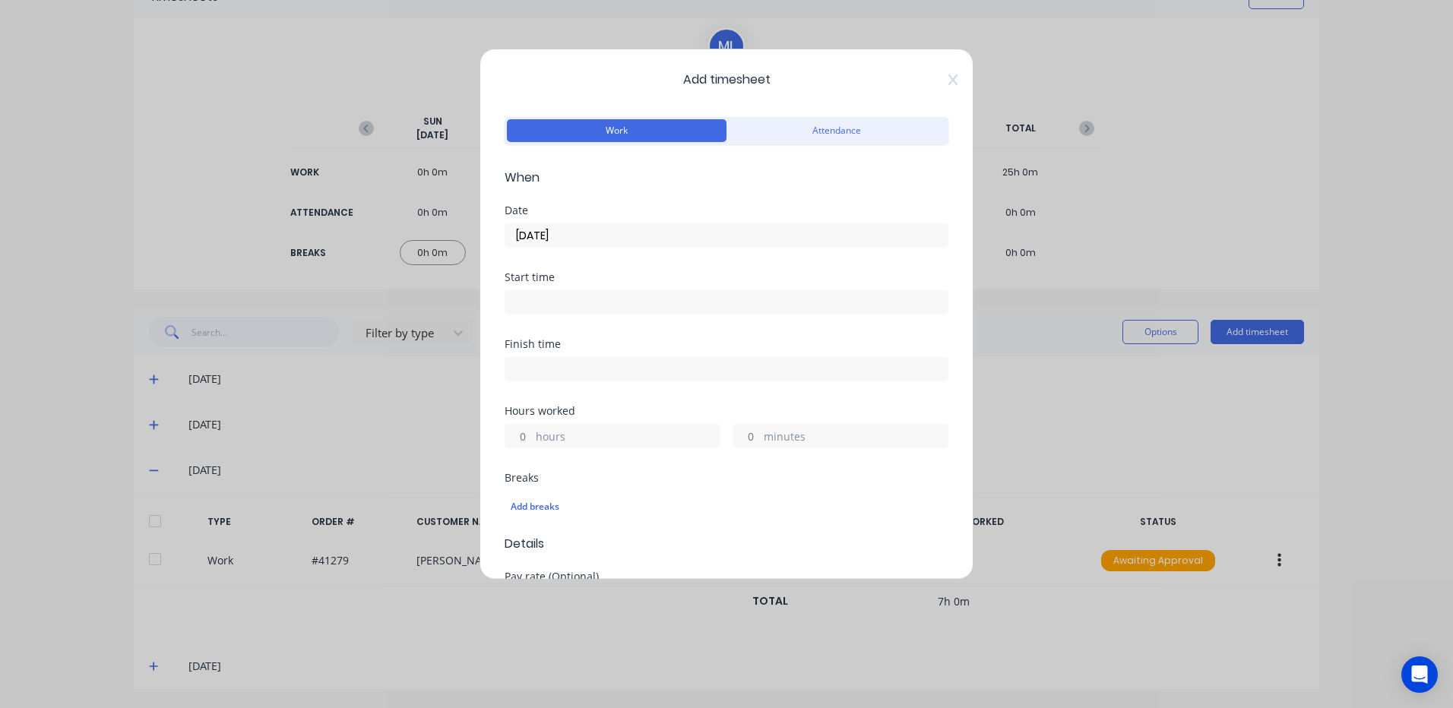
click at [509, 299] on input at bounding box center [726, 302] width 442 height 23
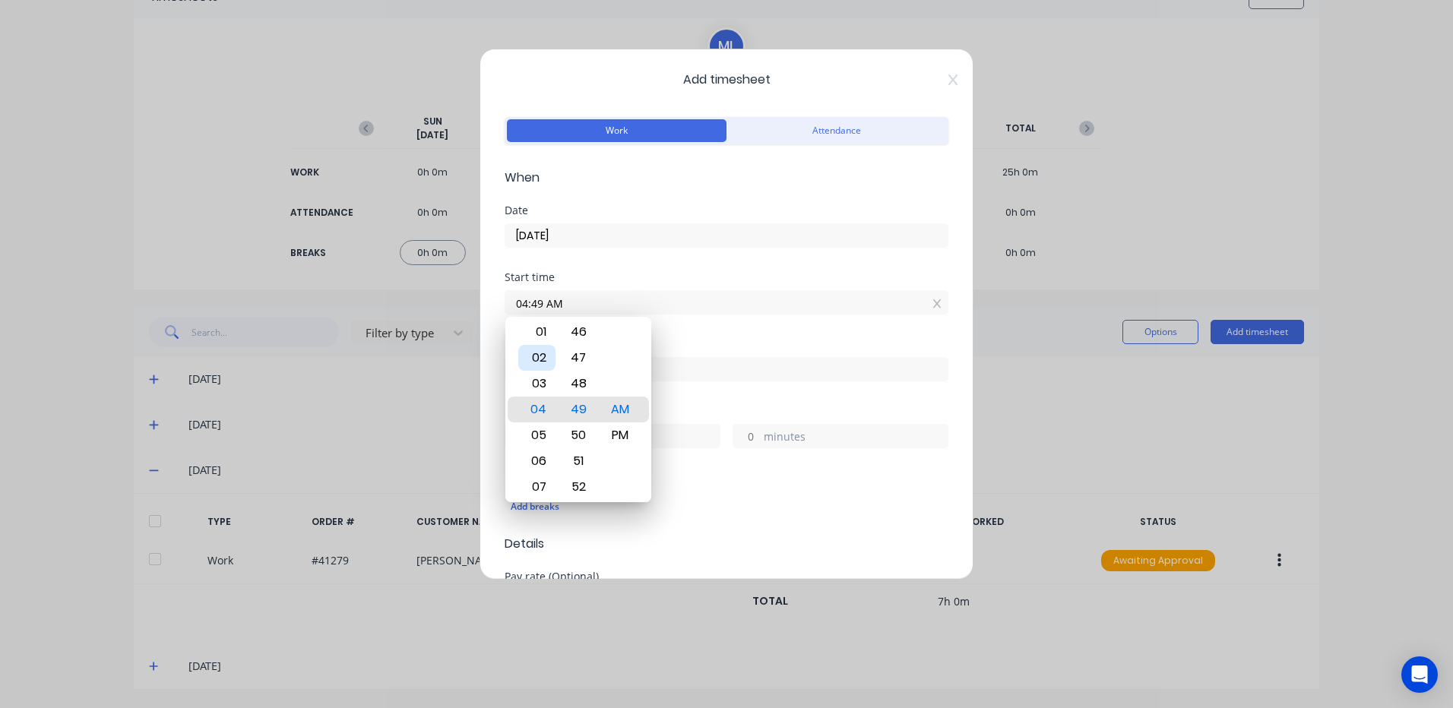
click at [535, 354] on div "02" at bounding box center [536, 358] width 37 height 26
click at [584, 435] on div "30" at bounding box center [578, 435] width 37 height 26
click at [609, 430] on div "PM" at bounding box center [620, 435] width 37 height 26
type input "02:30 PM"
click at [682, 367] on input at bounding box center [726, 369] width 442 height 23
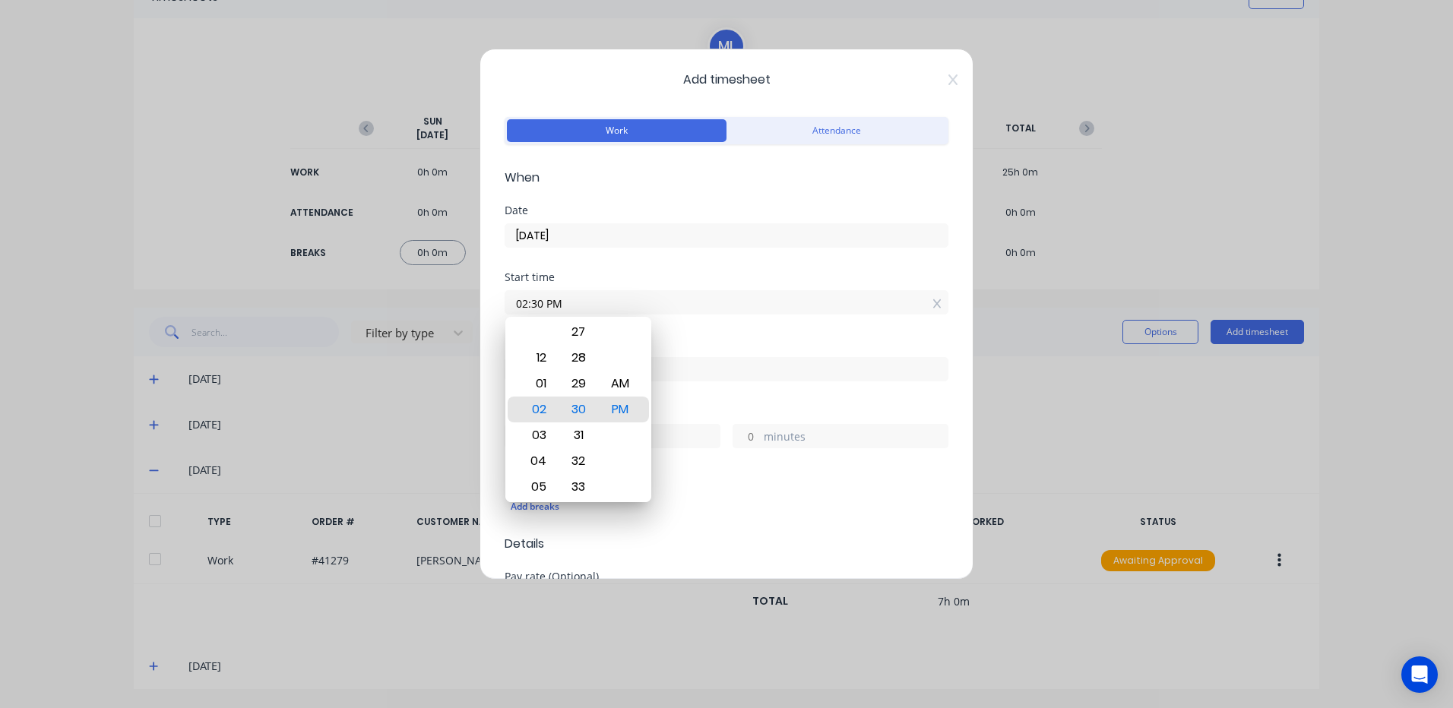
type input "07:49 AM"
type input "17"
type input "19"
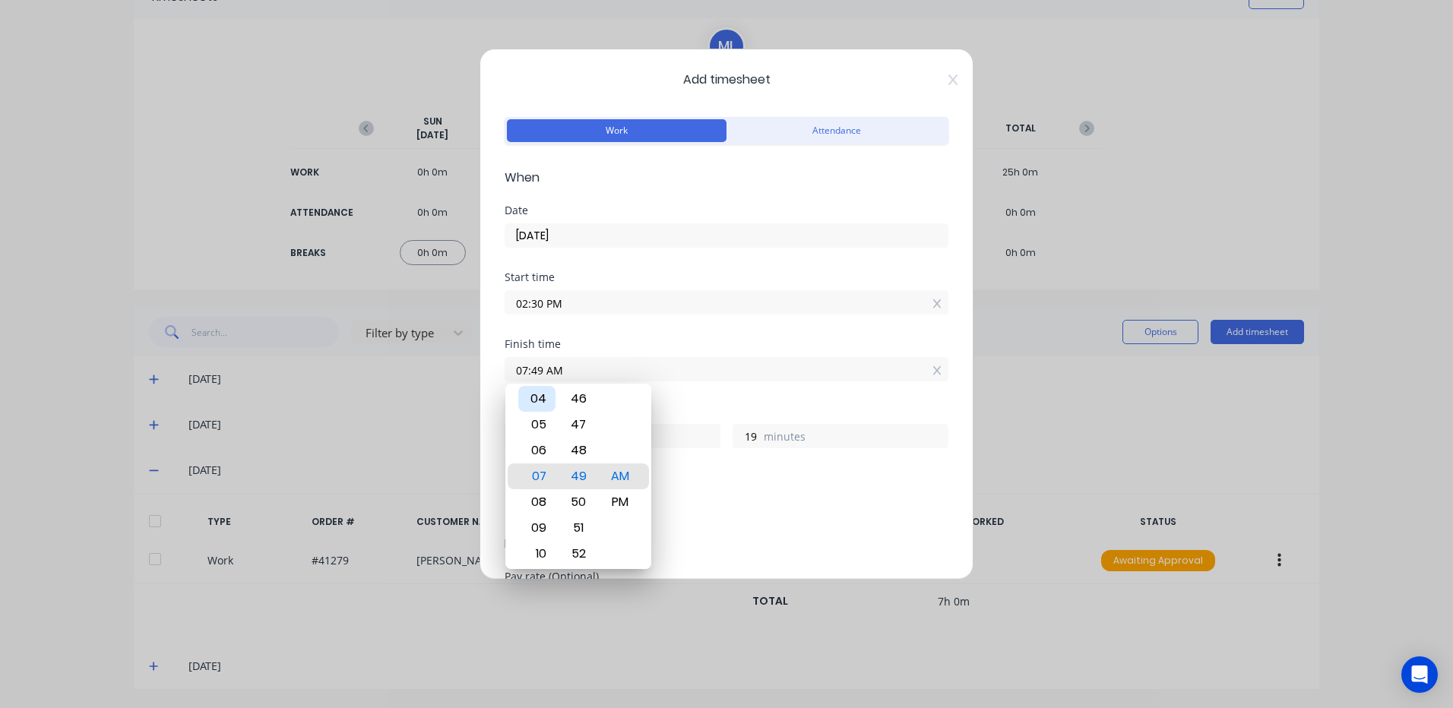
click at [540, 396] on div "04" at bounding box center [536, 399] width 37 height 26
type input "04:49 AM"
type input "14"
type input "04:43 AM"
type input "13"
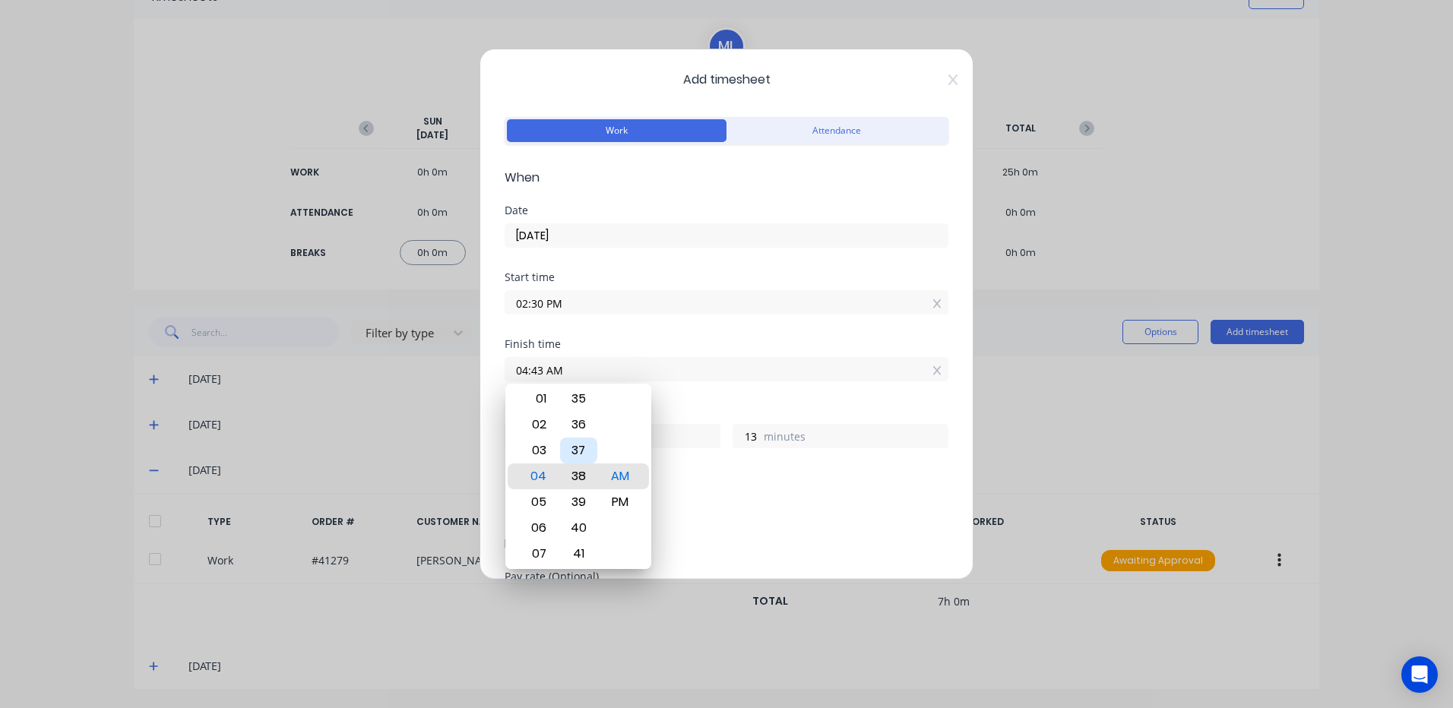
type input "04:38 AM"
type input "8"
type input "04:35 AM"
type input "5"
type input "04:32 AM"
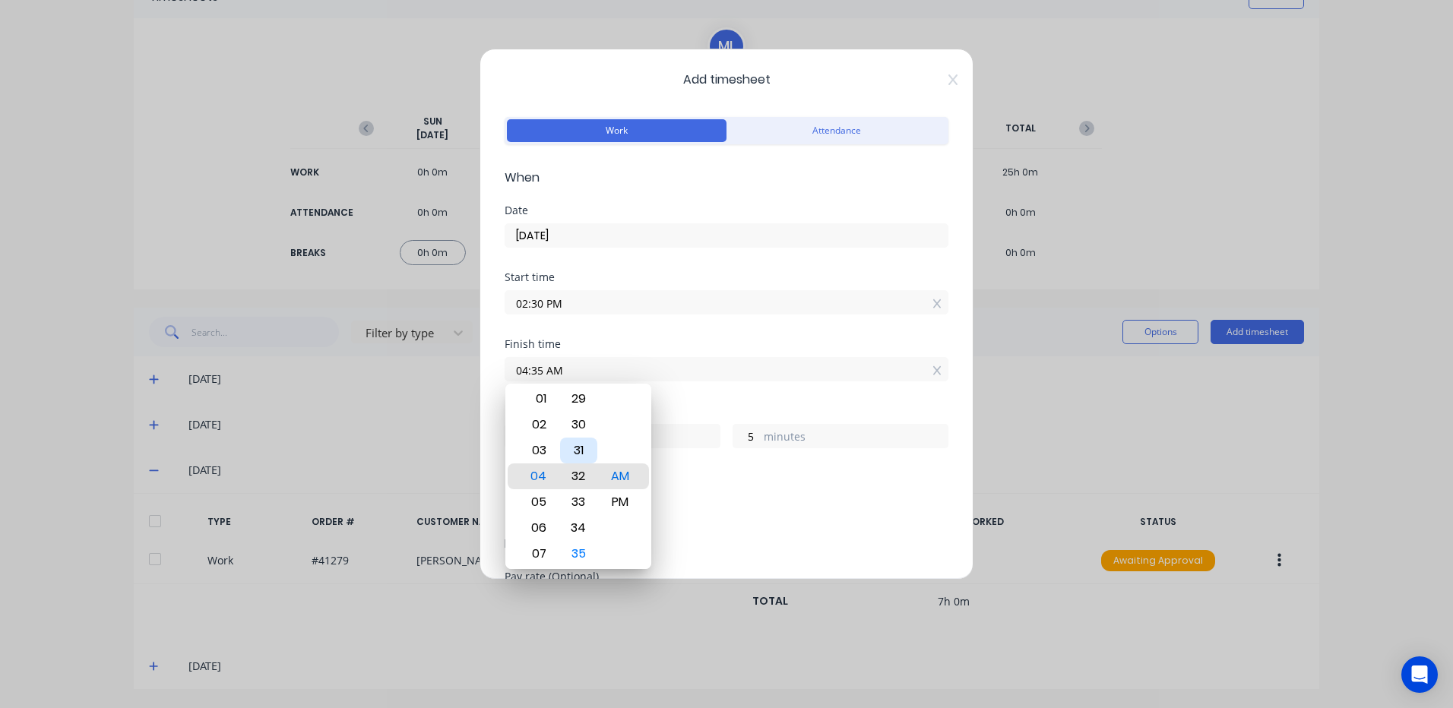
type input "2"
click at [584, 416] on div "30" at bounding box center [578, 425] width 37 height 26
type input "04:30 AM"
type input "0"
click at [622, 503] on div "PM" at bounding box center [620, 502] width 37 height 26
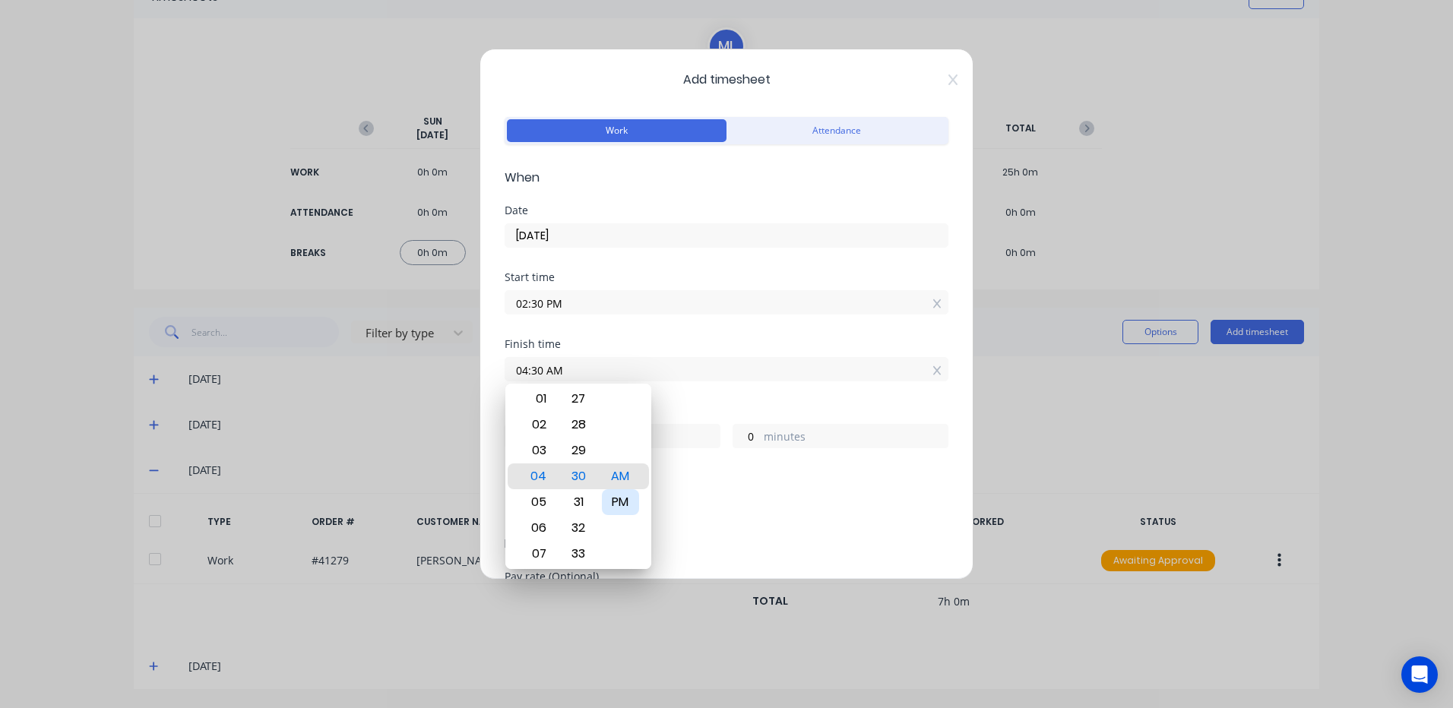
type input "04:30 PM"
type input "2"
click at [717, 505] on div "Add breaks" at bounding box center [727, 507] width 432 height 20
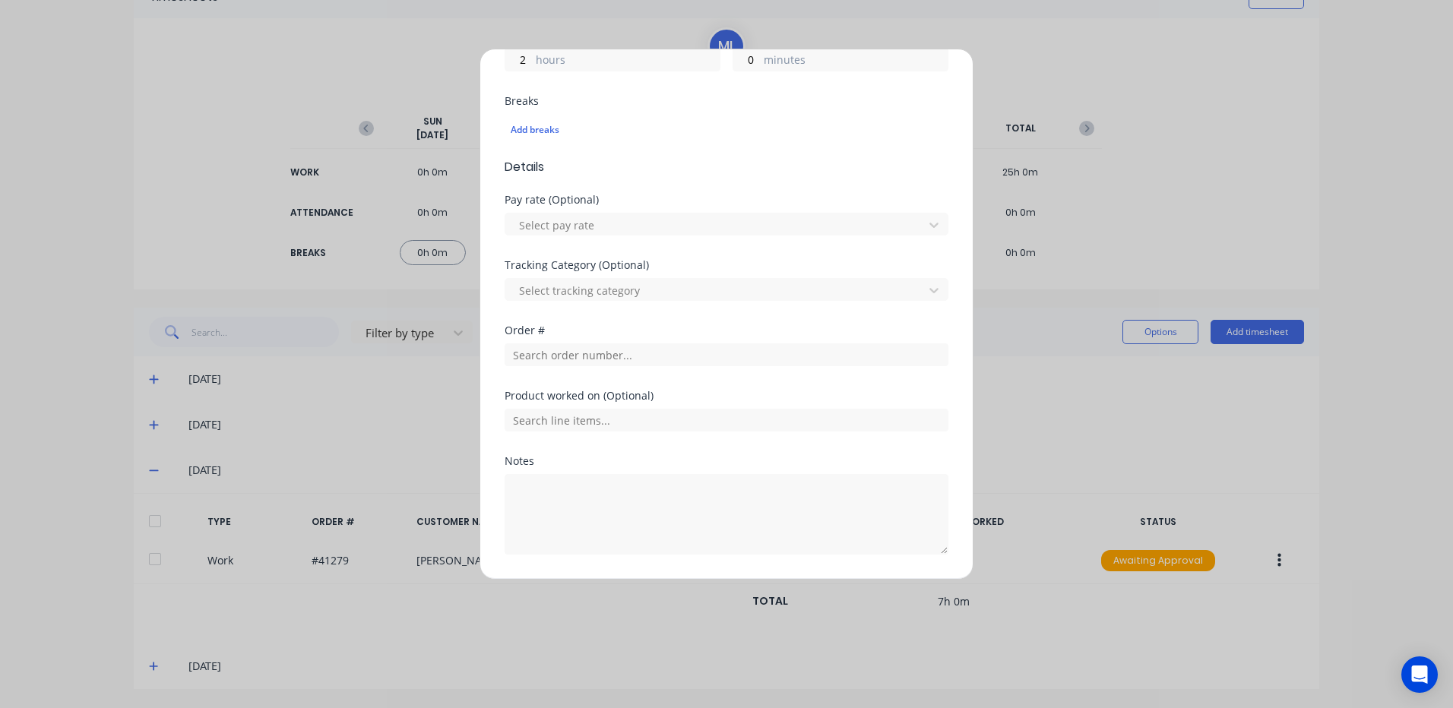
scroll to position [380, 0]
click at [531, 343] on input "text" at bounding box center [727, 351] width 444 height 23
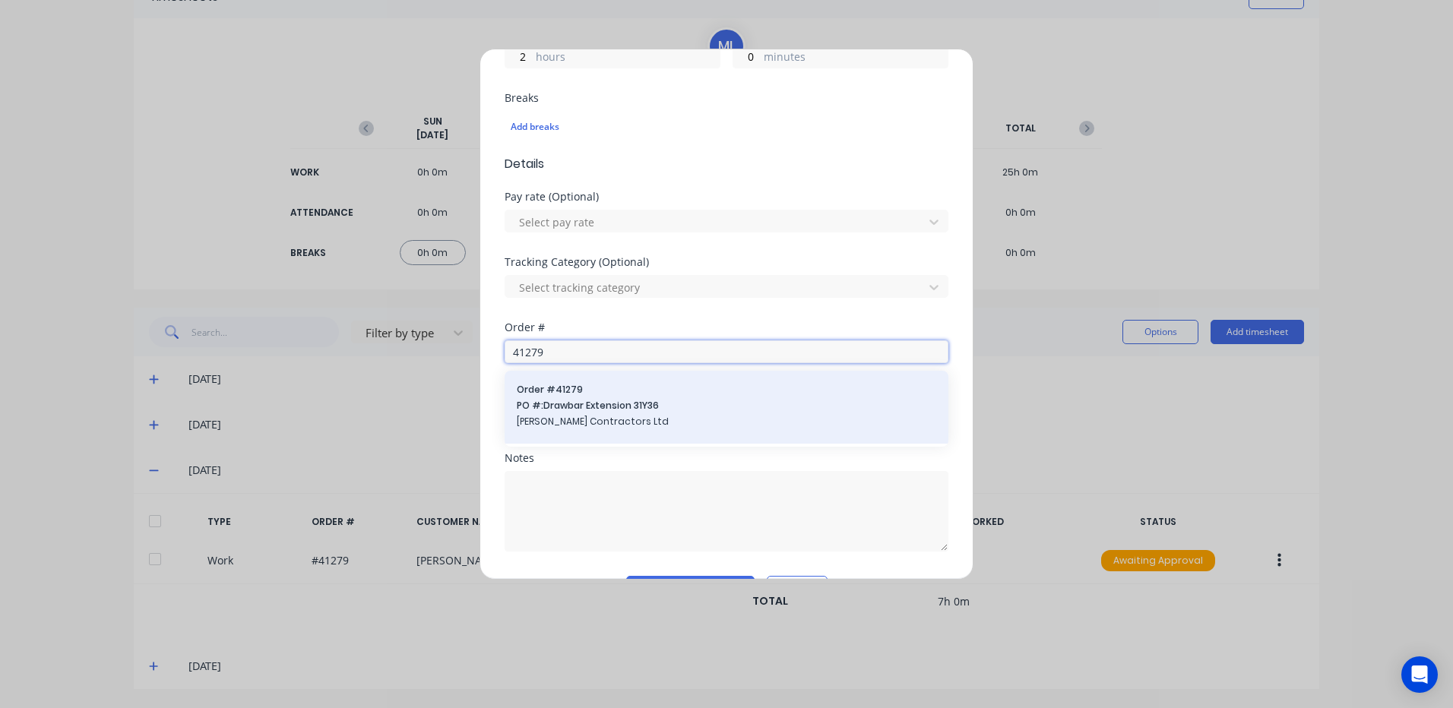
type input "41279"
click at [546, 413] on span "PO #: Drawbar Extension 31Y36" at bounding box center [726, 406] width 419 height 14
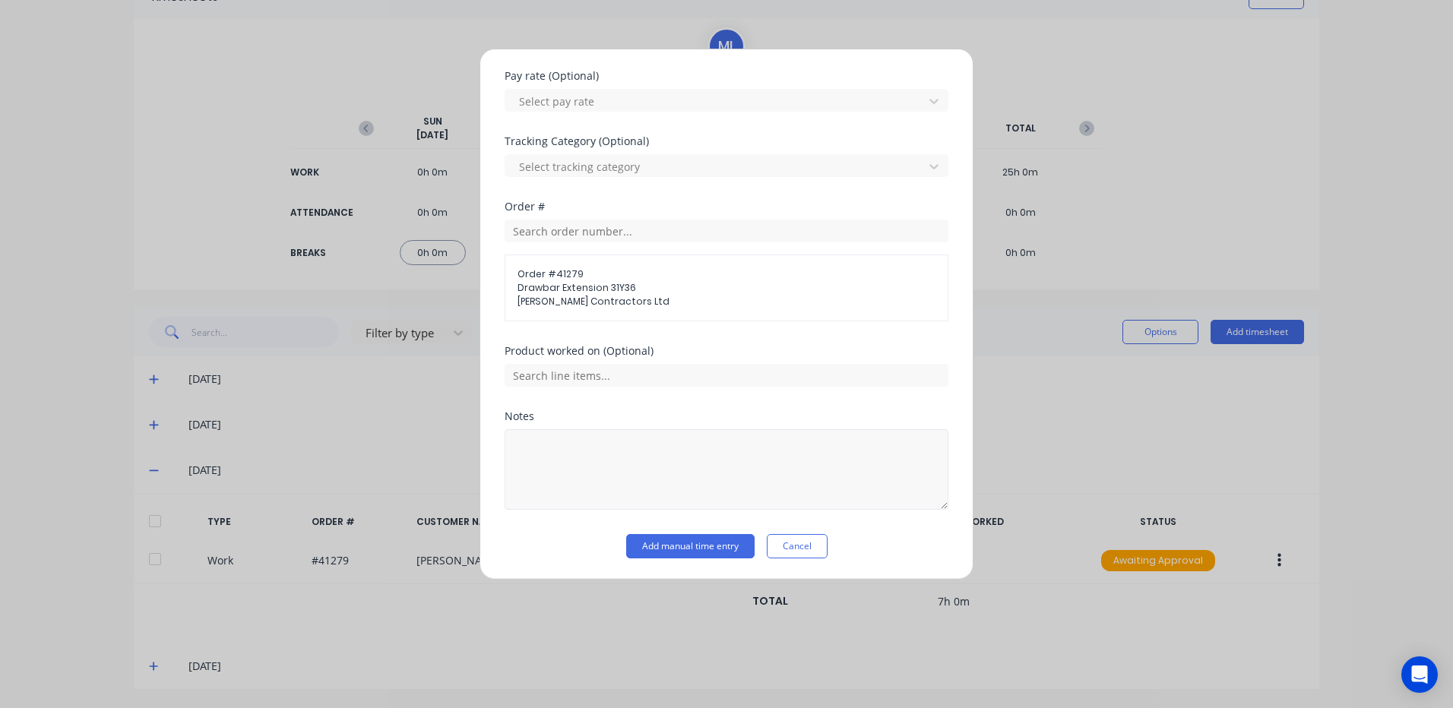
scroll to position [501, 0]
click at [525, 447] on textarea at bounding box center [727, 469] width 444 height 81
type textarea "2.30 - 4.30"
click at [636, 539] on button "Add manual time entry" at bounding box center [690, 545] width 128 height 24
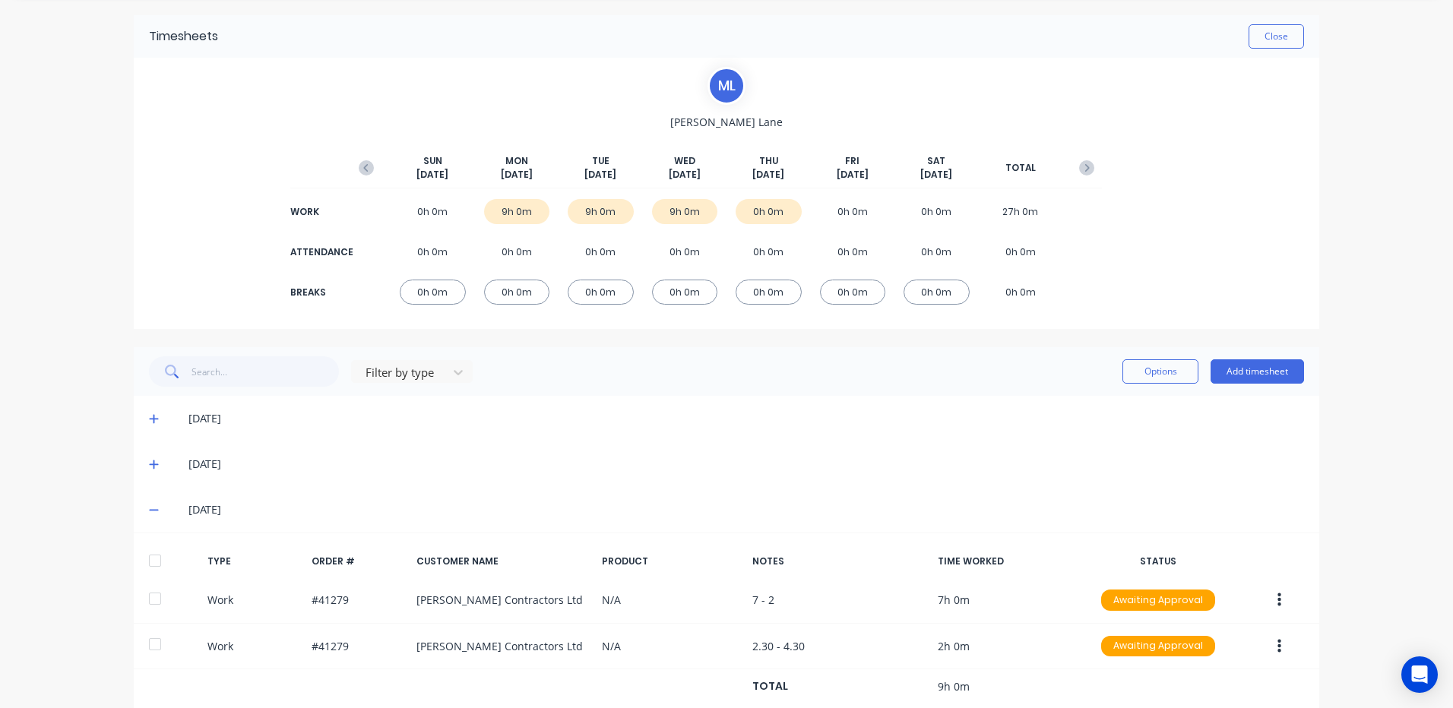
scroll to position [0, 0]
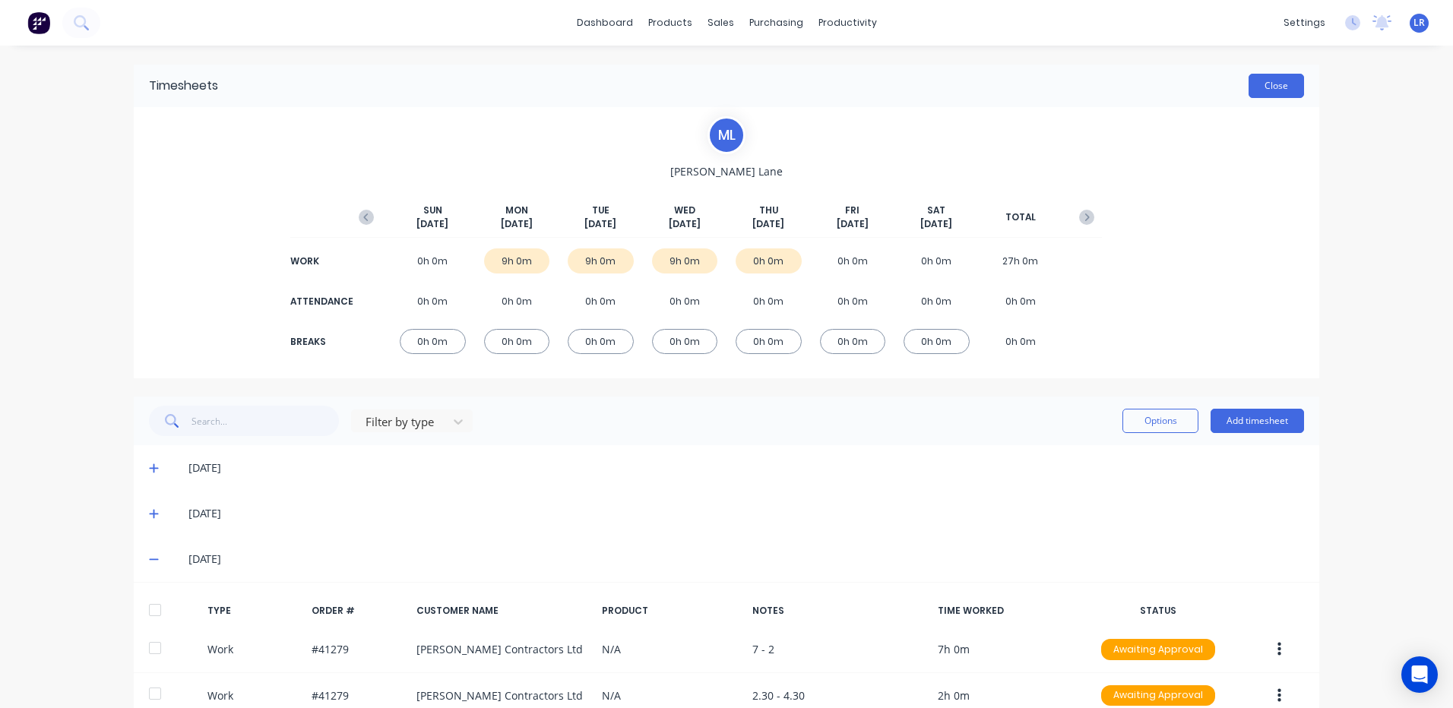
click at [1276, 80] on button "Close" at bounding box center [1275, 86] width 55 height 24
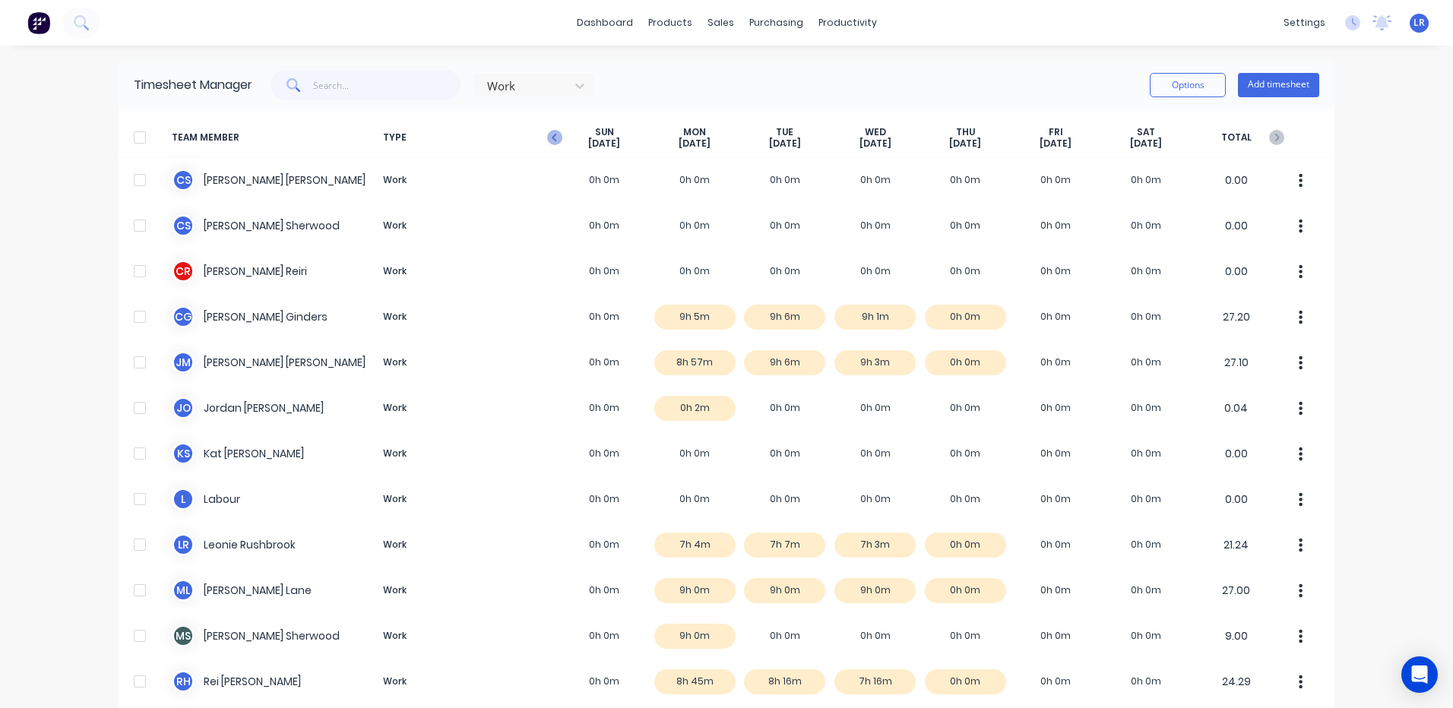
click at [547, 136] on icon "button" at bounding box center [554, 137] width 15 height 15
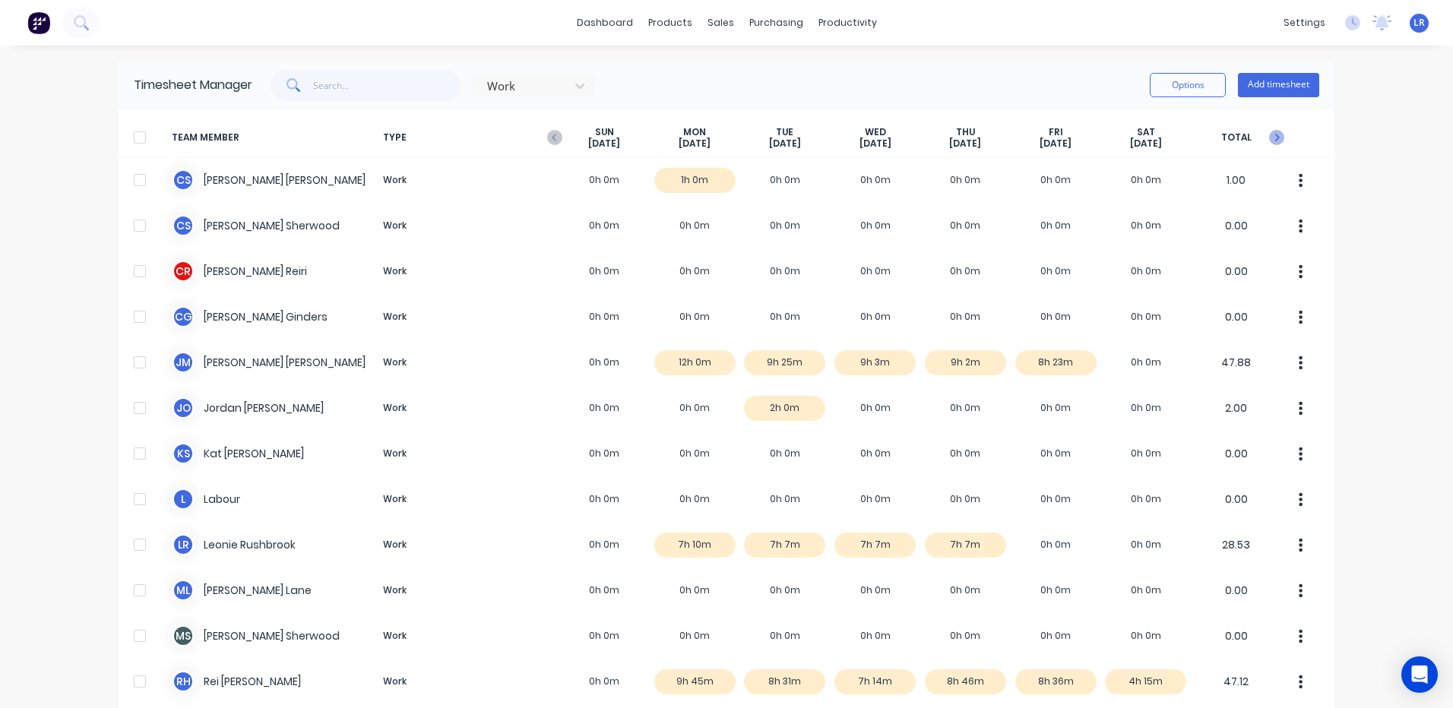
click at [1276, 138] on icon "button" at bounding box center [1276, 137] width 15 height 15
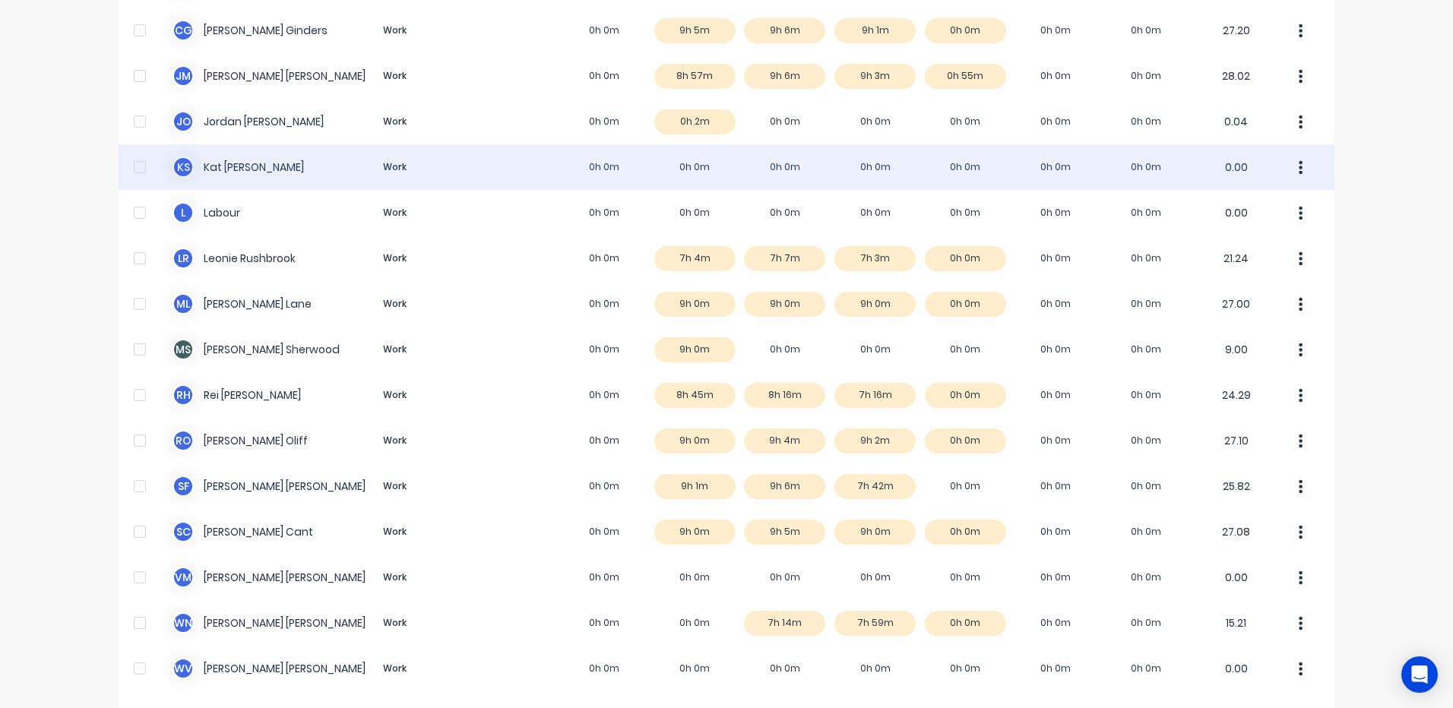
scroll to position [340, 0]
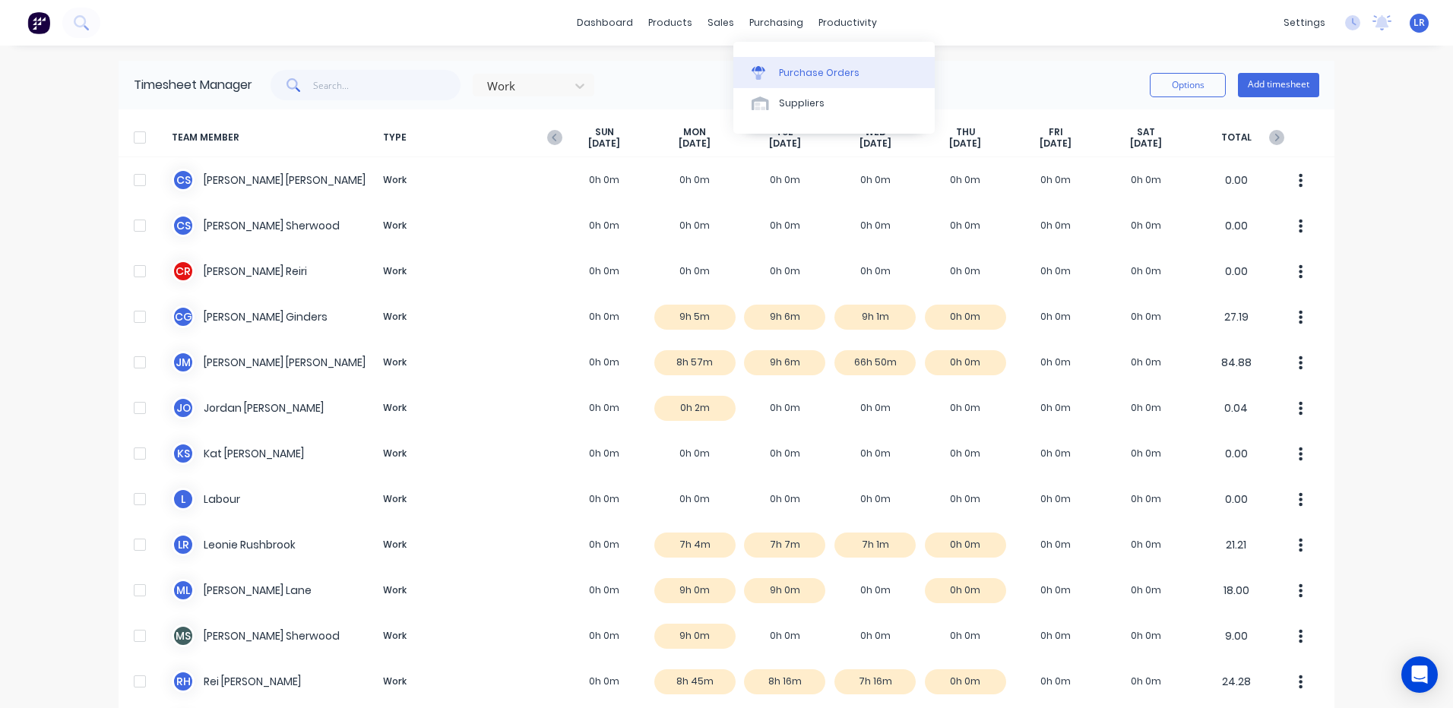
click at [814, 67] on div "Purchase Orders" at bounding box center [819, 73] width 81 height 14
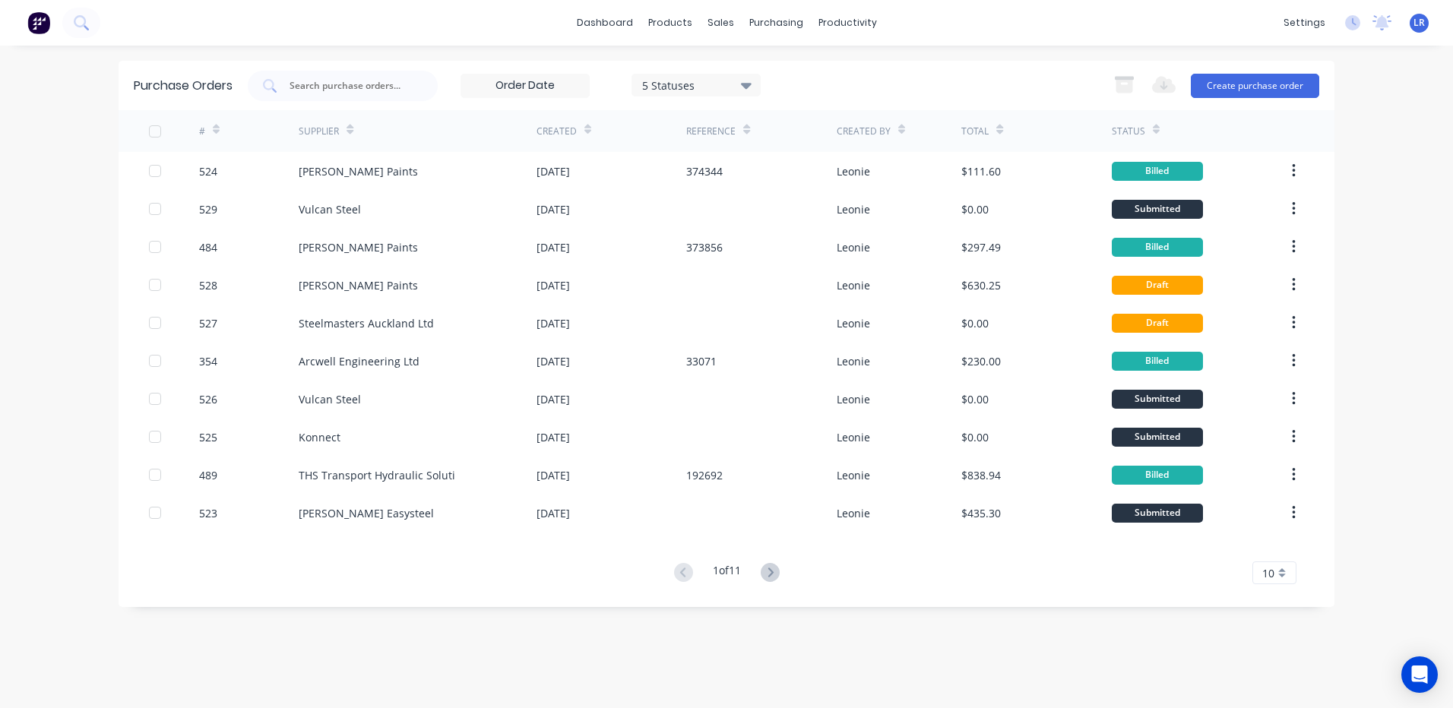
click at [213, 128] on icon at bounding box center [216, 129] width 7 height 11
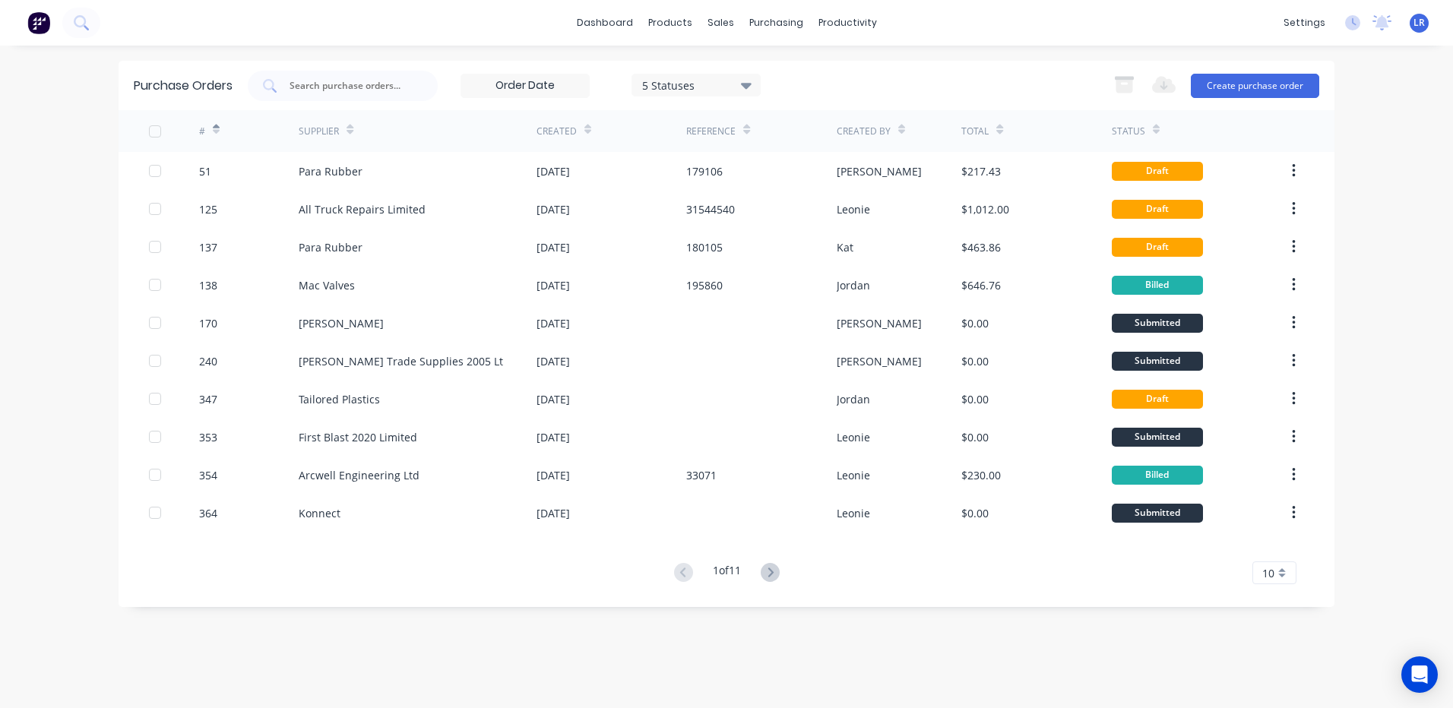
click at [213, 128] on icon at bounding box center [216, 129] width 7 height 11
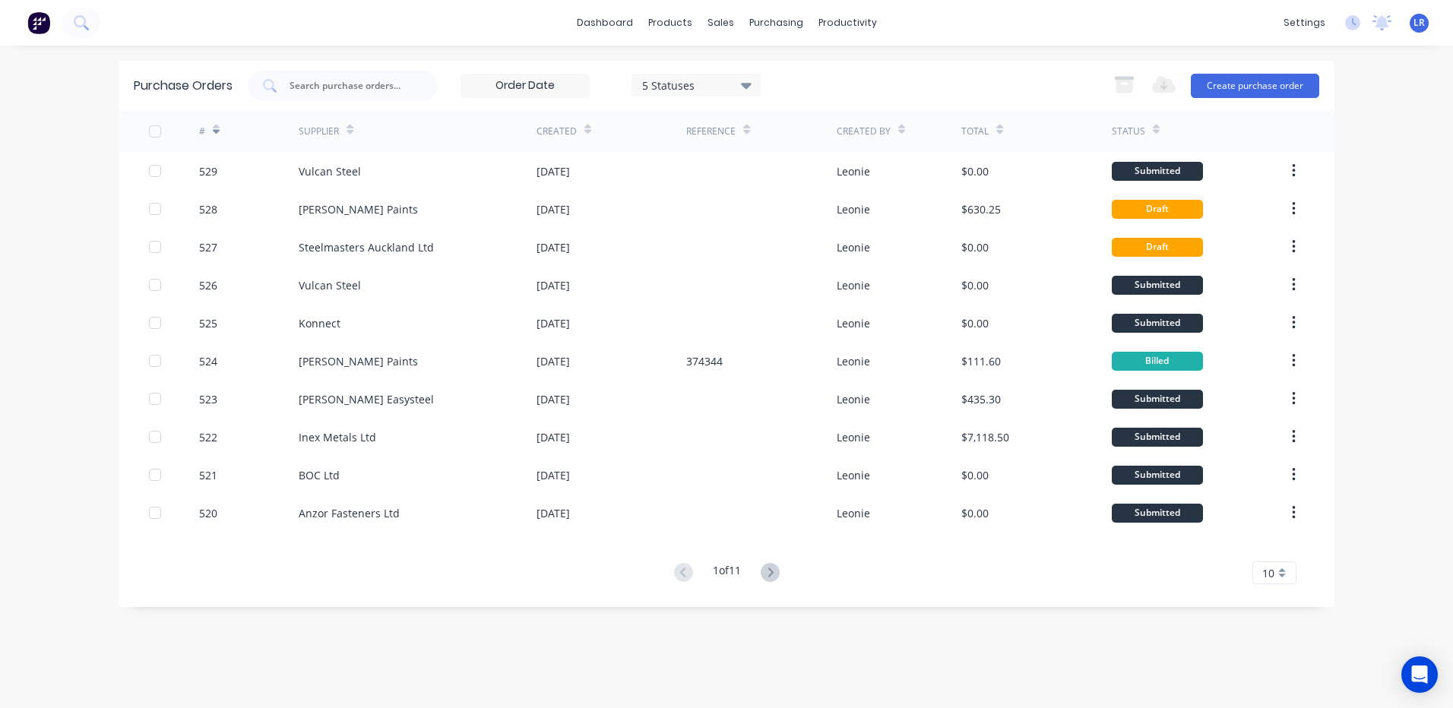
click at [768, 571] on icon at bounding box center [770, 572] width 19 height 19
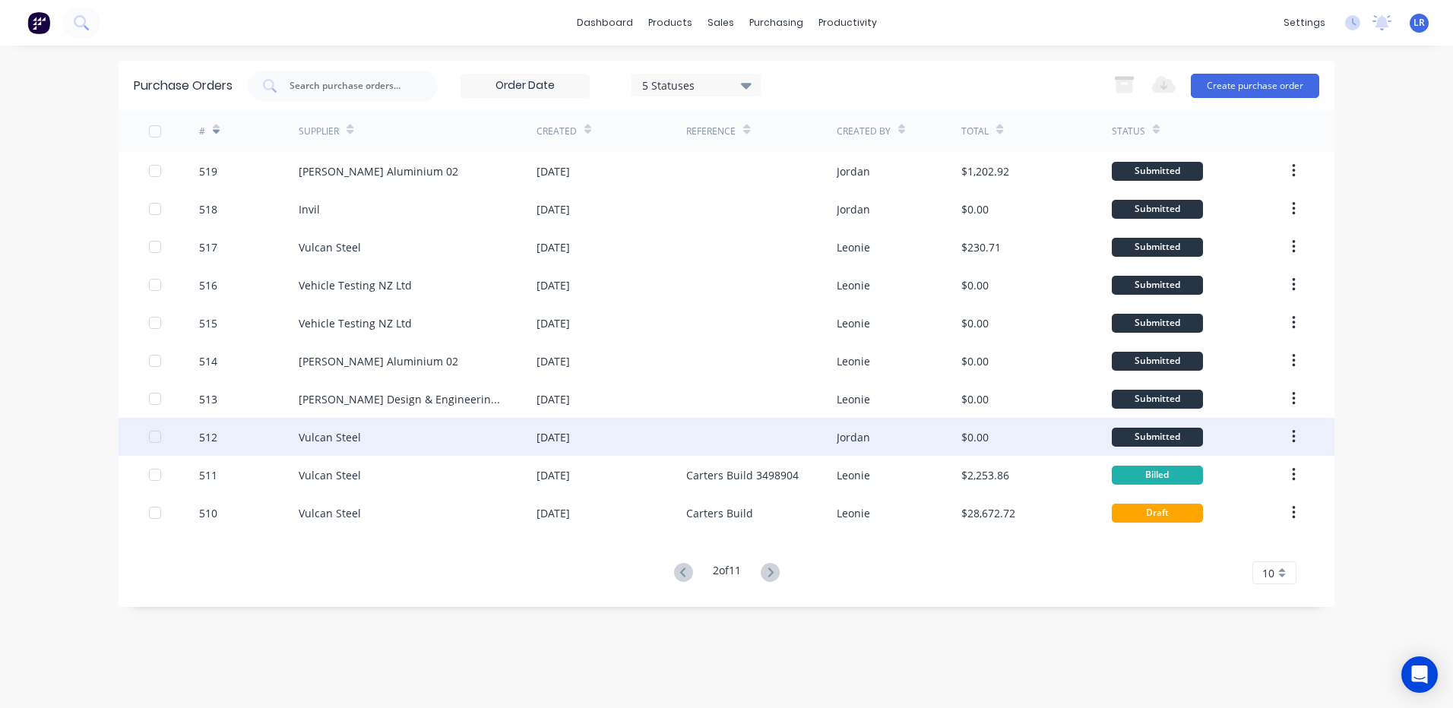
click at [280, 435] on div "512" at bounding box center [249, 437] width 100 height 38
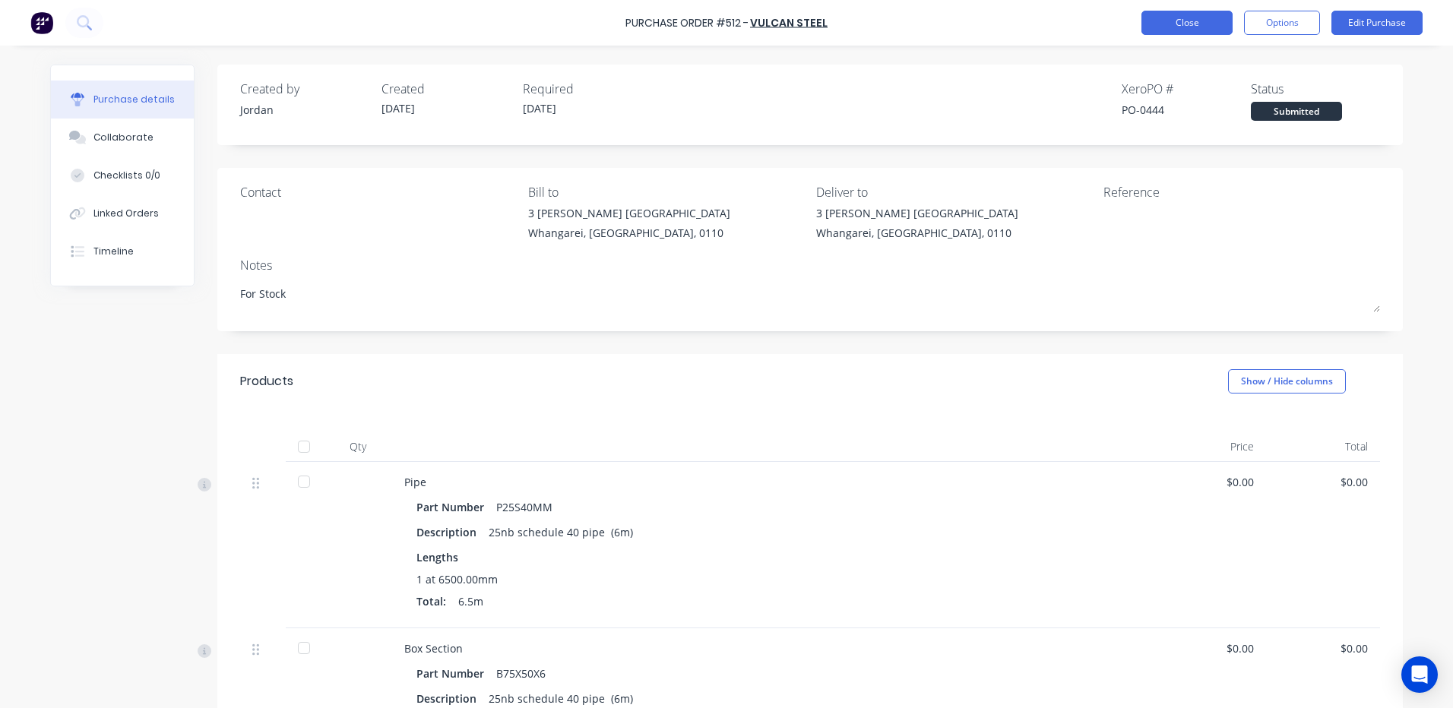
click at [1176, 19] on button "Close" at bounding box center [1186, 23] width 91 height 24
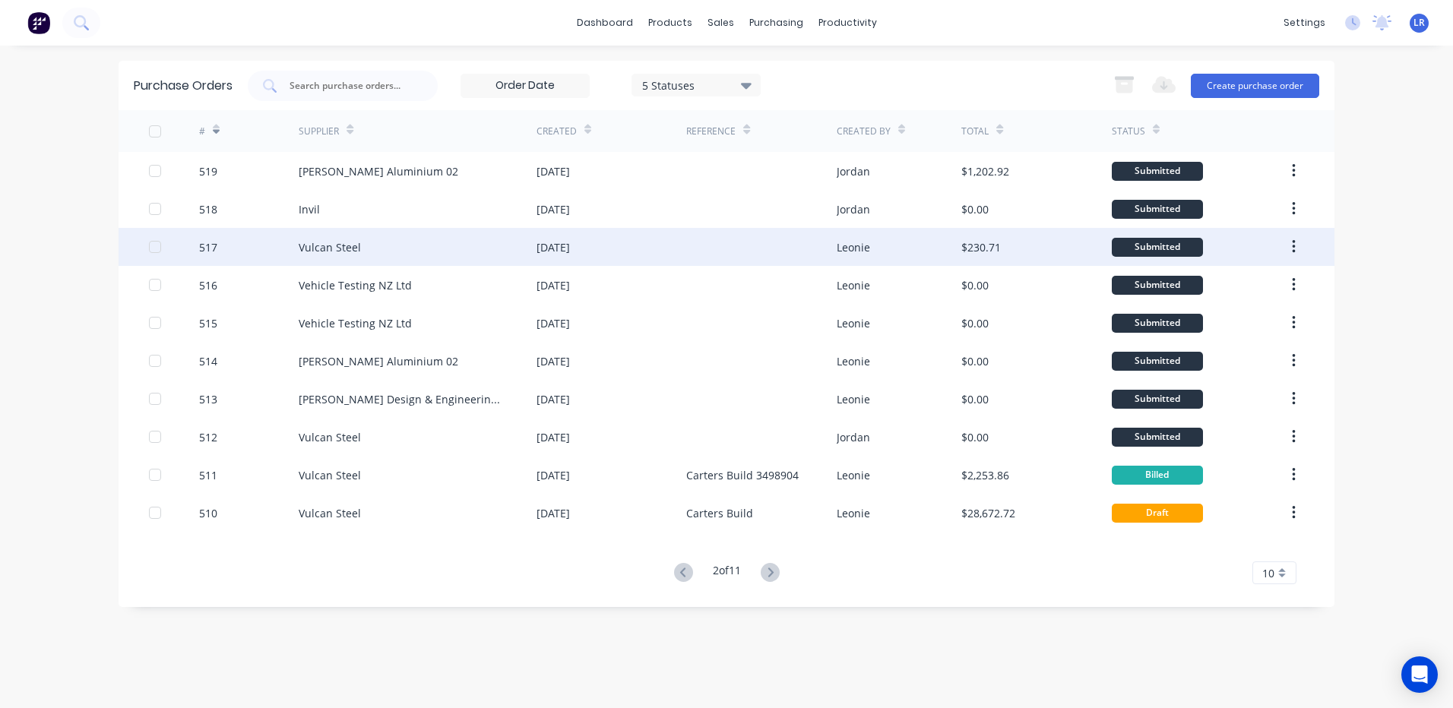
click at [378, 247] on div "Vulcan Steel" at bounding box center [418, 247] width 238 height 38
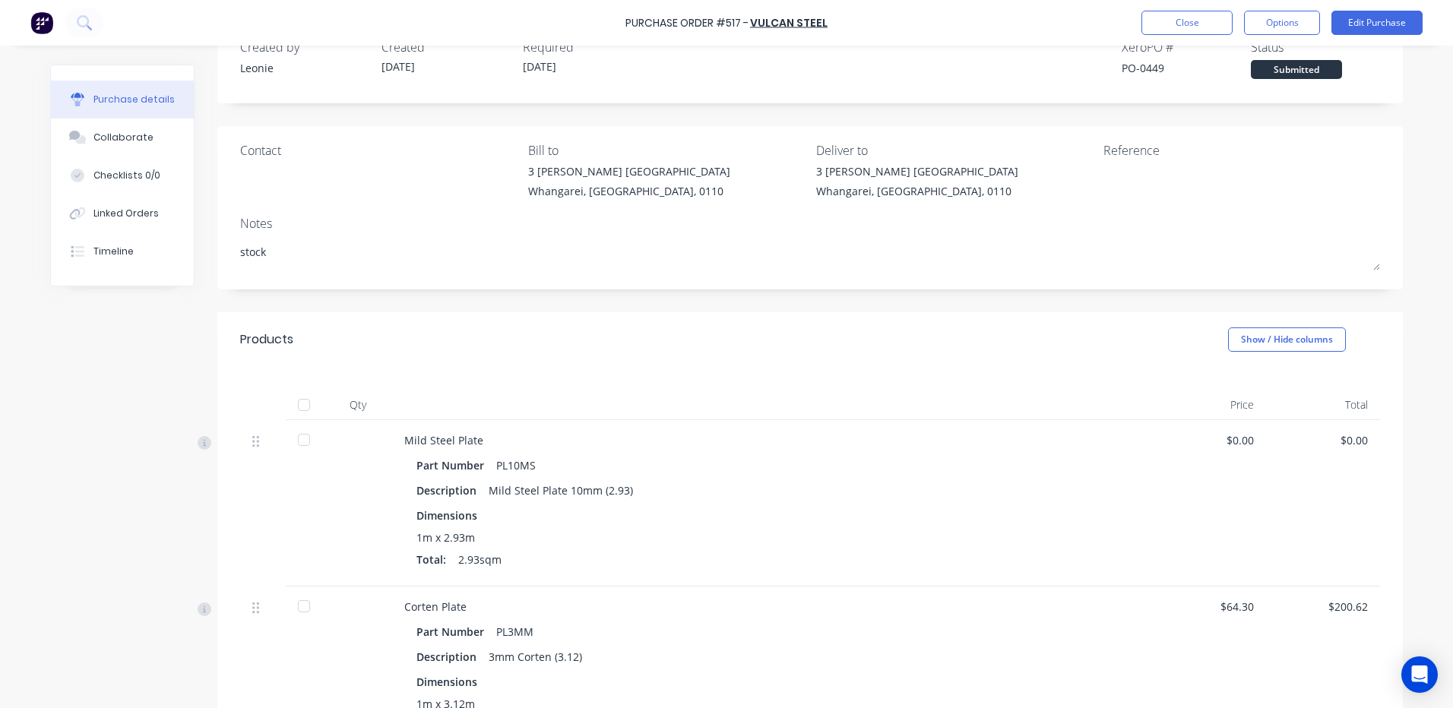
scroll to position [152, 0]
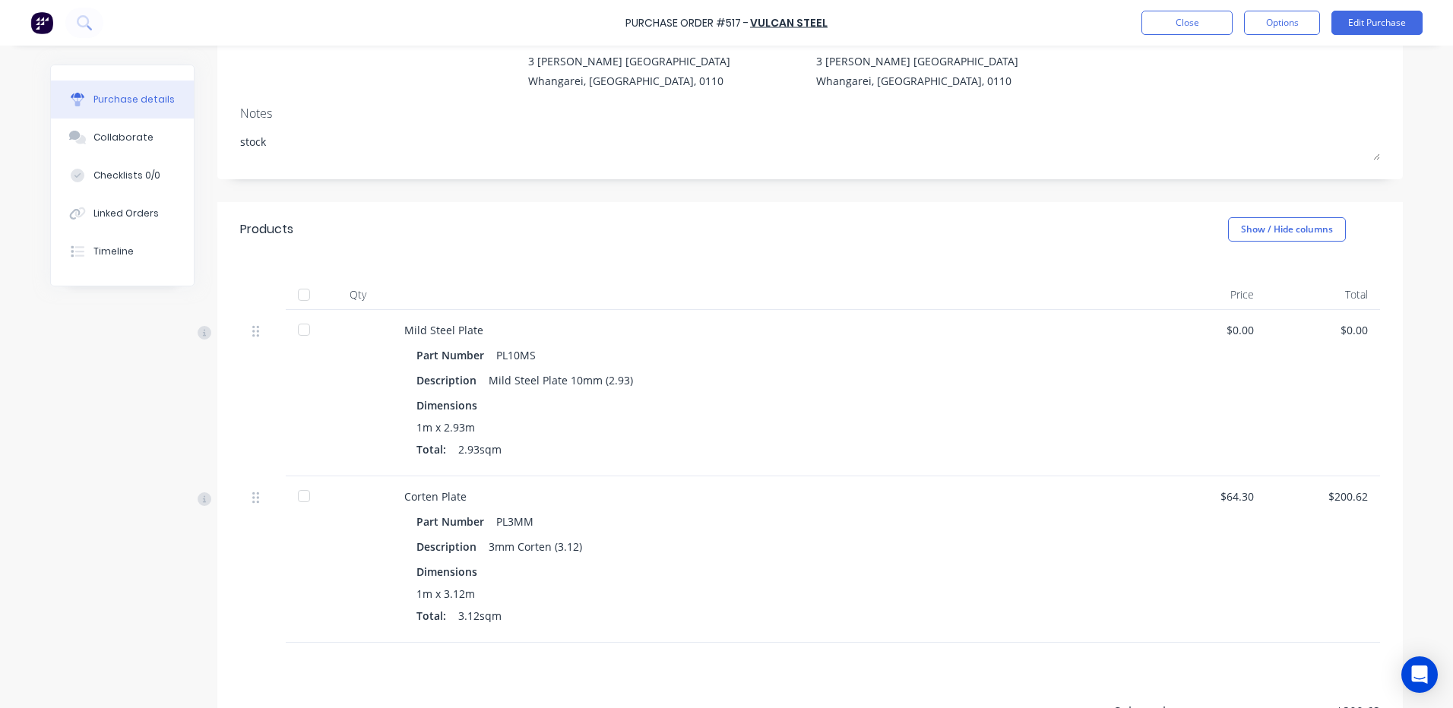
click at [296, 294] on div at bounding box center [304, 295] width 30 height 30
click at [1197, 22] on button "Close" at bounding box center [1186, 23] width 91 height 24
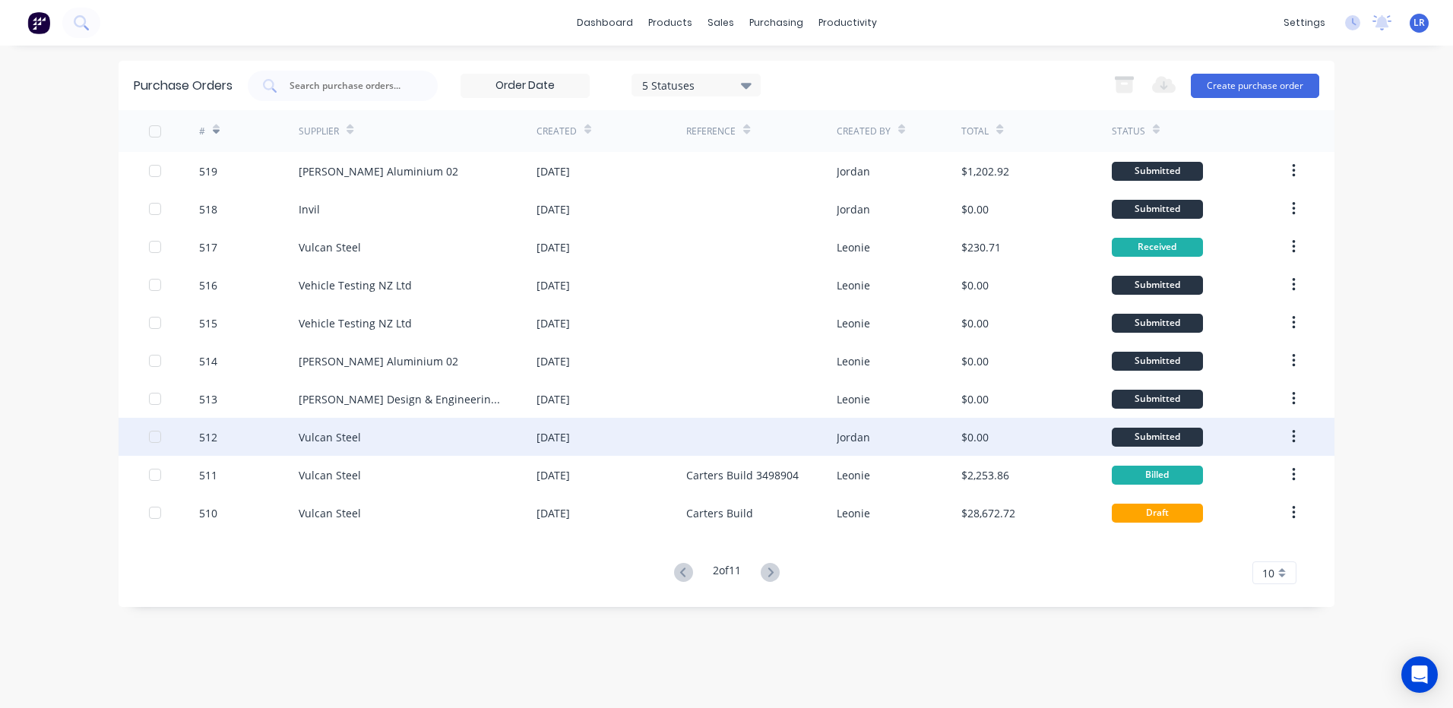
click at [307, 436] on div "Vulcan Steel" at bounding box center [330, 437] width 62 height 16
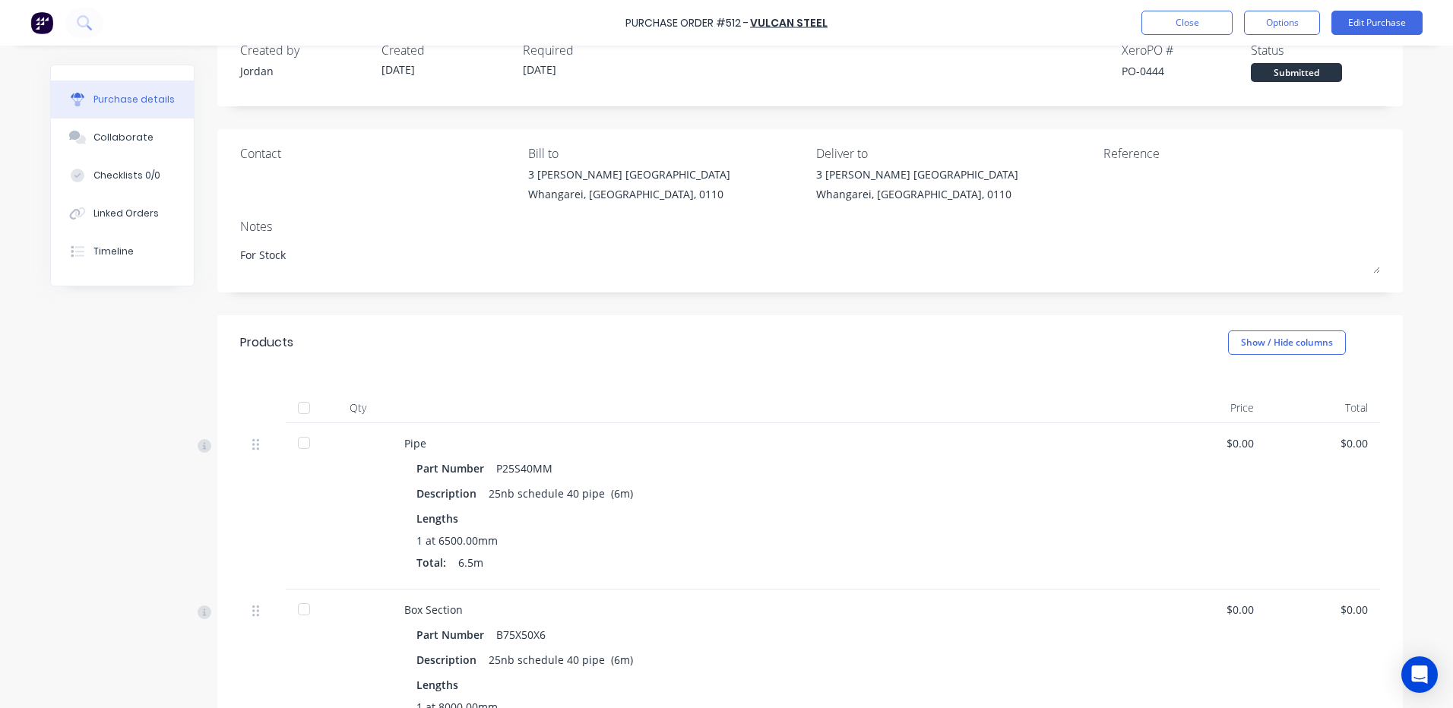
scroll to position [152, 0]
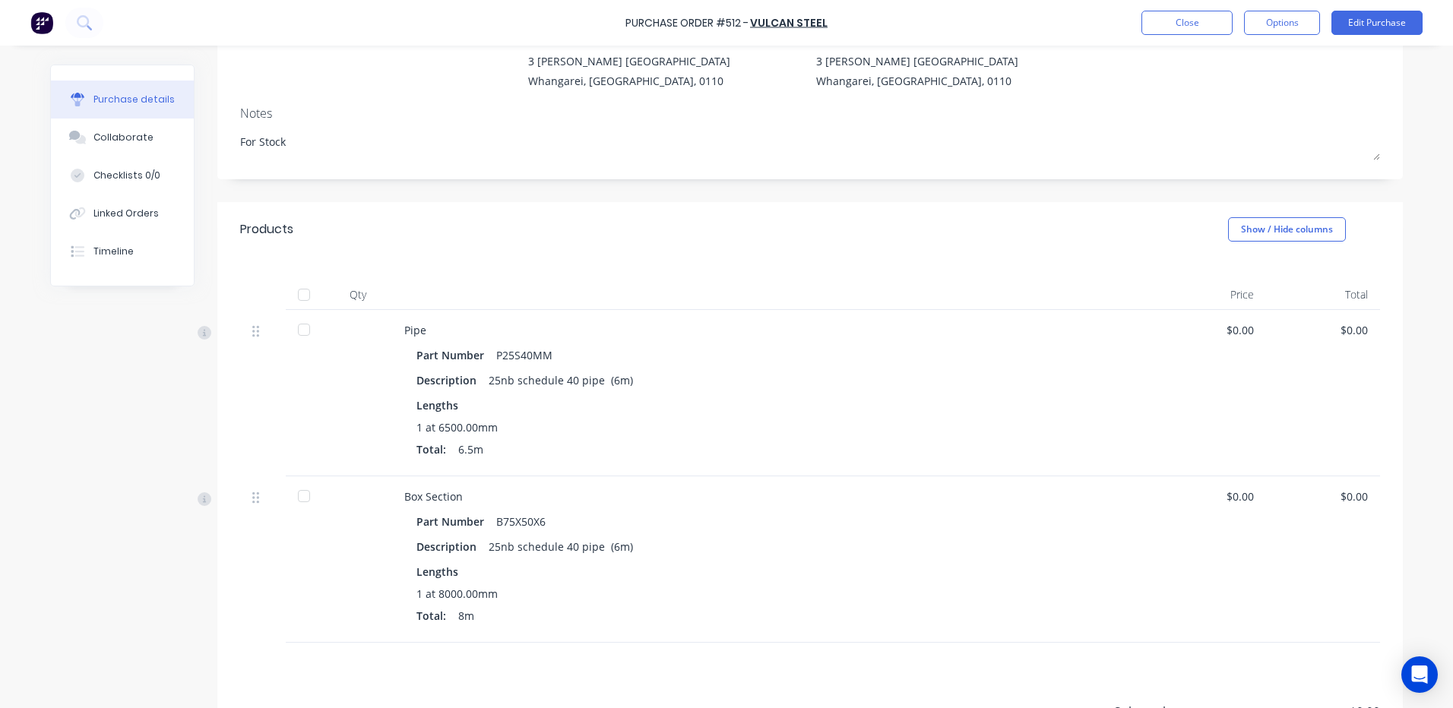
click at [295, 492] on div at bounding box center [304, 496] width 30 height 30
click at [297, 327] on div at bounding box center [304, 330] width 30 height 30
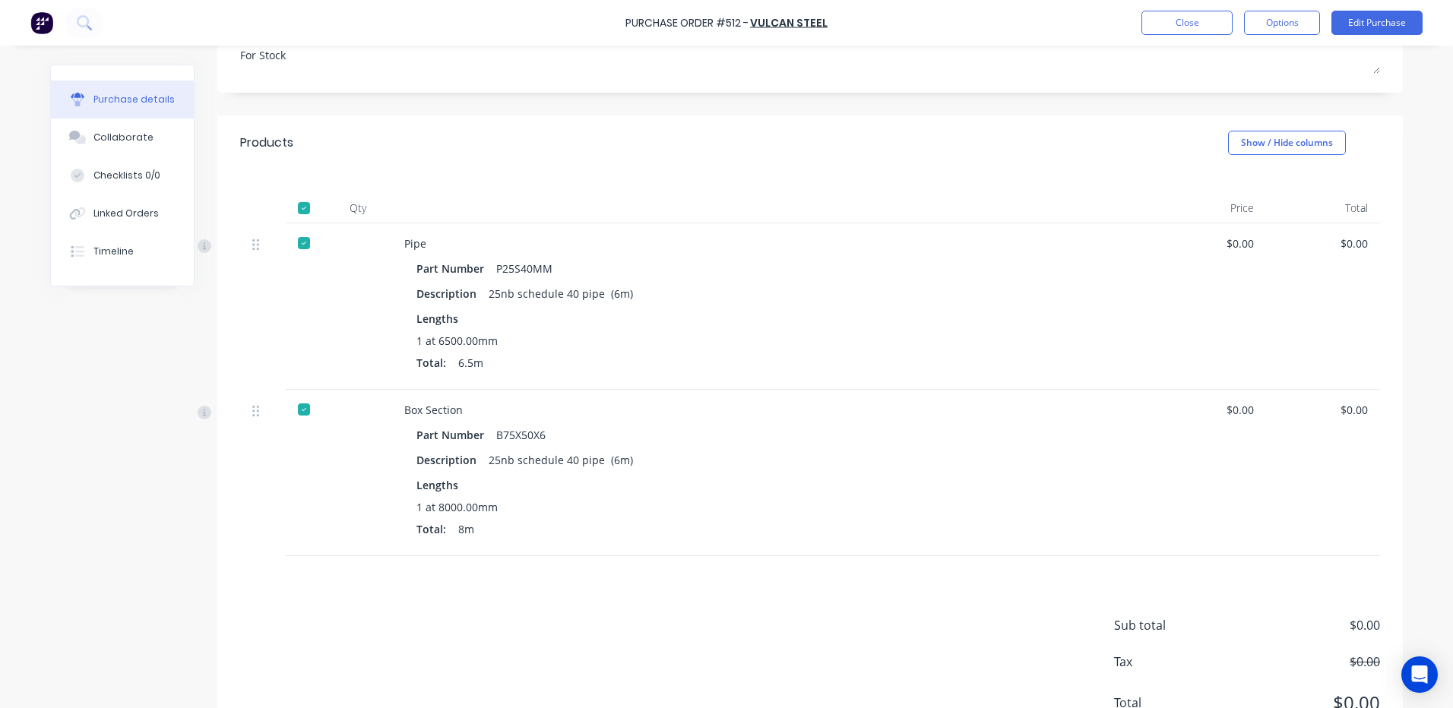
scroll to position [304, 0]
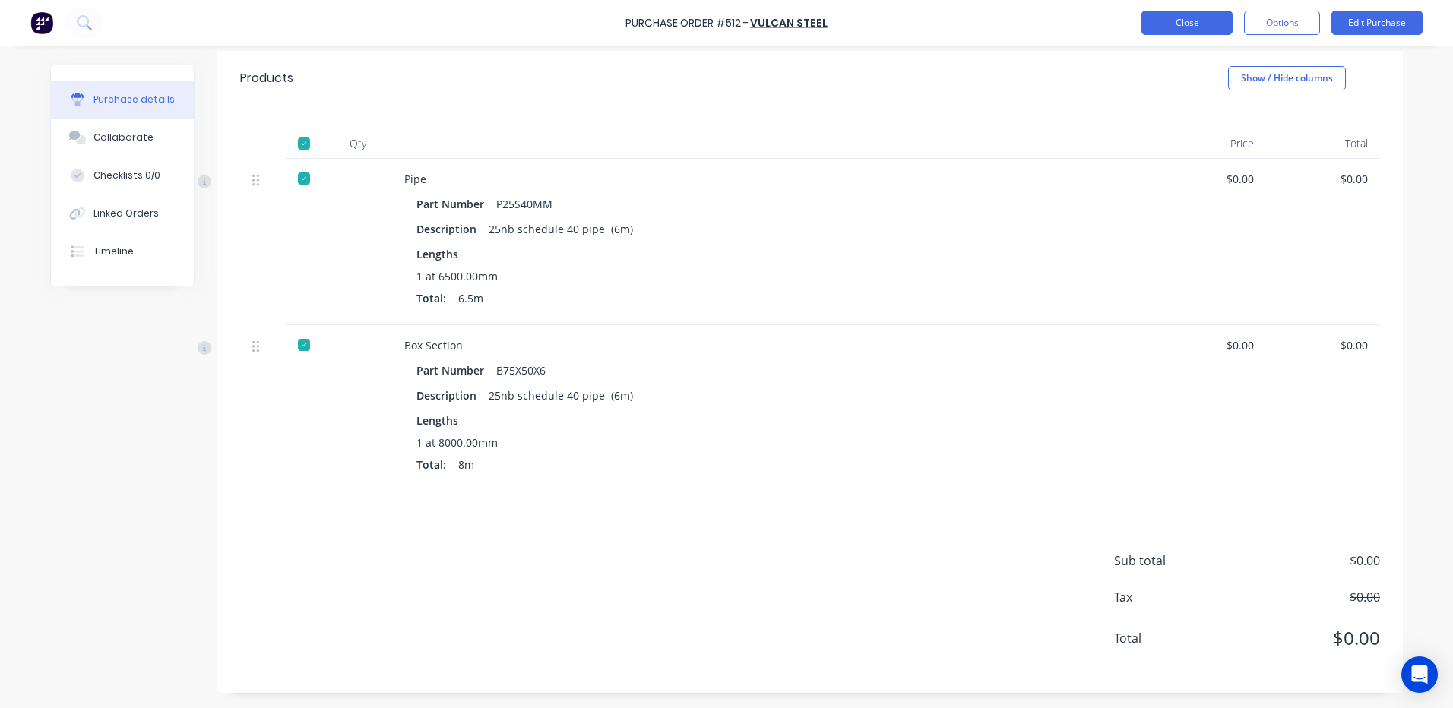
click at [1179, 21] on button "Close" at bounding box center [1186, 23] width 91 height 24
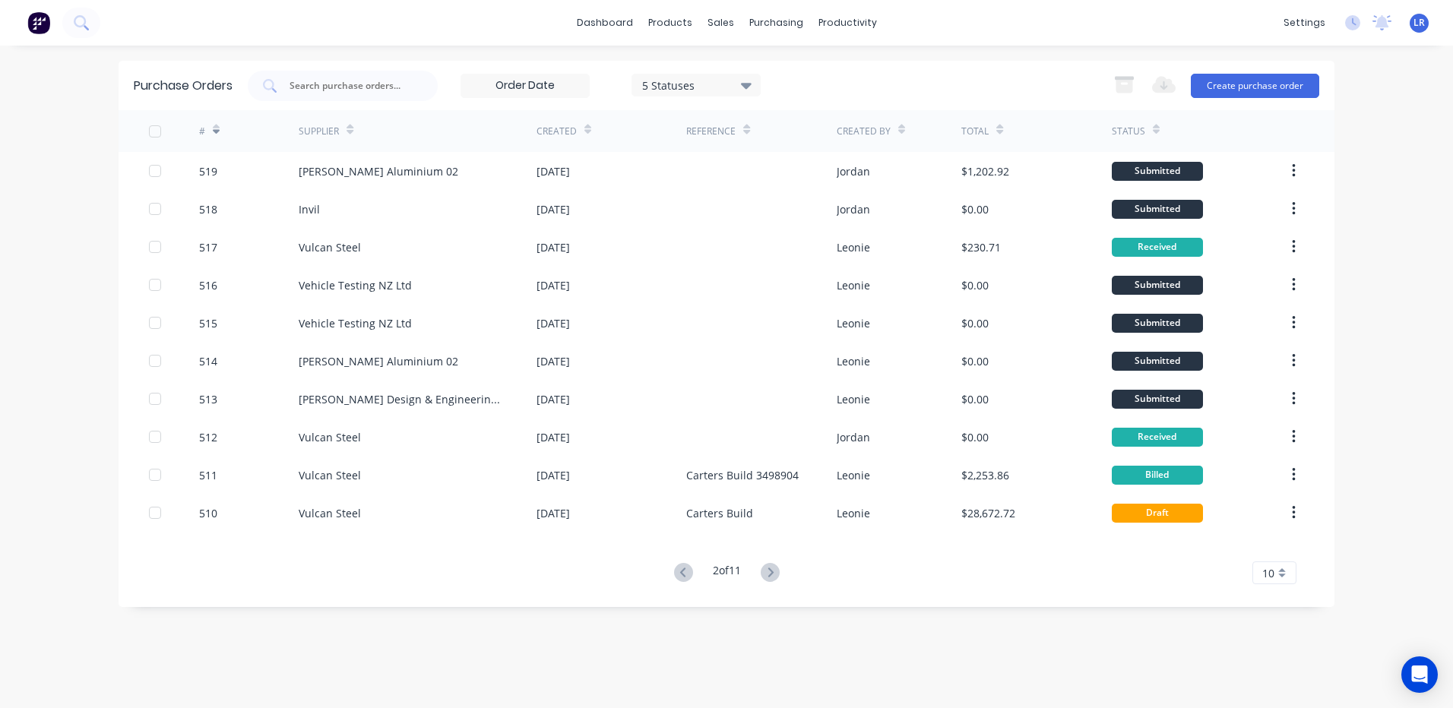
click at [677, 571] on g at bounding box center [683, 572] width 19 height 19
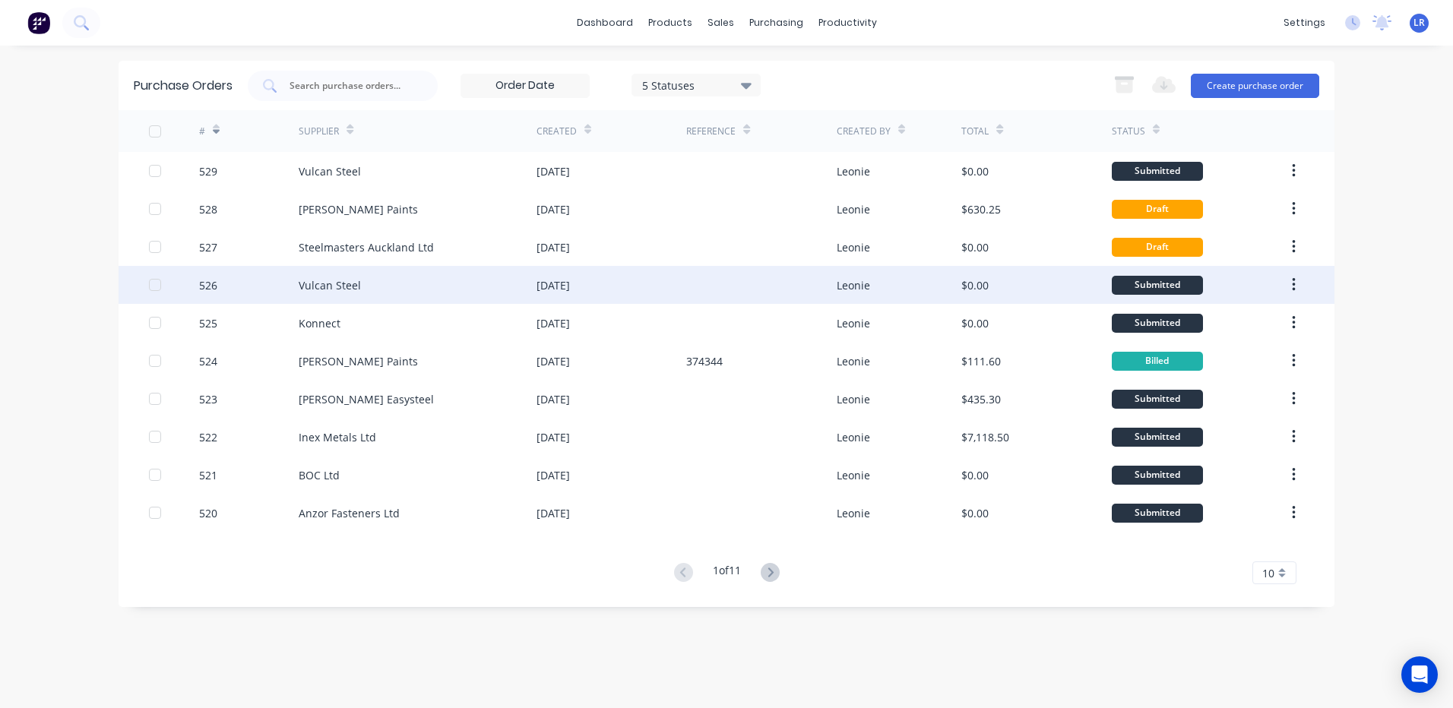
click at [214, 280] on div "526" at bounding box center [208, 285] width 18 height 16
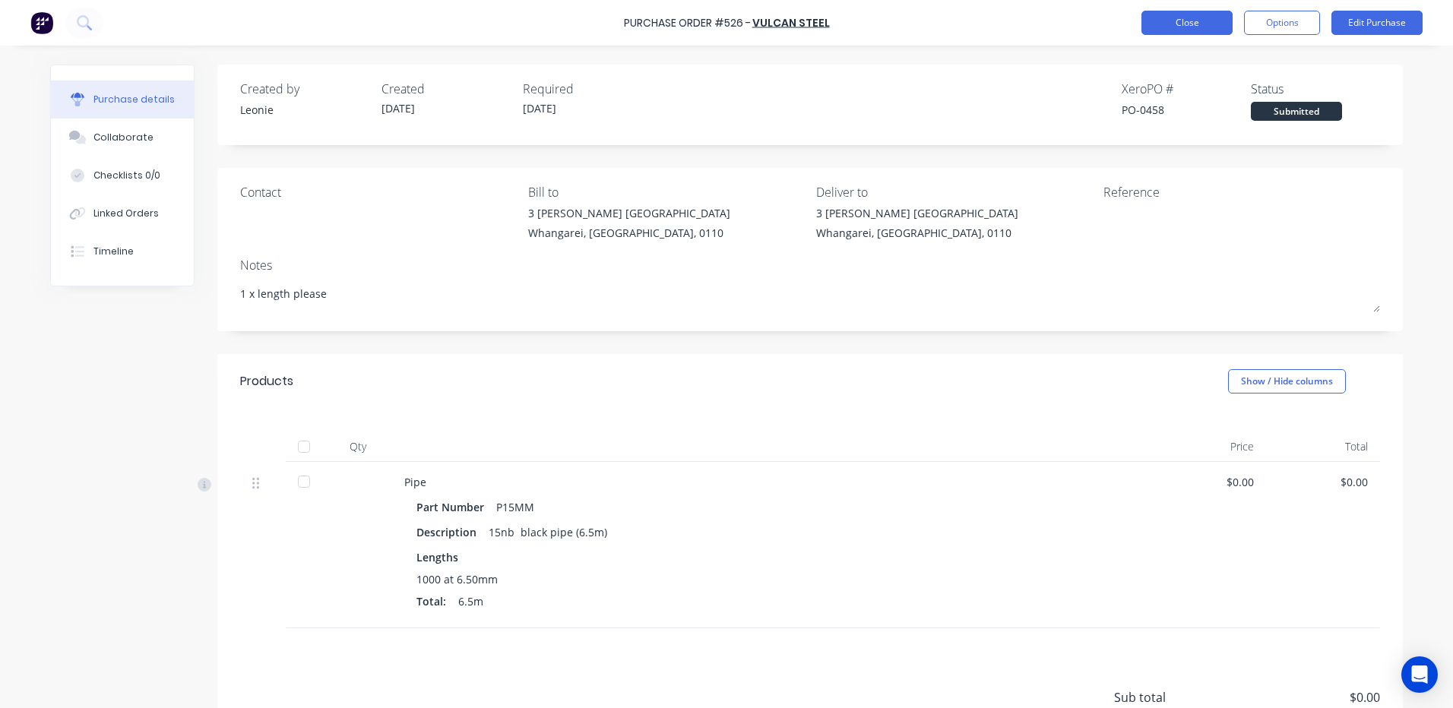
click at [1161, 23] on button "Close" at bounding box center [1186, 23] width 91 height 24
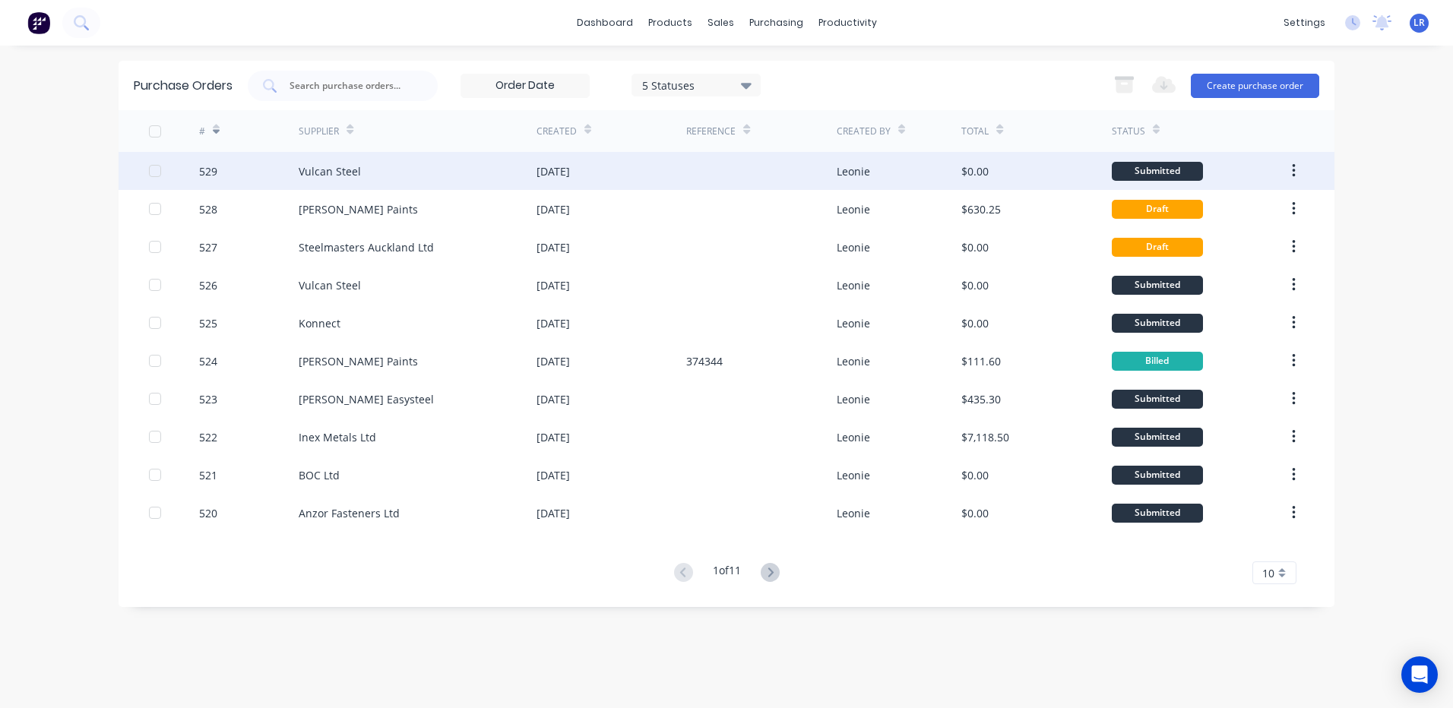
click at [384, 165] on div "Vulcan Steel" at bounding box center [418, 171] width 238 height 38
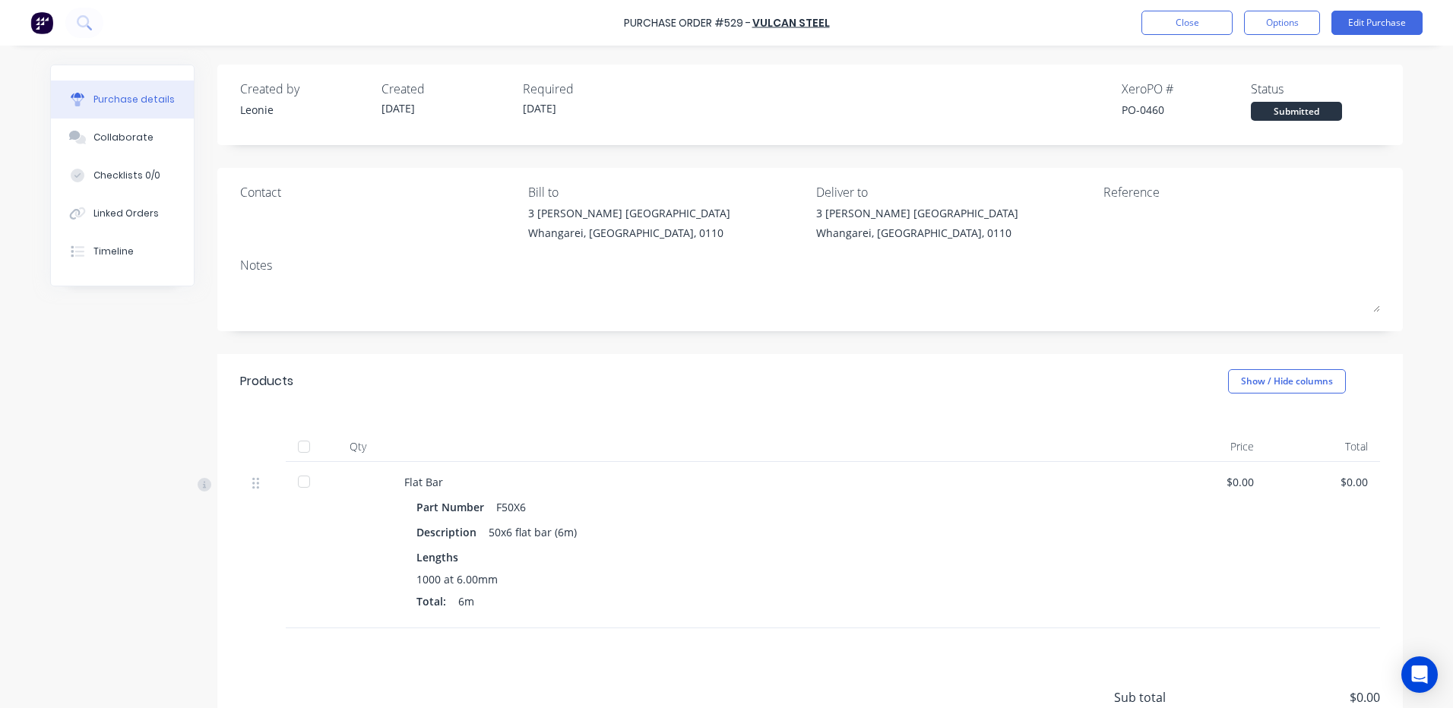
click at [303, 478] on div at bounding box center [304, 482] width 30 height 30
click at [1174, 27] on button "Close" at bounding box center [1186, 23] width 91 height 24
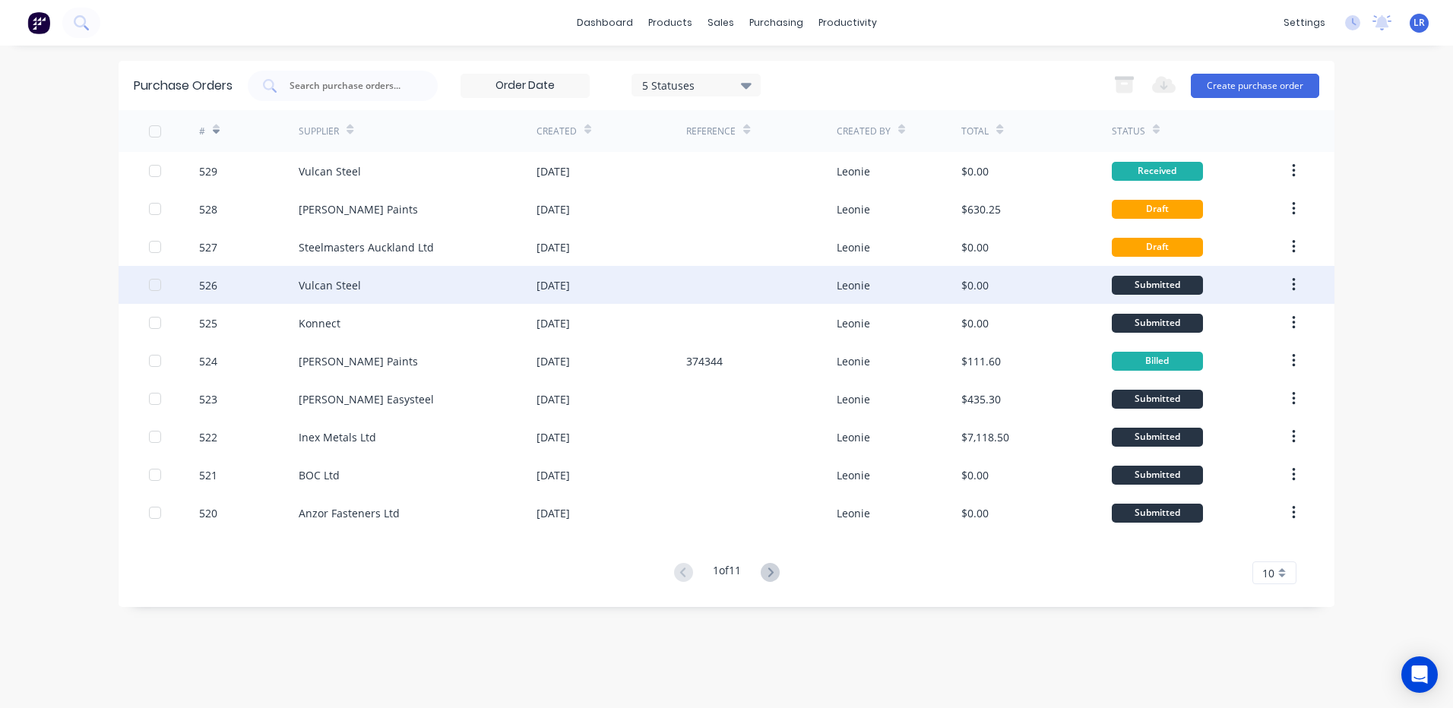
click at [343, 284] on div "Vulcan Steel" at bounding box center [330, 285] width 62 height 16
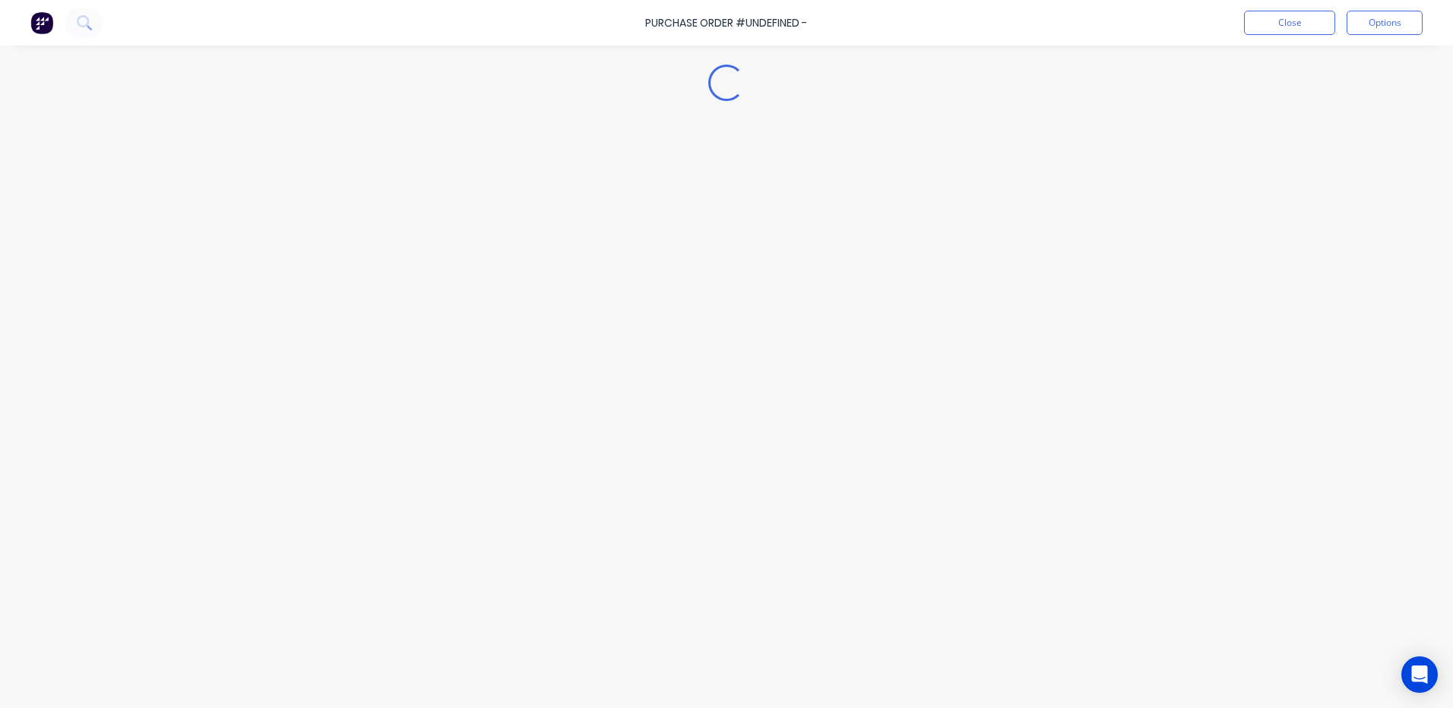
type textarea "x"
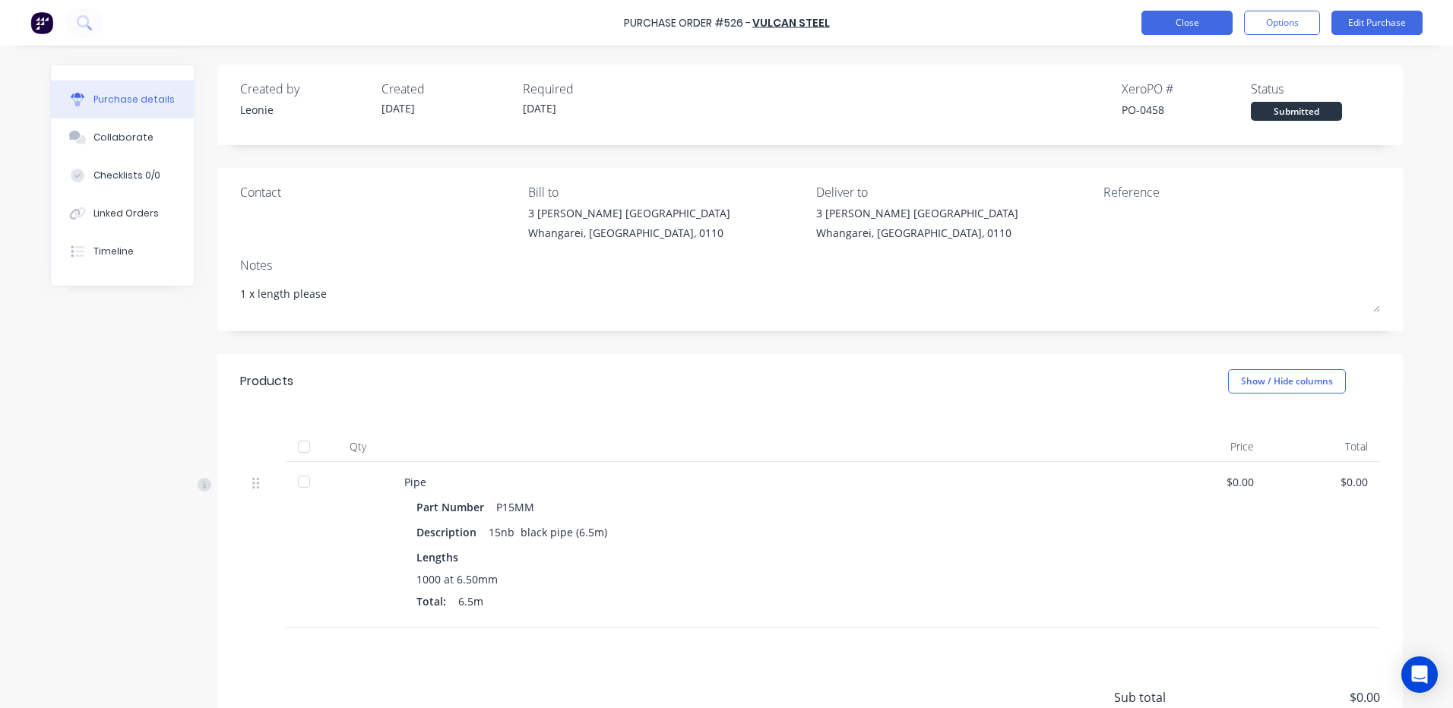
click at [1201, 18] on button "Close" at bounding box center [1186, 23] width 91 height 24
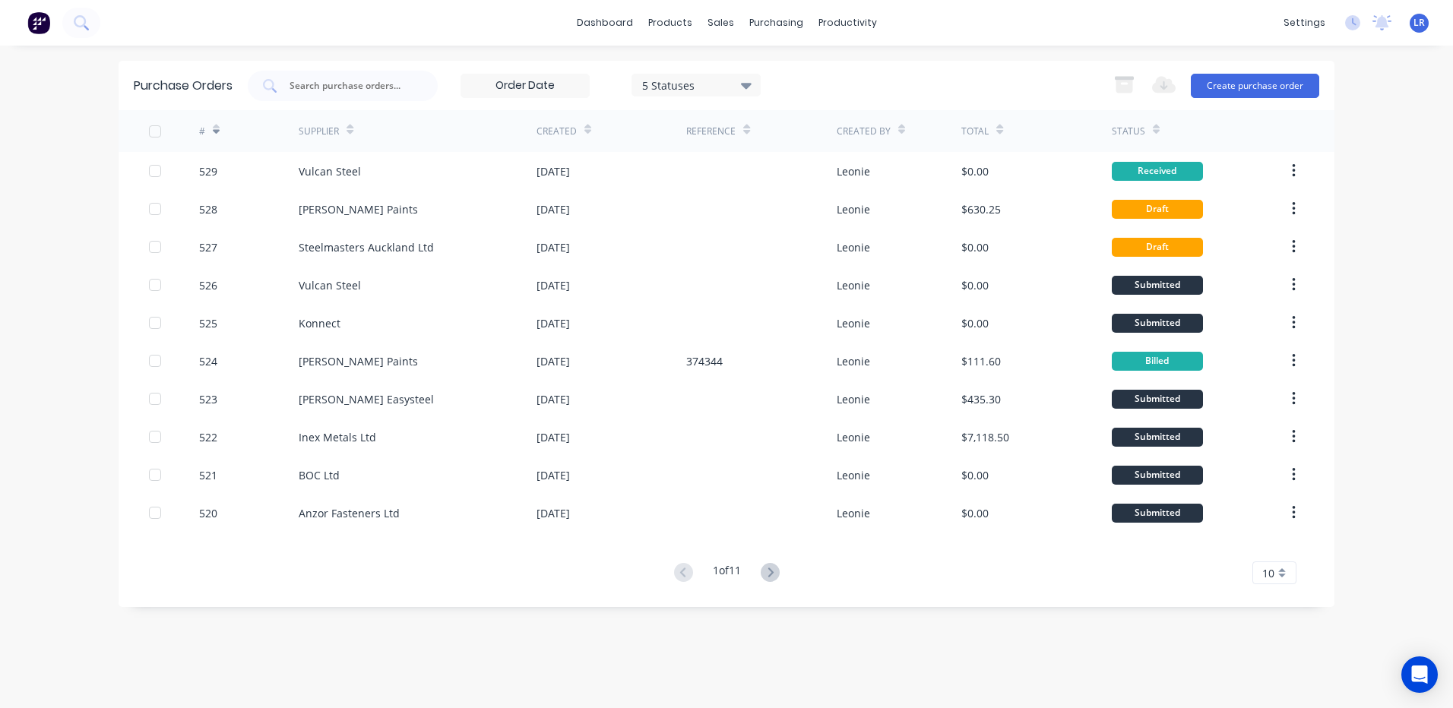
click at [773, 572] on icon at bounding box center [769, 572] width 5 height 9
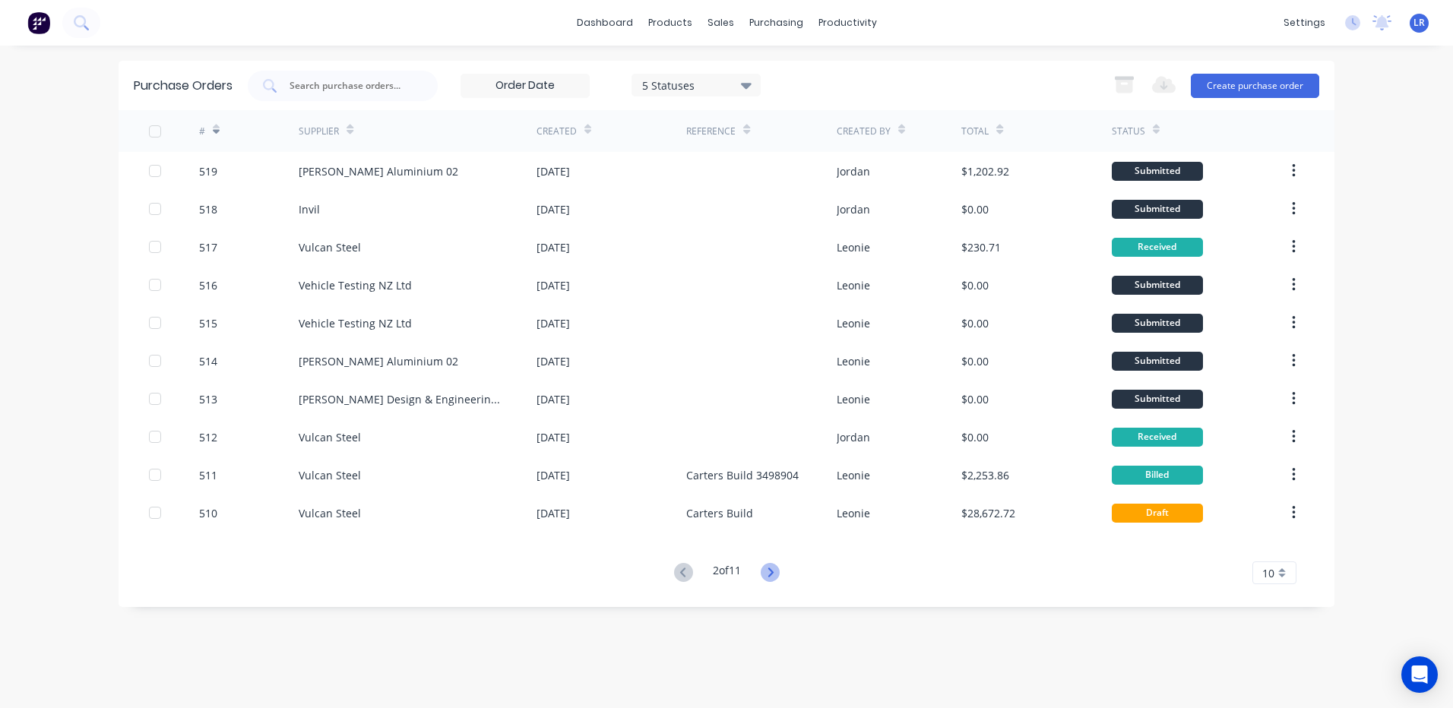
click at [769, 567] on icon at bounding box center [770, 572] width 19 height 19
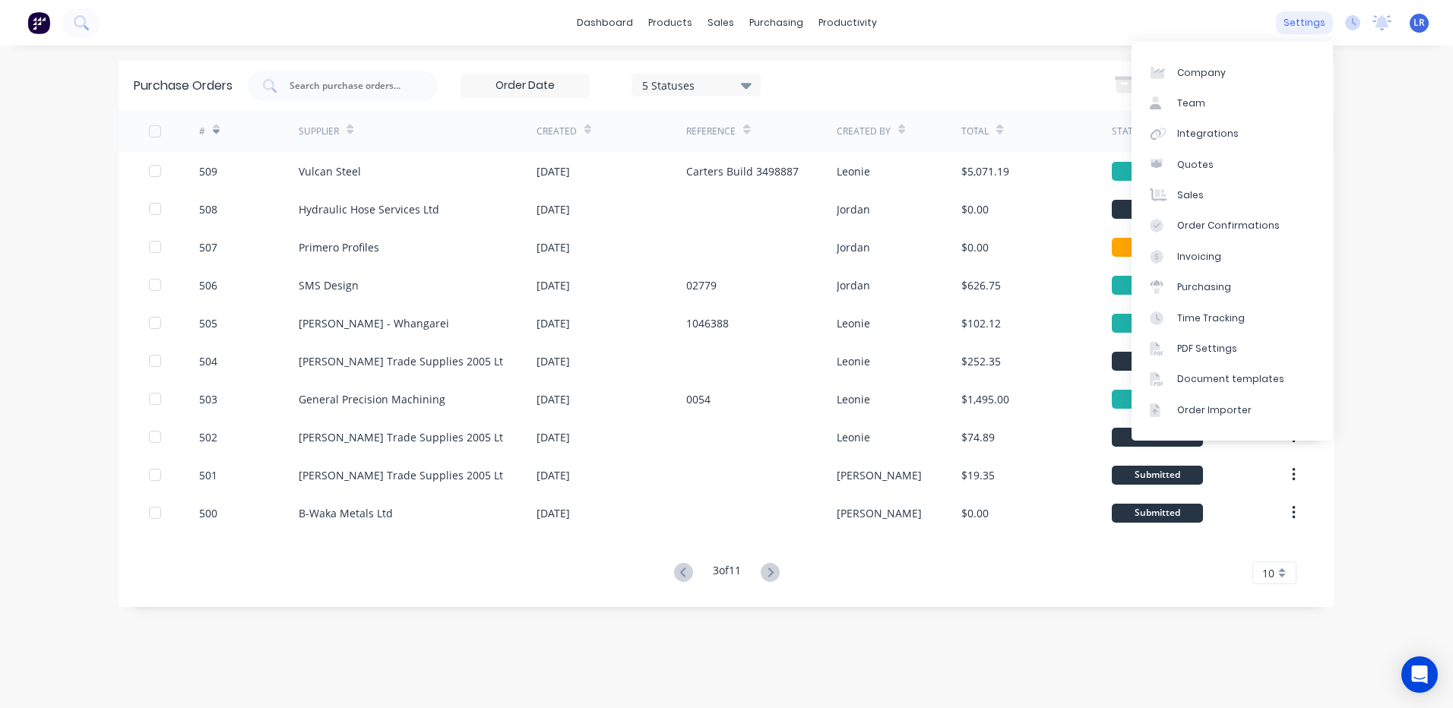
click at [1311, 18] on div "settings" at bounding box center [1304, 22] width 57 height 23
click at [1204, 101] on link "Team" at bounding box center [1231, 103] width 201 height 30
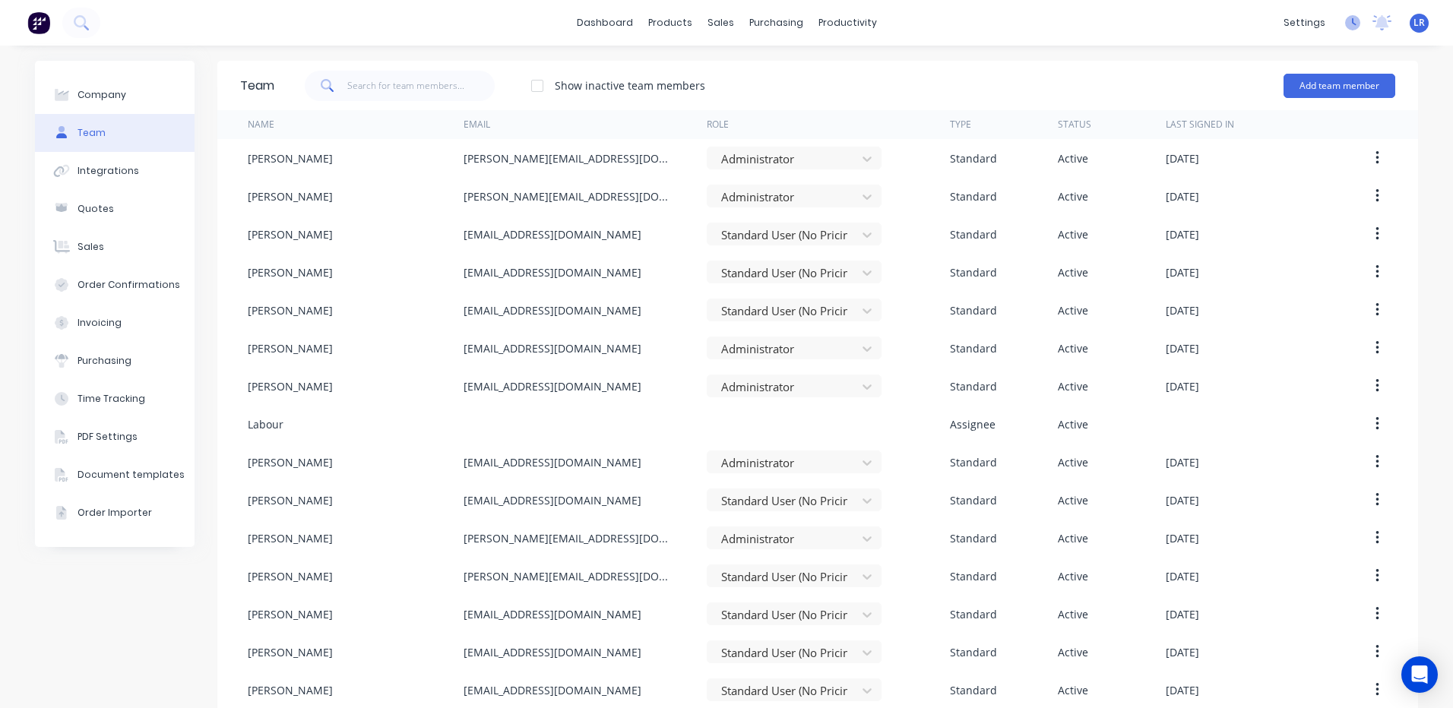
click at [1345, 22] on icon at bounding box center [1352, 22] width 15 height 15
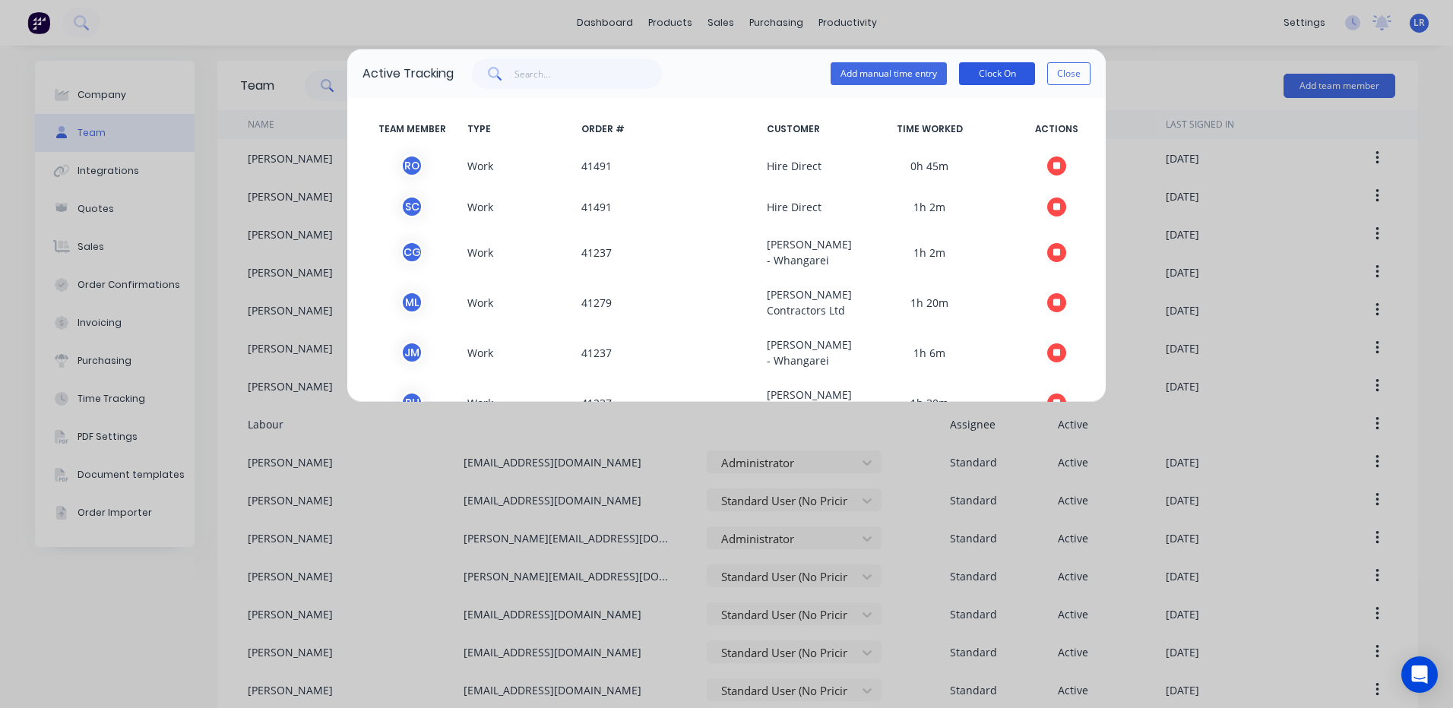
click at [992, 69] on button "Clock On" at bounding box center [997, 73] width 76 height 23
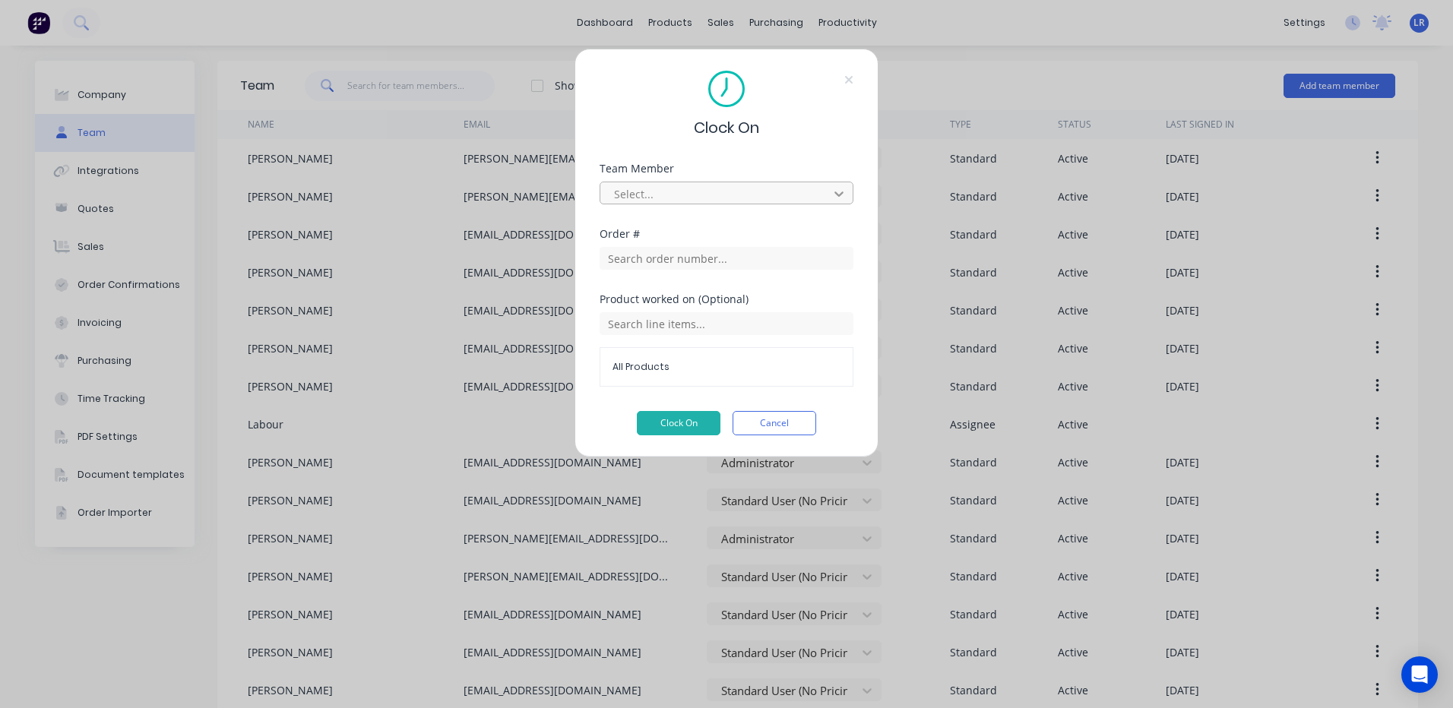
click at [842, 192] on icon at bounding box center [838, 193] width 9 height 5
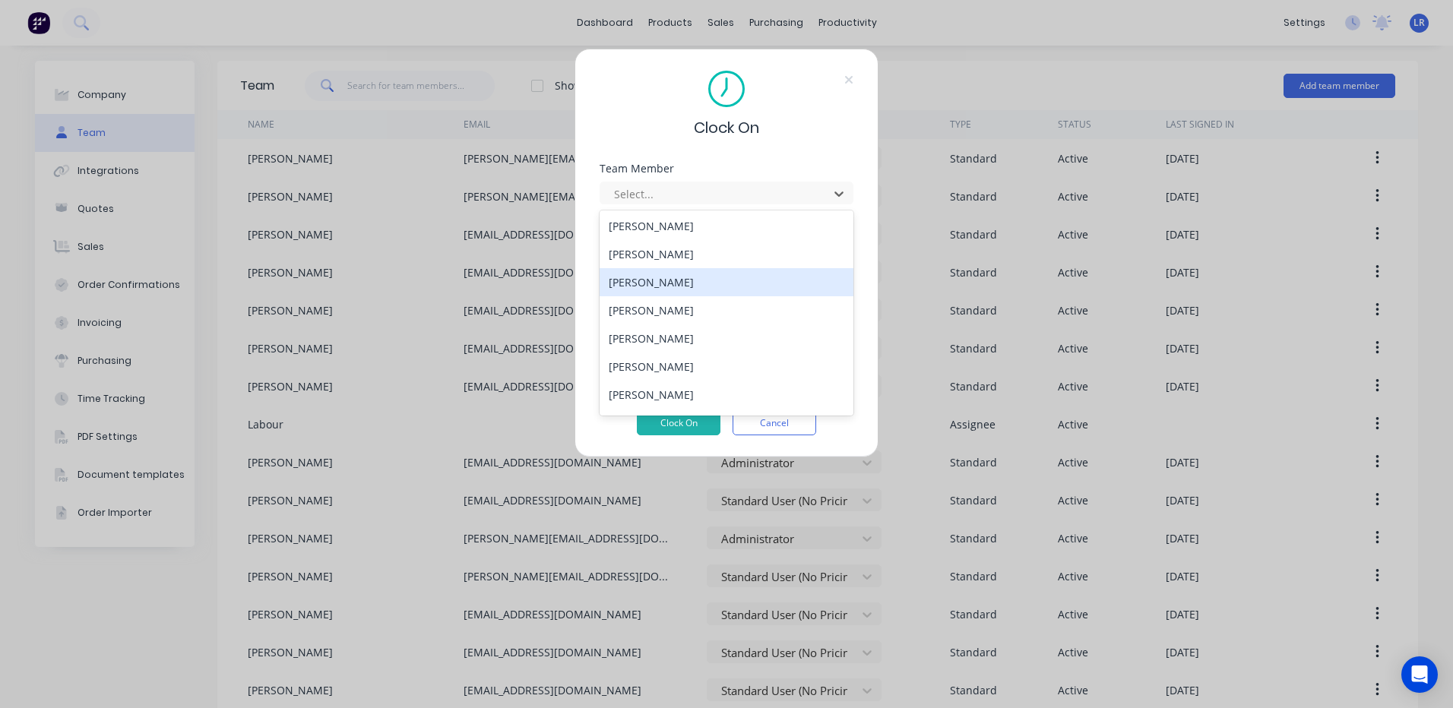
scroll to position [228, 0]
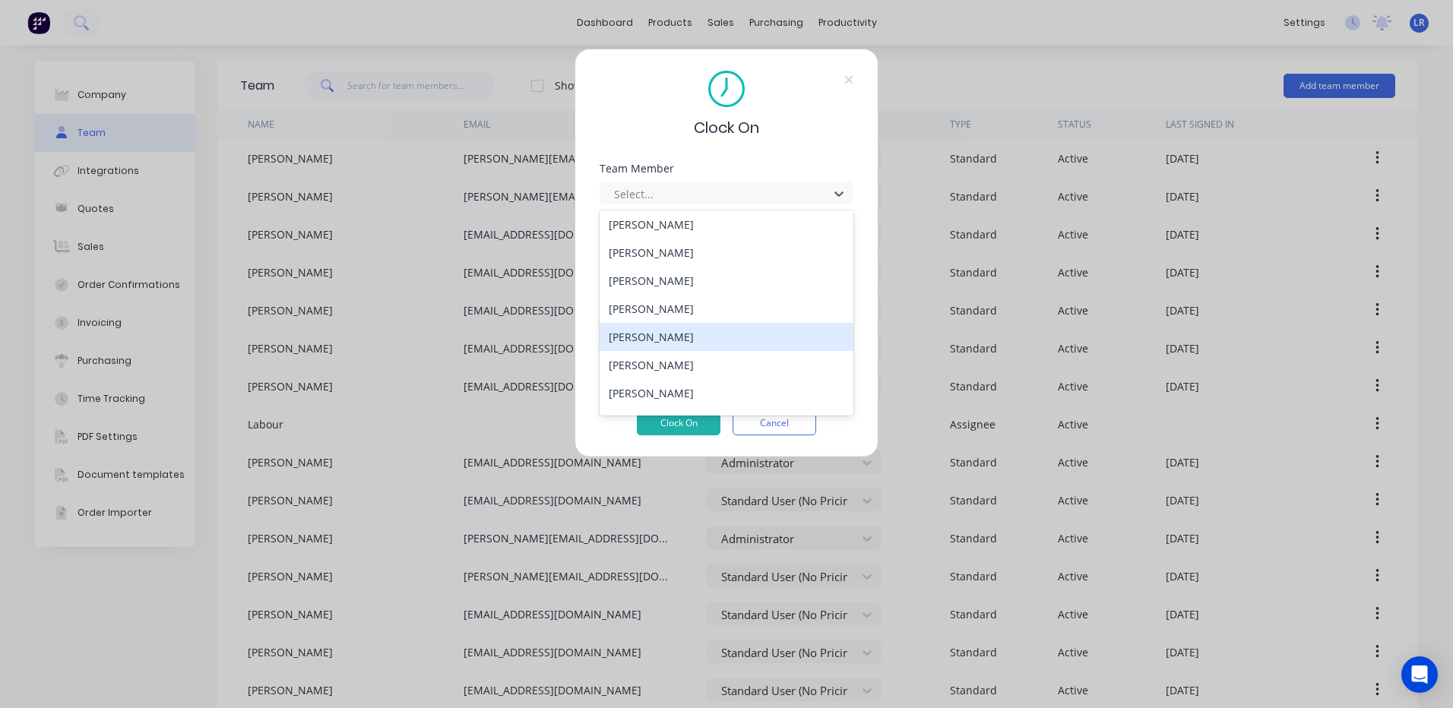
click at [647, 330] on div "Robert Olsen" at bounding box center [727, 337] width 254 height 28
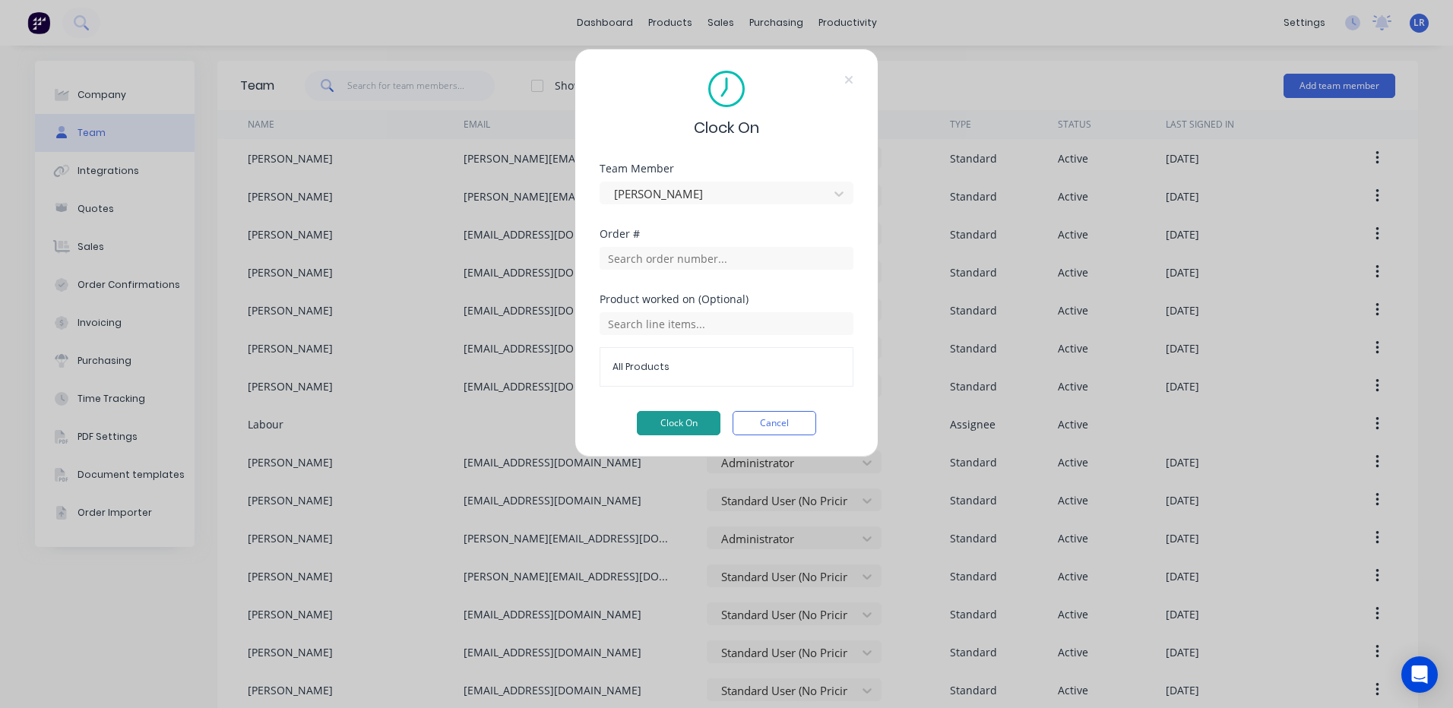
click at [678, 418] on button "Clock On" at bounding box center [679, 423] width 84 height 24
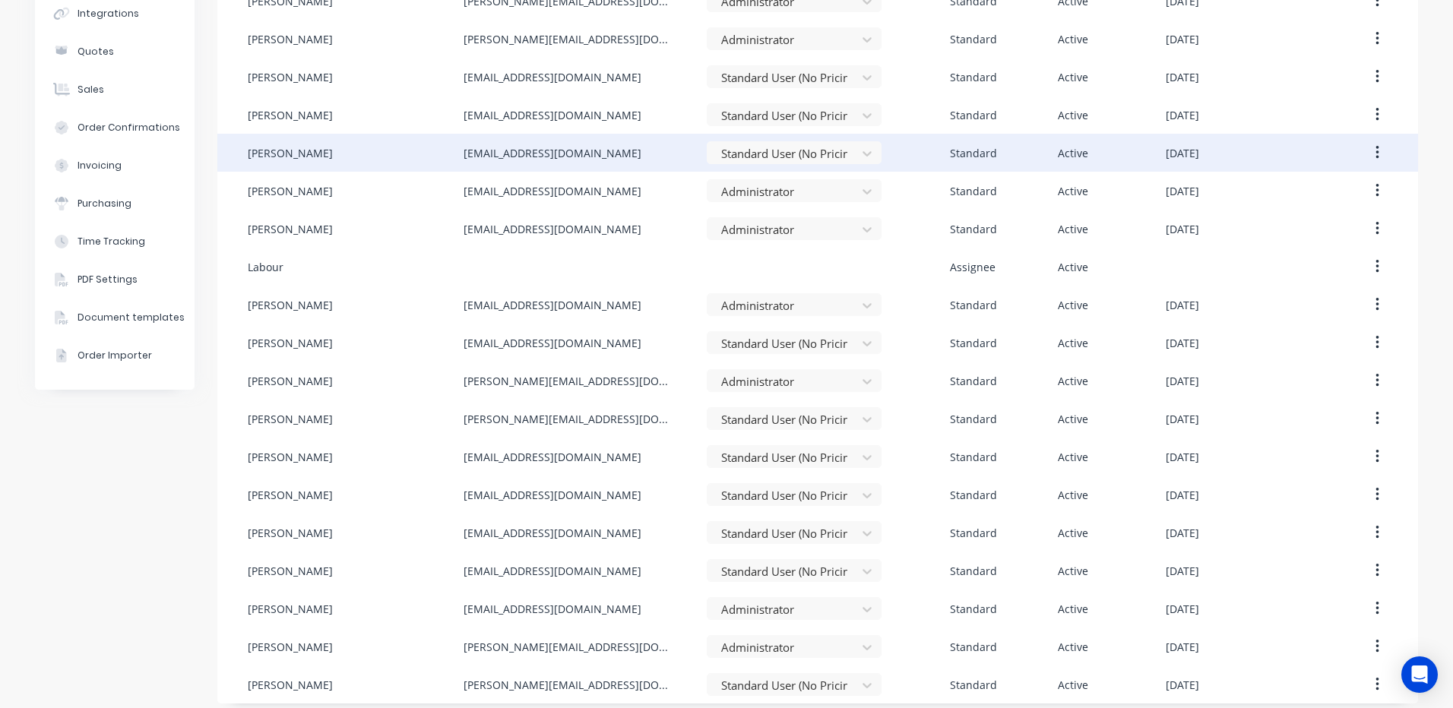
scroll to position [168, 0]
